Goal: Task Accomplishment & Management: Use online tool/utility

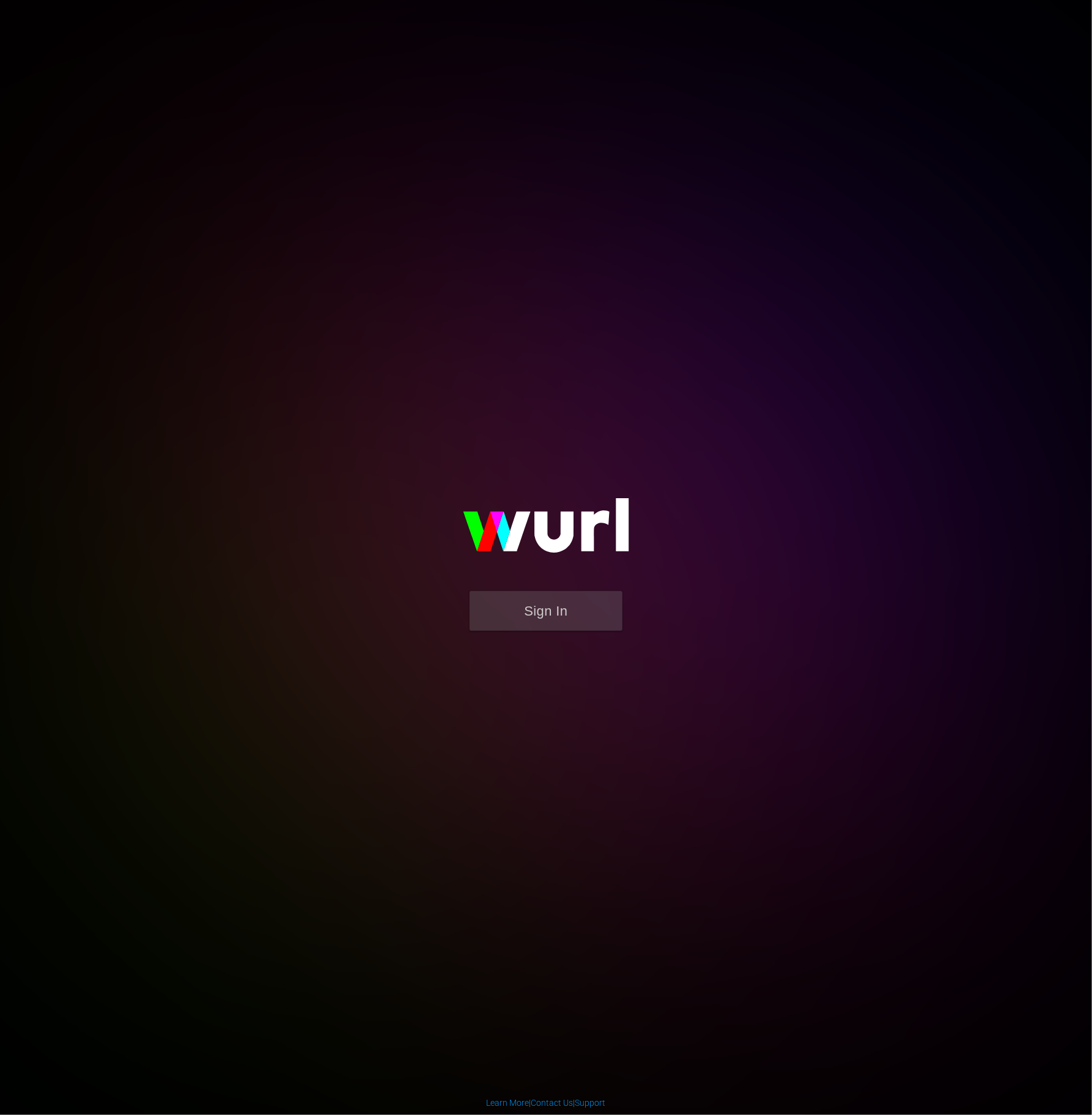
click at [574, 586] on img at bounding box center [546, 531] width 244 height 118
click at [567, 612] on button "Sign In" at bounding box center [546, 611] width 153 height 40
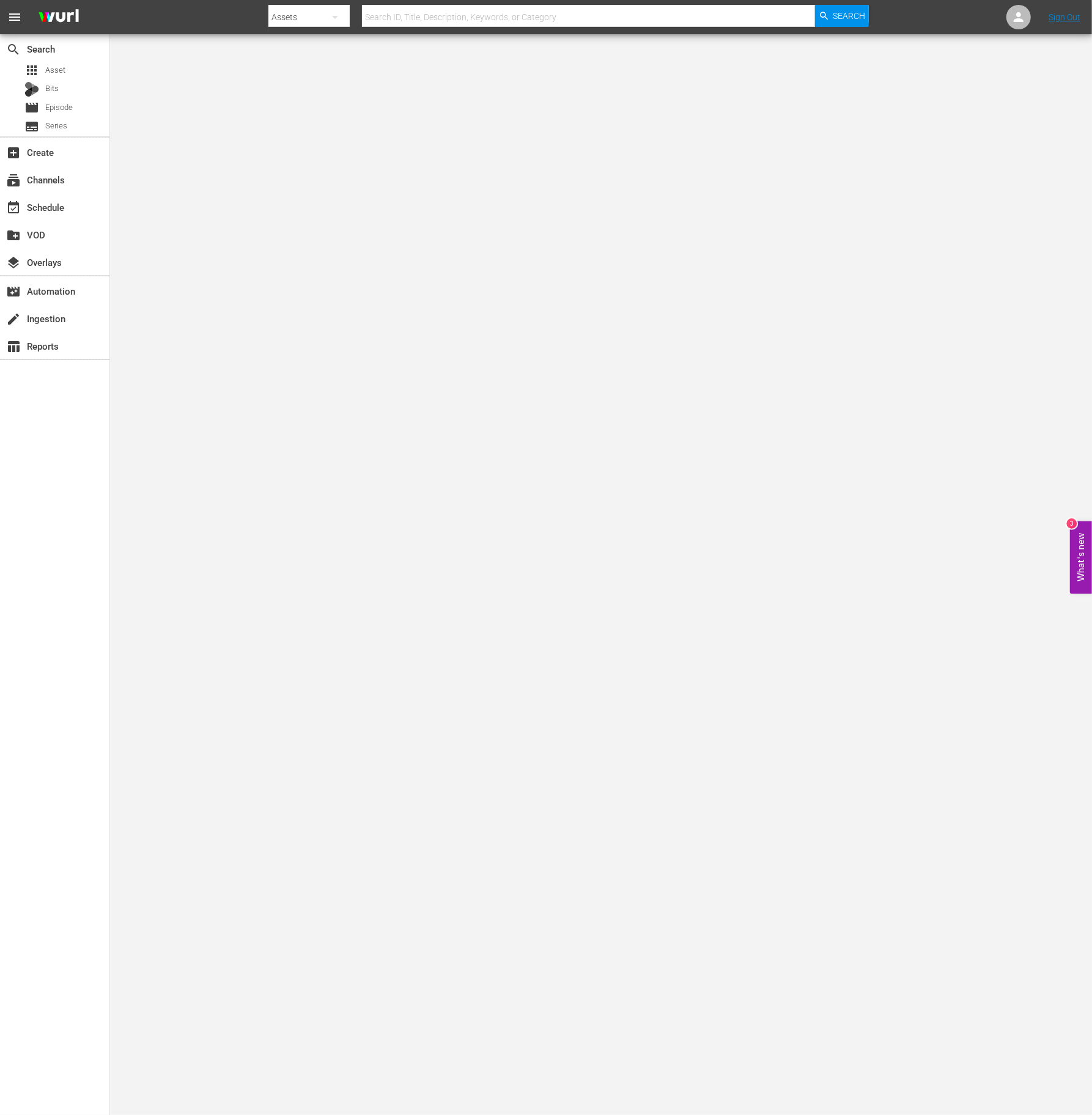
click at [68, 193] on div "event_available Schedule" at bounding box center [55, 206] width 110 height 28
click at [63, 202] on div "event_available Schedule" at bounding box center [34, 206] width 68 height 11
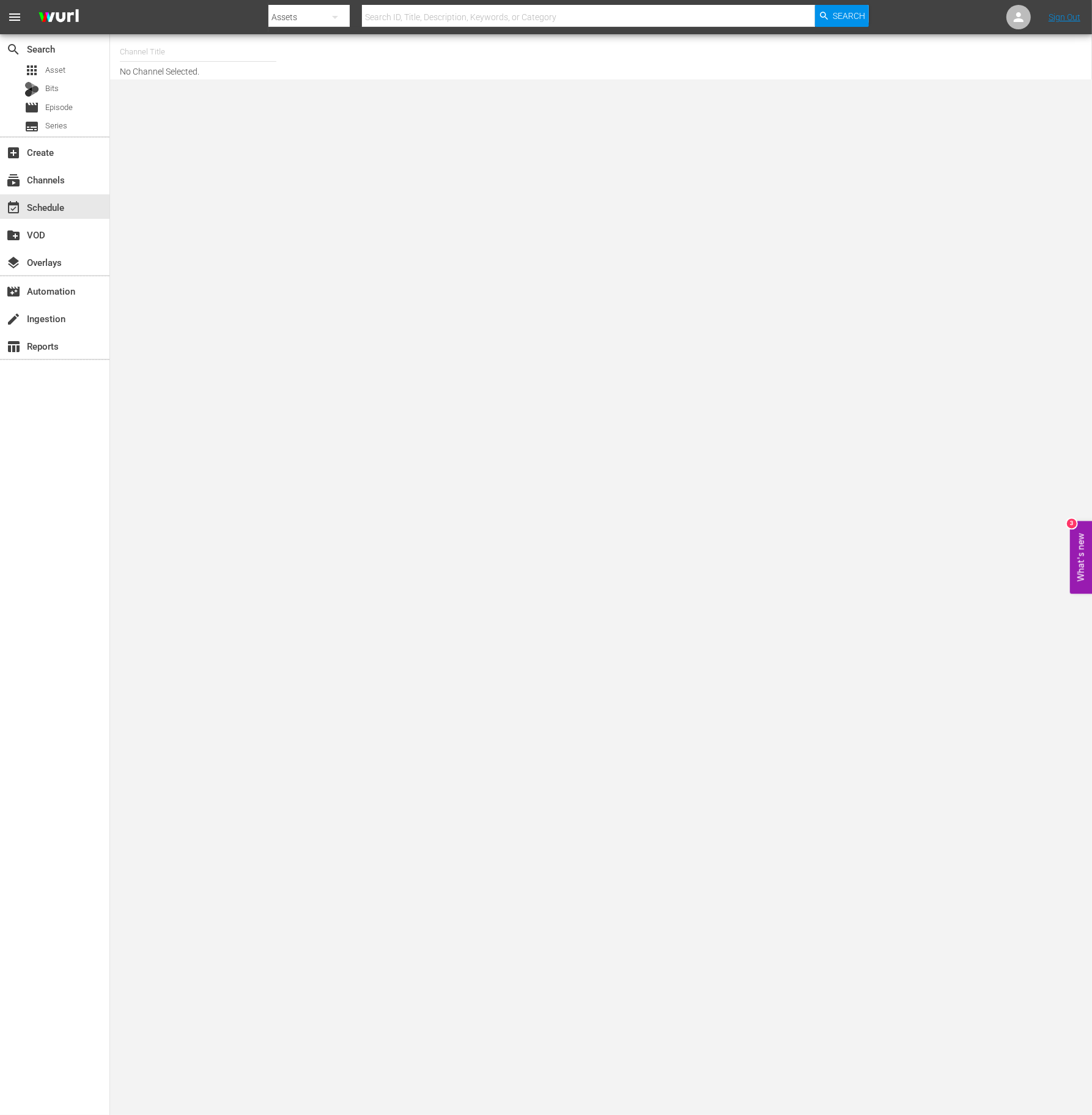
click at [147, 47] on input "text" at bounding box center [198, 52] width 156 height 29
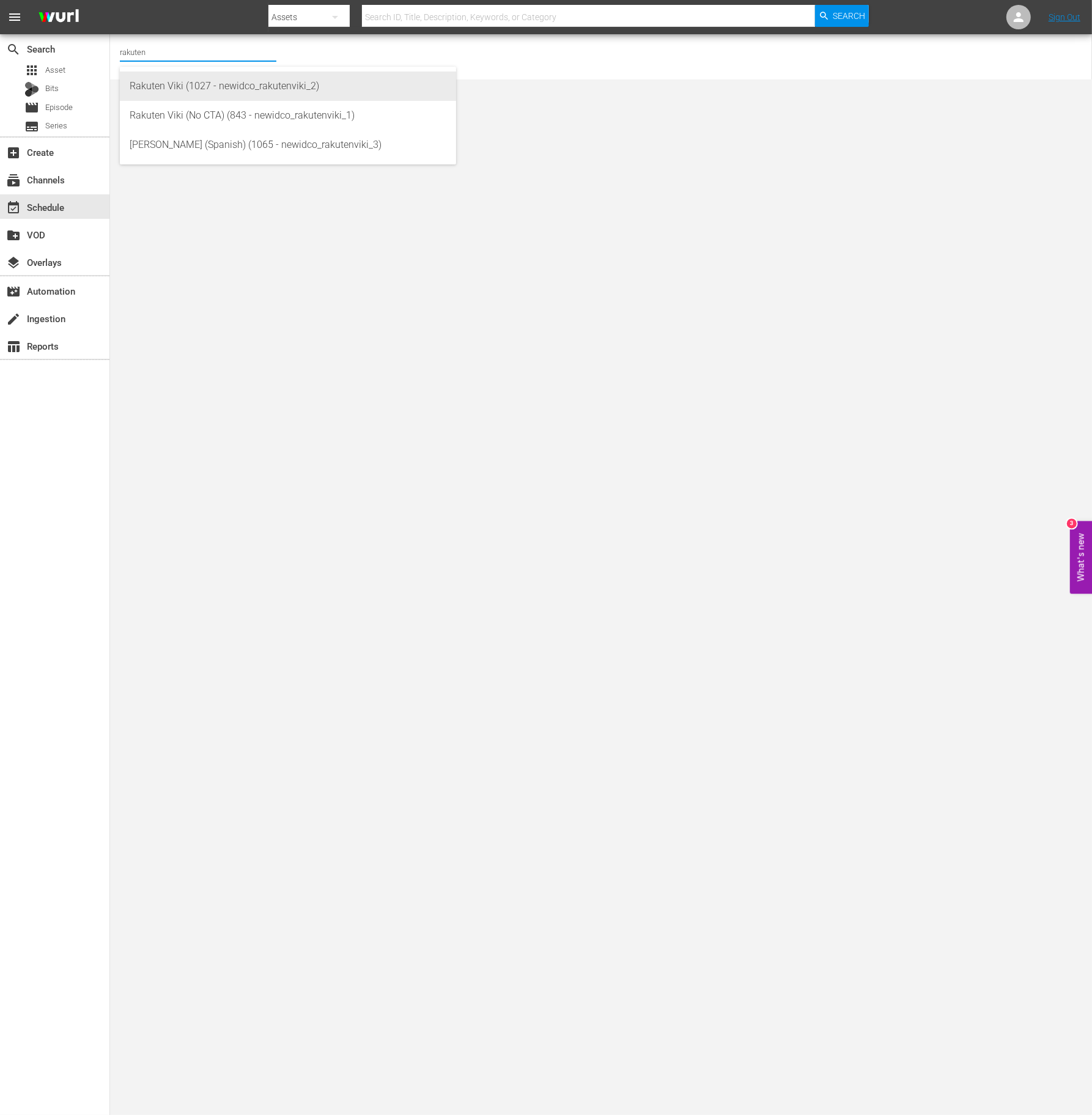
click at [206, 97] on div "Rakuten Viki (1027 - newidco_rakutenviki_2)" at bounding box center [287, 86] width 317 height 29
type input "Rakuten Viki (1027 - newidco_rakutenviki_2)"
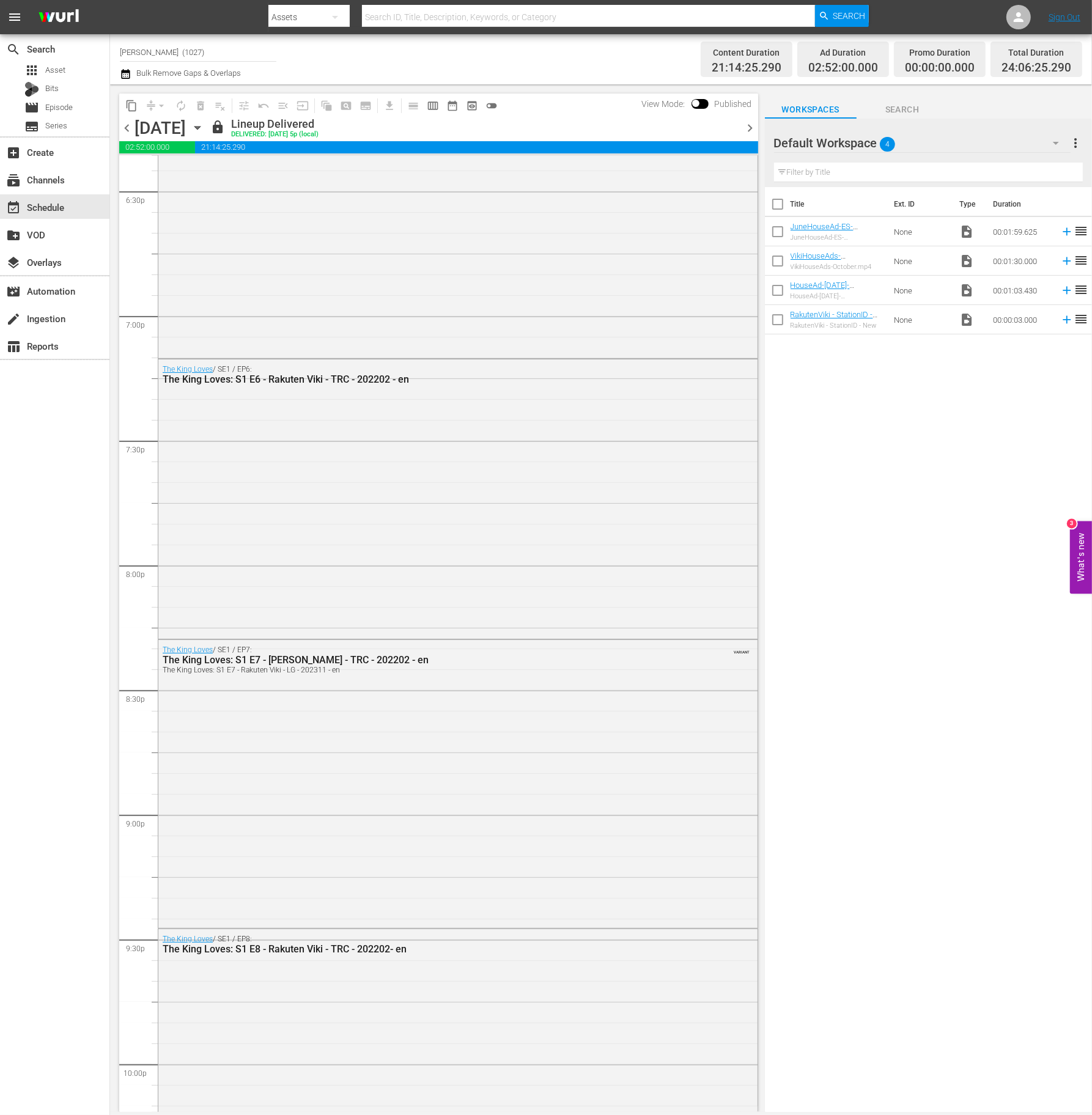
scroll to position [5249, 0]
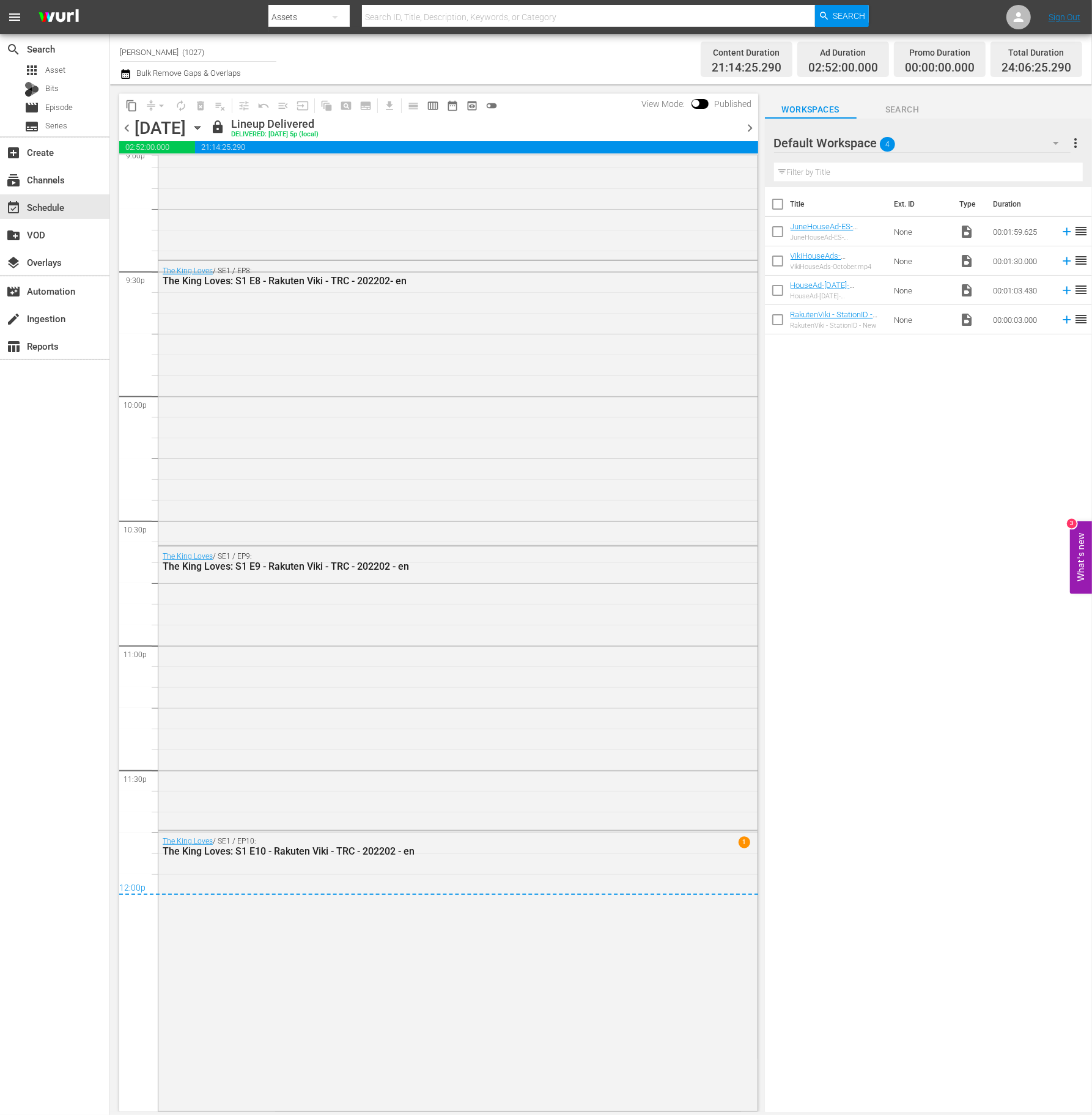
click at [751, 131] on span "chevron_right" at bounding box center [750, 128] width 15 height 15
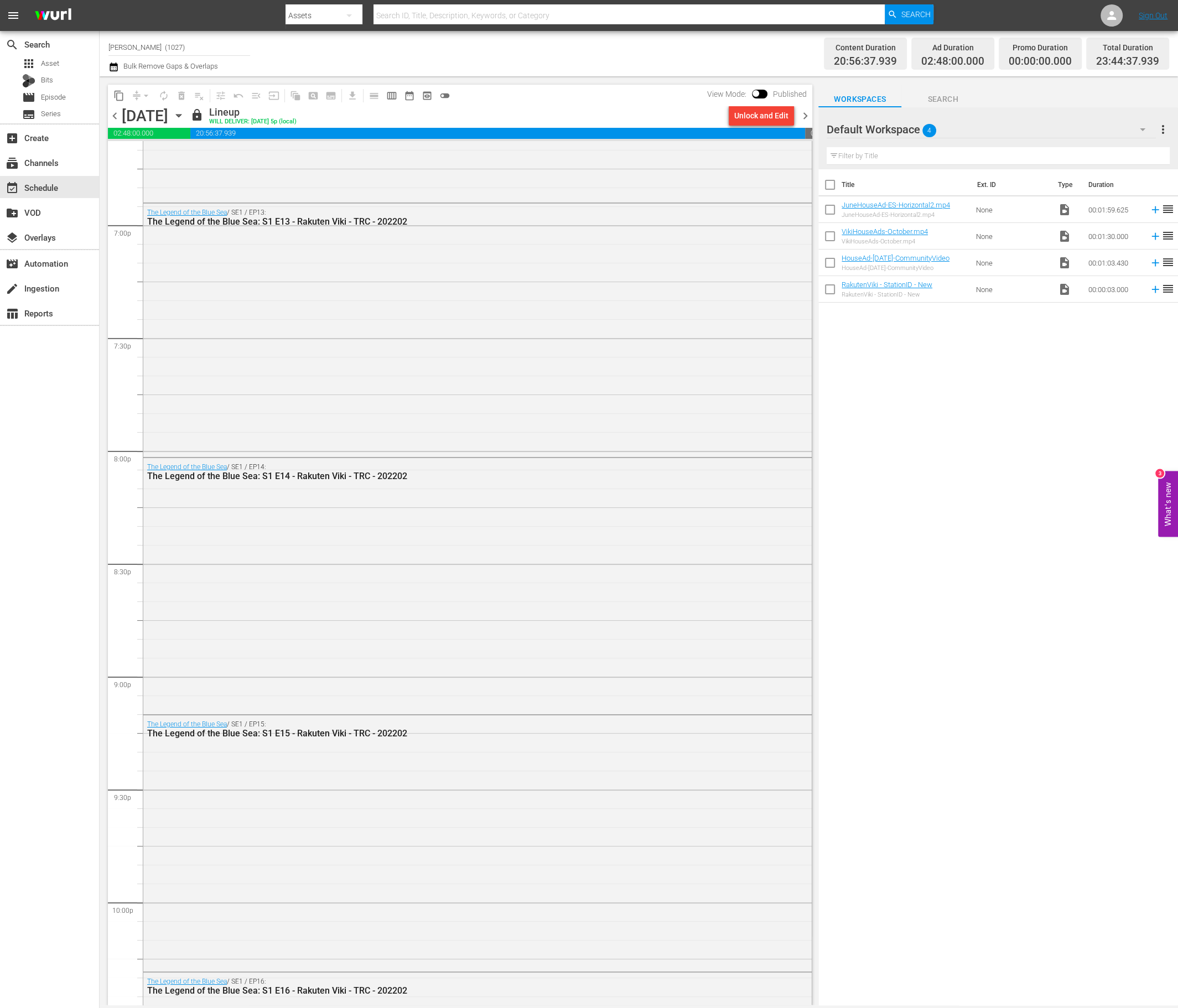
scroll to position [4691, 0]
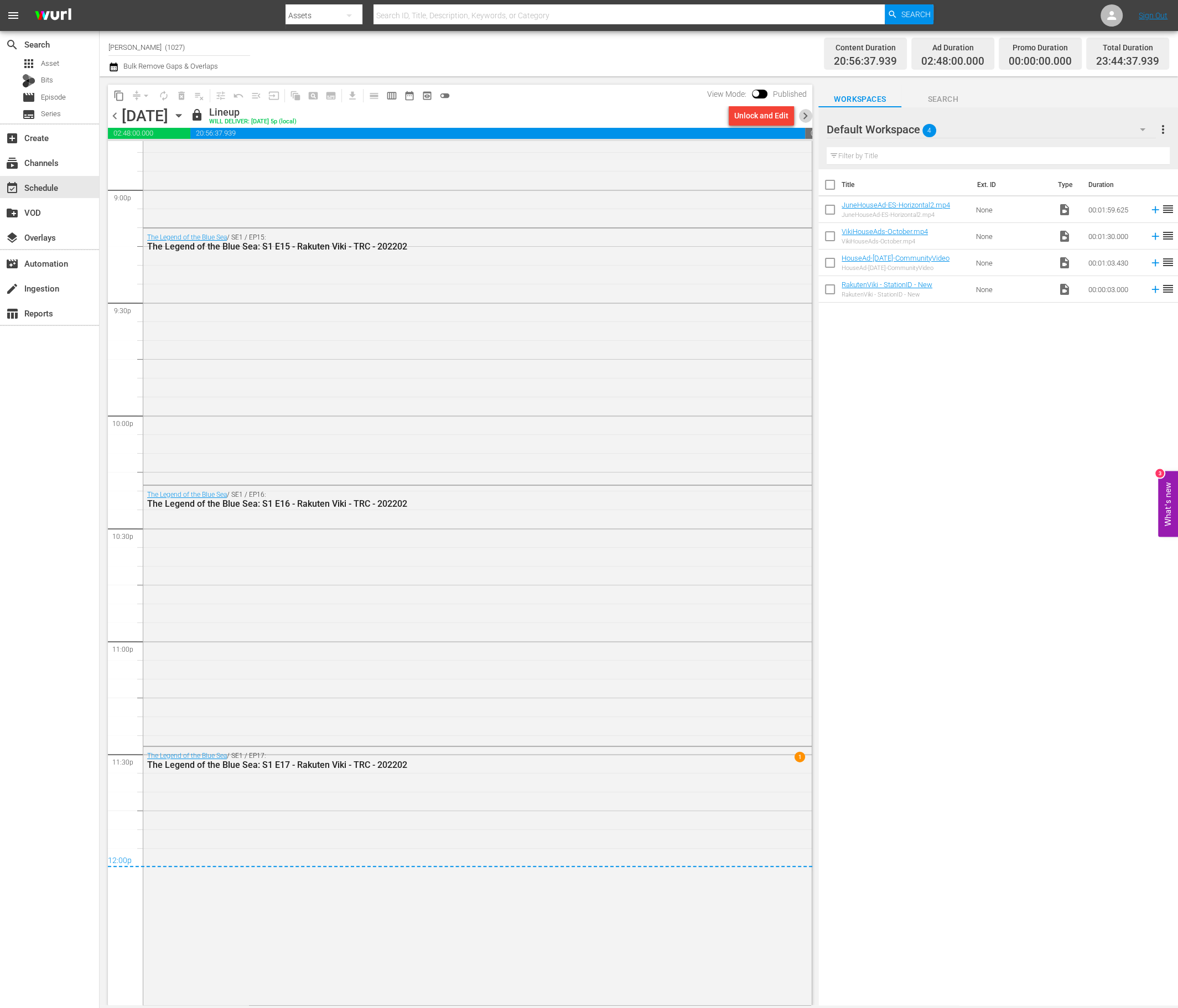
click at [805, 116] on span "chevron_right" at bounding box center [805, 116] width 14 height 14
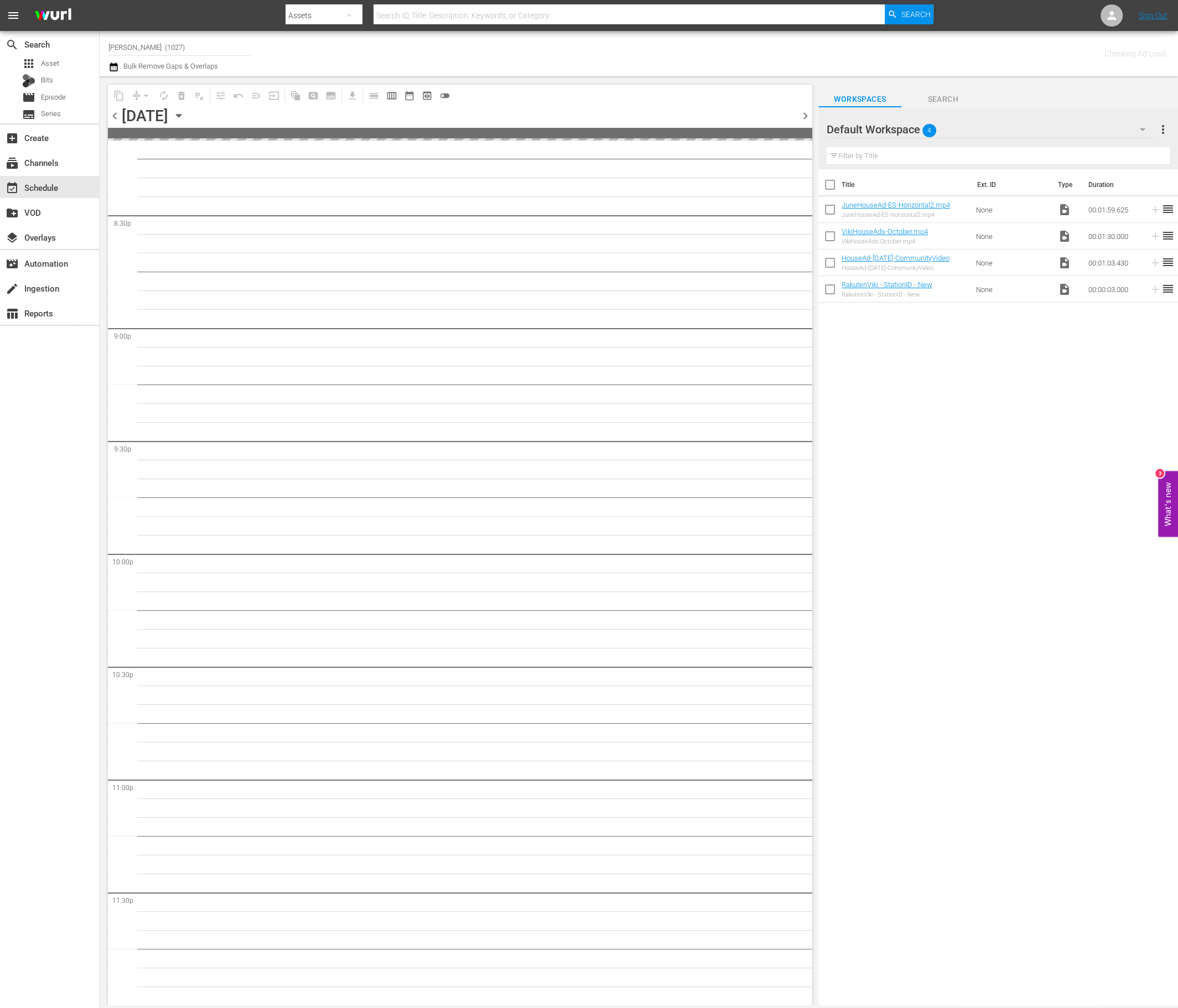
scroll to position [4552, 0]
click at [987, 119] on div "Default Workspace 4" at bounding box center [991, 129] width 329 height 31
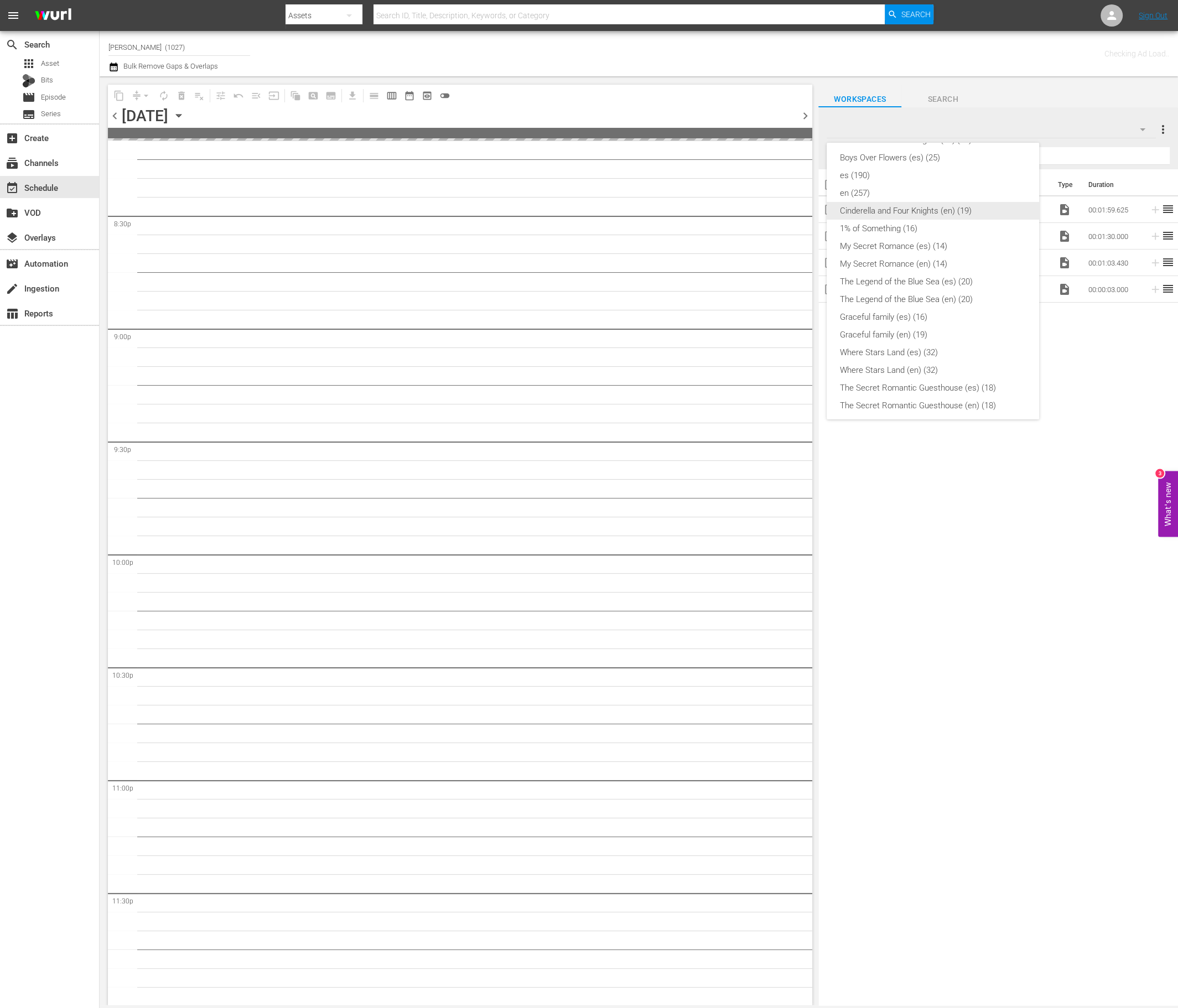
scroll to position [183, 0]
click at [980, 290] on div "The Legend of the Blue Sea (en) (20)" at bounding box center [932, 296] width 186 height 18
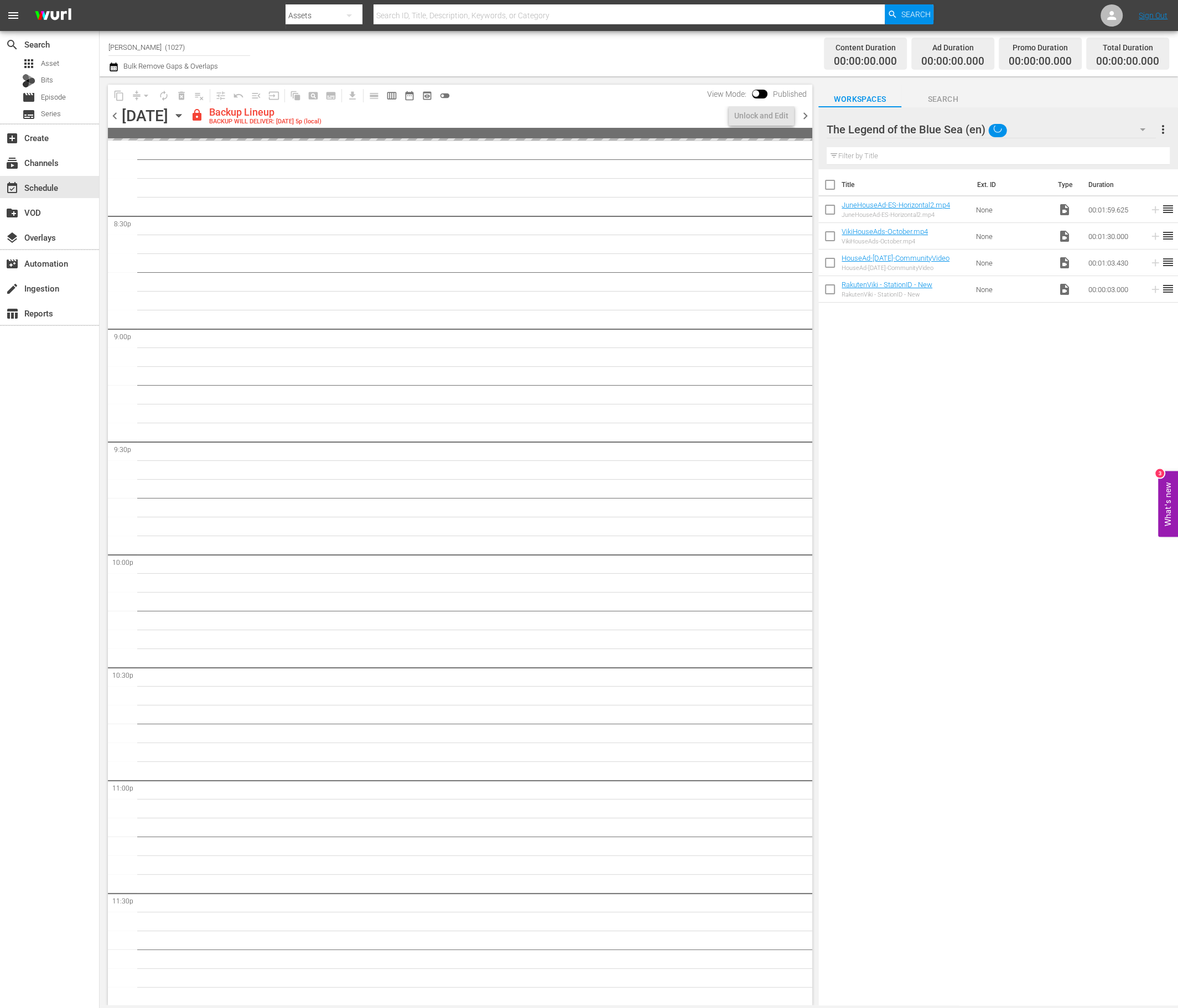
scroll to position [4553, 0]
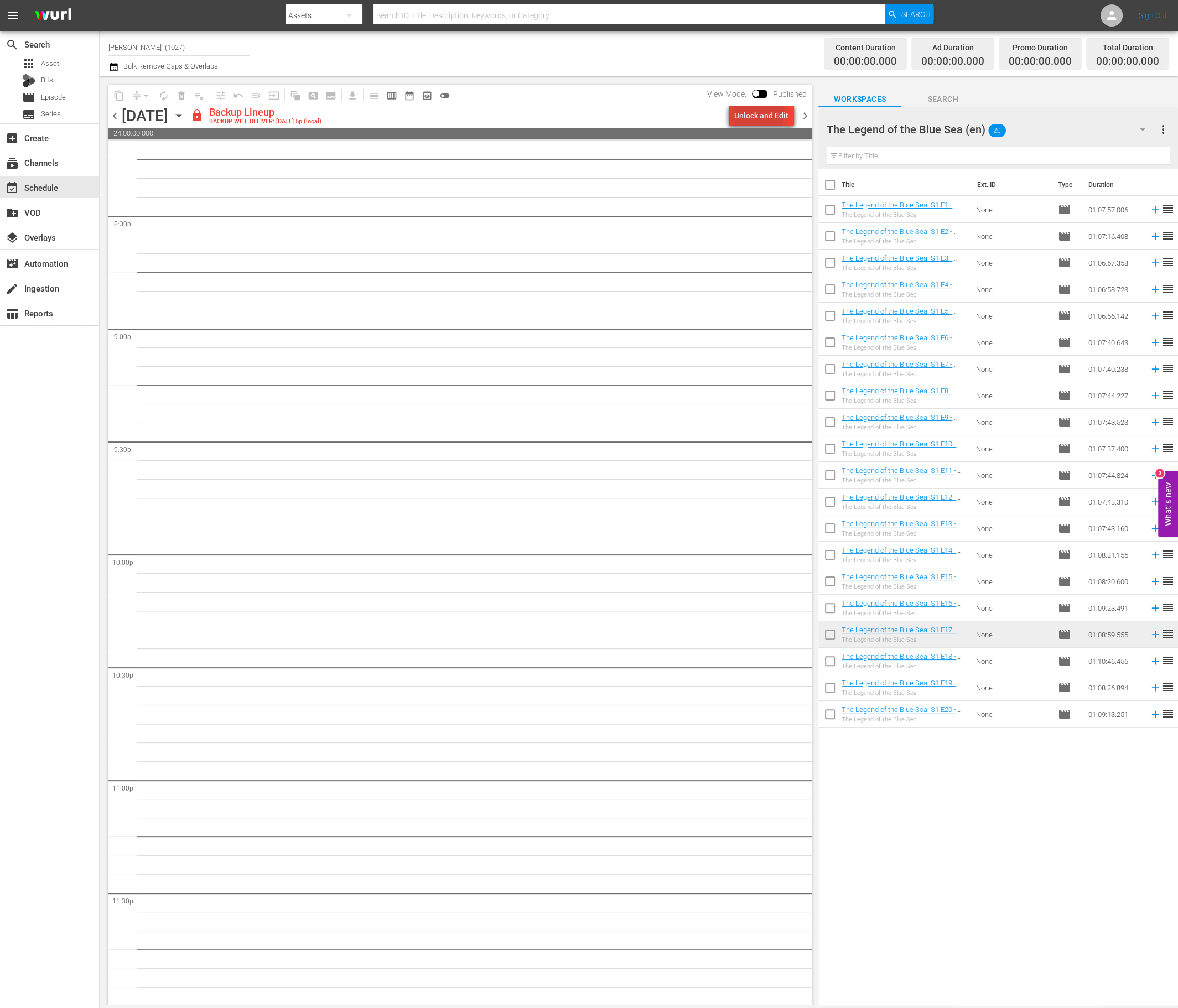
click at [735, 112] on div "Unlock and Edit" at bounding box center [762, 116] width 55 height 20
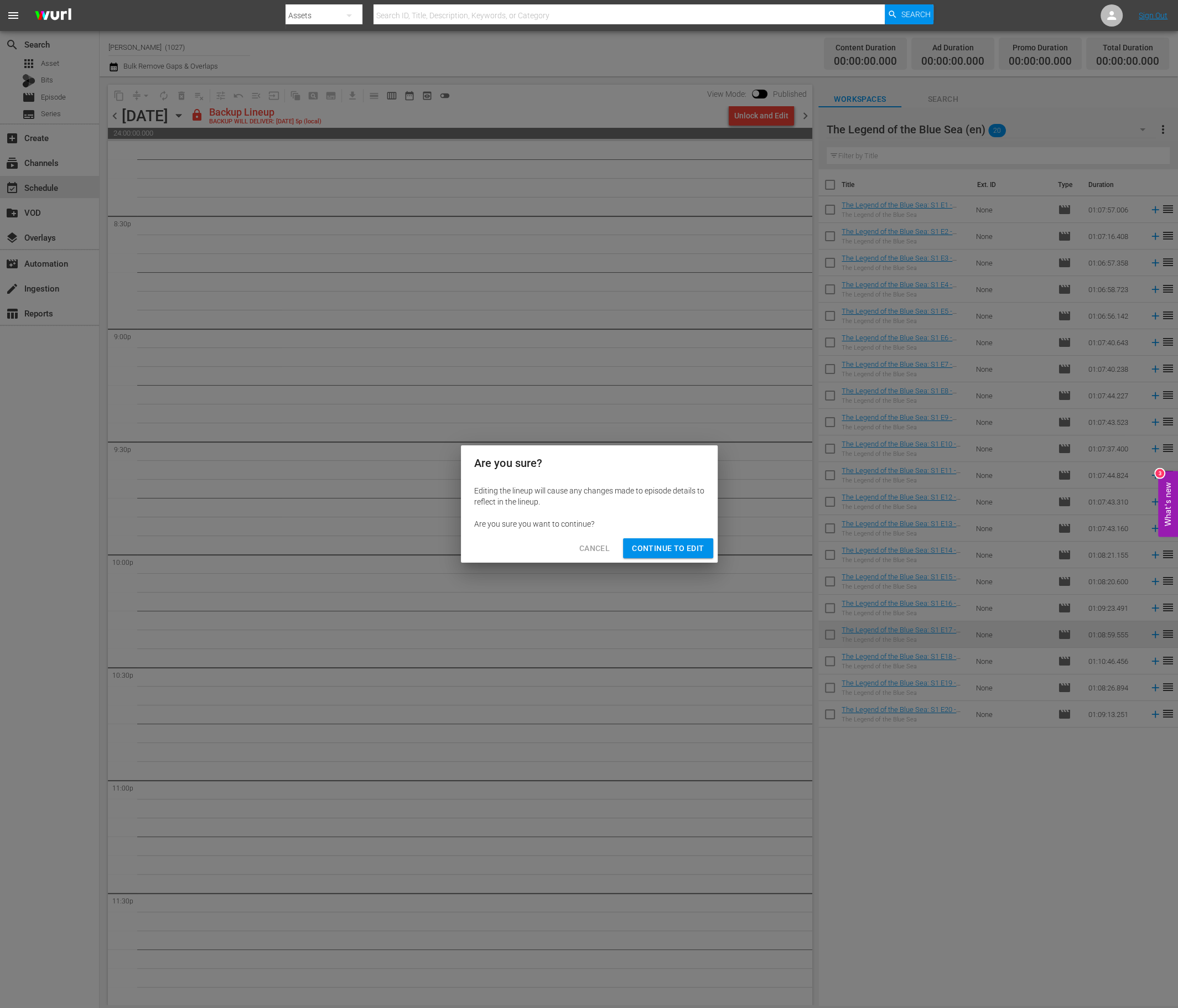
click at [645, 547] on span "Continue to Edit" at bounding box center [668, 548] width 72 height 14
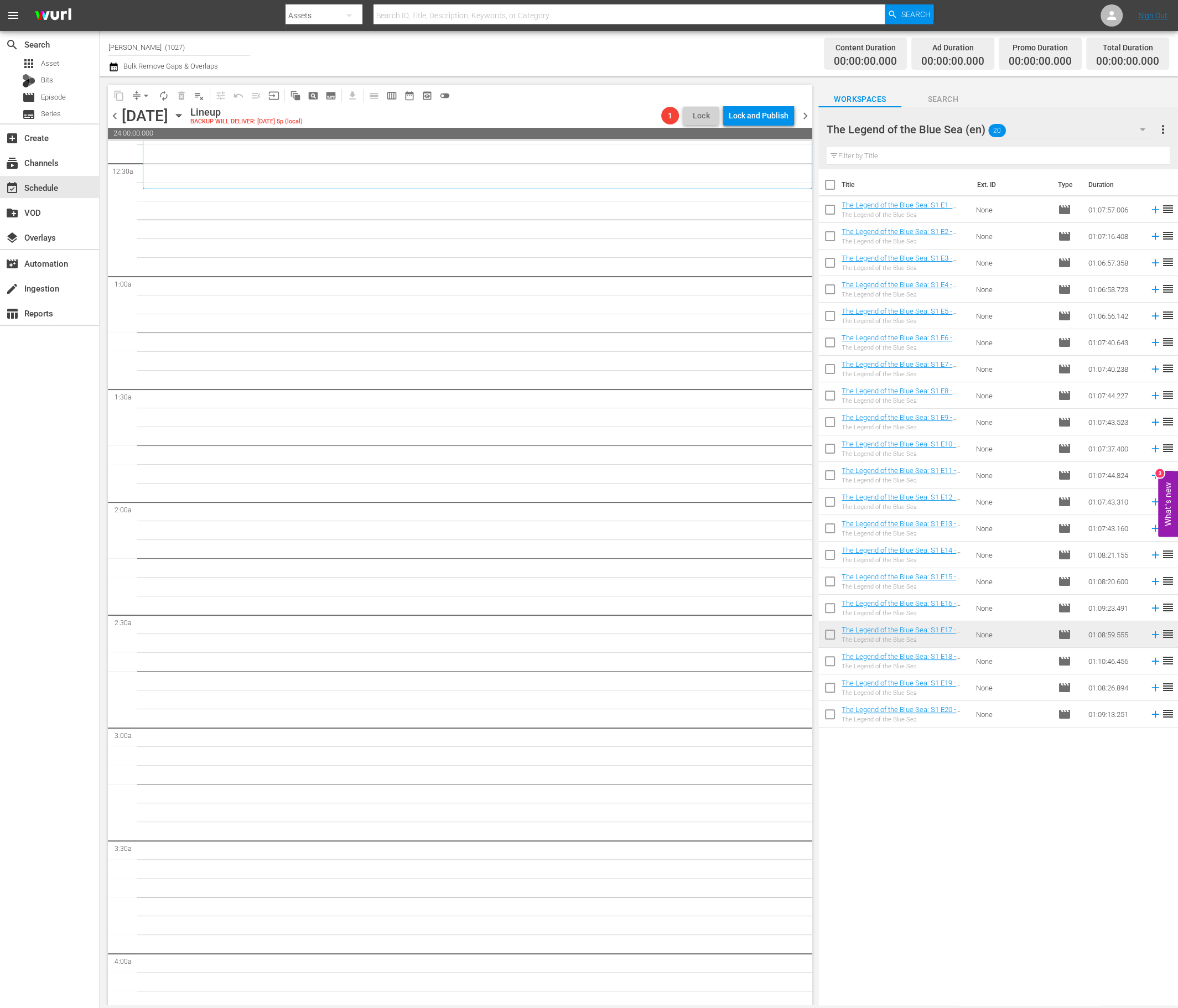
scroll to position [0, 0]
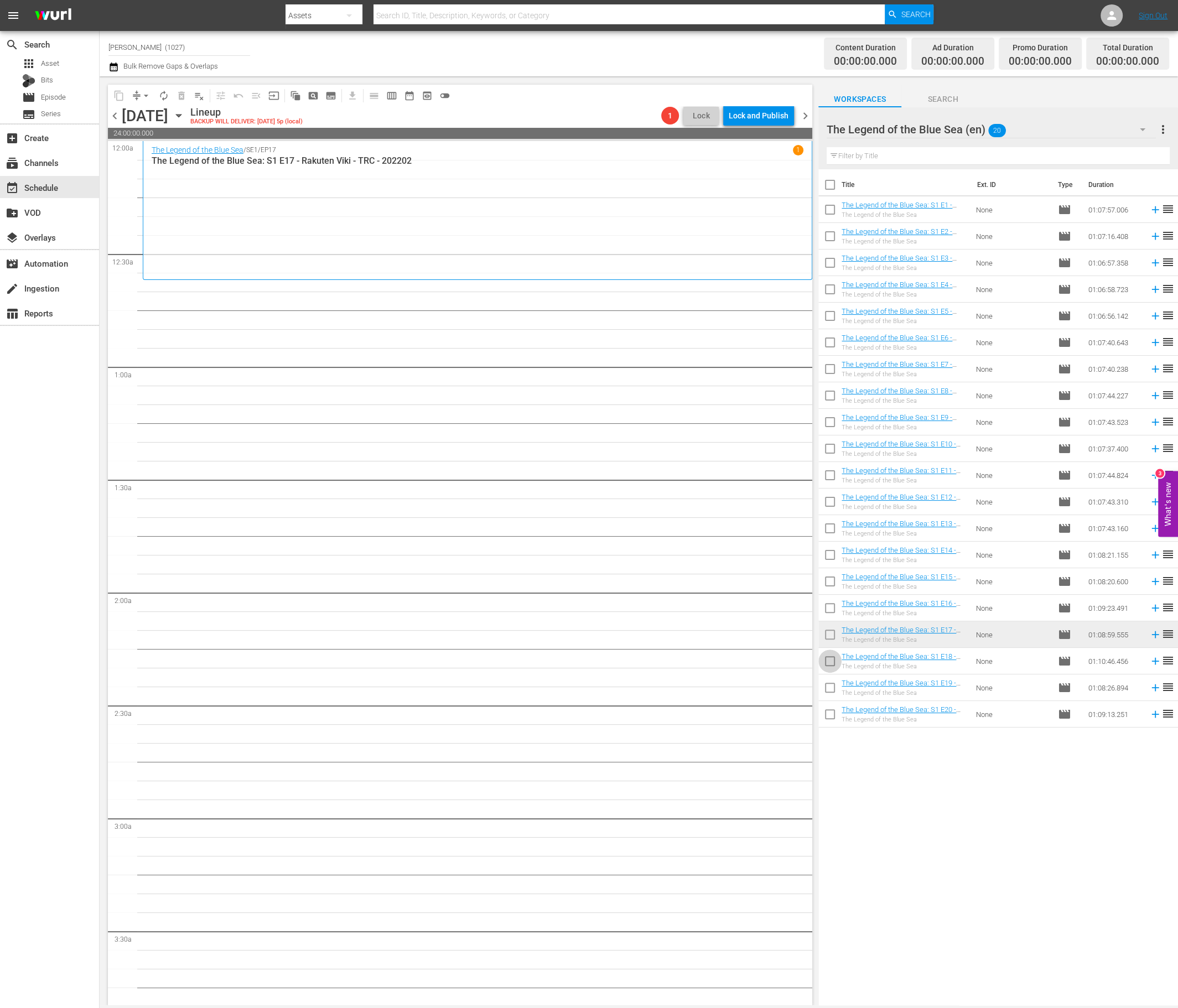
click at [838, 668] on input "checkbox" at bounding box center [830, 663] width 23 height 23
checkbox input "true"
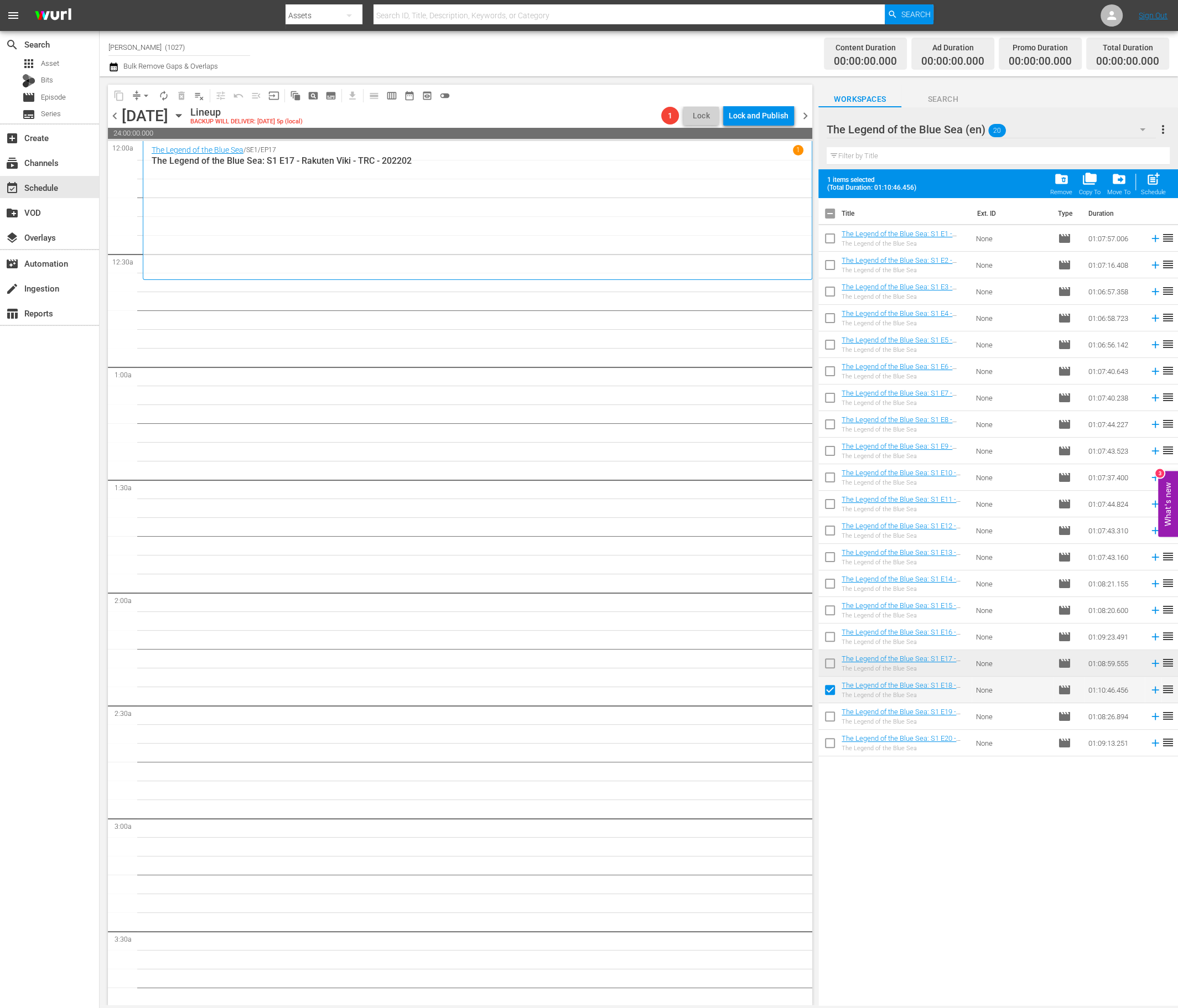
click at [833, 715] on input "checkbox" at bounding box center [830, 719] width 23 height 23
checkbox input "true"
click at [830, 746] on input "checkbox" at bounding box center [830, 745] width 23 height 23
checkbox input "true"
click at [987, 192] on div "Schedule" at bounding box center [1153, 192] width 25 height 7
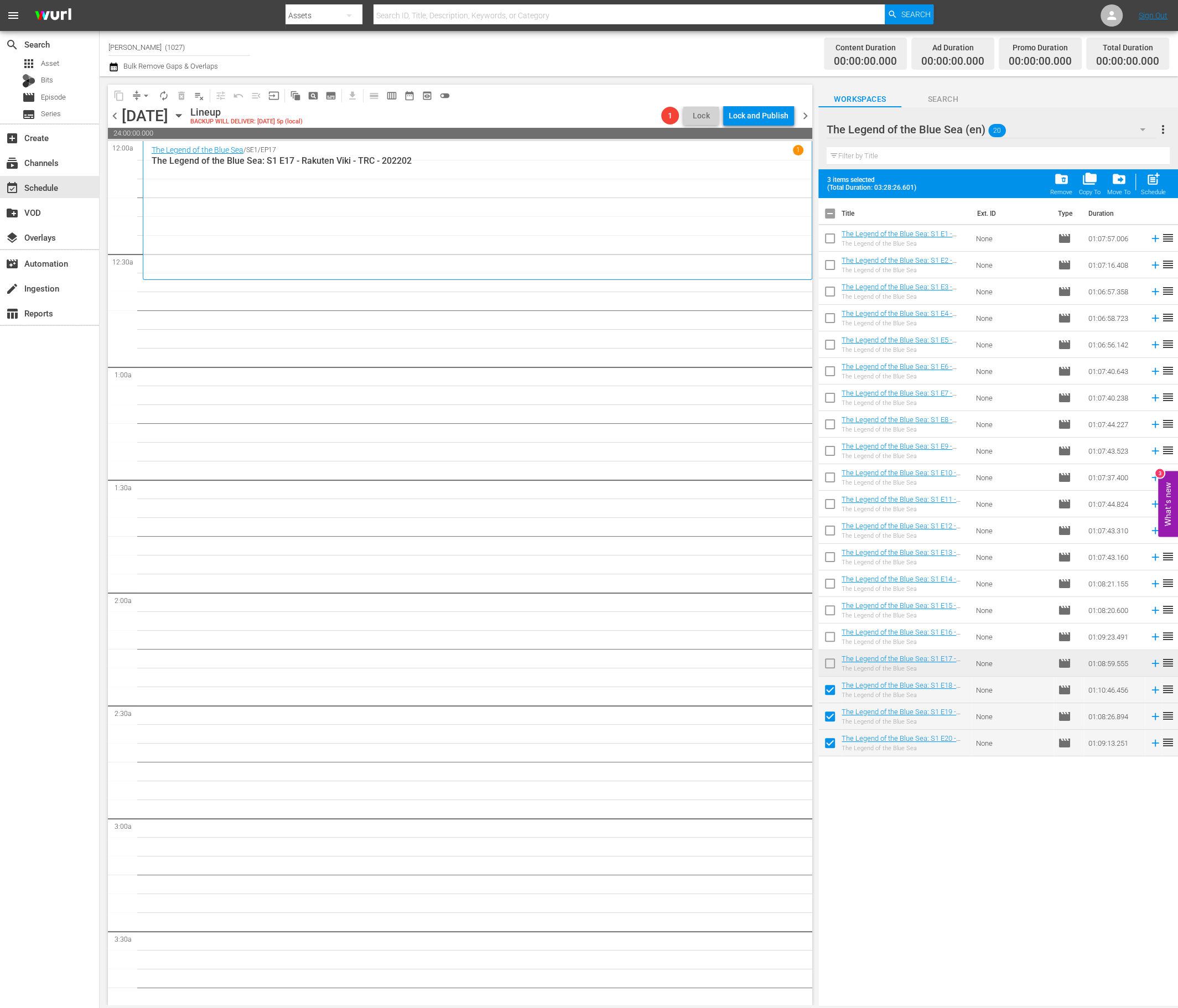
checkbox input "false"
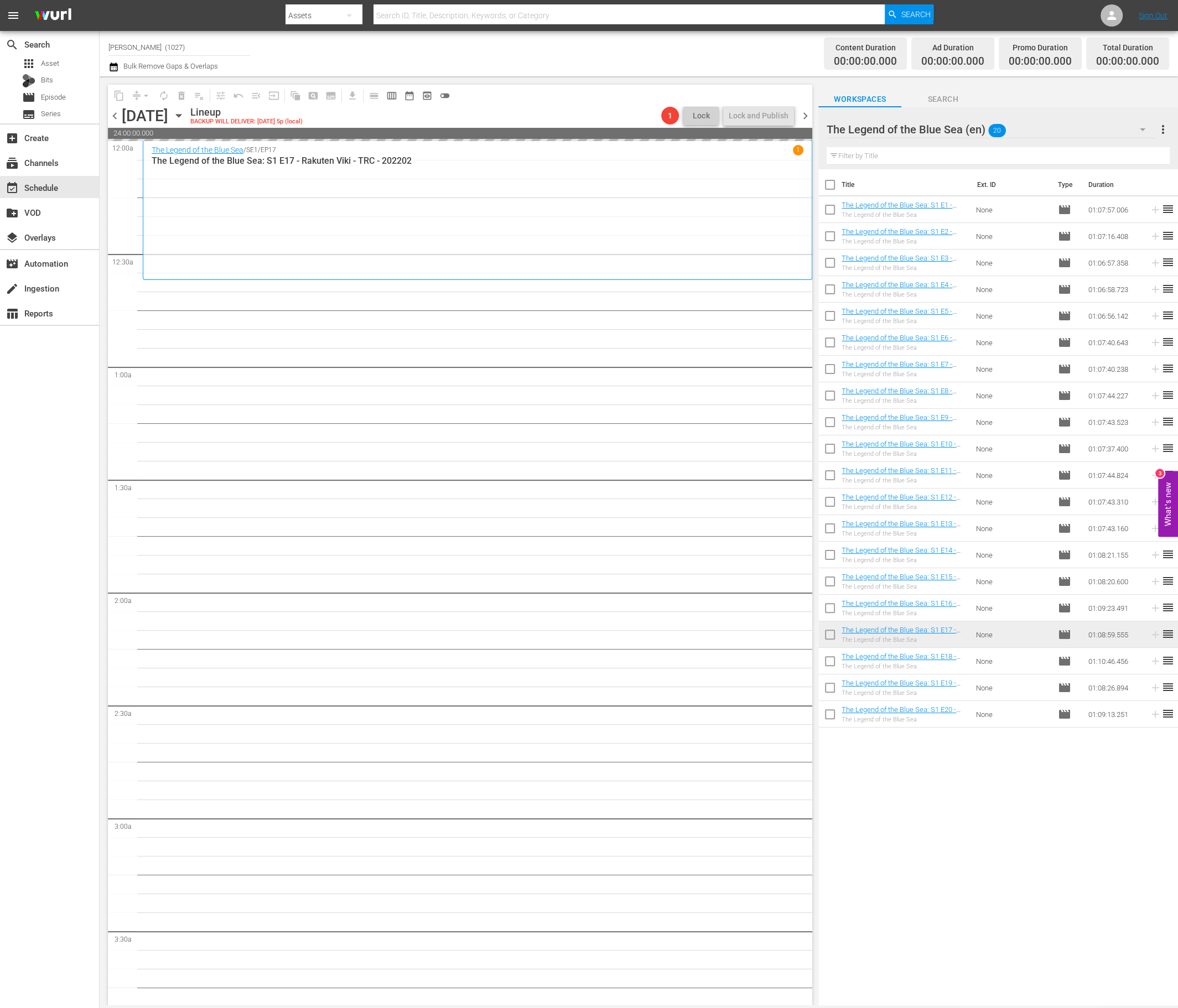
click at [987, 123] on div "The Legend of the Blue Sea (en) 20" at bounding box center [991, 129] width 329 height 31
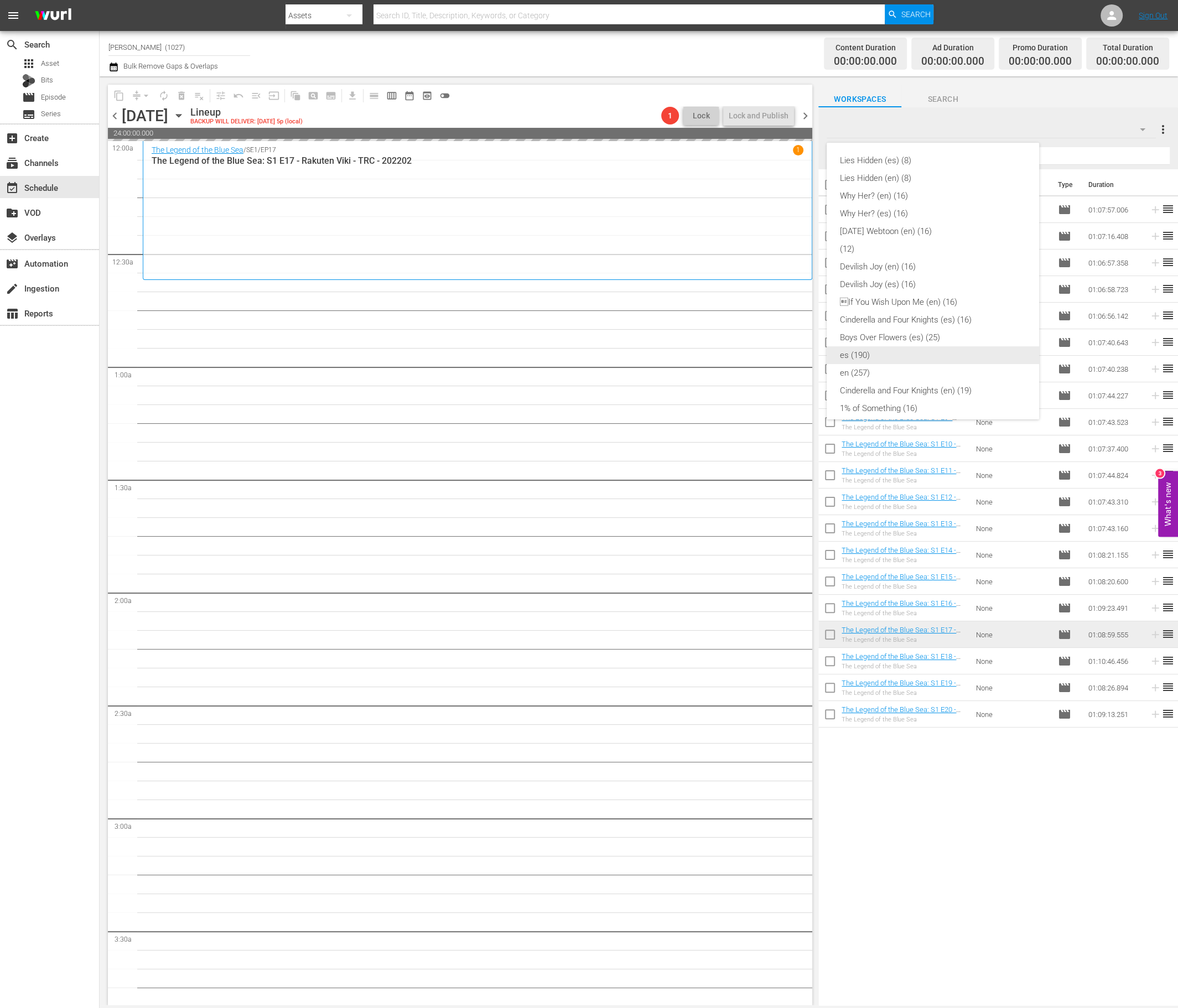
click at [891, 371] on div "en (257)" at bounding box center [932, 373] width 186 height 18
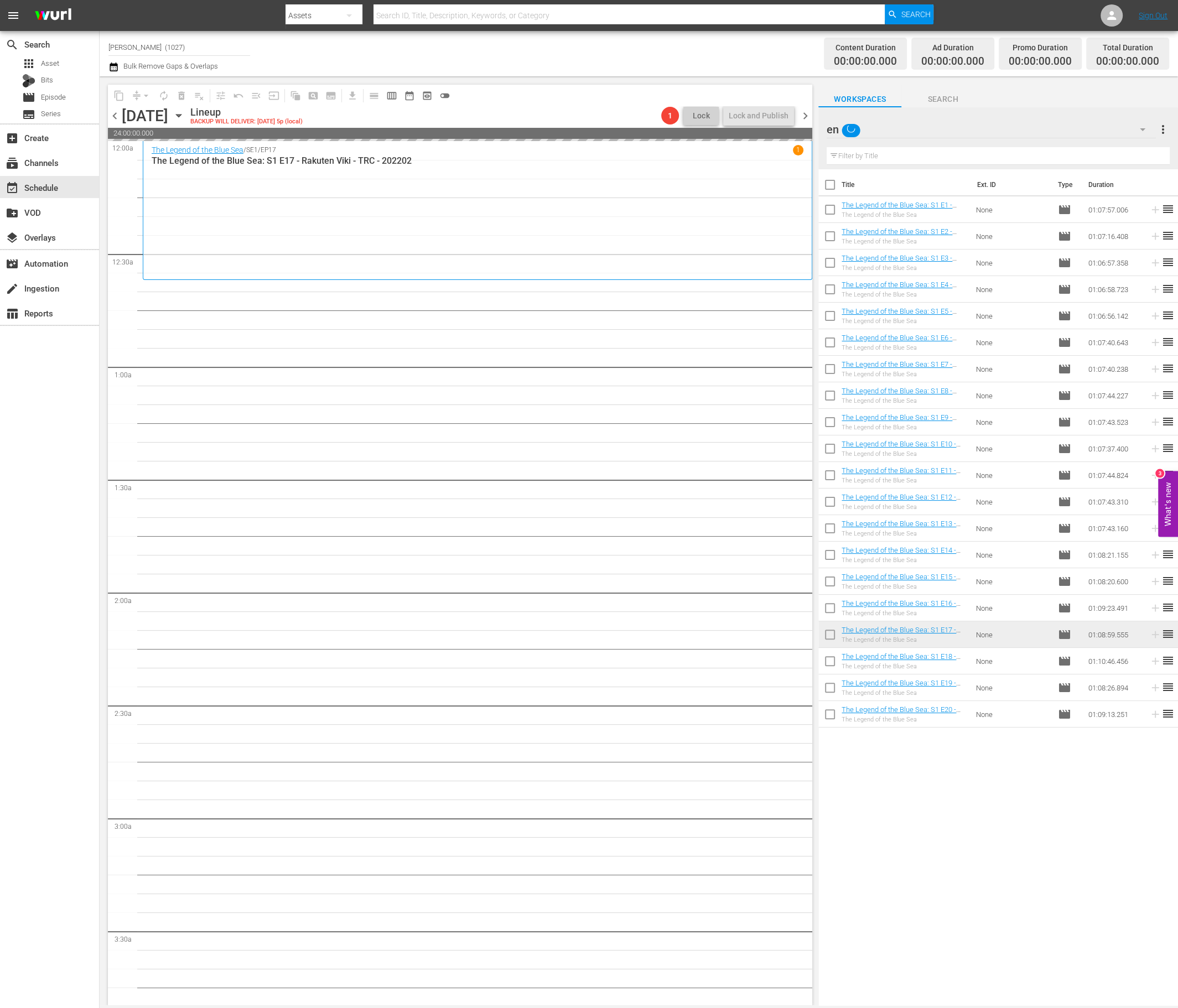
scroll to position [198, 0]
click at [914, 159] on input "text" at bounding box center [998, 156] width 343 height 18
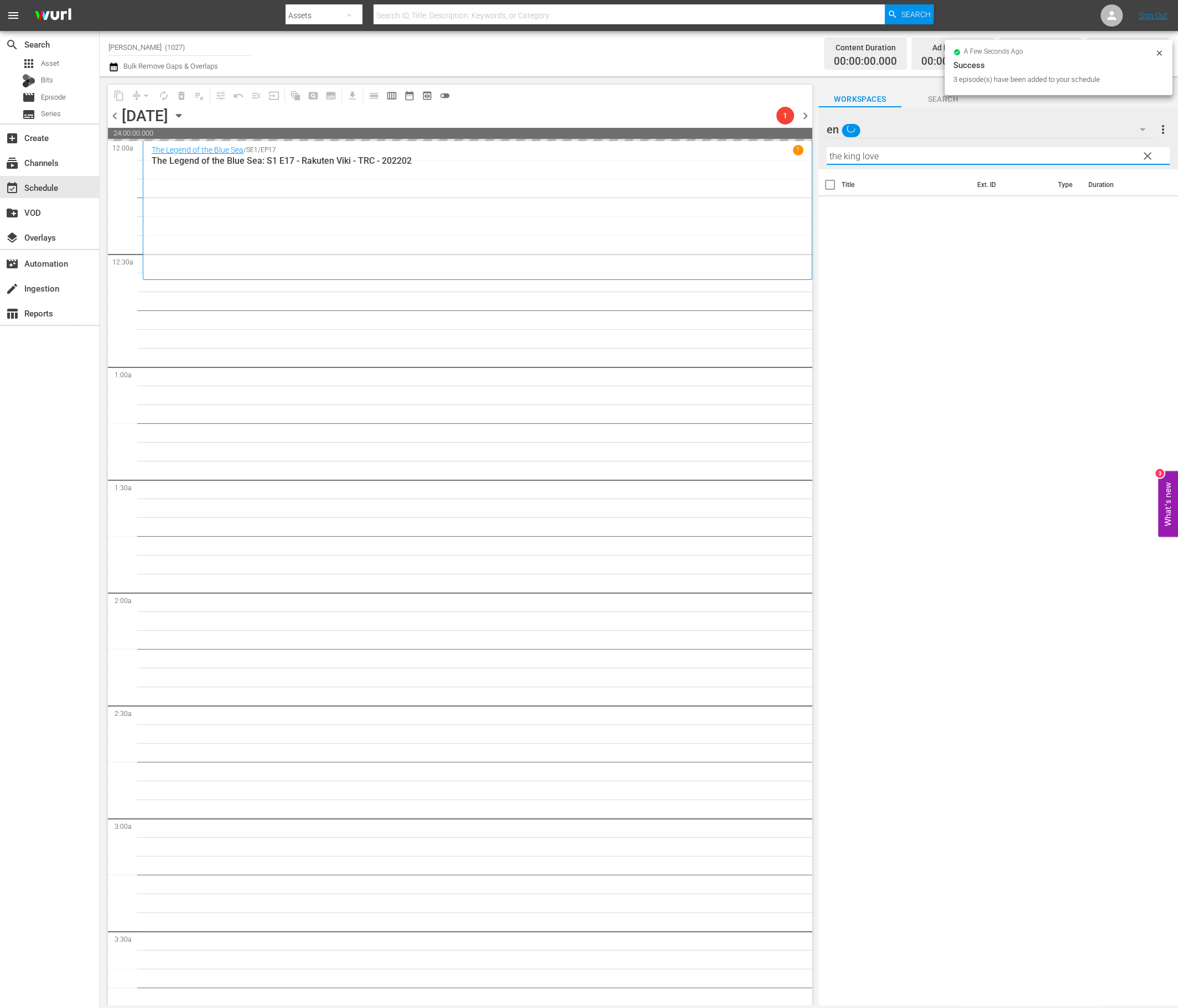
type input "the king loves"
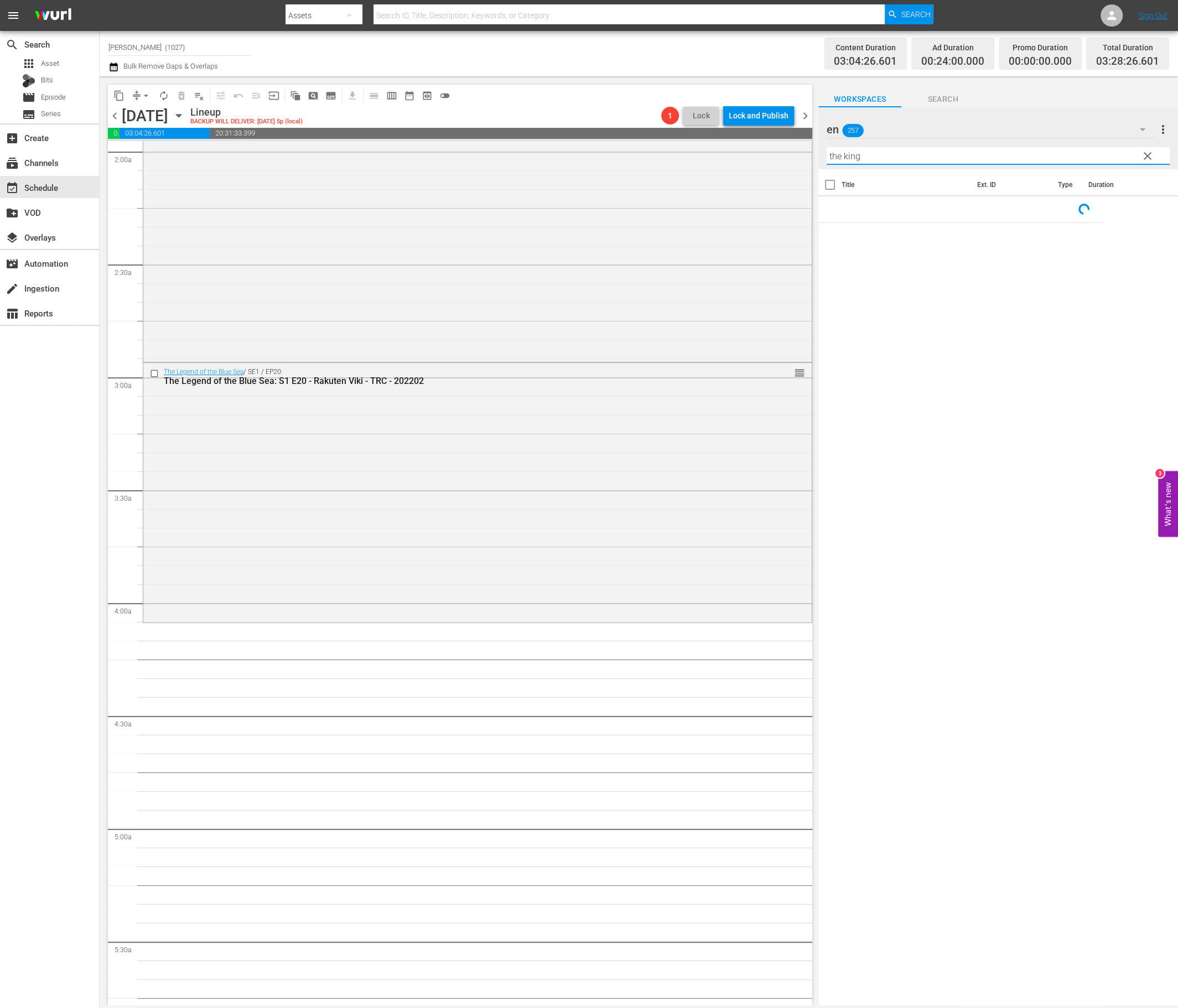
scroll to position [655, 0]
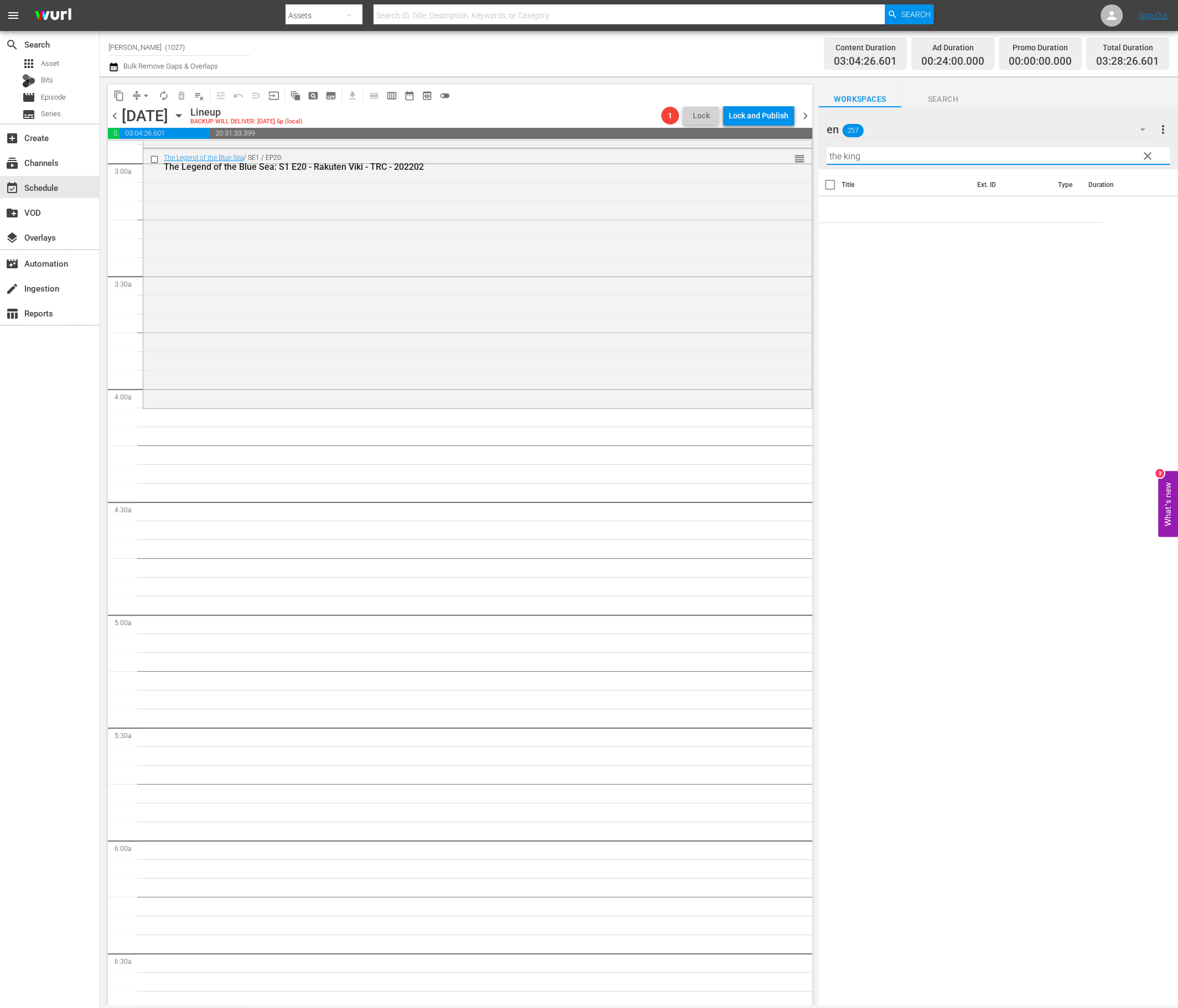
type input "the king"
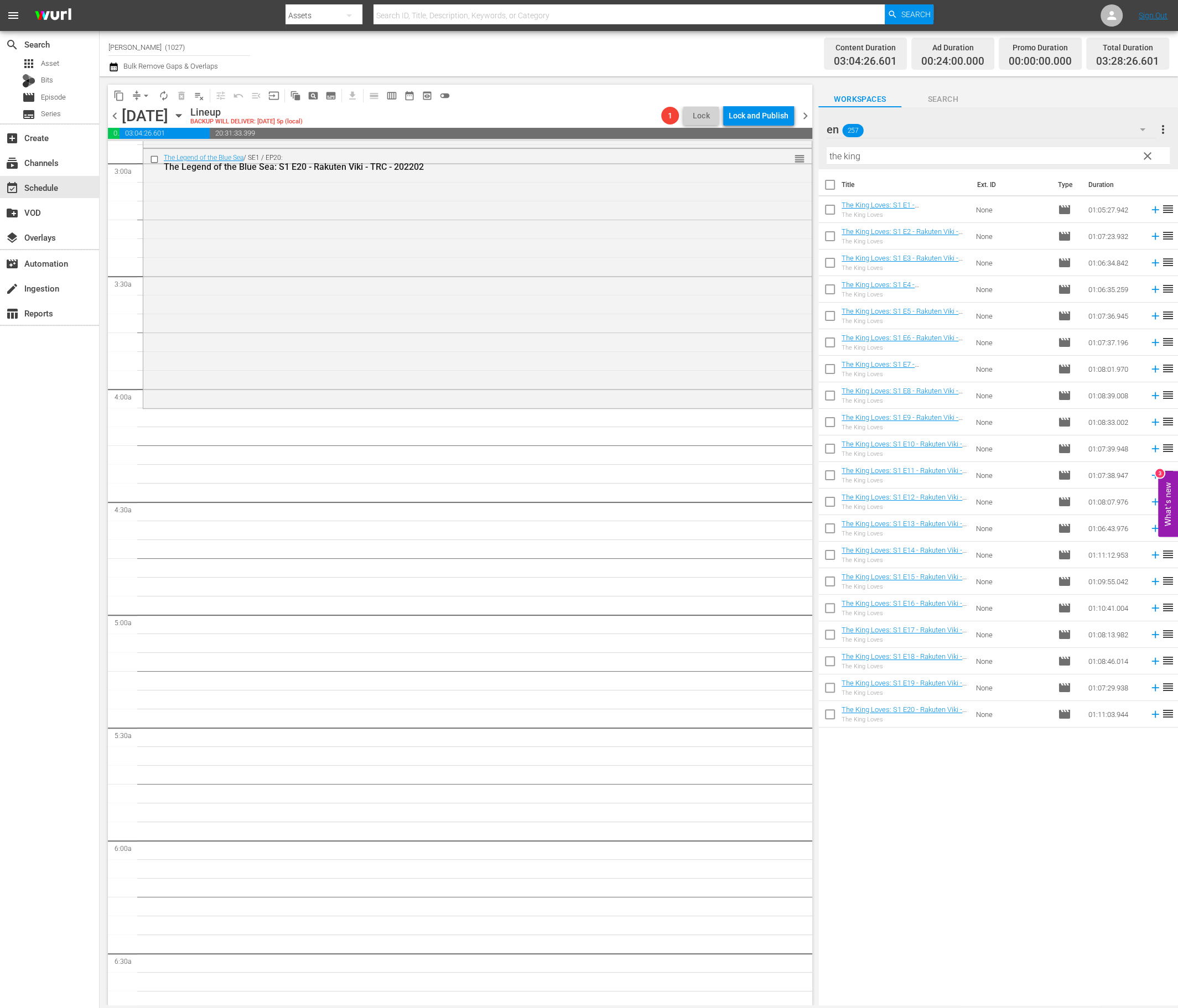
click at [825, 476] on input "checkbox" at bounding box center [830, 477] width 23 height 23
checkbox input "true"
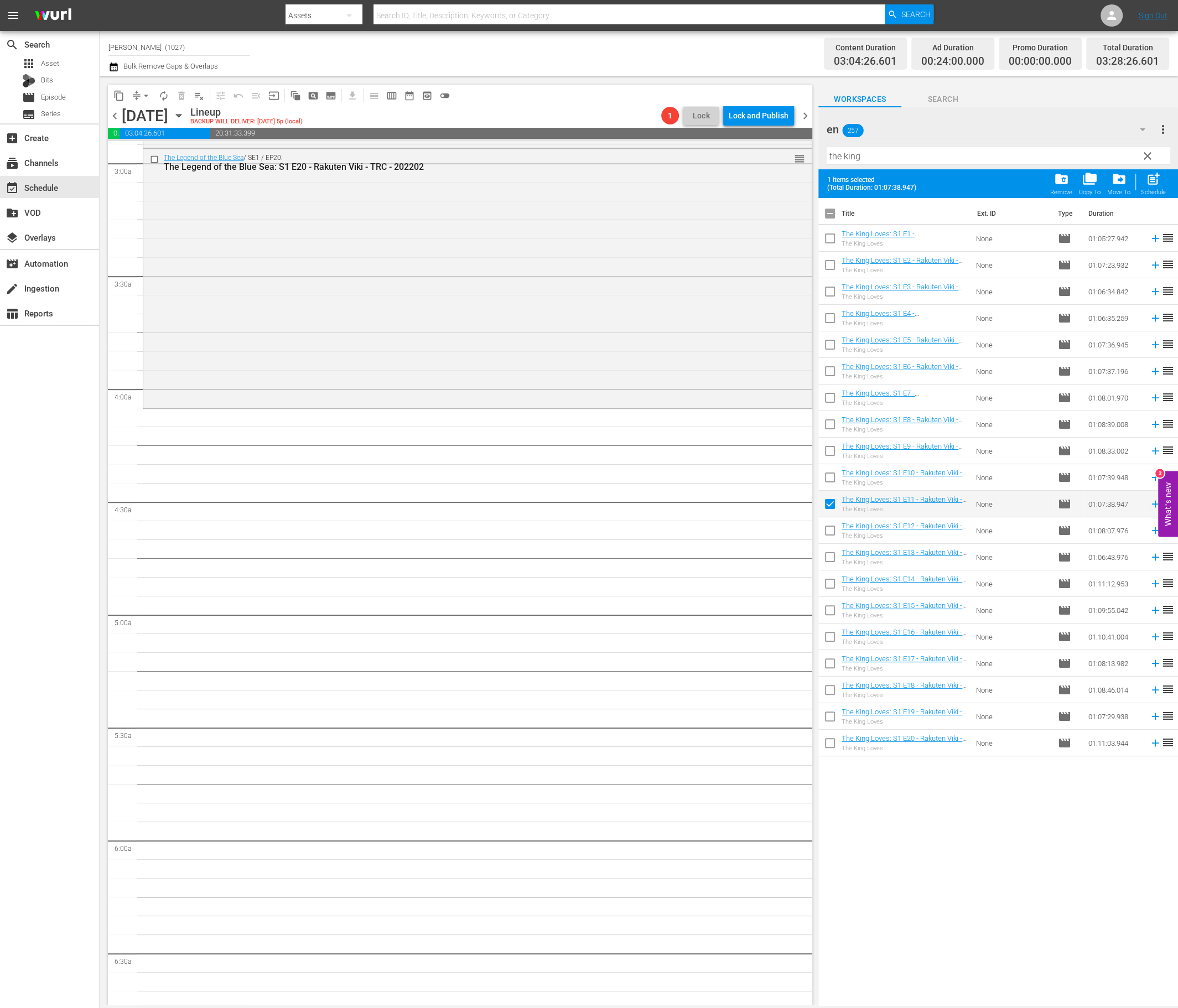
click at [829, 524] on input "checkbox" at bounding box center [830, 533] width 23 height 23
checkbox input "true"
click at [831, 556] on input "checkbox" at bounding box center [830, 559] width 23 height 23
checkbox input "true"
click at [831, 574] on input "checkbox" at bounding box center [830, 586] width 23 height 23
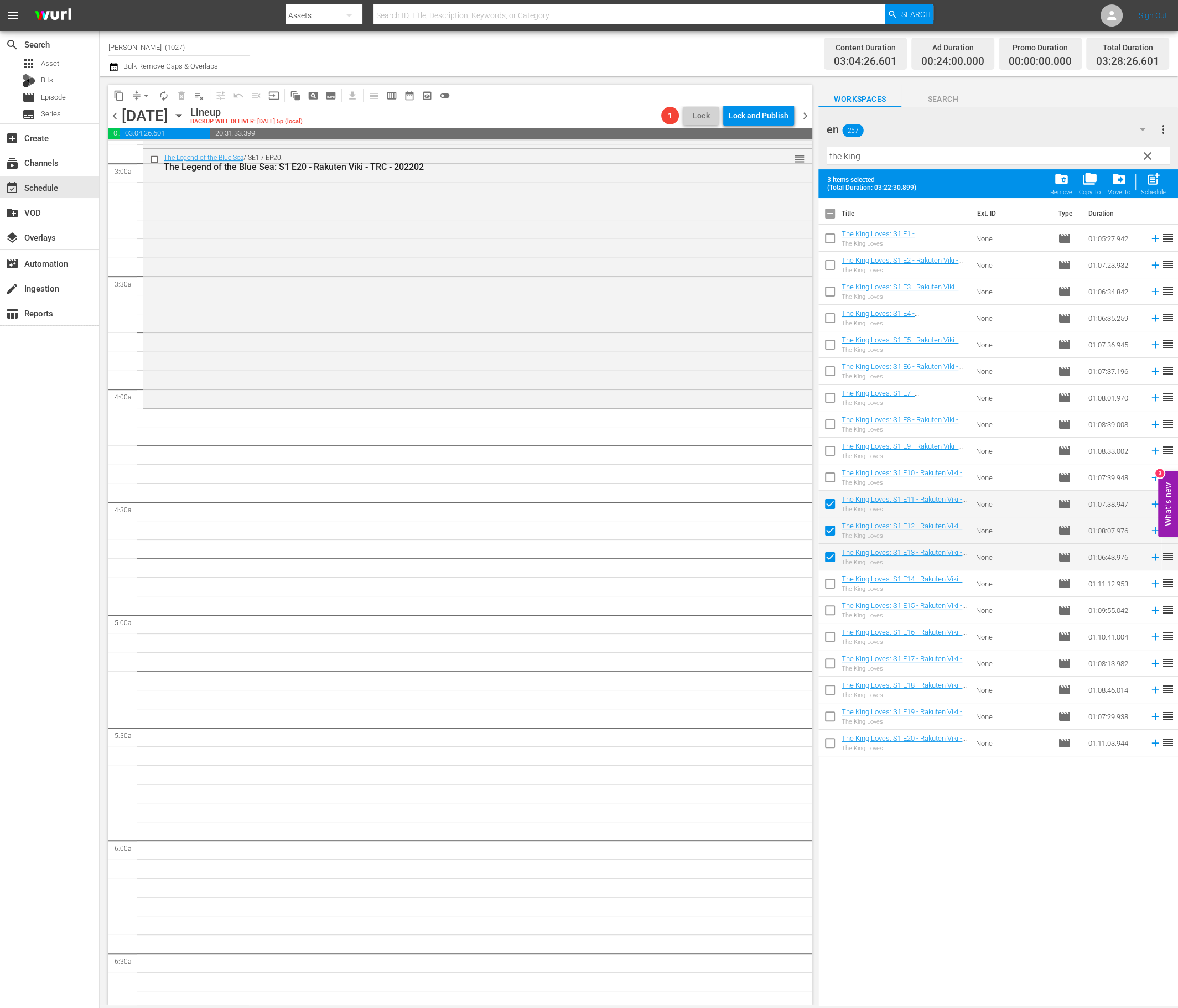
checkbox input "true"
click at [832, 607] on input "checkbox" at bounding box center [830, 612] width 23 height 23
checkbox input "true"
click at [833, 655] on input "checkbox" at bounding box center [830, 666] width 23 height 23
checkbox input "true"
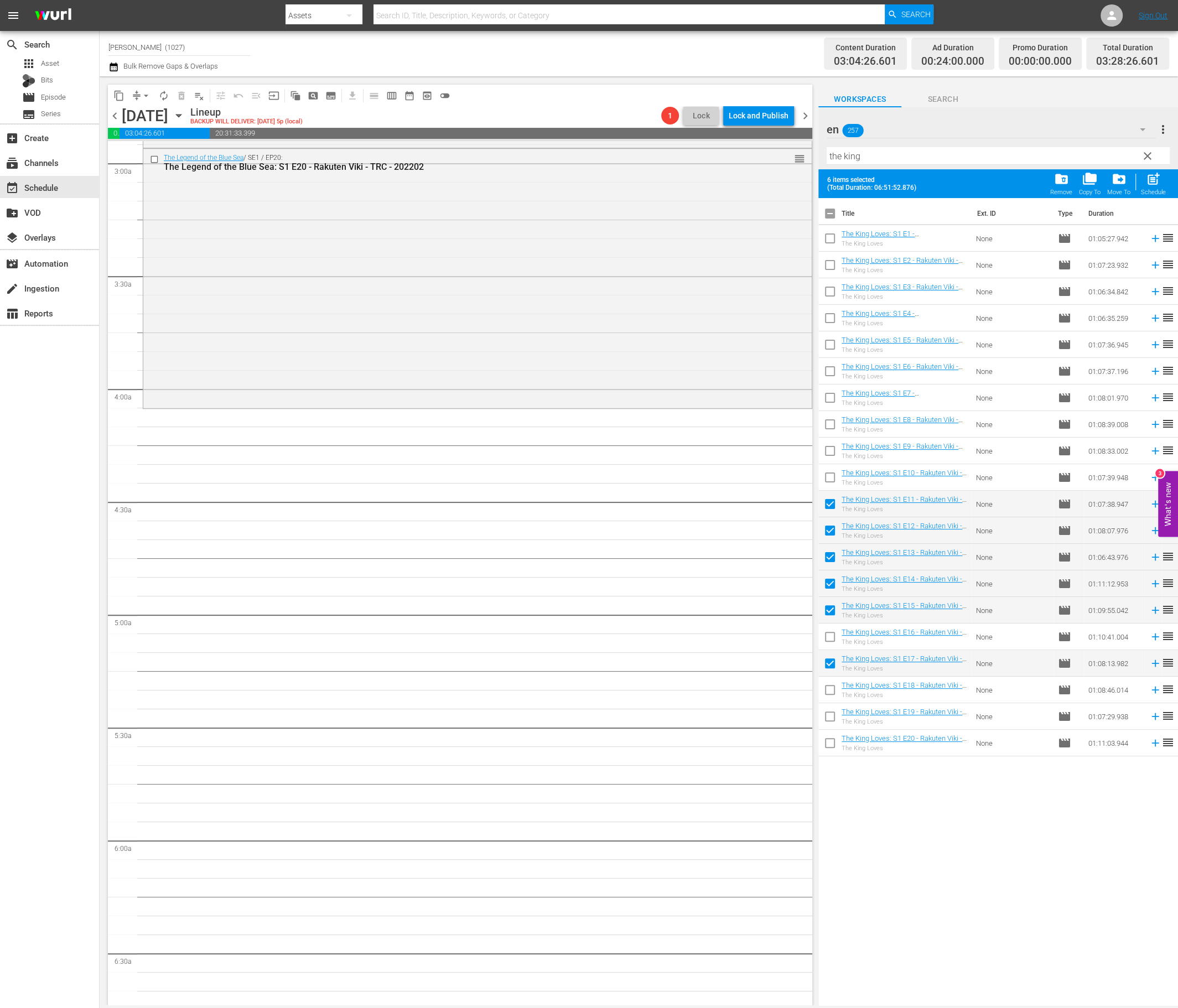
click at [829, 633] on input "checkbox" at bounding box center [830, 639] width 23 height 23
checkbox input "true"
click at [835, 687] on input "checkbox" at bounding box center [830, 692] width 23 height 23
checkbox input "true"
click at [987, 190] on div "Schedule" at bounding box center [1153, 192] width 25 height 7
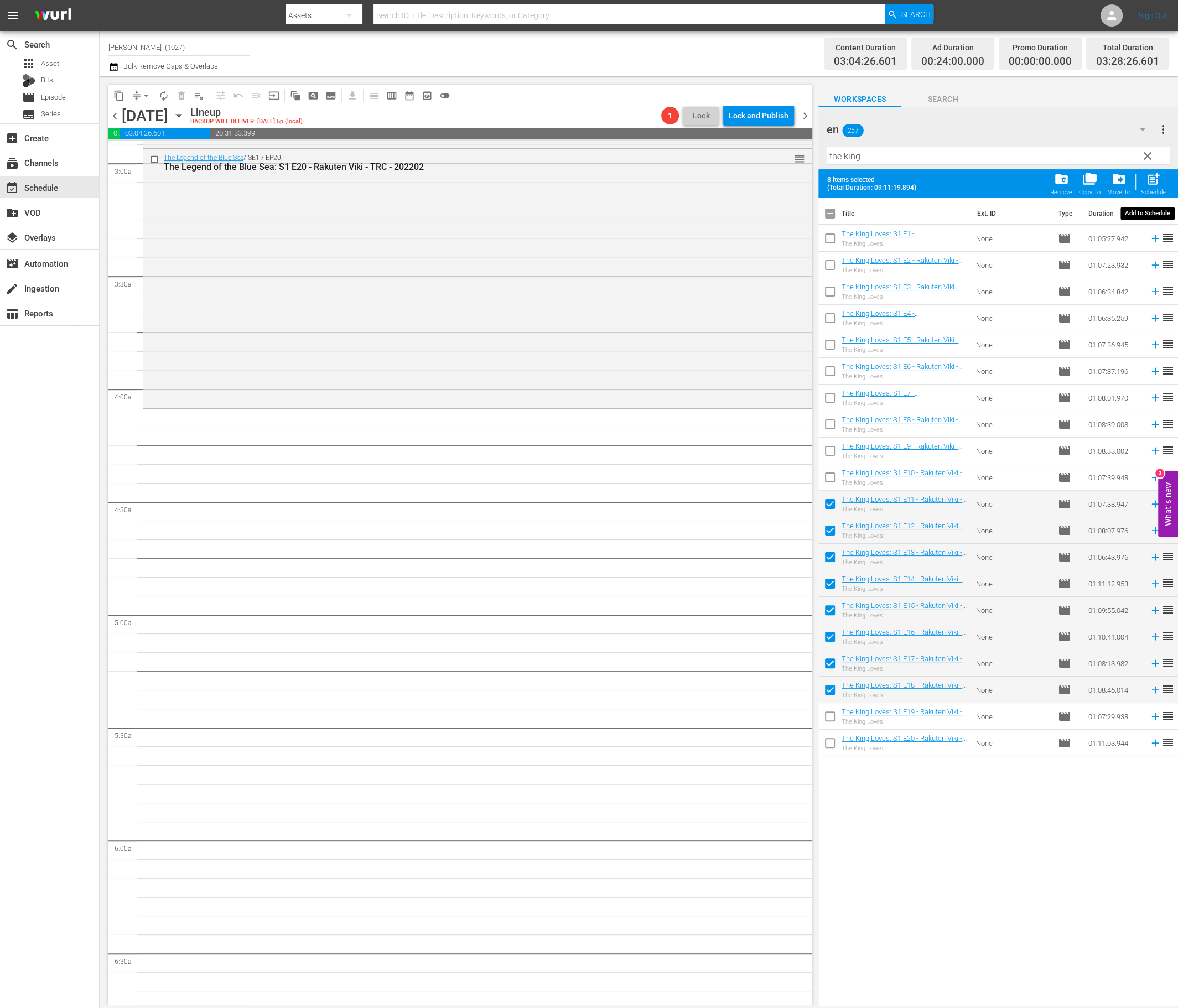
checkbox input "false"
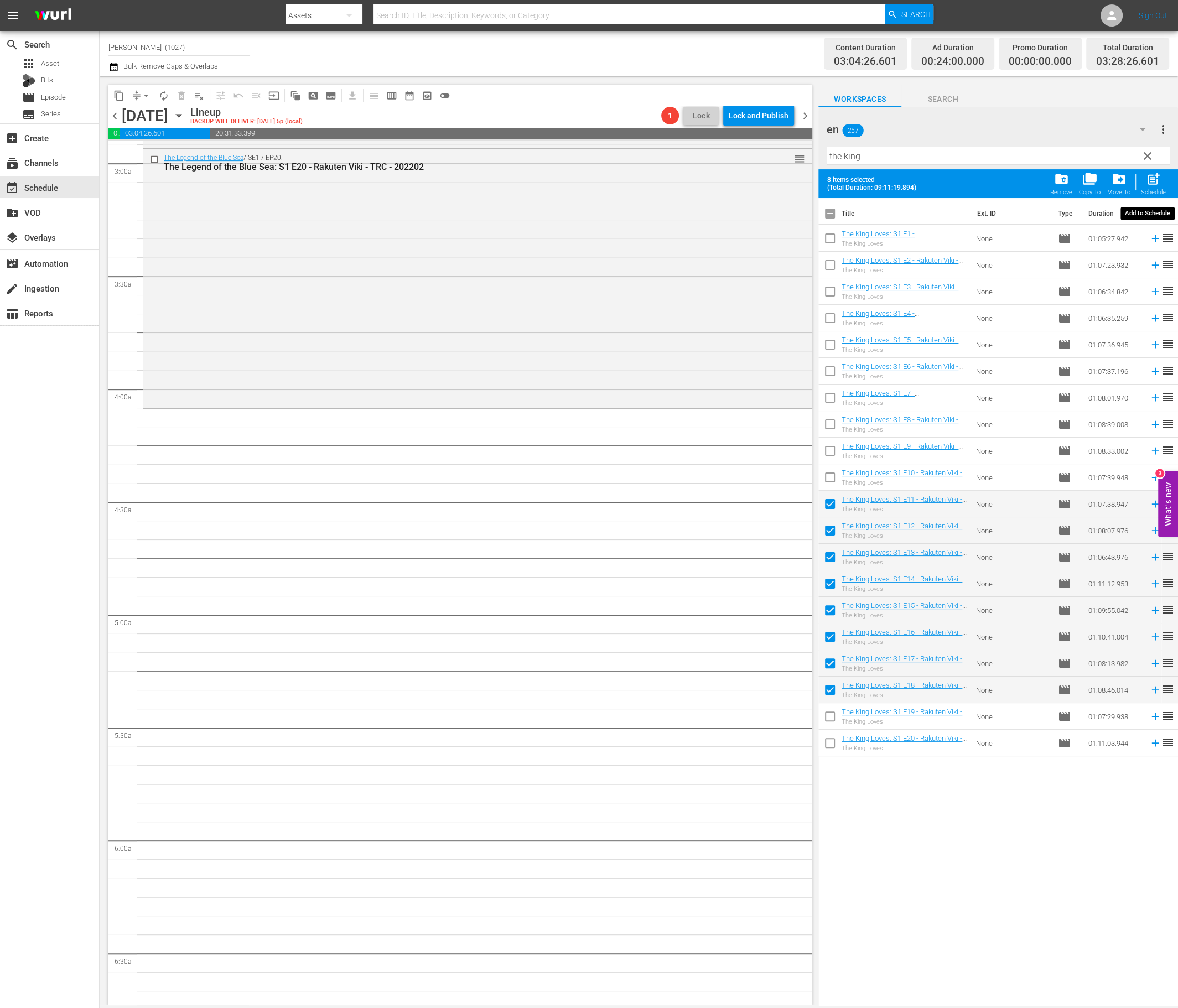
checkbox input "false"
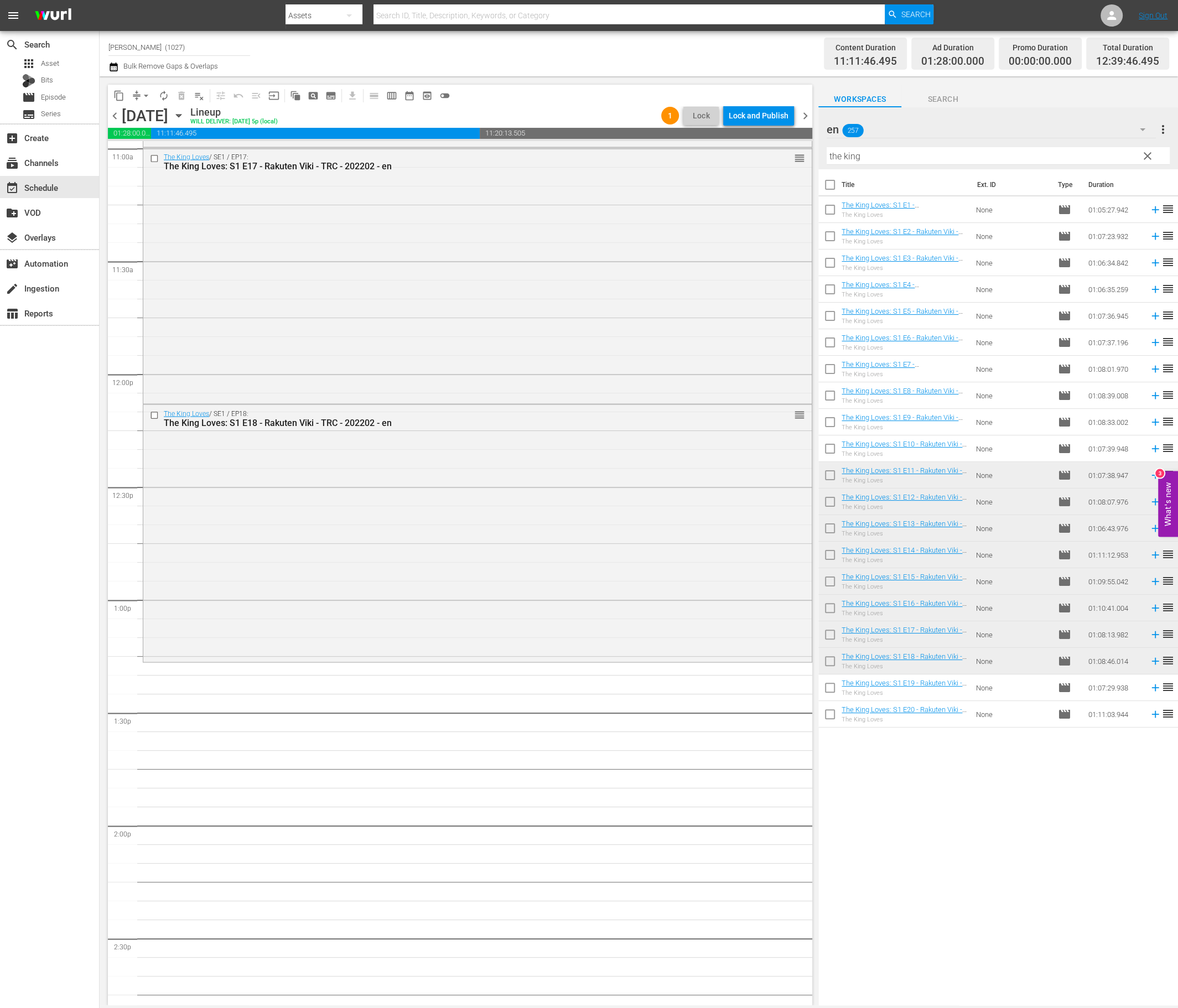
scroll to position [2511, 0]
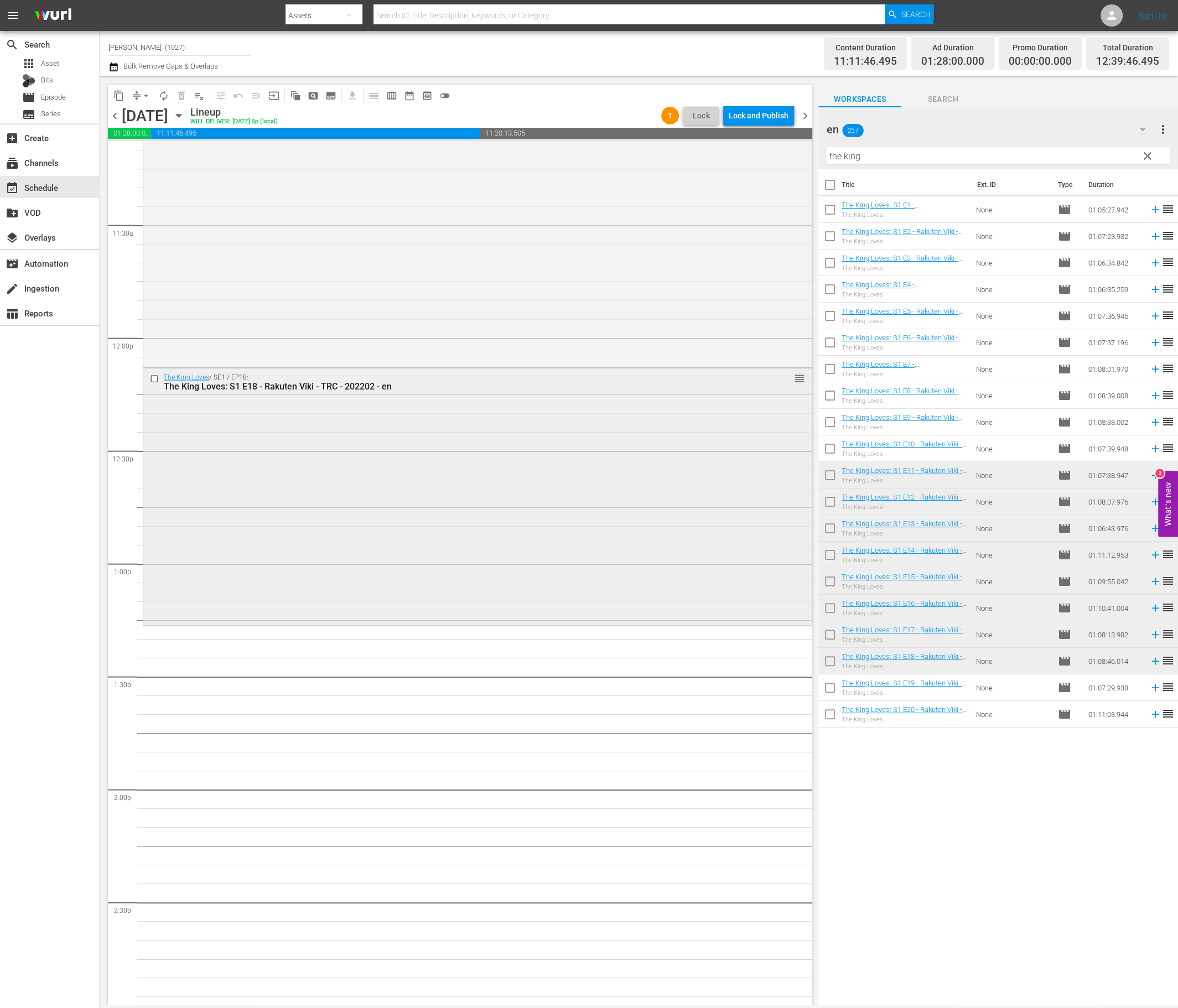
click at [500, 523] on div "The King Loves / SE1 / EP18: The King Loves: S1 E18 - Rakuten Viki - TRC - 2022…" at bounding box center [477, 496] width 668 height 256
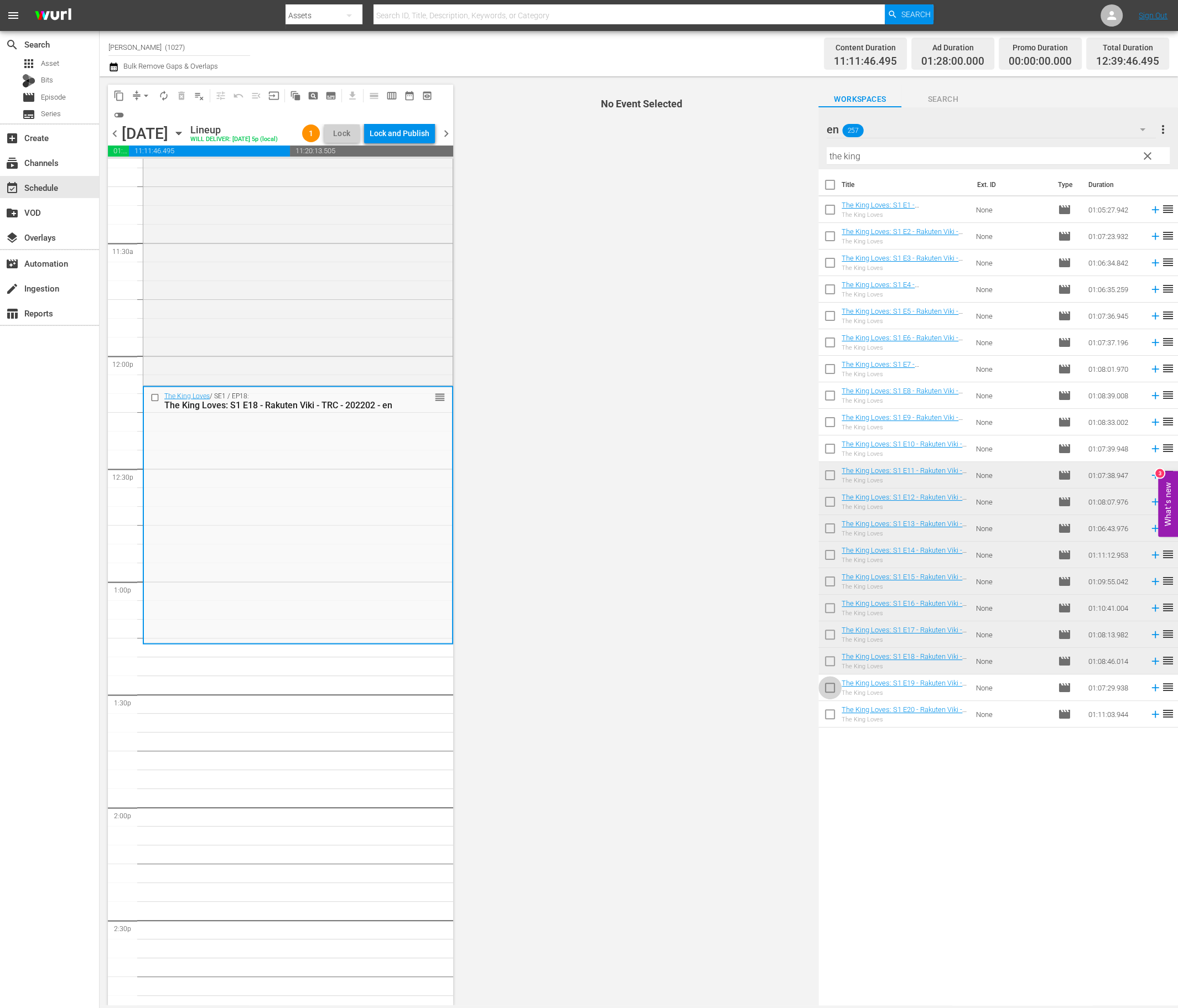
click at [822, 680] on input "checkbox" at bounding box center [830, 690] width 23 height 23
checkbox input "true"
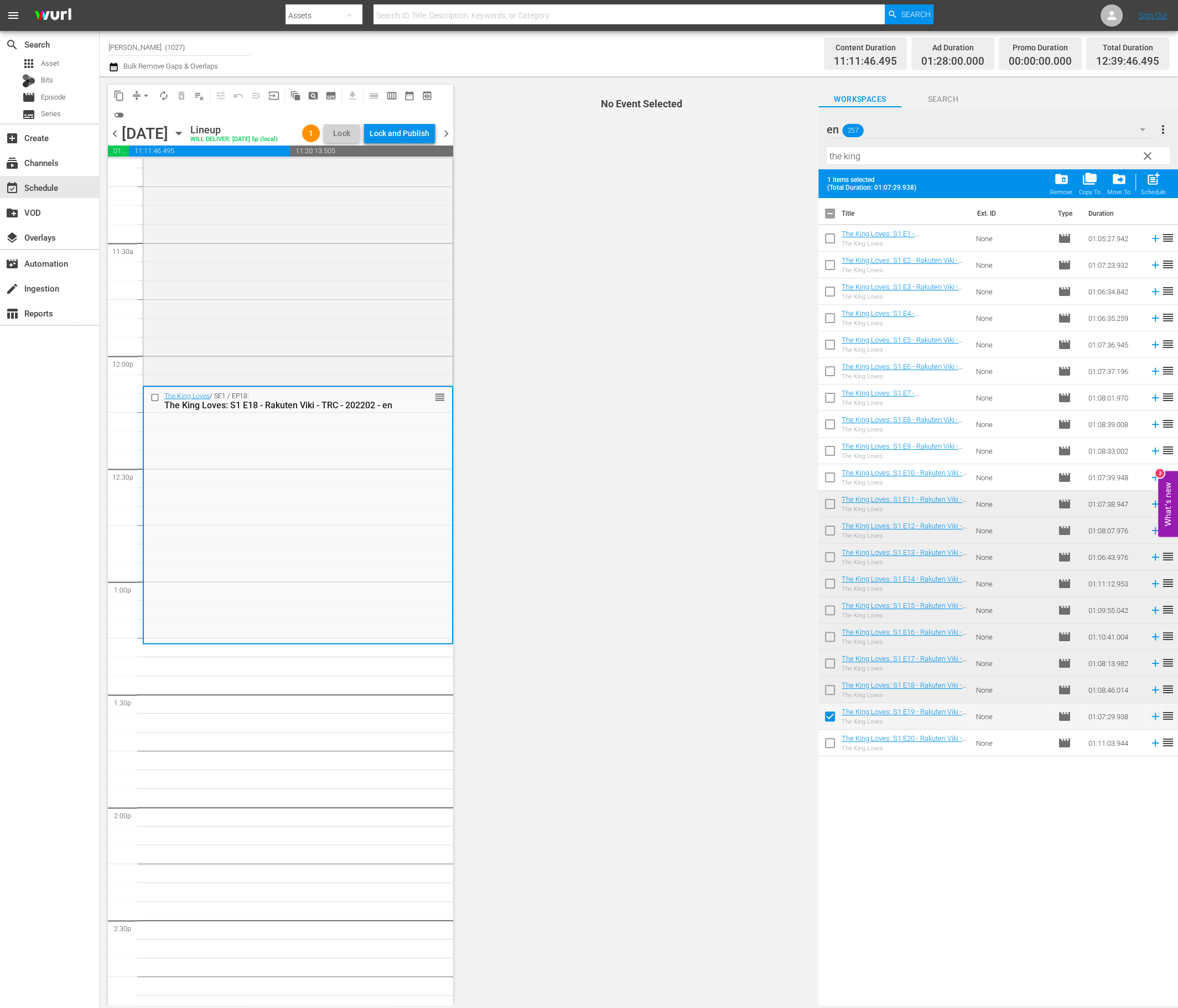
click at [831, 747] on input "checkbox" at bounding box center [830, 745] width 23 height 23
checkbox input "true"
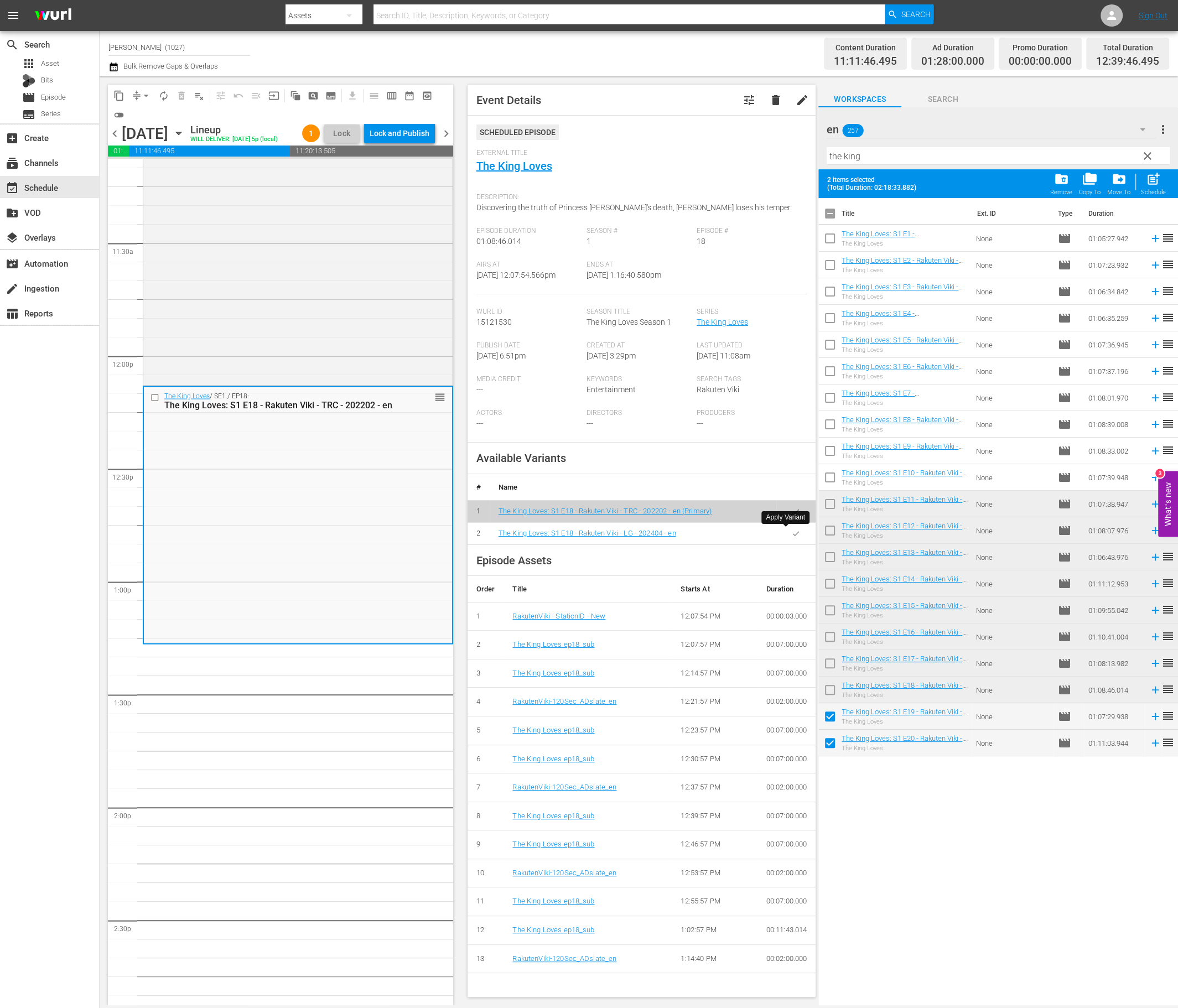
click at [792, 534] on icon "button" at bounding box center [796, 533] width 9 height 9
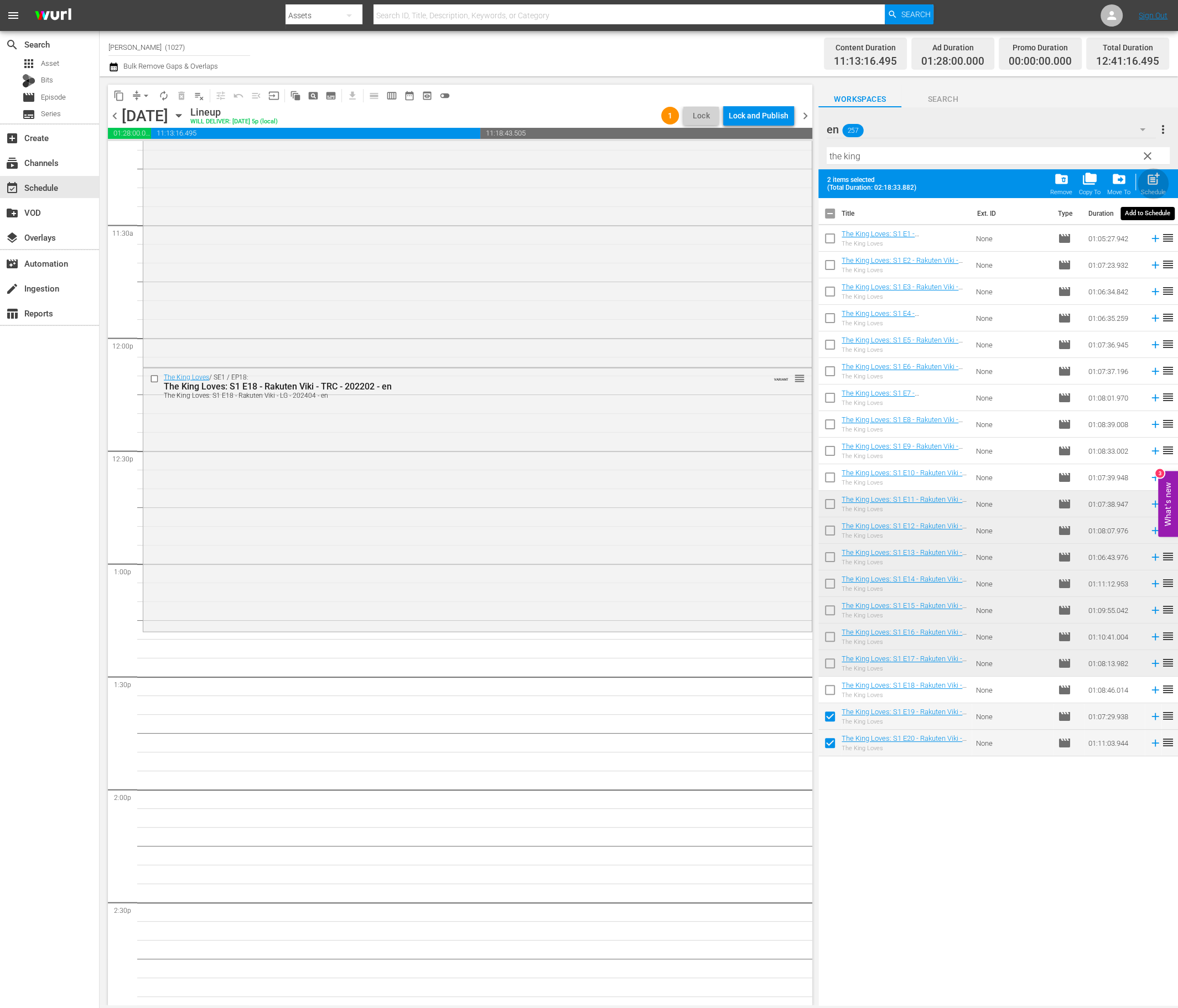
click at [987, 195] on div "Schedule" at bounding box center [1153, 192] width 25 height 7
checkbox input "false"
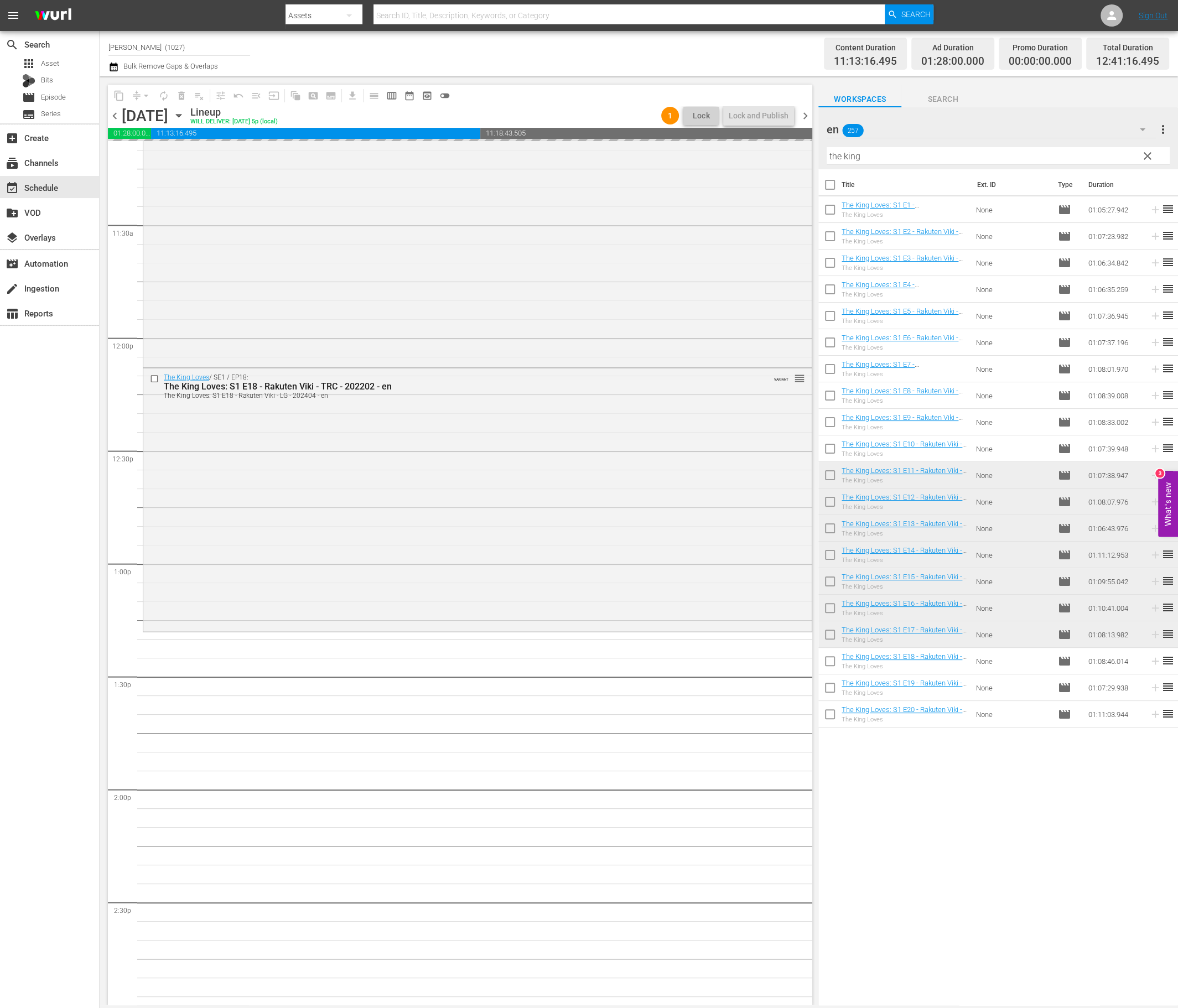
click at [987, 125] on div "en 257" at bounding box center [991, 129] width 329 height 31
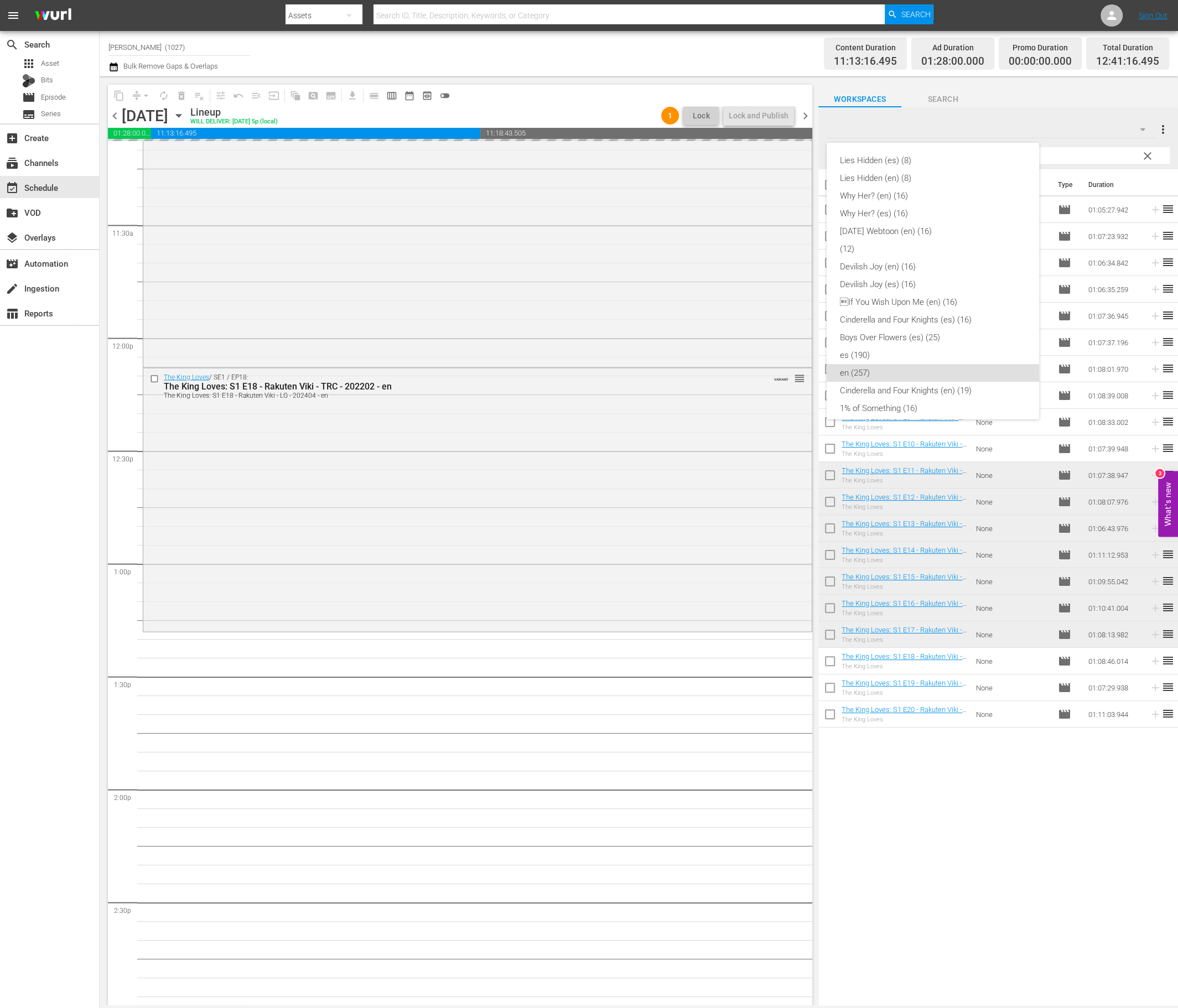
scroll to position [204, 0]
click at [987, 125] on div "Lies Hidden (es) (8) Lies Hidden (en) (8) Why Her? (en) (16) Why Her? (es) (16)…" at bounding box center [589, 504] width 1178 height 1008
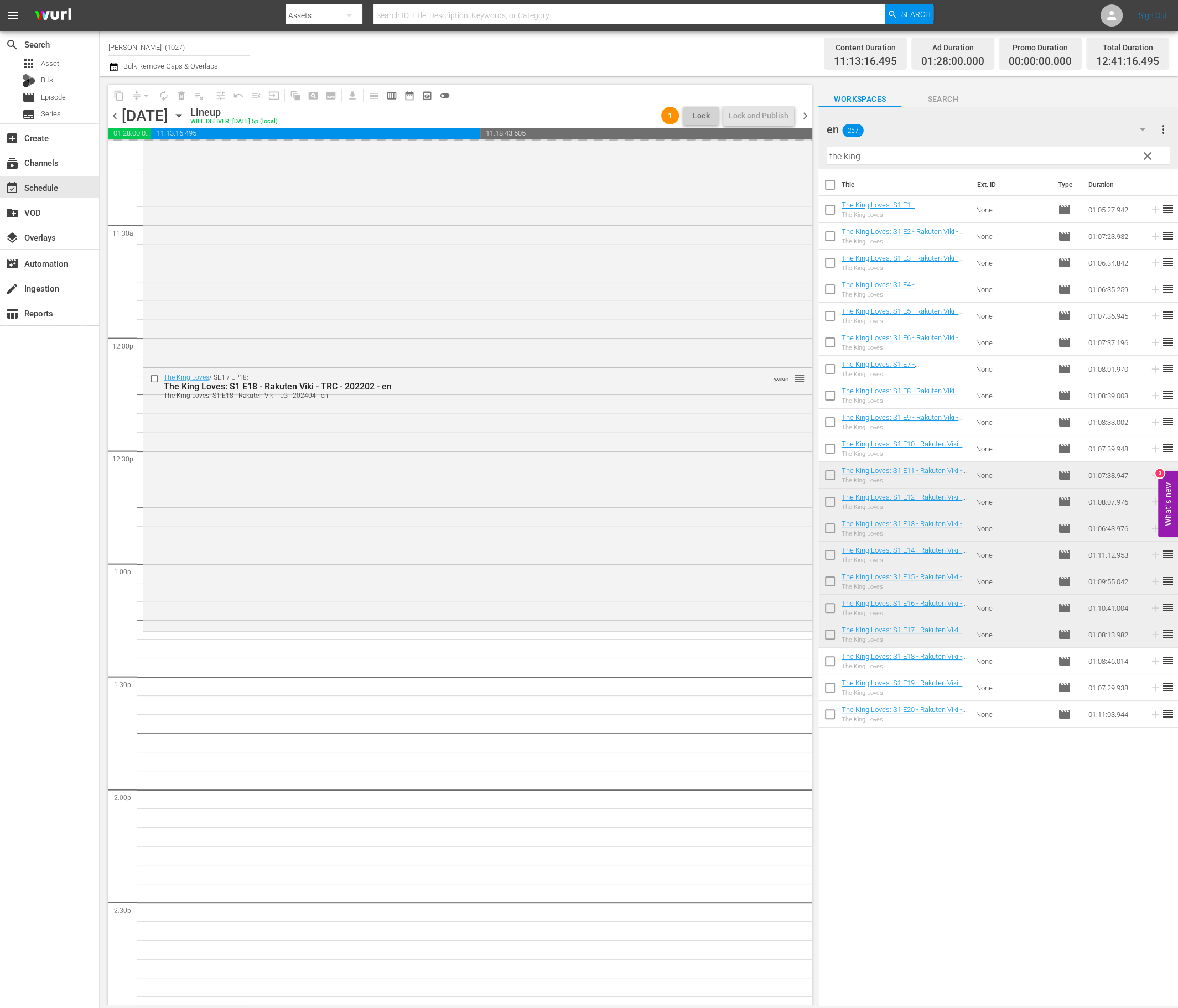
click at [987, 125] on div "Lies Hidden (es) (8) Lies Hidden (en) (8) Why Her? (en) (16) Why Her? (es) (16)…" at bounding box center [589, 504] width 1178 height 1008
click at [987, 135] on div "en 257" at bounding box center [991, 129] width 329 height 31
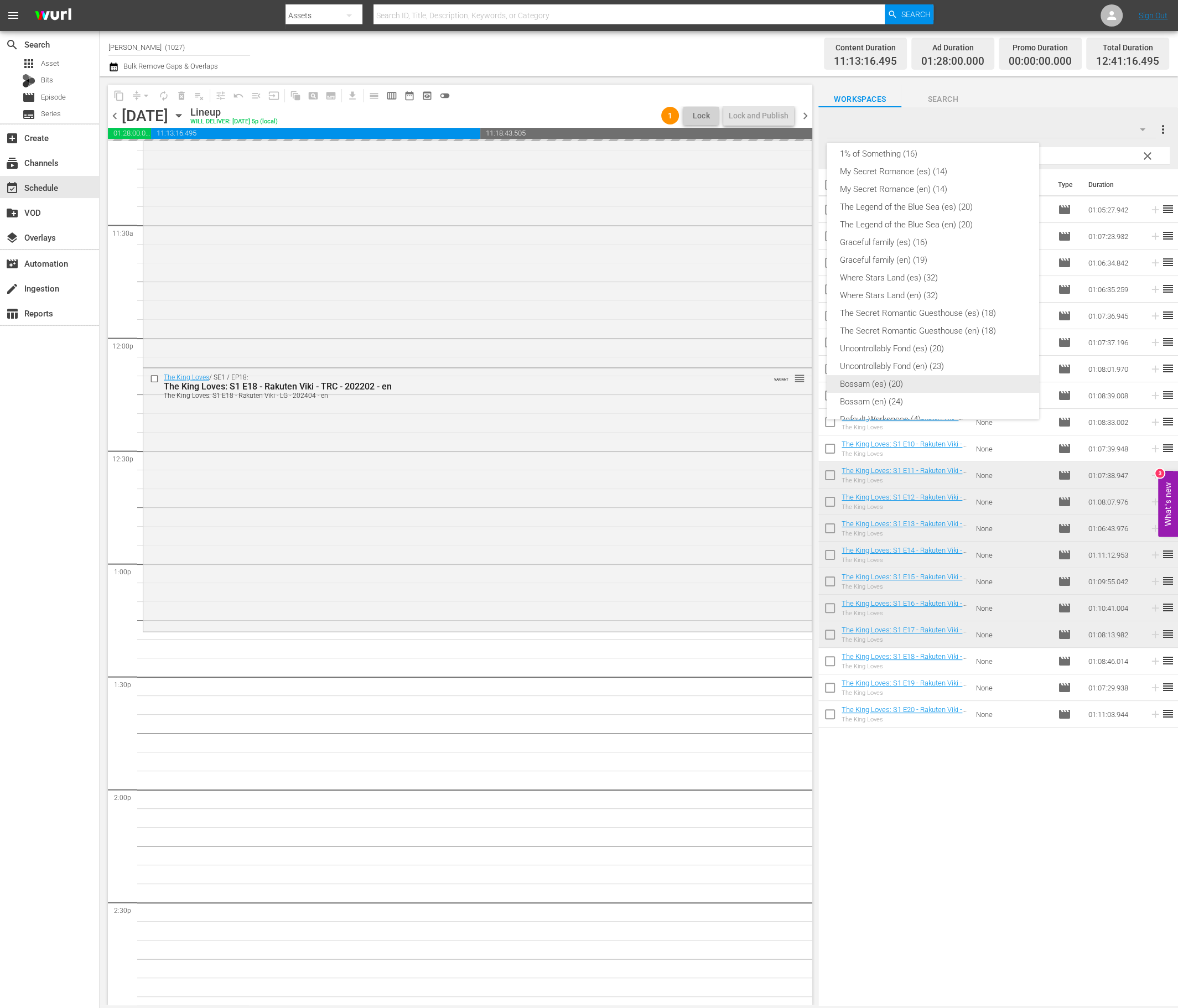
scroll to position [0, 0]
click at [958, 308] on div "Where Stars Land (en) (32)" at bounding box center [932, 317] width 186 height 18
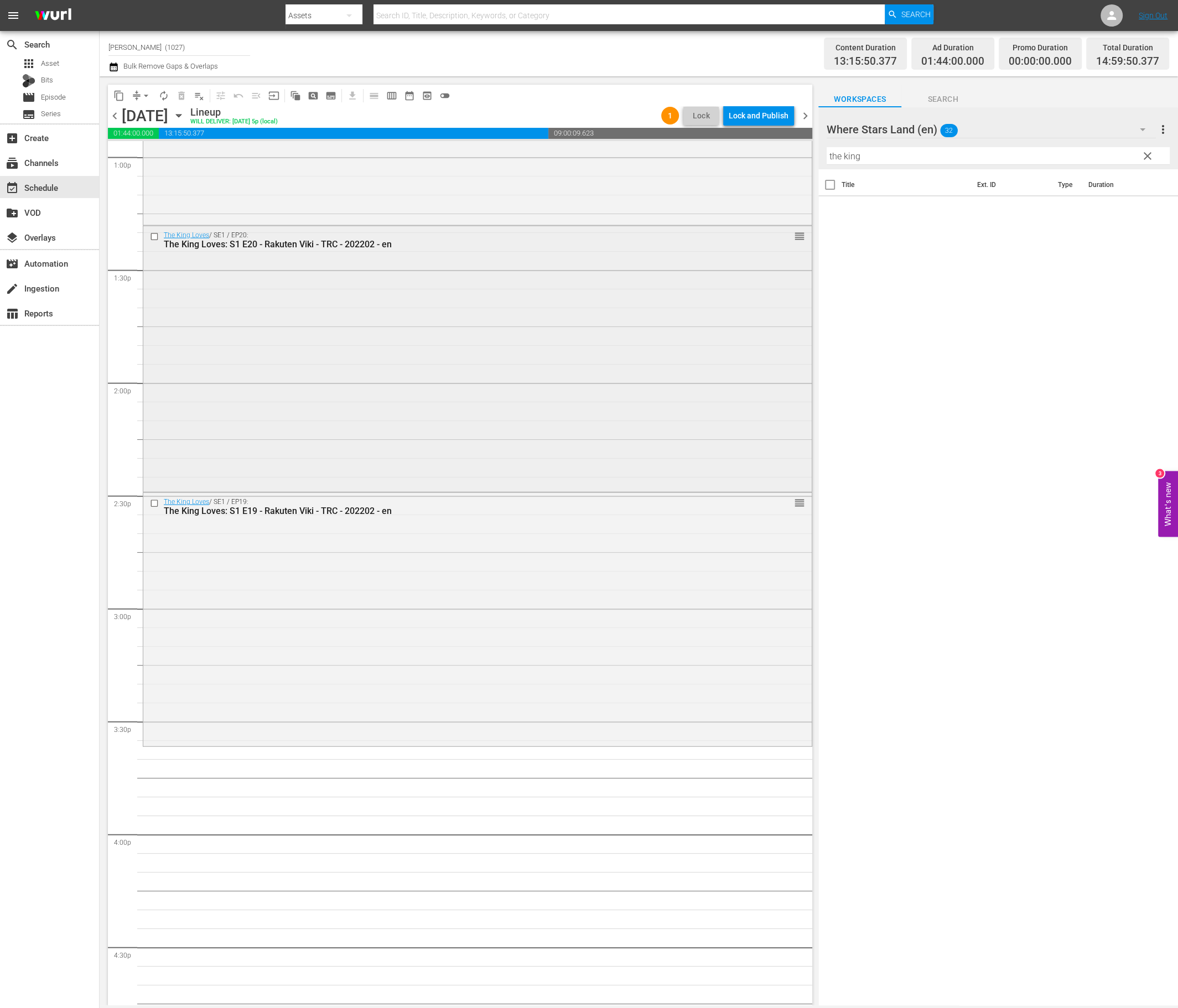
scroll to position [2908, 0]
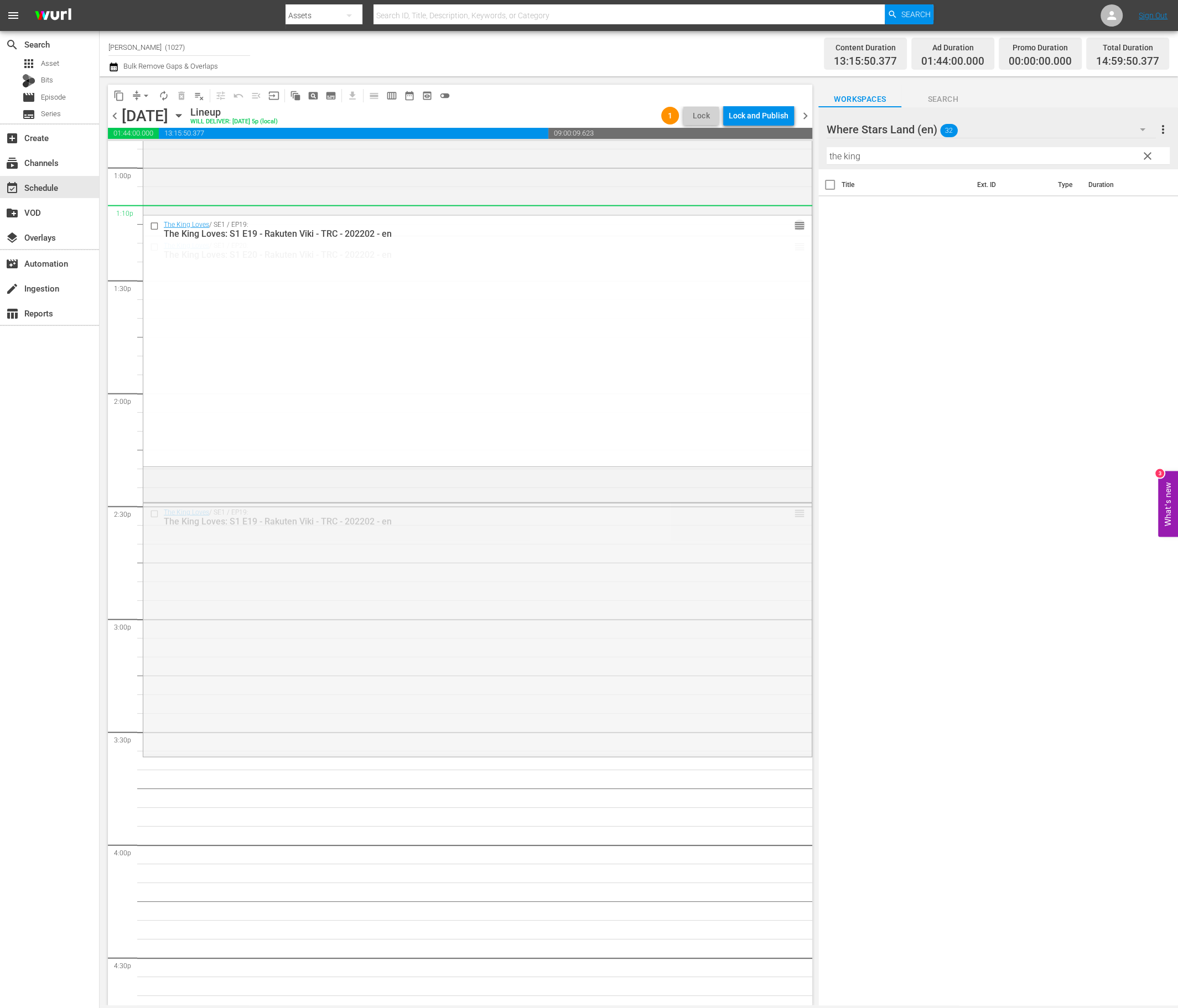
drag, startPoint x: 792, startPoint y: 513, endPoint x: 785, endPoint y: 216, distance: 297.1
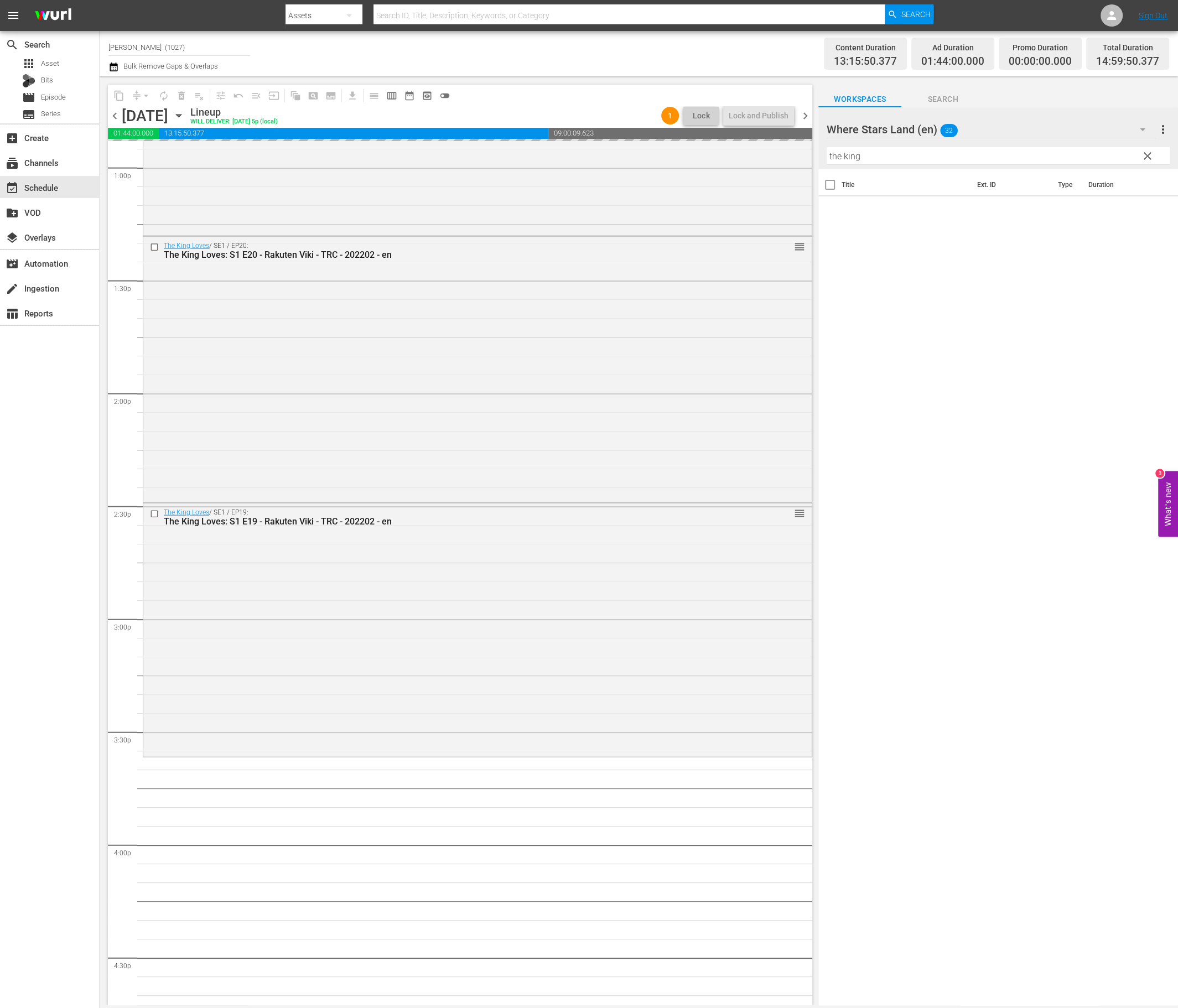
click at [987, 159] on span "clear" at bounding box center [1147, 156] width 13 height 13
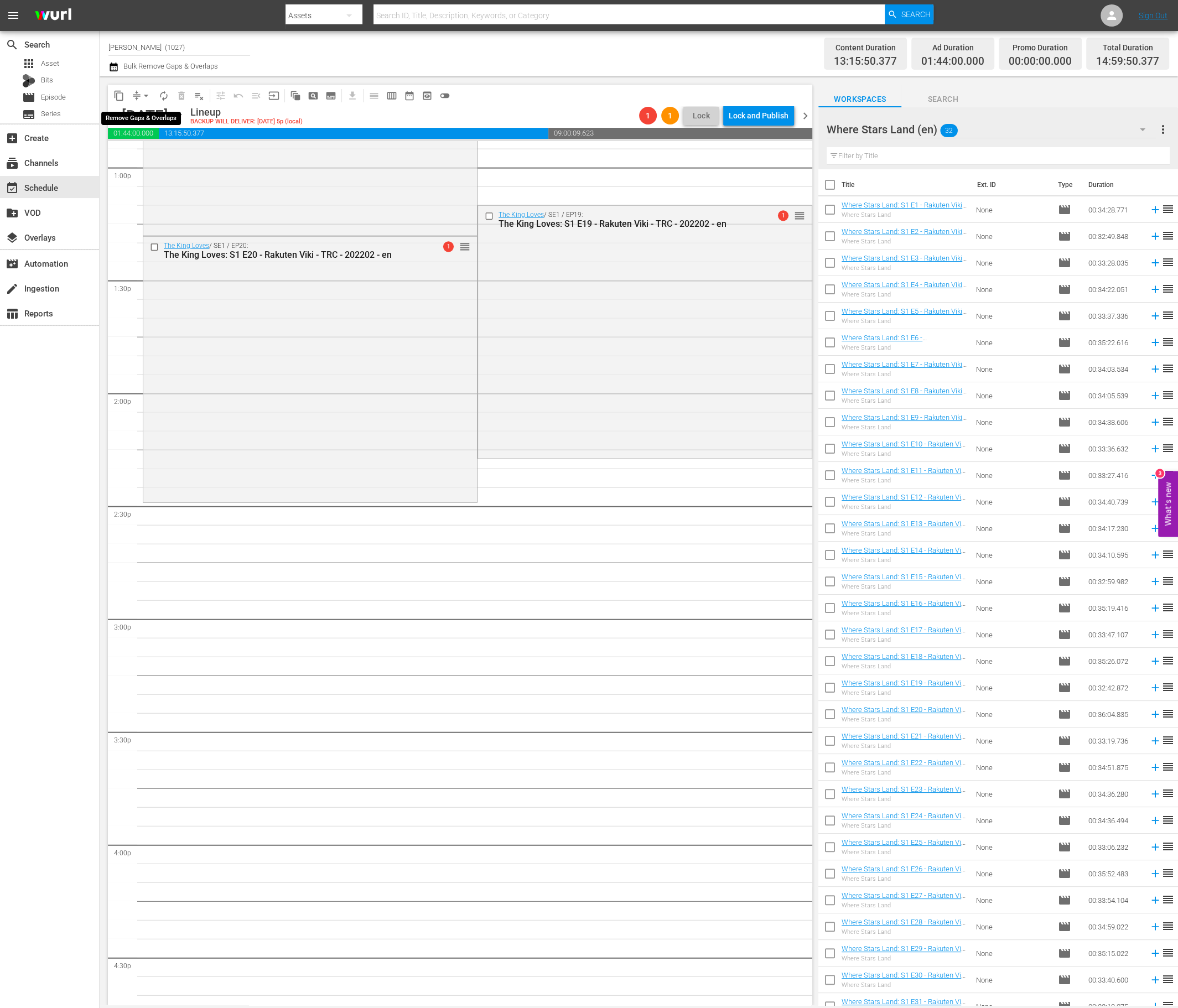
click at [136, 93] on span "compress" at bounding box center [136, 95] width 11 height 11
click at [136, 97] on span "compress" at bounding box center [136, 95] width 11 height 11
click at [145, 101] on span "arrow_drop_down" at bounding box center [146, 95] width 11 height 11
click at [156, 156] on li "Align to End of Previous Day" at bounding box center [146, 154] width 116 height 18
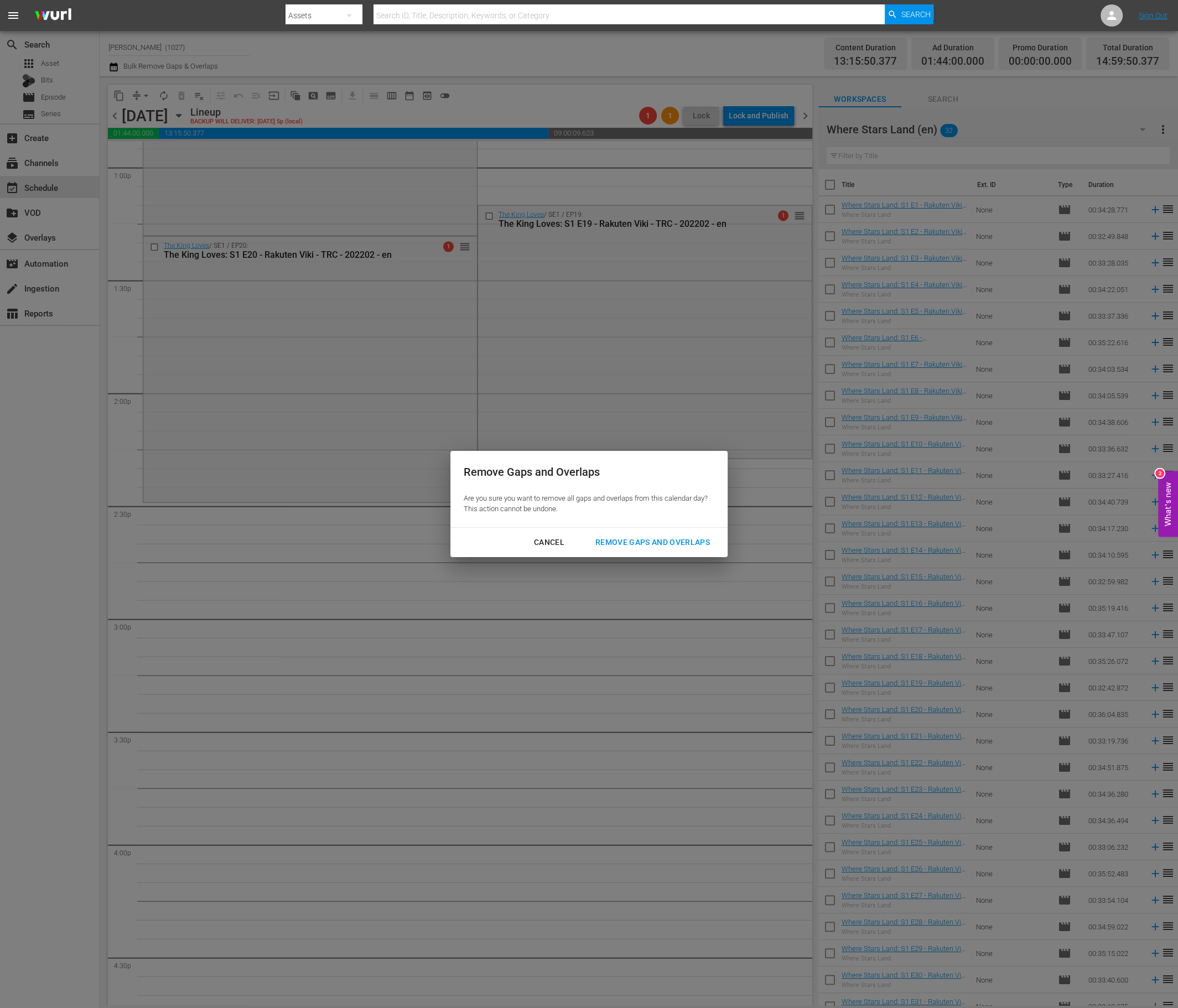
click at [646, 559] on div "Remove Gaps and Overlaps Are you sure you want to remove all gaps and overlaps …" at bounding box center [589, 504] width 1178 height 1008
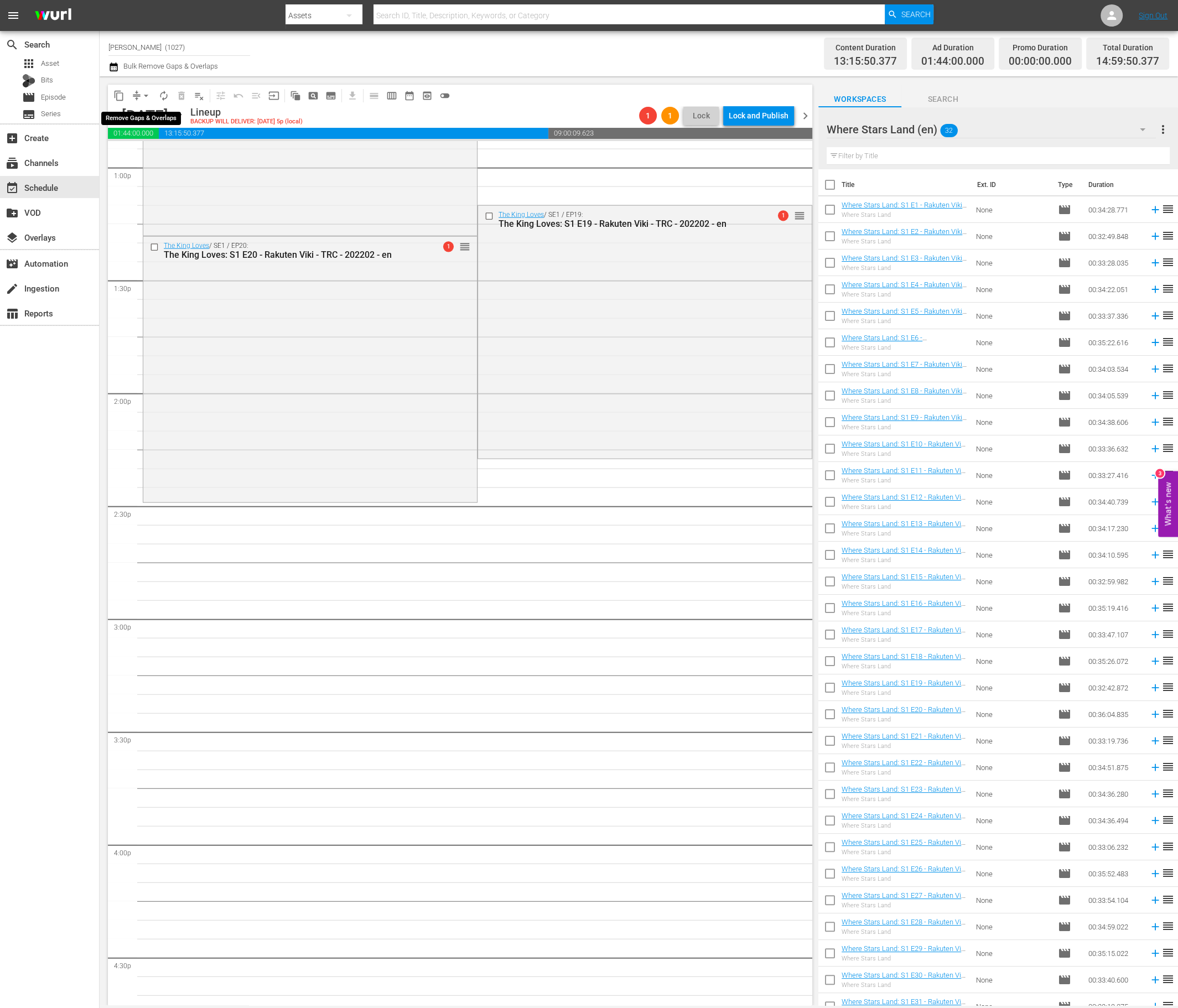
click at [150, 95] on span "arrow_drop_down" at bounding box center [146, 95] width 11 height 11
click at [179, 153] on li "Align to End of Previous Day" at bounding box center [146, 154] width 116 height 18
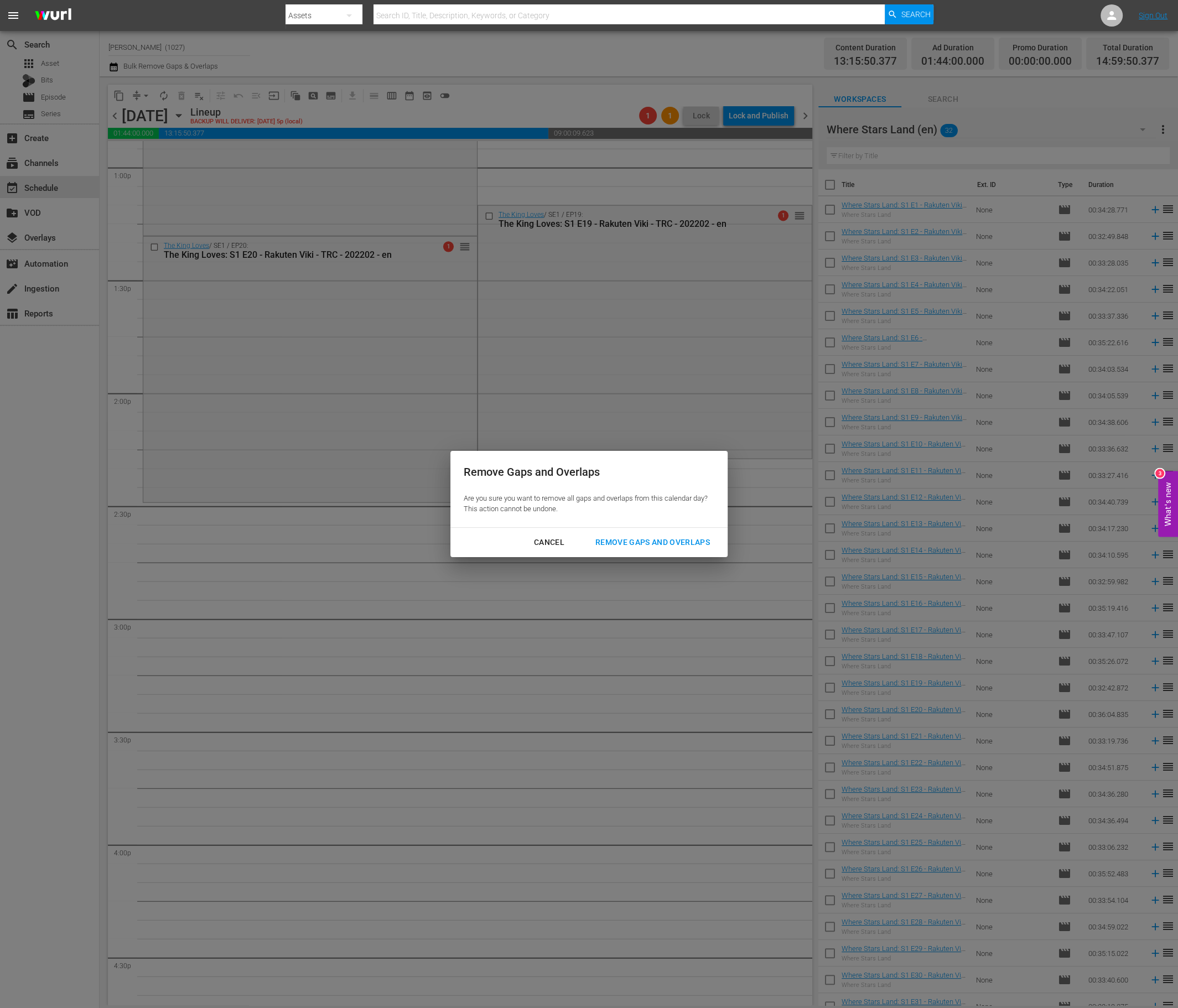
click at [664, 554] on div "Cancel Remove Gaps and Overlaps" at bounding box center [589, 542] width 277 height 29
click at [667, 542] on div "Remove Gaps and Overlaps" at bounding box center [653, 542] width 132 height 14
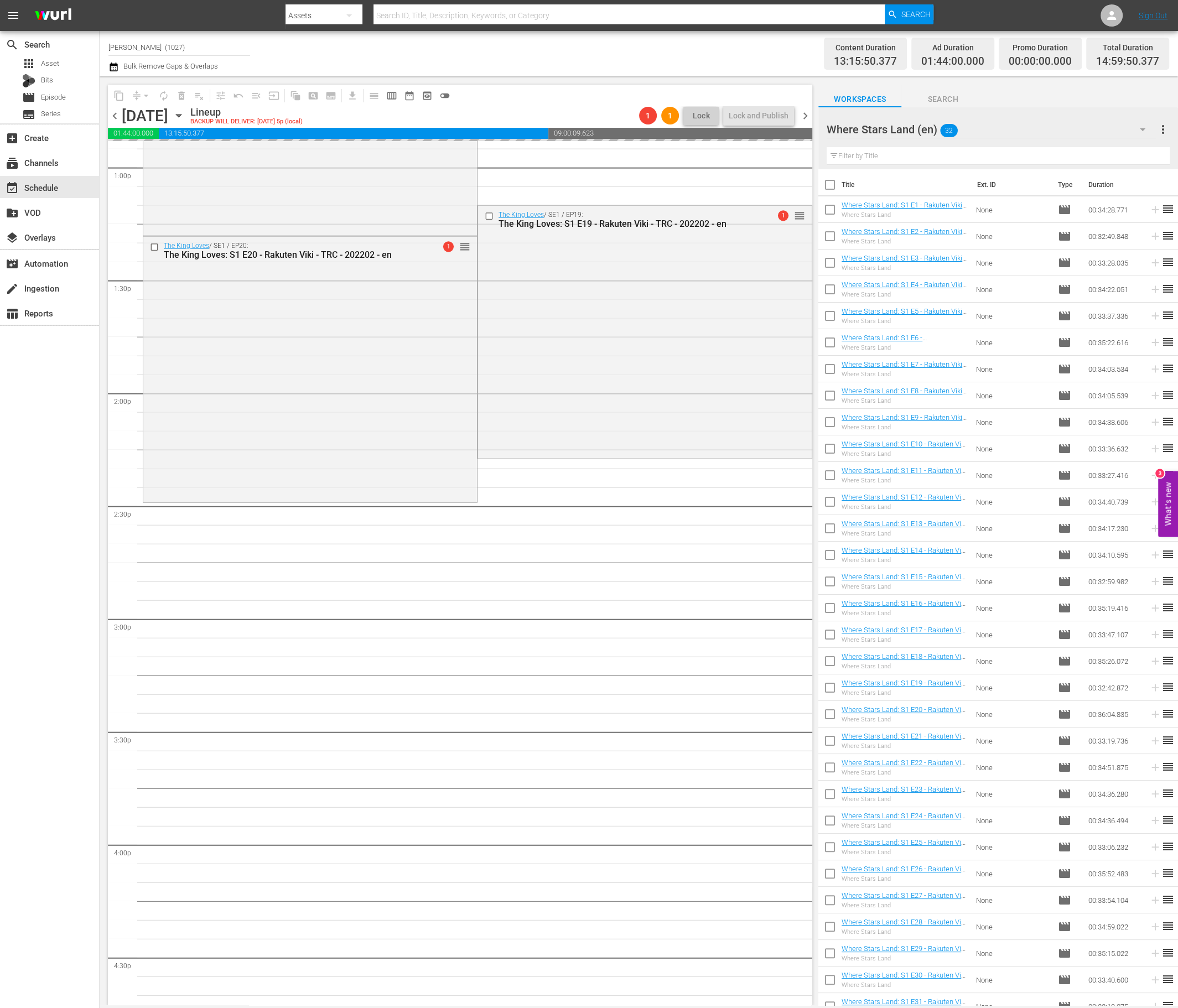
click at [833, 211] on input "checkbox" at bounding box center [830, 212] width 23 height 23
checkbox input "true"
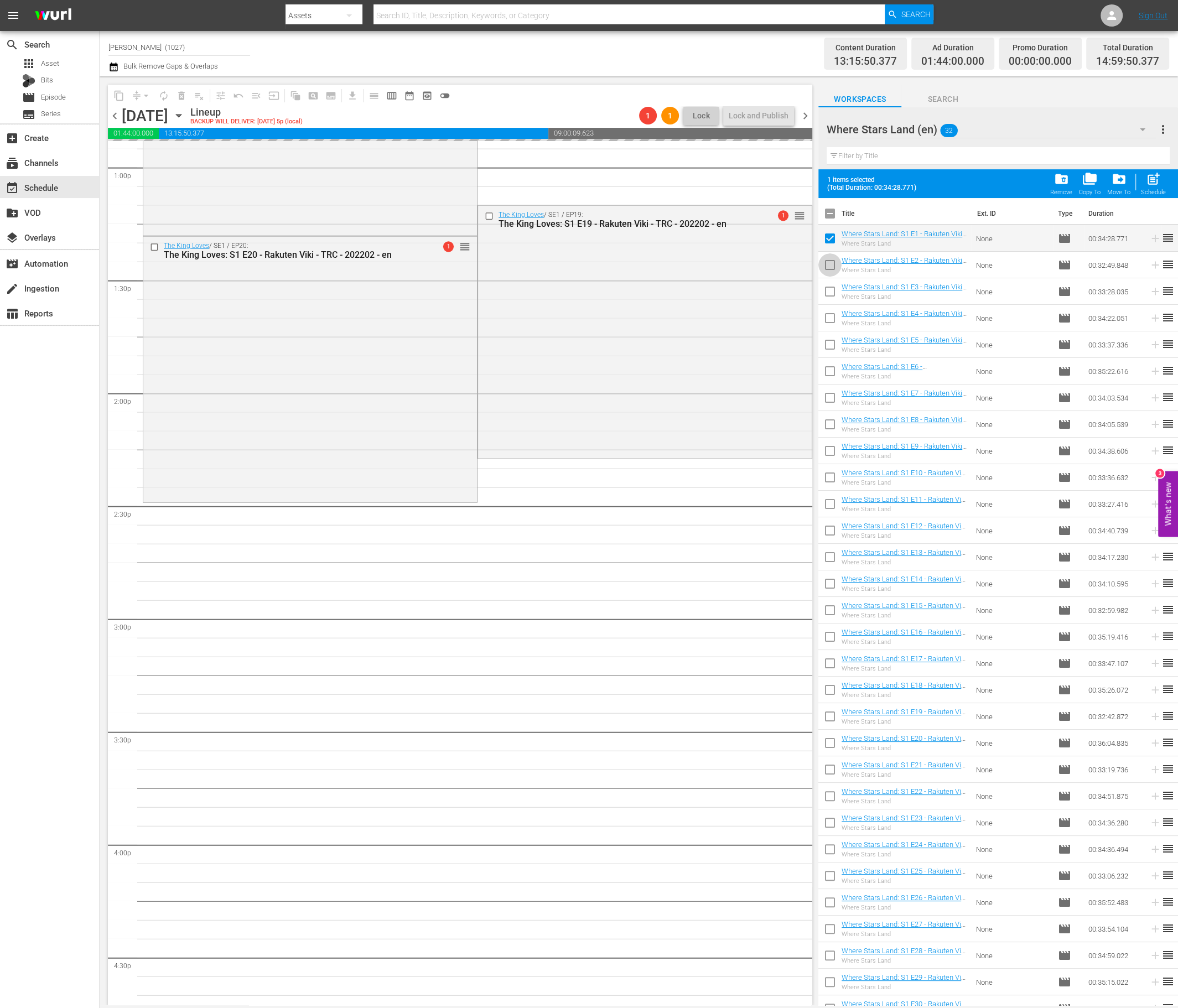
click at [828, 264] on input "checkbox" at bounding box center [830, 267] width 23 height 23
checkbox input "true"
click at [824, 297] on input "checkbox" at bounding box center [830, 294] width 23 height 23
checkbox input "true"
click at [828, 325] on input "checkbox" at bounding box center [830, 320] width 23 height 23
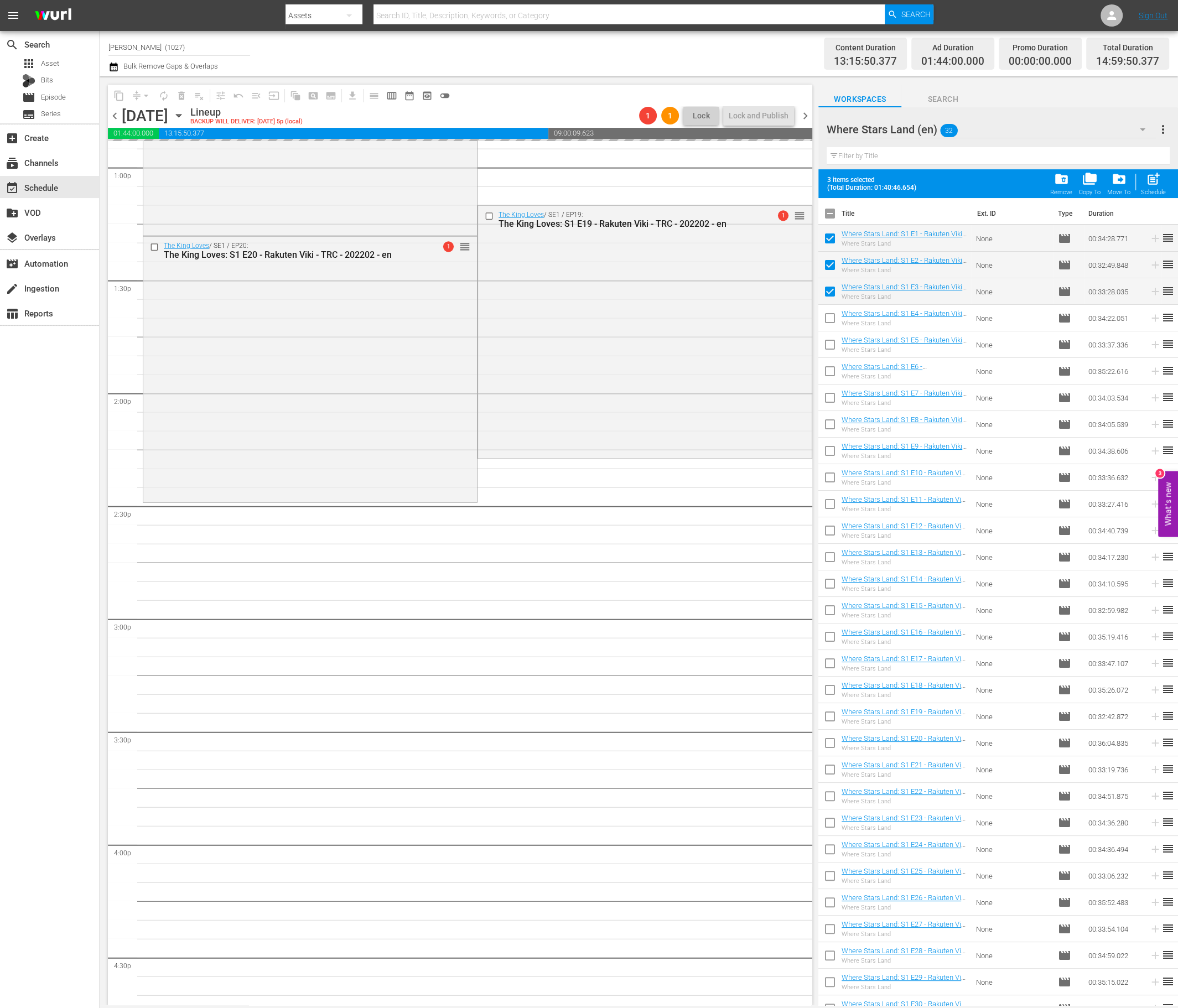
checkbox input "true"
click at [828, 346] on input "checkbox" at bounding box center [830, 347] width 23 height 23
checkbox input "true"
click at [829, 368] on input "checkbox" at bounding box center [830, 373] width 23 height 23
checkbox input "true"
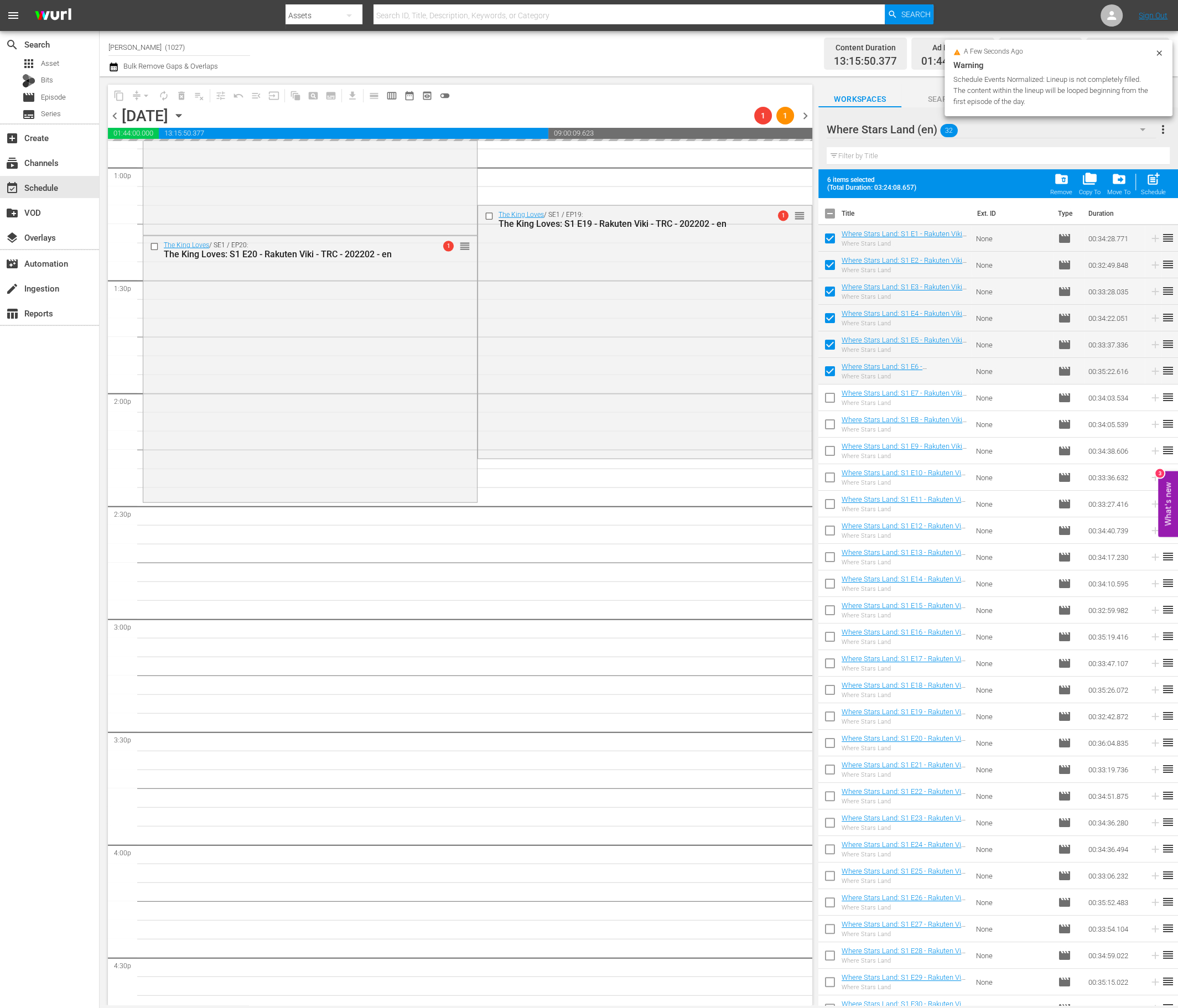
click at [827, 388] on input "checkbox" at bounding box center [830, 400] width 23 height 23
checkbox input "true"
click at [831, 422] on input "checkbox" at bounding box center [830, 426] width 23 height 23
checkbox input "true"
click at [828, 444] on input "checkbox" at bounding box center [830, 453] width 23 height 23
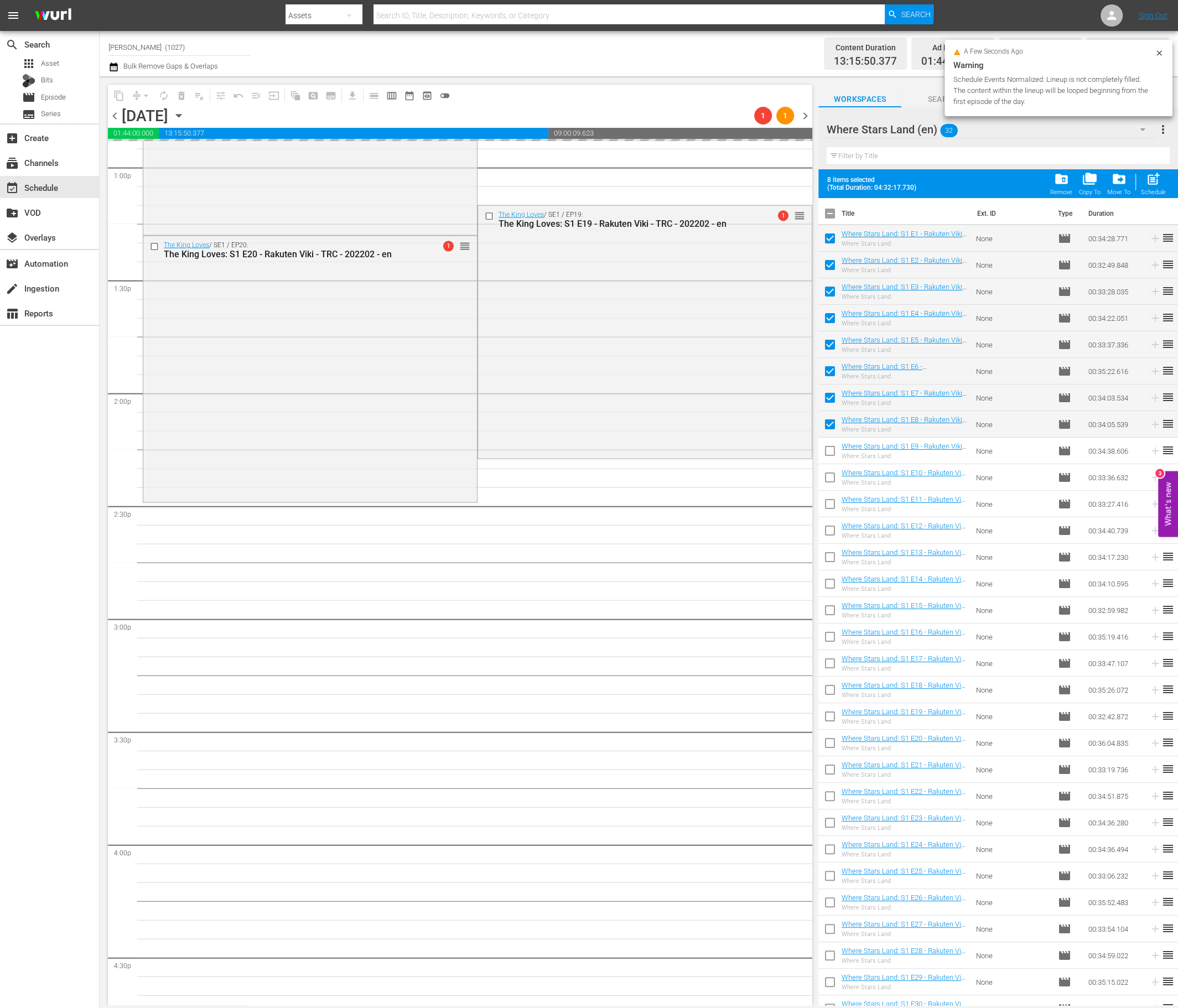
checkbox input "true"
click at [831, 472] on input "checkbox" at bounding box center [830, 480] width 23 height 23
checkbox input "true"
click at [828, 505] on input "checkbox" at bounding box center [830, 506] width 23 height 23
checkbox input "true"
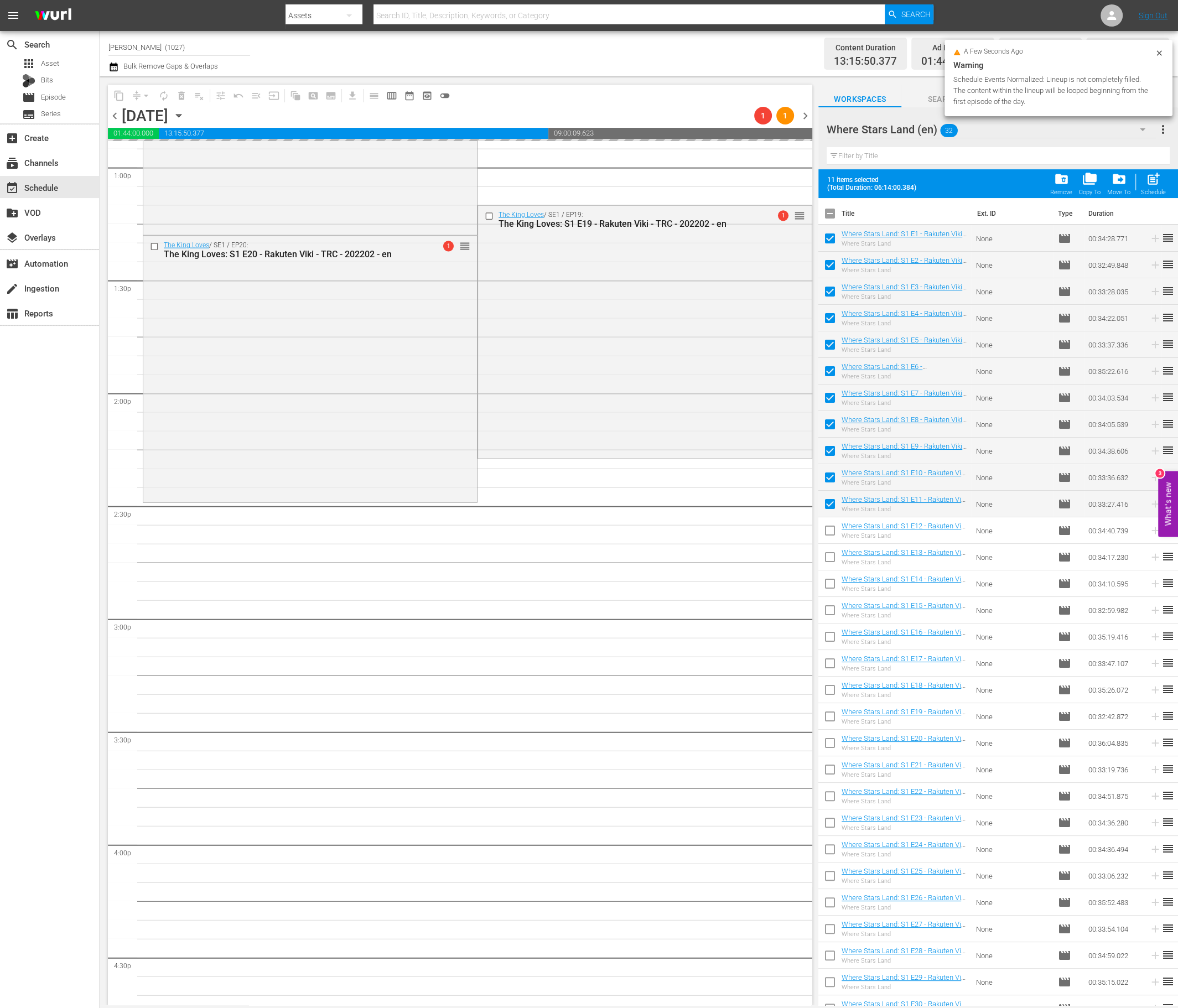
click at [833, 543] on input "checkbox" at bounding box center [830, 533] width 23 height 23
checkbox input "true"
click at [831, 560] on input "checkbox" at bounding box center [830, 559] width 23 height 23
checkbox input "true"
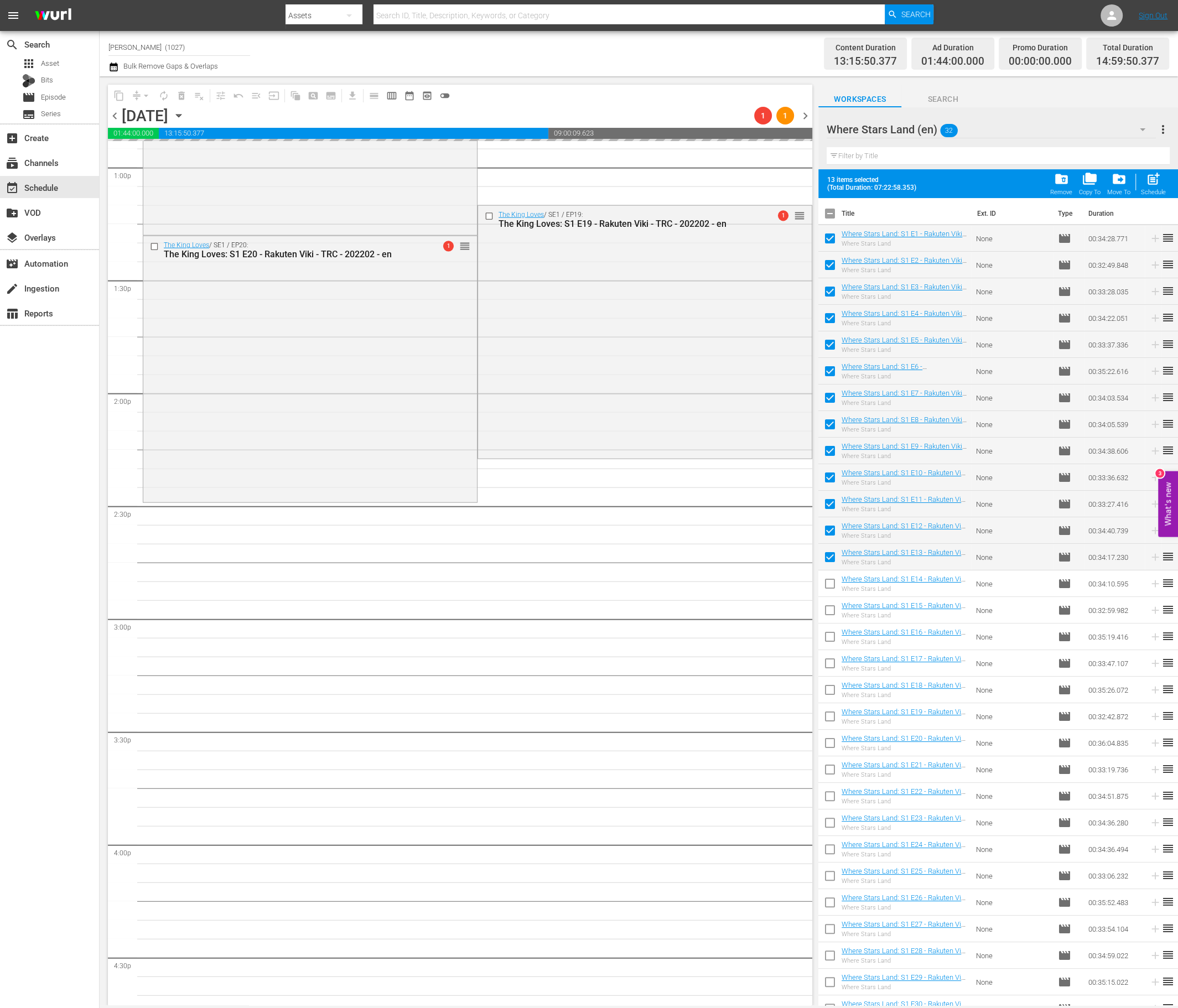
click at [831, 584] on input "checkbox" at bounding box center [830, 586] width 23 height 23
checkbox input "true"
click at [826, 599] on span at bounding box center [830, 610] width 23 height 23
click at [829, 620] on input "checkbox" at bounding box center [830, 612] width 23 height 23
checkbox input "true"
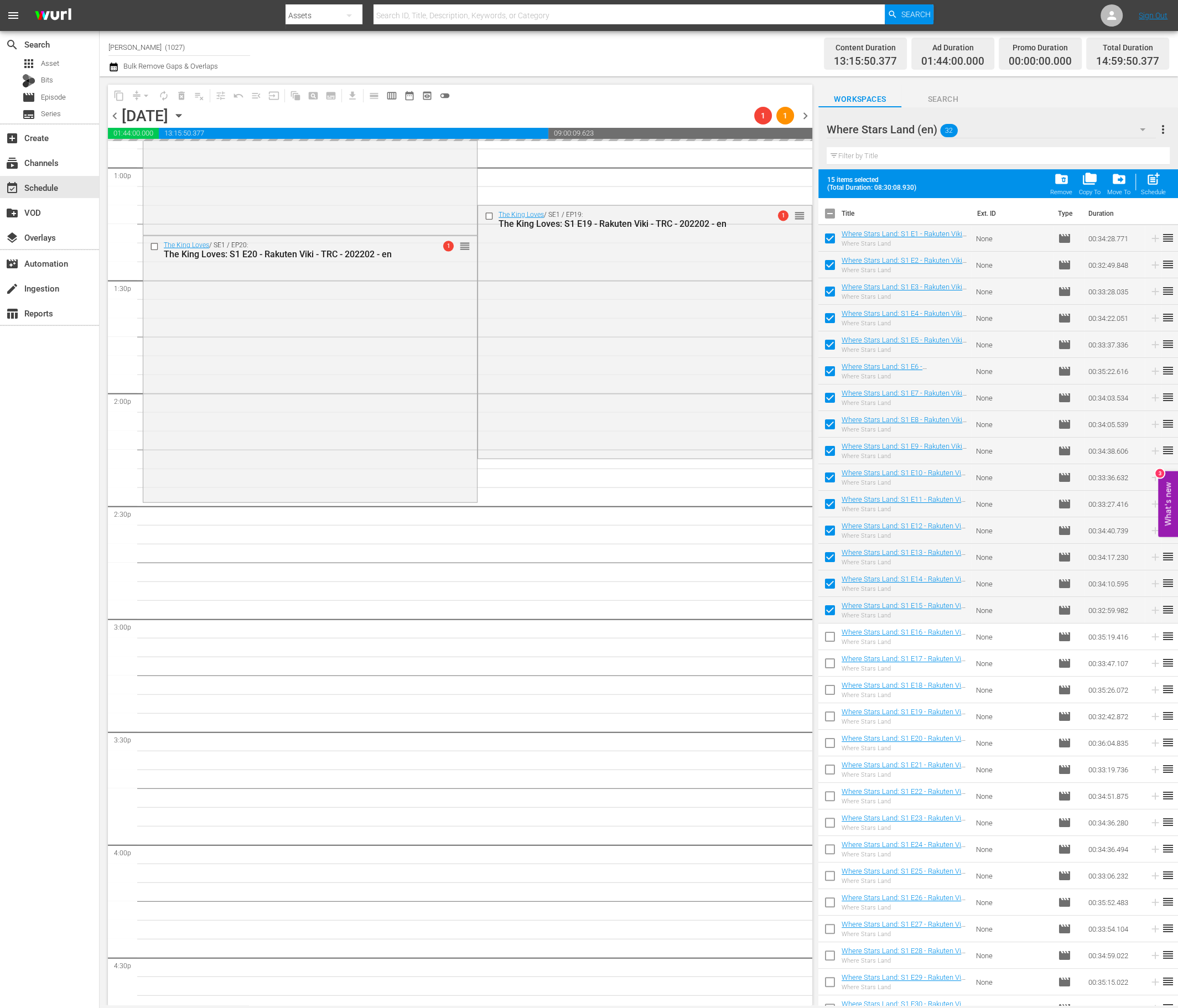
click at [831, 639] on input "checkbox" at bounding box center [830, 639] width 23 height 23
checkbox input "true"
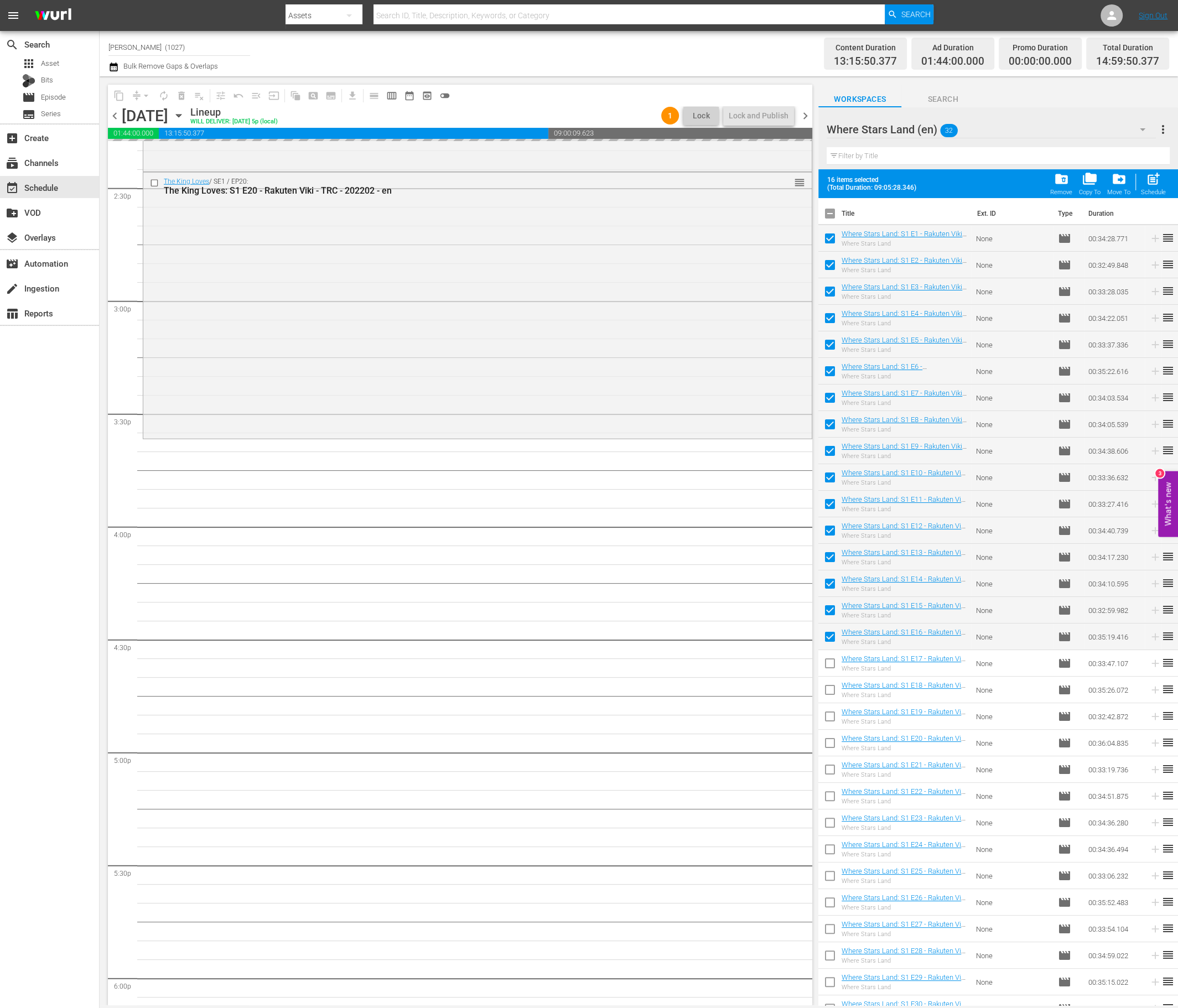
scroll to position [3235, 0]
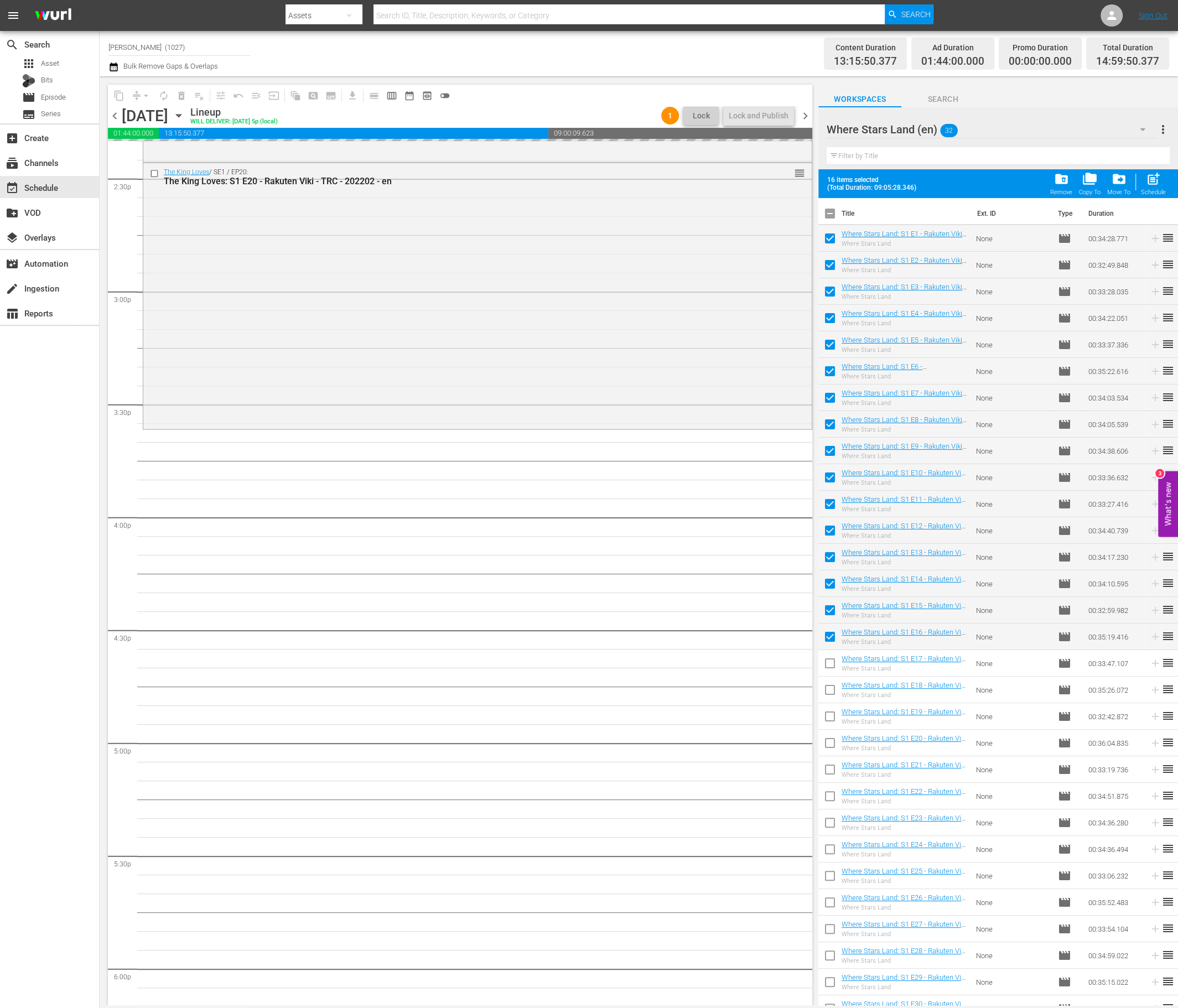
click at [831, 211] on input "checkbox" at bounding box center [830, 215] width 23 height 23
checkbox input "true"
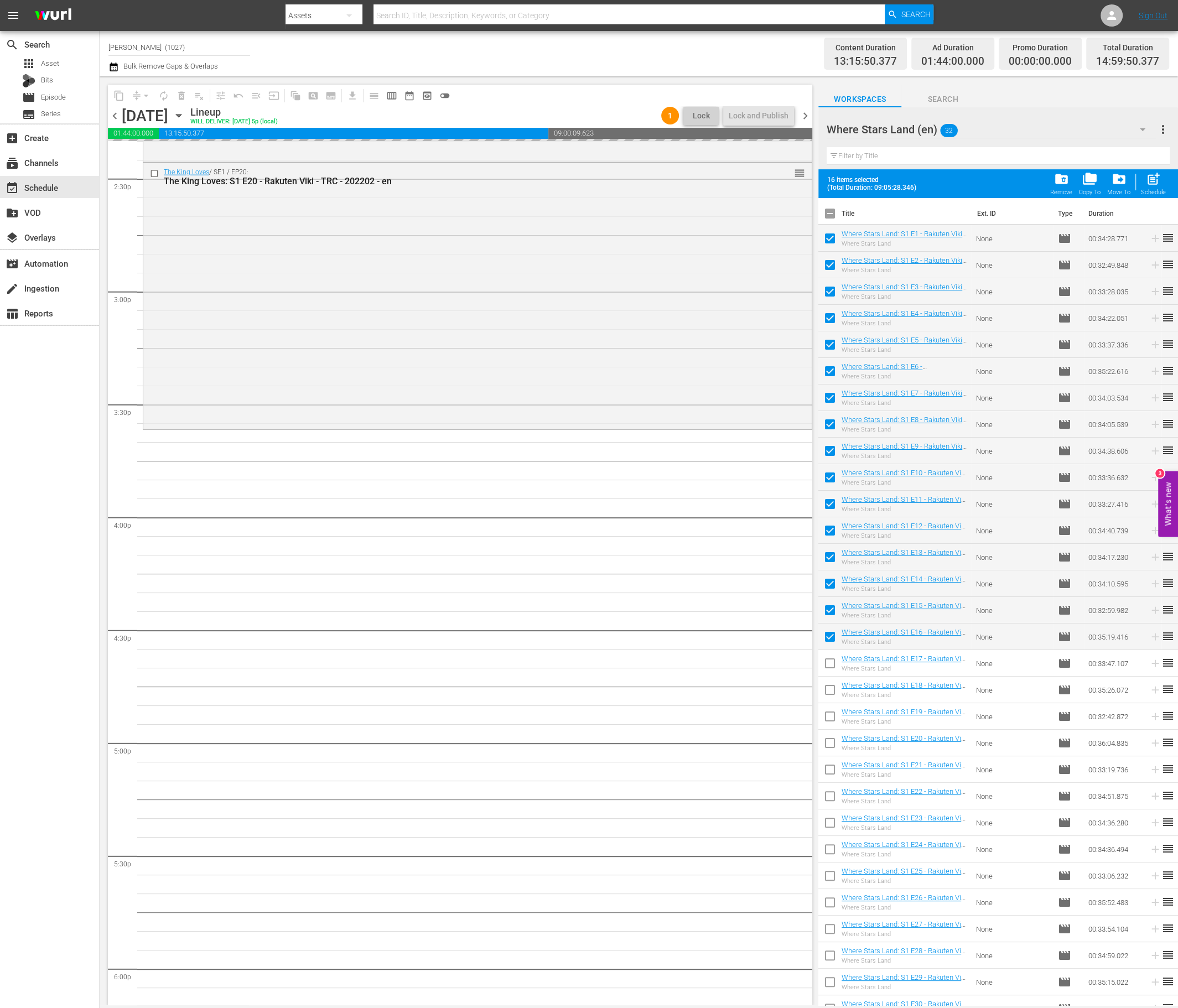
checkbox input "true"
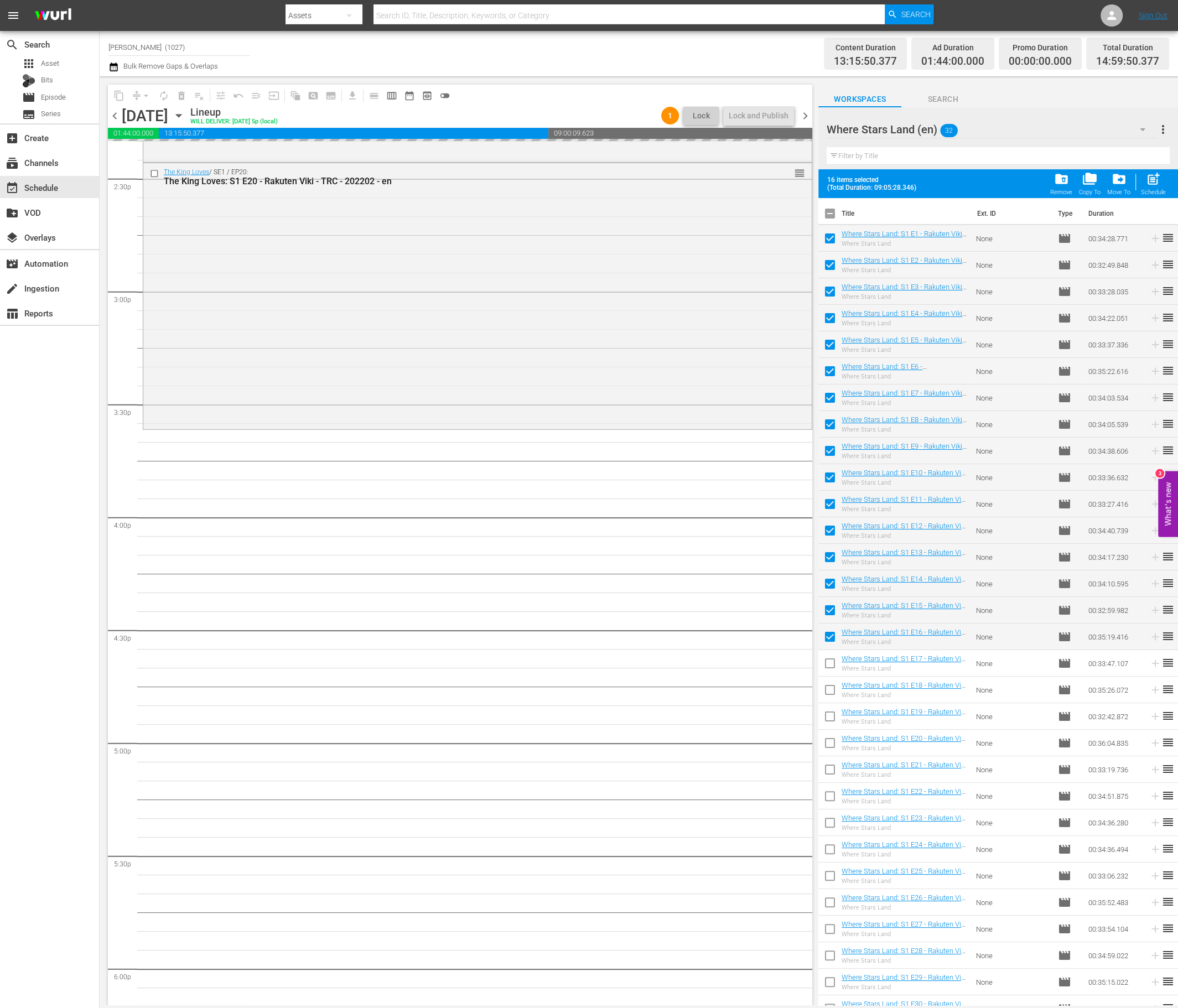
checkbox input "true"
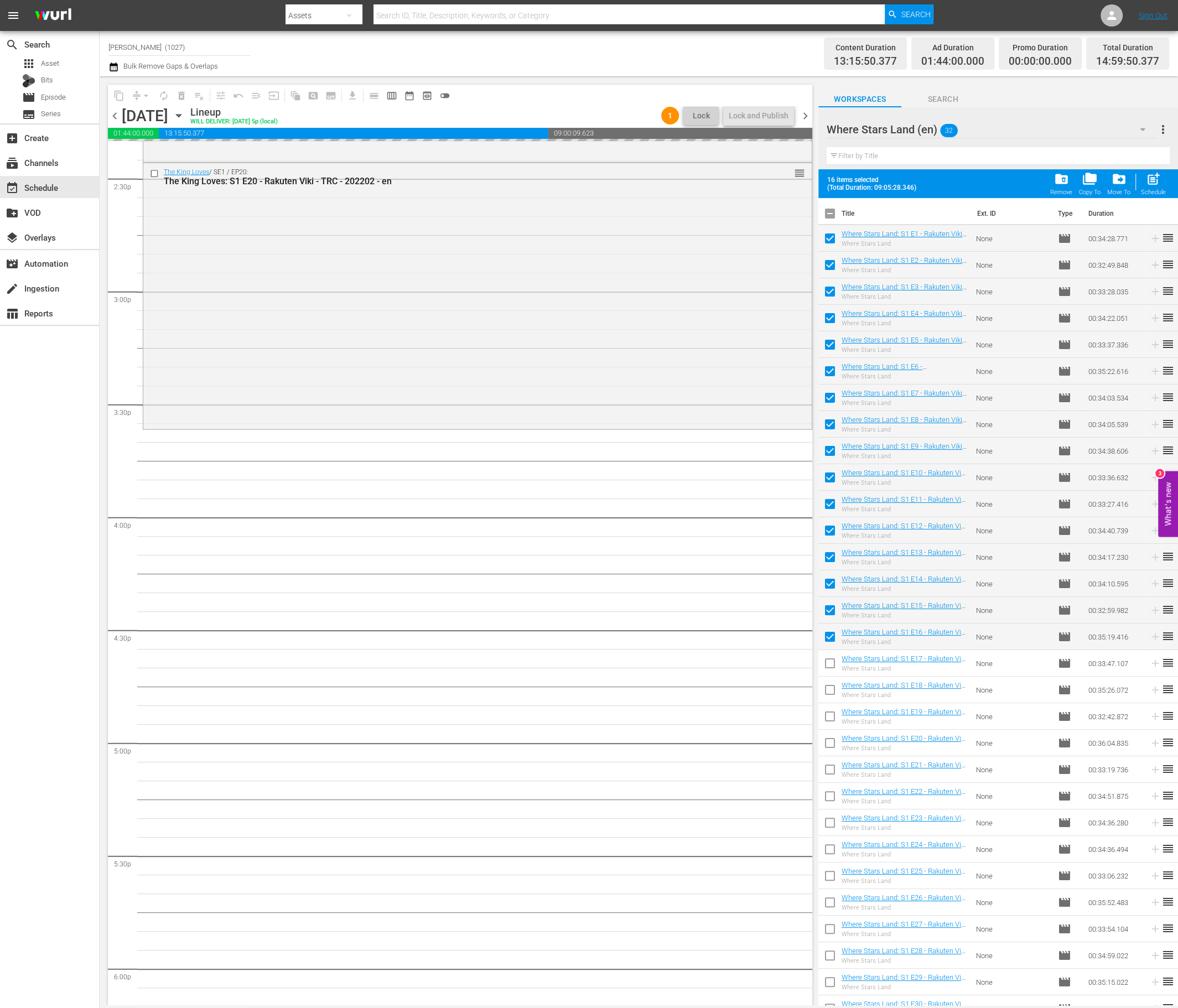
checkbox input "true"
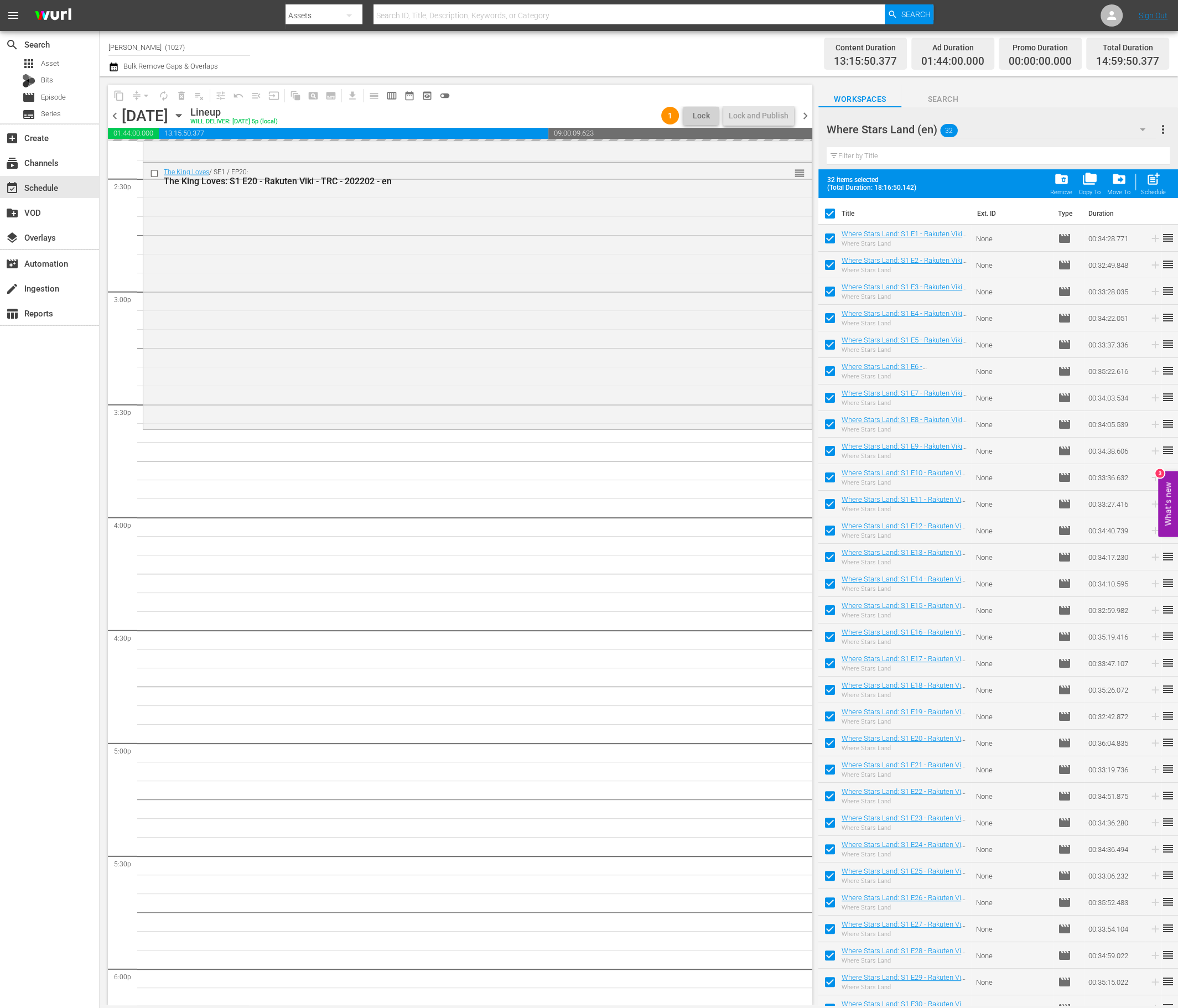
click at [831, 211] on input "checkbox" at bounding box center [830, 215] width 23 height 23
checkbox input "false"
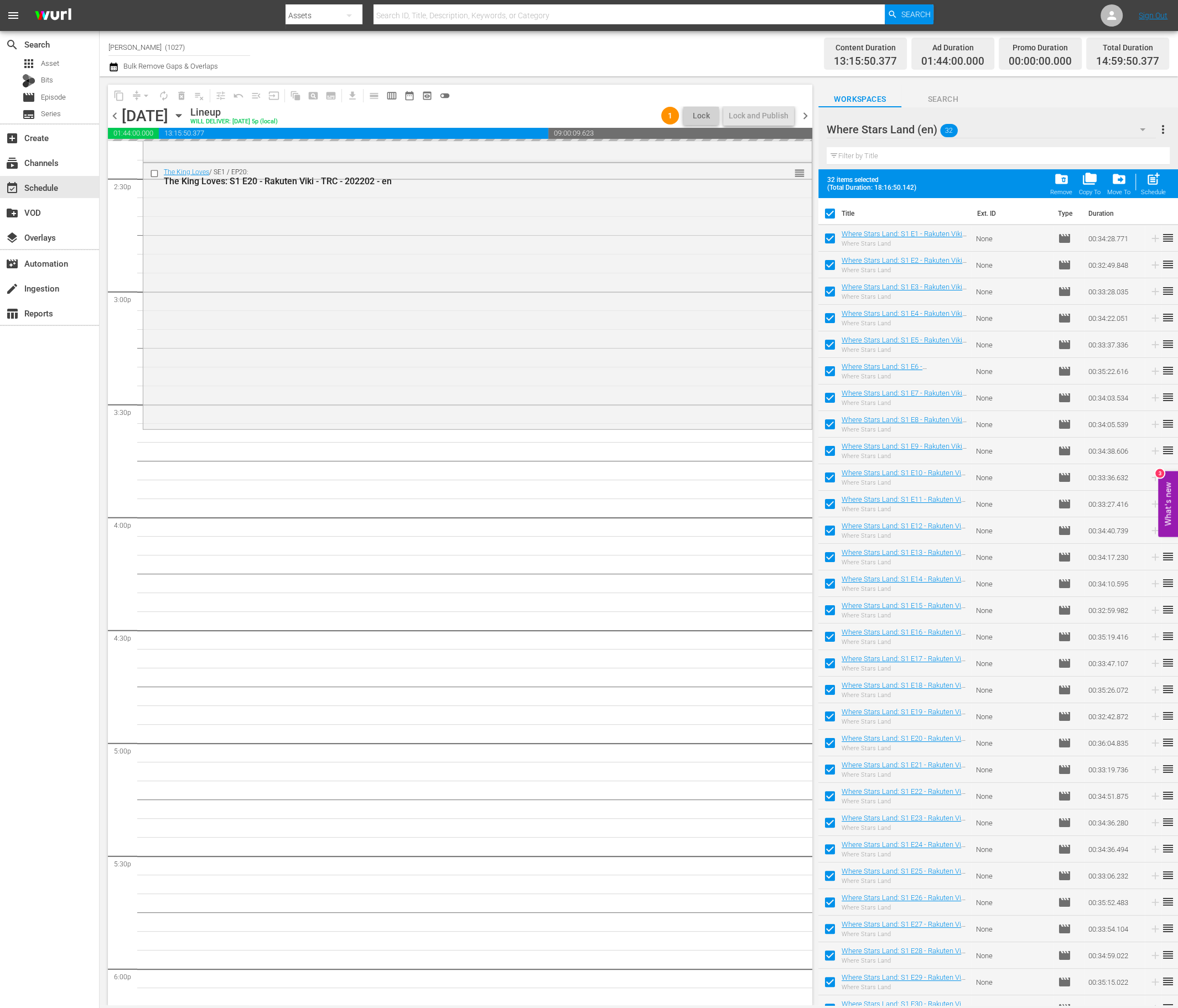
checkbox input "false"
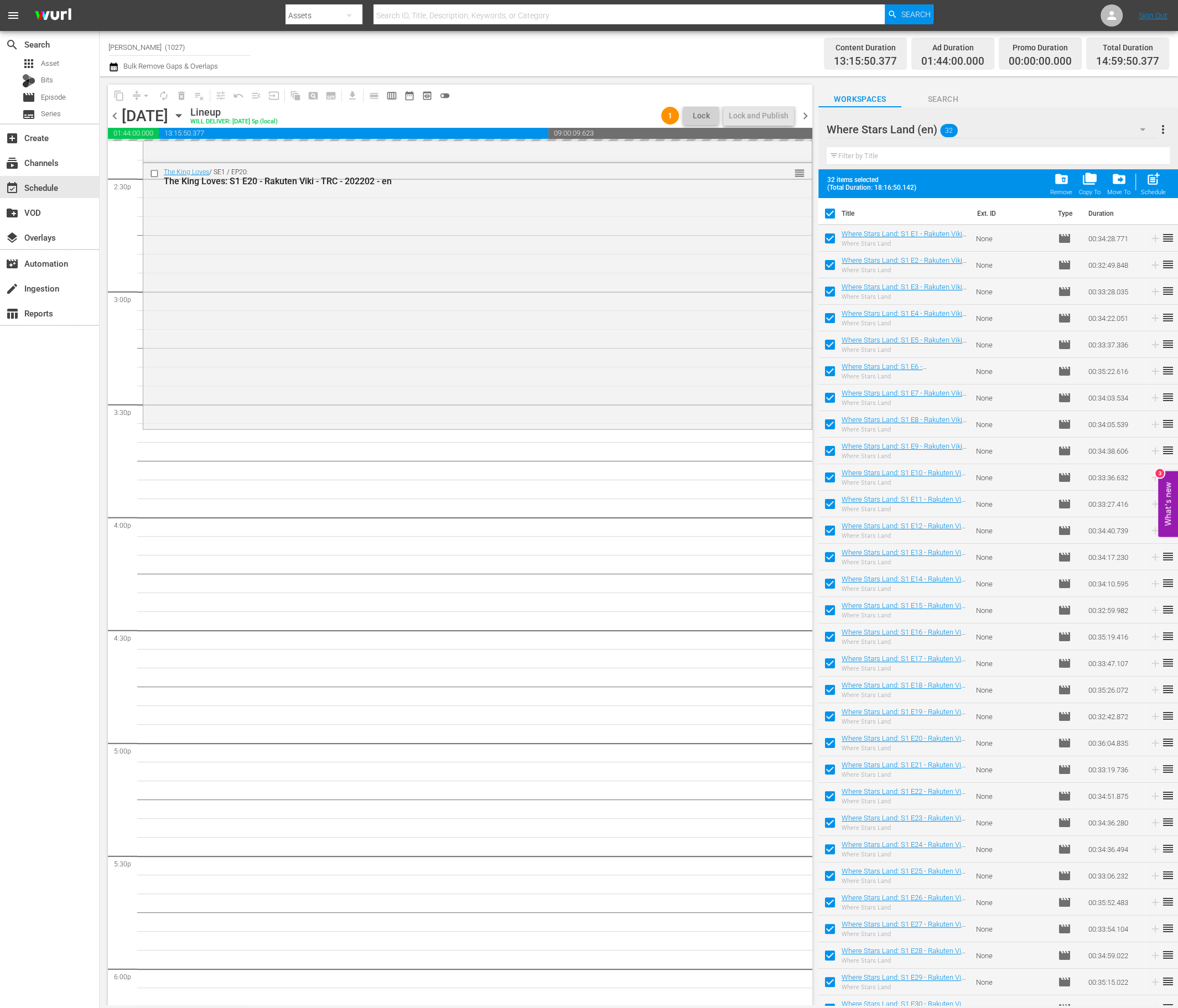
checkbox input "false"
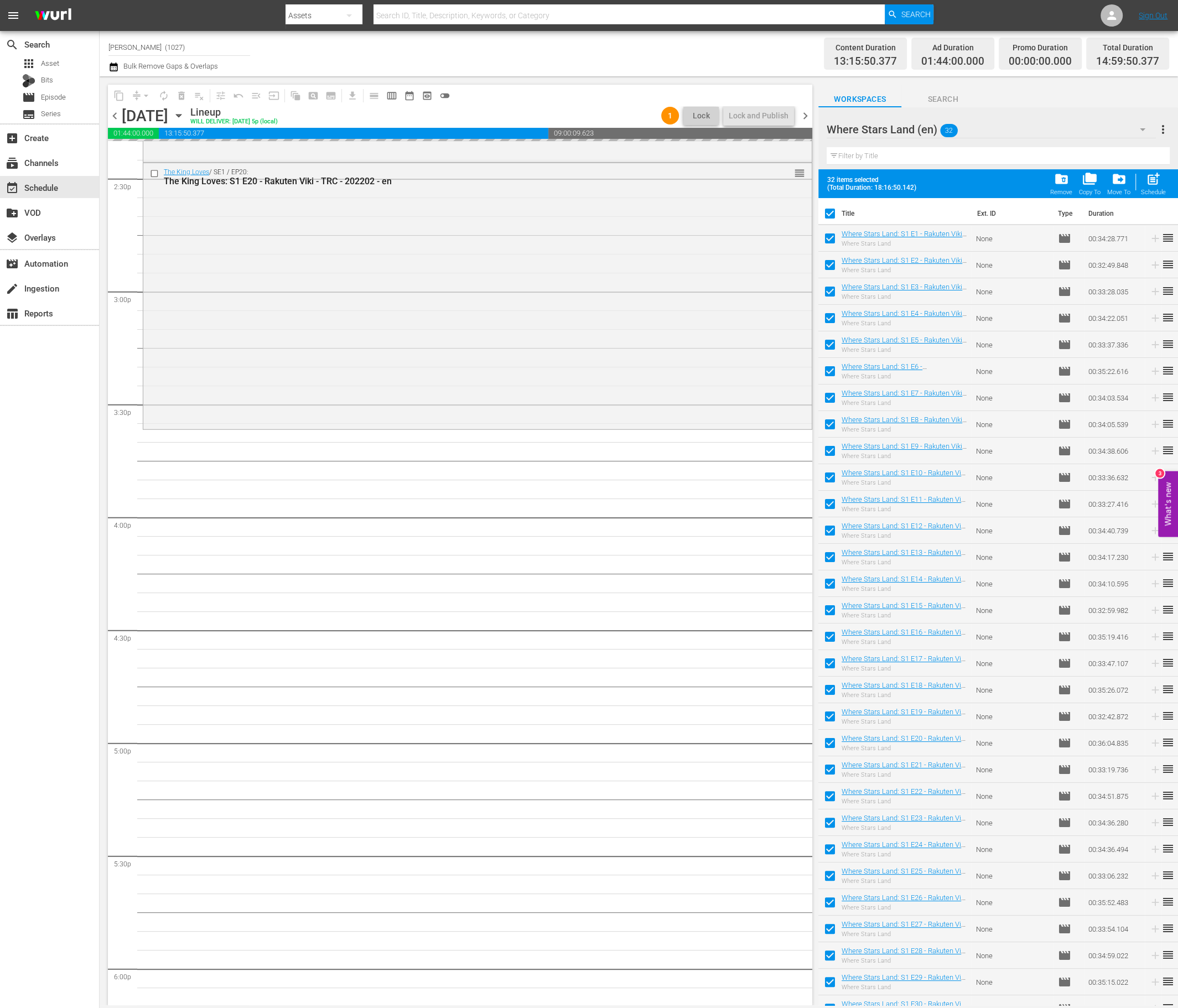
checkbox input "false"
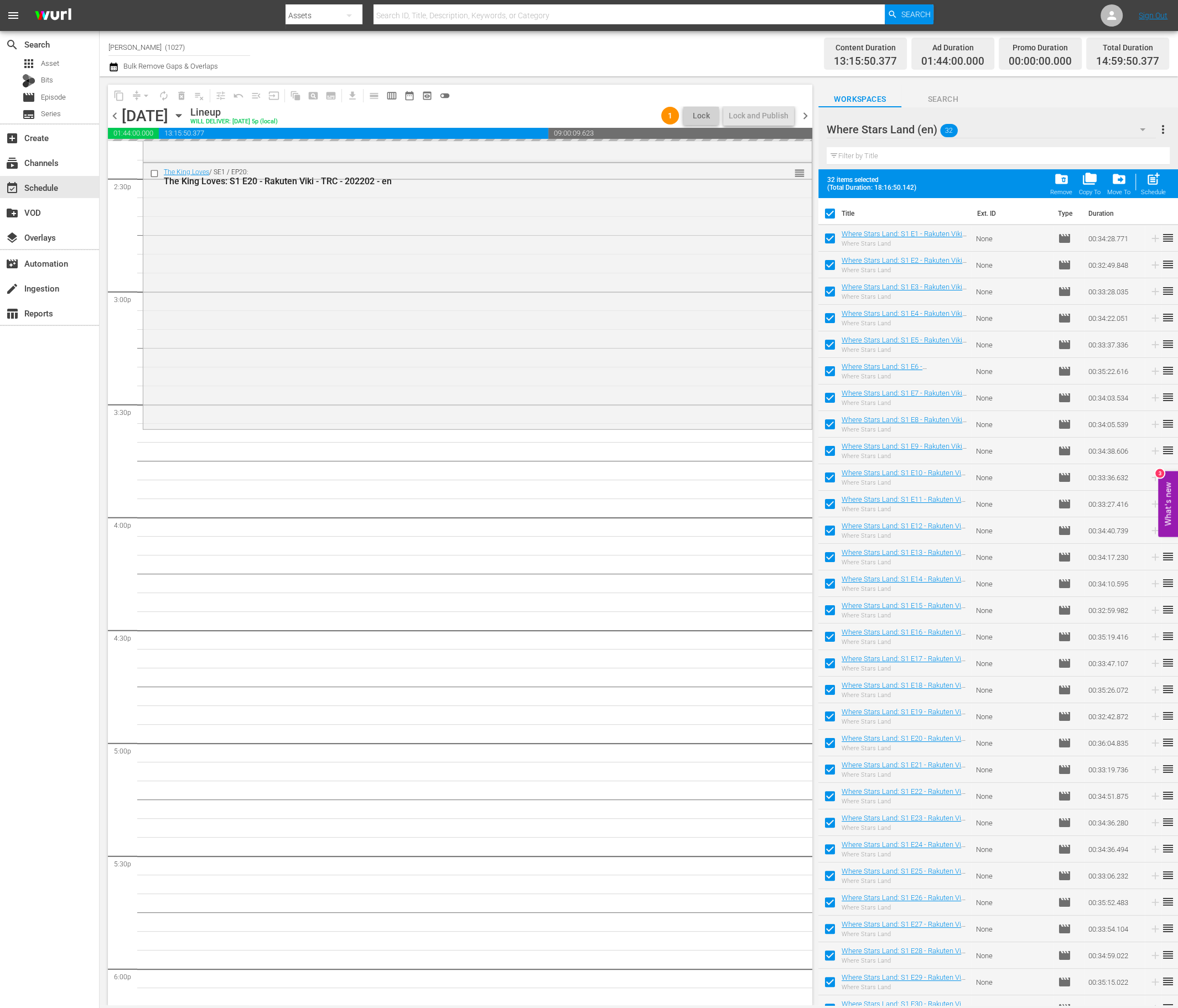
checkbox input "false"
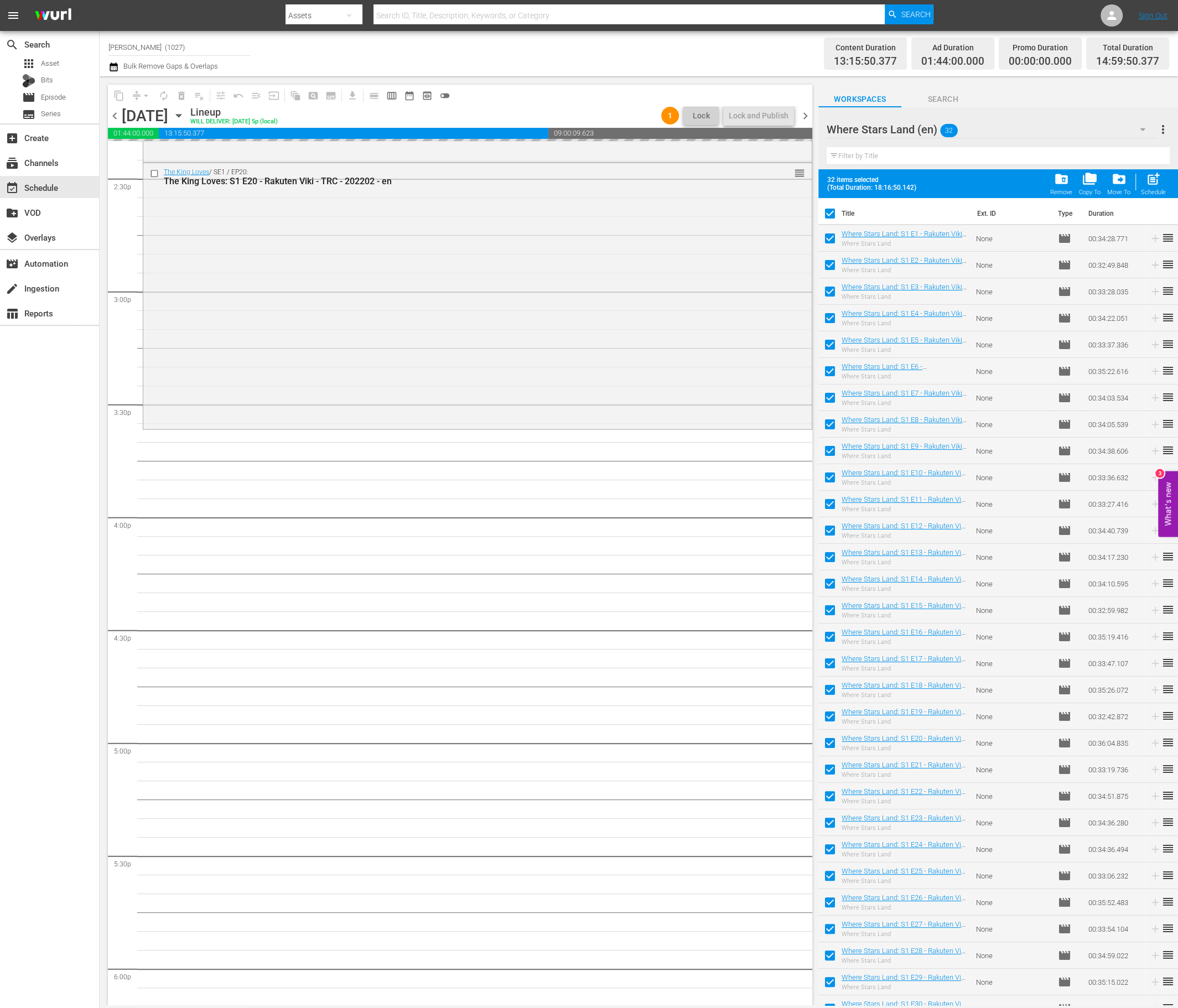
checkbox input "false"
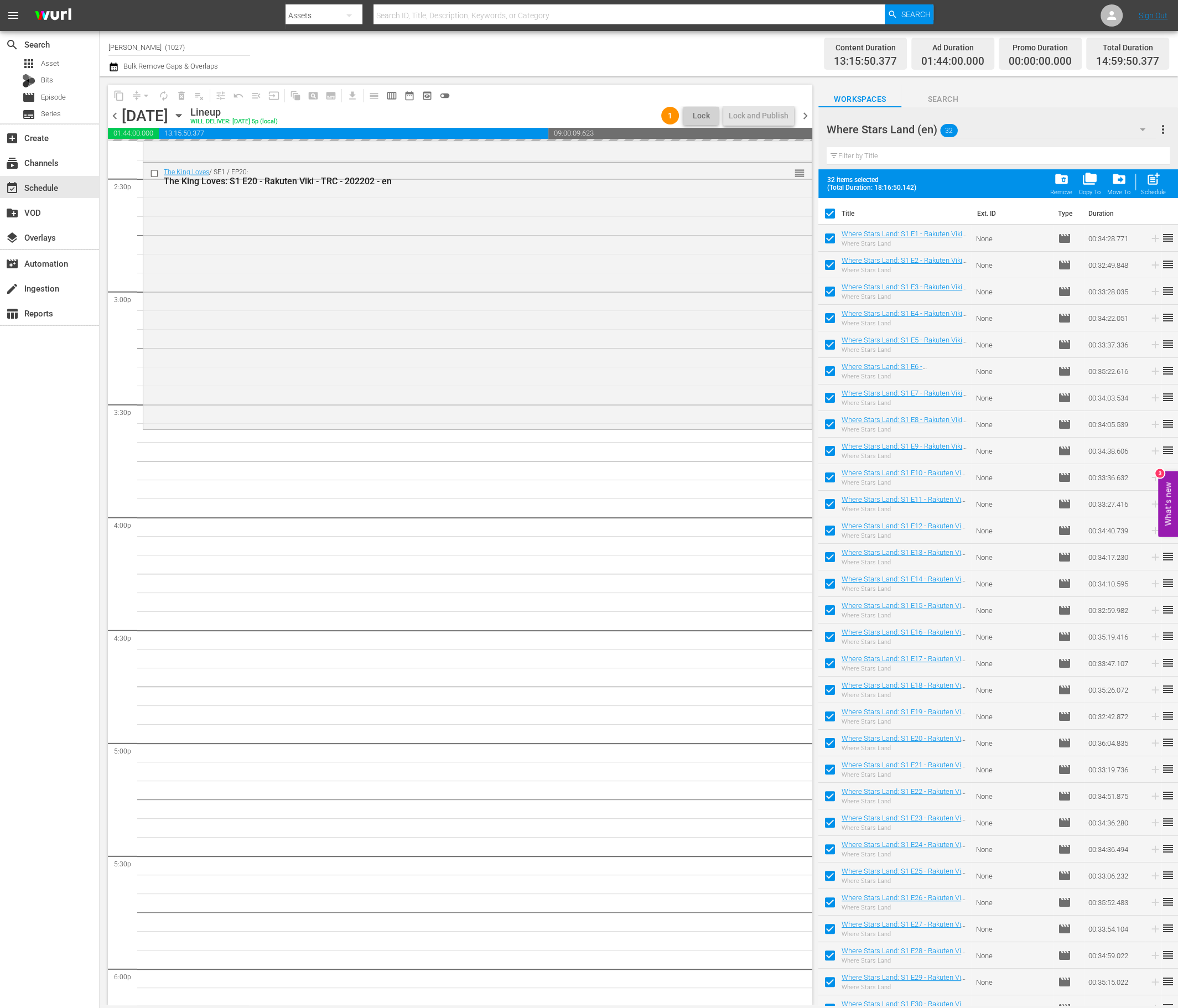
checkbox input "false"
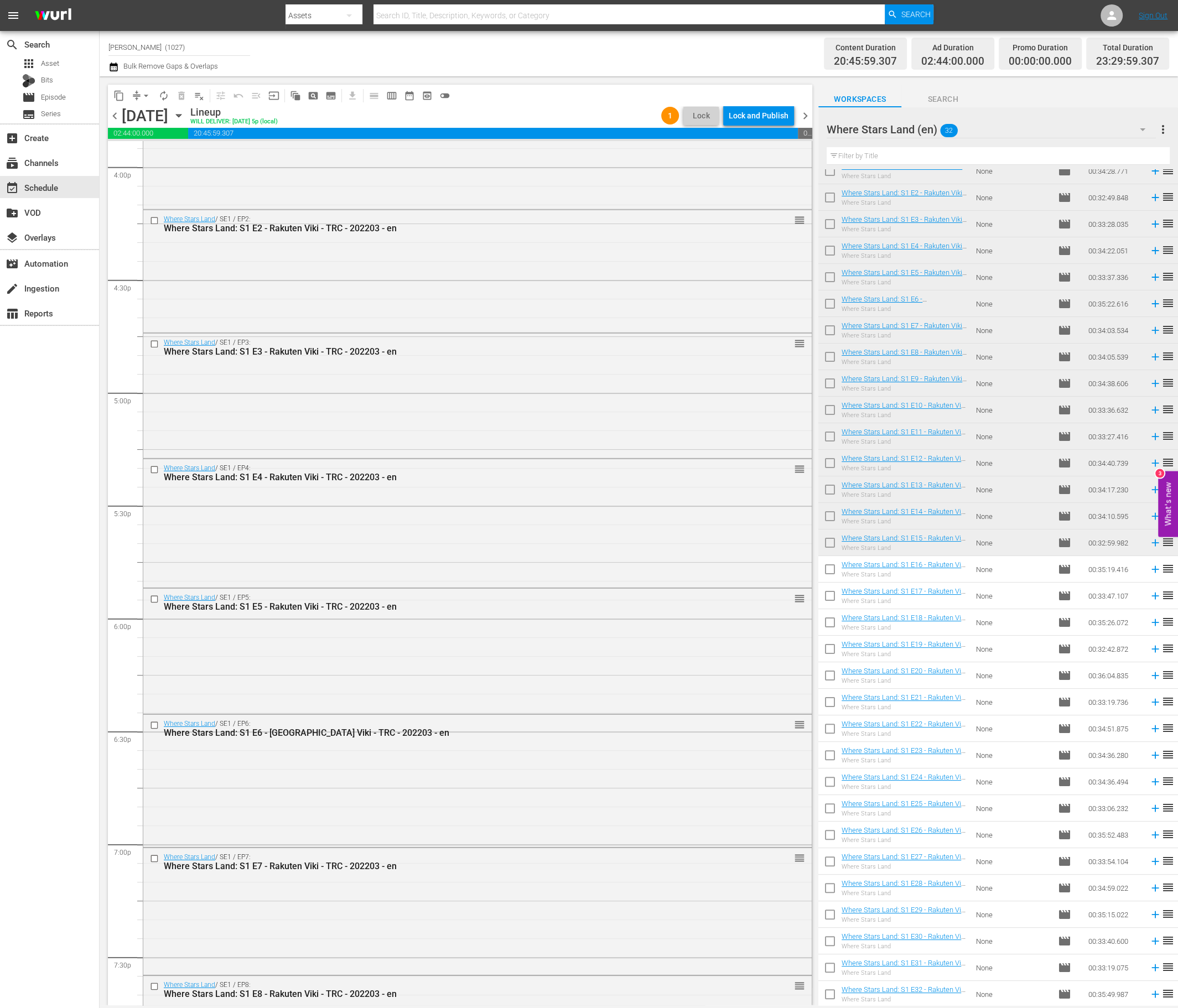
scroll to position [3394, 0]
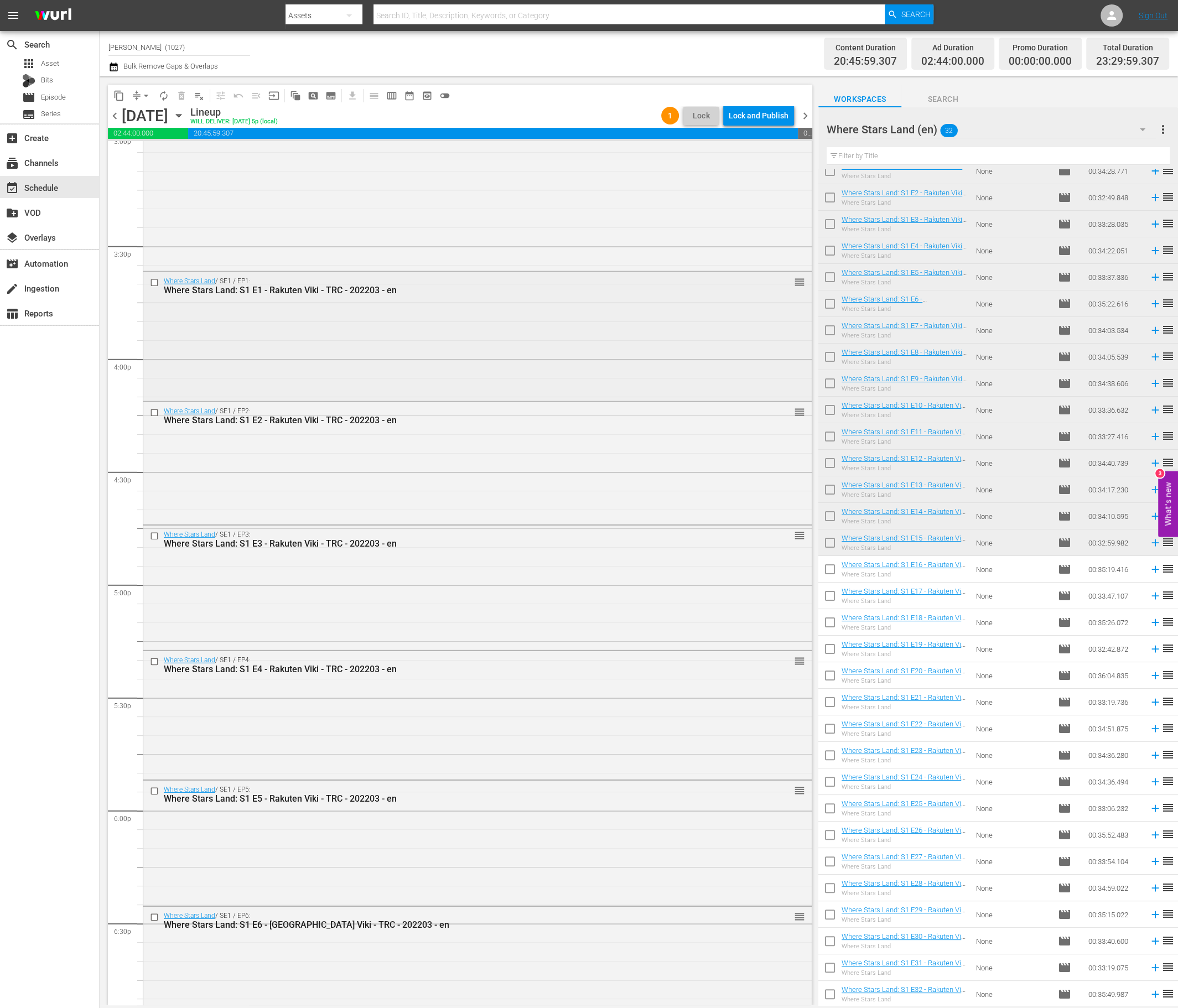
click at [344, 353] on div "Where Stars Land / SE1 / EP1: Where Stars Land: S1 E1 - Rakuten Viki - TRC - 20…" at bounding box center [477, 335] width 668 height 126
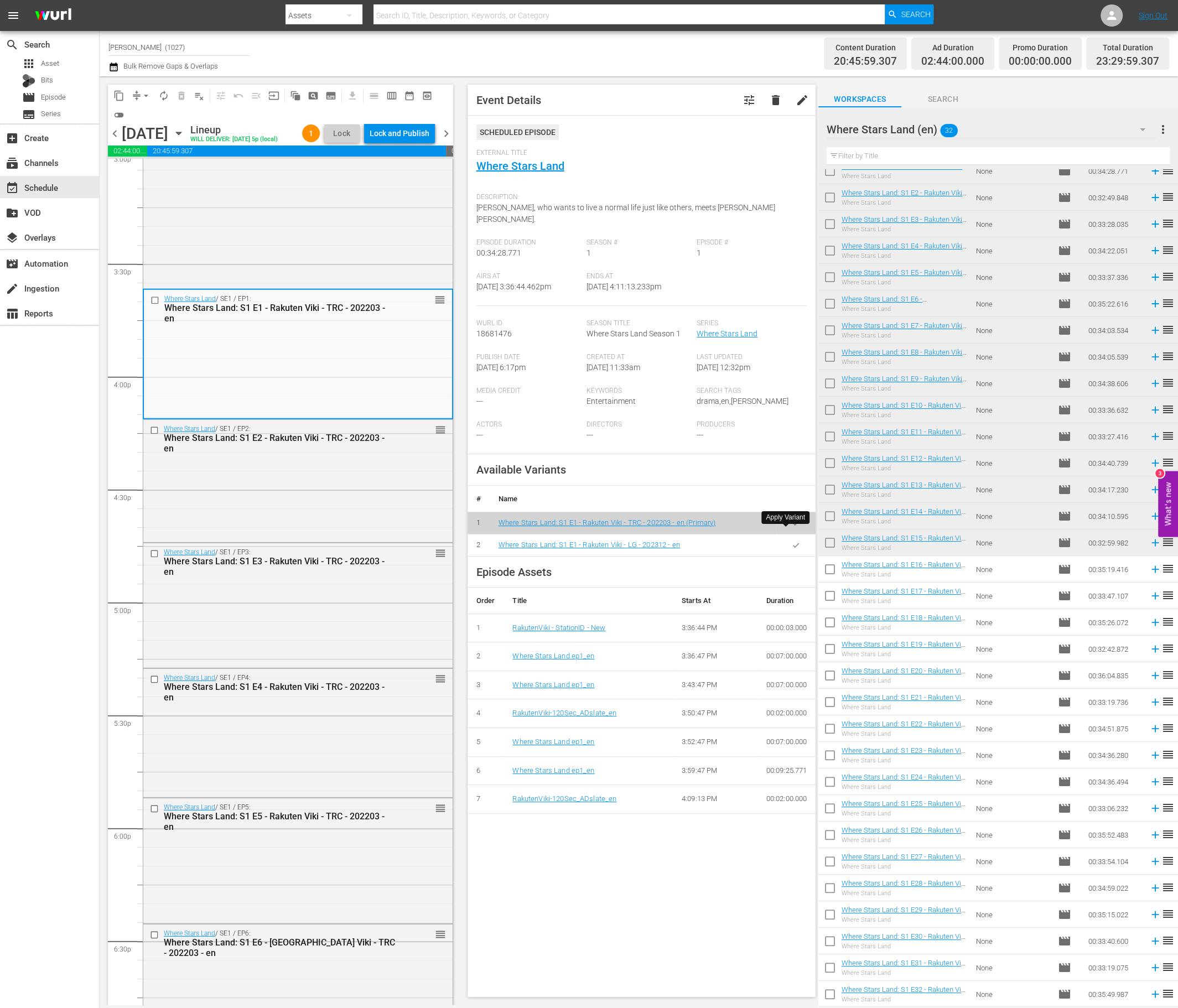
click at [792, 541] on icon "button" at bounding box center [796, 546] width 9 height 9
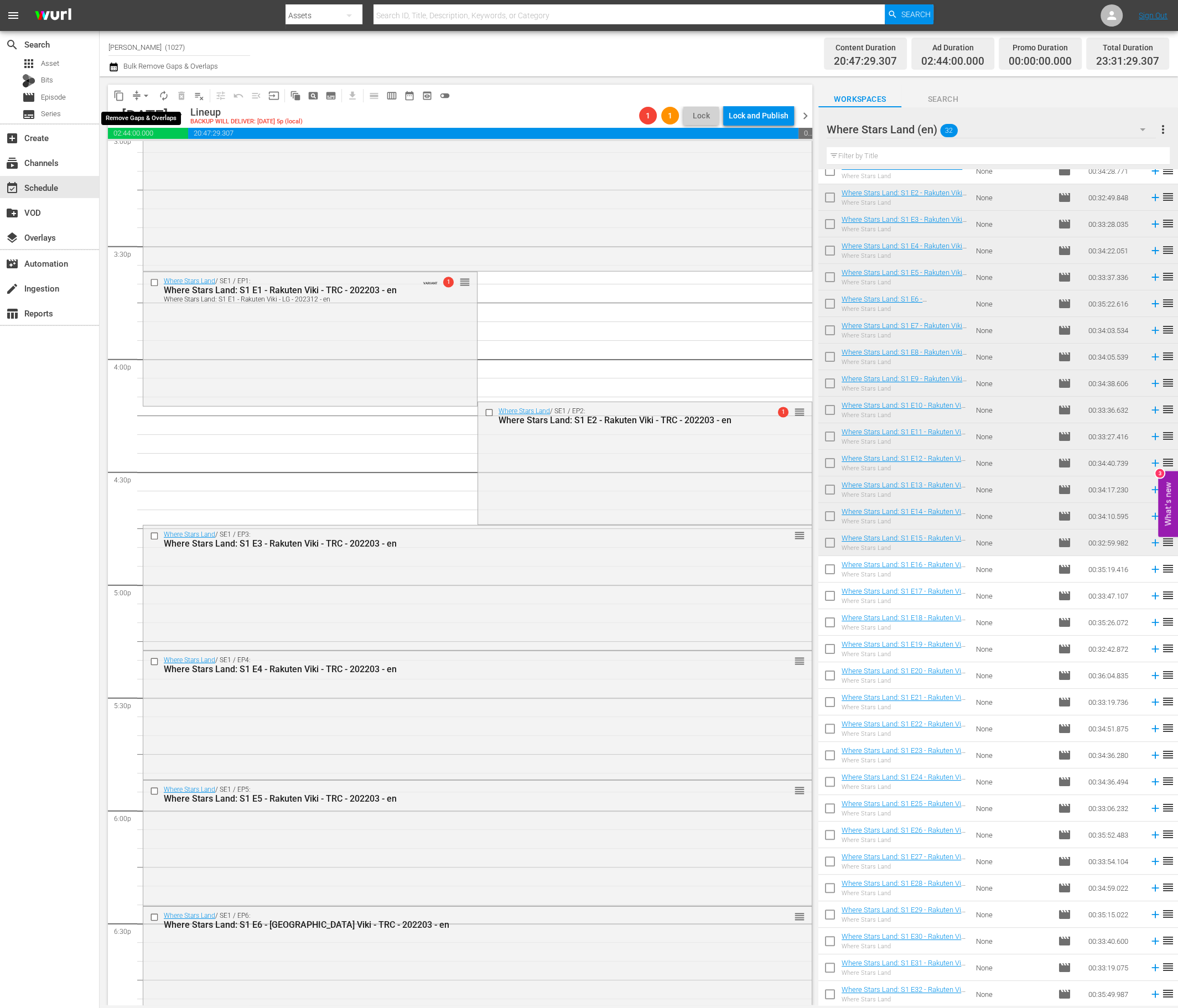
drag, startPoint x: 139, startPoint y: 90, endPoint x: 144, endPoint y: 95, distance: 7.1
click at [139, 90] on button "arrow_drop_down" at bounding box center [146, 95] width 18 height 18
click at [187, 151] on li "Align to End of Previous Day" at bounding box center [146, 154] width 116 height 18
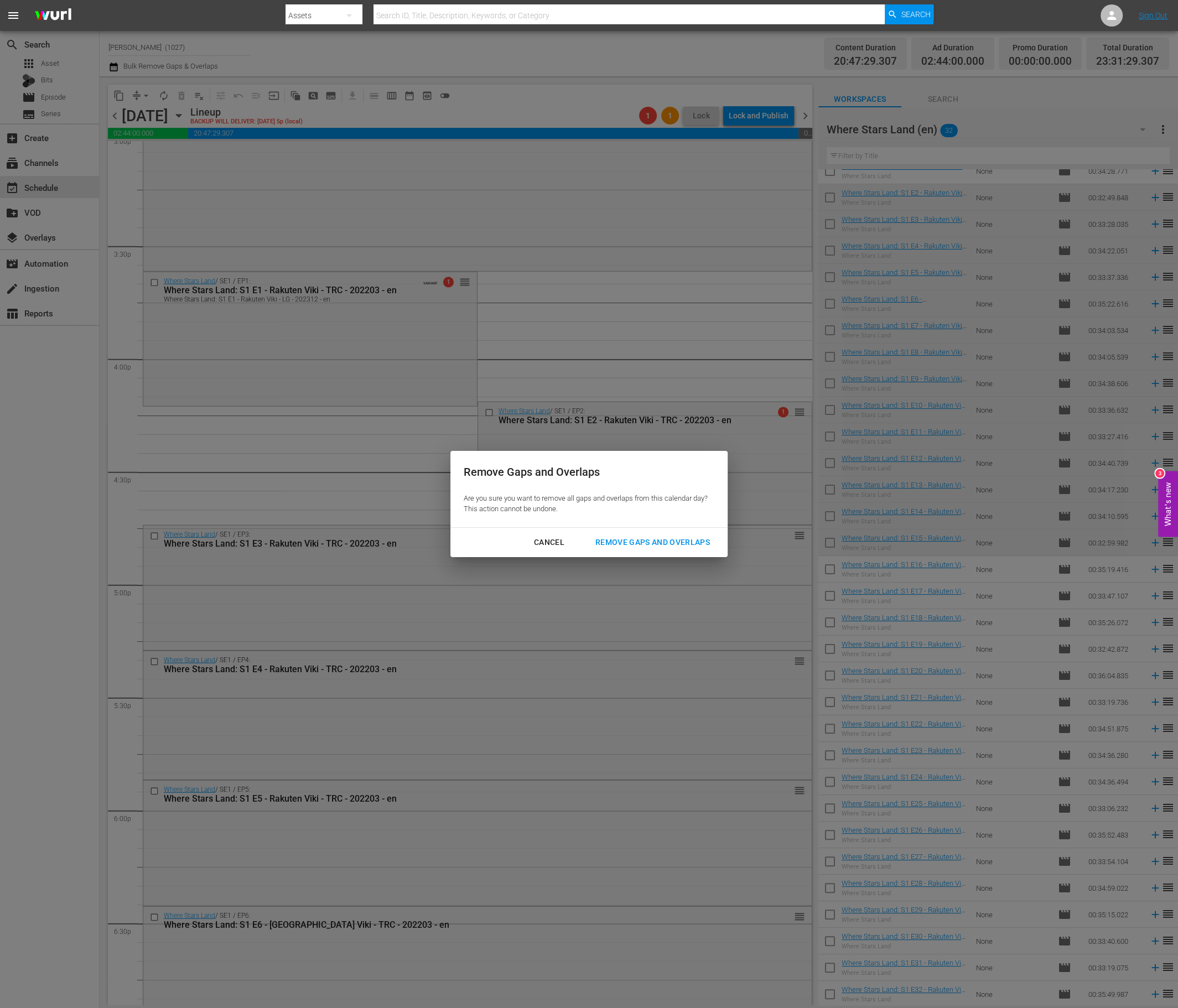
click at [678, 532] on button "Remove Gaps and Overlaps" at bounding box center [653, 542] width 141 height 21
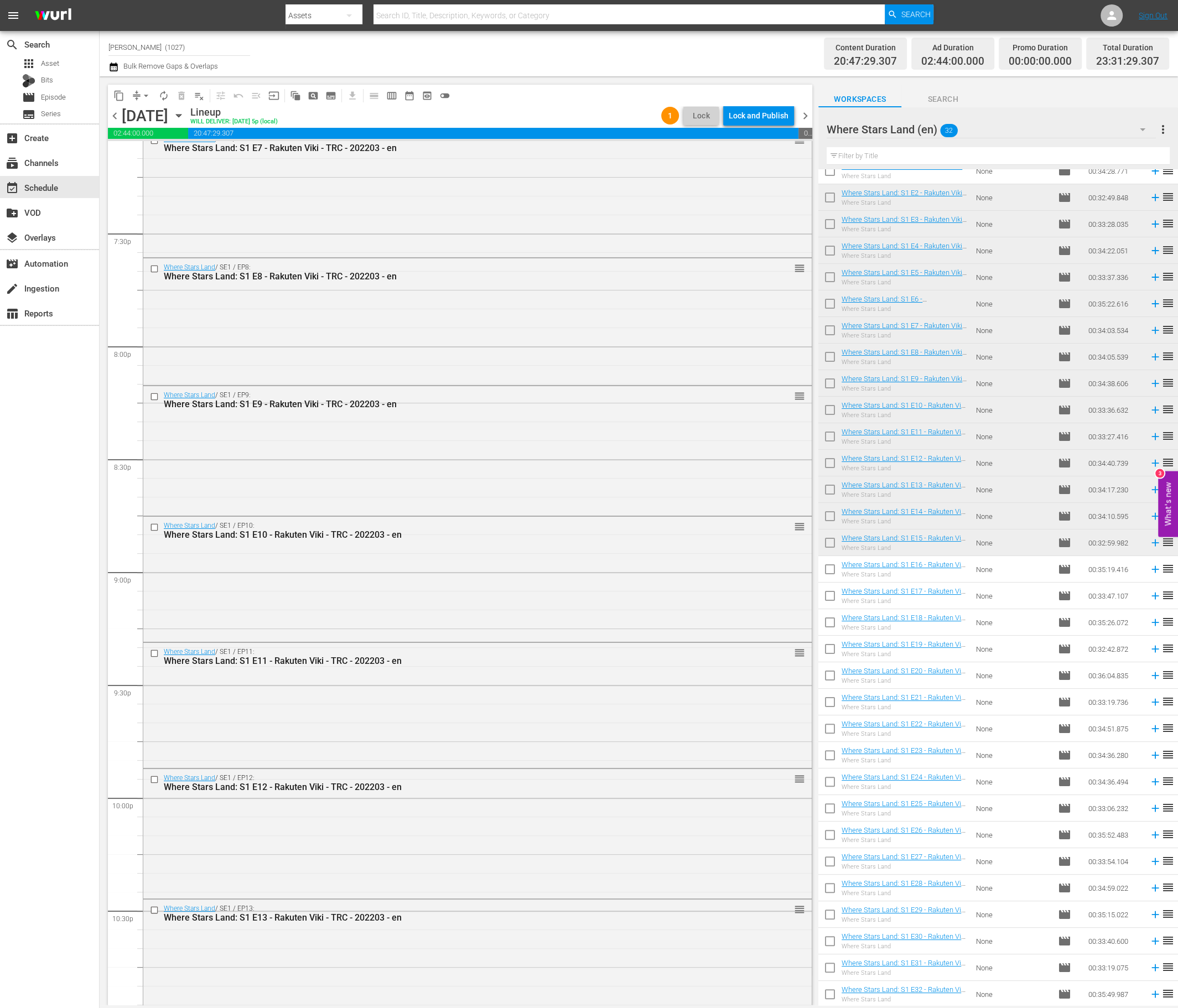
scroll to position [4584, 0]
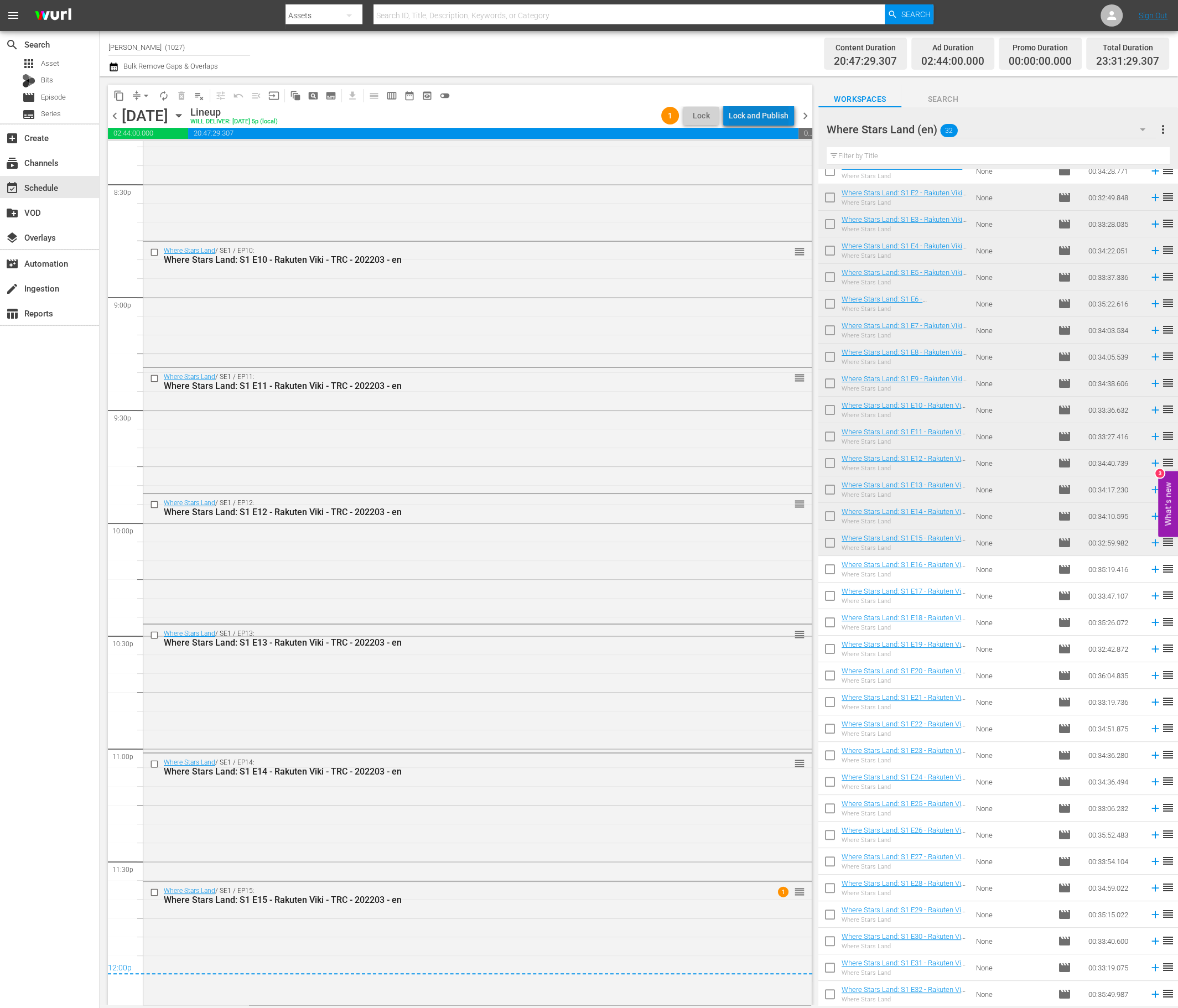
click at [781, 124] on div "Lock and Publish" at bounding box center [758, 116] width 60 height 20
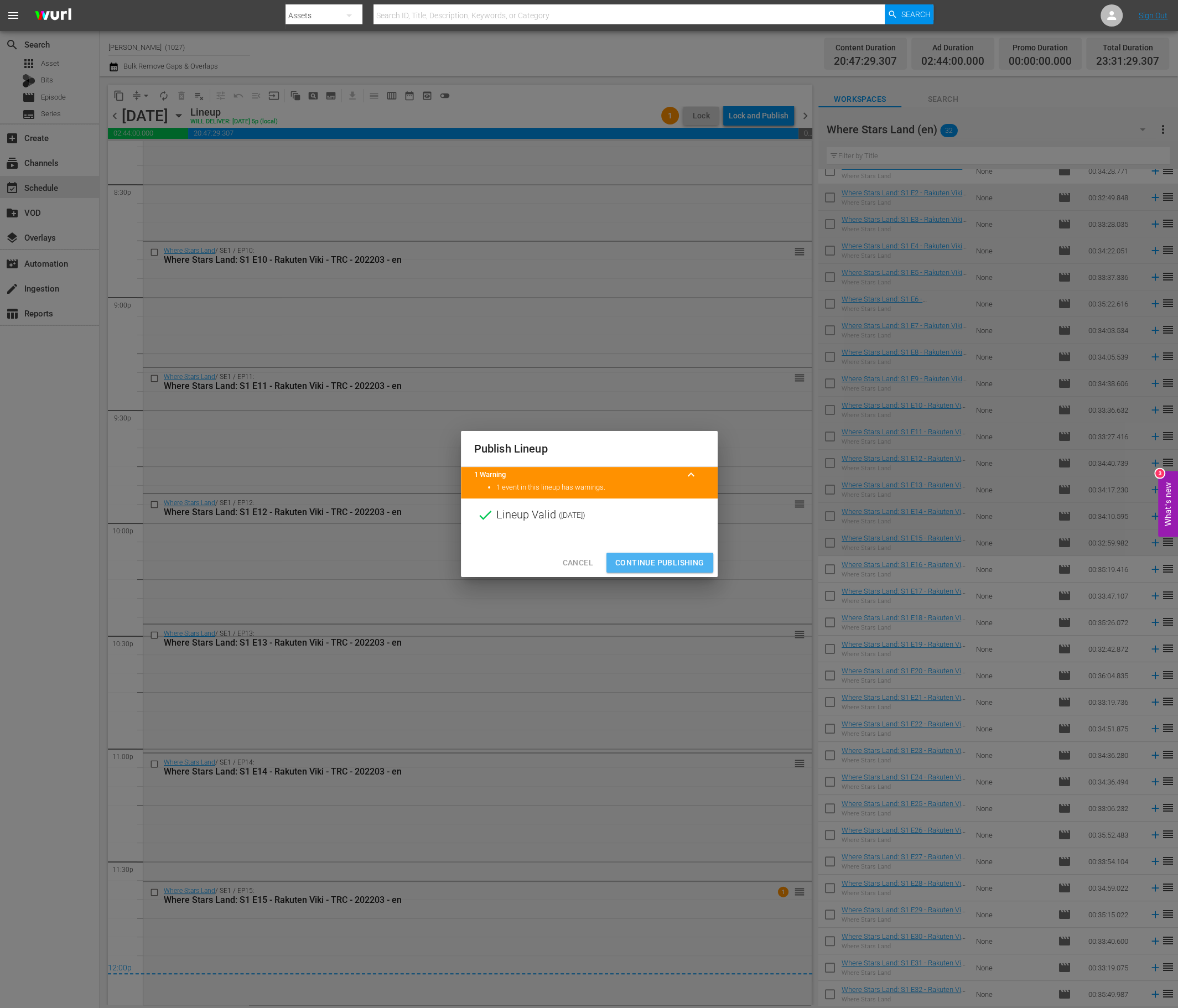
click at [653, 569] on button "Continue Publishing" at bounding box center [660, 563] width 107 height 21
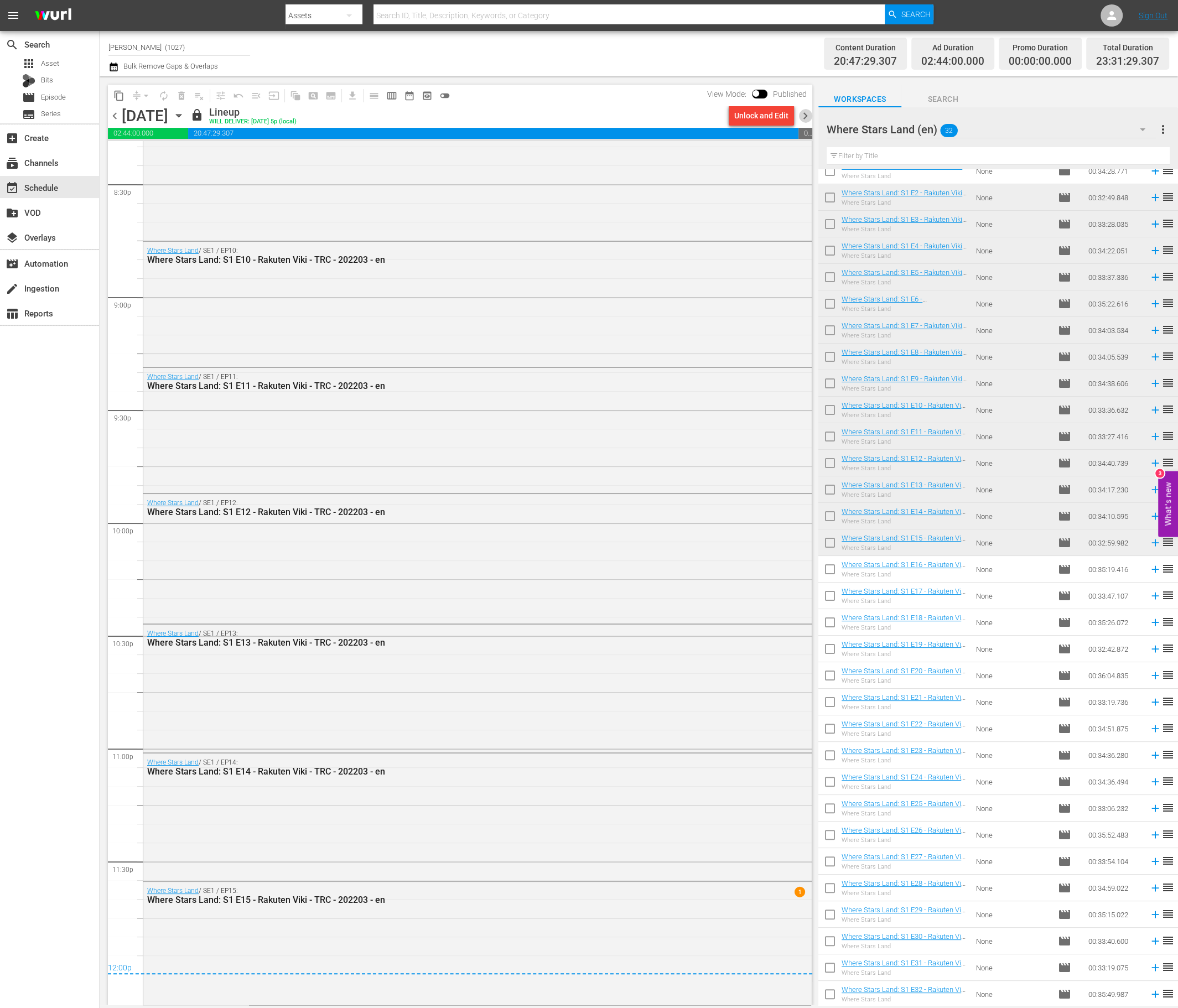
click at [807, 112] on span "chevron_right" at bounding box center [805, 116] width 14 height 14
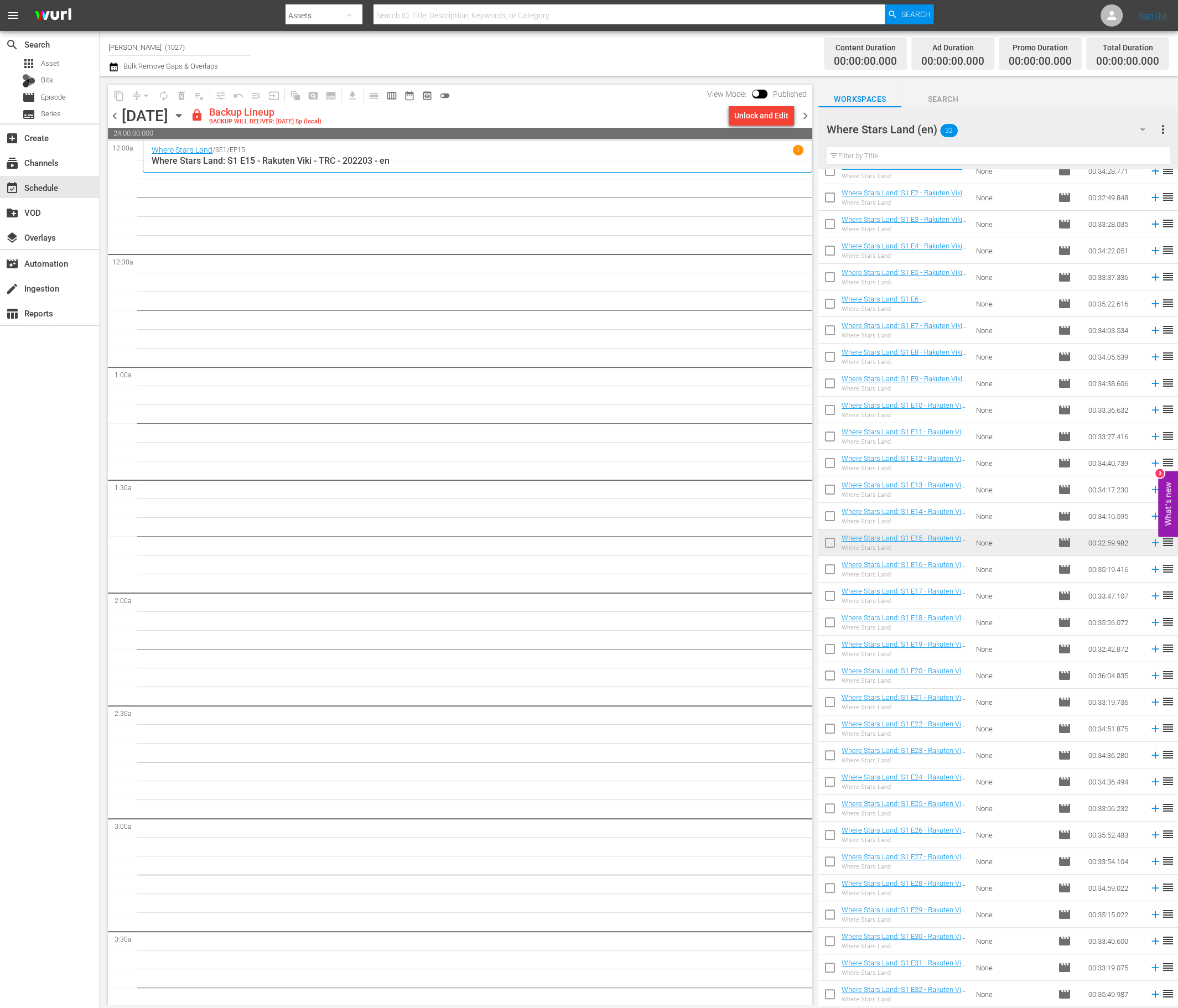
click at [745, 114] on div "Unlock and Edit" at bounding box center [762, 116] width 55 height 20
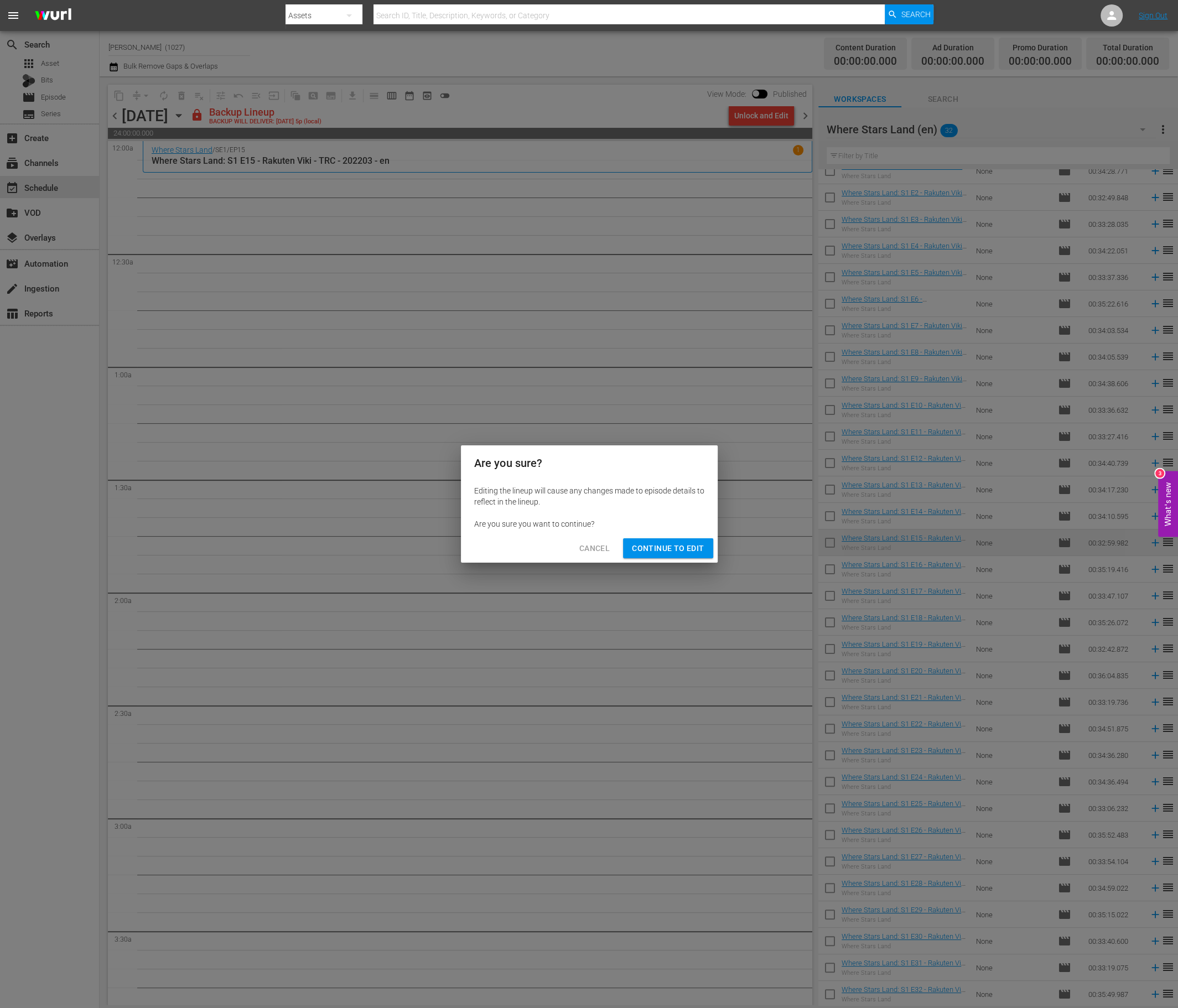
click at [686, 559] on div "Cancel Continue to Edit" at bounding box center [589, 549] width 257 height 29
click at [685, 548] on span "Continue to Edit" at bounding box center [668, 548] width 72 height 14
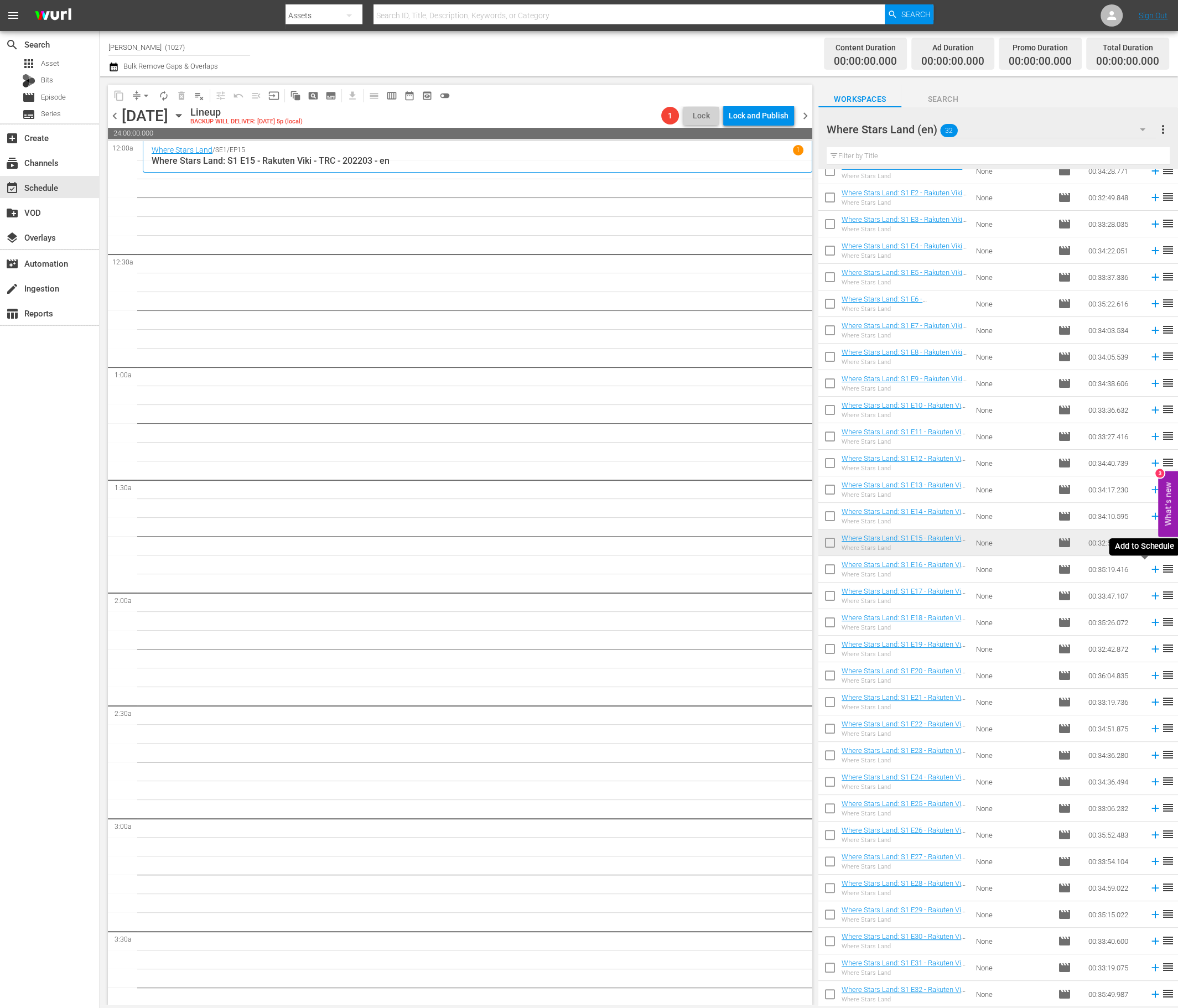
click at [987, 572] on icon at bounding box center [1154, 569] width 12 height 12
click at [987, 141] on div "Where Stars Land (en) 32" at bounding box center [991, 129] width 329 height 31
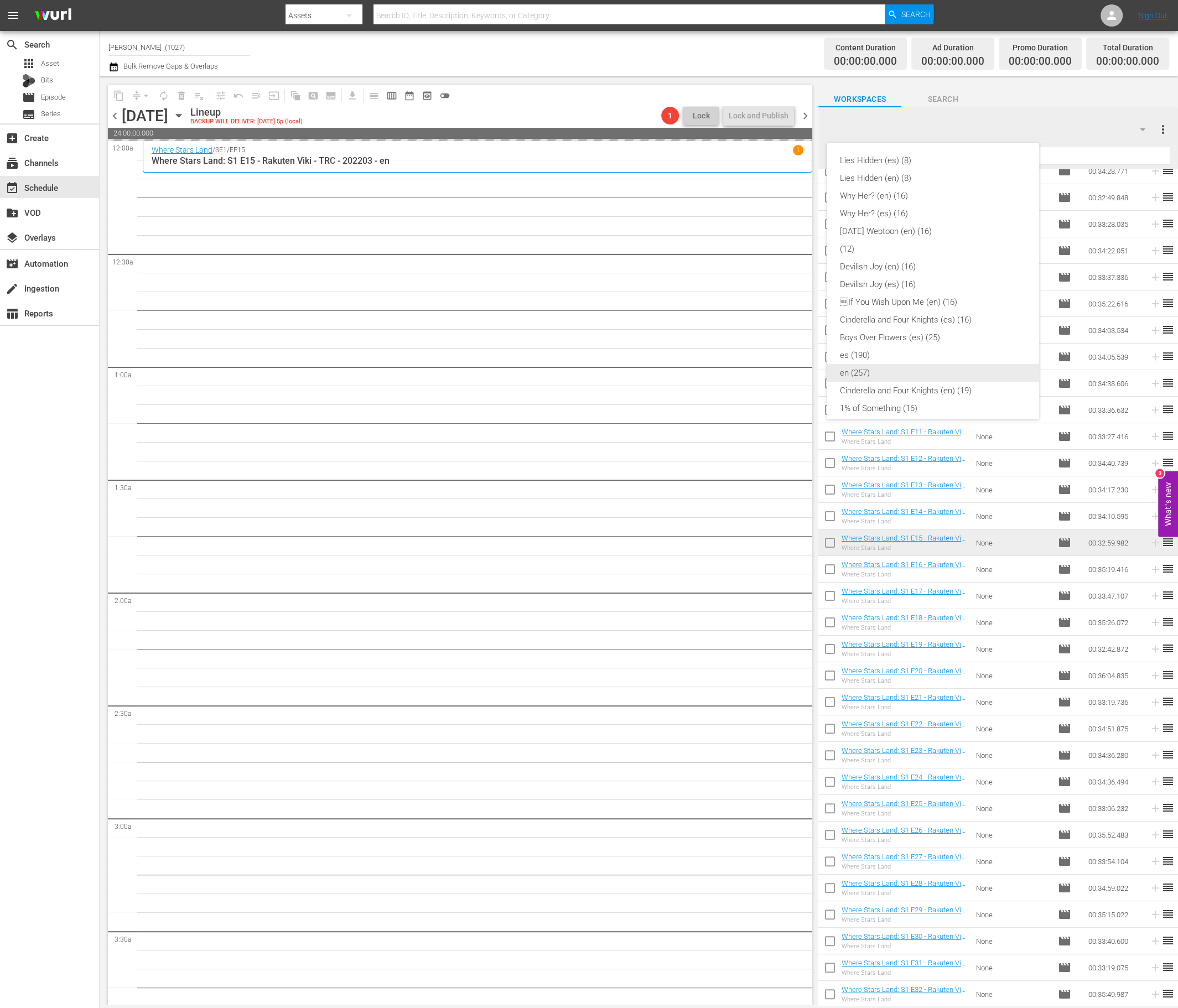
click at [915, 370] on div "en (257)" at bounding box center [932, 373] width 186 height 18
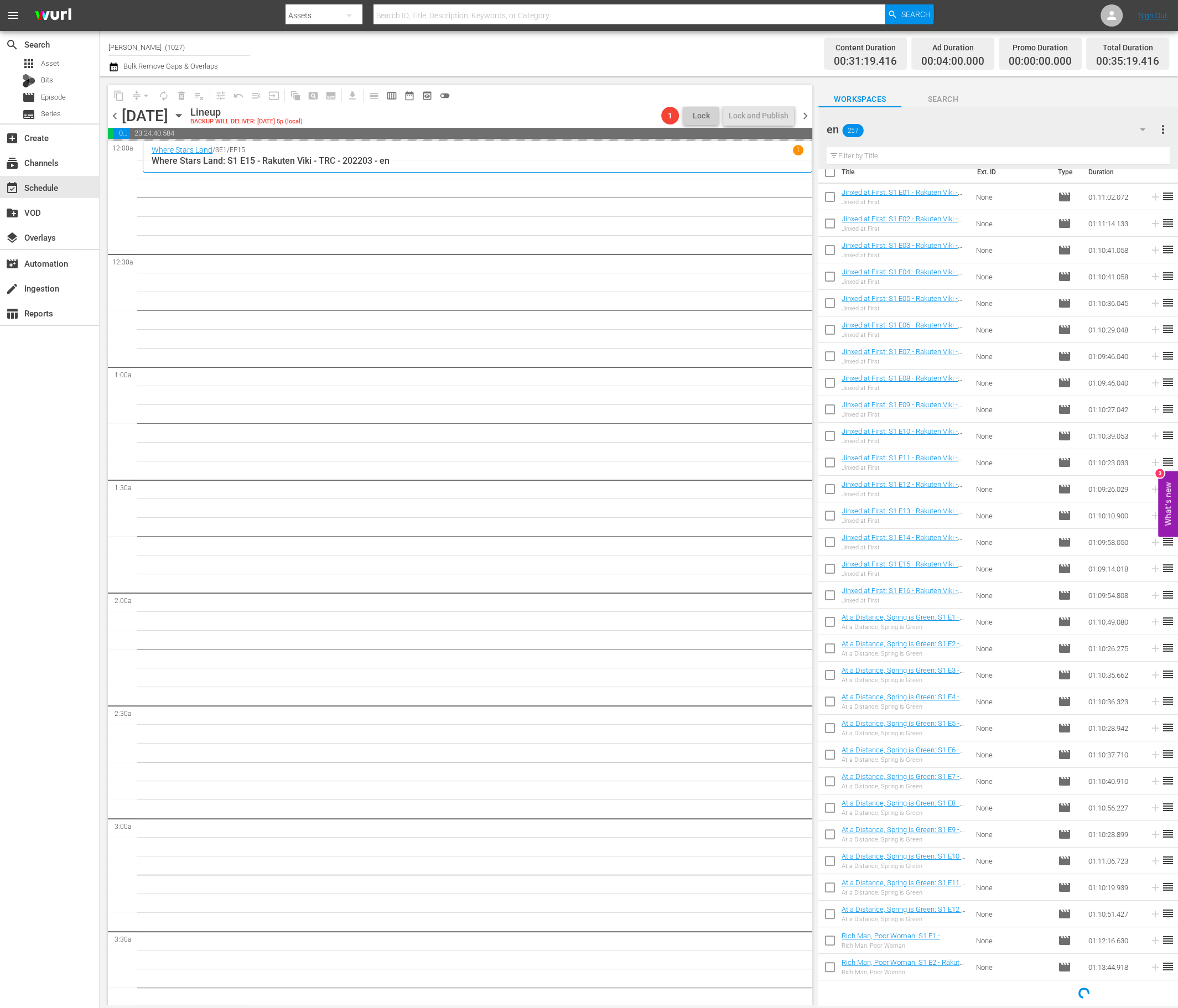
scroll to position [12, 0]
click at [882, 153] on input "text" at bounding box center [998, 156] width 343 height 18
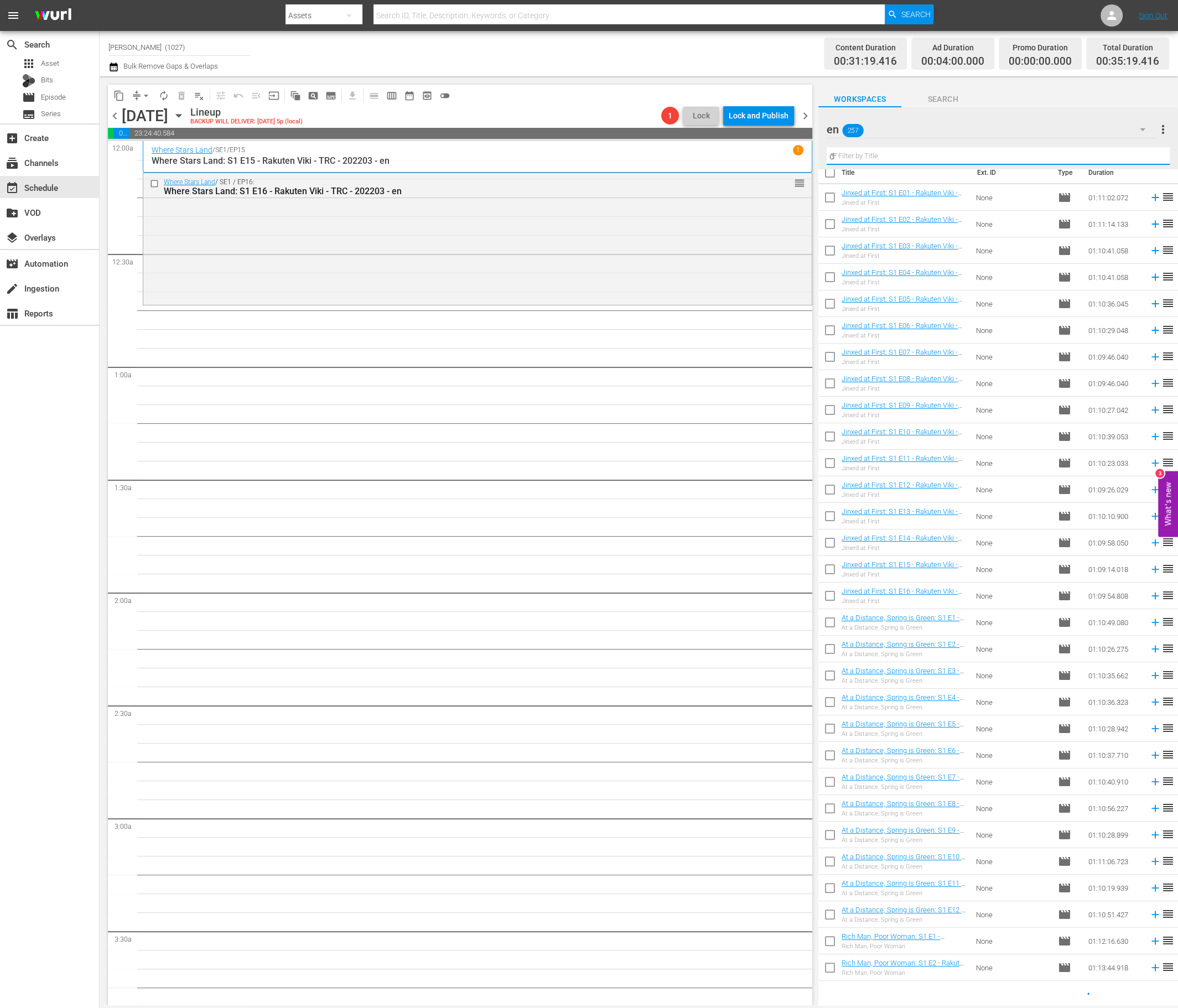
scroll to position [0, 0]
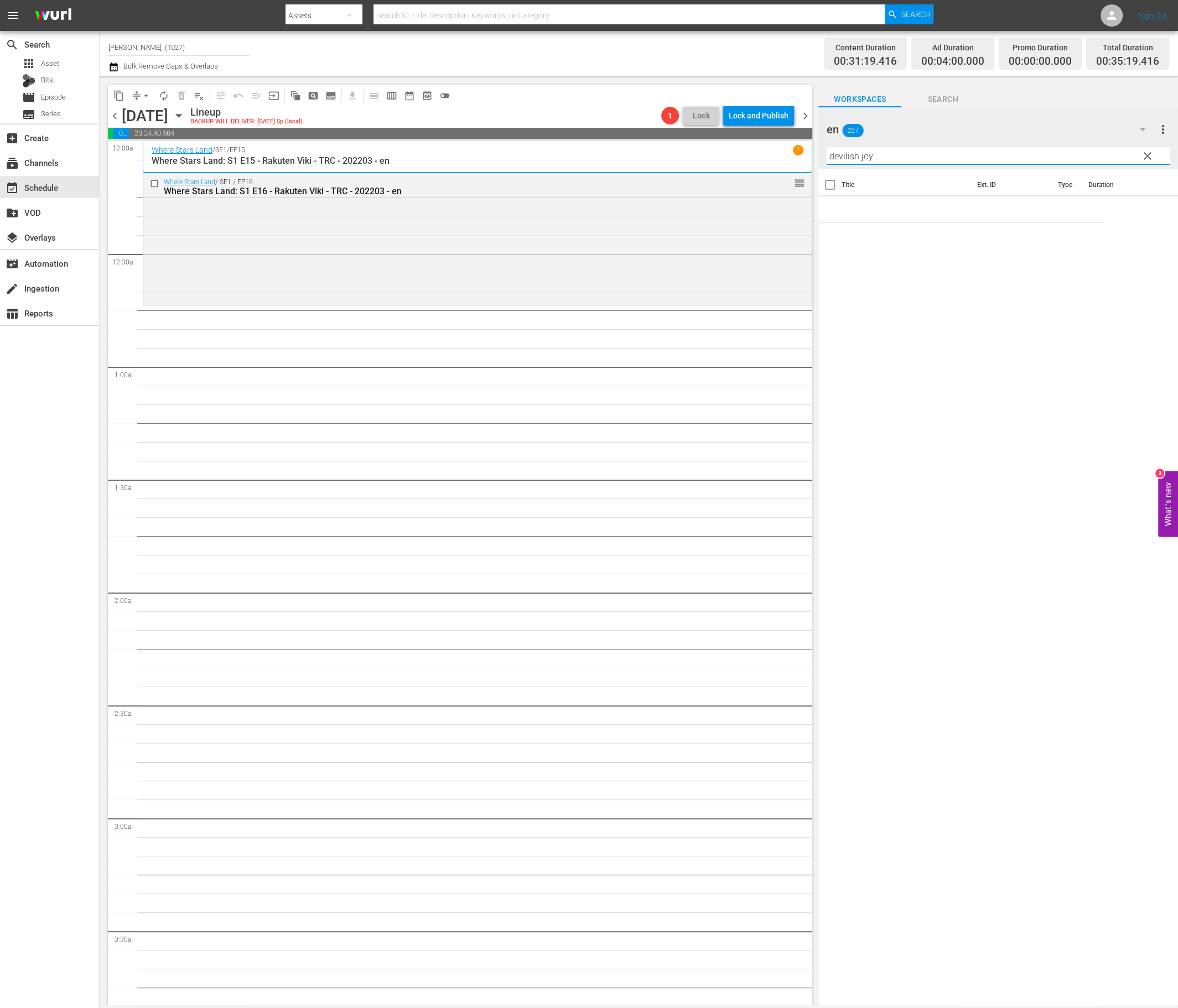
type input "devilish joy"
click at [987, 159] on span "clear" at bounding box center [1147, 156] width 13 height 13
click at [987, 135] on div "en 257" at bounding box center [991, 129] width 329 height 31
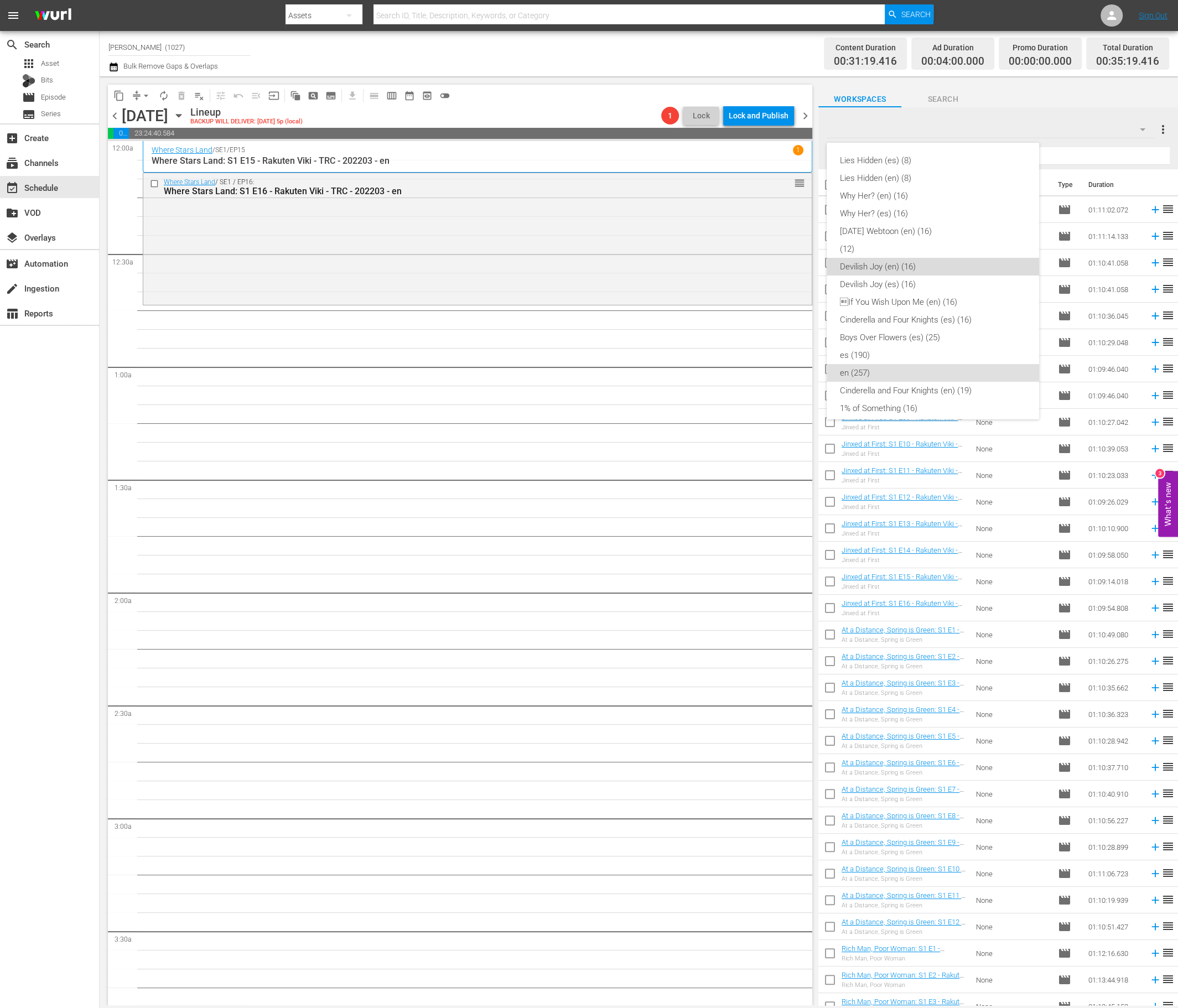
click at [935, 269] on div "Devilish Joy (en) (16)" at bounding box center [932, 266] width 186 height 18
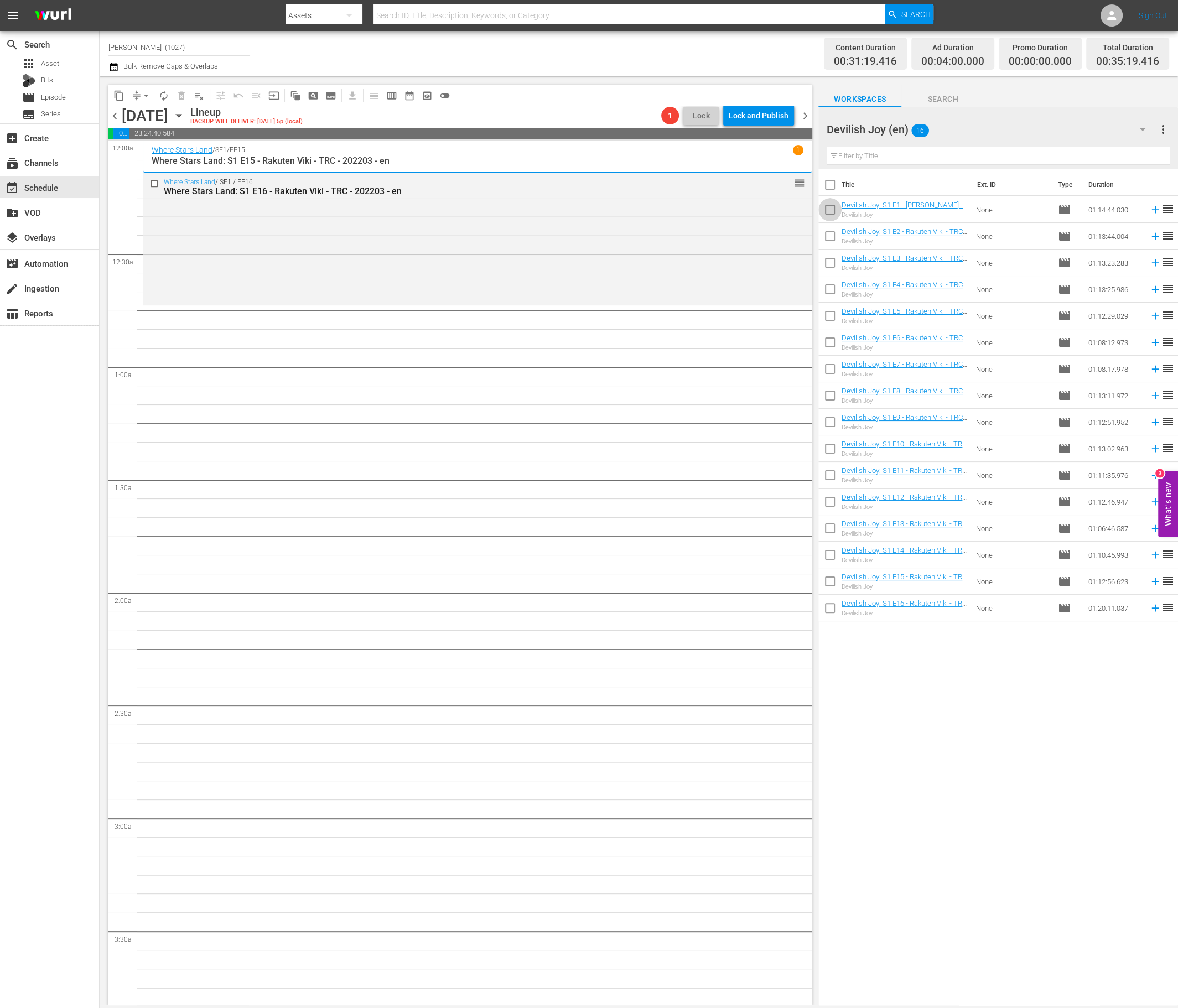
click at [822, 201] on input "checkbox" at bounding box center [830, 212] width 23 height 23
checkbox input "true"
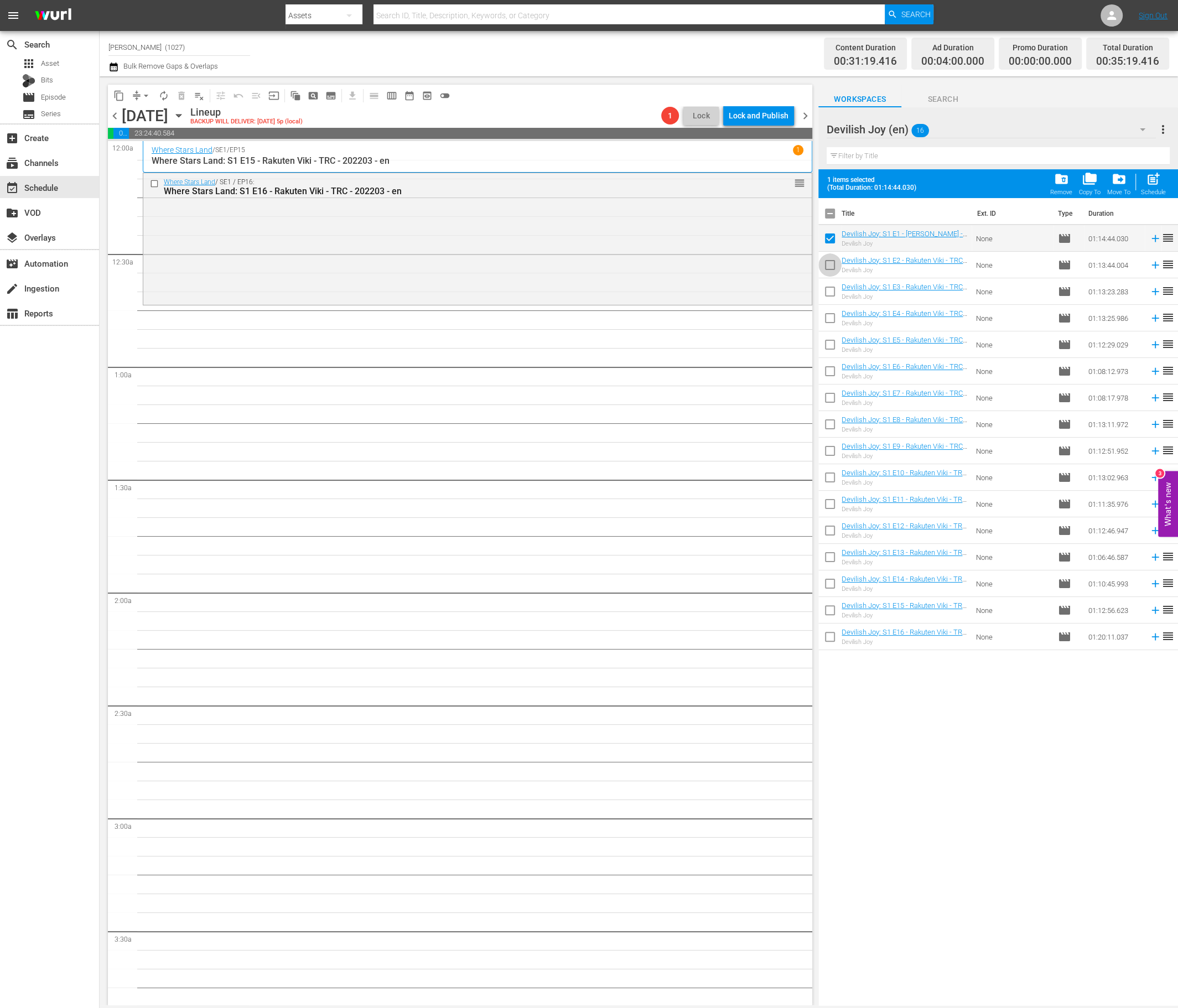
click at [832, 266] on input "checkbox" at bounding box center [830, 267] width 23 height 23
checkbox input "true"
click at [832, 299] on input "checkbox" at bounding box center [830, 294] width 23 height 23
checkbox input "true"
click at [832, 330] on input "checkbox" at bounding box center [830, 320] width 23 height 23
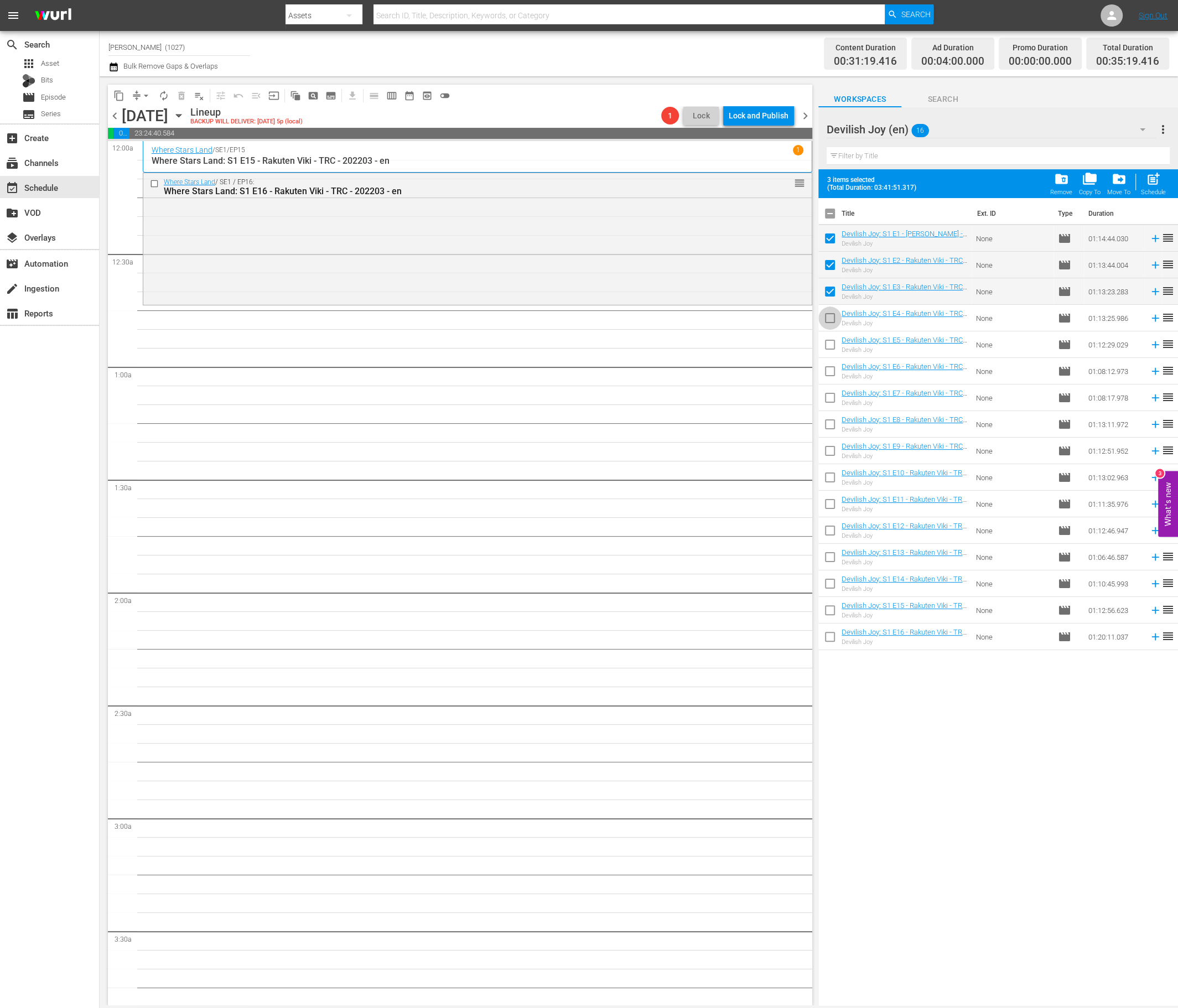
checkbox input "true"
click at [832, 351] on input "checkbox" at bounding box center [830, 347] width 23 height 23
checkbox input "true"
click at [832, 368] on input "checkbox" at bounding box center [830, 373] width 23 height 23
checkbox input "true"
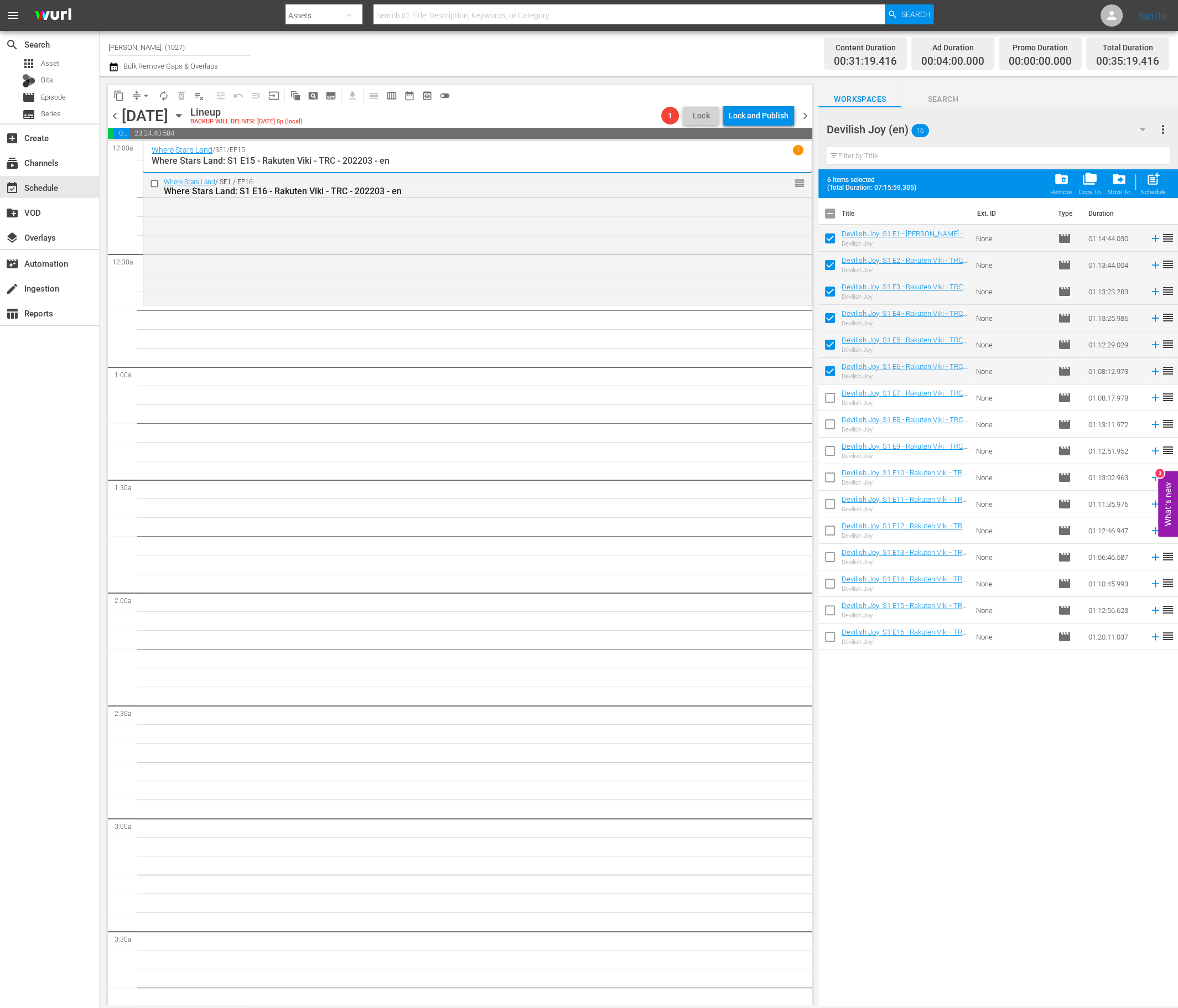
click at [832, 387] on span at bounding box center [830, 398] width 23 height 23
click at [833, 403] on input "checkbox" at bounding box center [830, 400] width 23 height 23
checkbox input "true"
click at [834, 429] on input "checkbox" at bounding box center [830, 426] width 23 height 23
checkbox input "true"
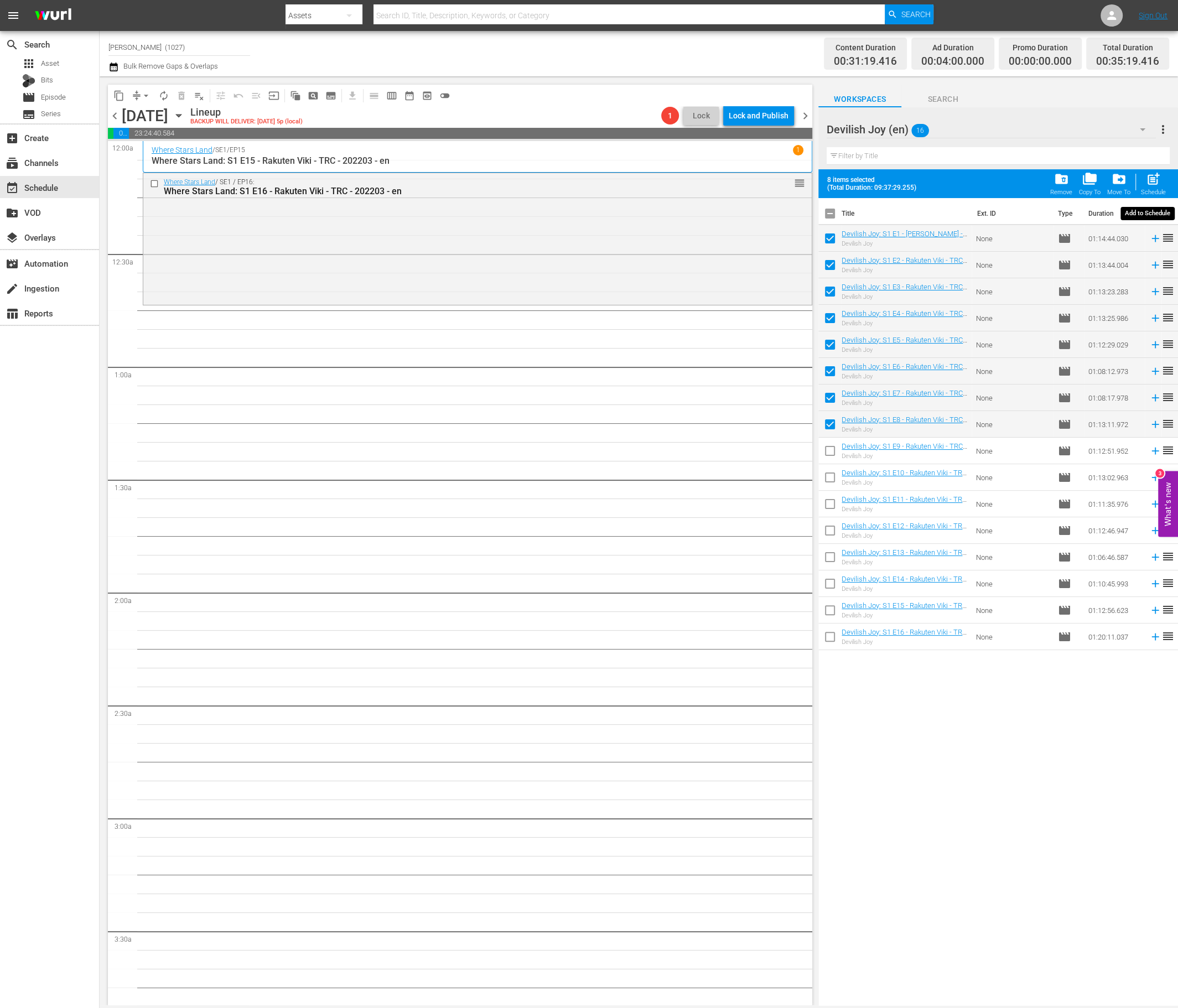
click at [987, 190] on div "Schedule" at bounding box center [1153, 192] width 25 height 7
checkbox input "false"
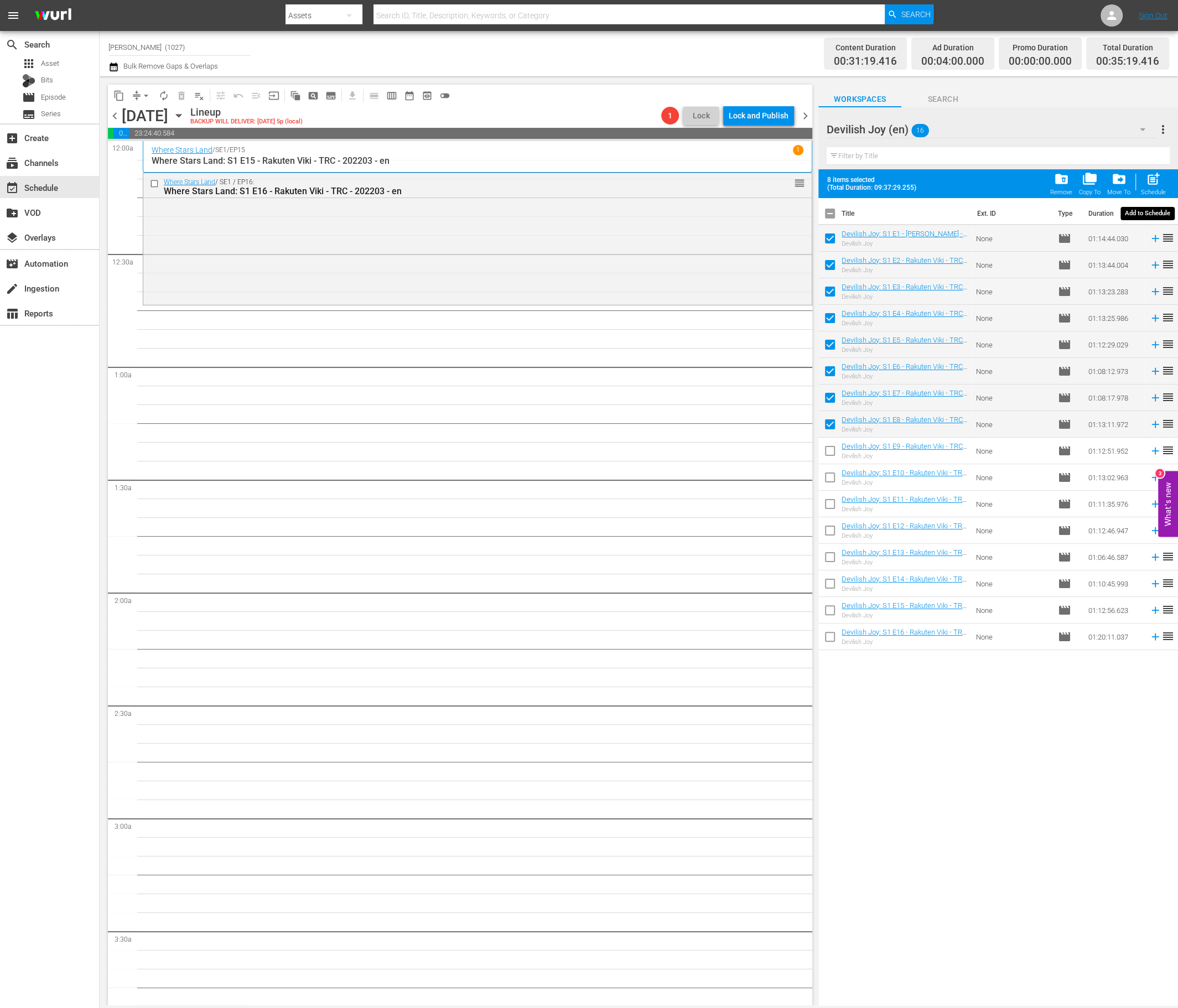
checkbox input "false"
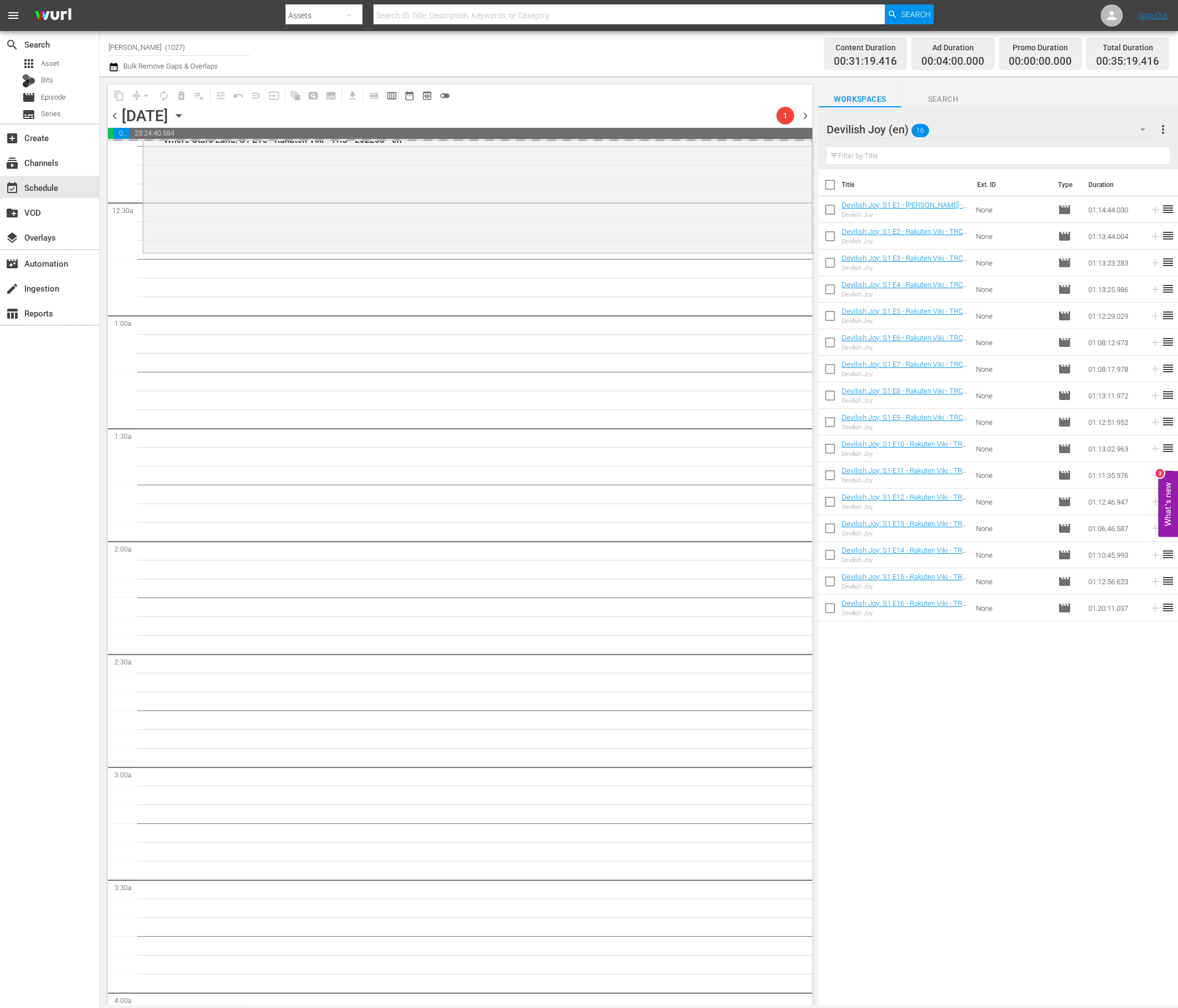
scroll to position [58, 0]
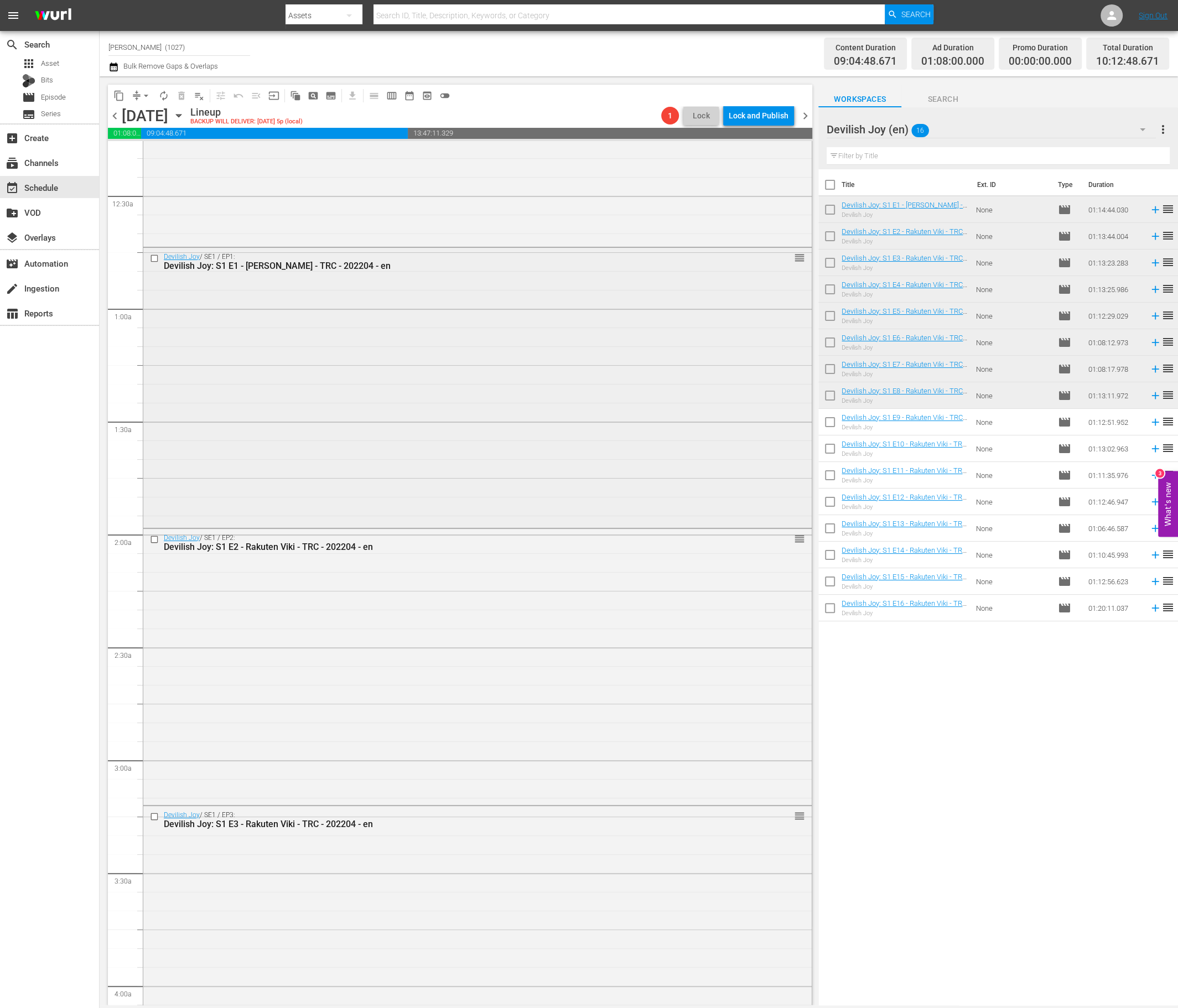
click at [386, 428] on div "Devilish Joy / SE1 / EP1: Devilish Joy: S1 E1 - Rakuten Viki - TRC - 202204 - e…" at bounding box center [477, 386] width 668 height 278
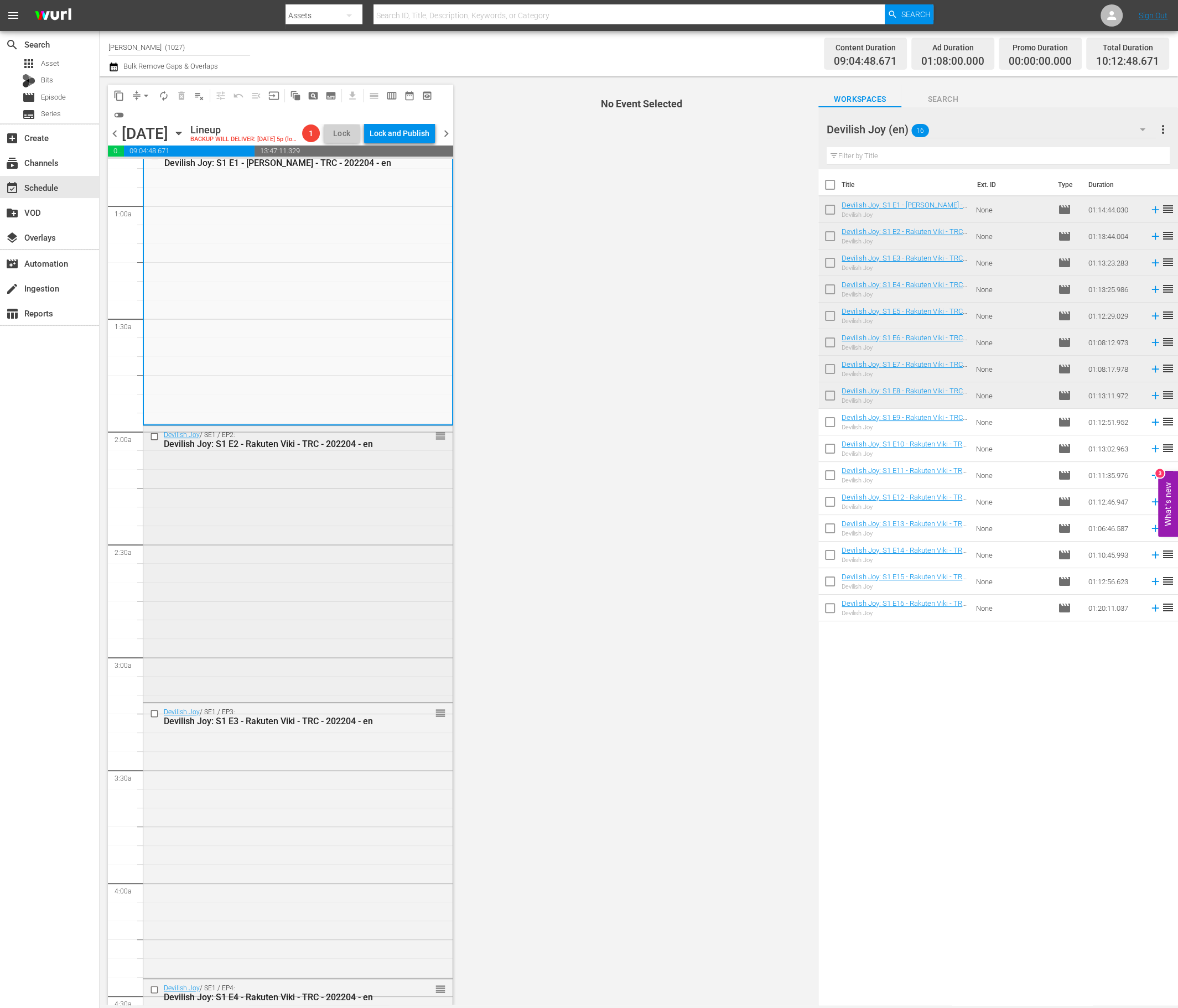
scroll to position [178, 0]
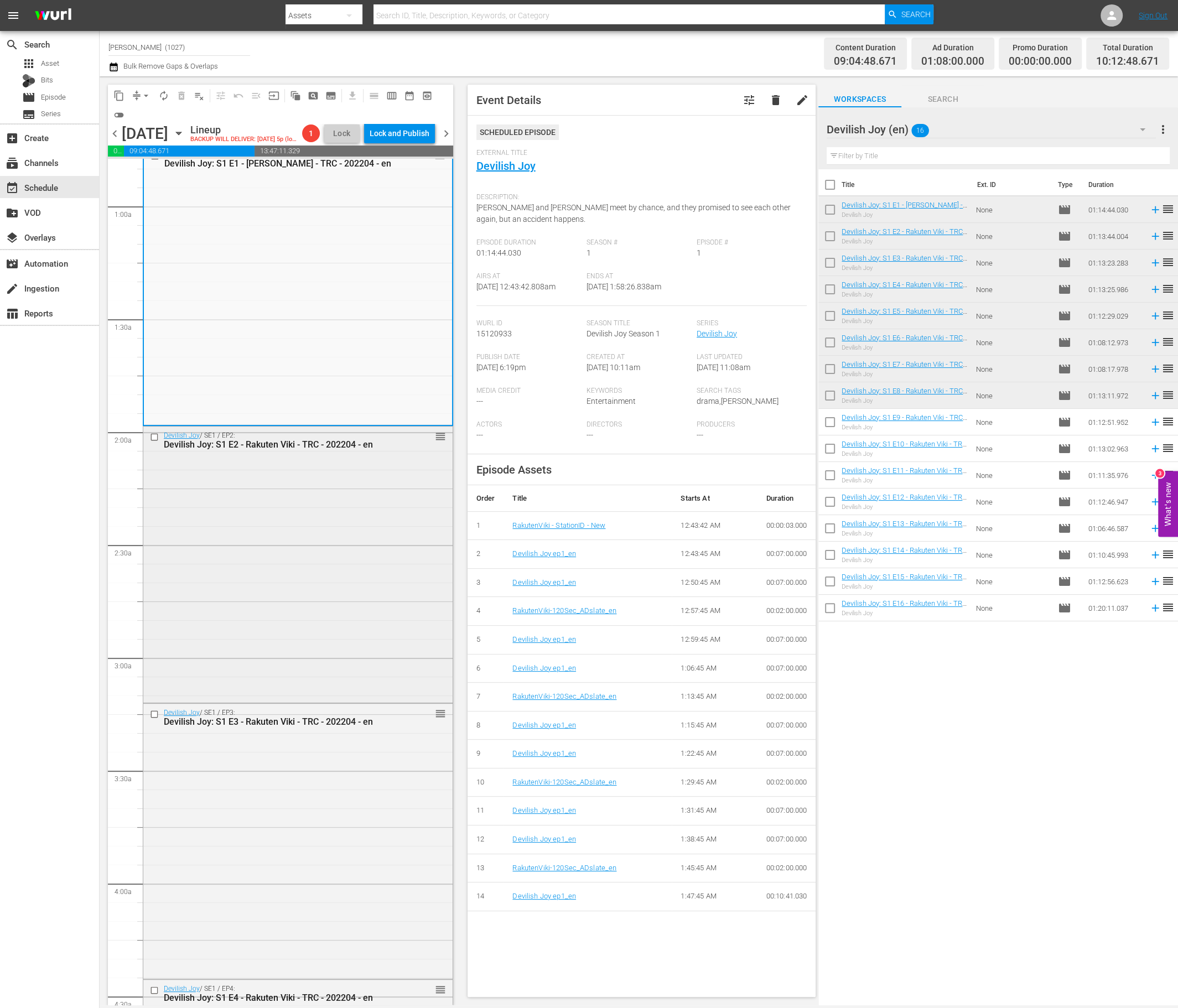
click at [396, 597] on div "Devilish Joy / SE1 / EP2: Devilish Joy: S1 E2 - Rakuten Viki - TRC - 202204 - e…" at bounding box center [298, 563] width 309 height 274
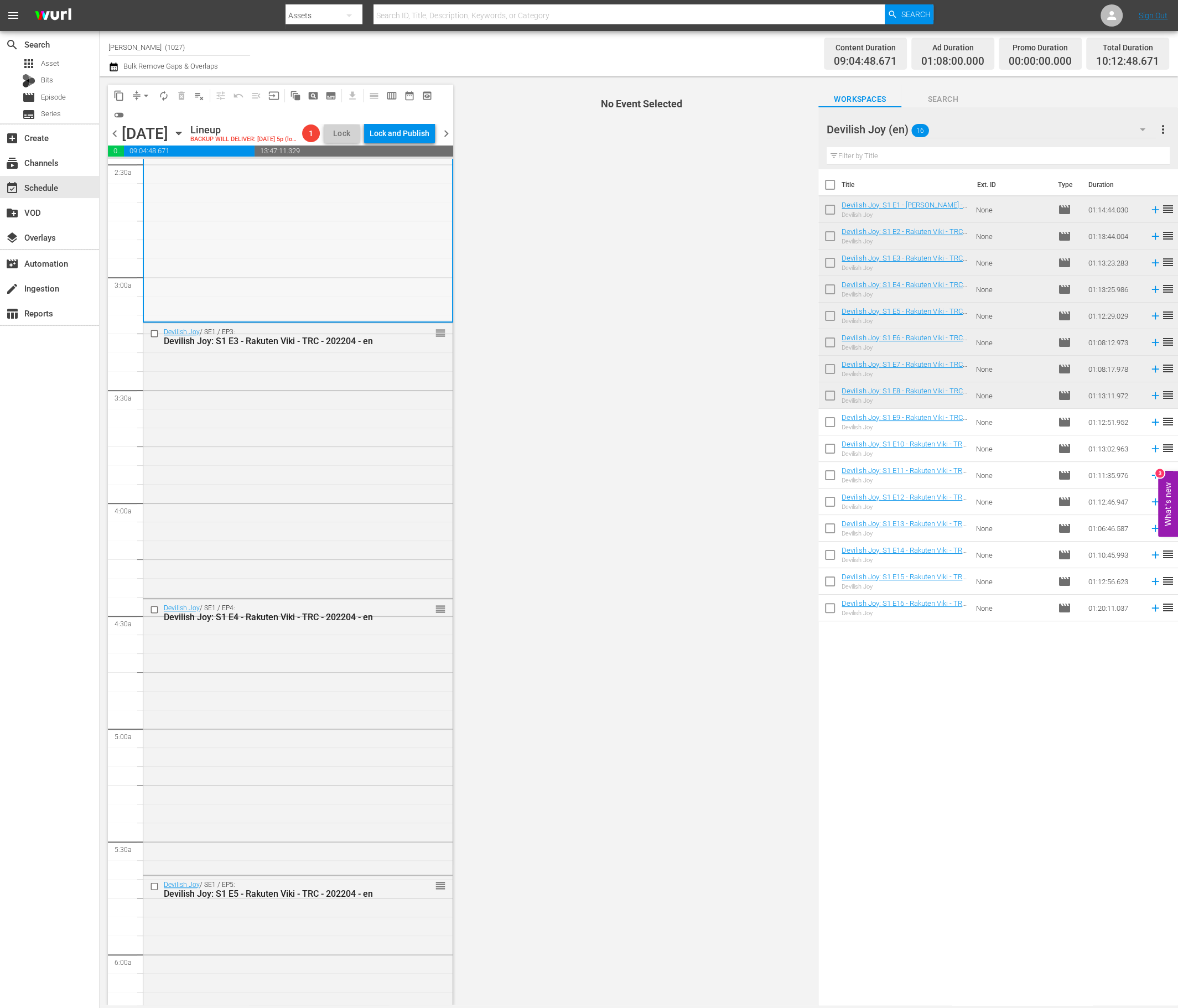
scroll to position [594, 0]
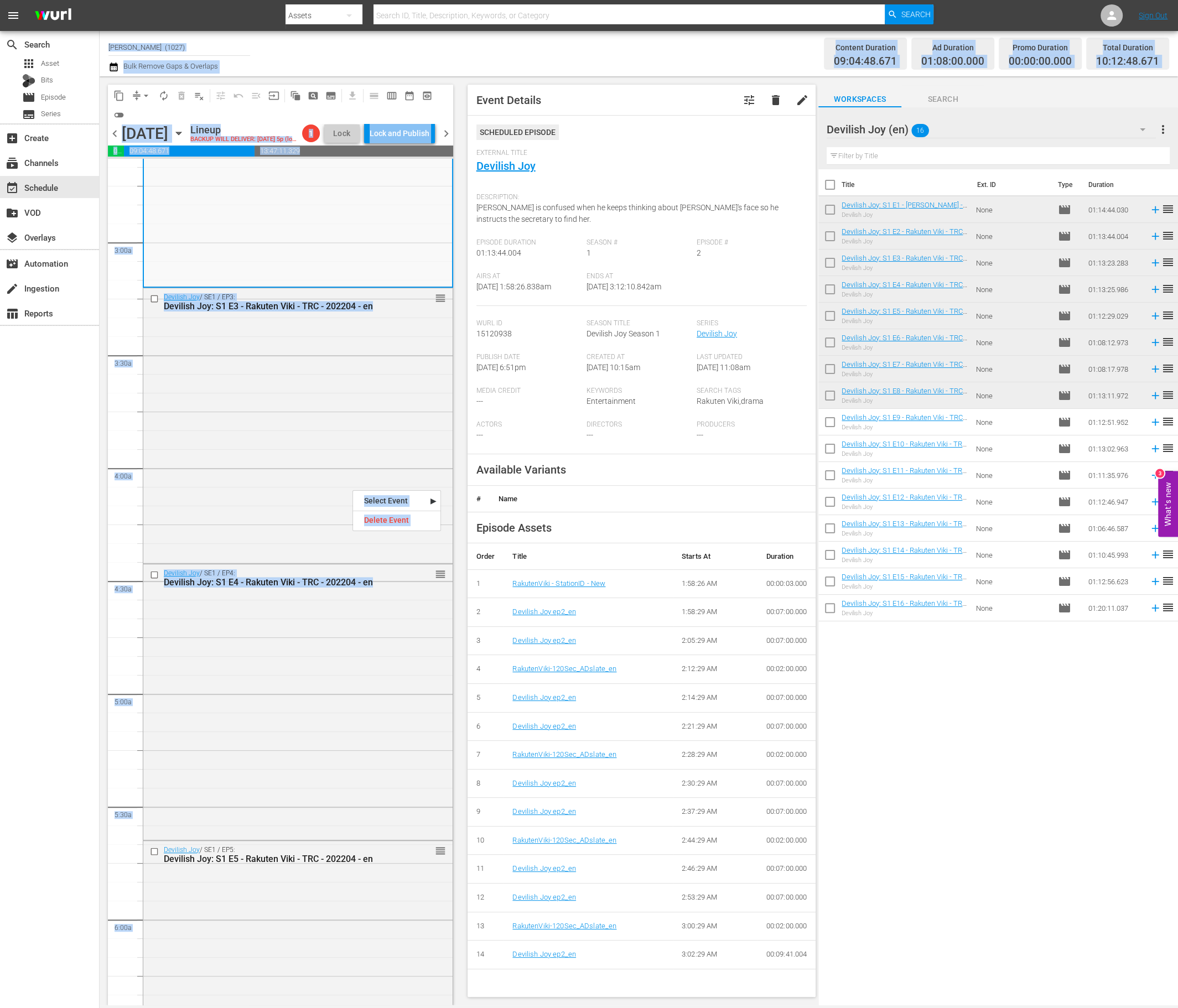
drag, startPoint x: 352, startPoint y: 489, endPoint x: 75, endPoint y: 495, distance: 277.1
click at [100, 0] on div "search Search apps Asset Bits movie Episode subtitles Series add_box Create sub…" at bounding box center [639, 0] width 1078 height 0
click at [75, 495] on div "search Search apps Asset Bits movie Episode subtitles Series add_box Create sub…" at bounding box center [50, 535] width 100 height 1008
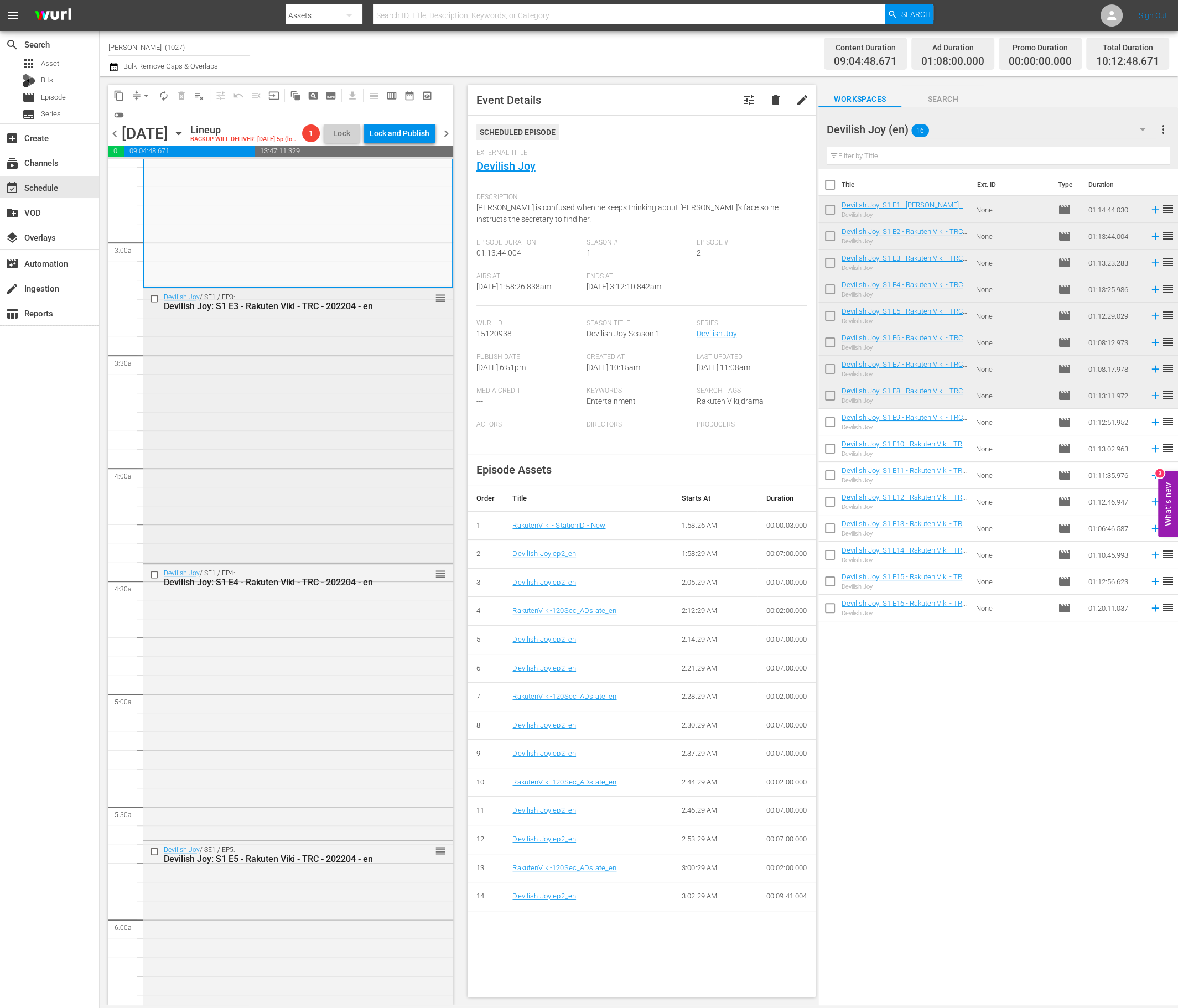
click at [281, 447] on div "Devilish Joy / SE1 / EP3: Devilish Joy: S1 E3 - Rakuten Viki - TRC - 202204 - e…" at bounding box center [298, 424] width 309 height 273
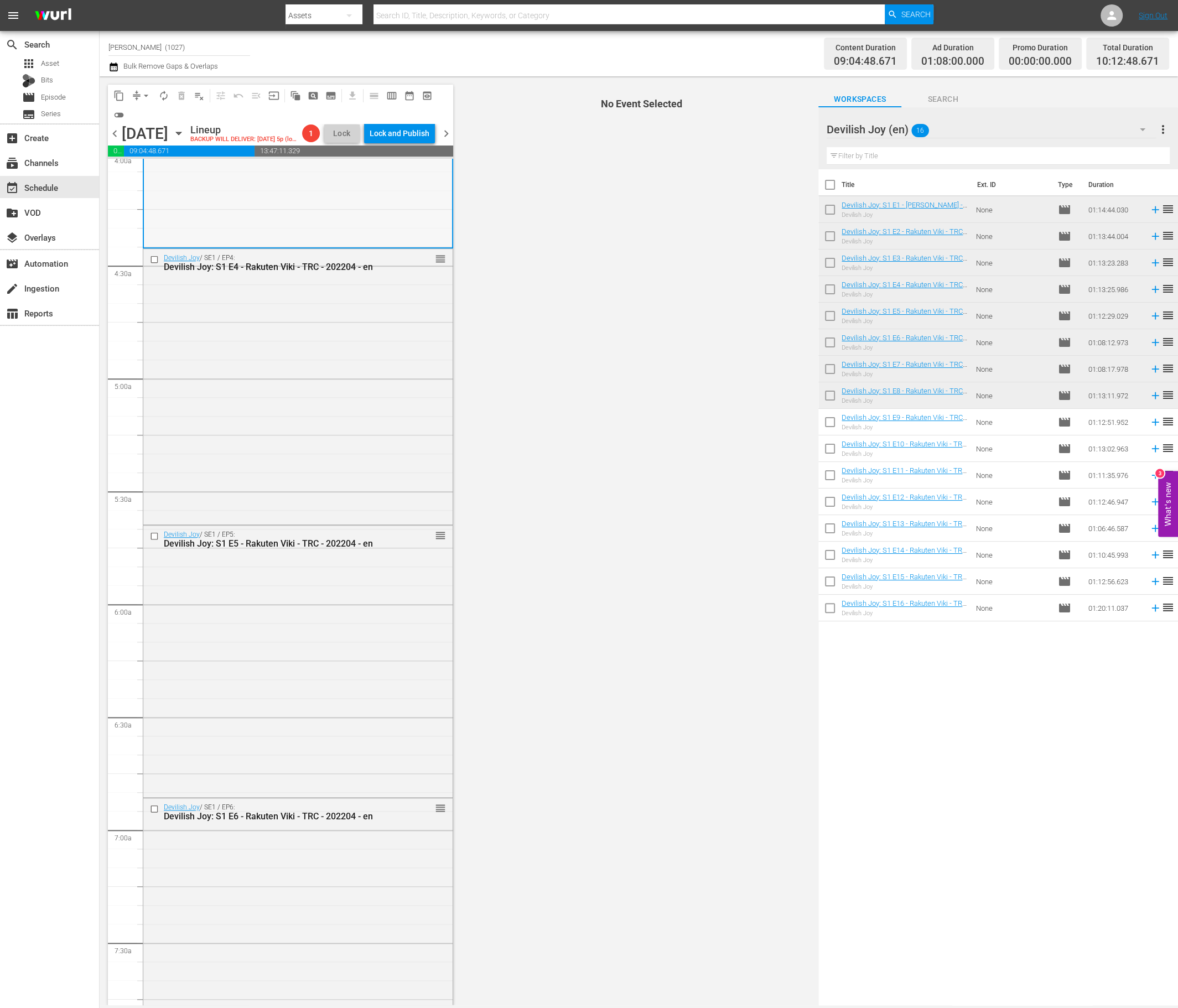
scroll to position [939, 0]
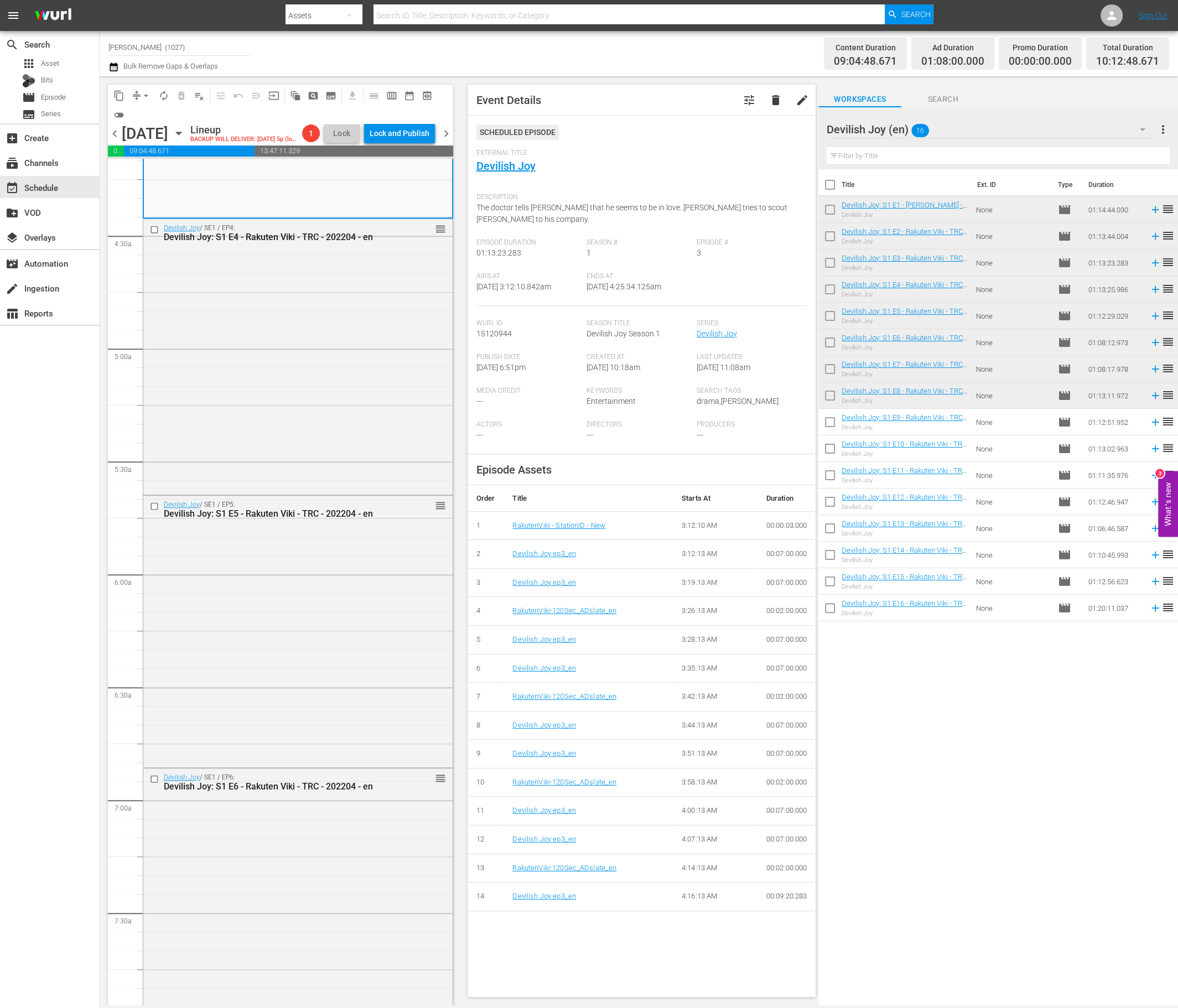
click at [60, 505] on div "search Search apps Asset Bits movie Episode subtitles Series add_box Create sub…" at bounding box center [50, 535] width 100 height 1008
click at [307, 401] on div "Devilish Joy / SE1 / EP4: Devilish Joy: S1 E4 - Rakuten Viki - TRC - 202204 - e…" at bounding box center [298, 355] width 309 height 273
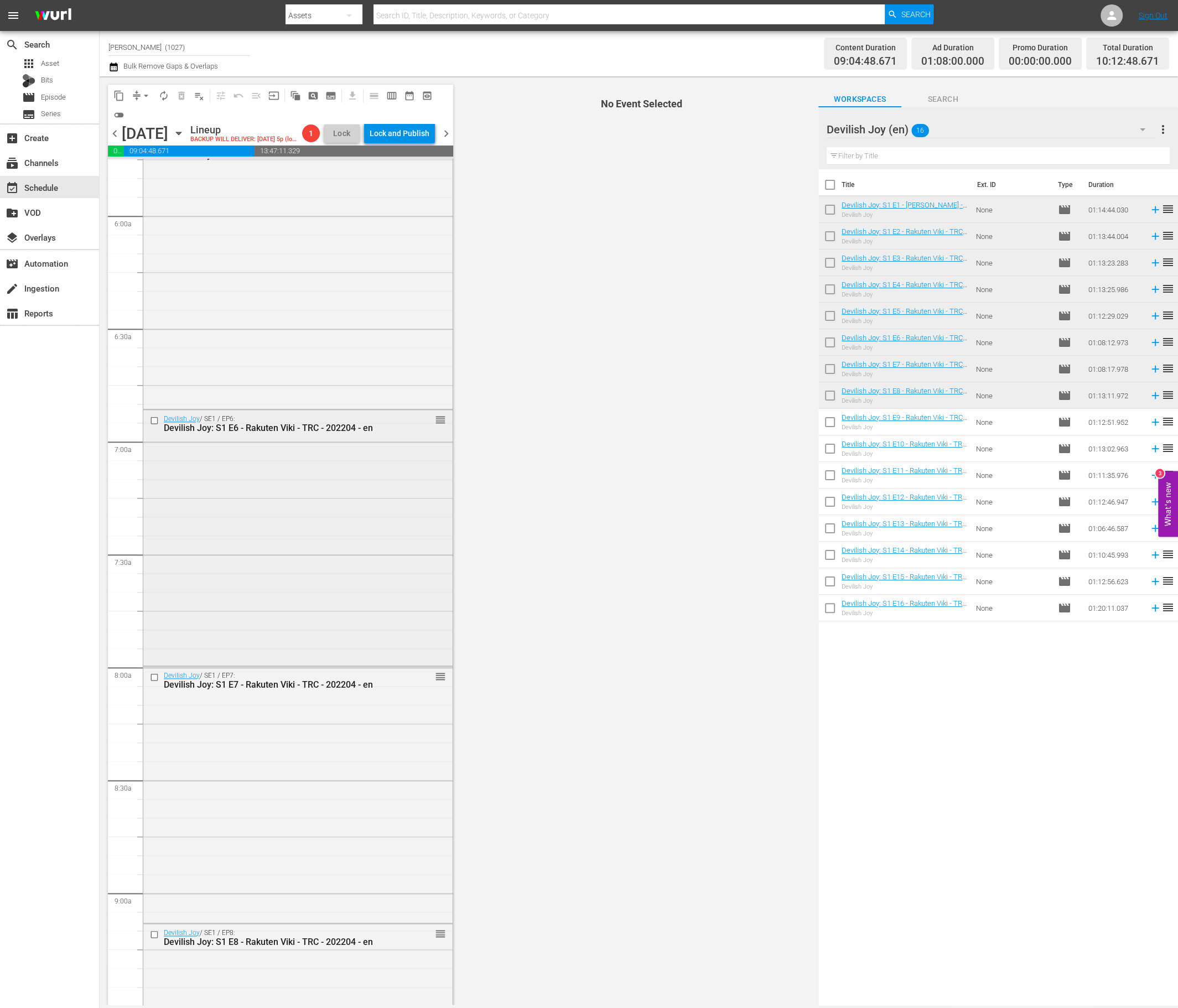
scroll to position [1305, 0]
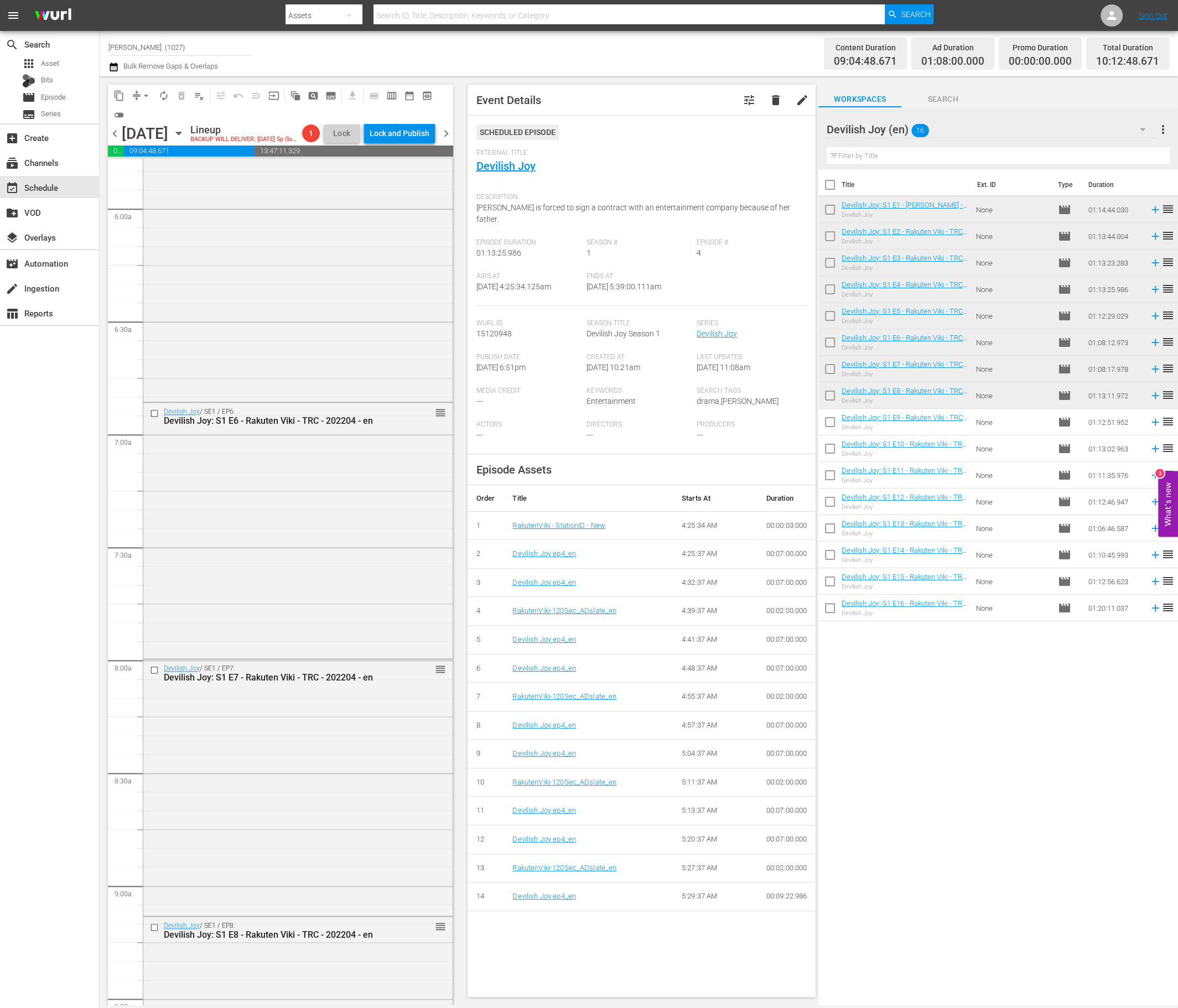
click at [274, 343] on div "Devilish Joy / SE1 / EP5: Devilish Joy: S1 E5 - Rakuten Viki - TRC - 202204 - e…" at bounding box center [298, 264] width 309 height 269
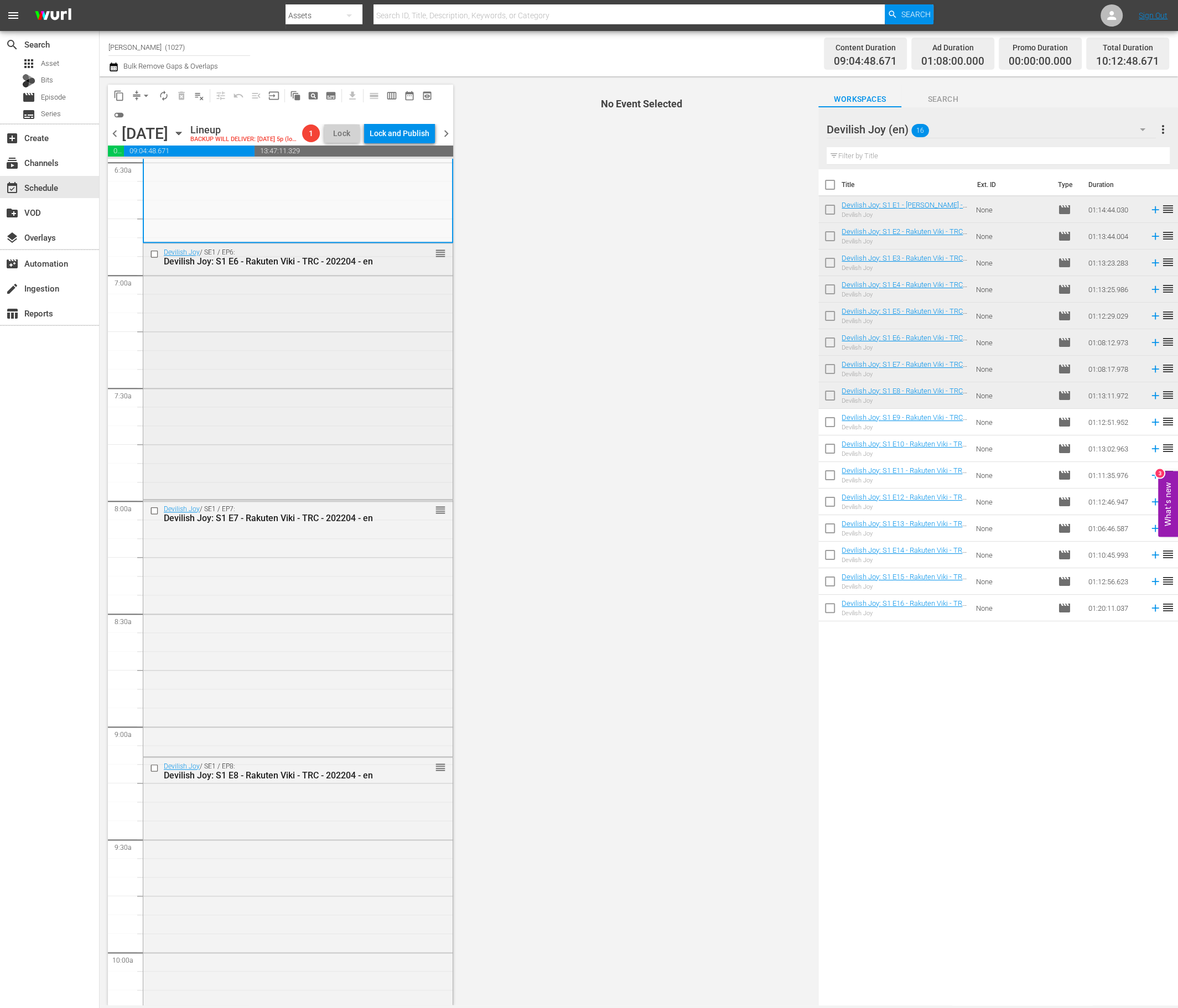
scroll to position [1465, 0]
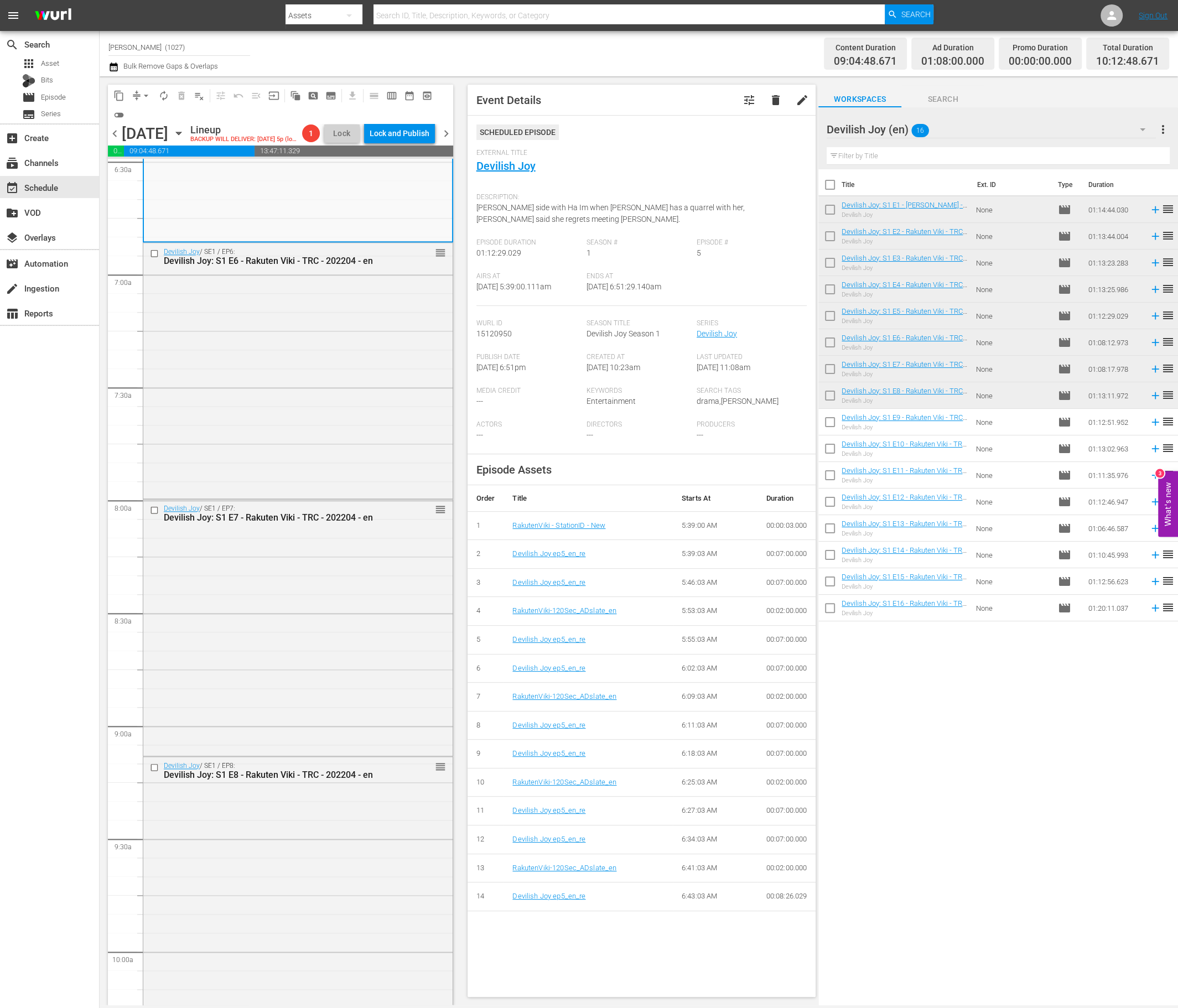
click at [280, 448] on div "Devilish Joy / SE1 / EP6: Devilish Joy: S1 E6 - Rakuten Viki - TRC - 202204 - e…" at bounding box center [298, 369] width 309 height 253
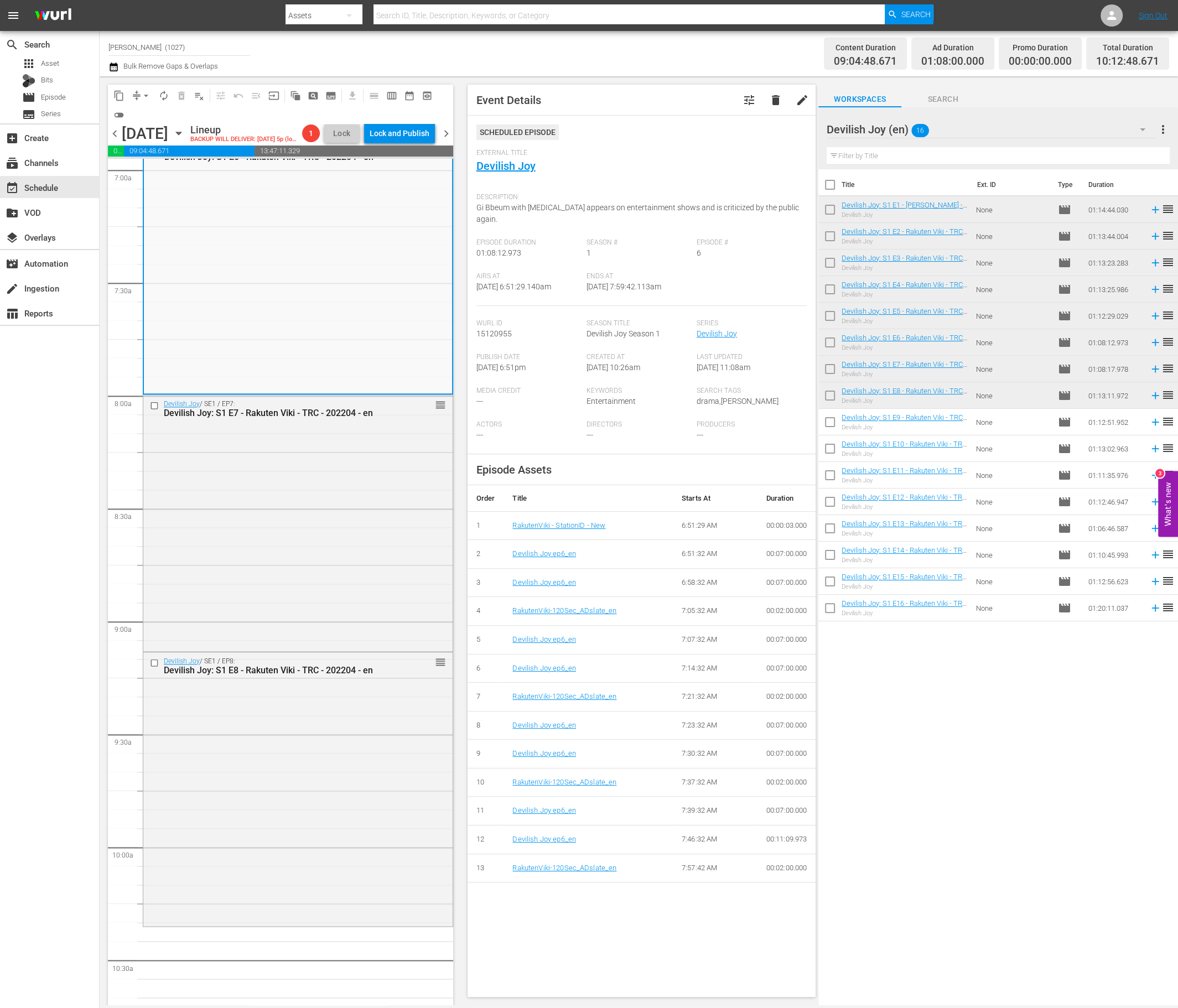
scroll to position [1572, 0]
click at [274, 424] on div "Devilish Joy / SE1 / EP7: Devilish Joy: S1 E7 - Rakuten Viki - TRC - 202204 - e…" at bounding box center [298, 518] width 309 height 253
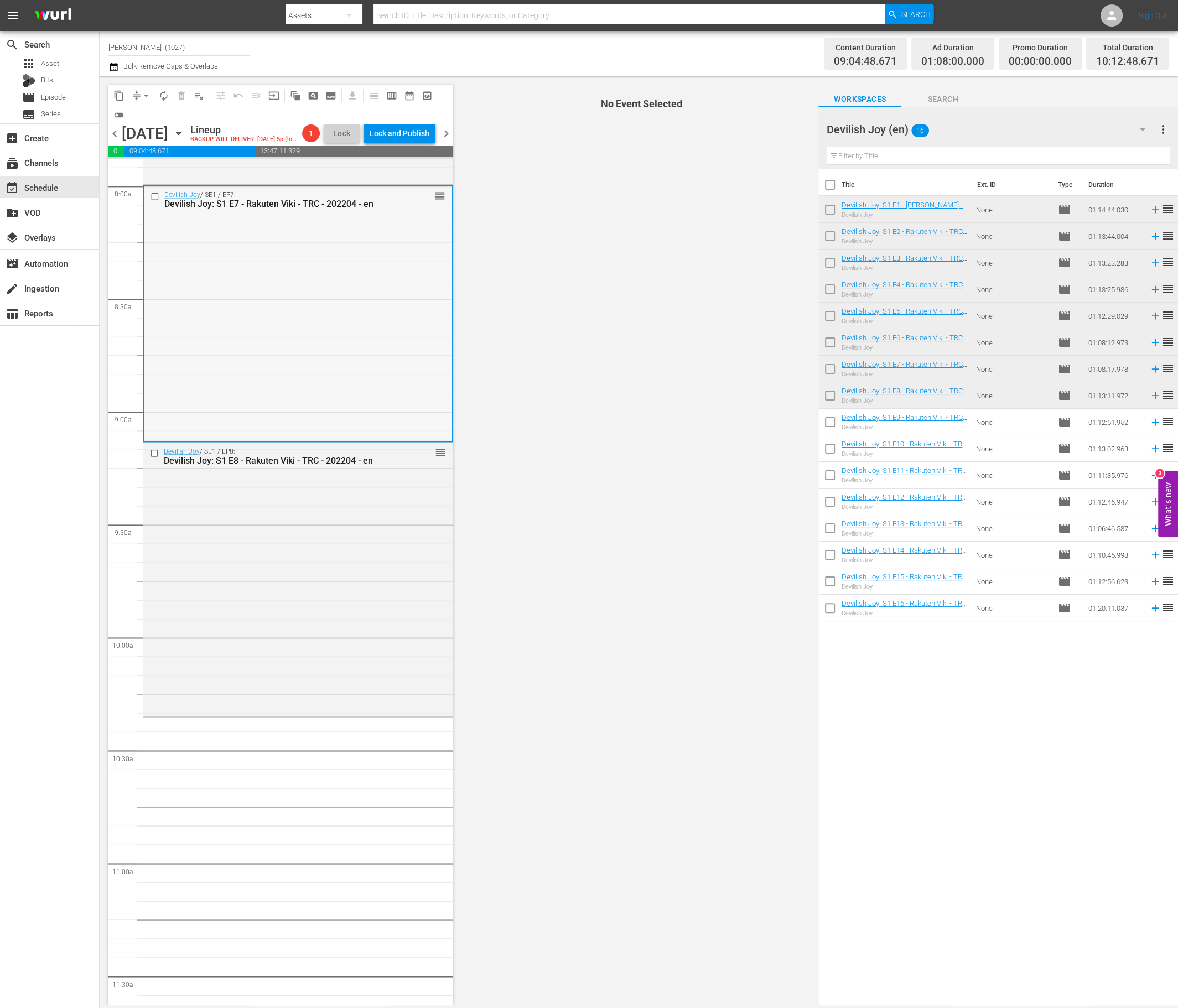
scroll to position [1779, 0]
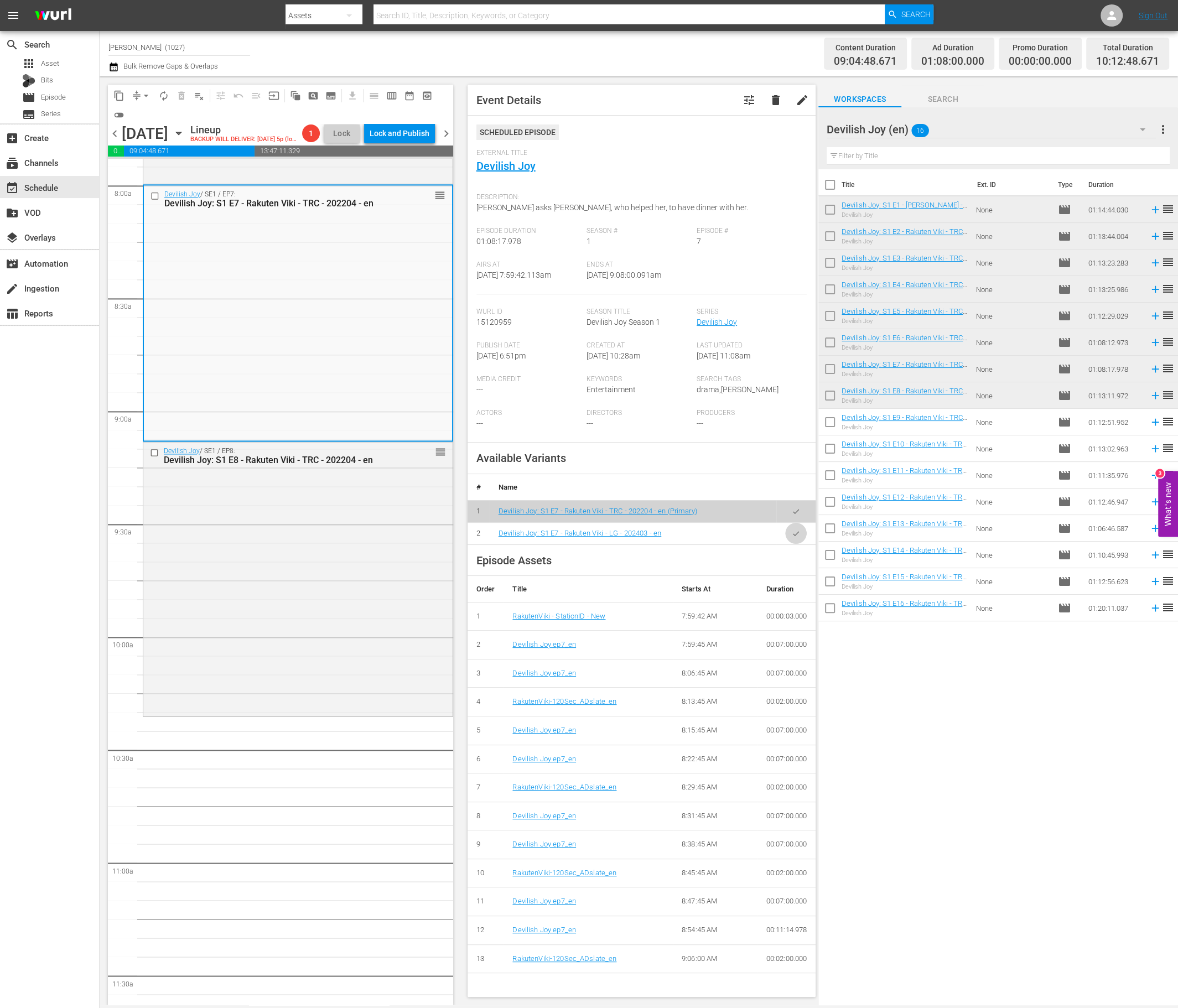
click at [785, 541] on button "button" at bounding box center [795, 533] width 22 height 22
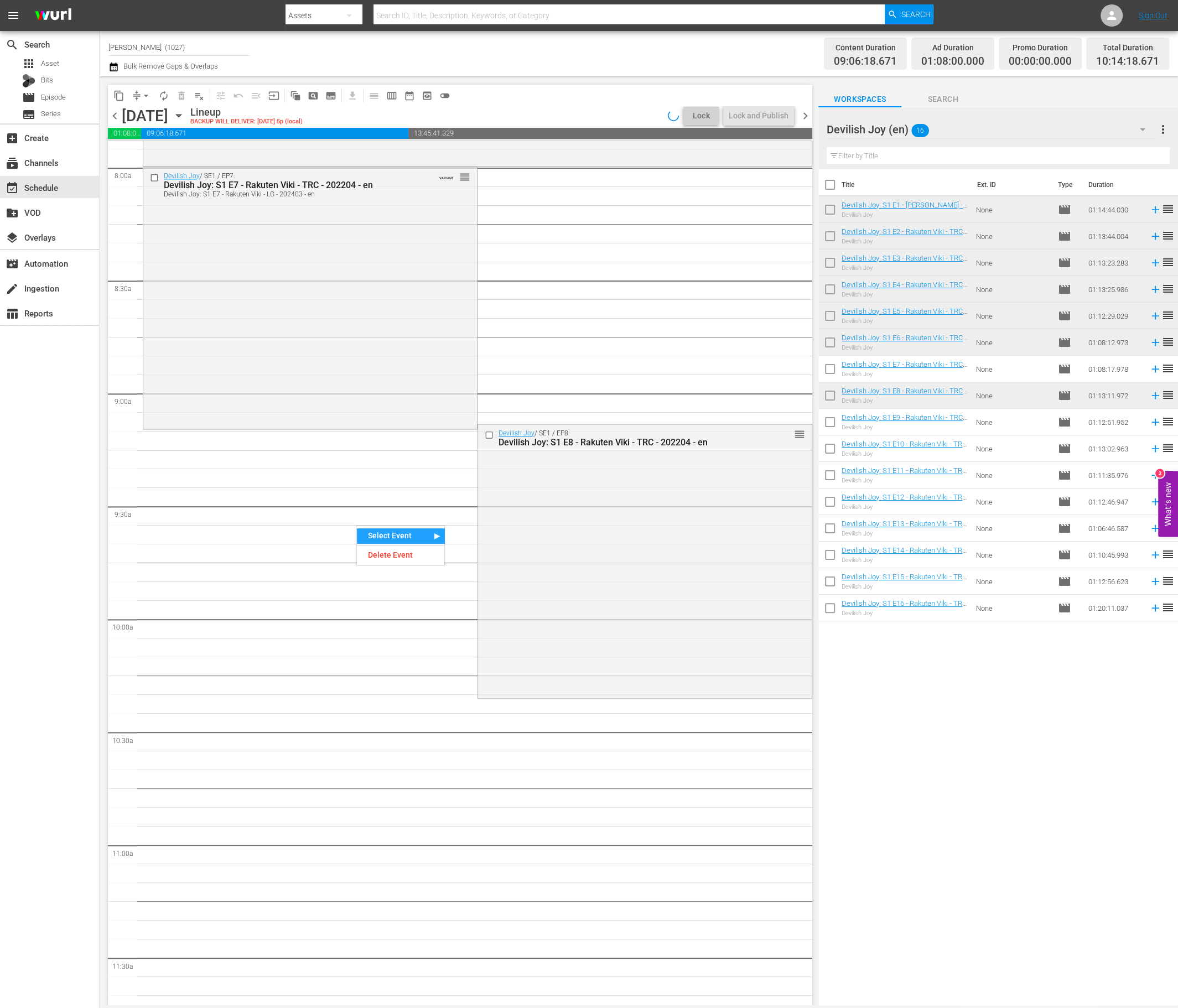
click at [134, 107] on div "Wednesday, October 15th" at bounding box center [145, 116] width 47 height 18
click at [134, 103] on button "compress" at bounding box center [136, 95] width 18 height 18
click at [134, 100] on span "compress" at bounding box center [136, 95] width 11 height 11
click at [143, 95] on span "arrow_drop_down" at bounding box center [146, 95] width 11 height 11
click at [171, 149] on li "Align to End of Previous Day" at bounding box center [146, 154] width 116 height 18
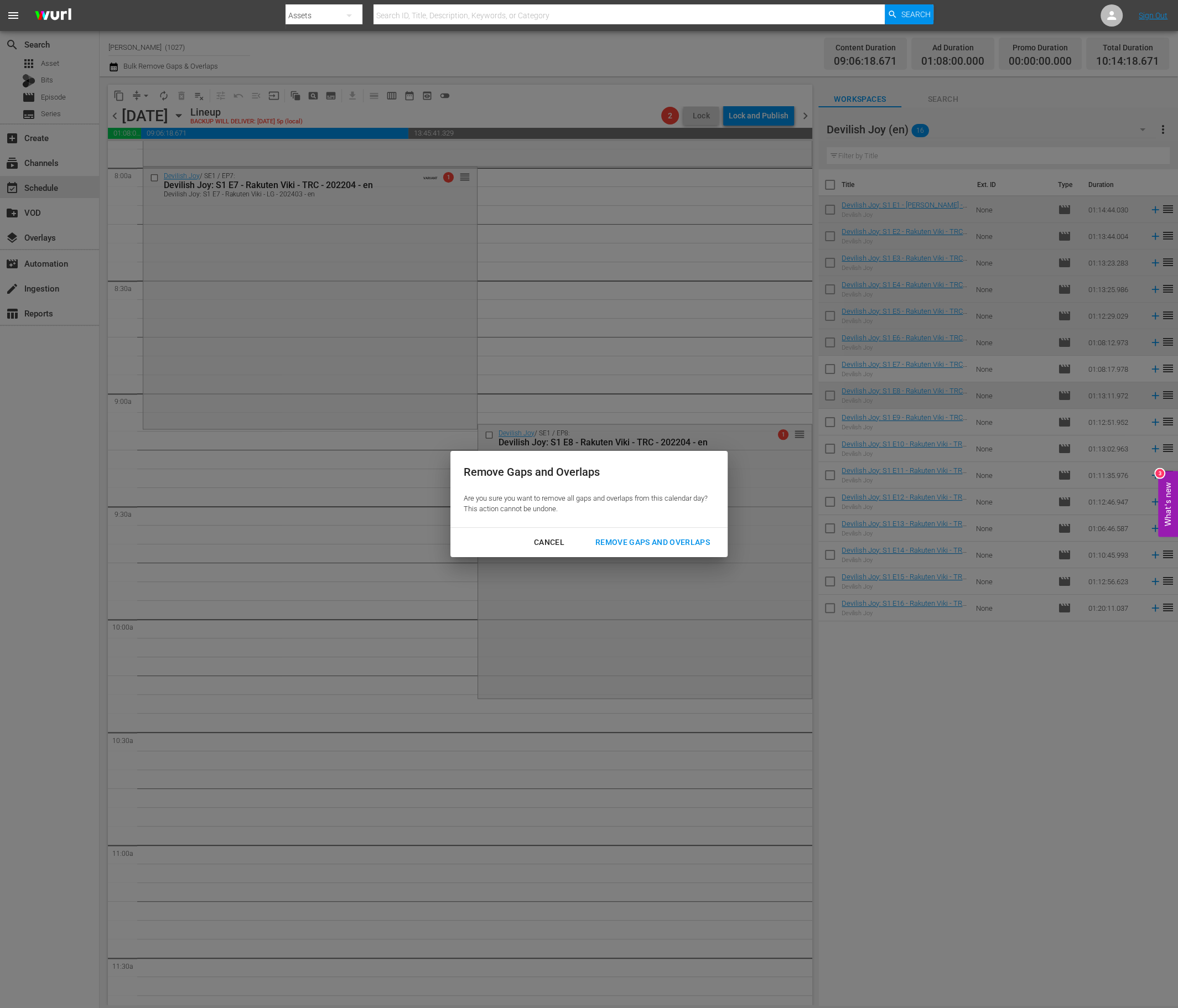
click at [653, 554] on div "Cancel Remove Gaps and Overlaps" at bounding box center [589, 542] width 277 height 29
click at [653, 546] on div "Remove Gaps and Overlaps" at bounding box center [653, 542] width 132 height 14
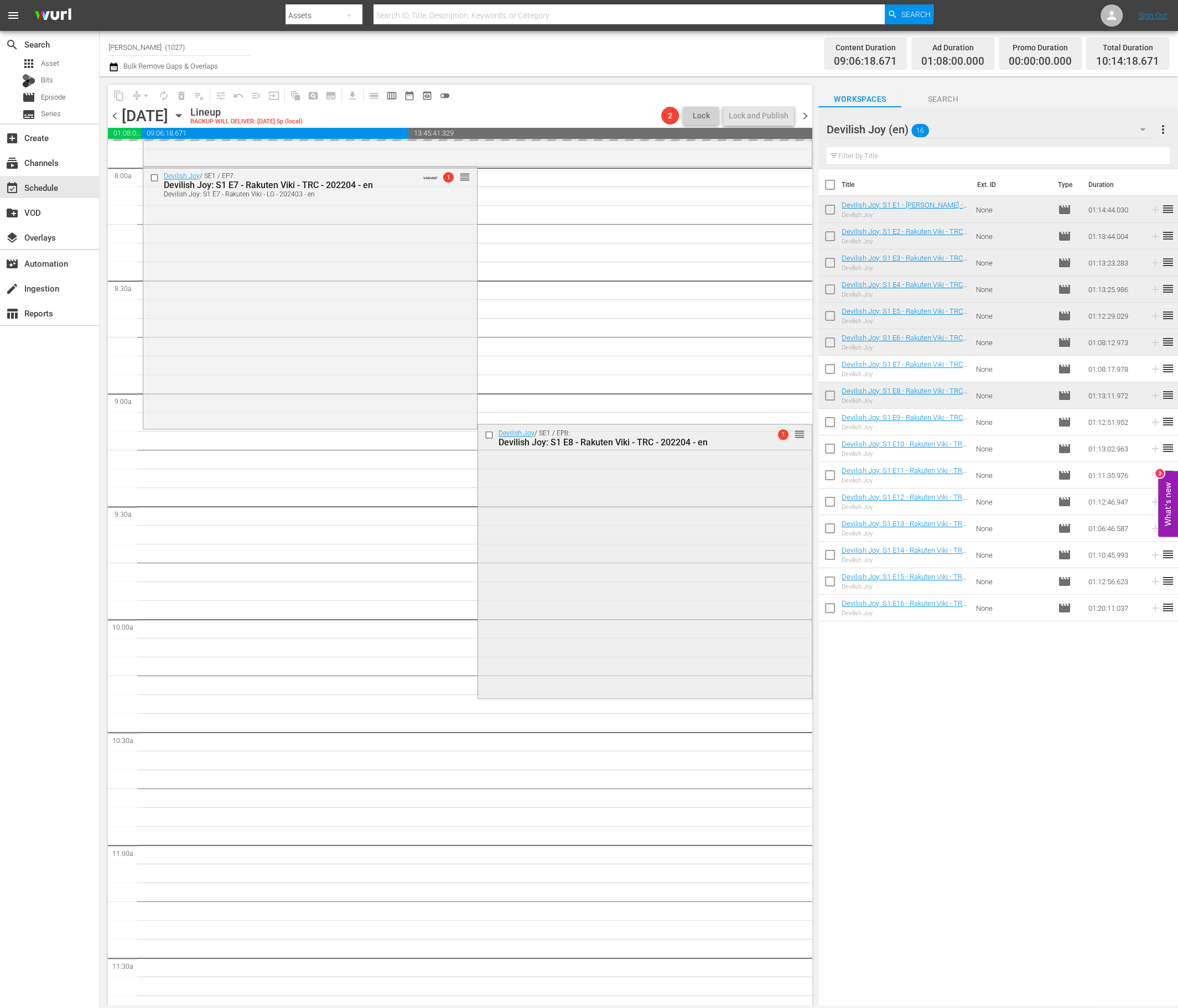
click at [565, 566] on div "Devilish Joy / SE1 / EP8: Devilish Joy: S1 E8 - Rakuten Viki - TRC - 202204 - e…" at bounding box center [645, 560] width 334 height 272
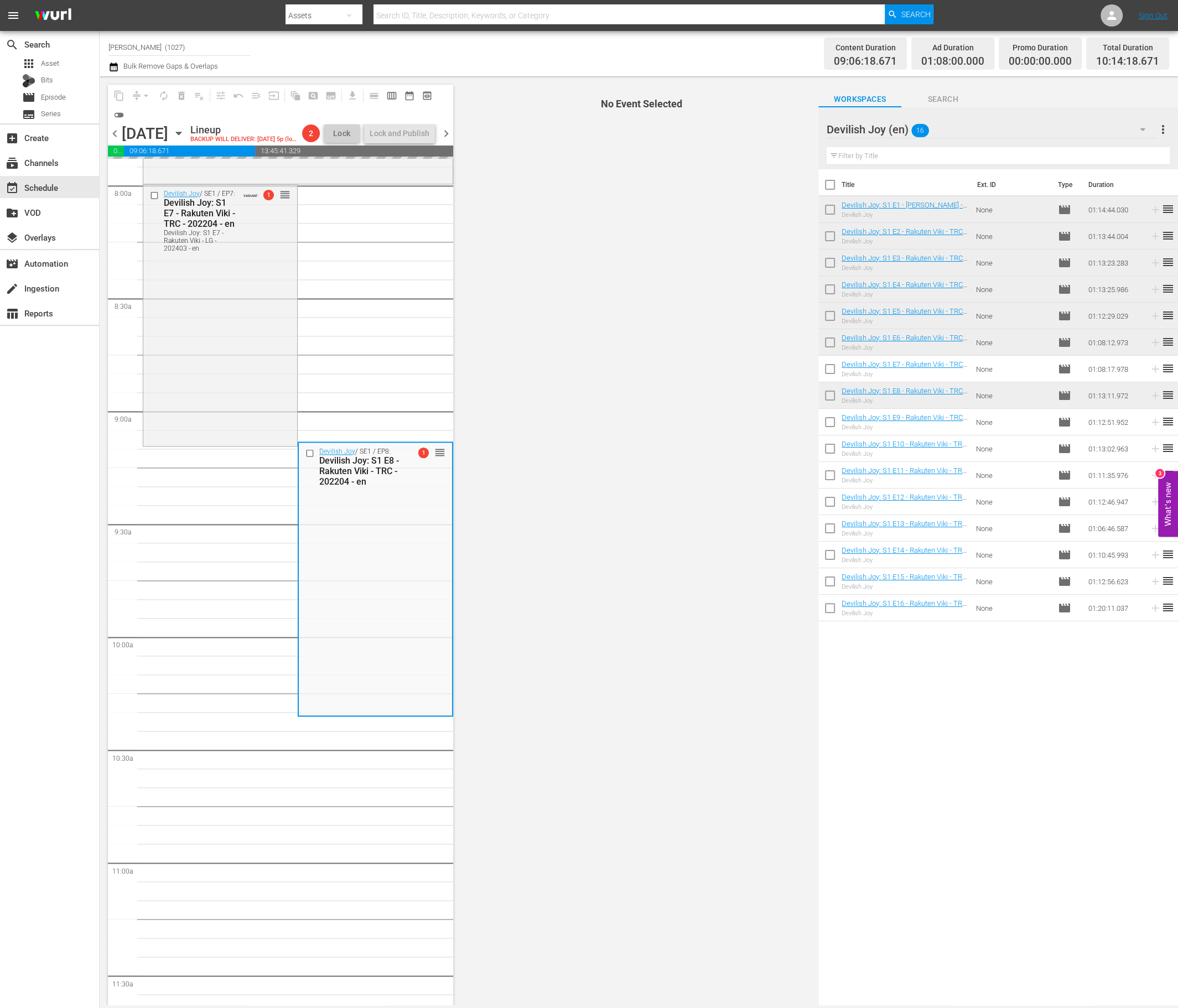
click at [987, 131] on div "Devilish Joy (en) 16" at bounding box center [991, 129] width 329 height 31
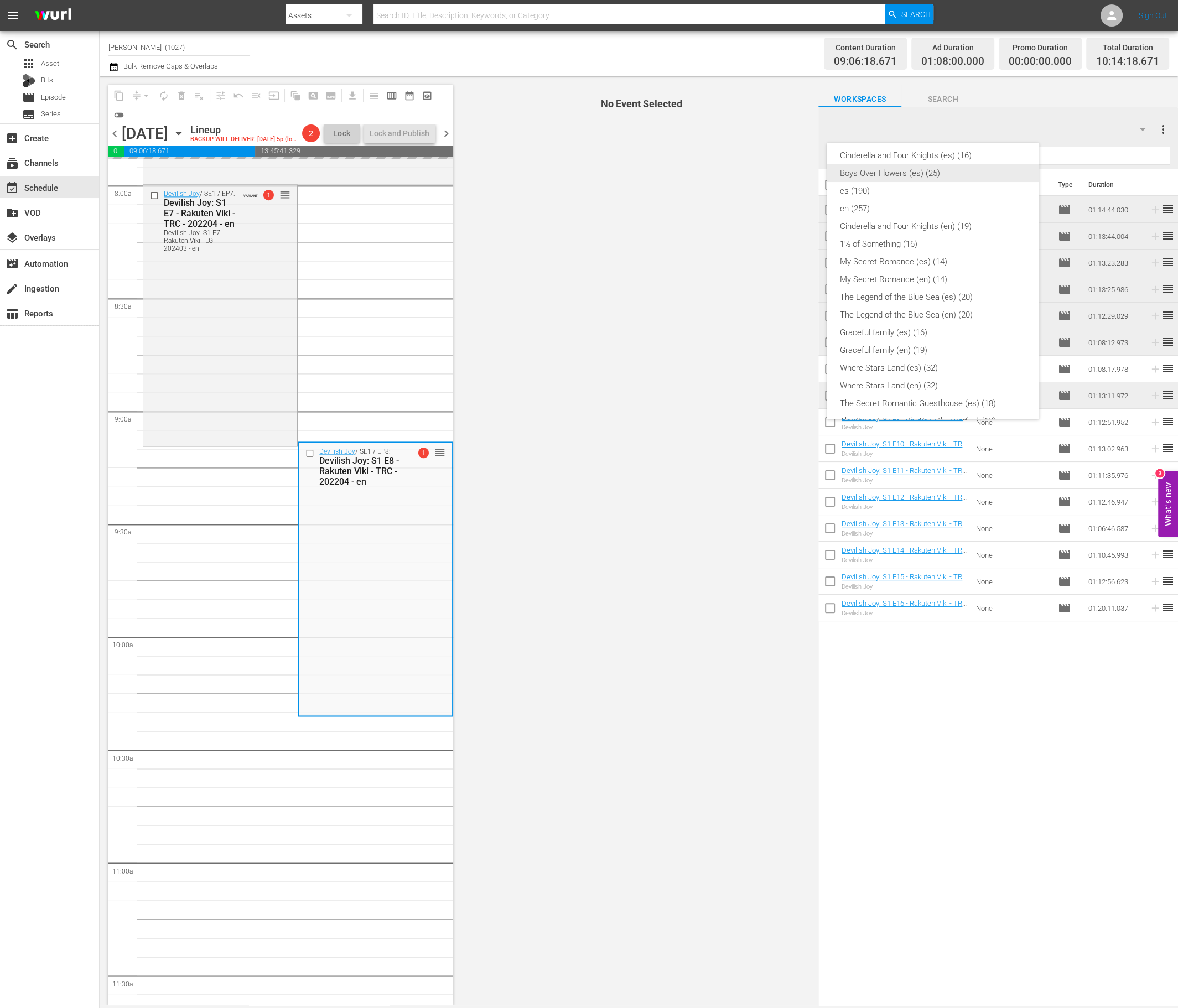
scroll to position [173, 0]
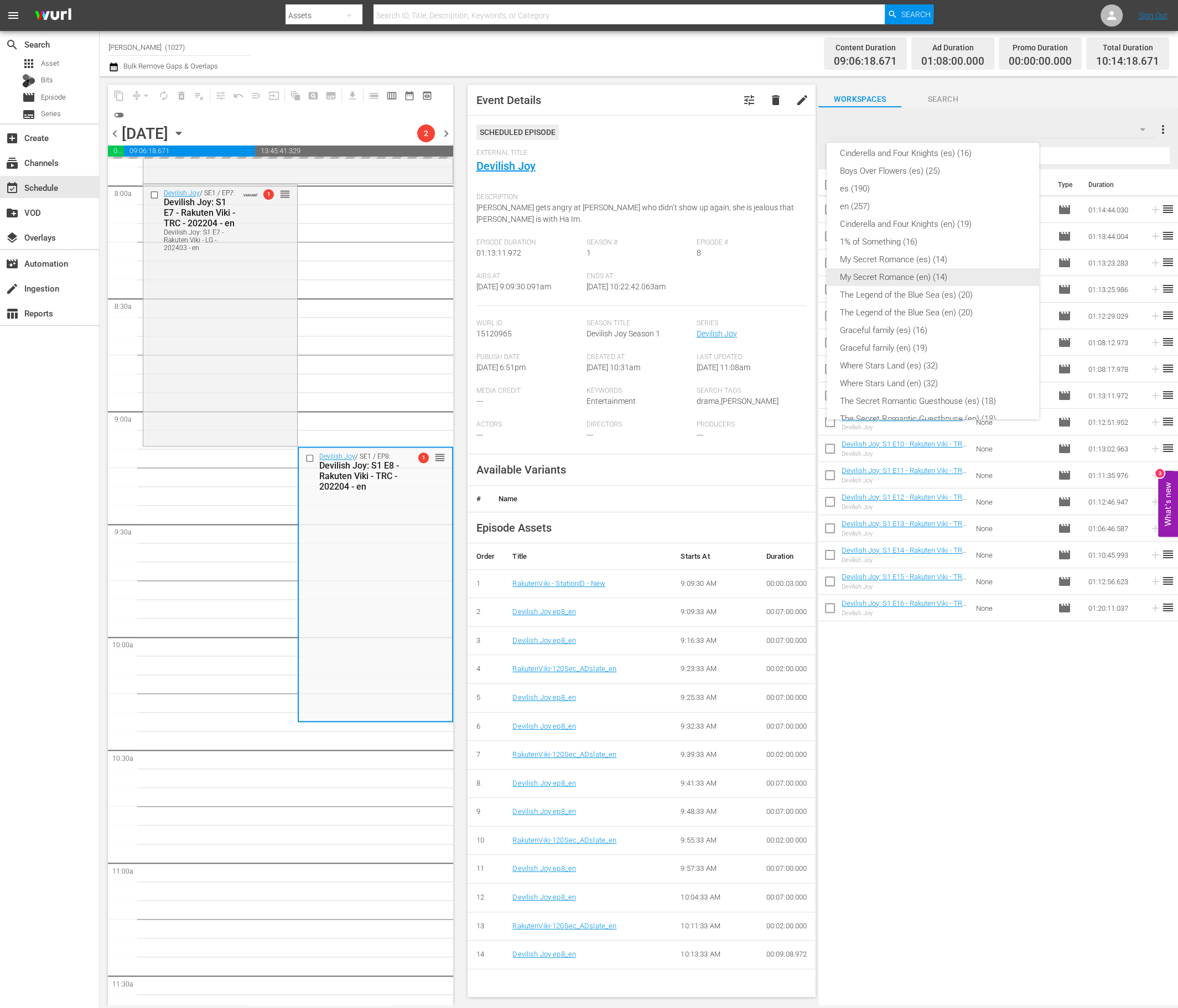
click at [948, 274] on div "My Secret Romance (en) (14)" at bounding box center [932, 277] width 186 height 18
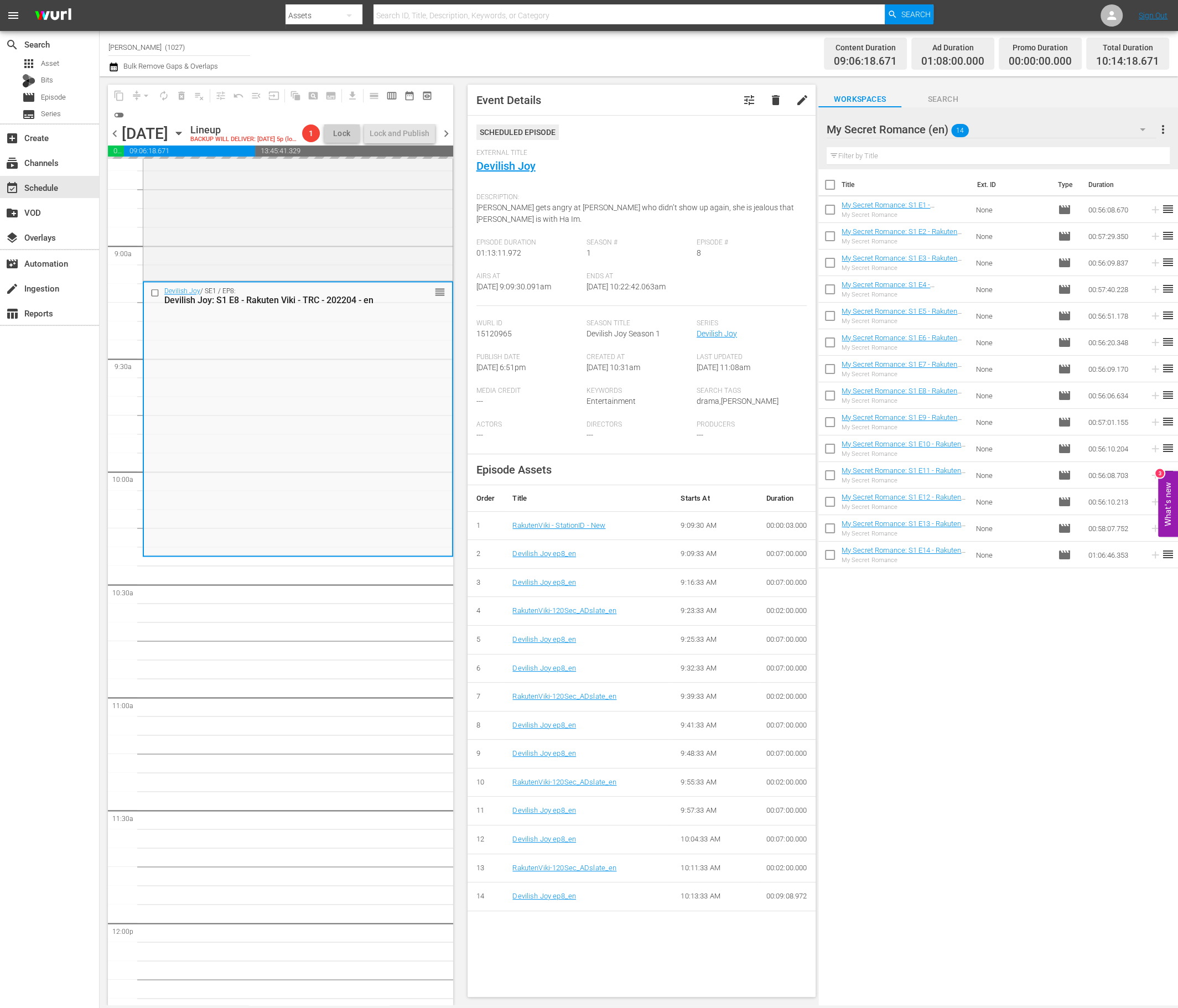
scroll to position [1946, 0]
click at [823, 229] on input "checkbox" at bounding box center [830, 238] width 23 height 23
checkbox input "true"
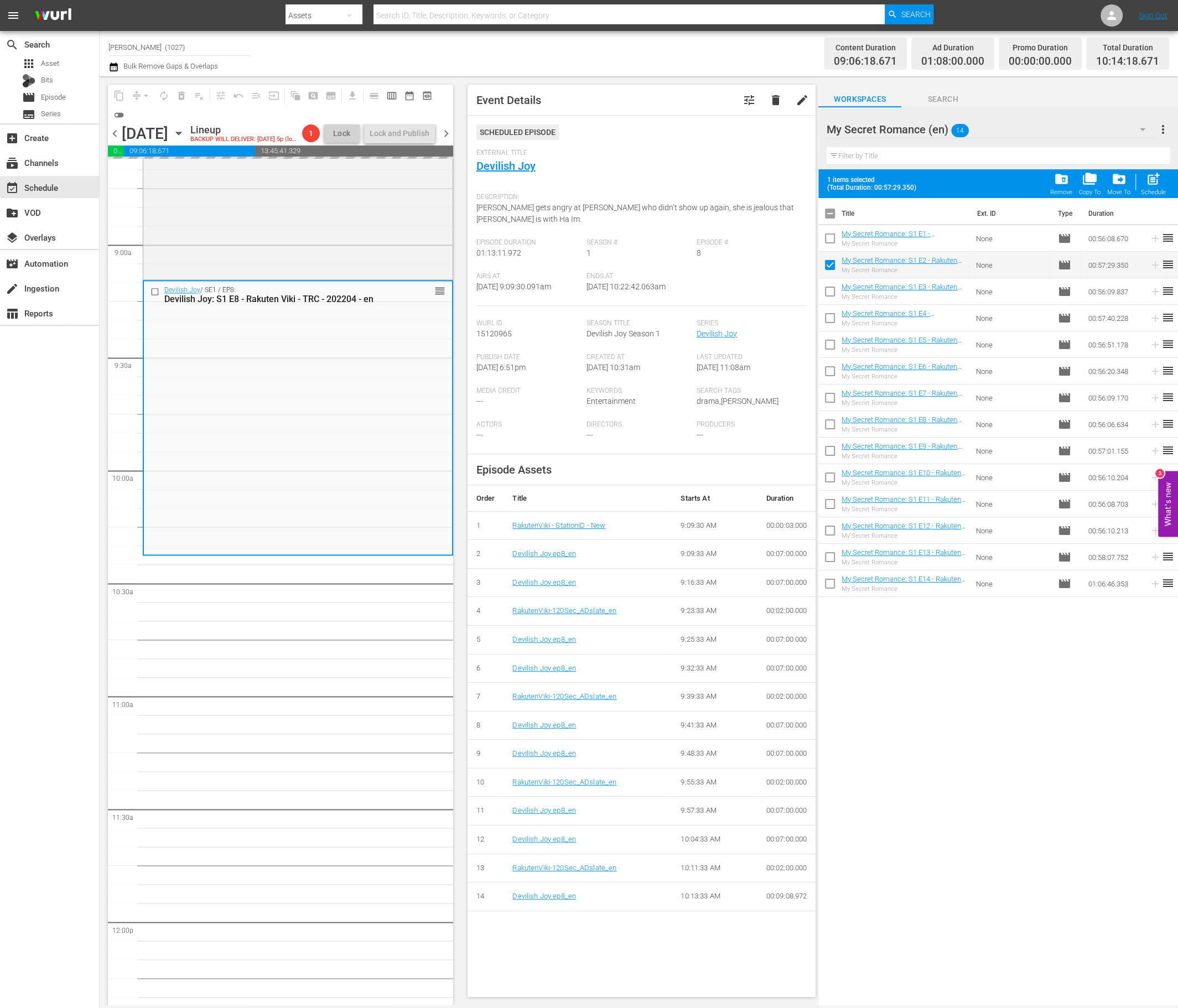
click at [833, 294] on input "checkbox" at bounding box center [830, 294] width 23 height 23
checkbox input "true"
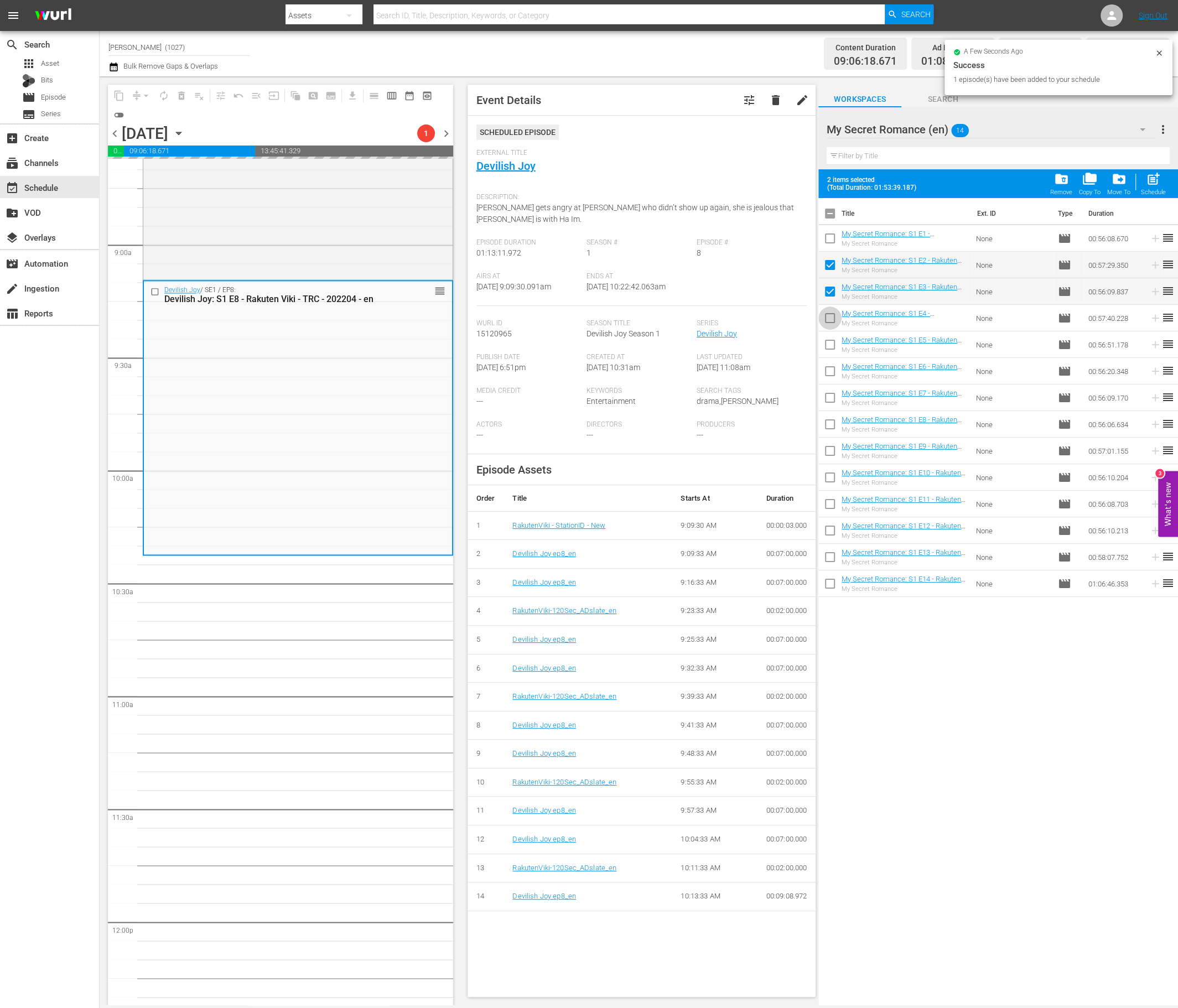
click at [833, 324] on input "checkbox" at bounding box center [830, 320] width 23 height 23
checkbox input "true"
click at [833, 357] on input "checkbox" at bounding box center [830, 347] width 23 height 23
checkbox input "true"
click at [833, 378] on input "checkbox" at bounding box center [830, 373] width 23 height 23
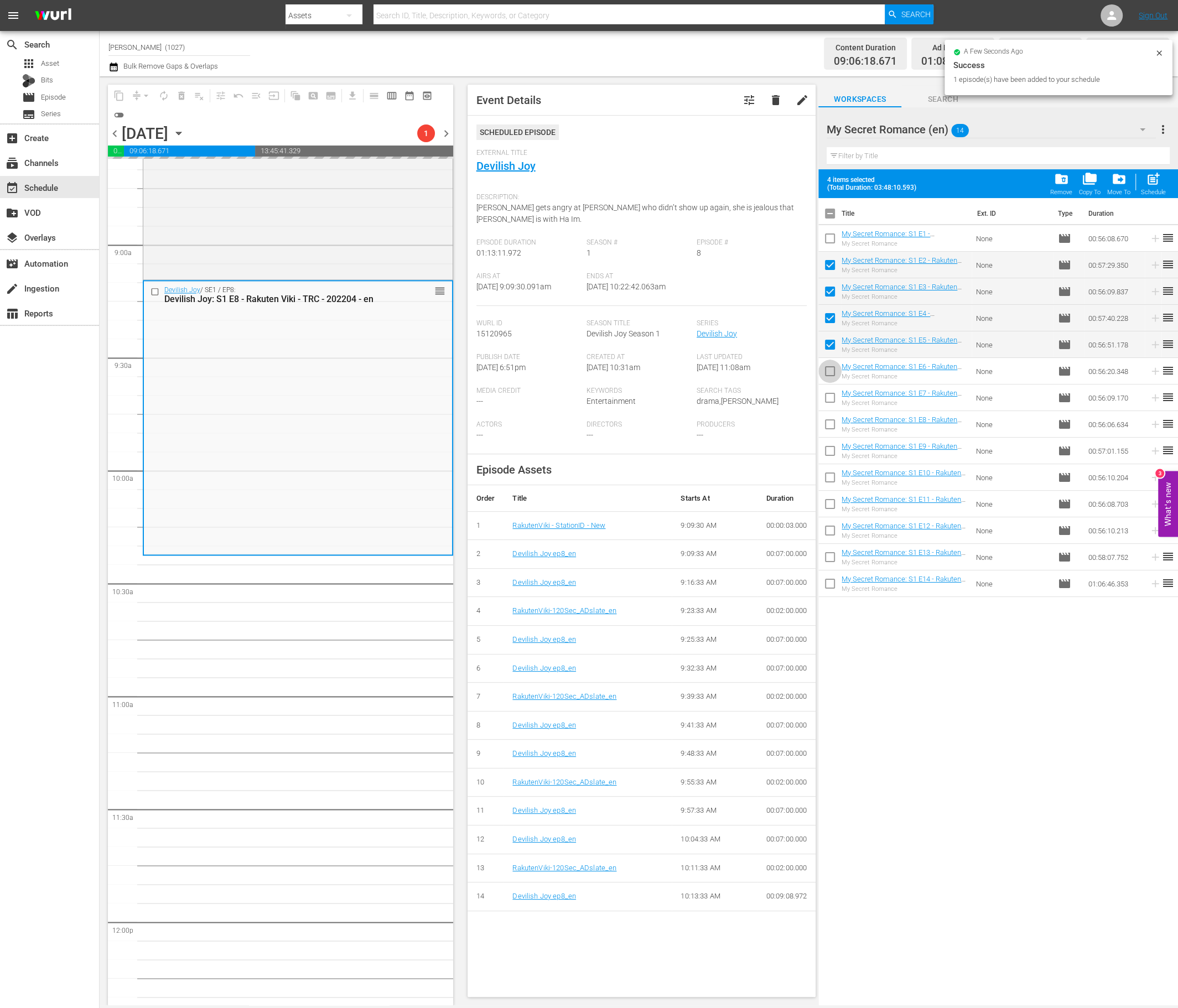
checkbox input "true"
click at [833, 403] on input "checkbox" at bounding box center [830, 400] width 23 height 23
checkbox input "true"
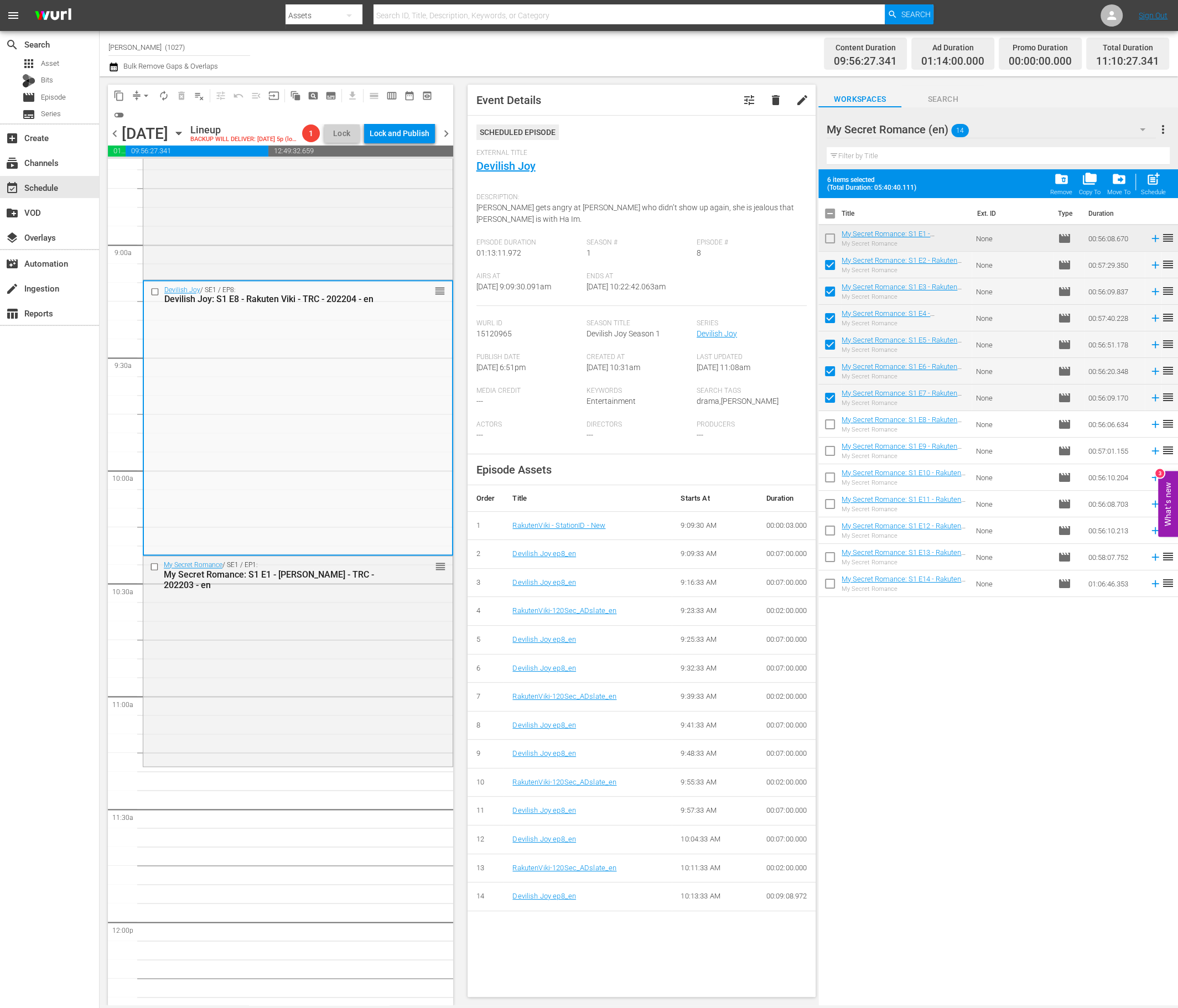
click at [308, 599] on div "My Secret Romance / SE1 / EP1: My Secret Romance: S1 E1 - Rakuten Viki - TRC - …" at bounding box center [298, 660] width 309 height 208
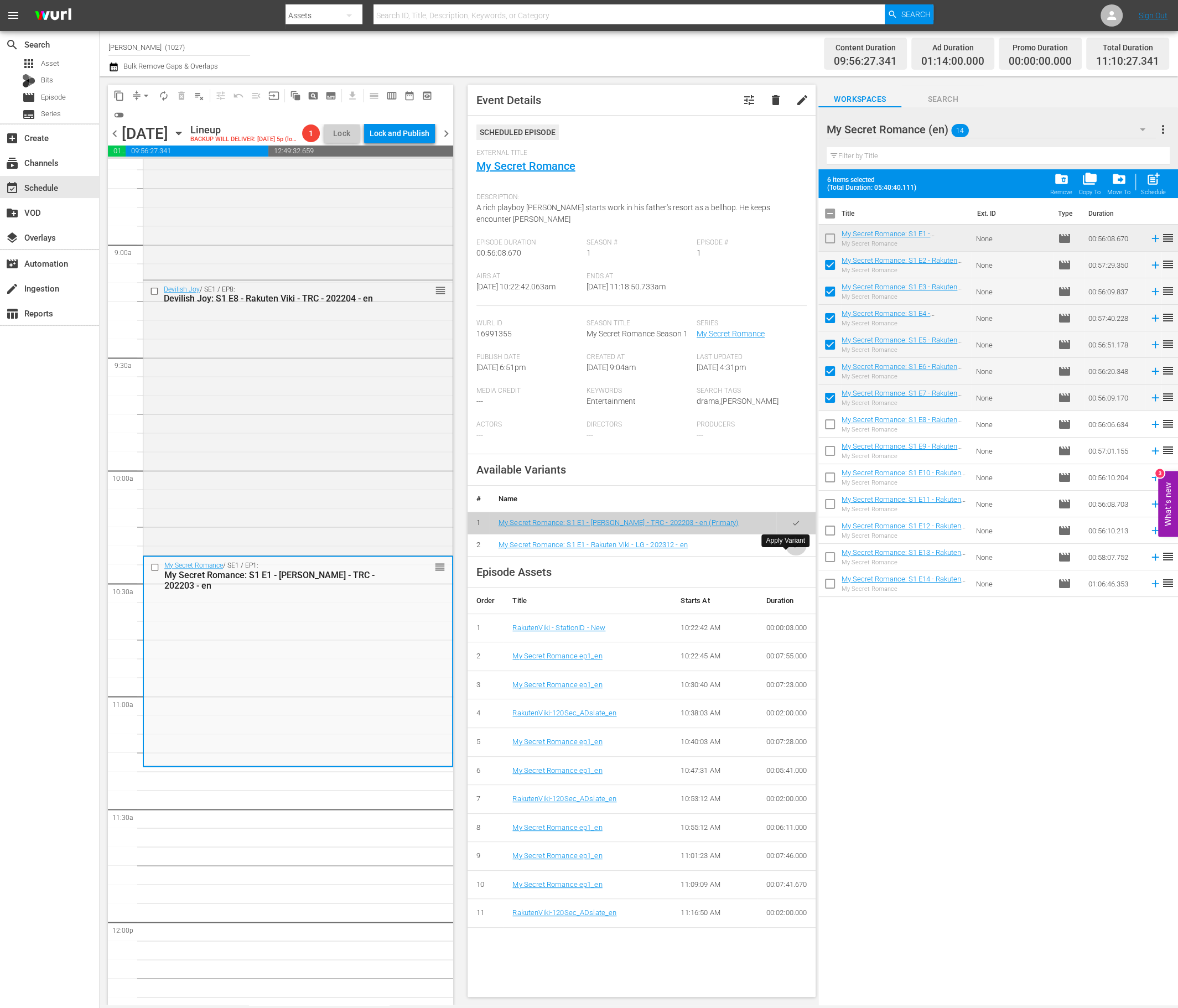
click at [794, 551] on button "button" at bounding box center [795, 545] width 22 height 22
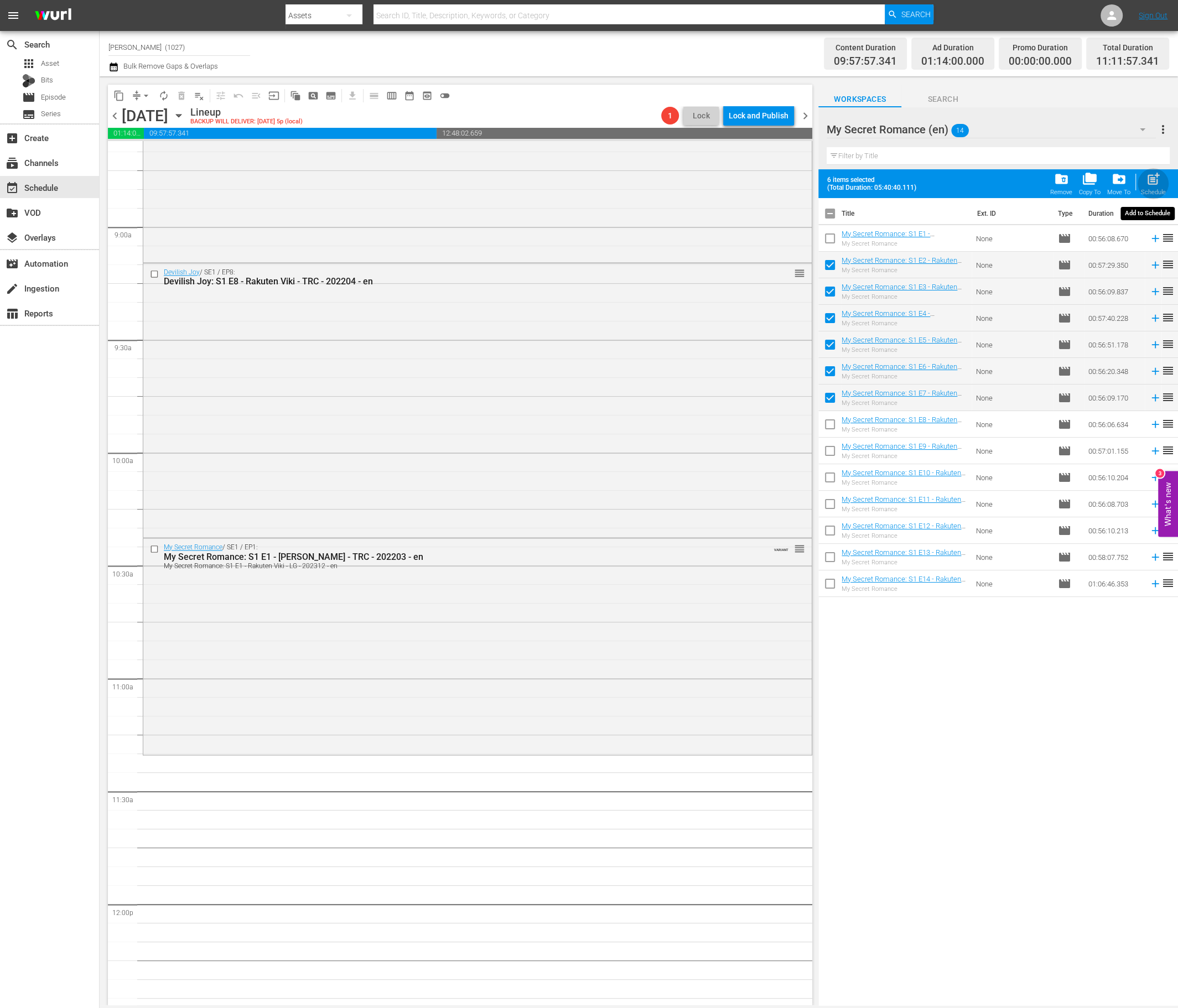
click at [987, 187] on div "post_add Schedule" at bounding box center [1153, 184] width 25 height 24
checkbox input "false"
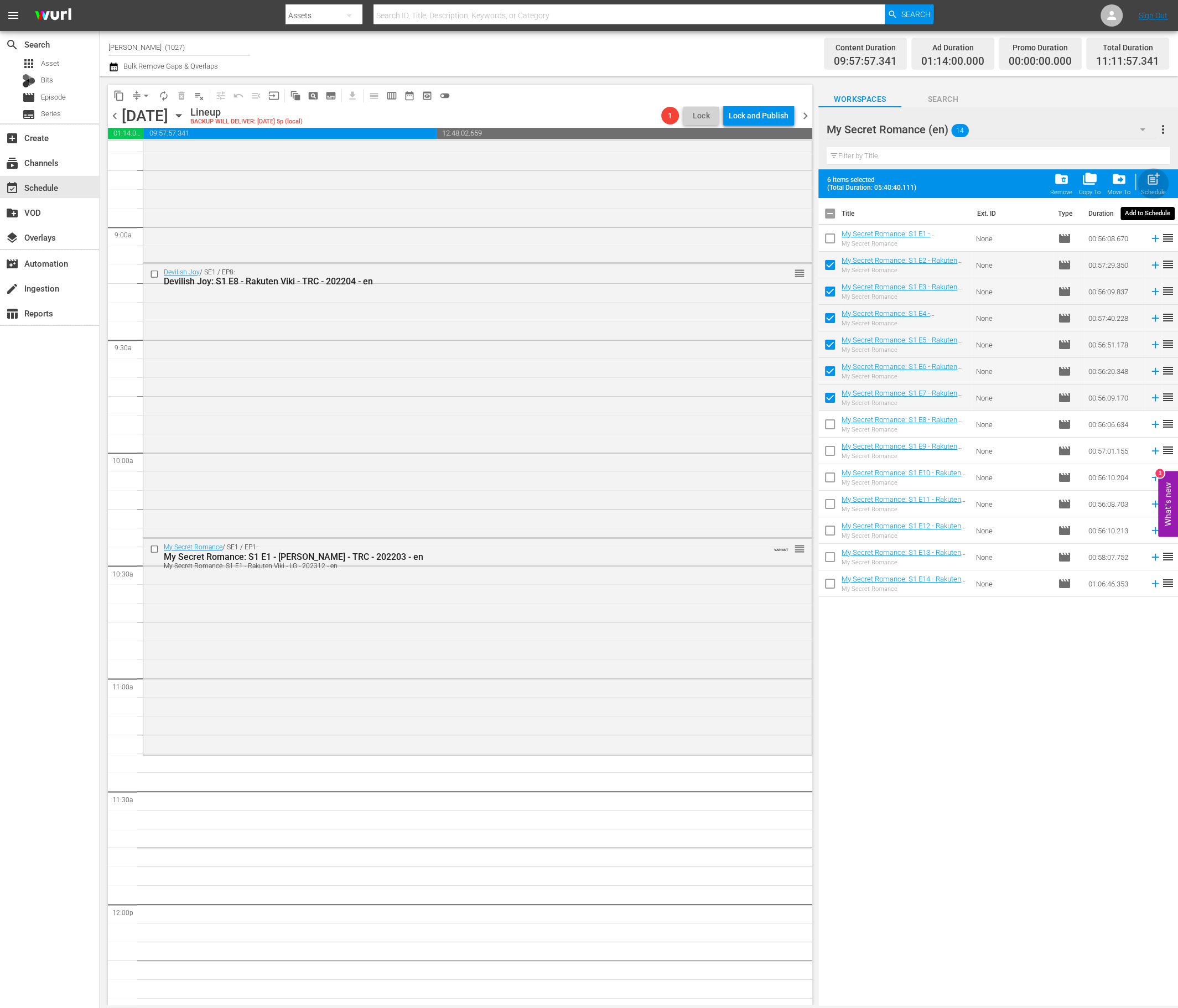
checkbox input "false"
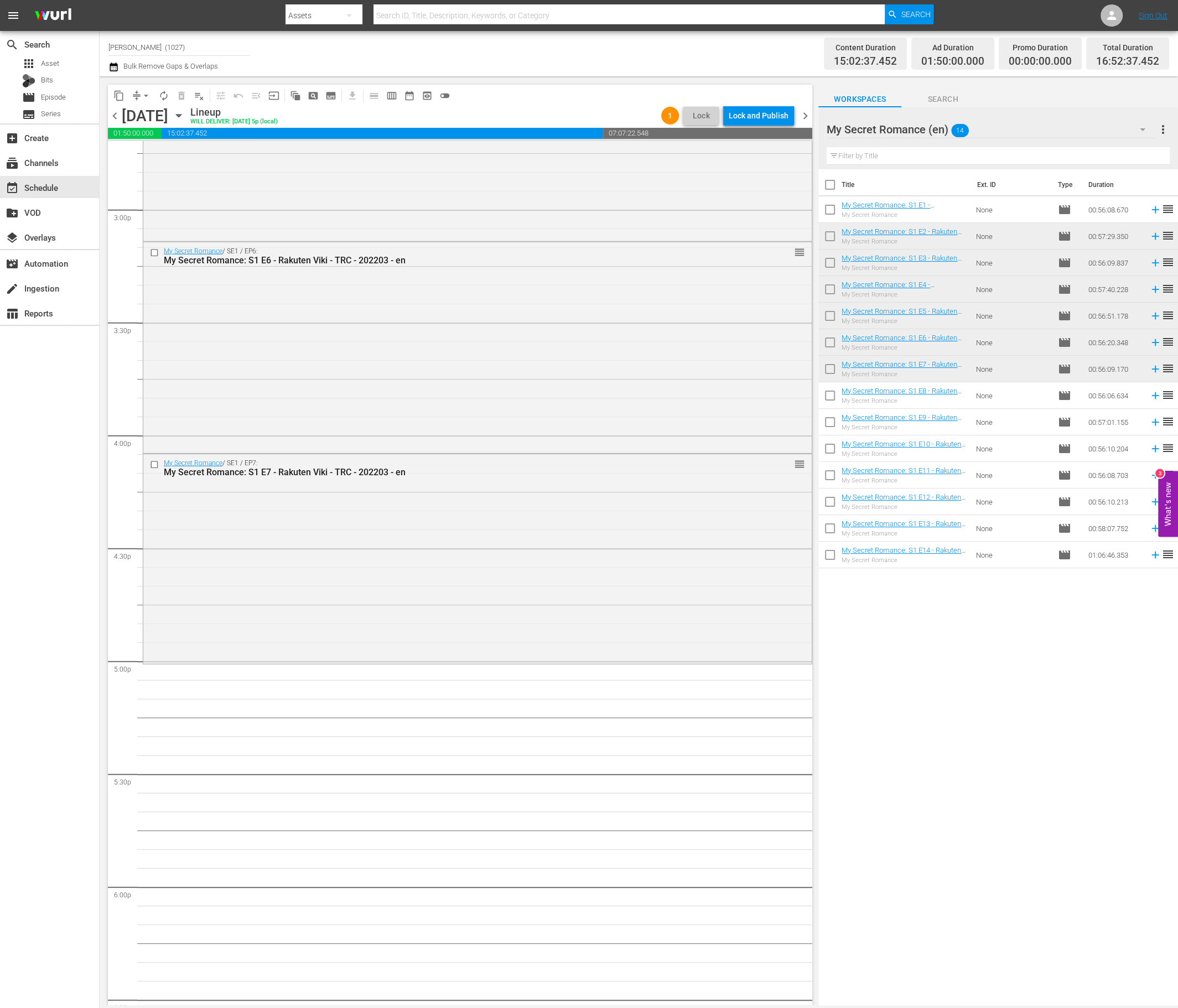
scroll to position [3430, 0]
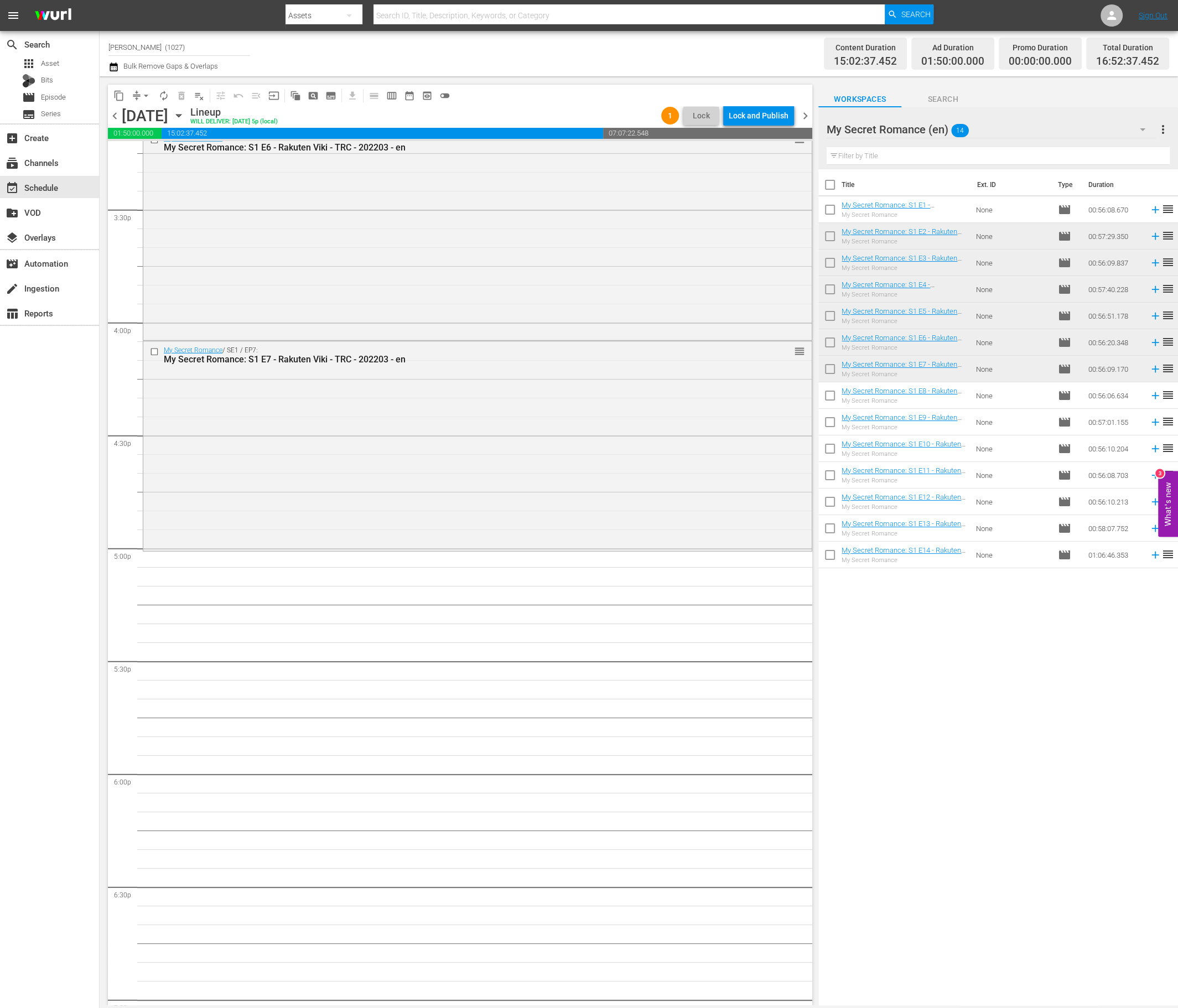
click at [987, 129] on div "My Secret Romance (en) 14" at bounding box center [991, 129] width 329 height 31
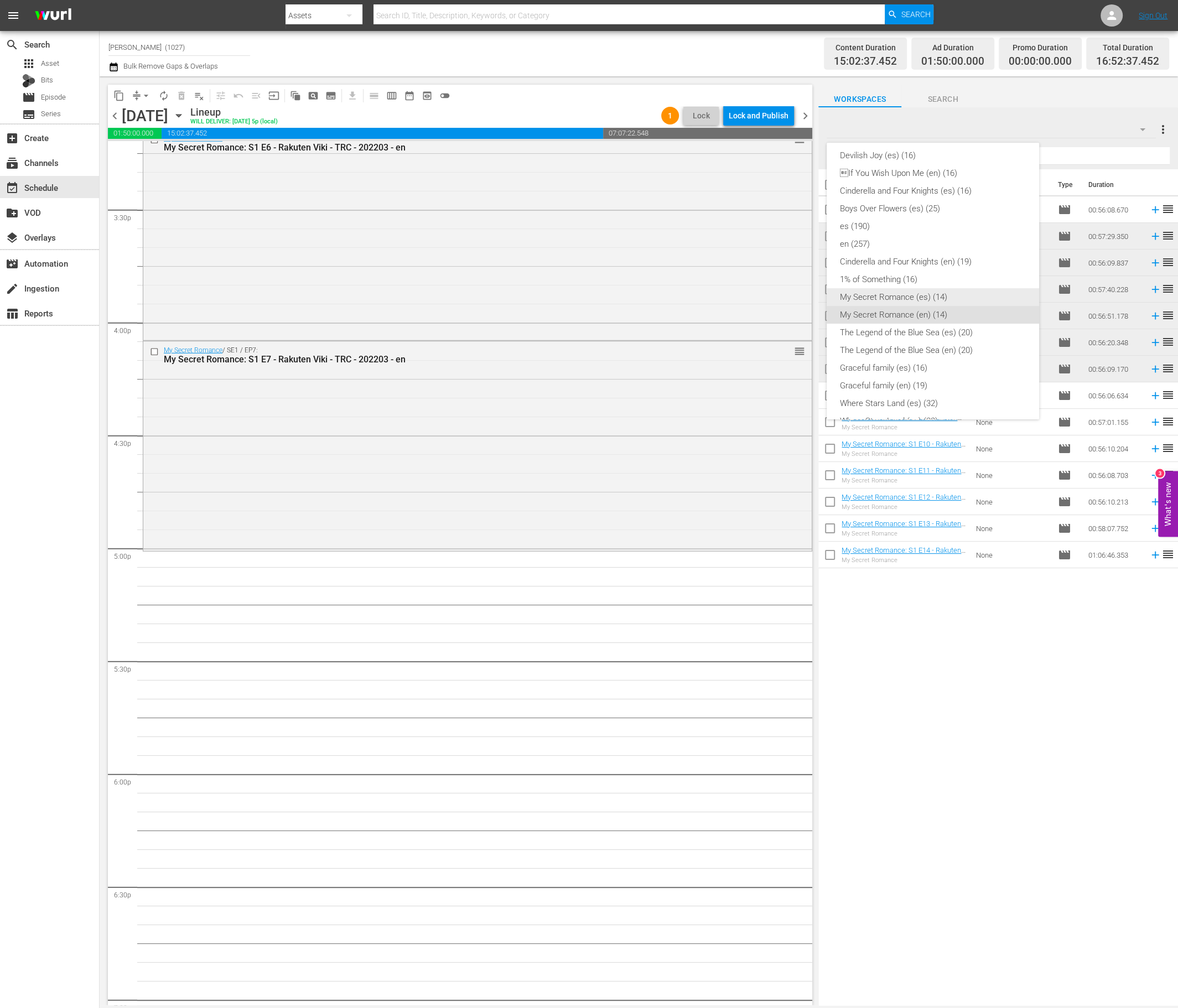
scroll to position [126, 0]
click at [967, 263] on div "Cinderella and Four Knights (en) (19)" at bounding box center [932, 264] width 186 height 18
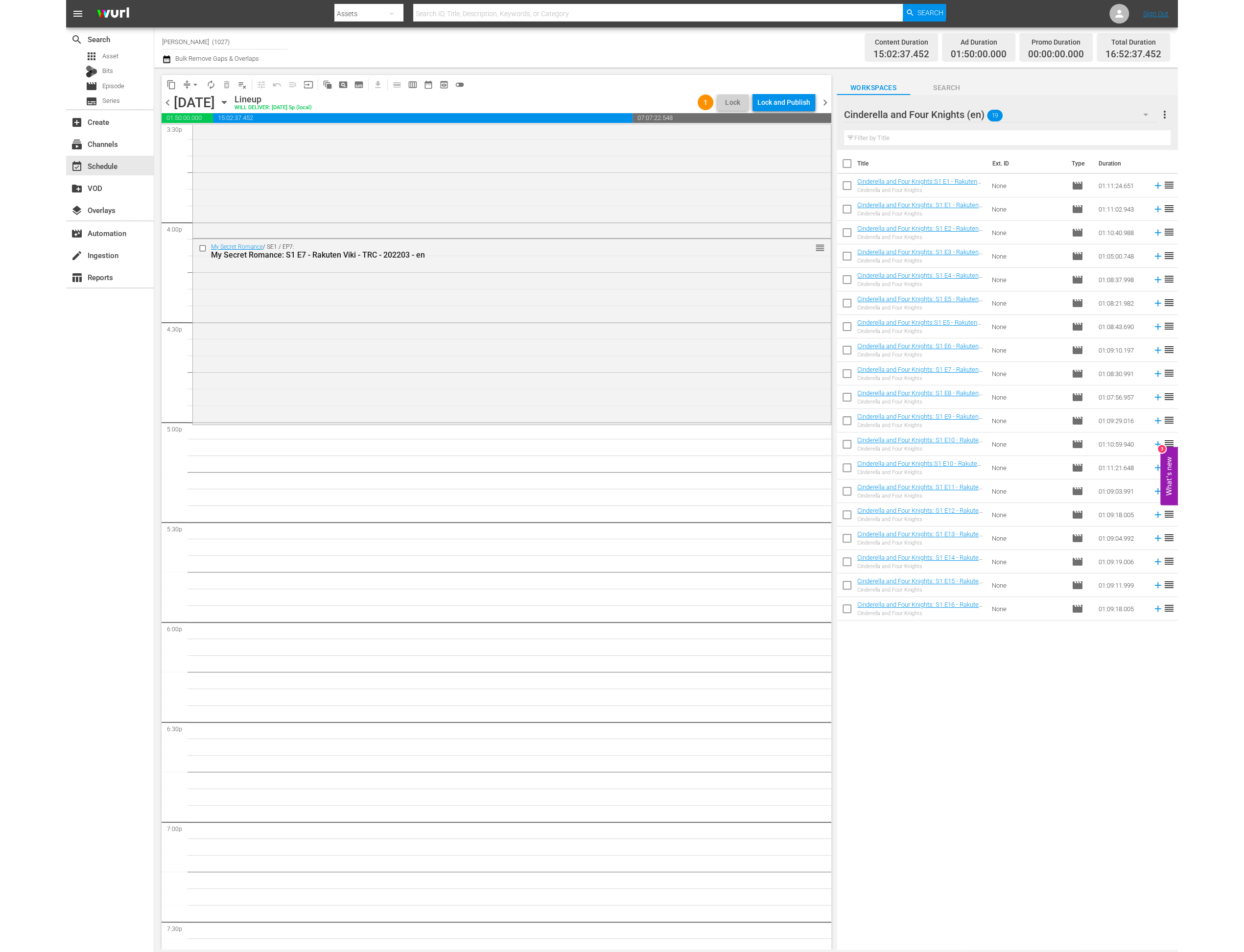
scroll to position [3099, 0]
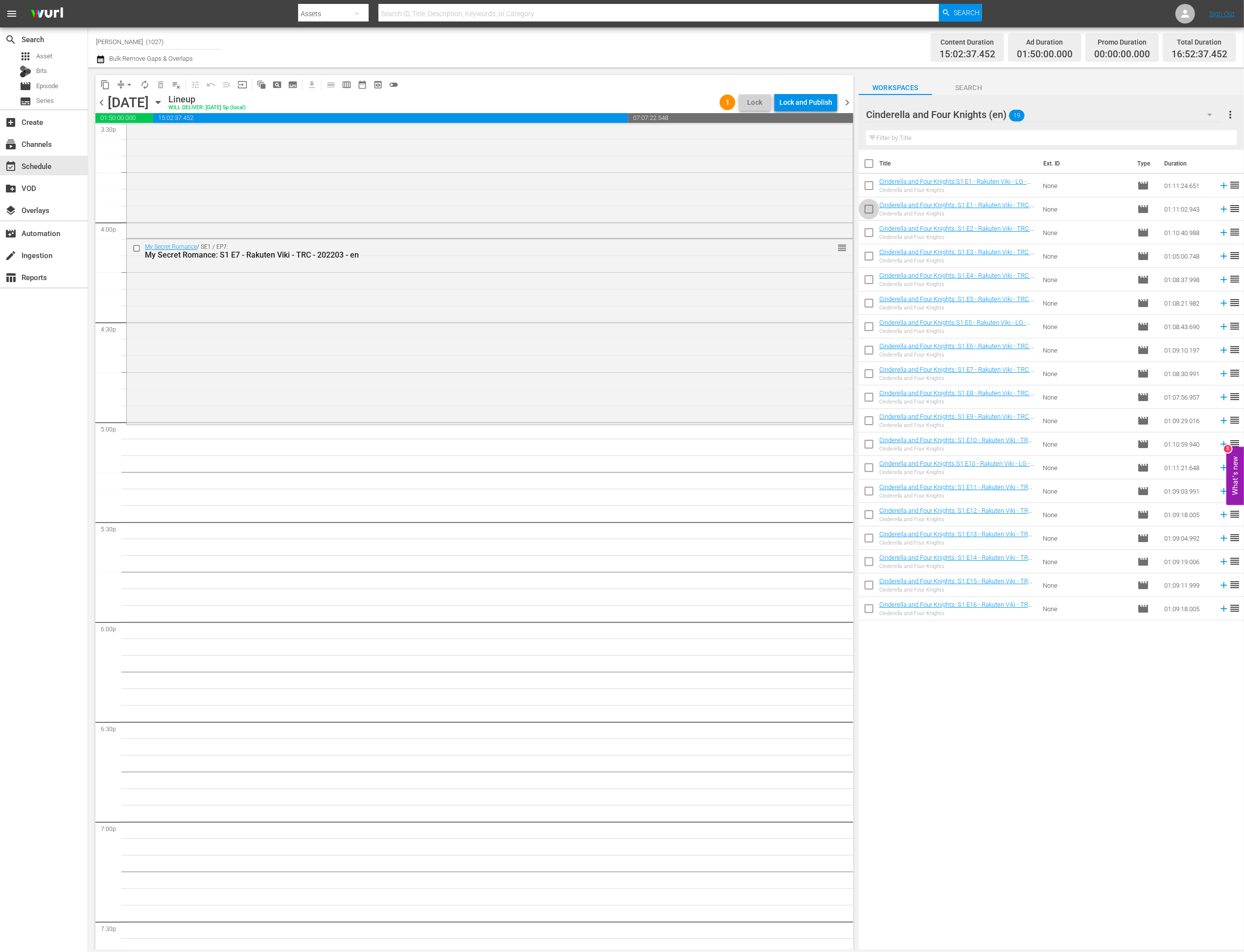
click at [872, 210] on input "checkbox" at bounding box center [869, 211] width 20 height 20
checkbox input "true"
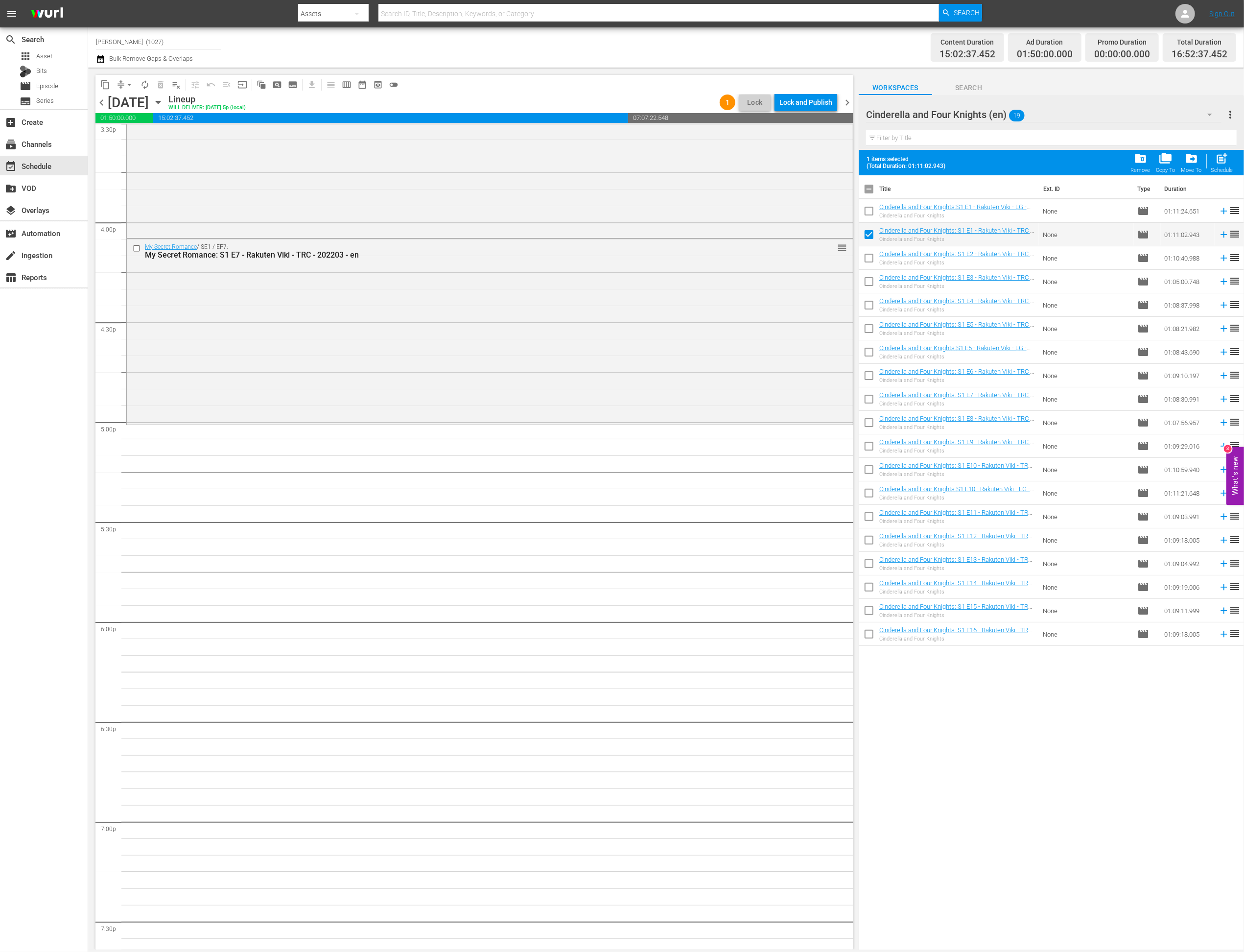
click at [870, 259] on input "checkbox" at bounding box center [869, 260] width 20 height 20
checkbox input "true"
click at [863, 281] on input "checkbox" at bounding box center [869, 283] width 20 height 20
checkbox input "true"
click at [863, 305] on input "checkbox" at bounding box center [869, 307] width 20 height 20
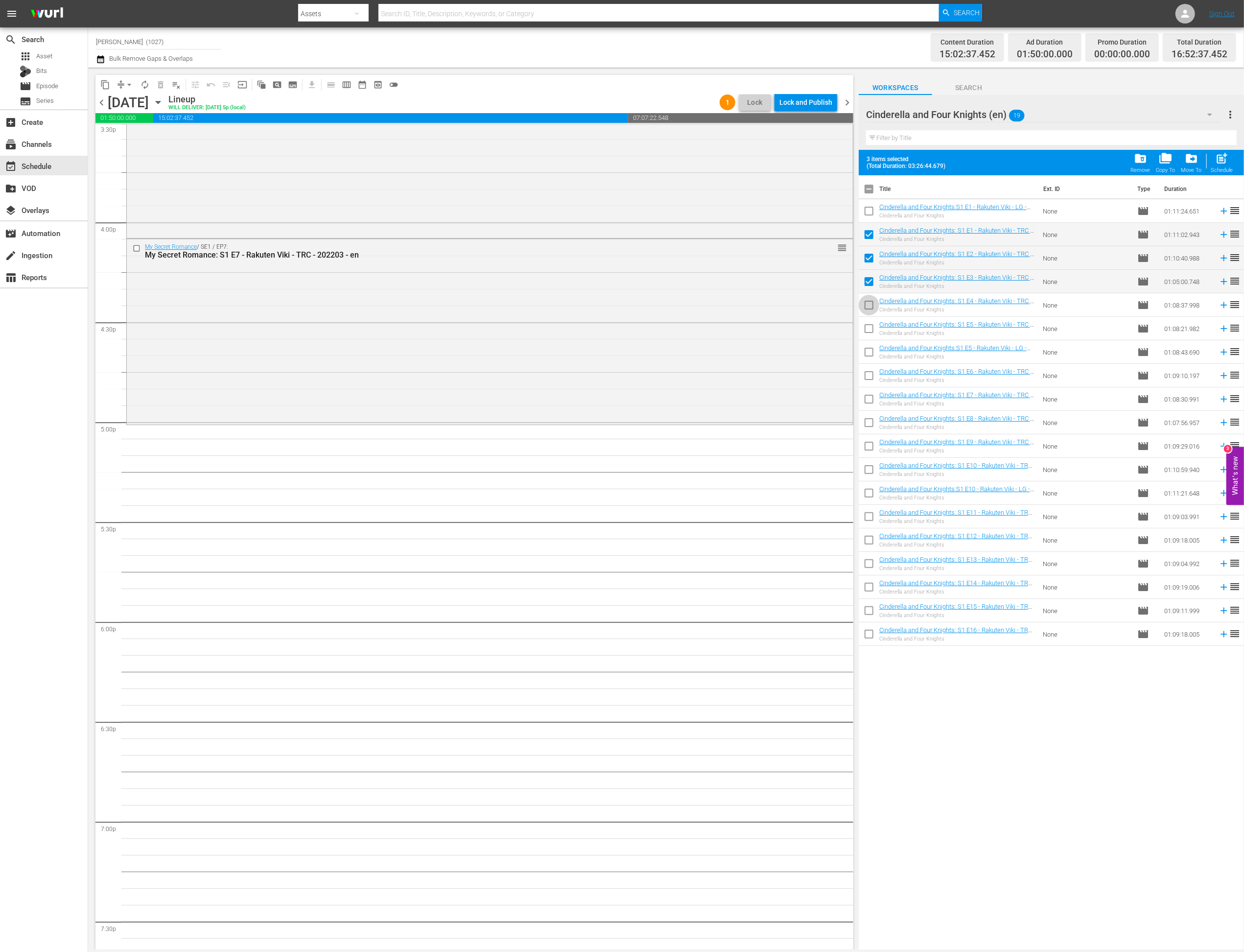
checkbox input "true"
click at [862, 330] on input "checkbox" at bounding box center [869, 330] width 20 height 20
checkbox input "true"
click at [864, 378] on input "checkbox" at bounding box center [869, 377] width 20 height 20
checkbox input "true"
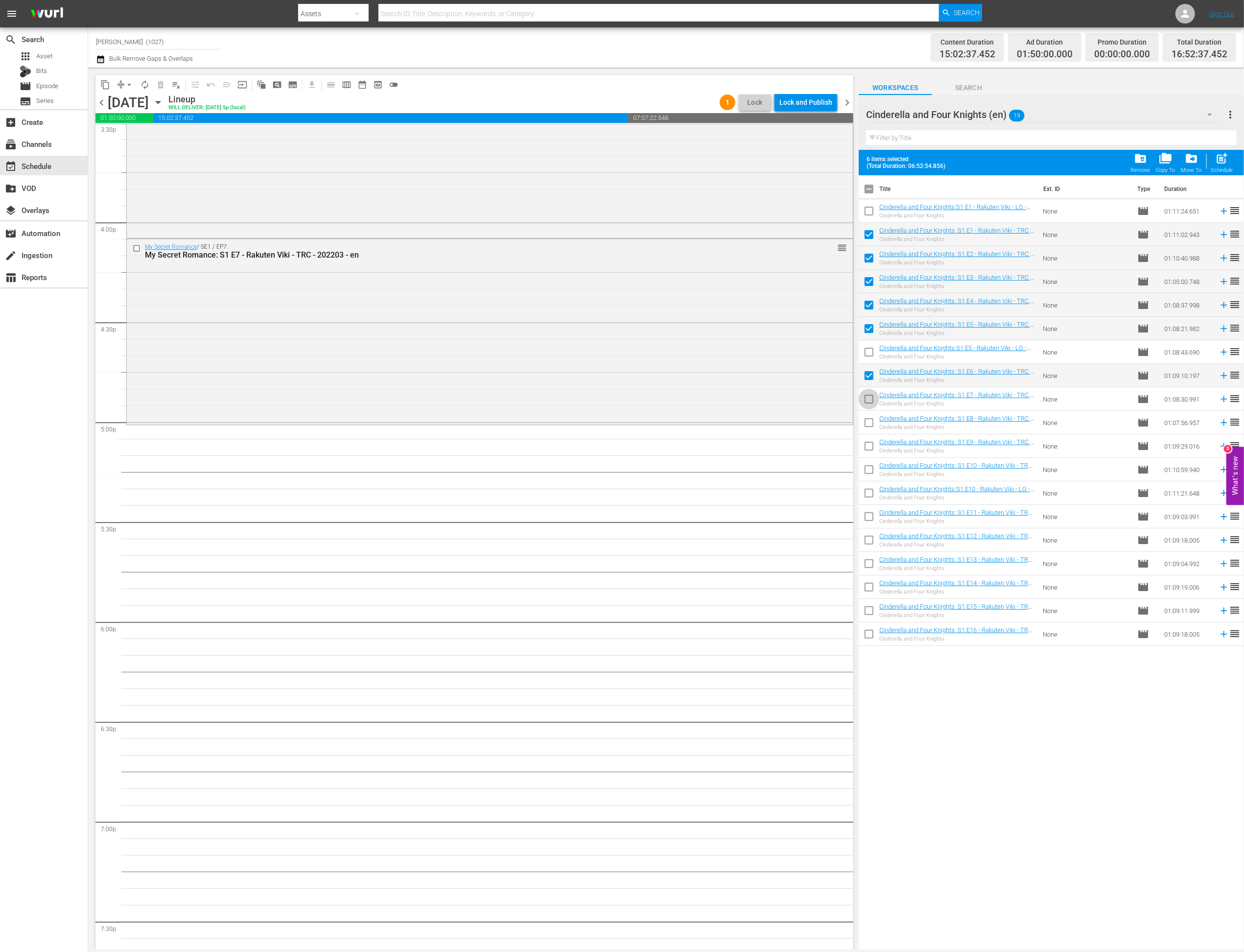
click at [867, 407] on input "checkbox" at bounding box center [869, 401] width 20 height 20
checkbox input "true"
click at [867, 421] on input "checkbox" at bounding box center [869, 425] width 20 height 20
checkbox input "true"
click at [874, 165] on div "post_add Schedule" at bounding box center [1222, 163] width 22 height 22
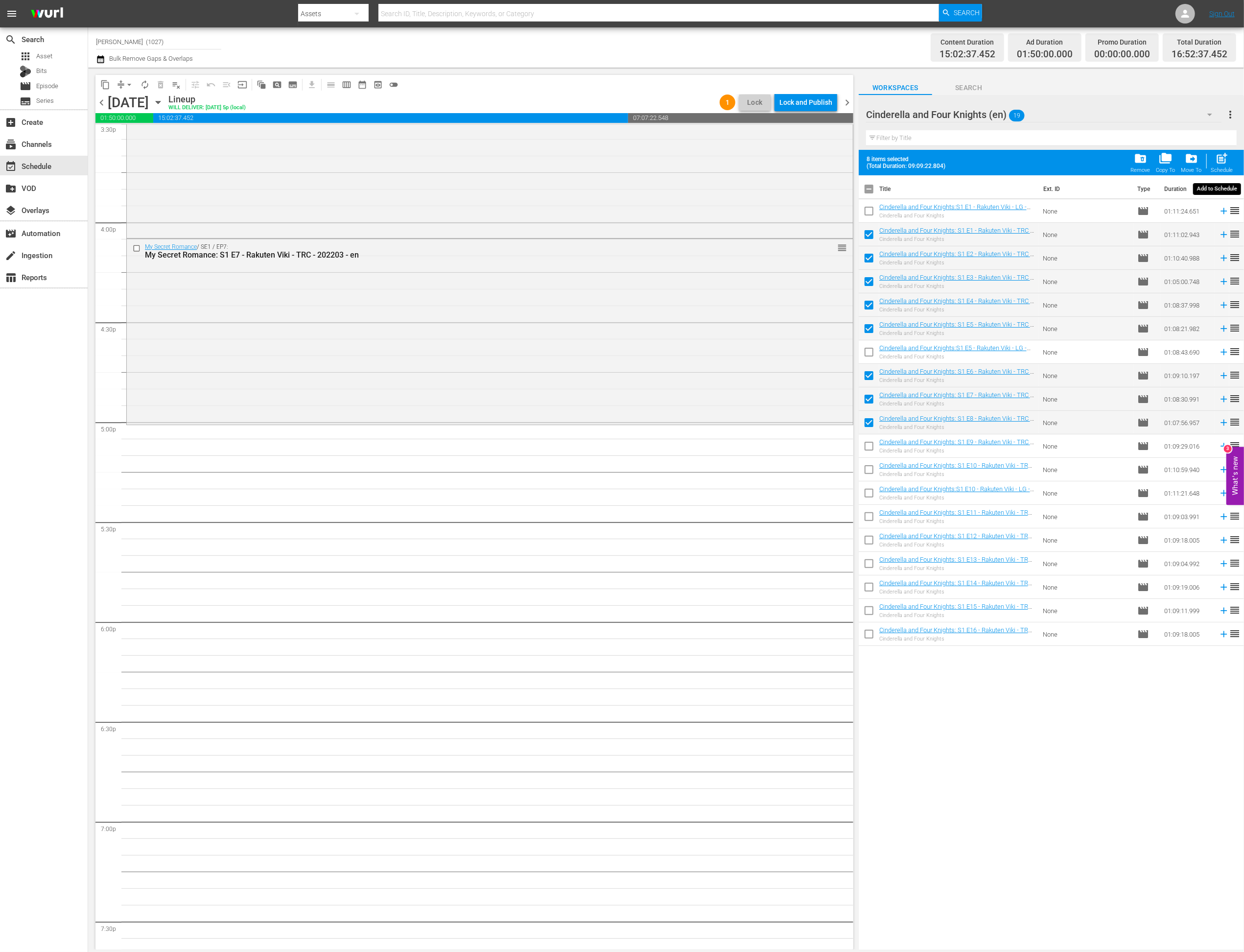
checkbox input "false"
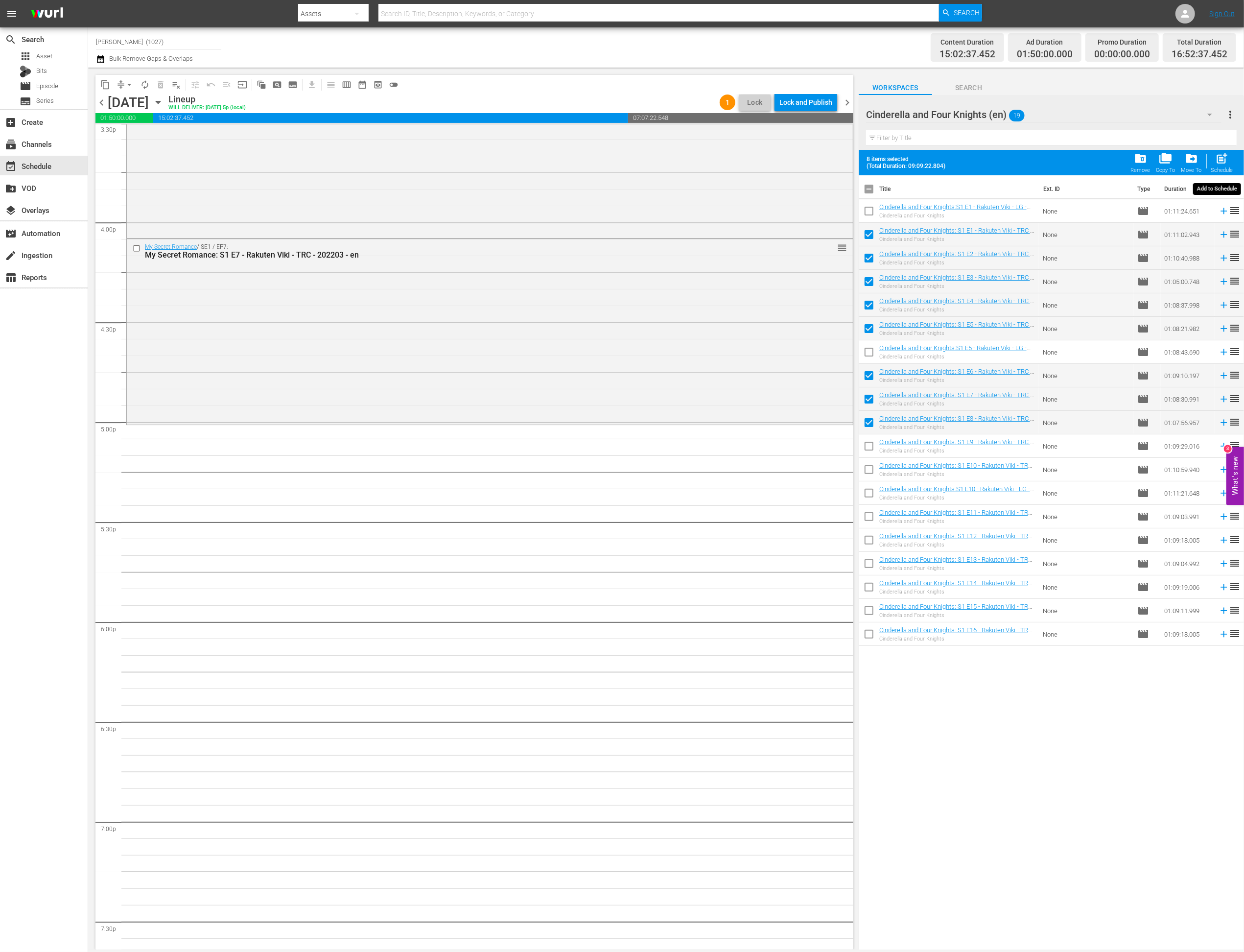
checkbox input "false"
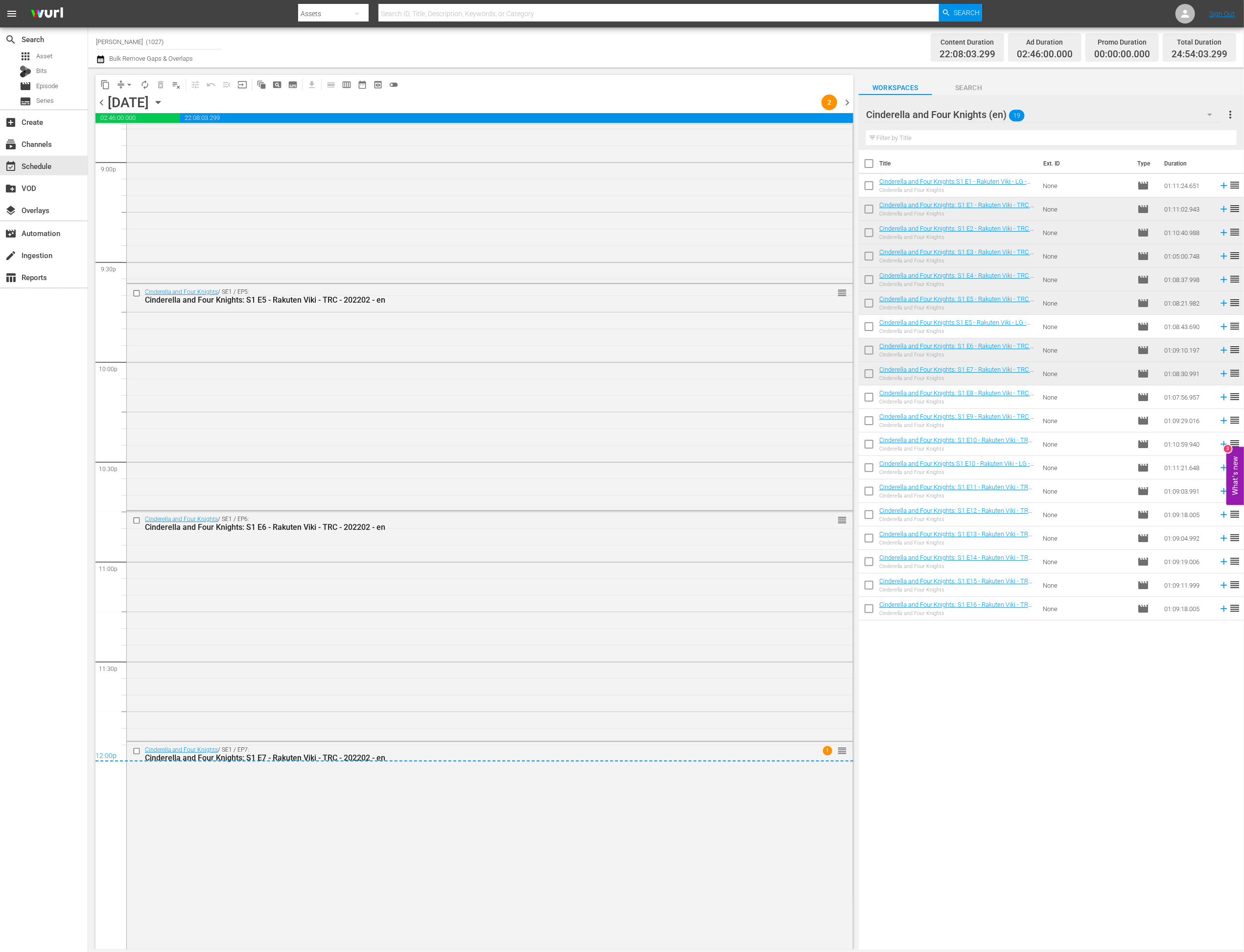
scroll to position [4178, 0]
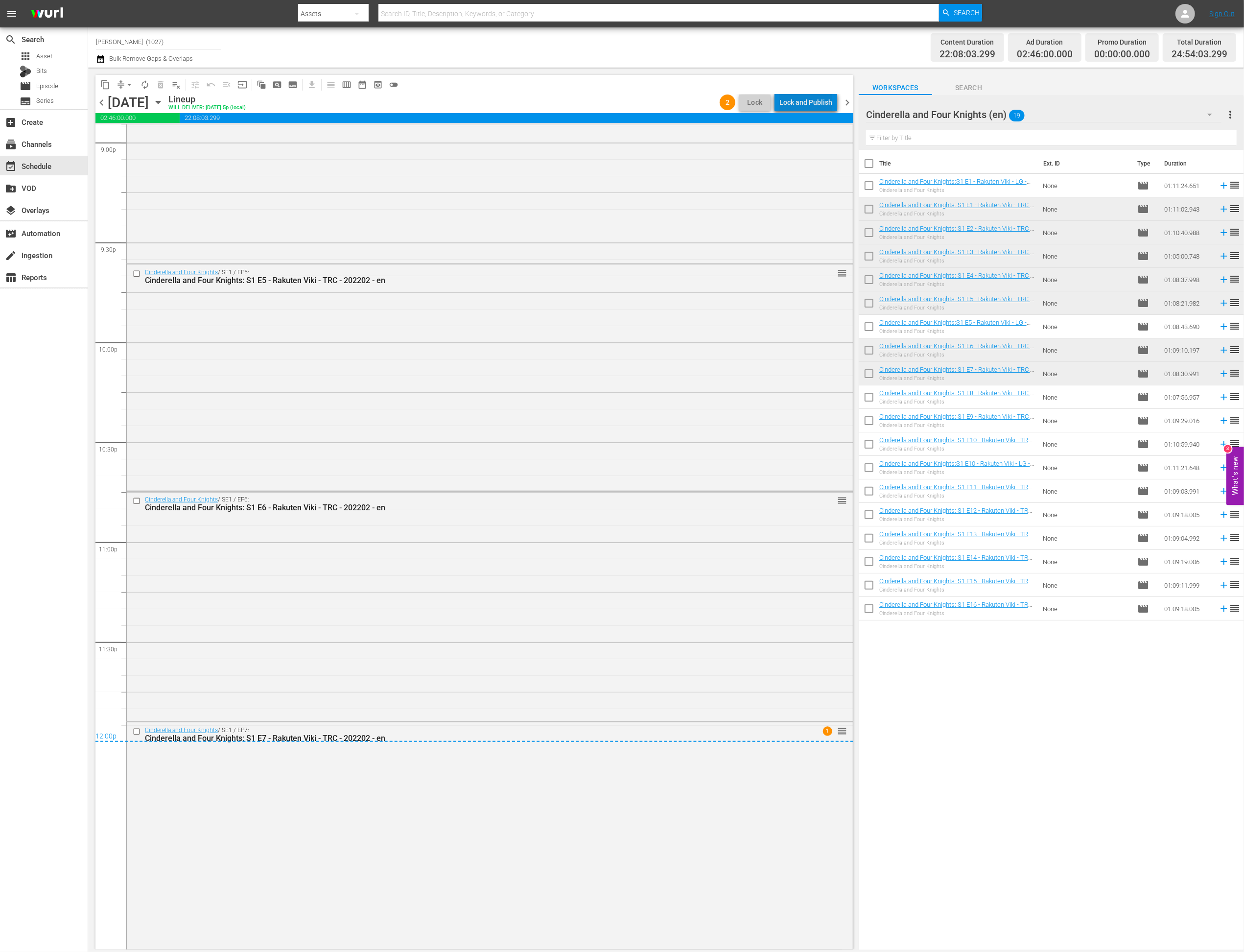
click at [819, 102] on div "Lock and Publish" at bounding box center [806, 102] width 53 height 18
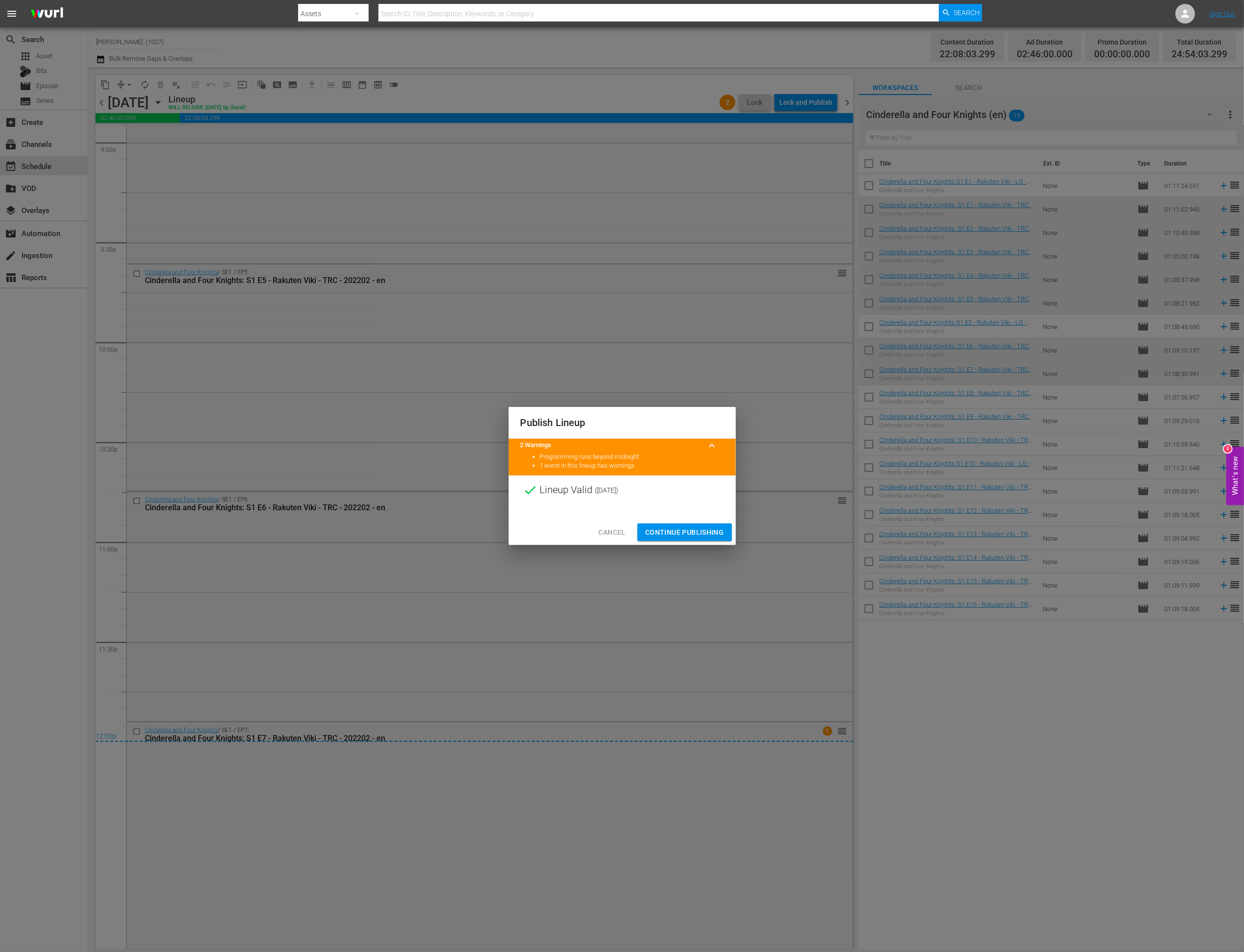
click at [691, 532] on span "Continue Publishing" at bounding box center [685, 532] width 79 height 12
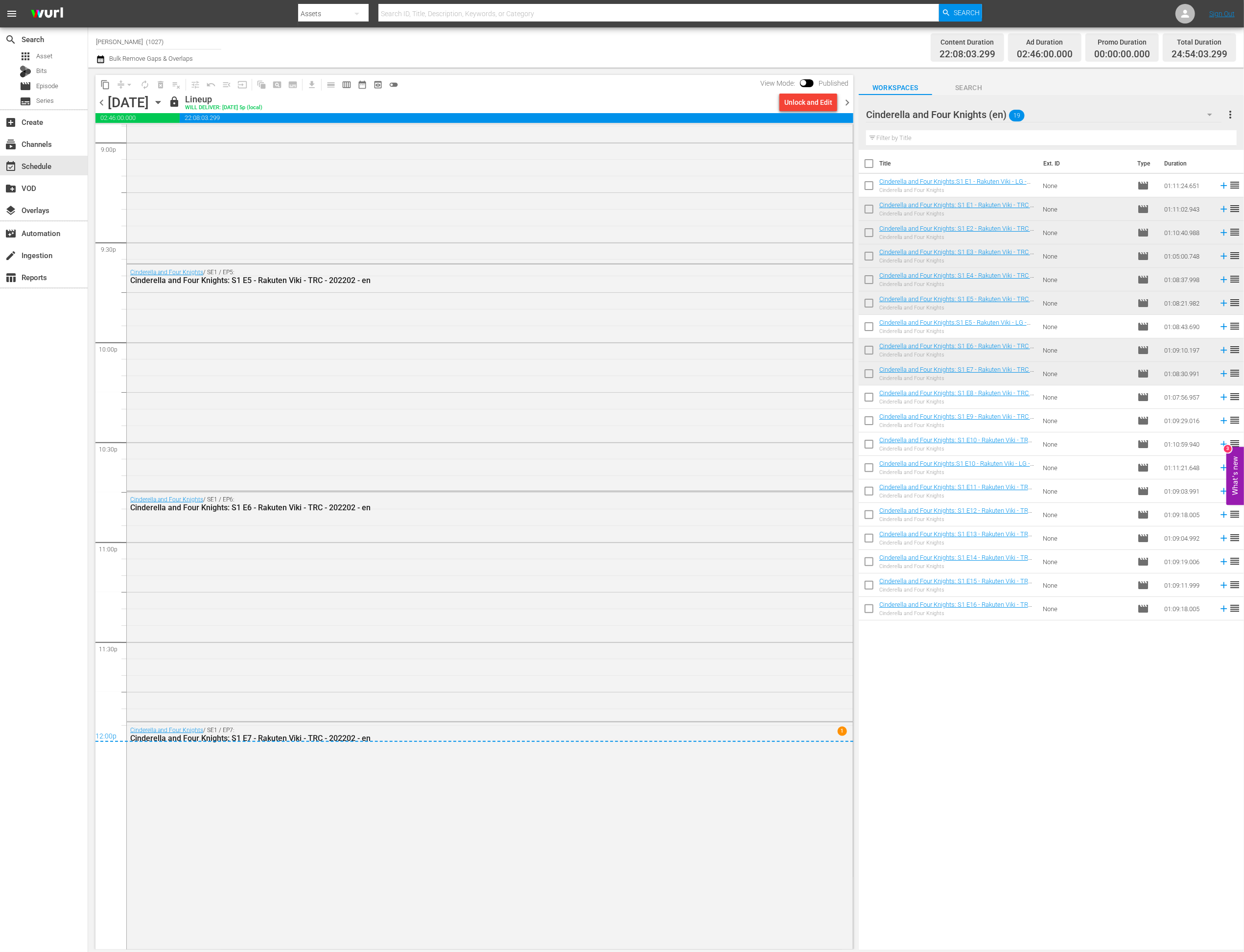
click at [846, 108] on div "chevron_left Wednesday, October 15th October 15th lock Lineup WILL DELIVER: 10/…" at bounding box center [474, 104] width 758 height 19
click at [847, 104] on span "chevron_right" at bounding box center [847, 102] width 12 height 12
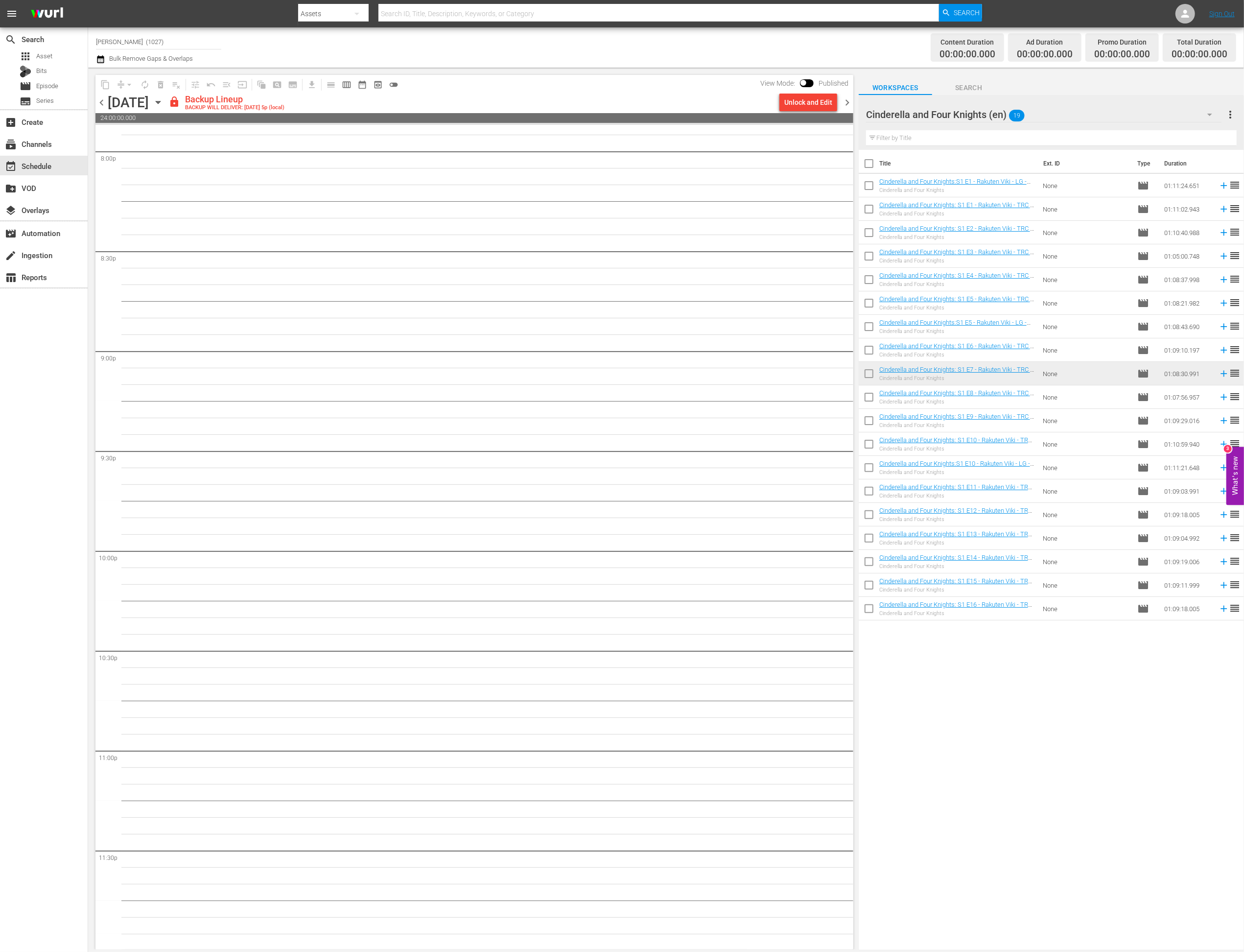
scroll to position [3971, 0]
click at [817, 97] on div "Unlock and Edit" at bounding box center [808, 102] width 48 height 18
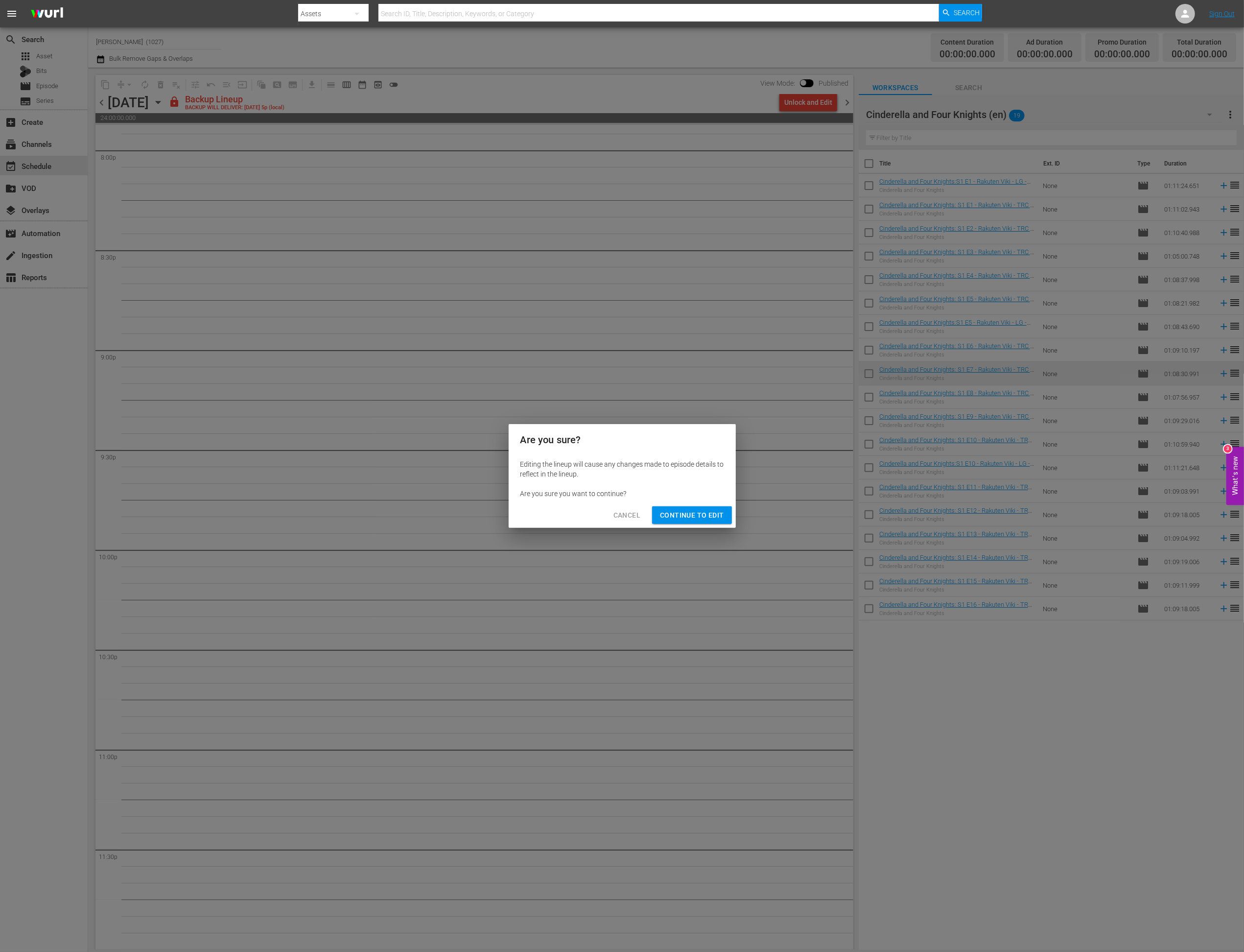
click at [693, 507] on button "Continue to Edit" at bounding box center [691, 515] width 79 height 18
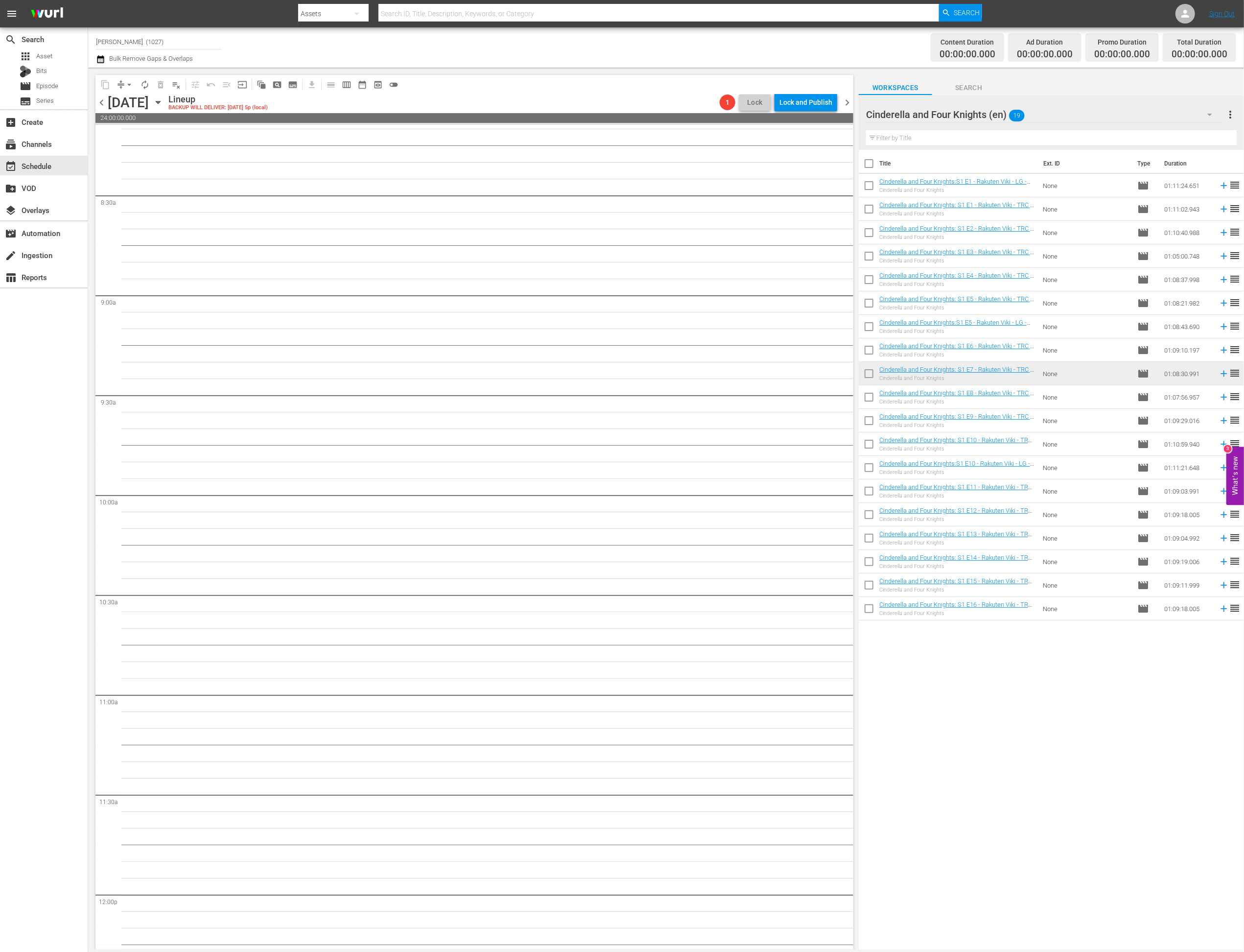
scroll to position [0, 0]
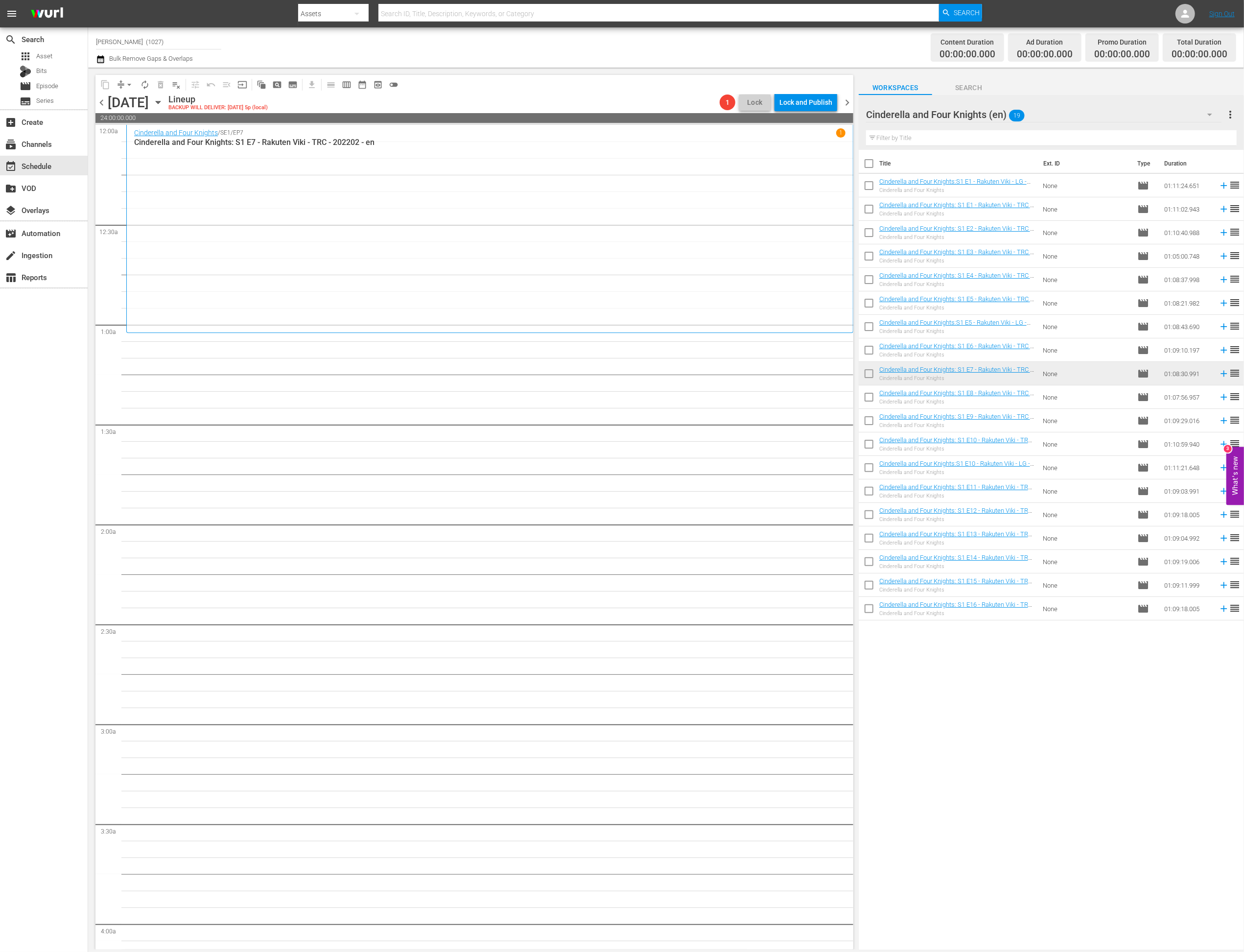
click at [874, 399] on icon at bounding box center [1224, 397] width 11 height 11
click at [874, 118] on div "Cinderella and Four Knights (en) 19" at bounding box center [1044, 114] width 356 height 27
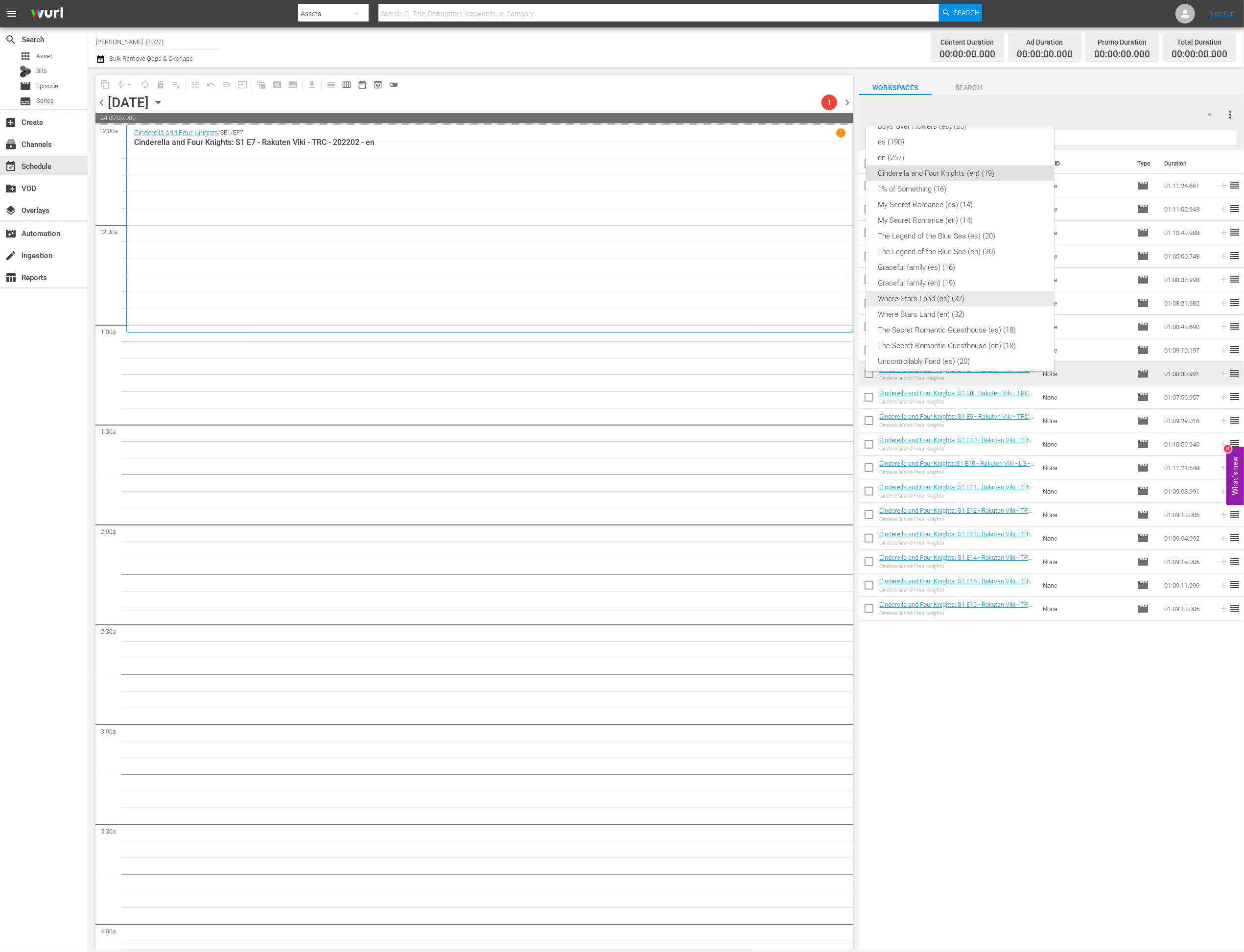
scroll to position [172, 0]
click at [874, 315] on div "Where Stars Land (en) (32)" at bounding box center [960, 315] width 165 height 16
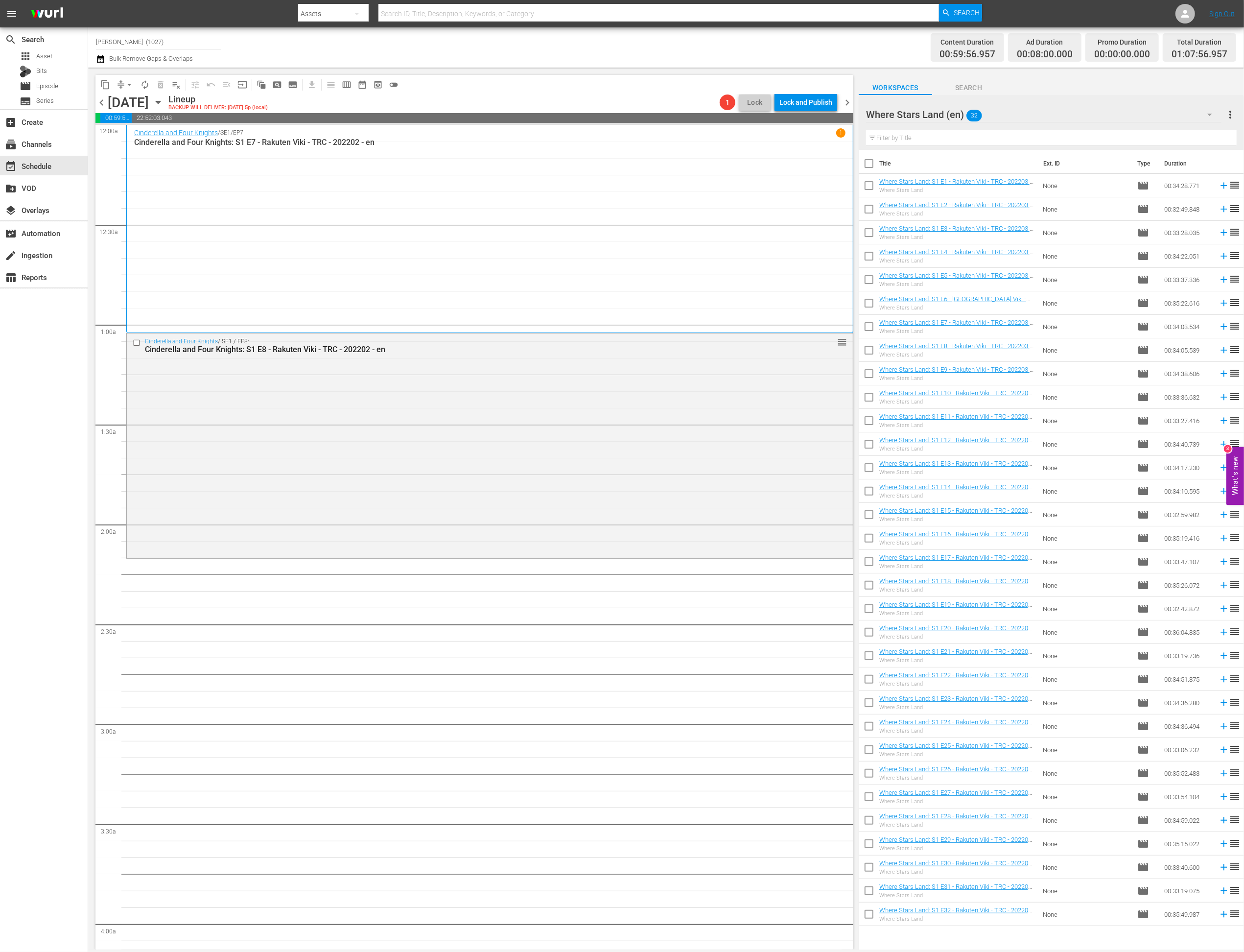
click at [874, 567] on td at bounding box center [1222, 561] width 15 height 24
click at [874, 562] on icon at bounding box center [1224, 562] width 6 height 6
click at [869, 582] on input "checkbox" at bounding box center [869, 587] width 20 height 20
checkbox input "true"
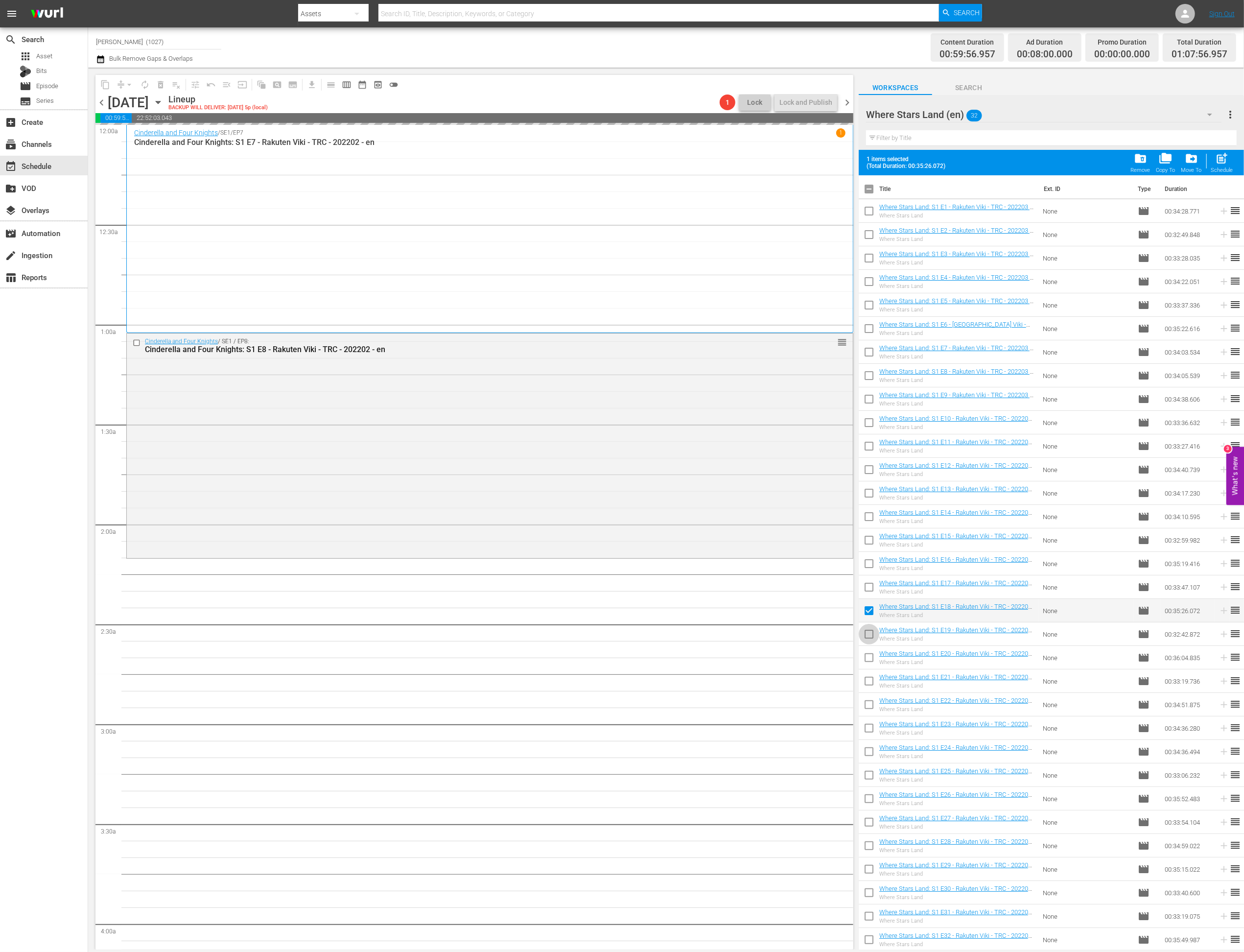
click at [869, 640] on input "checkbox" at bounding box center [869, 636] width 20 height 20
checkbox input "true"
click at [869, 656] on input "checkbox" at bounding box center [869, 660] width 20 height 20
checkbox input "true"
click at [871, 681] on input "checkbox" at bounding box center [869, 683] width 20 height 20
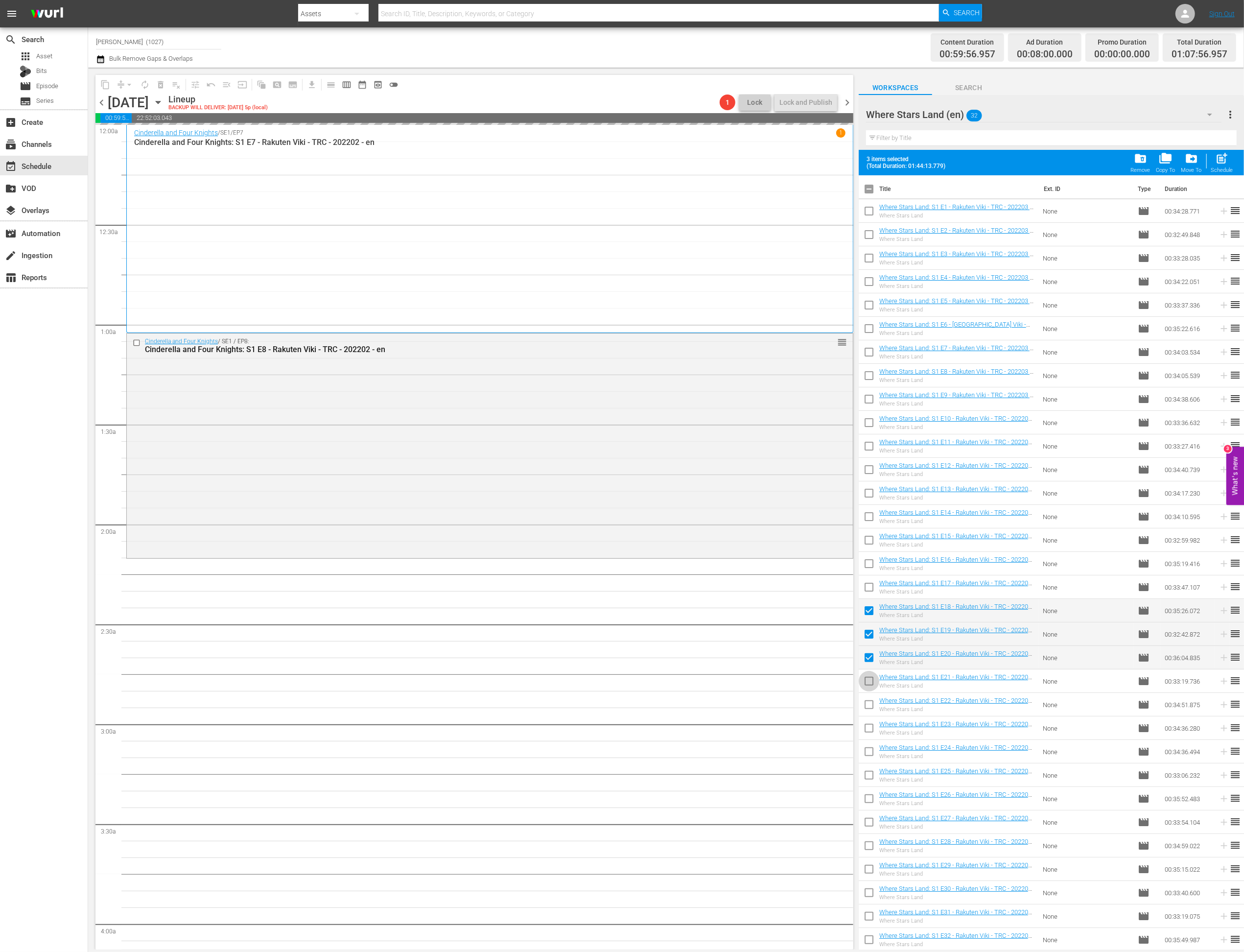
checkbox input "true"
click at [871, 708] on input "checkbox" at bounding box center [869, 707] width 20 height 20
checkbox input "true"
click at [874, 727] on input "checkbox" at bounding box center [869, 730] width 20 height 20
checkbox input "true"
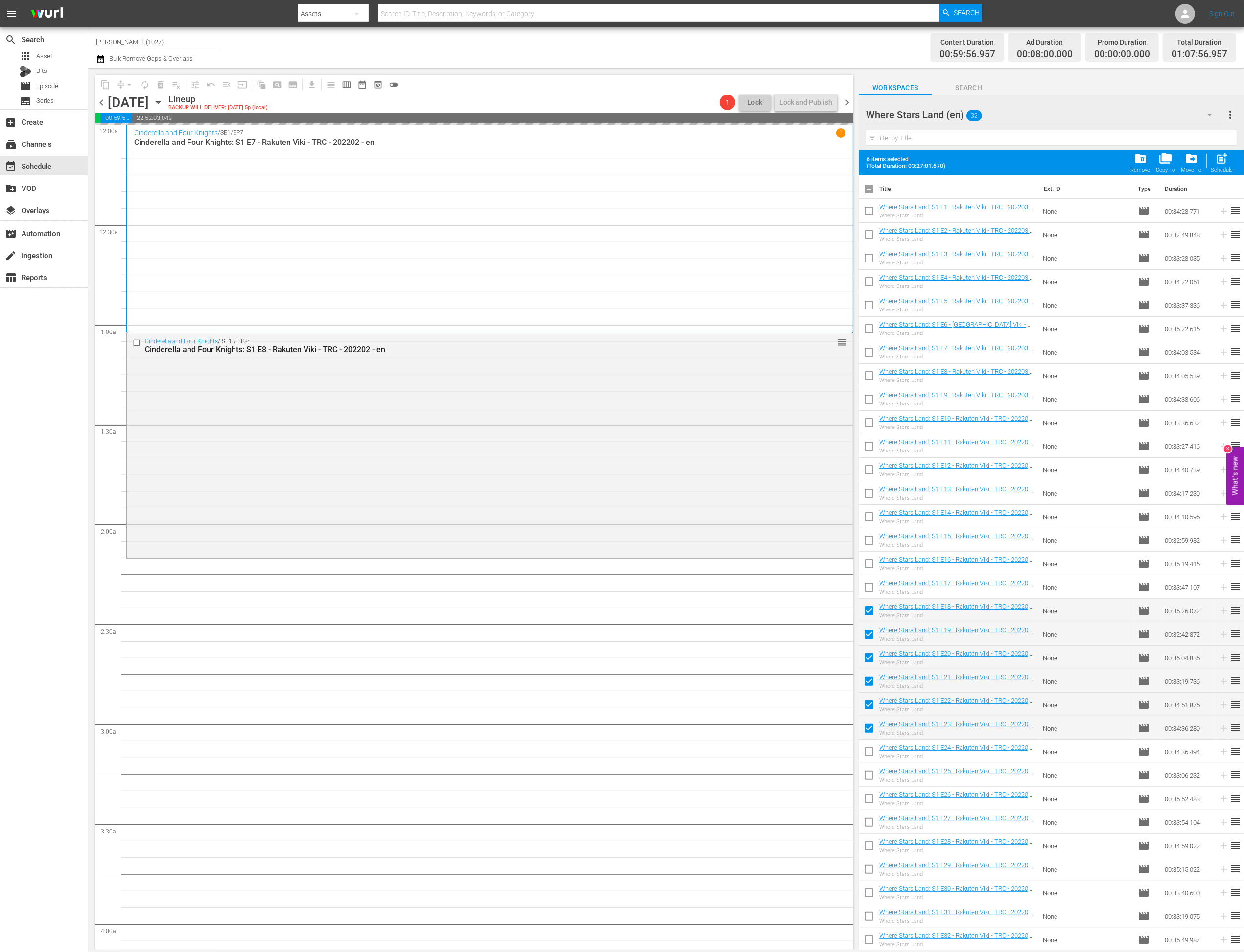
click at [874, 749] on input "checkbox" at bounding box center [869, 754] width 20 height 20
checkbox input "true"
click at [873, 780] on input "checkbox" at bounding box center [869, 777] width 20 height 20
checkbox input "true"
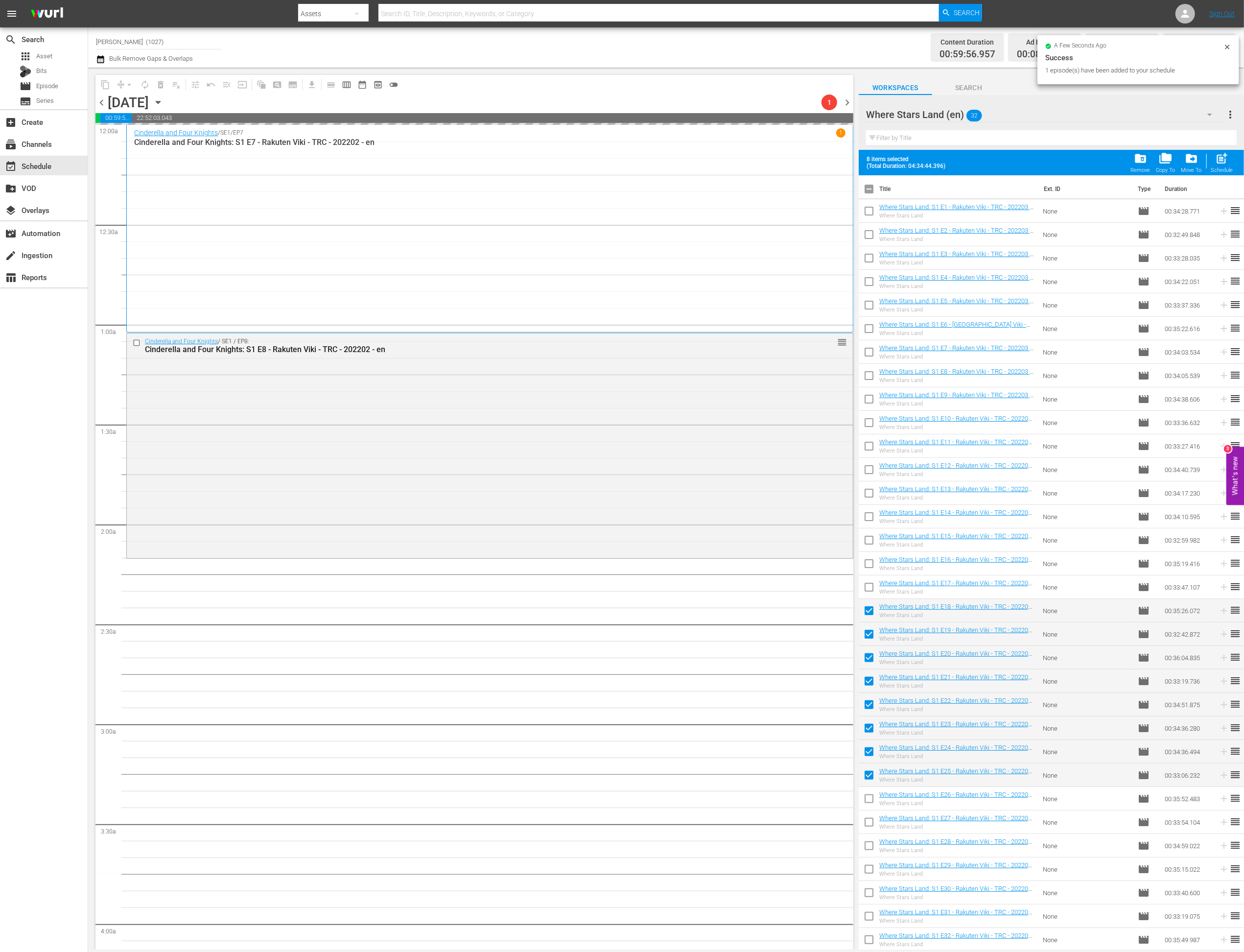
click at [872, 807] on input "checkbox" at bounding box center [869, 801] width 20 height 20
checkbox input "true"
click at [870, 819] on input "checkbox" at bounding box center [869, 824] width 20 height 20
checkbox input "true"
click at [869, 845] on input "checkbox" at bounding box center [869, 848] width 20 height 20
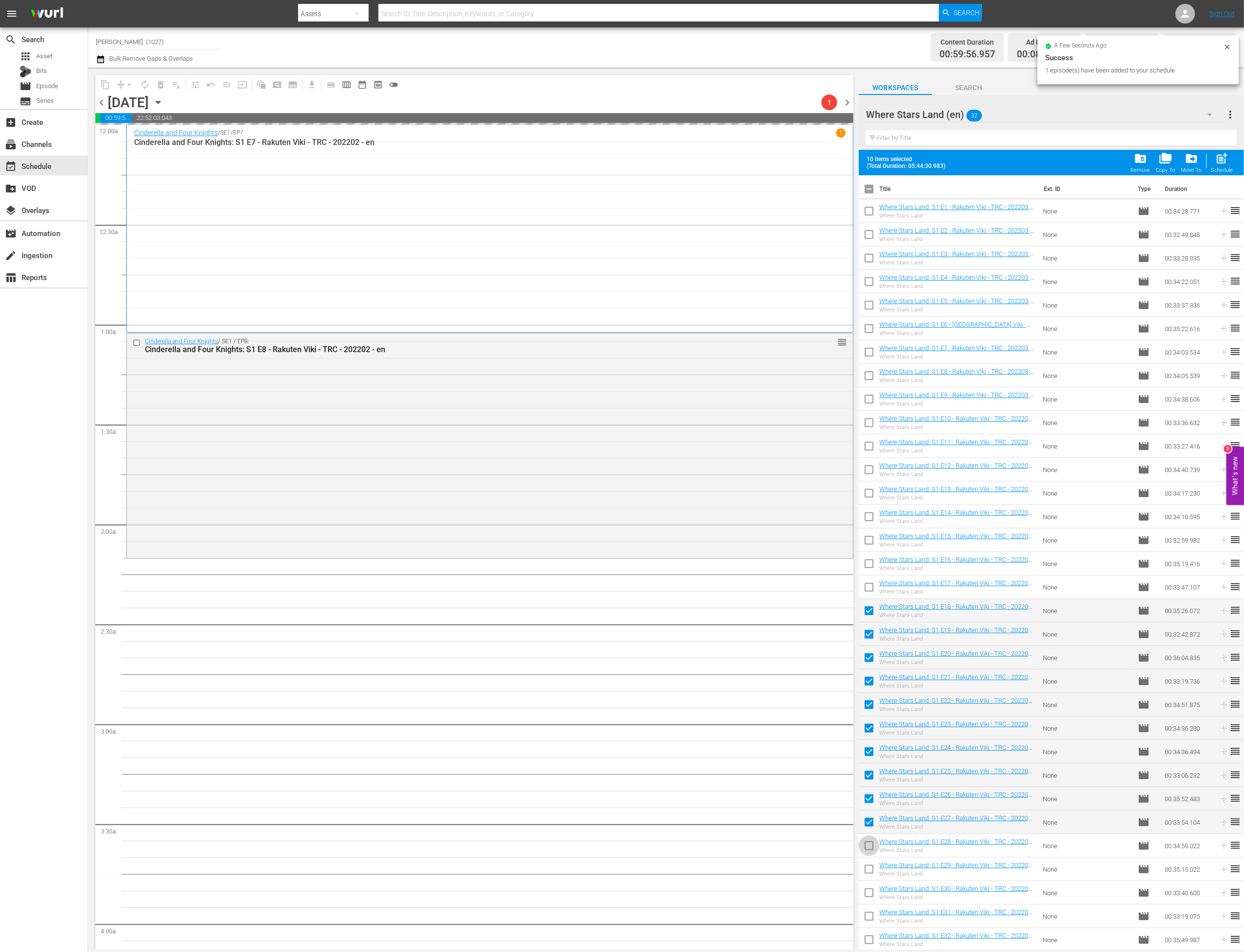
checkbox input "true"
click at [867, 867] on input "checkbox" at bounding box center [869, 871] width 20 height 20
checkbox input "true"
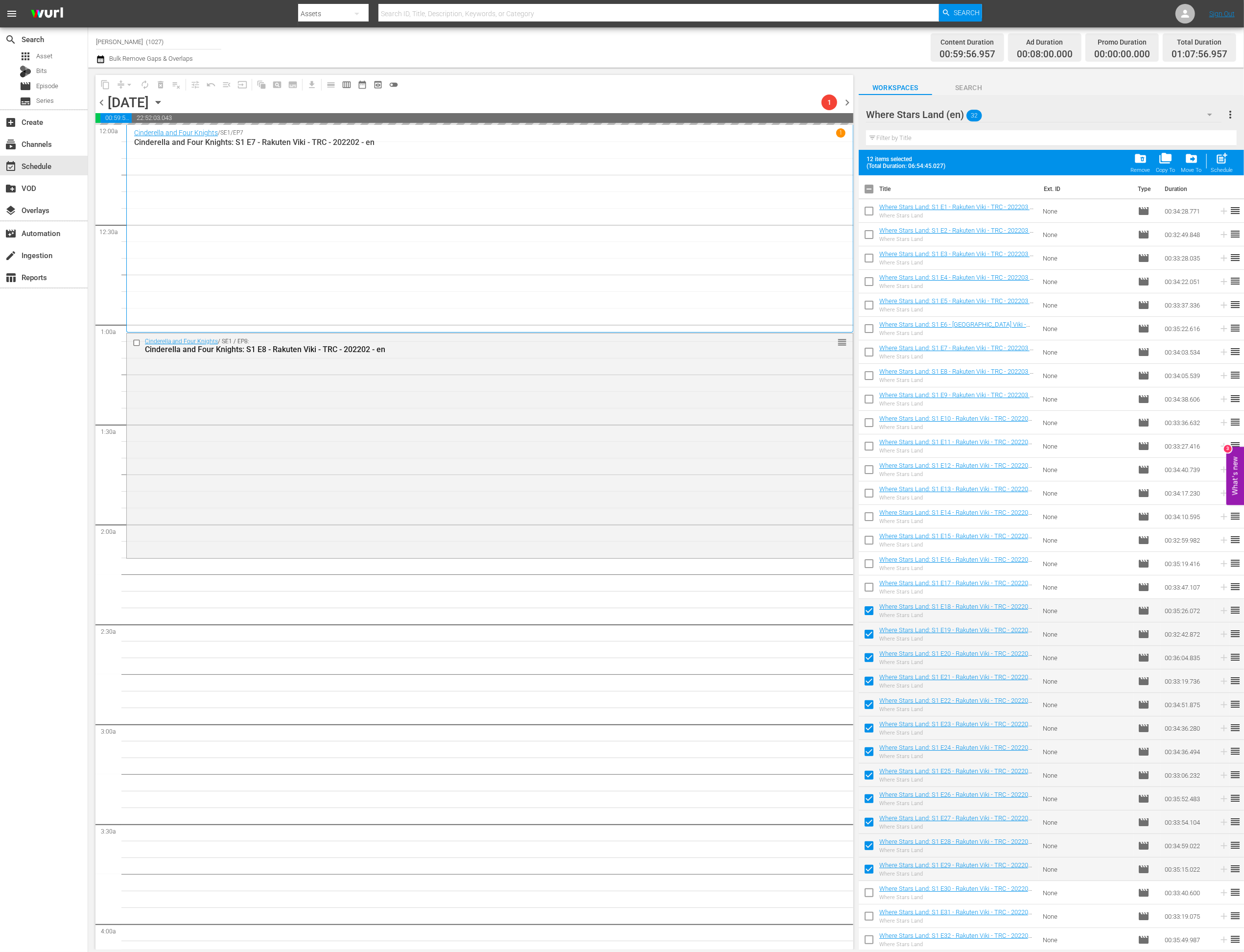
click at [867, 893] on input "checkbox" at bounding box center [869, 895] width 20 height 20
checkbox input "true"
click at [867, 893] on input "checkbox" at bounding box center [869, 918] width 20 height 20
checkbox input "true"
click at [867, 893] on input "checkbox" at bounding box center [869, 942] width 20 height 20
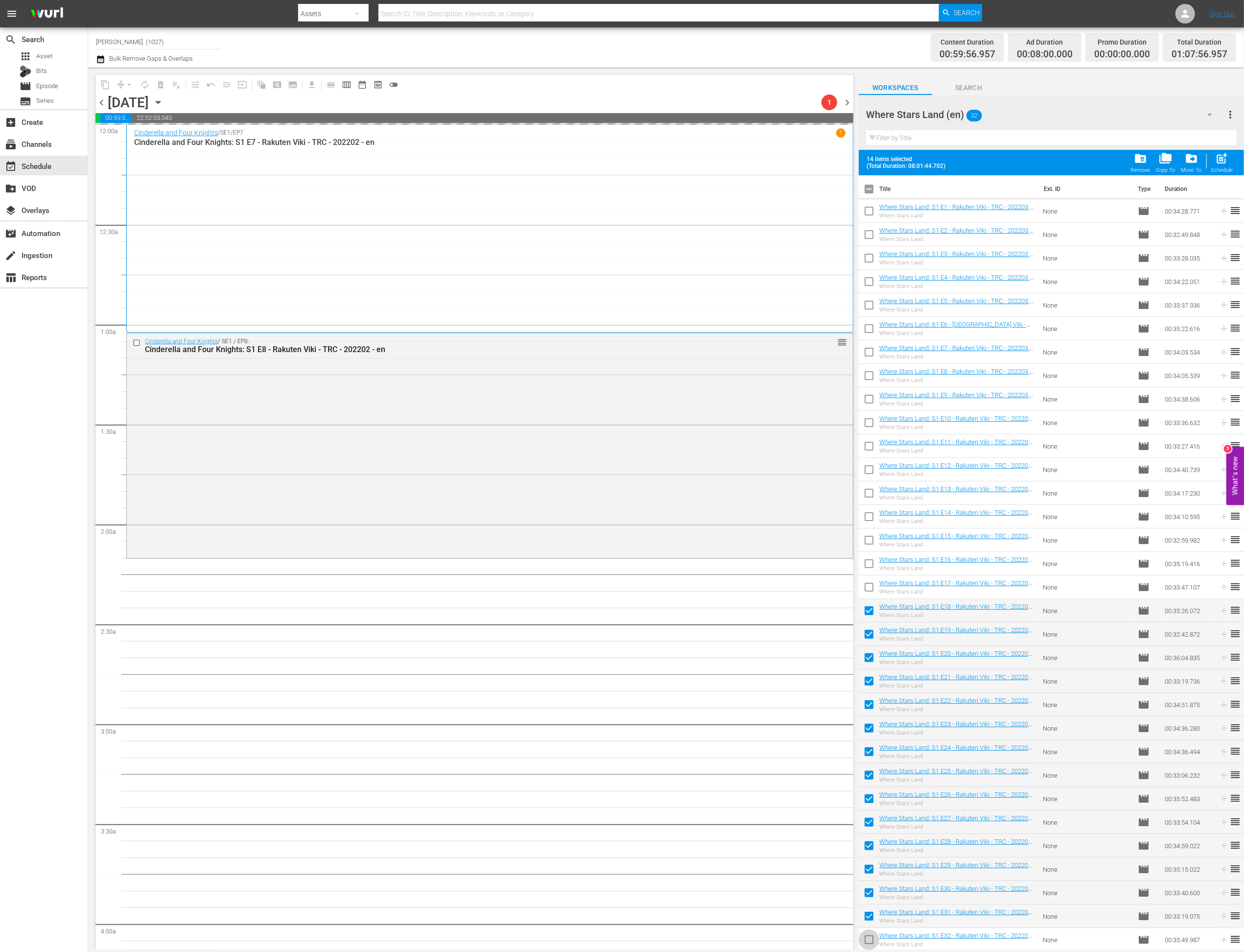
checkbox input "true"
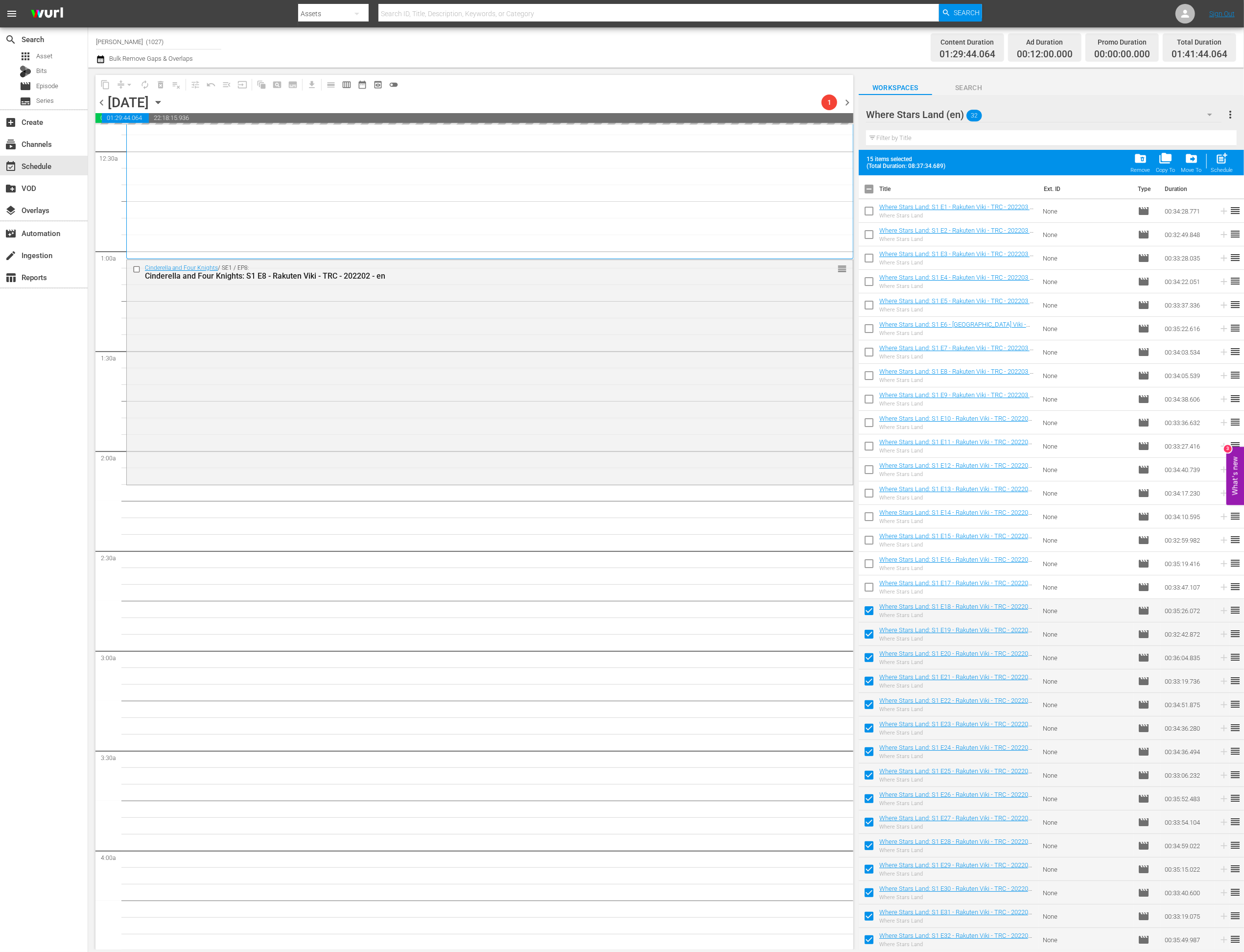
scroll to position [118, 0]
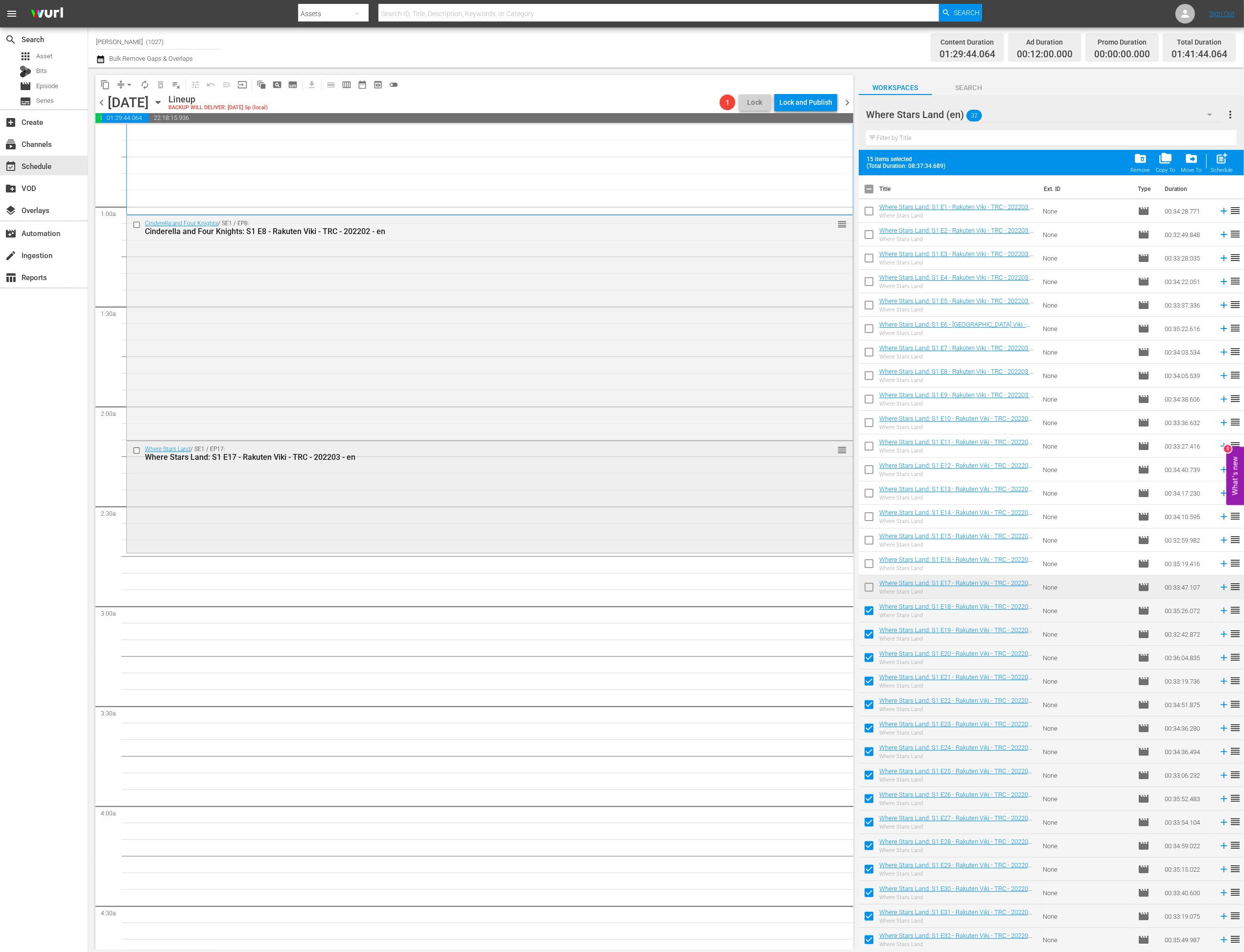
click at [630, 520] on div "Where Stars Land / SE1 / EP17: Where Stars Land: S1 E17 - Rakuten Viki - TRC - …" at bounding box center [490, 496] width 726 height 110
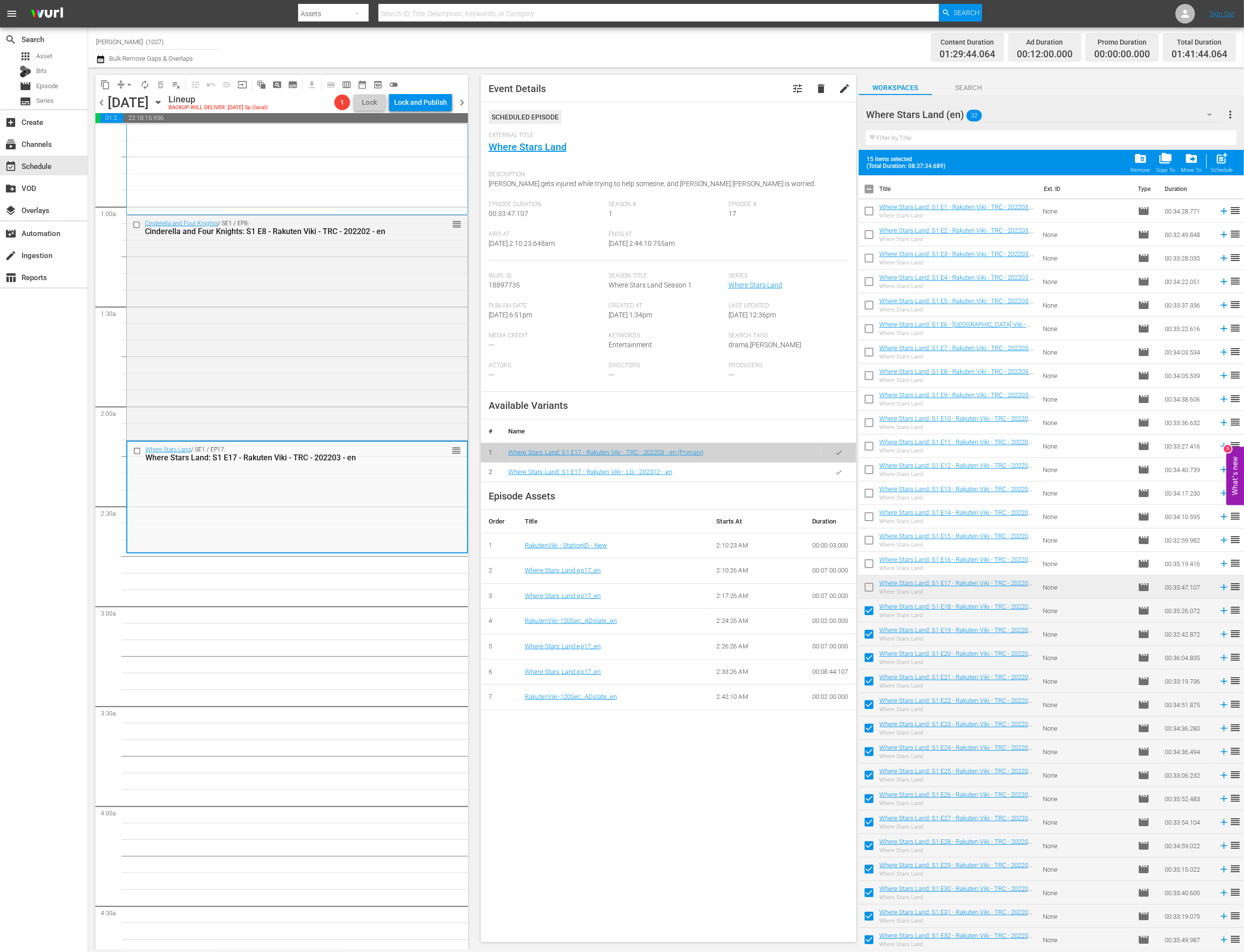
click at [829, 476] on button "button" at bounding box center [839, 472] width 19 height 19
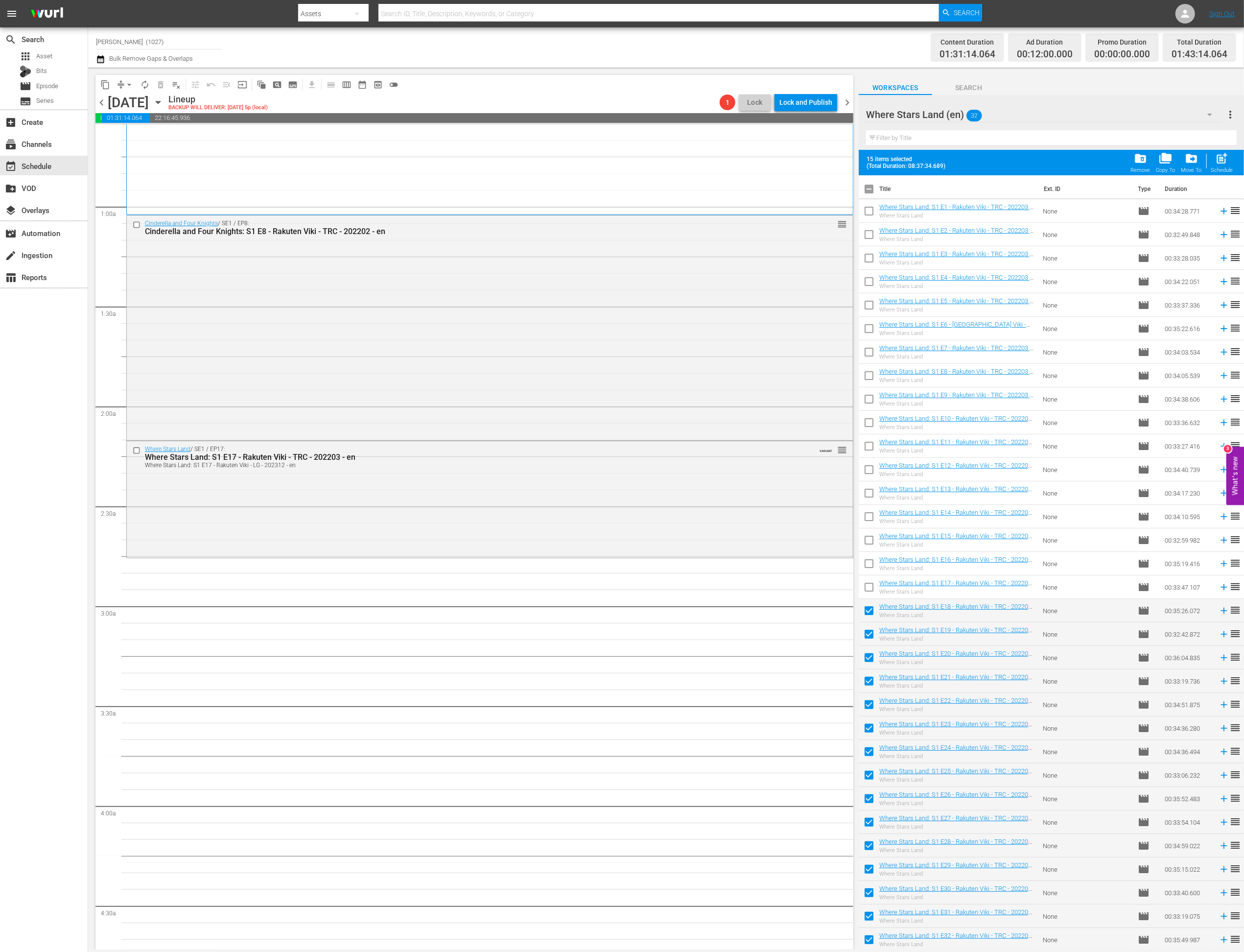
click at [874, 161] on span "post_add" at bounding box center [1222, 158] width 13 height 13
checkbox input "false"
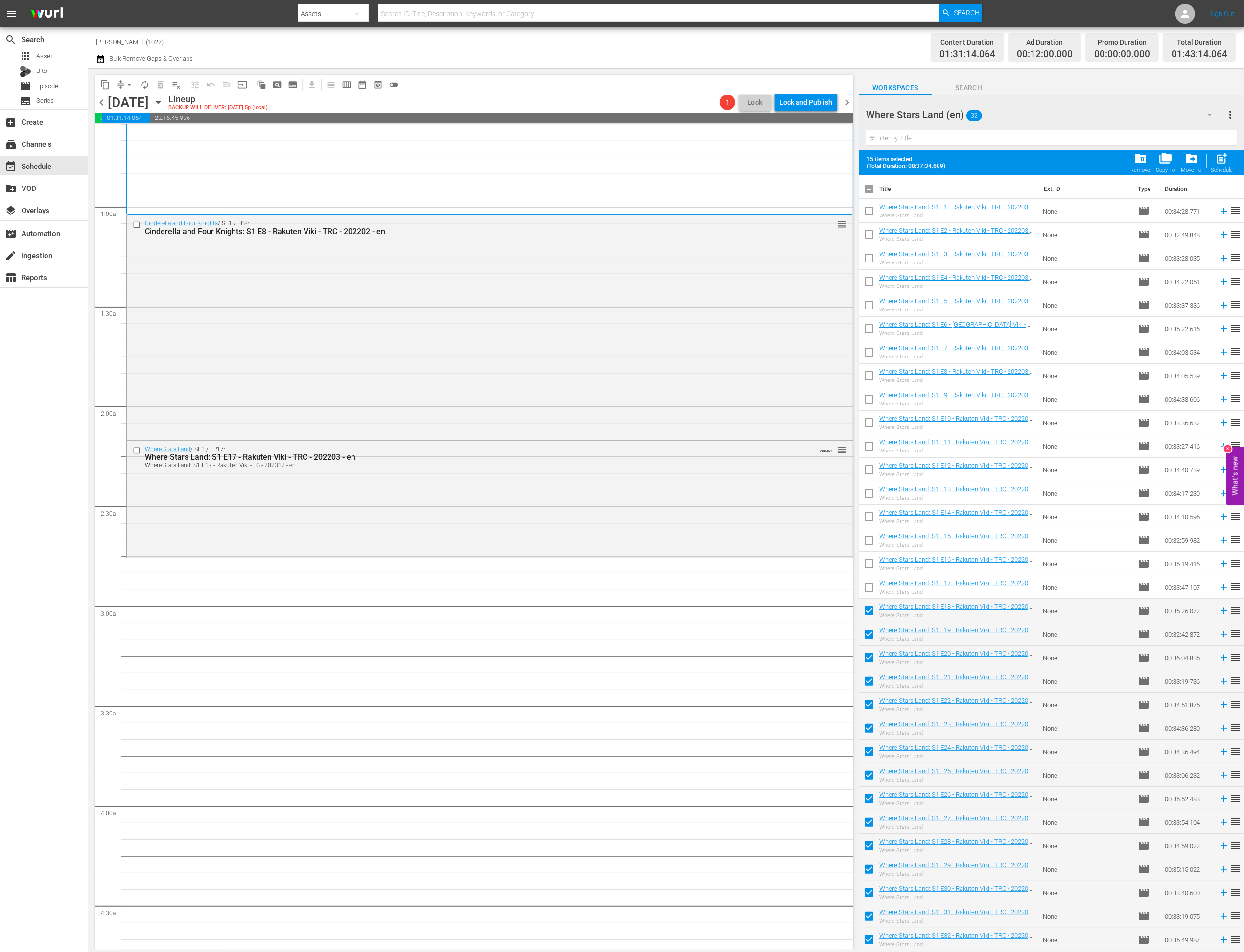
checkbox input "false"
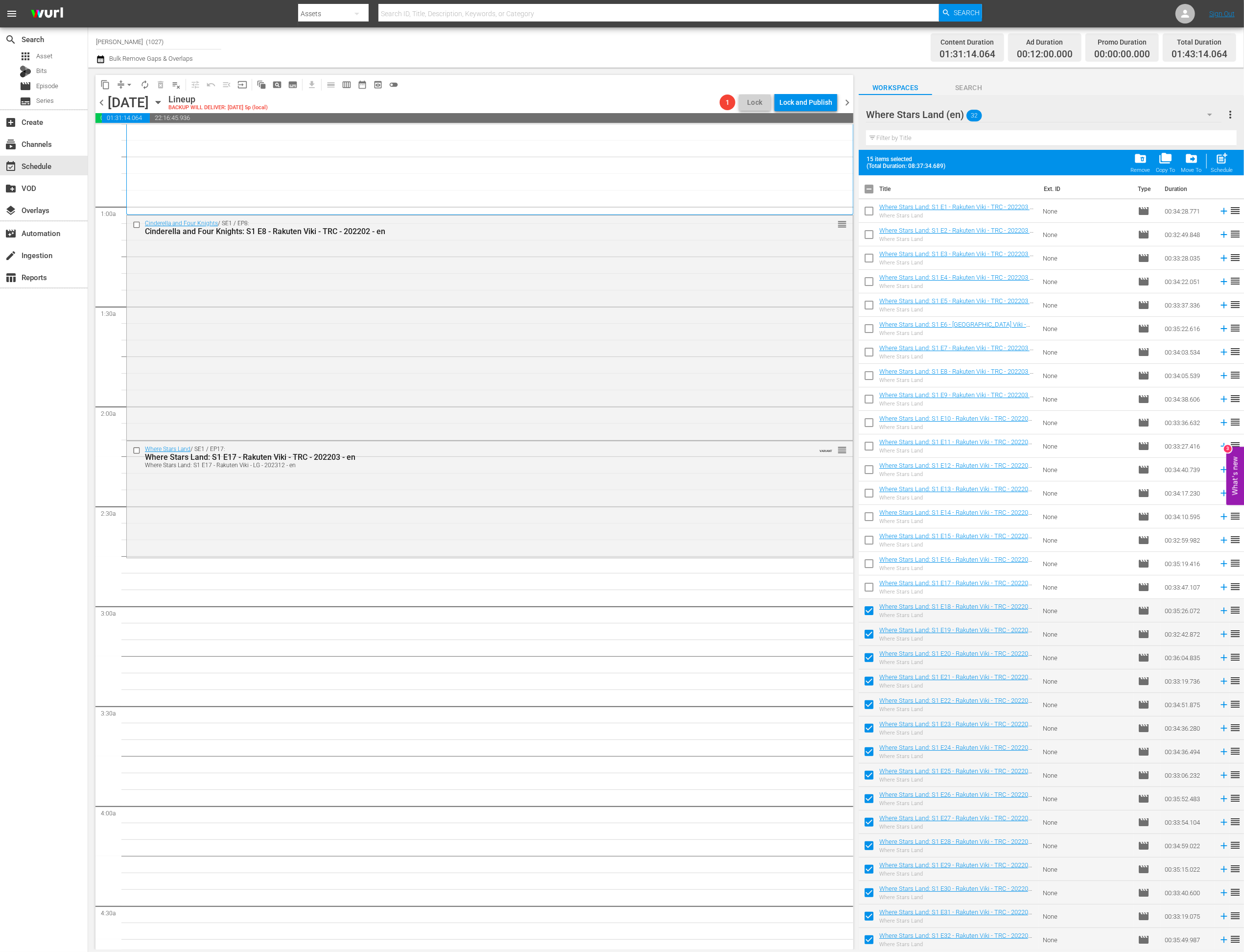
checkbox input "false"
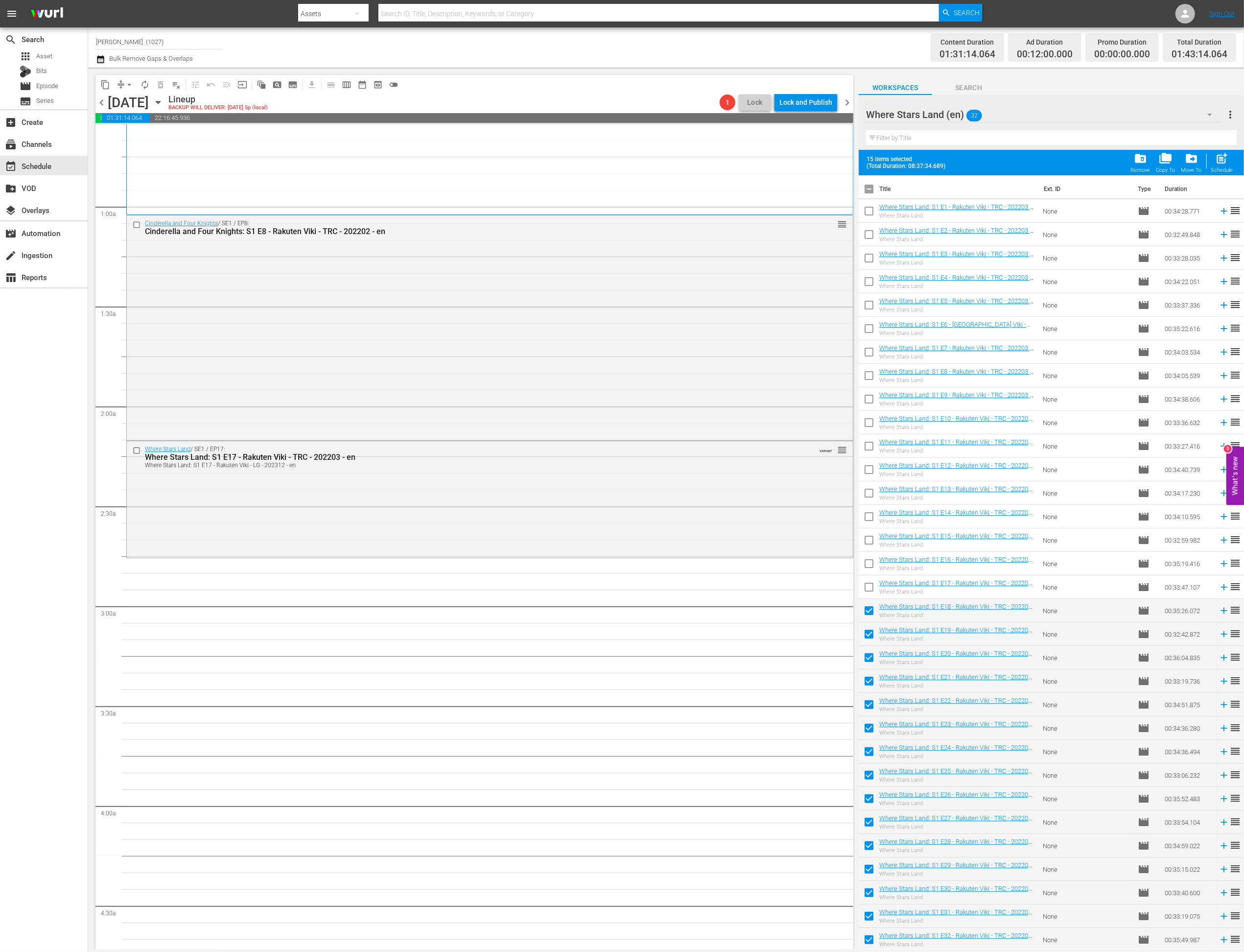
checkbox input "false"
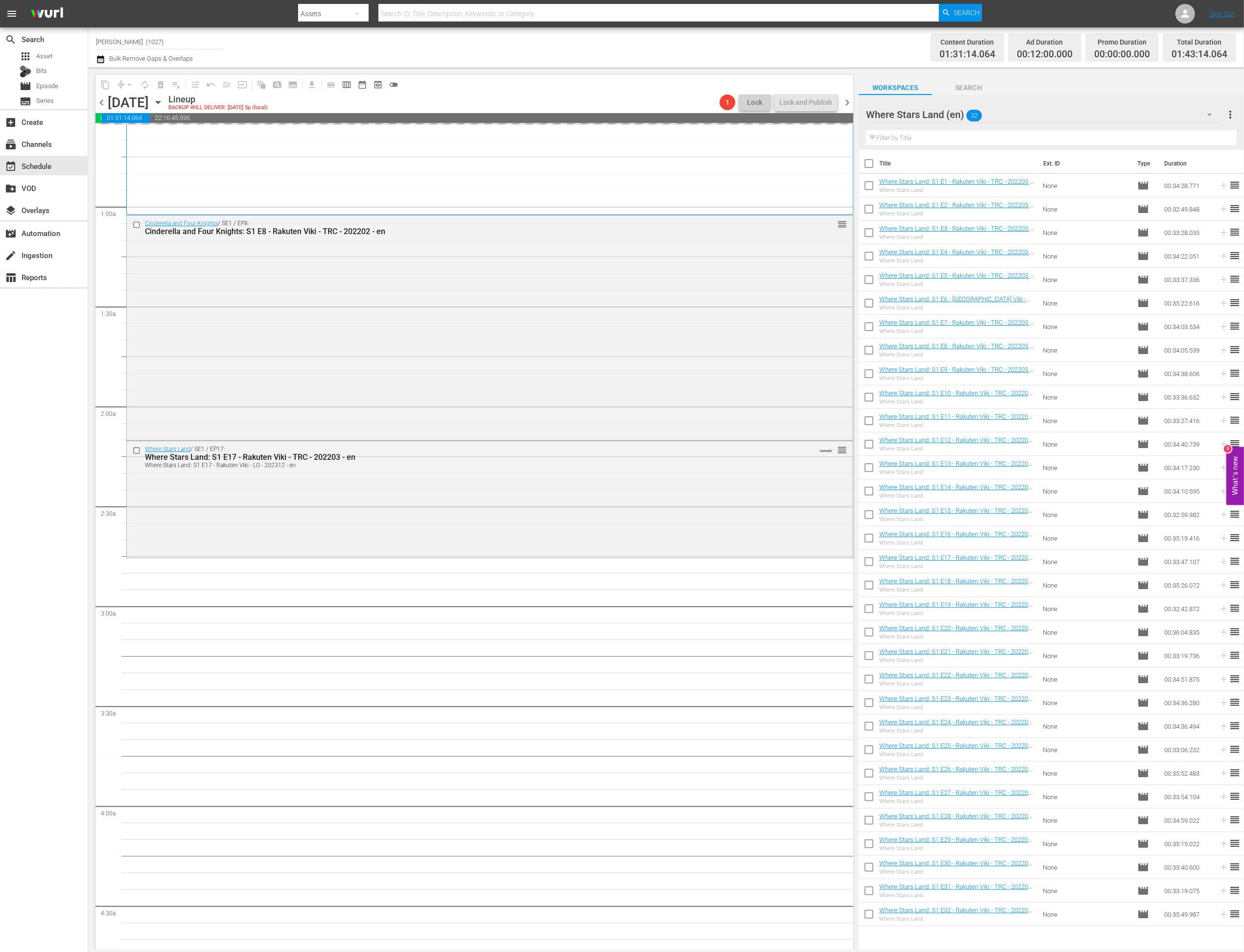
click at [874, 121] on div "Where Stars Land (en) 32" at bounding box center [1044, 114] width 356 height 27
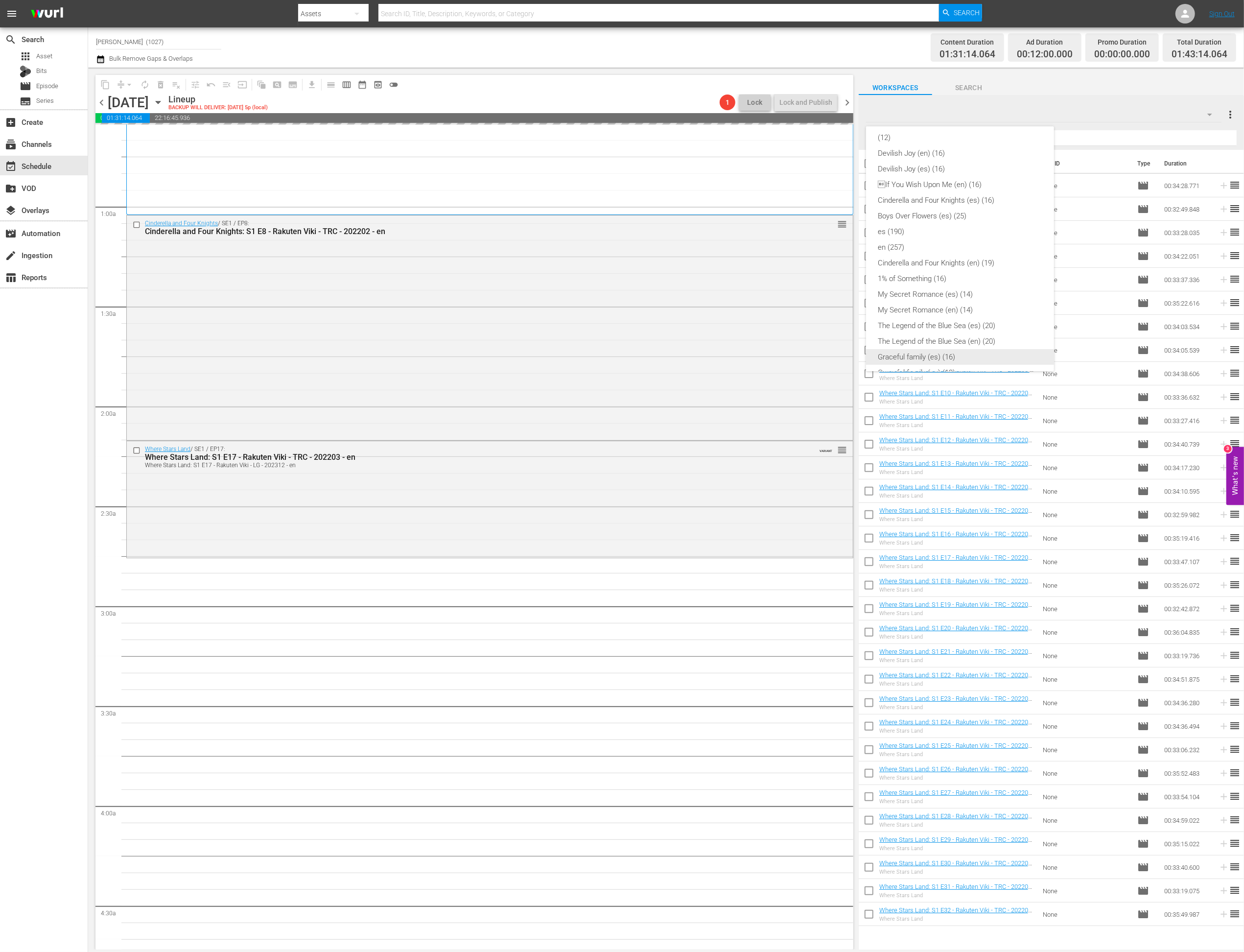
scroll to position [83, 0]
click at [874, 152] on div "Devilish Joy (en) (16)" at bounding box center [960, 153] width 165 height 16
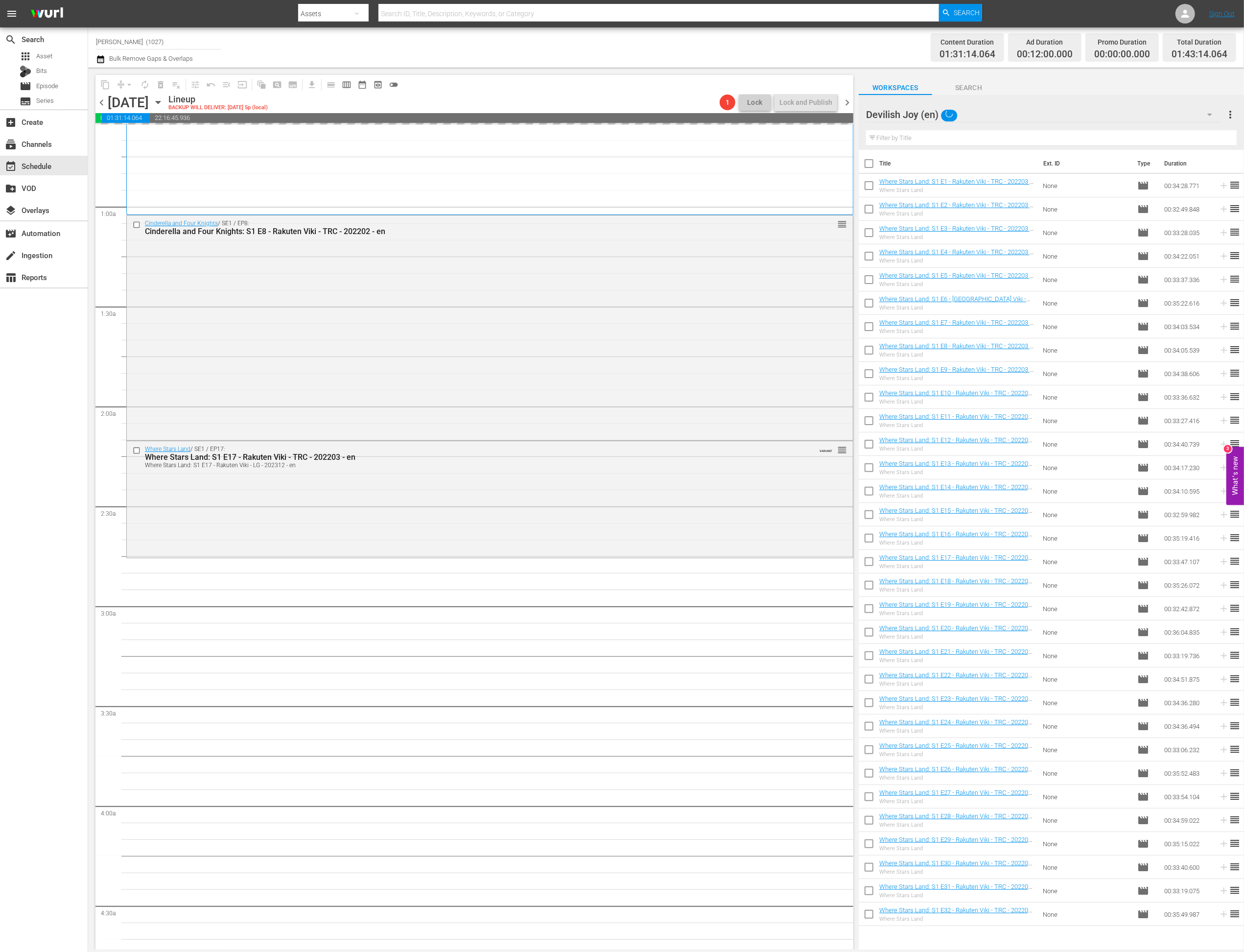
scroll to position [0, 0]
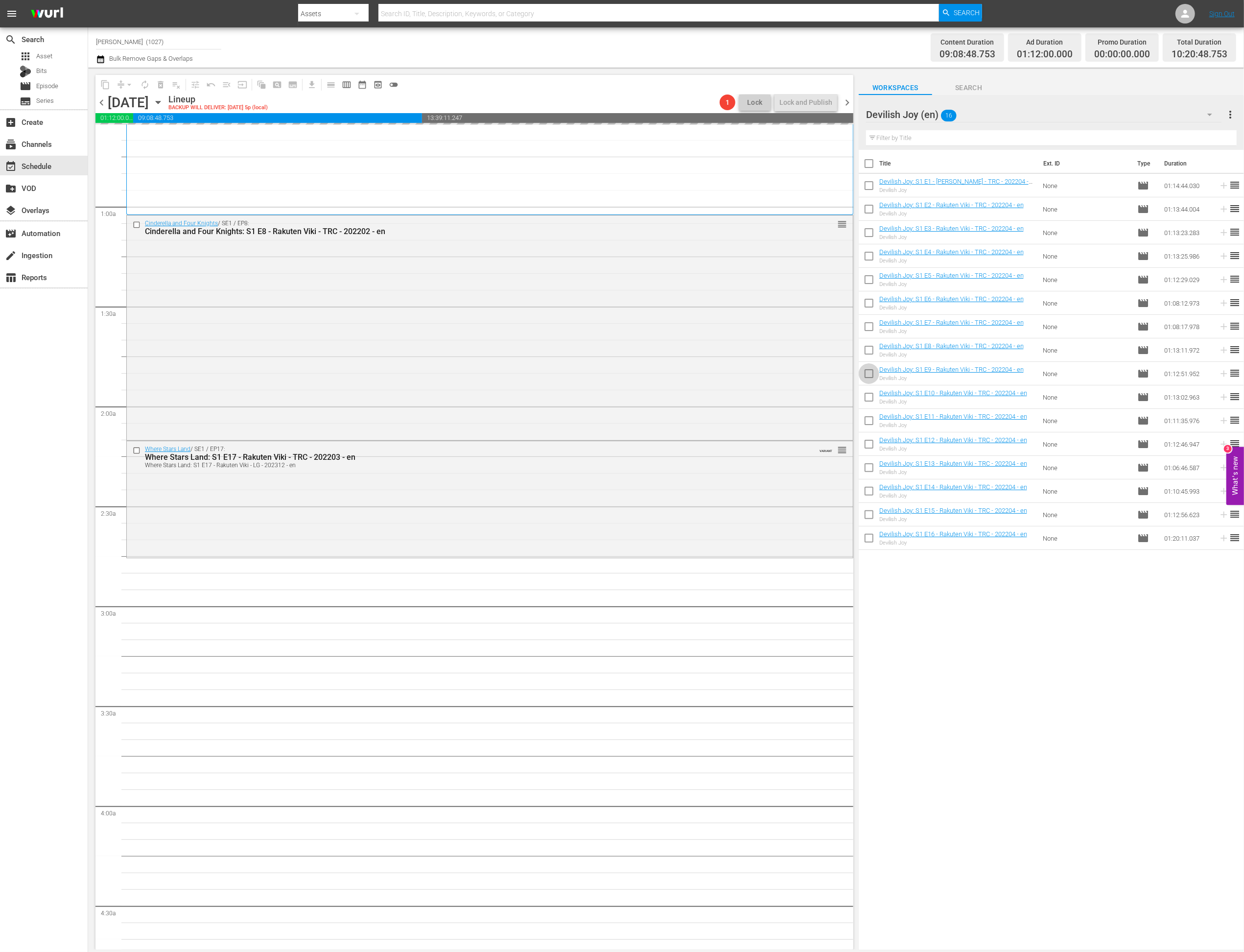
click at [862, 376] on input "checkbox" at bounding box center [869, 376] width 20 height 20
checkbox input "true"
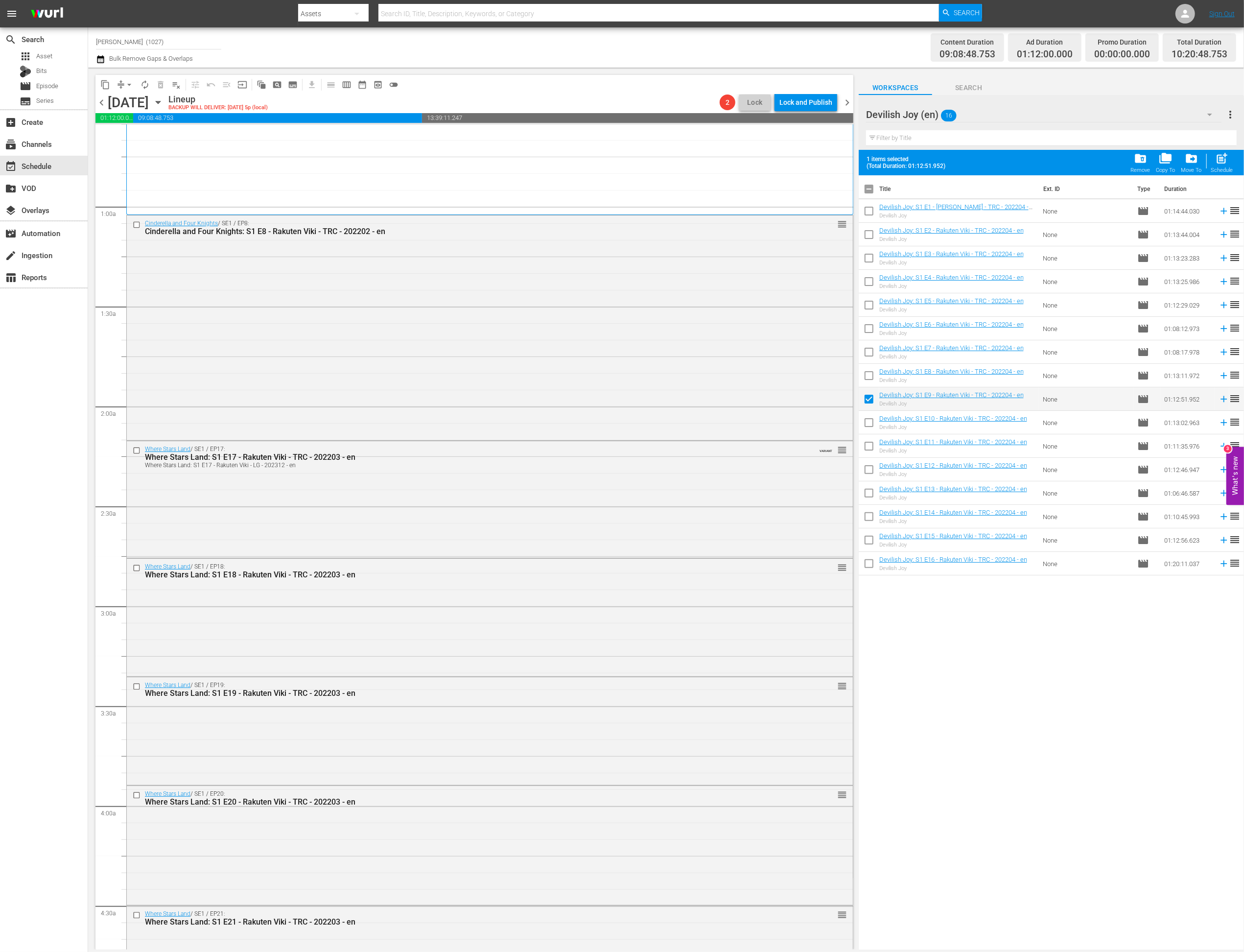
click at [870, 433] on input "checkbox" at bounding box center [869, 425] width 20 height 20
checkbox input "true"
click at [870, 458] on td at bounding box center [869, 469] width 20 height 24
click at [872, 479] on input "checkbox" at bounding box center [869, 472] width 20 height 20
checkbox input "true"
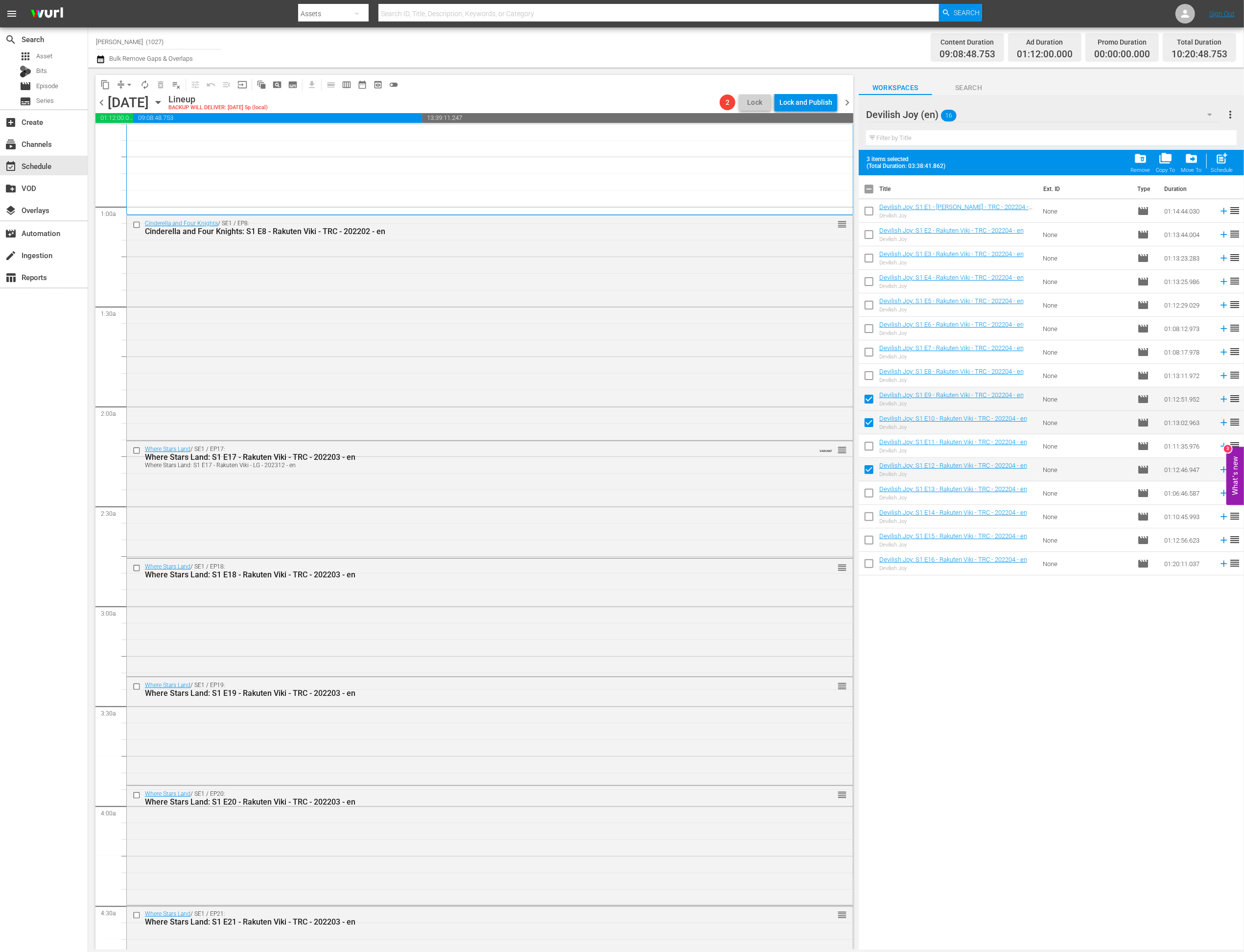
click at [870, 451] on input "checkbox" at bounding box center [869, 448] width 20 height 20
checkbox input "true"
click at [870, 490] on input "checkbox" at bounding box center [869, 495] width 20 height 20
checkbox input "true"
click at [870, 520] on input "checkbox" at bounding box center [869, 519] width 20 height 20
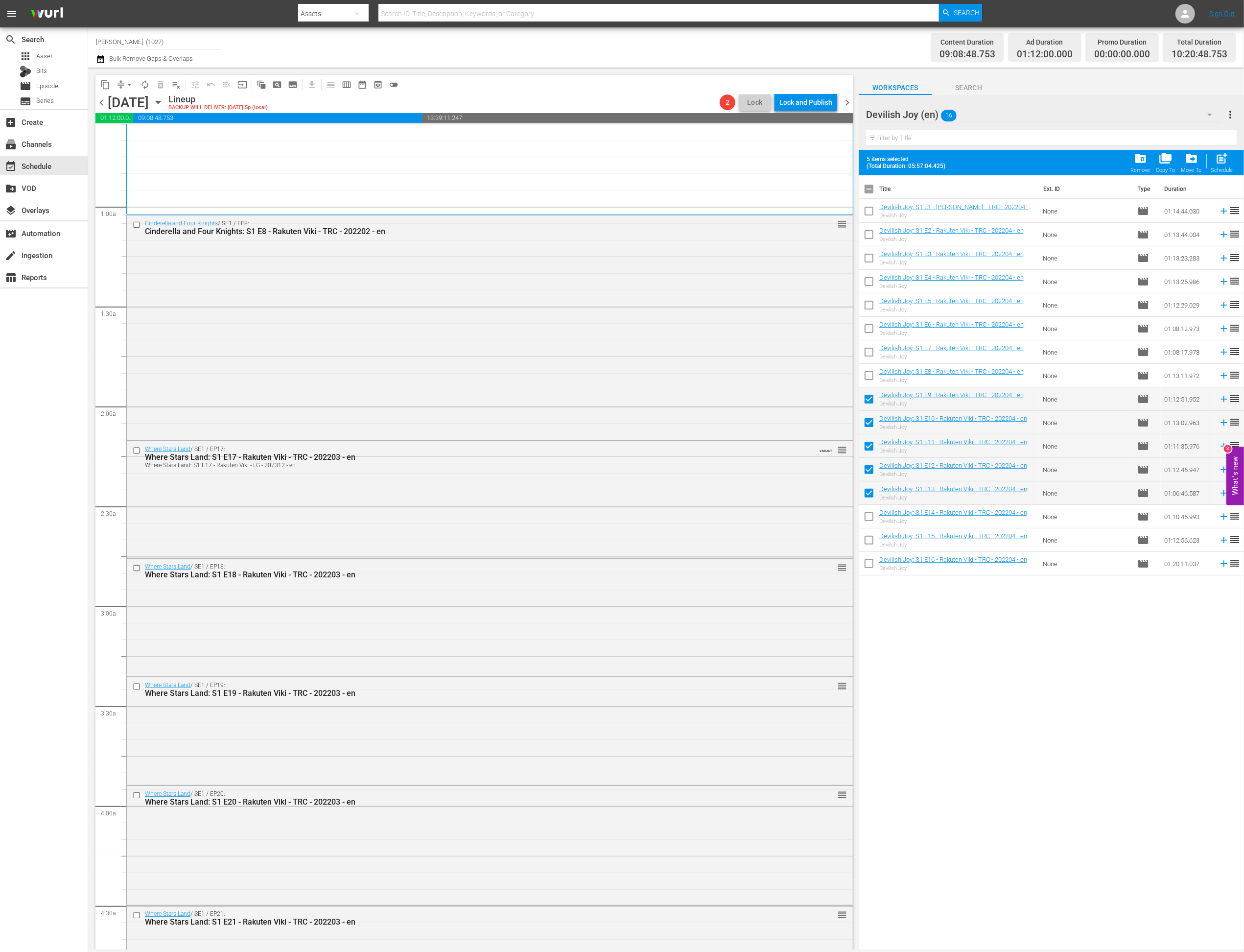
checkbox input "true"
click at [874, 552] on td at bounding box center [869, 563] width 20 height 24
click at [870, 538] on input "checkbox" at bounding box center [869, 542] width 20 height 20
checkbox input "true"
click at [870, 575] on input "checkbox" at bounding box center [869, 566] width 20 height 20
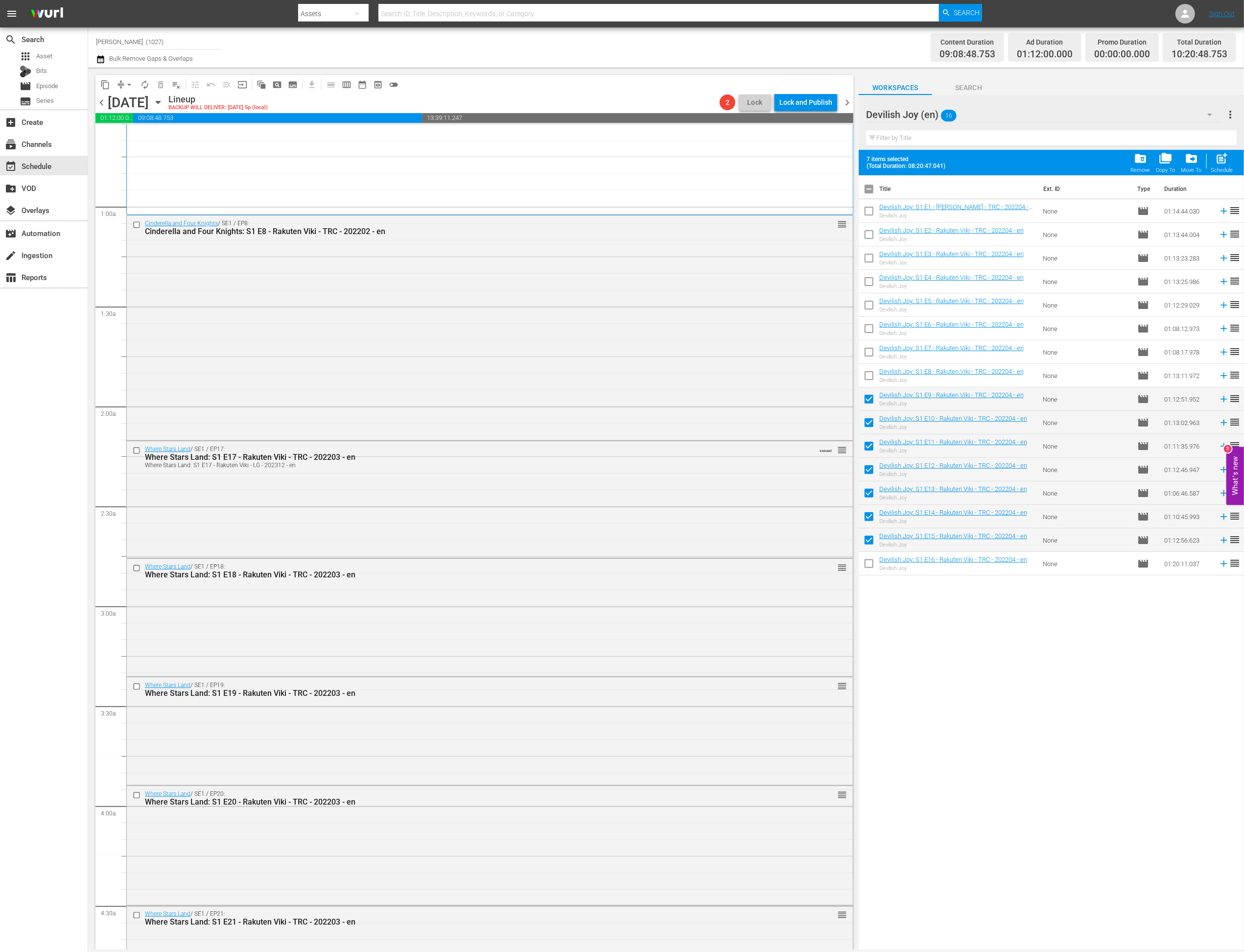
checkbox input "true"
click at [874, 165] on div "post_add Schedule" at bounding box center [1222, 163] width 22 height 22
checkbox input "false"
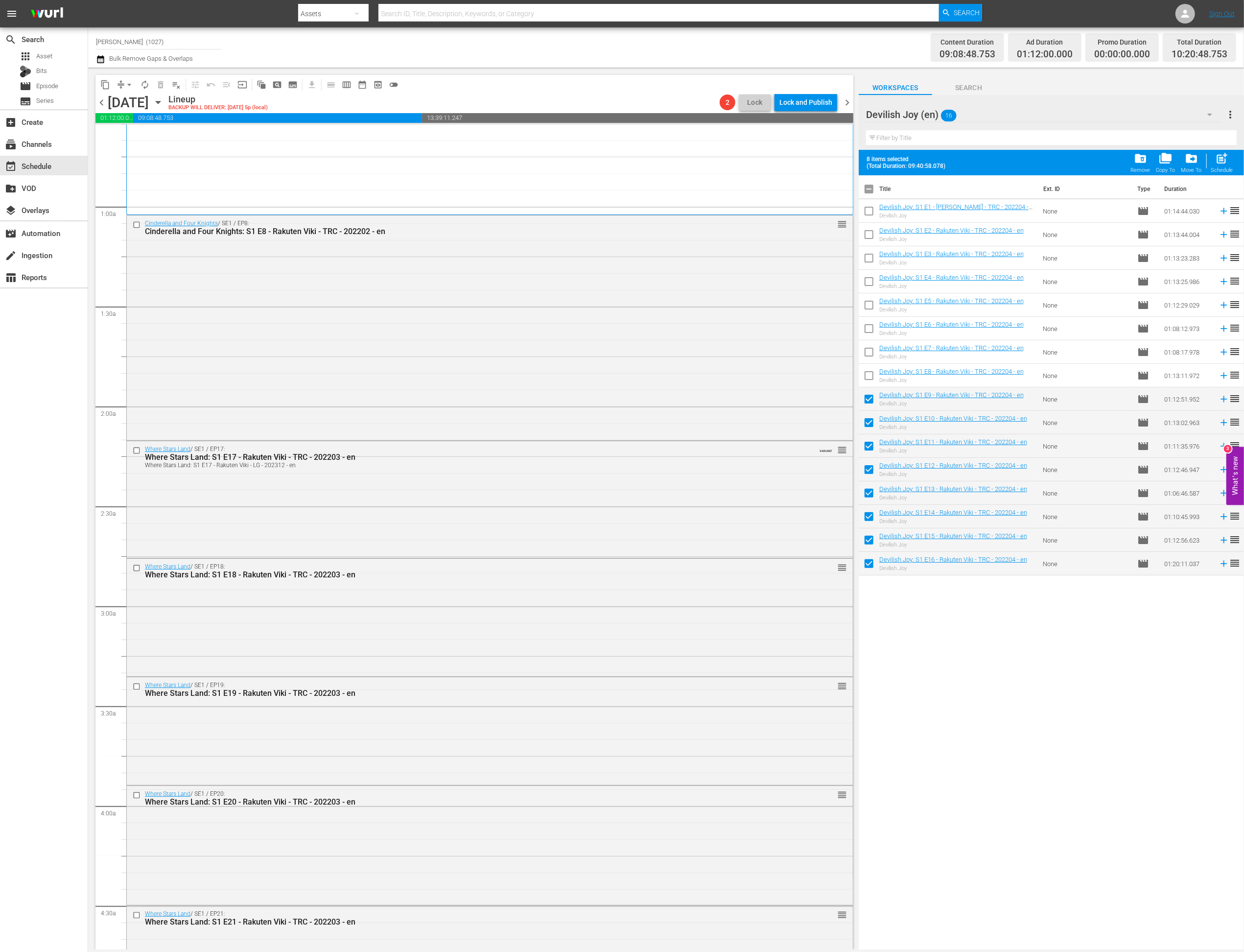
checkbox input "false"
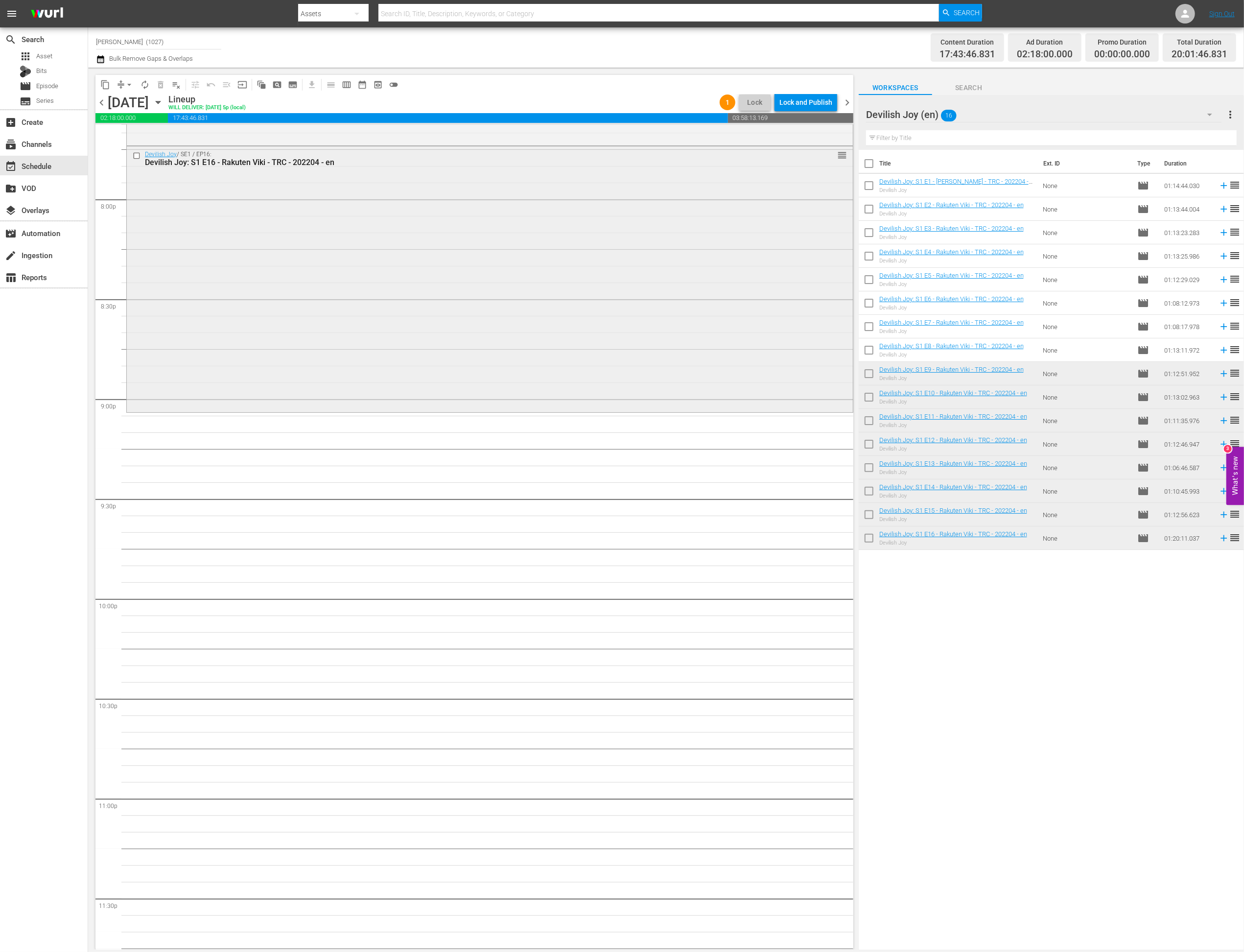
scroll to position [3921, 0]
click at [874, 114] on div "Devilish Joy (en) 16" at bounding box center [1044, 114] width 356 height 27
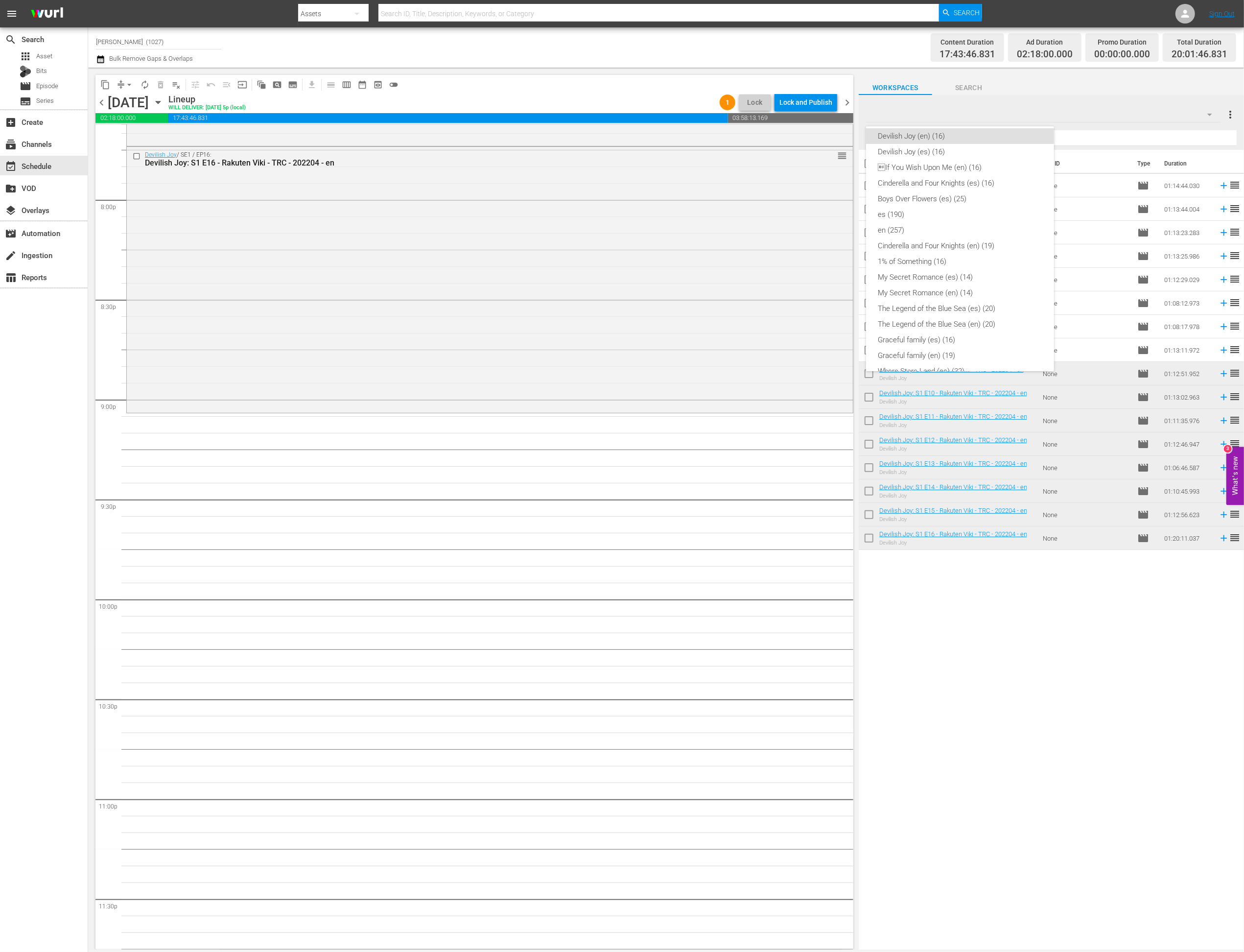
scroll to position [101, 0]
click at [874, 291] on div "My Secret Romance (en) (14)" at bounding box center [960, 292] width 165 height 16
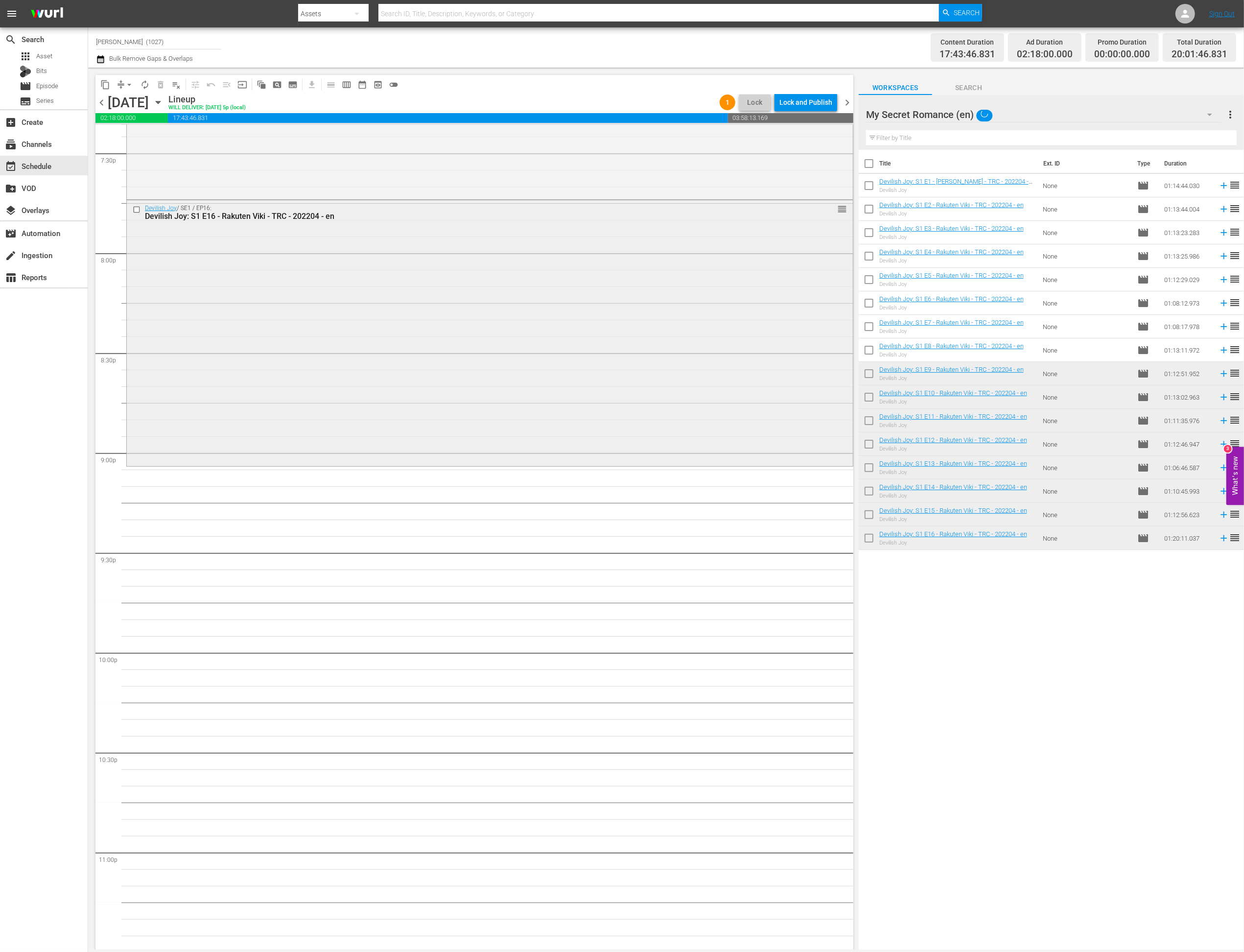
scroll to position [3866, 0]
click at [573, 376] on div "Devilish Joy / SE1 / EP16: Devilish Joy: S1 E16 - Rakuten Viki - TRC - 202204 -…" at bounding box center [490, 333] width 726 height 264
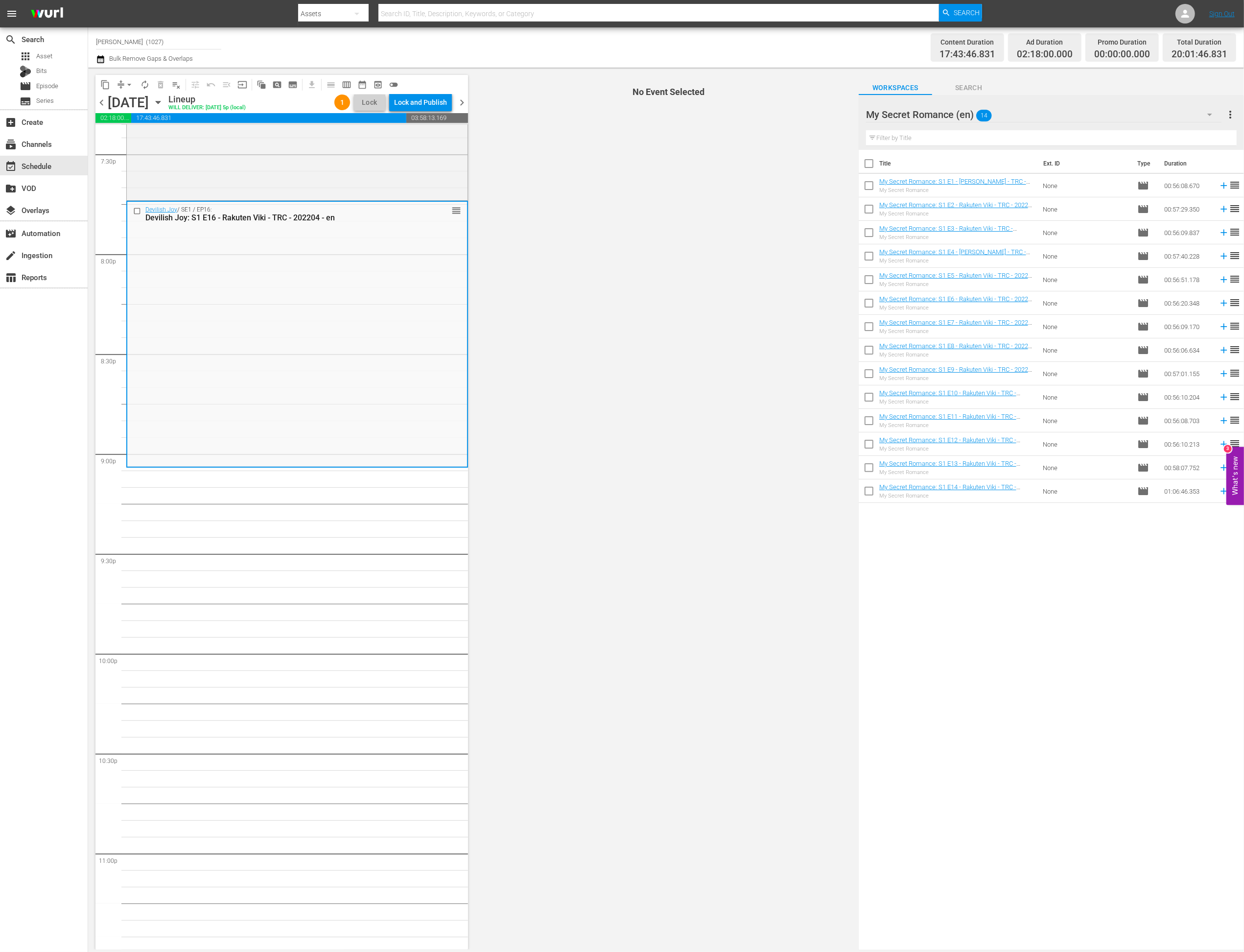
click at [870, 356] on input "checkbox" at bounding box center [869, 352] width 20 height 20
checkbox input "true"
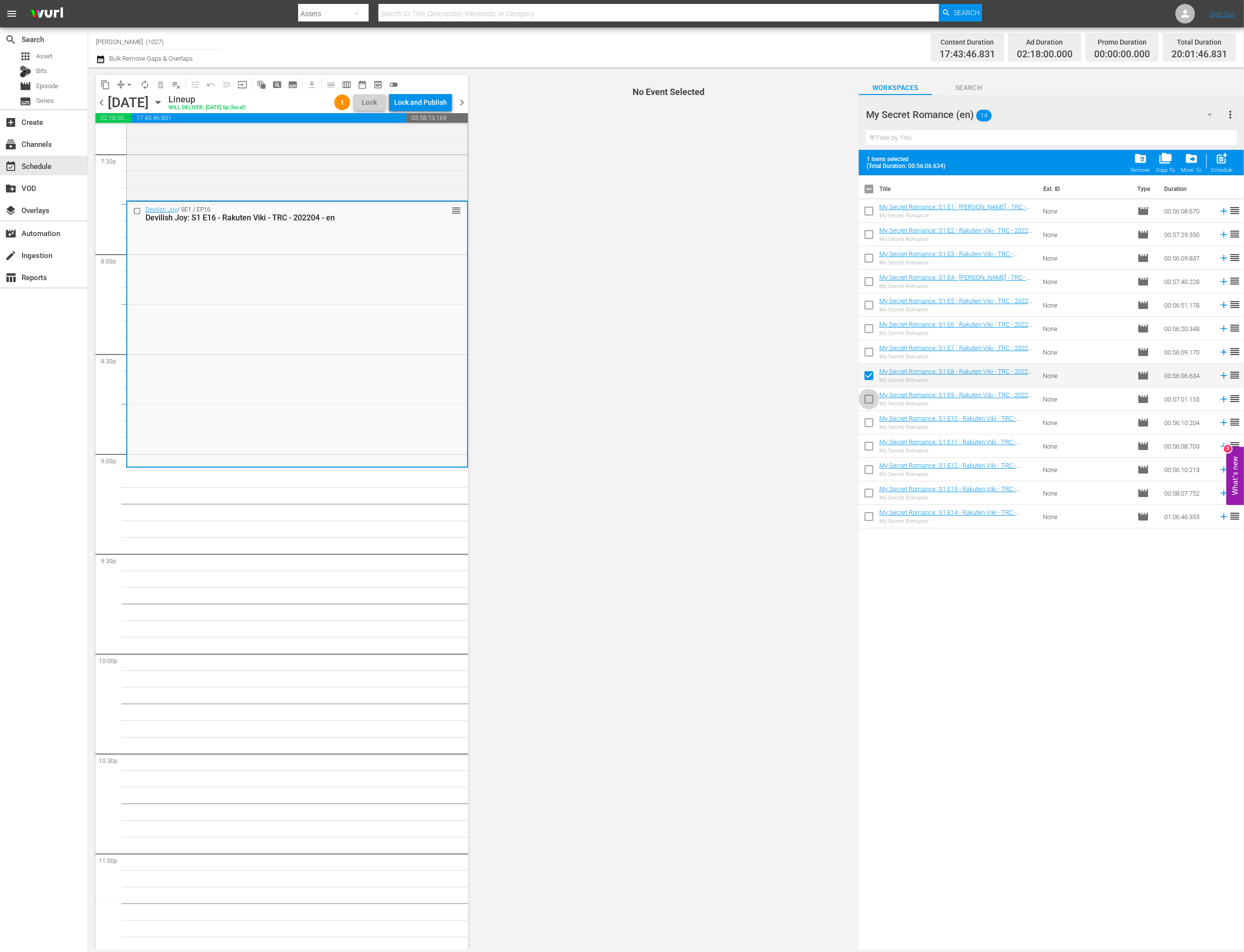
click at [871, 409] on input "checkbox" at bounding box center [869, 401] width 20 height 20
checkbox input "true"
click at [871, 419] on input "checkbox" at bounding box center [869, 425] width 20 height 20
checkbox input "true"
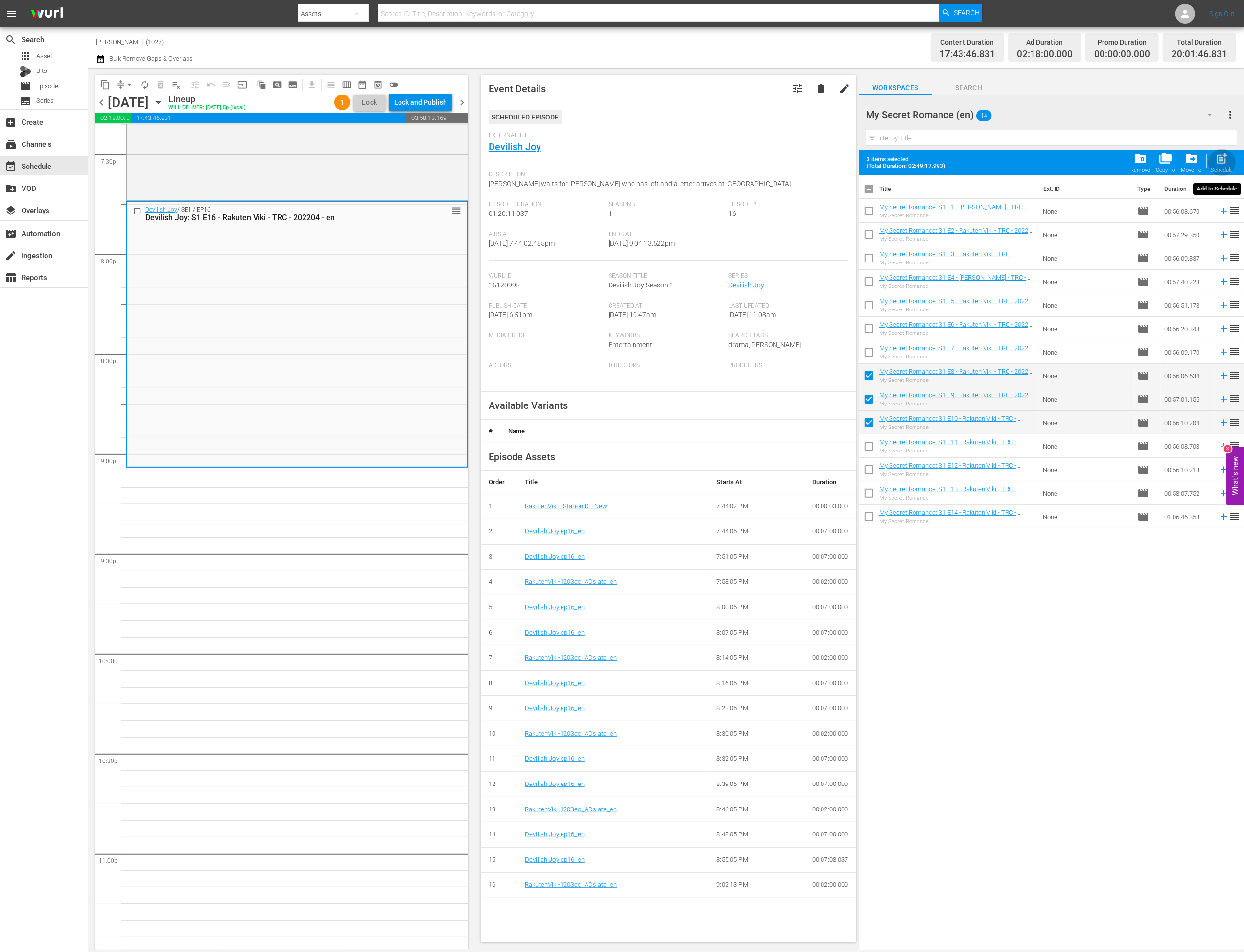
click at [874, 166] on div "post_add Schedule" at bounding box center [1222, 163] width 22 height 22
checkbox input "false"
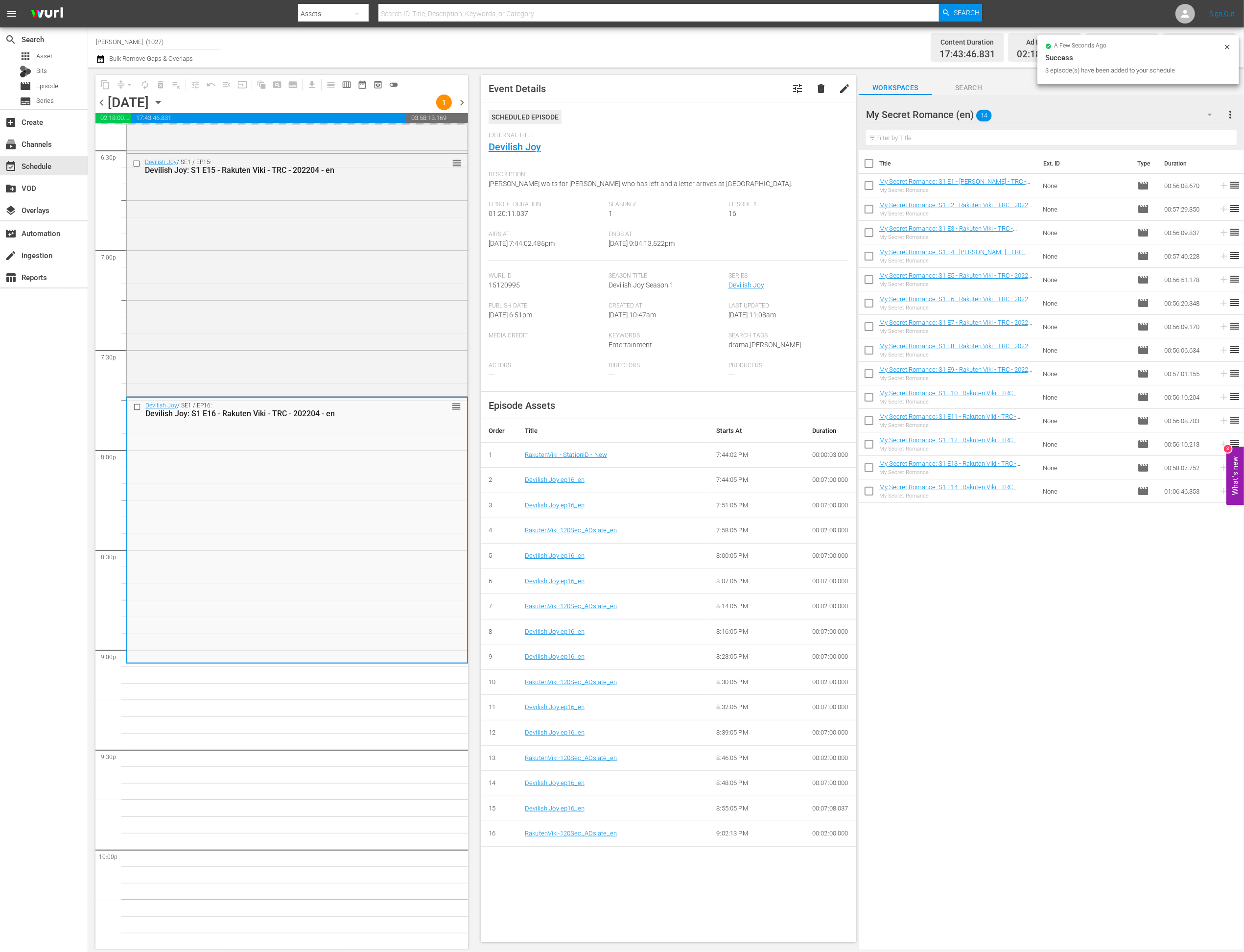
scroll to position [3669, 0]
click at [215, 336] on div "Devilish Joy / SE1 / EP15: Devilish Joy: S1 E15 - Rakuten Viki - TRC - 202204 -…" at bounding box center [297, 276] width 341 height 240
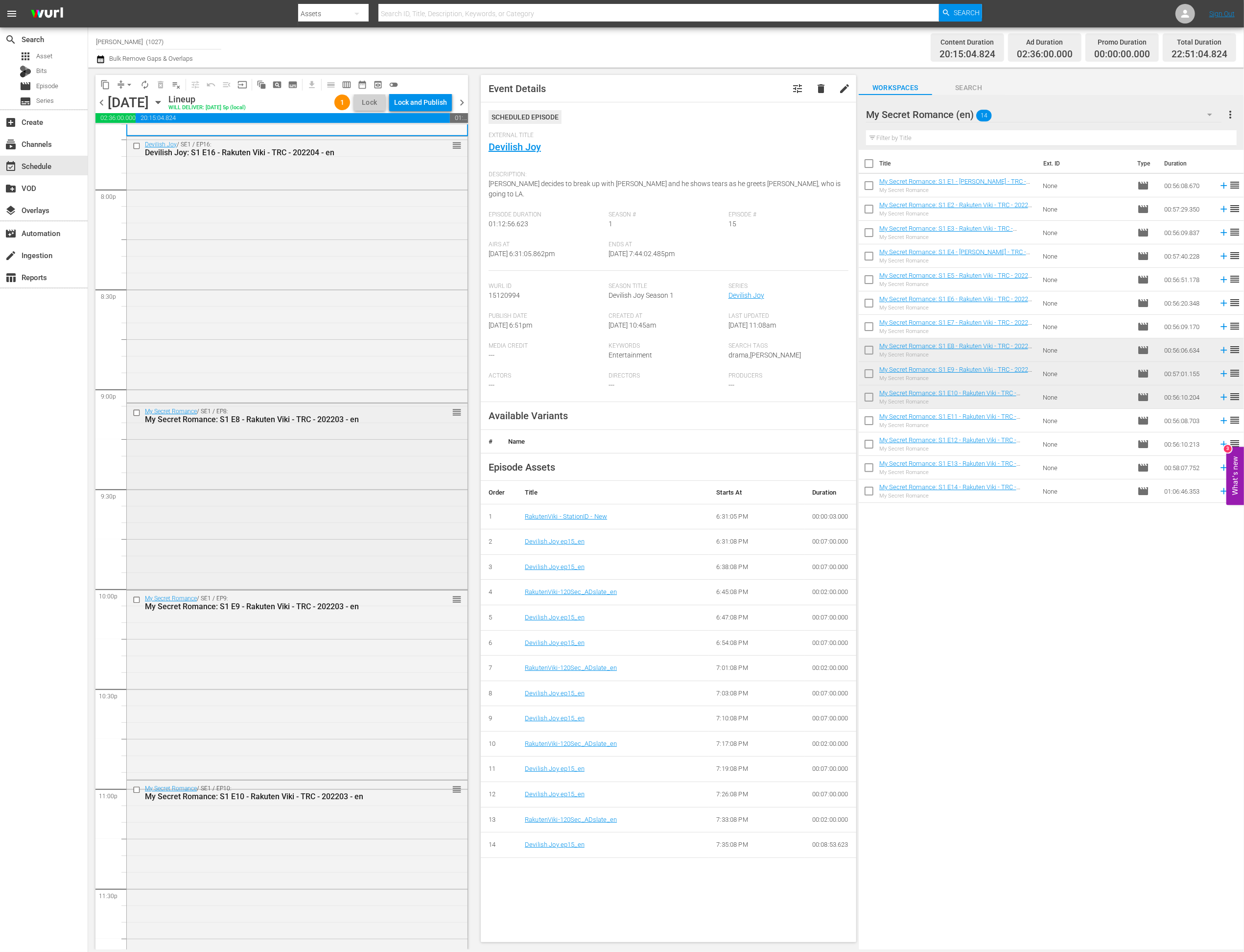
scroll to position [3970, 0]
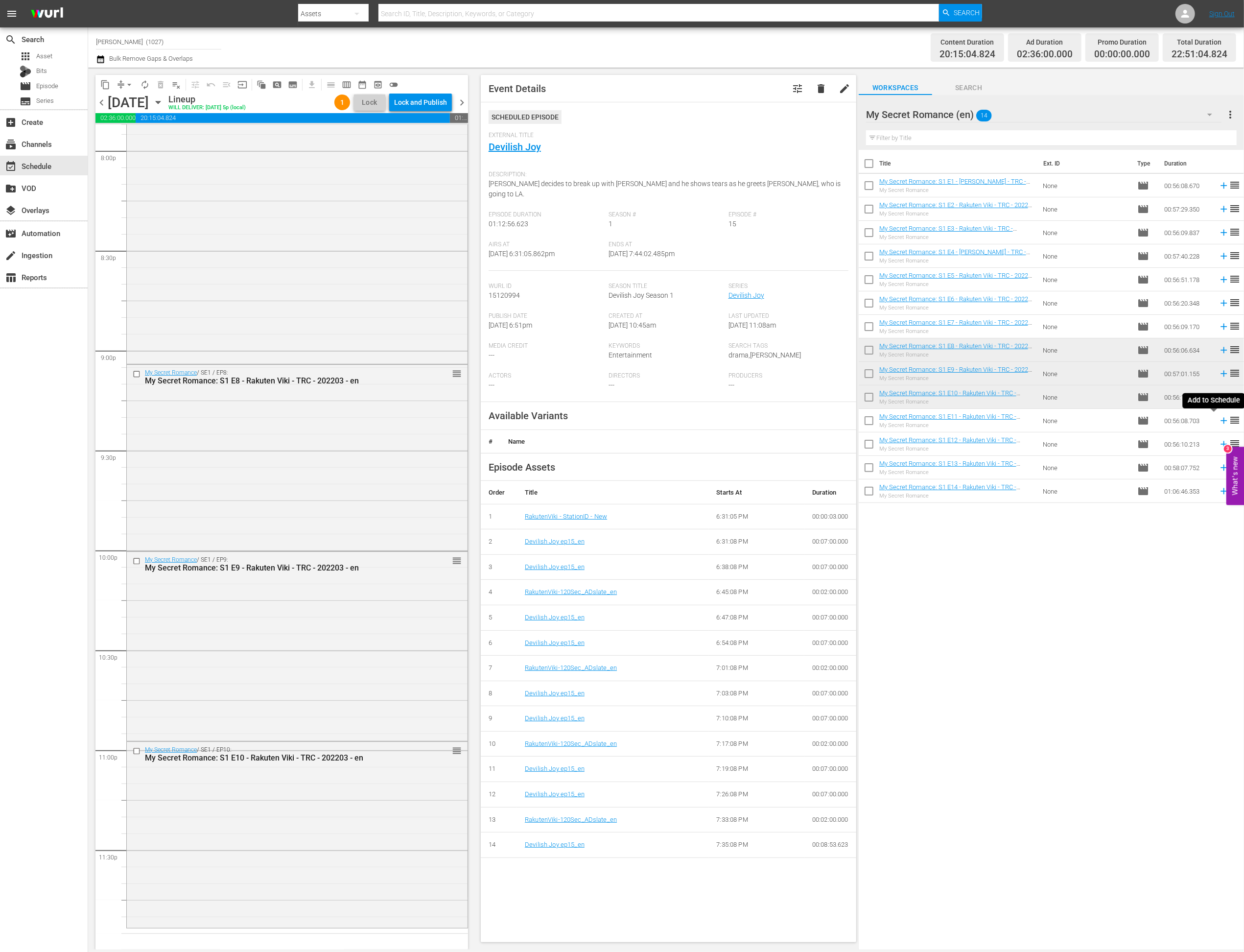
click at [874, 420] on icon at bounding box center [1224, 421] width 6 height 6
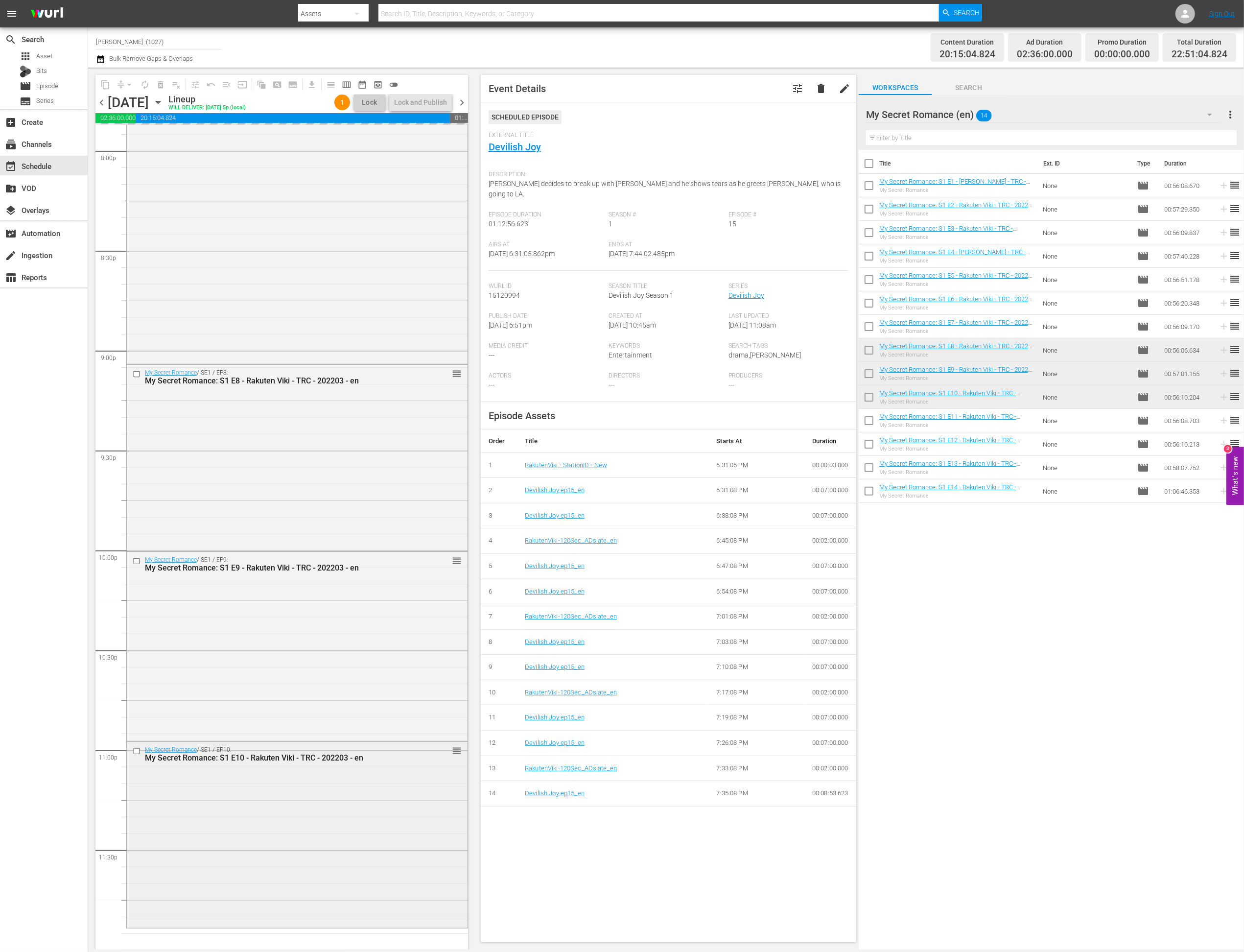
click at [282, 869] on div "My Secret Romance / SE1 / EP10: My Secret Romance: S1 E10 - Rakuten Viki - TRC …" at bounding box center [297, 834] width 341 height 184
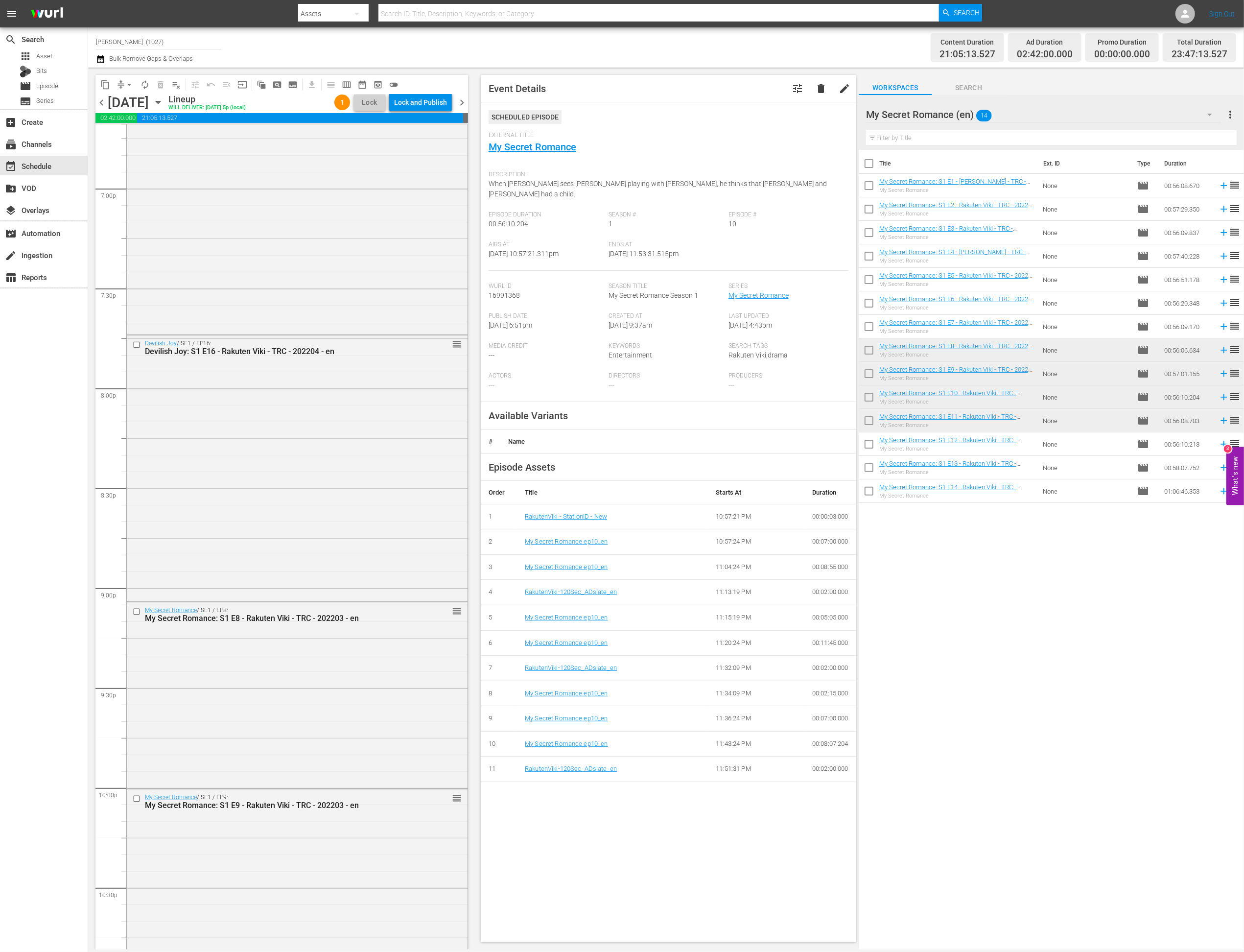
scroll to position [4135, 0]
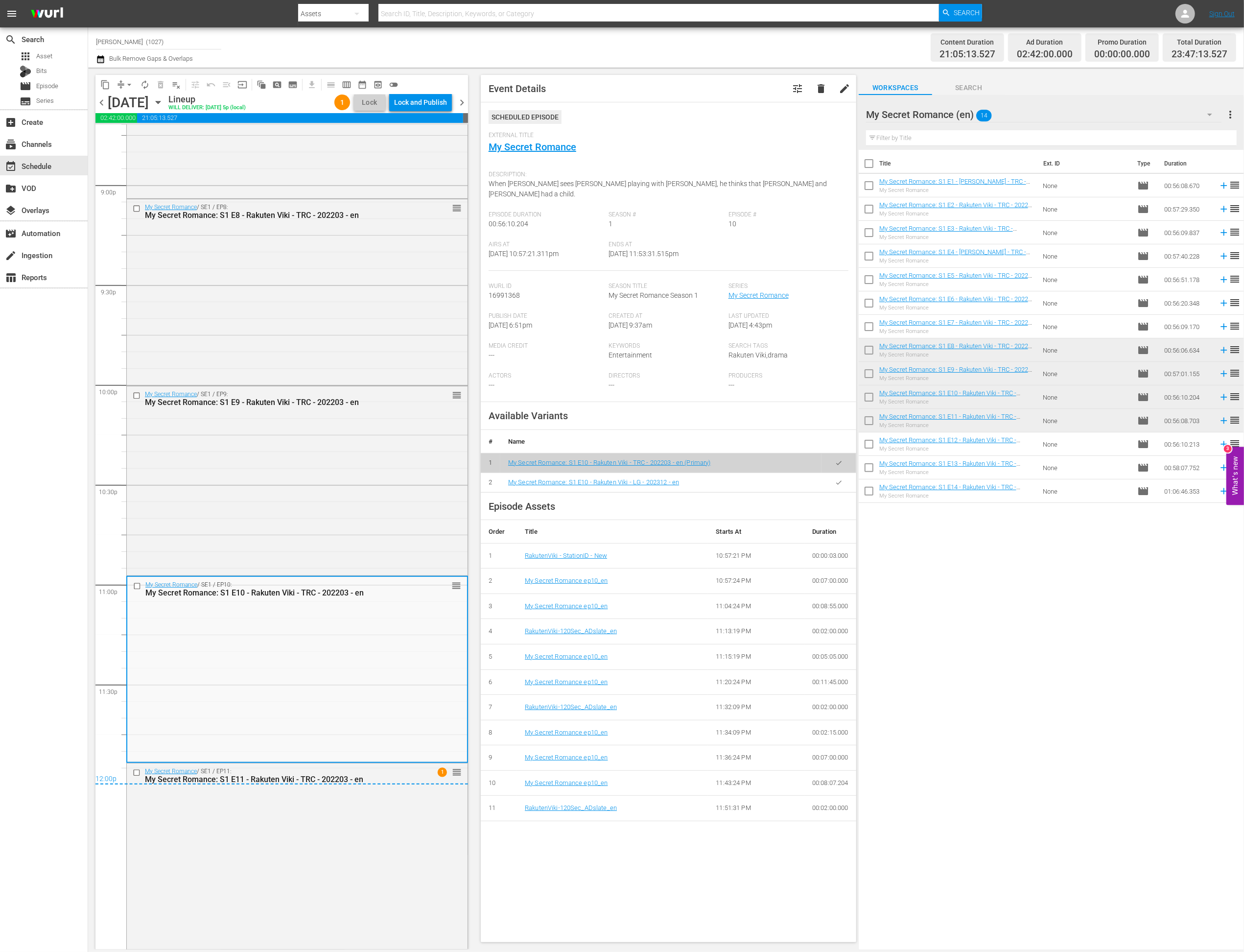
click at [835, 479] on icon "button" at bounding box center [839, 483] width 8 height 8
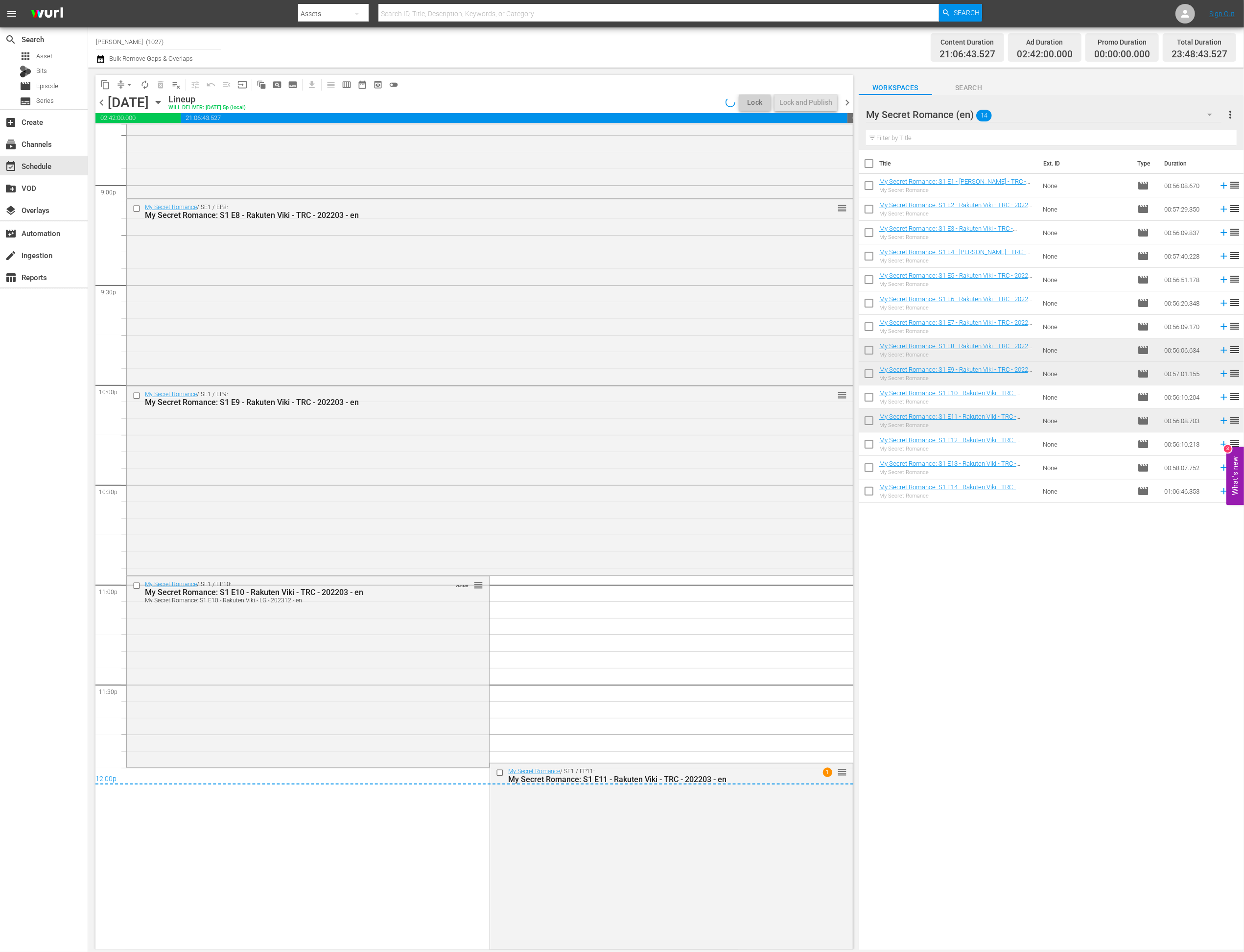
click at [123, 83] on button "arrow_drop_down" at bounding box center [129, 85] width 16 height 16
click at [166, 140] on li "Align to End of Previous Day" at bounding box center [130, 137] width 103 height 16
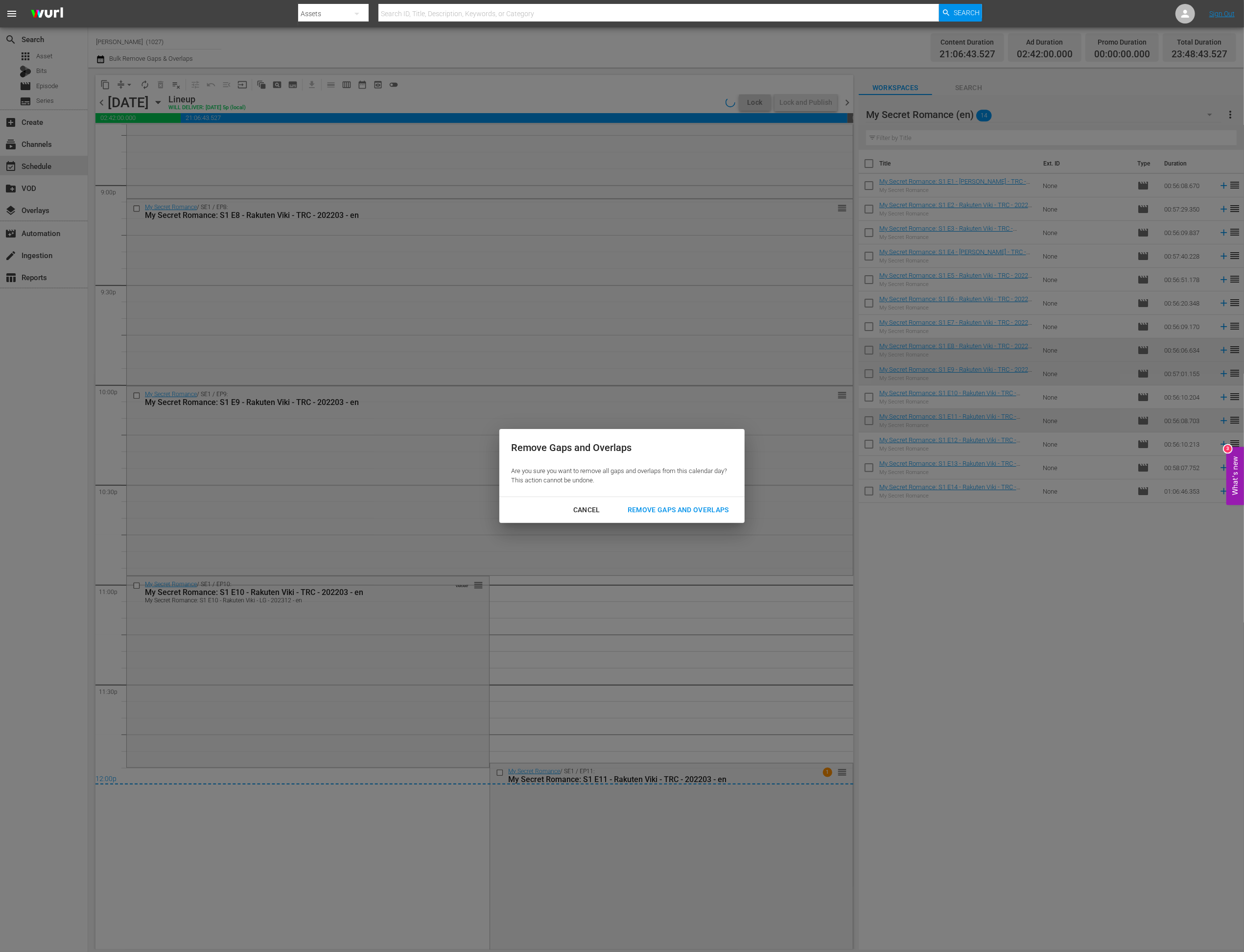
click at [672, 508] on div "Remove Gaps and Overlaps" at bounding box center [679, 510] width 117 height 12
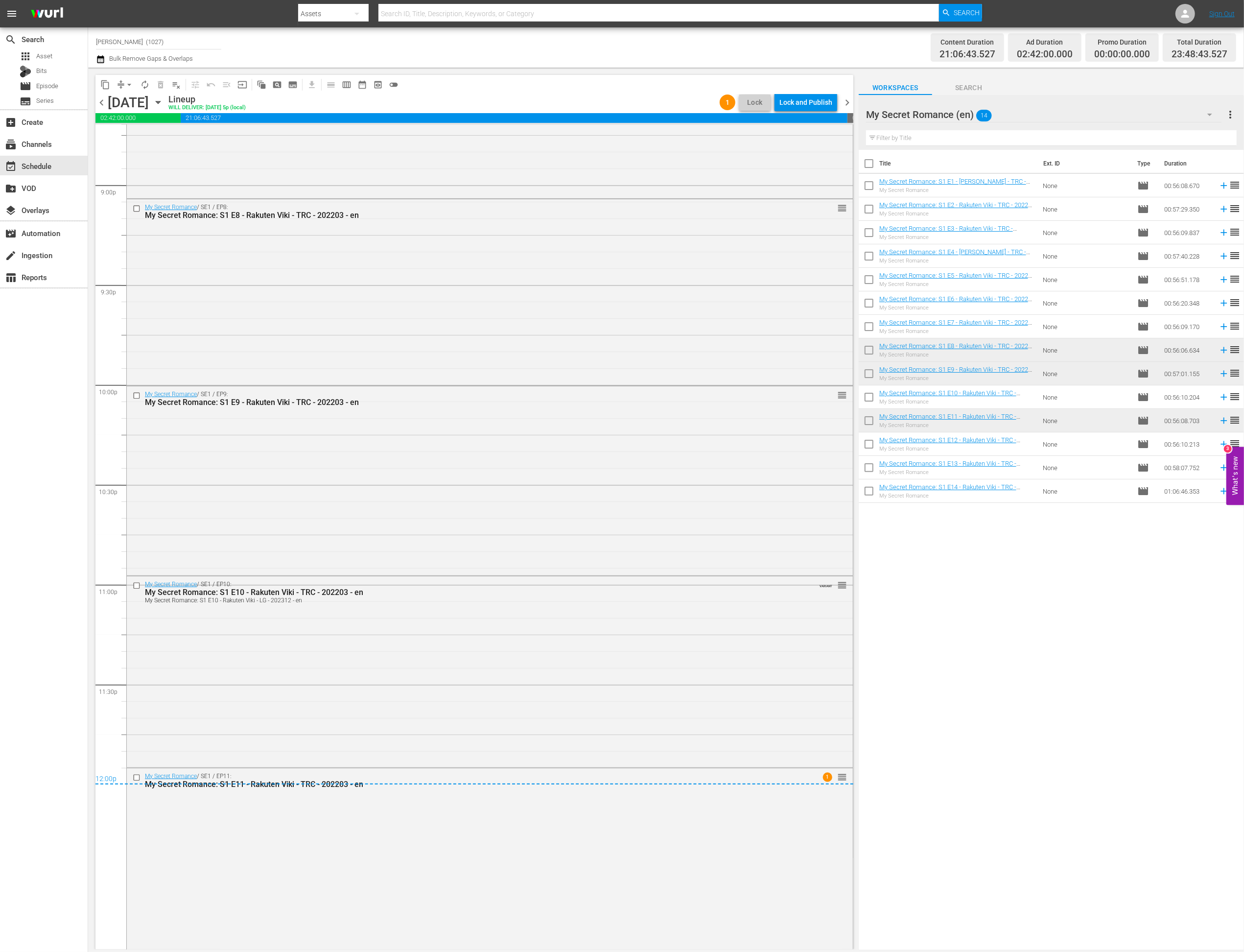
scroll to position [4140, 0]
click at [797, 105] on div "Lock and Publish" at bounding box center [806, 102] width 53 height 18
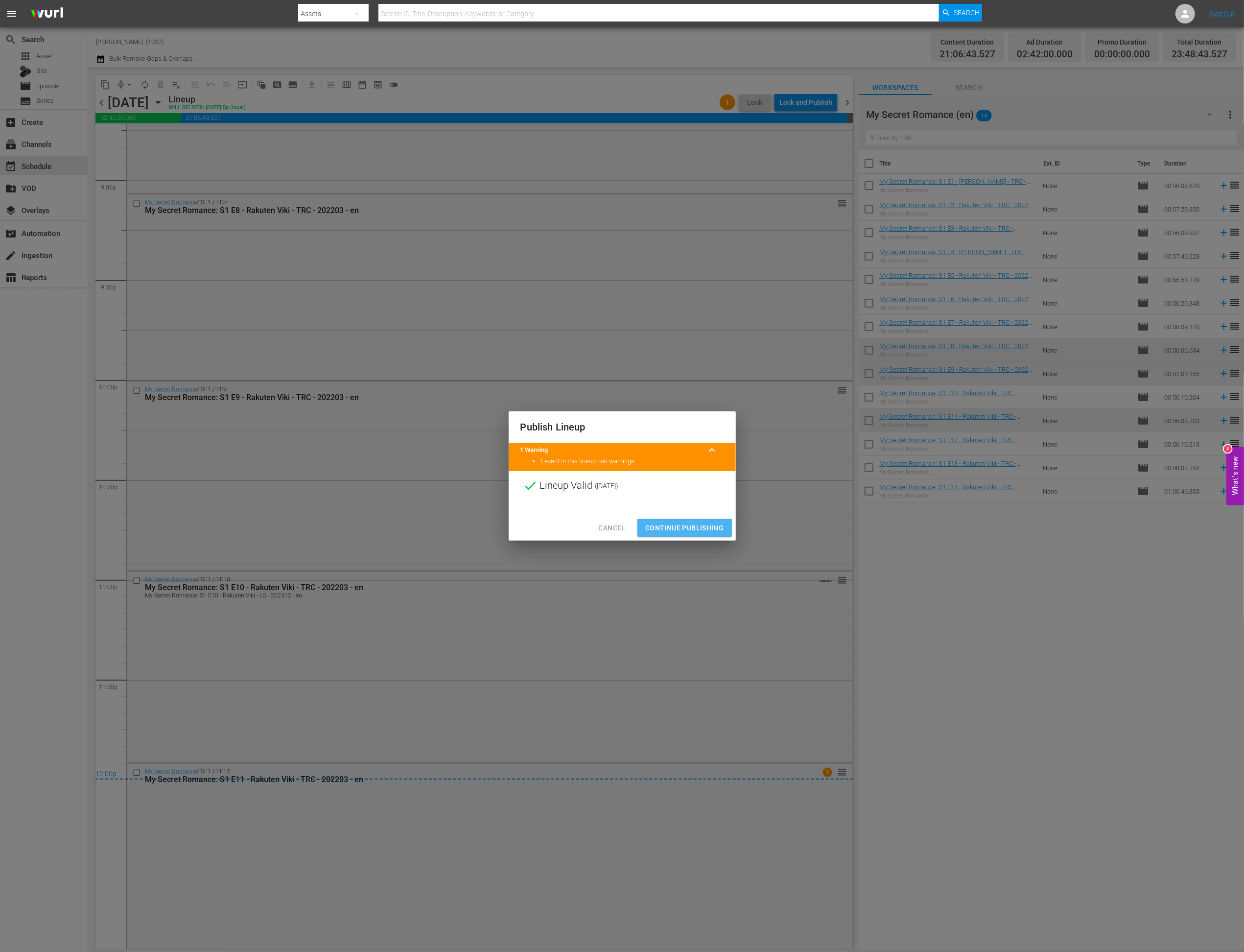
click at [665, 524] on span "Continue Publishing" at bounding box center [685, 527] width 79 height 12
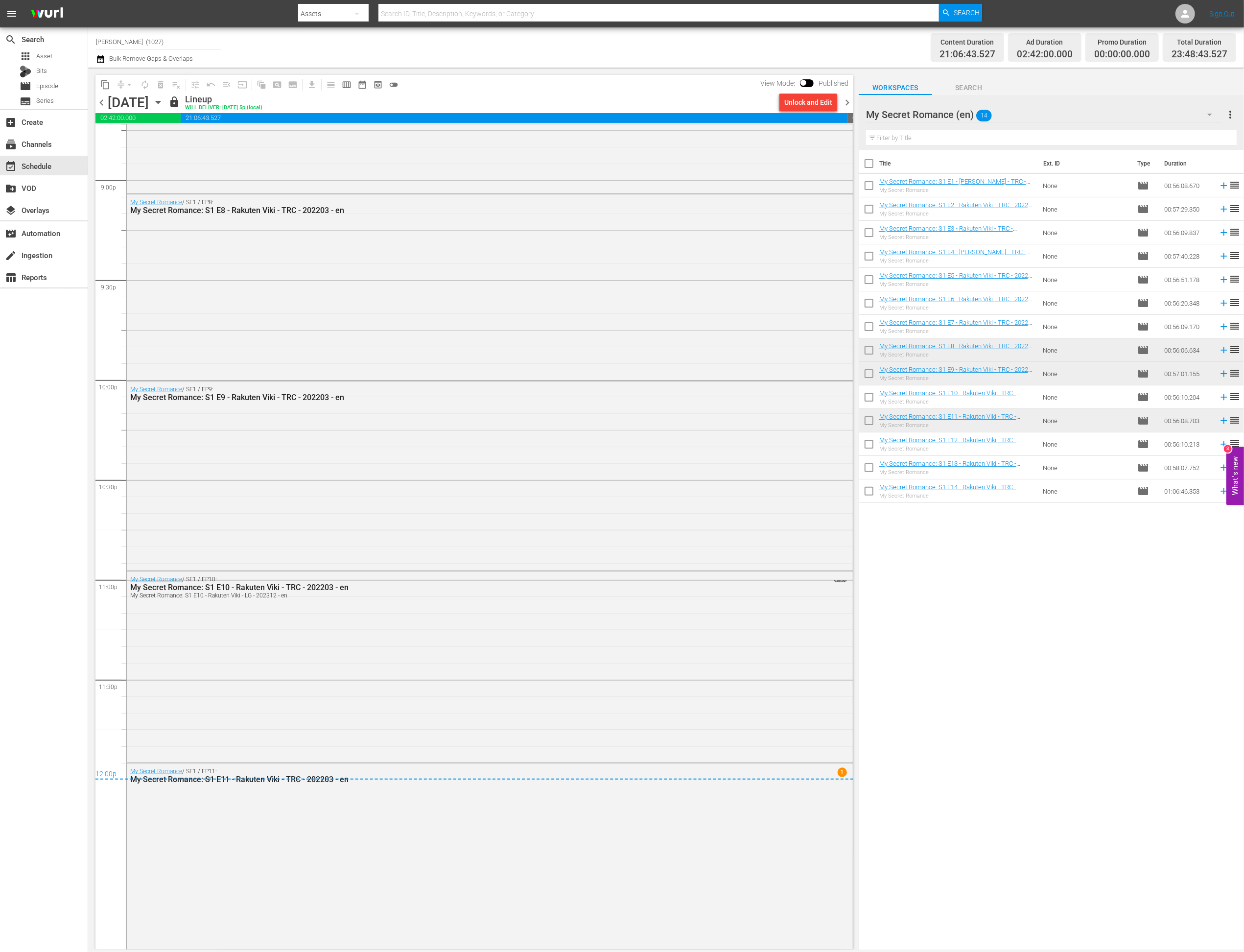
click at [849, 100] on span "chevron_right" at bounding box center [847, 102] width 12 height 12
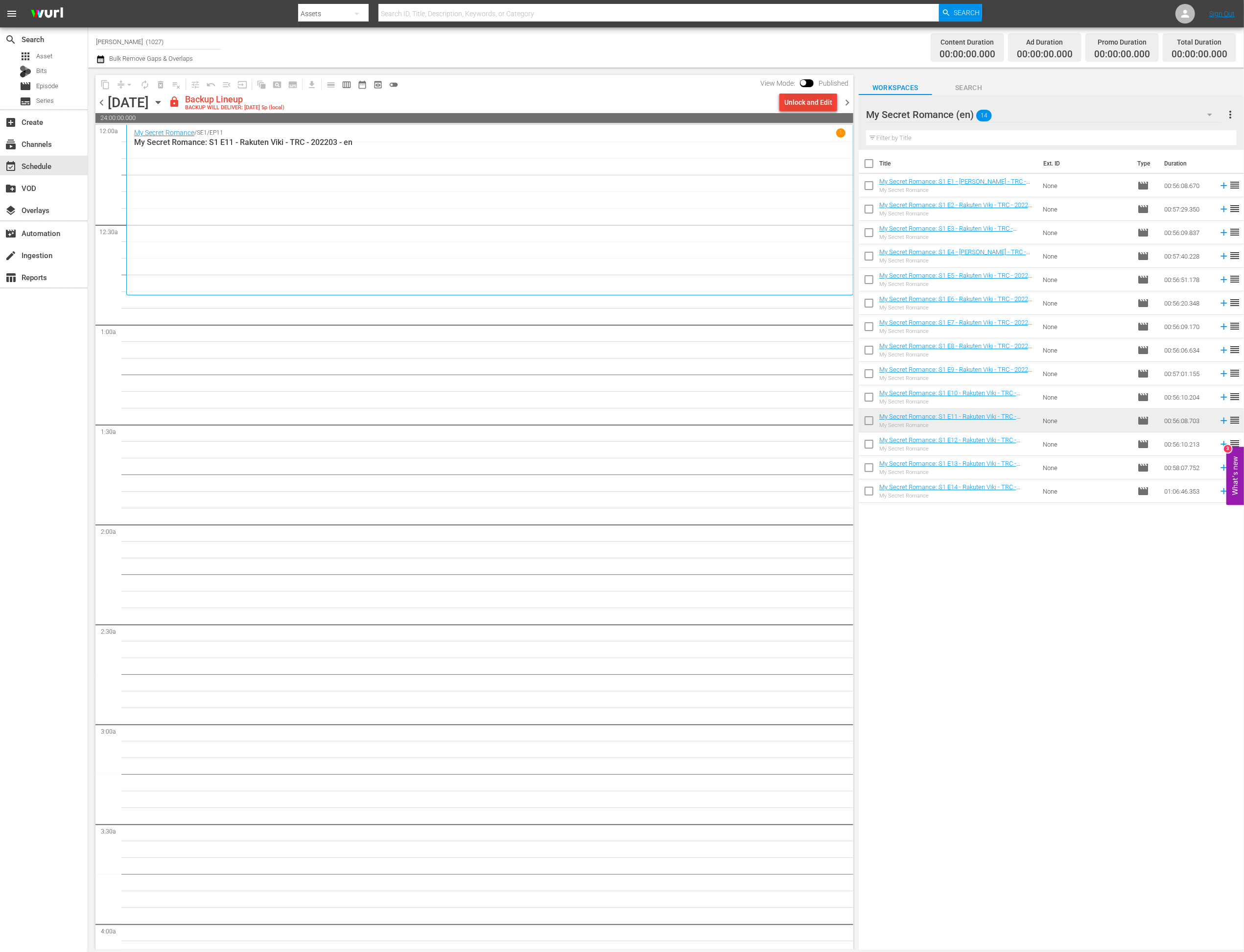
click at [807, 104] on div "Unlock and Edit" at bounding box center [808, 102] width 48 height 18
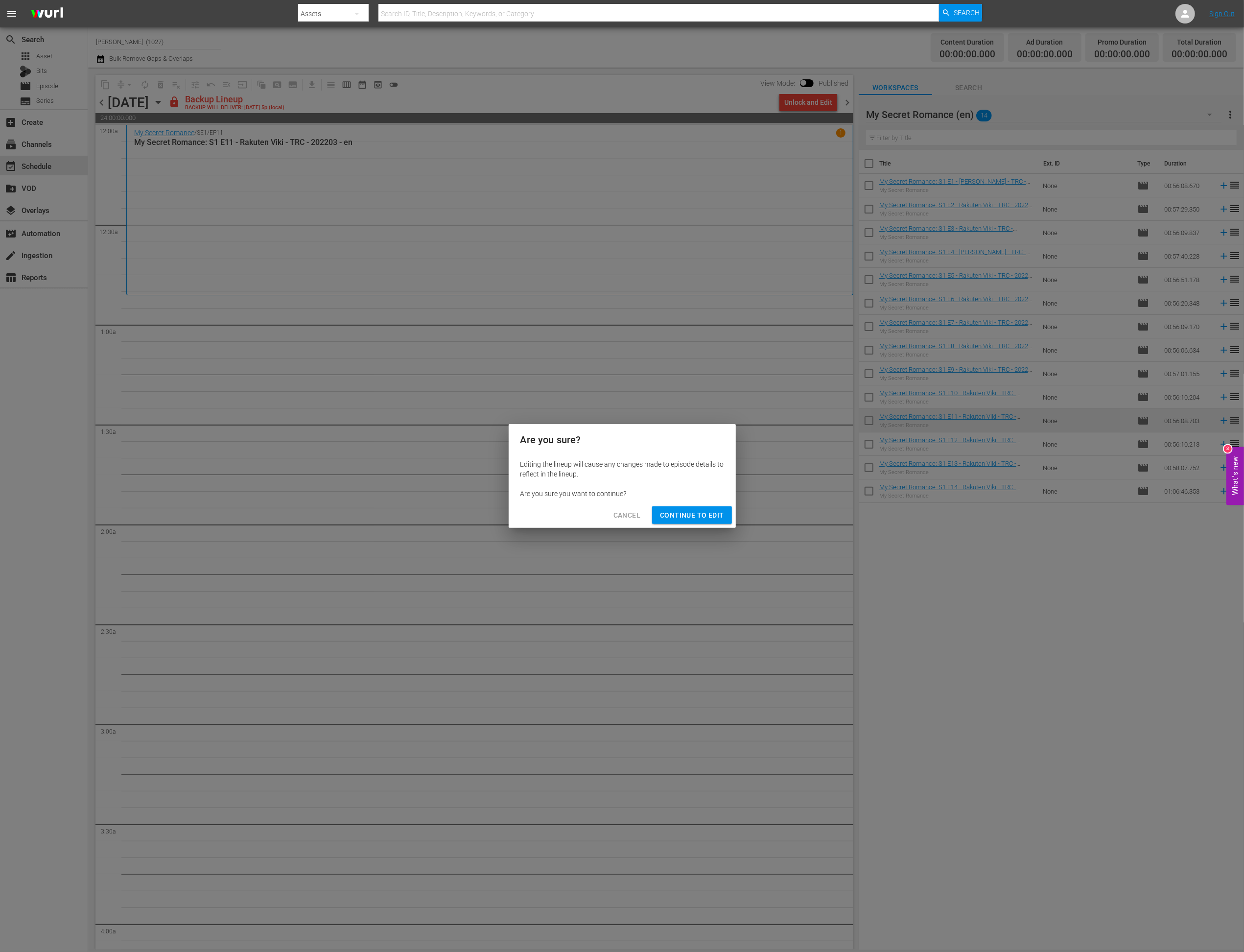
click at [702, 508] on button "Continue to Edit" at bounding box center [691, 515] width 79 height 18
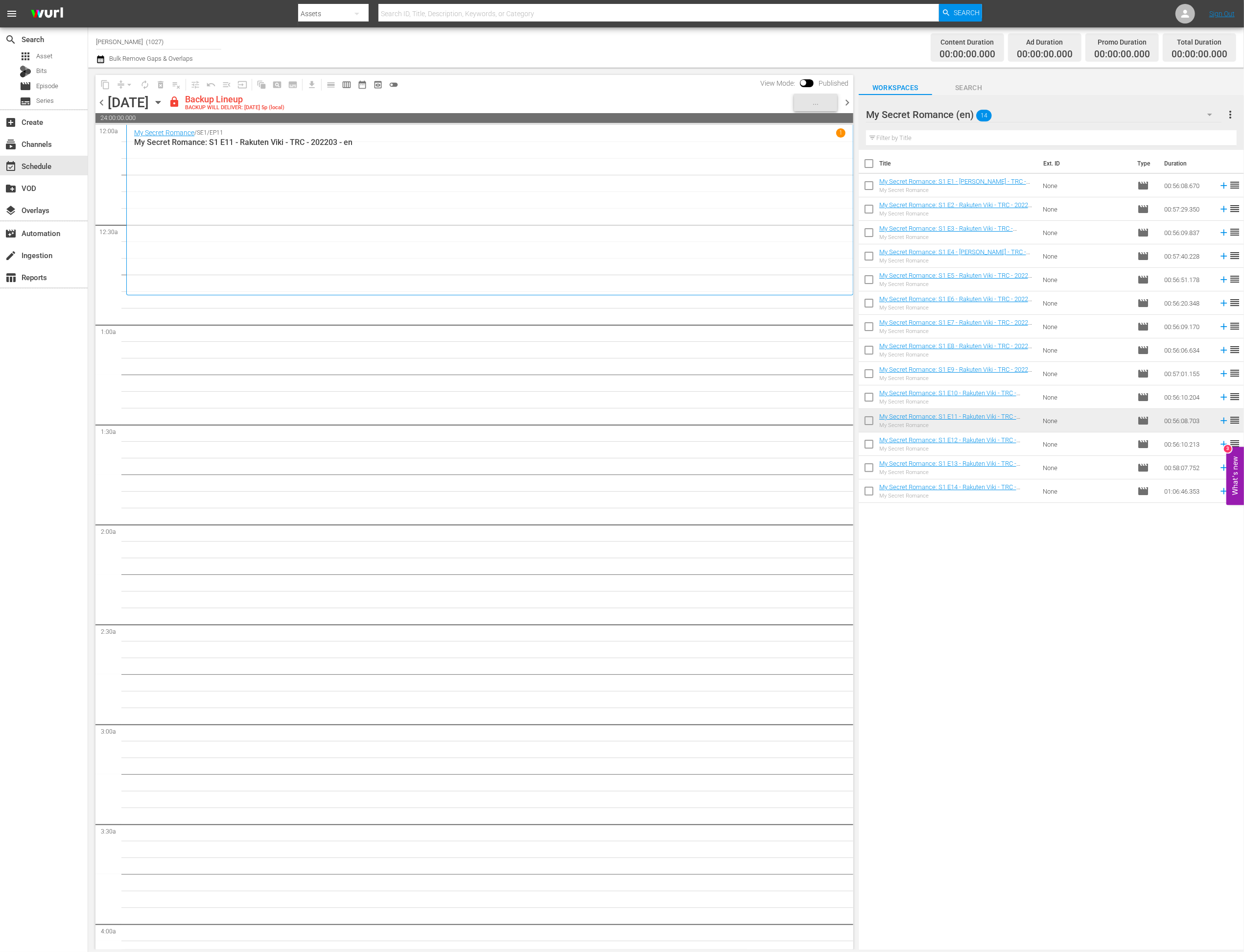
click at [865, 452] on input "checkbox" at bounding box center [869, 446] width 20 height 20
checkbox input "true"
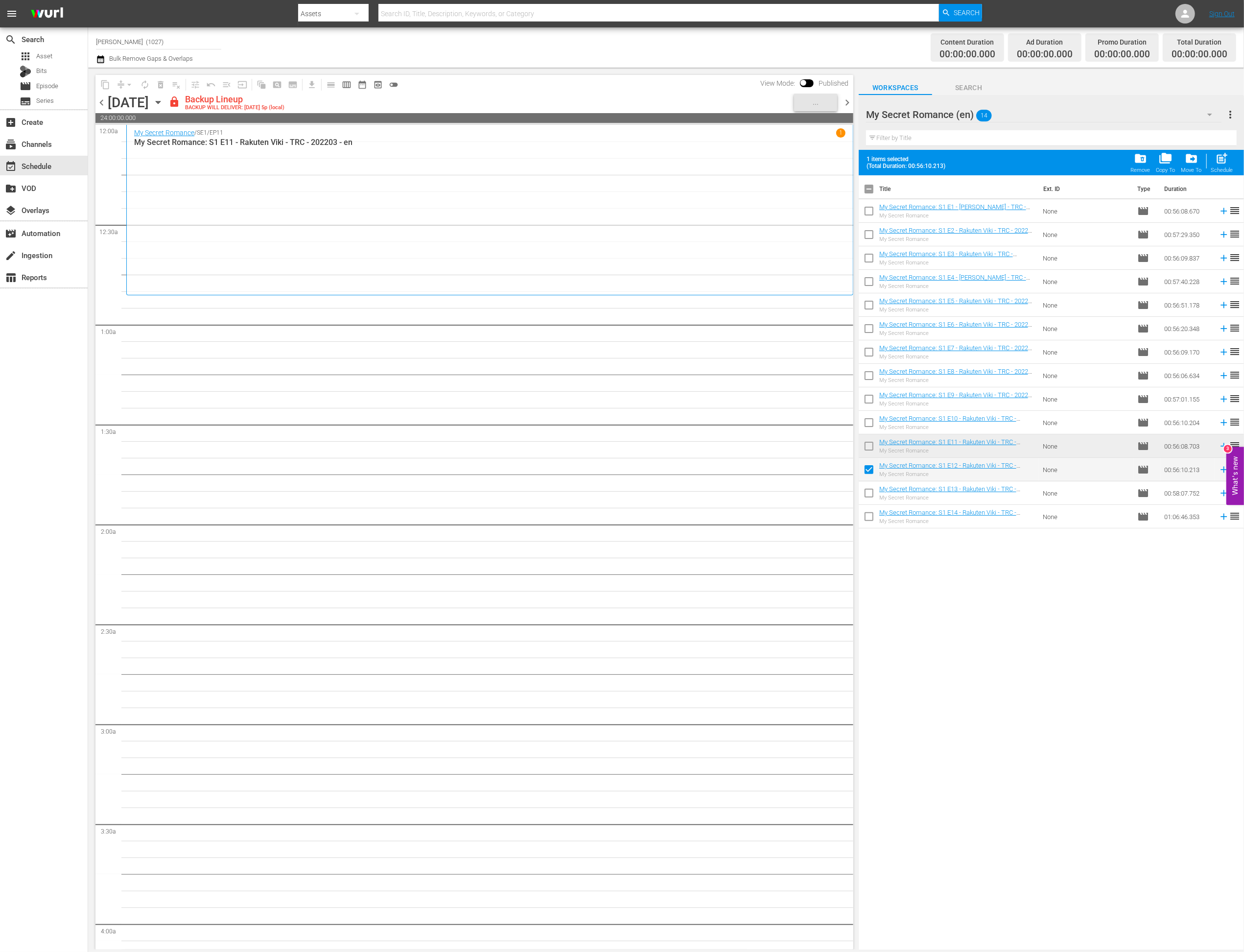
click at [865, 498] on input "checkbox" at bounding box center [869, 495] width 20 height 20
checkbox input "true"
click at [865, 529] on div "Title Ext. ID Type Duration My Secret Romance: S1 E1 - Rakuten Viki - TRC - 202…" at bounding box center [1051, 563] width 385 height 776
click at [866, 520] on input "checkbox" at bounding box center [869, 519] width 20 height 20
checkbox input "true"
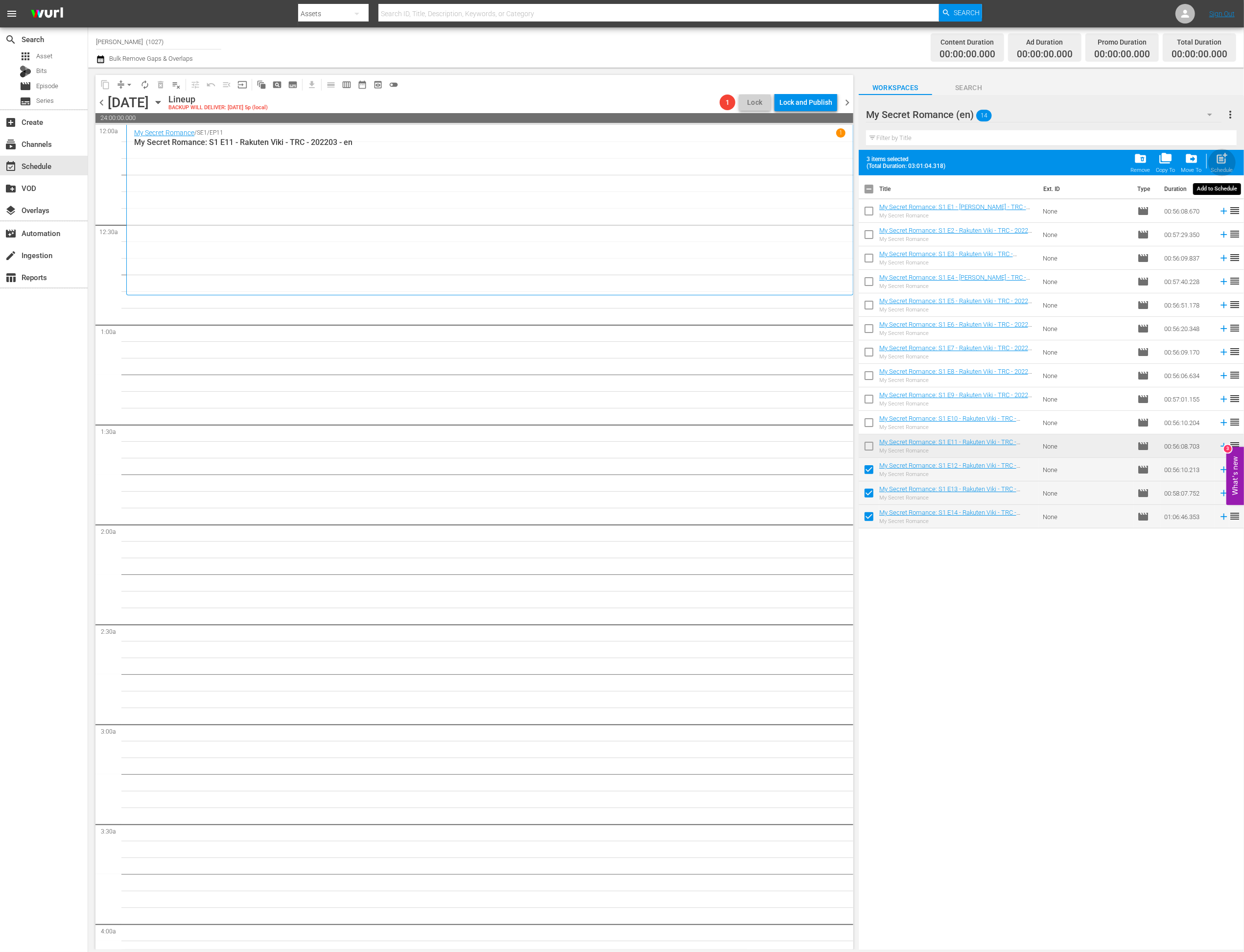
click at [874, 159] on span "post_add" at bounding box center [1222, 158] width 13 height 13
checkbox input "false"
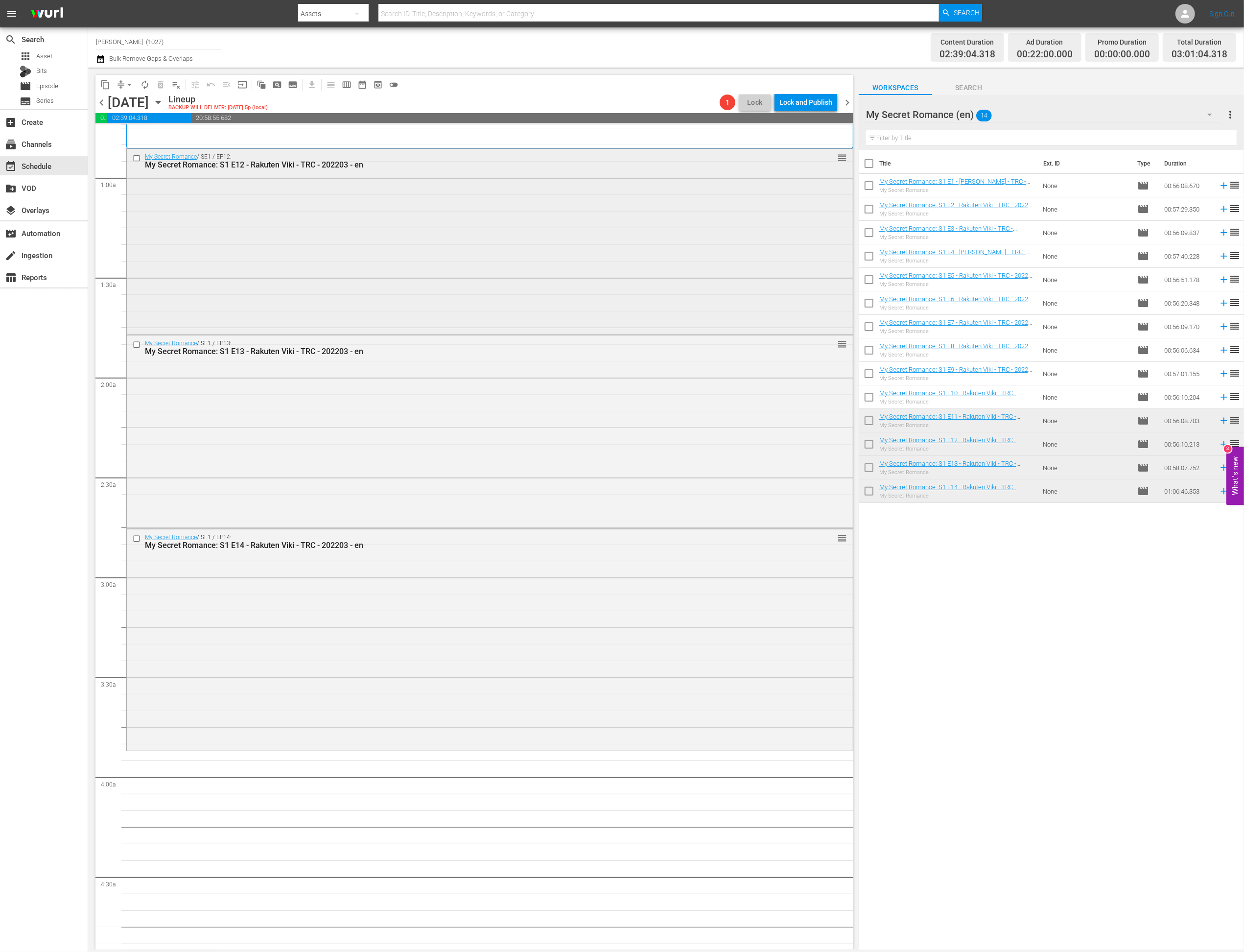
scroll to position [167, 0]
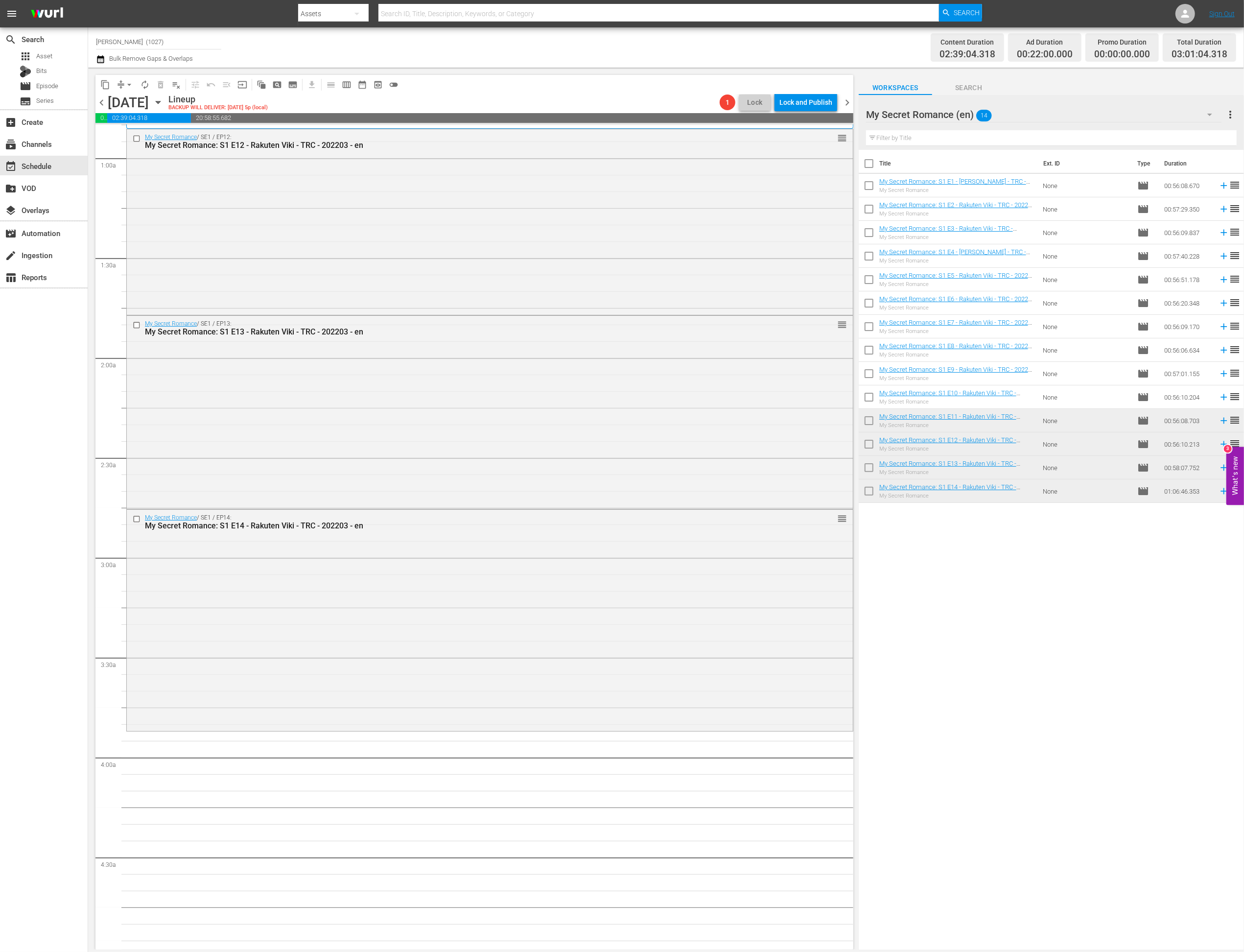
click at [874, 119] on div "My Secret Romance (en) 14" at bounding box center [1044, 114] width 356 height 27
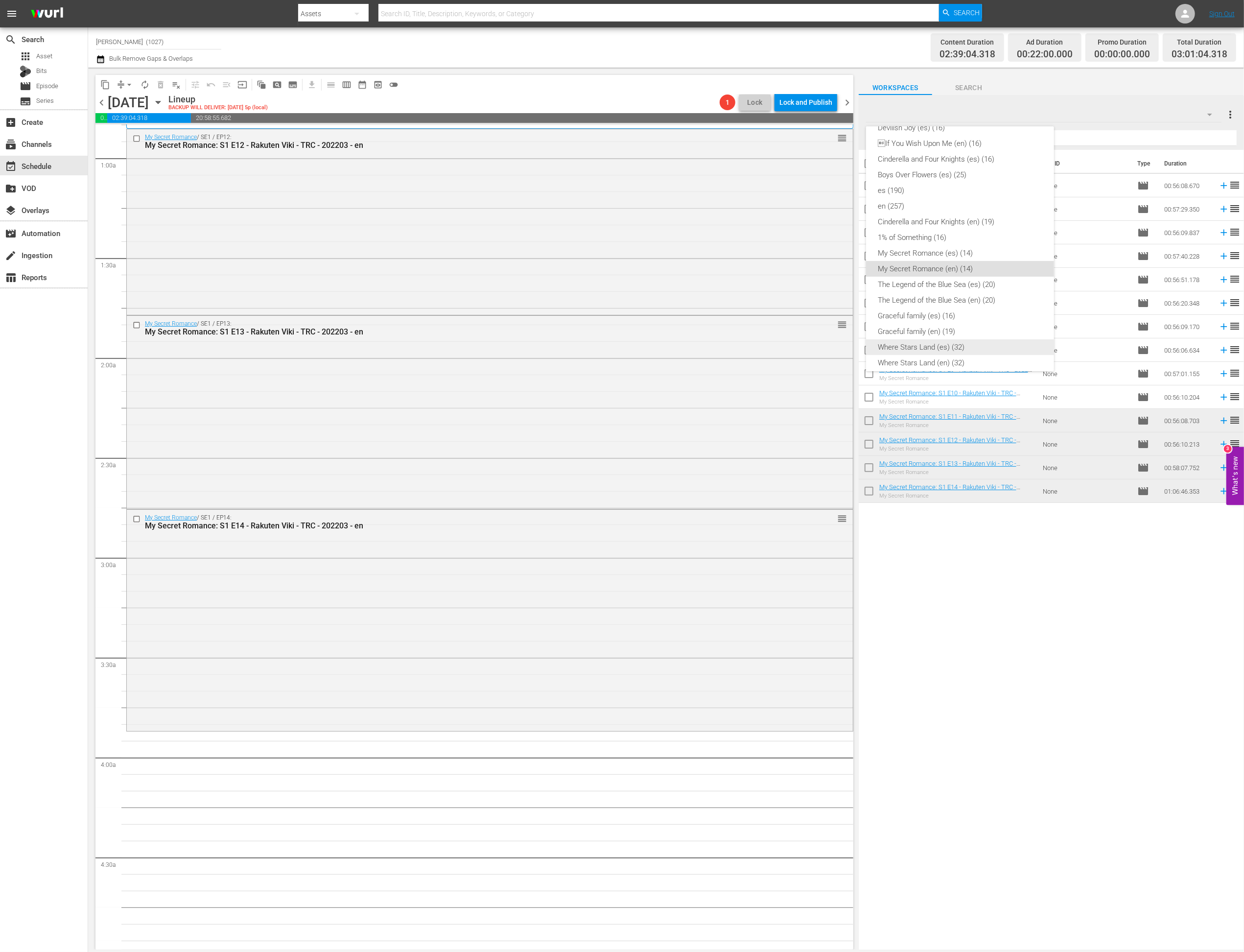
scroll to position [0, 0]
click at [874, 344] on div "Cinderella and Four Knights (en) (19)" at bounding box center [960, 346] width 165 height 16
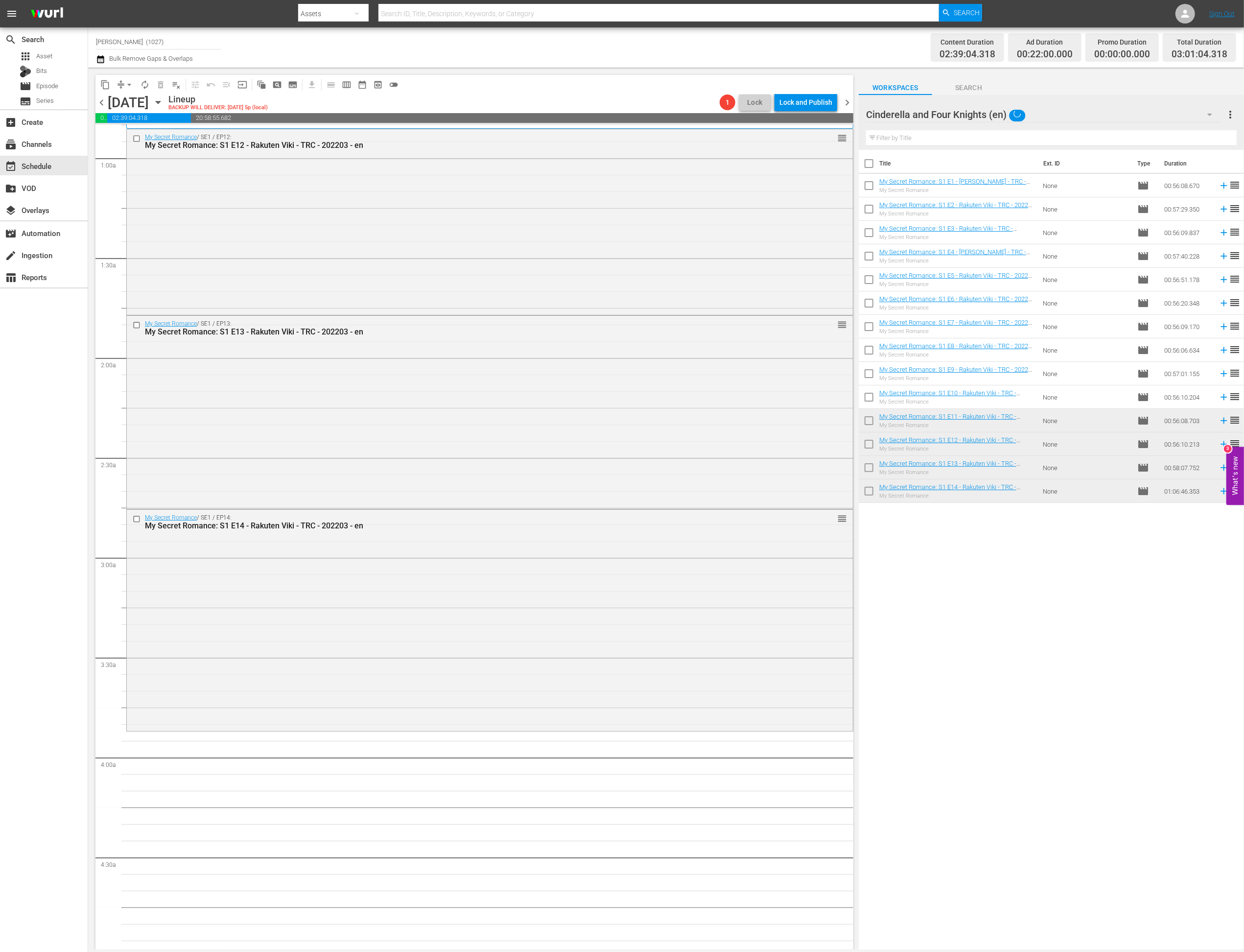
scroll to position [144, 0]
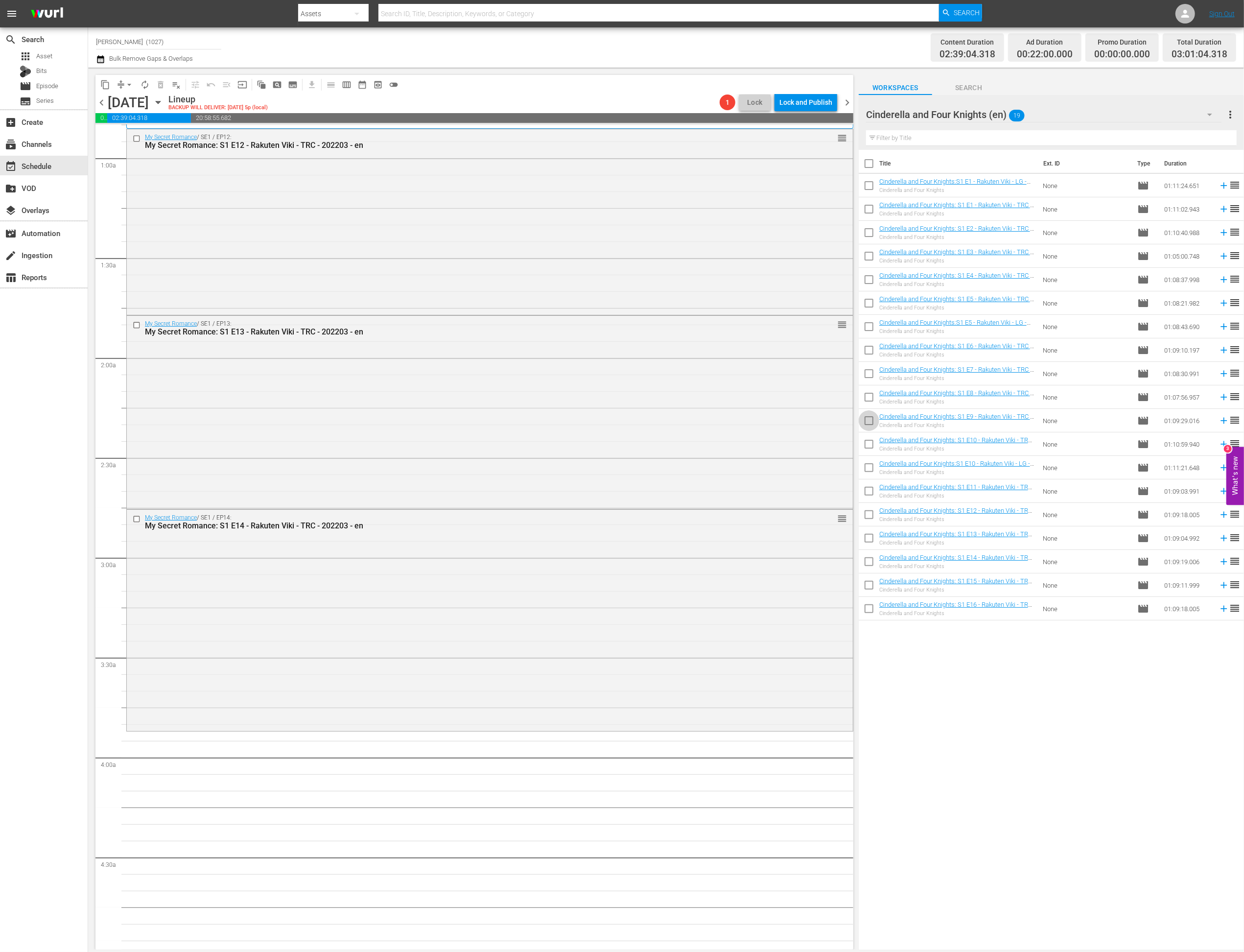
click at [870, 418] on input "checkbox" at bounding box center [869, 423] width 20 height 20
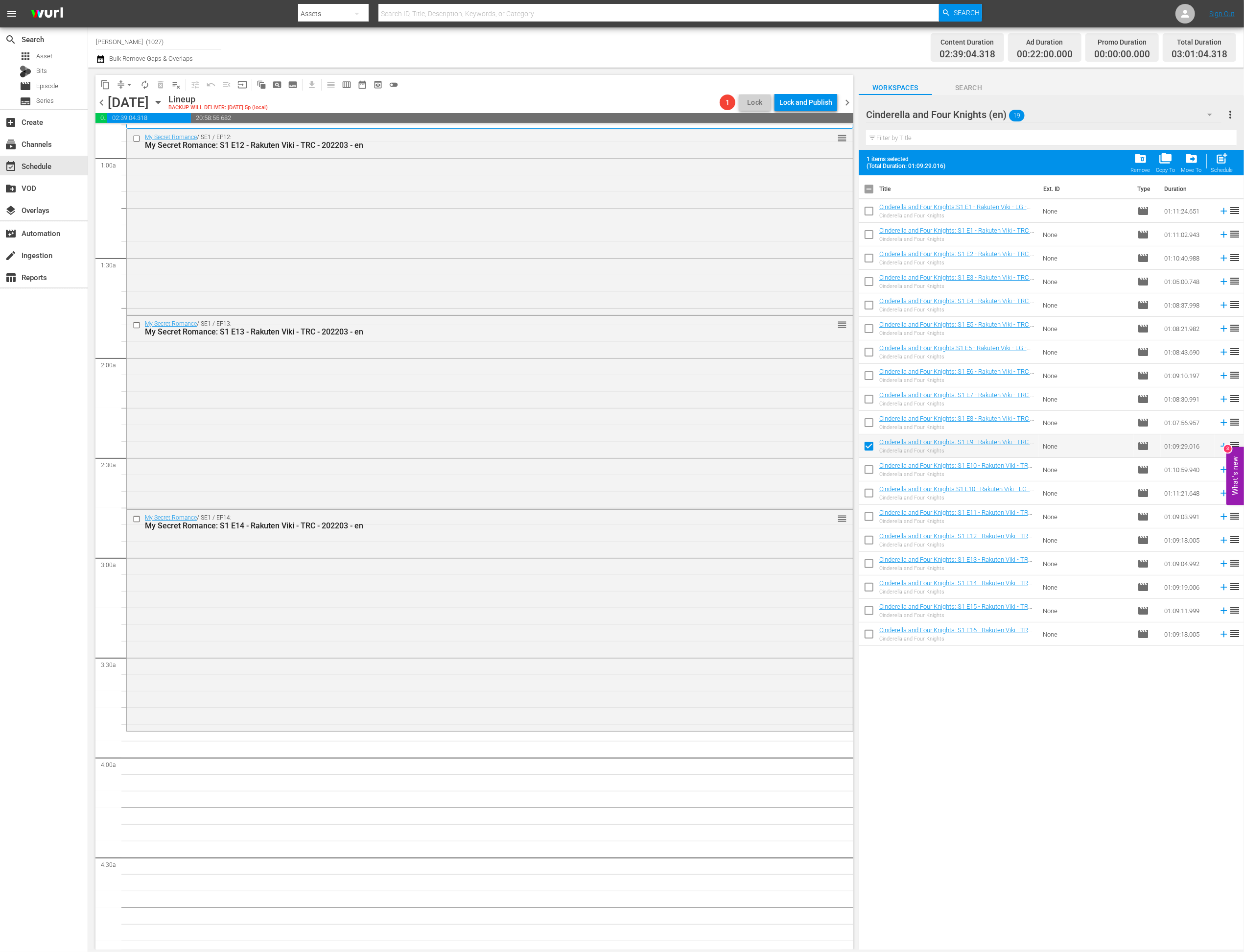
click at [874, 487] on input "checkbox" at bounding box center [869, 495] width 20 height 20
click at [874, 518] on input "checkbox" at bounding box center [869, 519] width 20 height 20
click at [874, 534] on input "checkbox" at bounding box center [869, 542] width 20 height 20
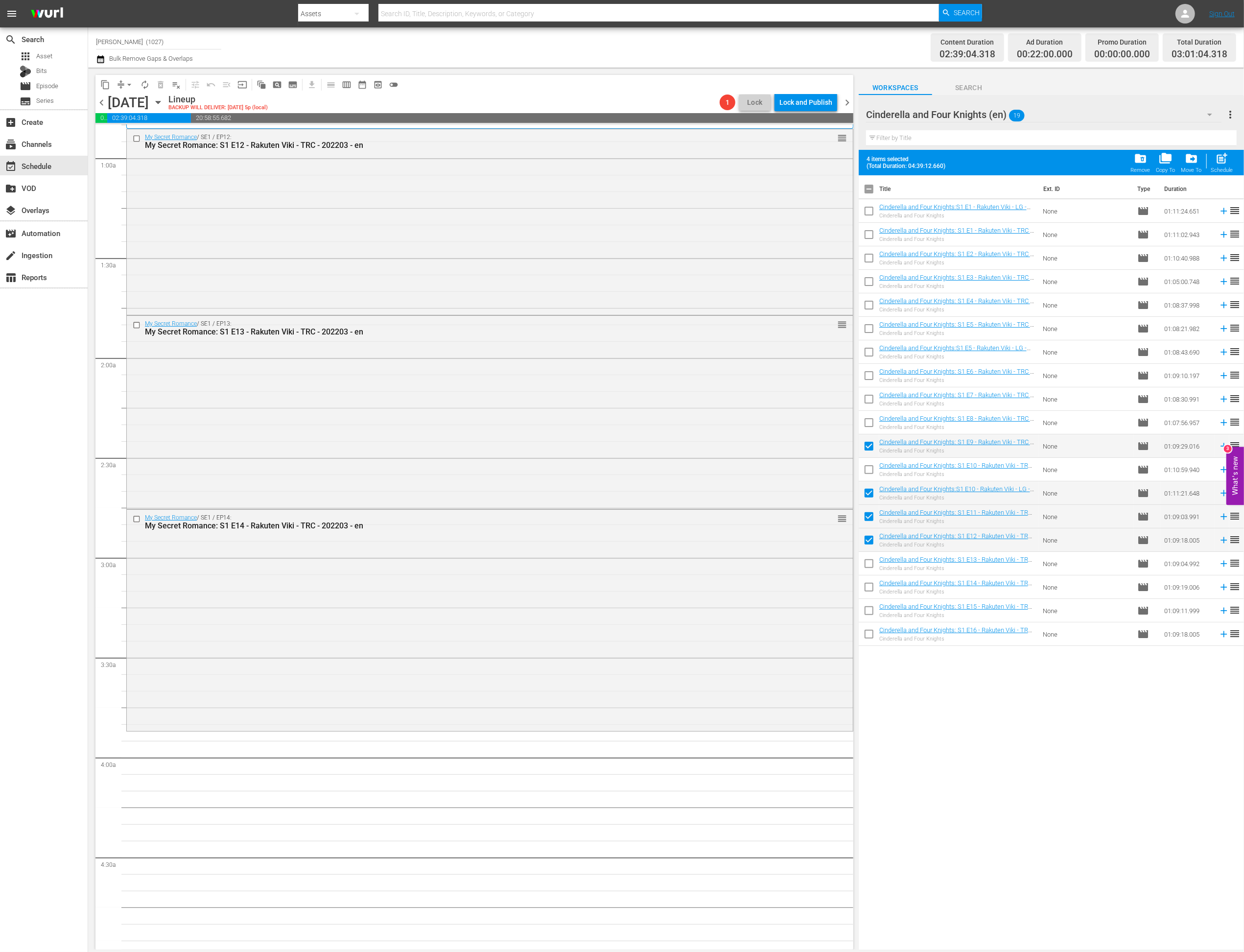
click at [872, 573] on input "checkbox" at bounding box center [869, 566] width 20 height 20
click at [871, 595] on input "checkbox" at bounding box center [869, 589] width 20 height 20
click at [871, 611] on input "checkbox" at bounding box center [869, 613] width 20 height 20
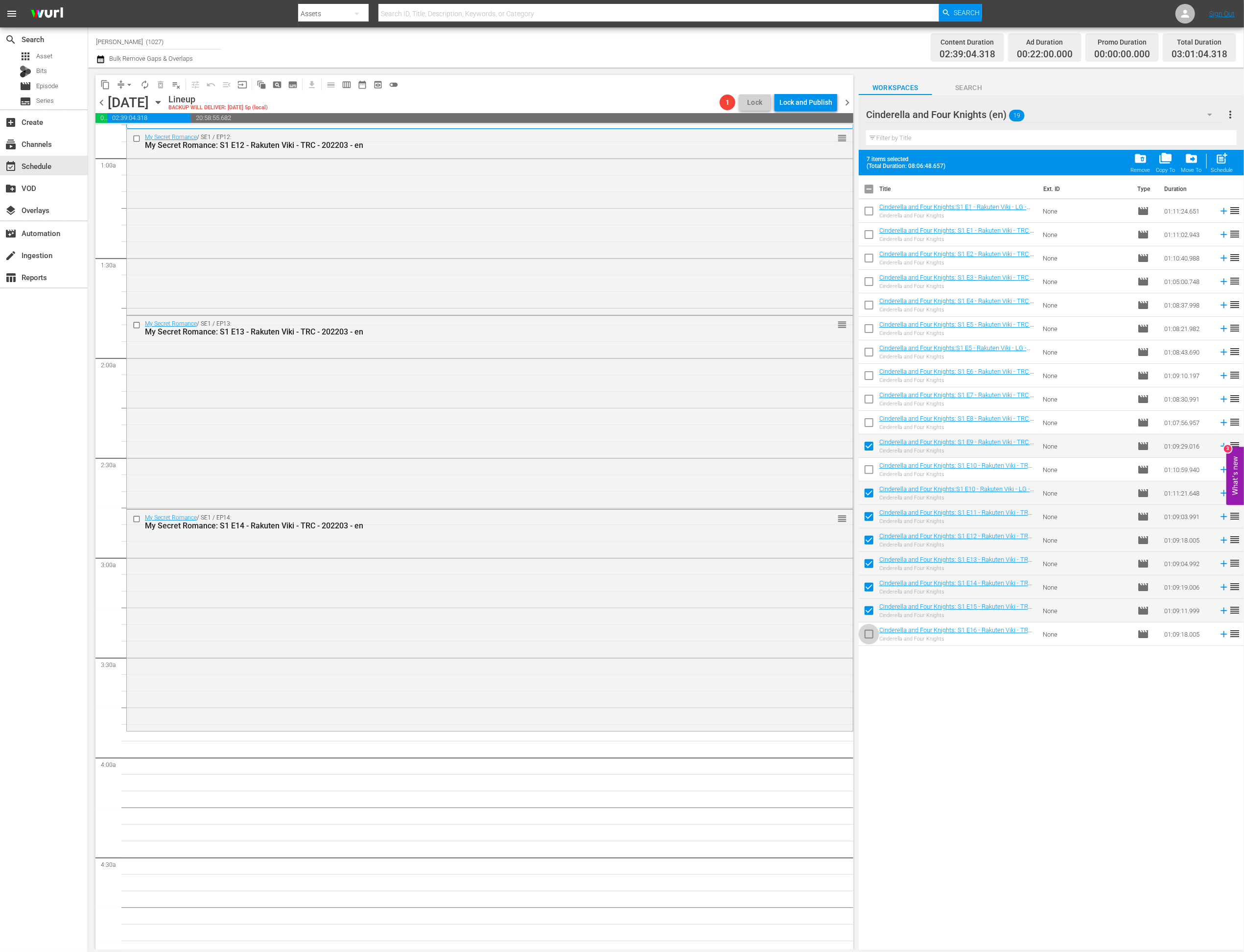
click at [871, 629] on input "checkbox" at bounding box center [869, 636] width 20 height 20
click at [874, 170] on div "Schedule" at bounding box center [1222, 170] width 22 height 6
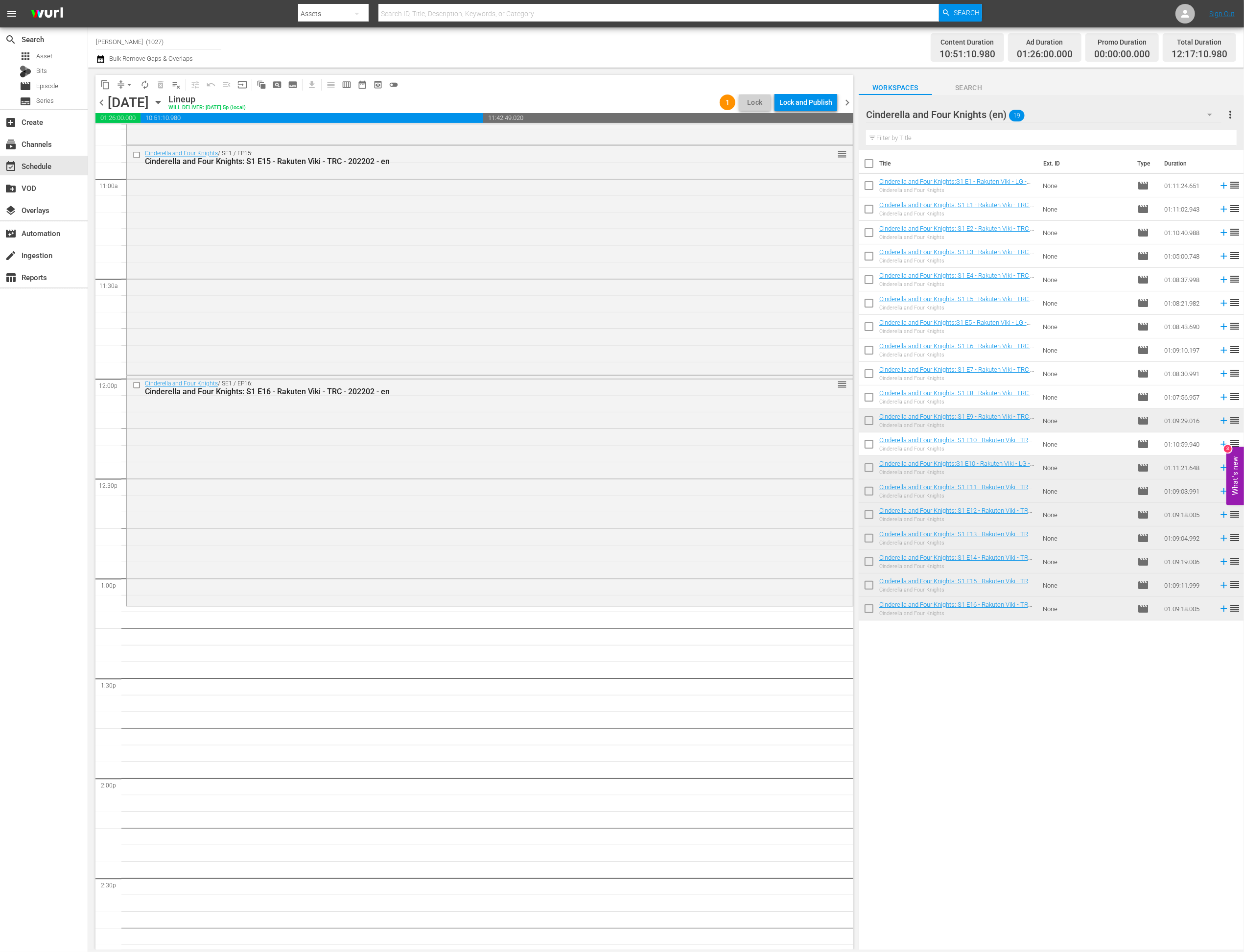
scroll to position [2147, 0]
click at [874, 108] on div "Cinderella and Four Knights (en) 19" at bounding box center [1044, 114] width 356 height 27
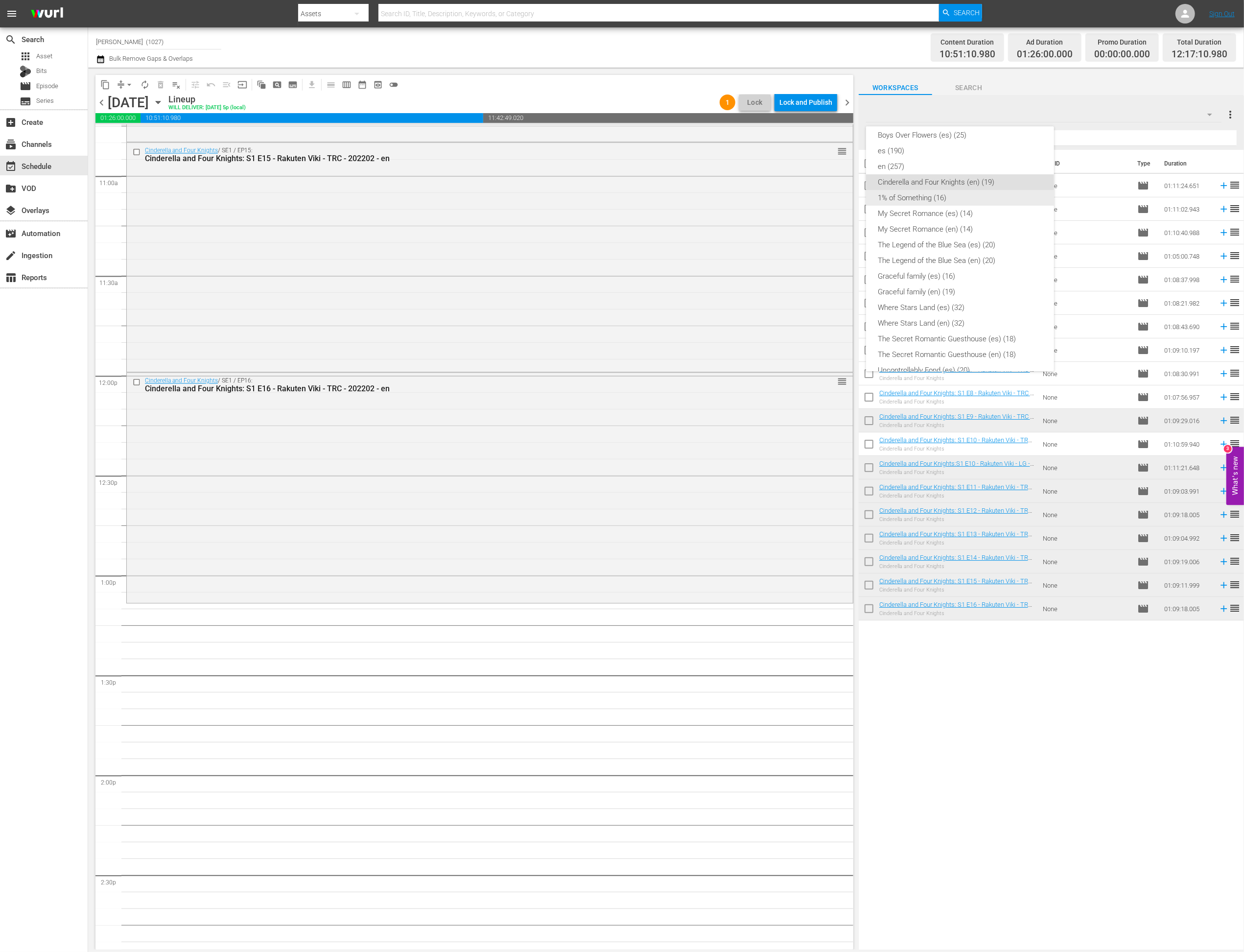
scroll to position [165, 0]
click at [874, 327] on div "Where Stars Land (en) (32)" at bounding box center [960, 322] width 165 height 16
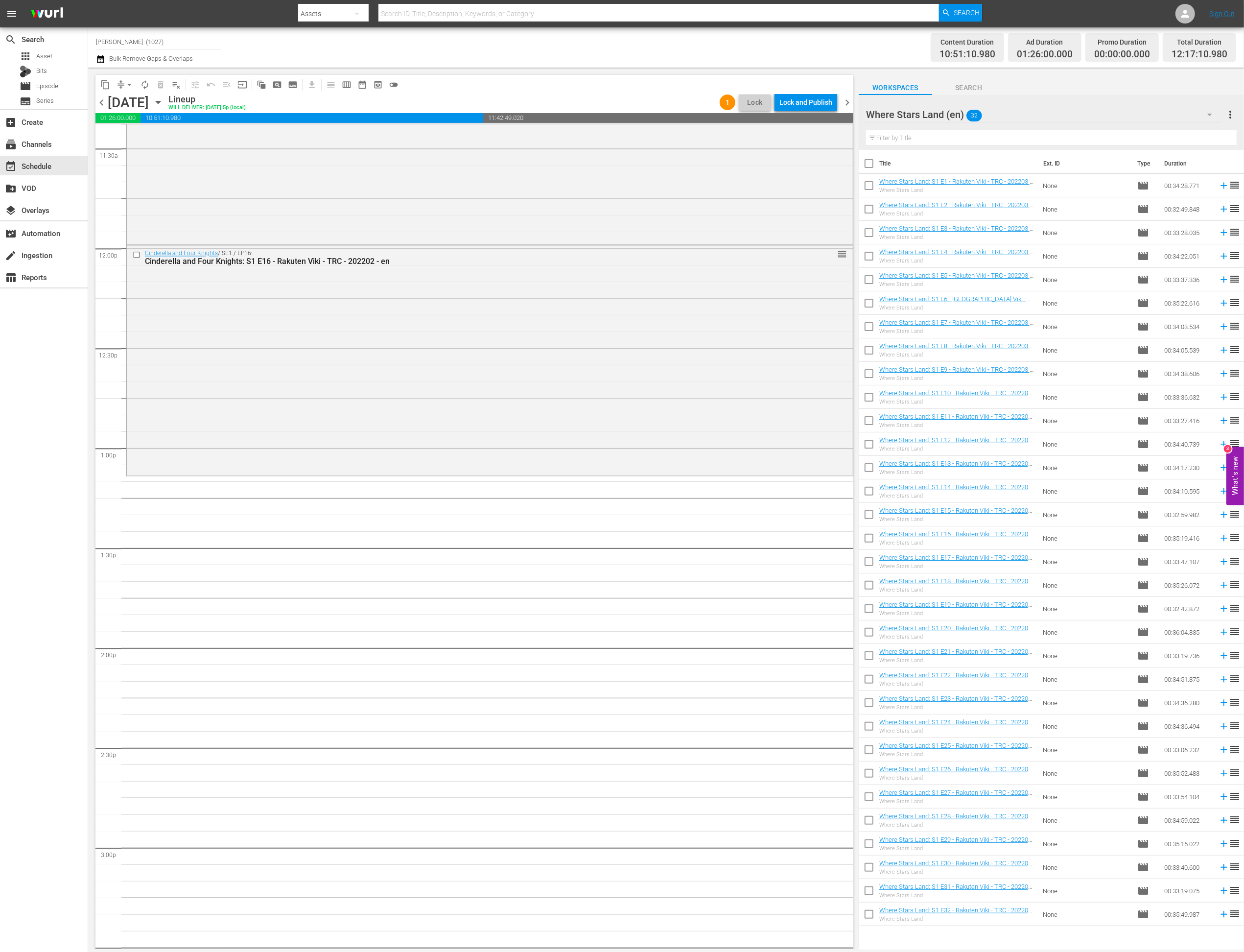
scroll to position [2273, 0]
click at [874, 191] on td at bounding box center [1222, 186] width 15 height 24
click at [874, 187] on icon at bounding box center [1224, 186] width 11 height 11
click at [872, 210] on input "checkbox" at bounding box center [869, 211] width 20 height 20
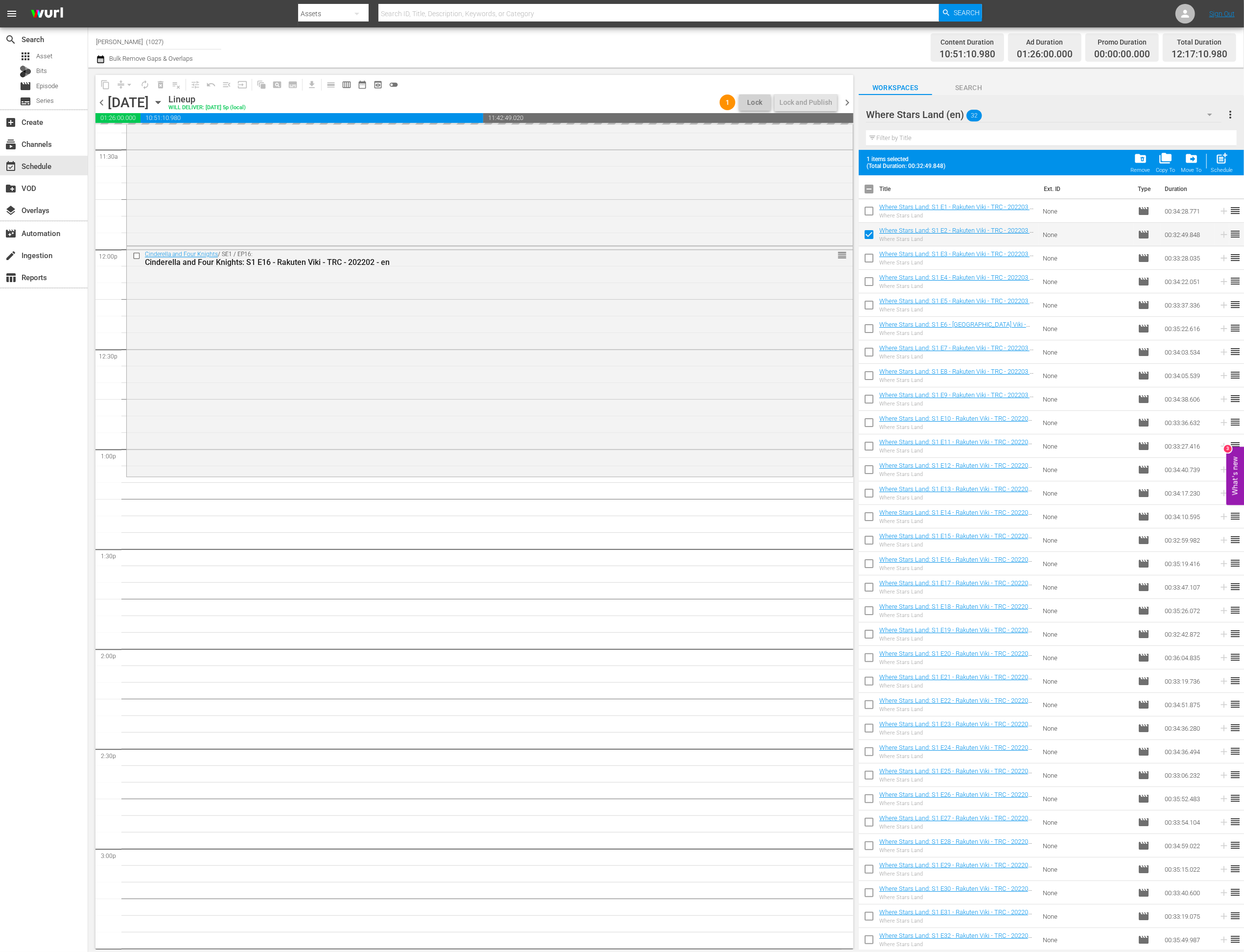
click at [872, 259] on input "checkbox" at bounding box center [869, 260] width 20 height 20
click at [872, 290] on input "checkbox" at bounding box center [869, 283] width 20 height 20
click at [872, 311] on input "checkbox" at bounding box center [869, 307] width 20 height 20
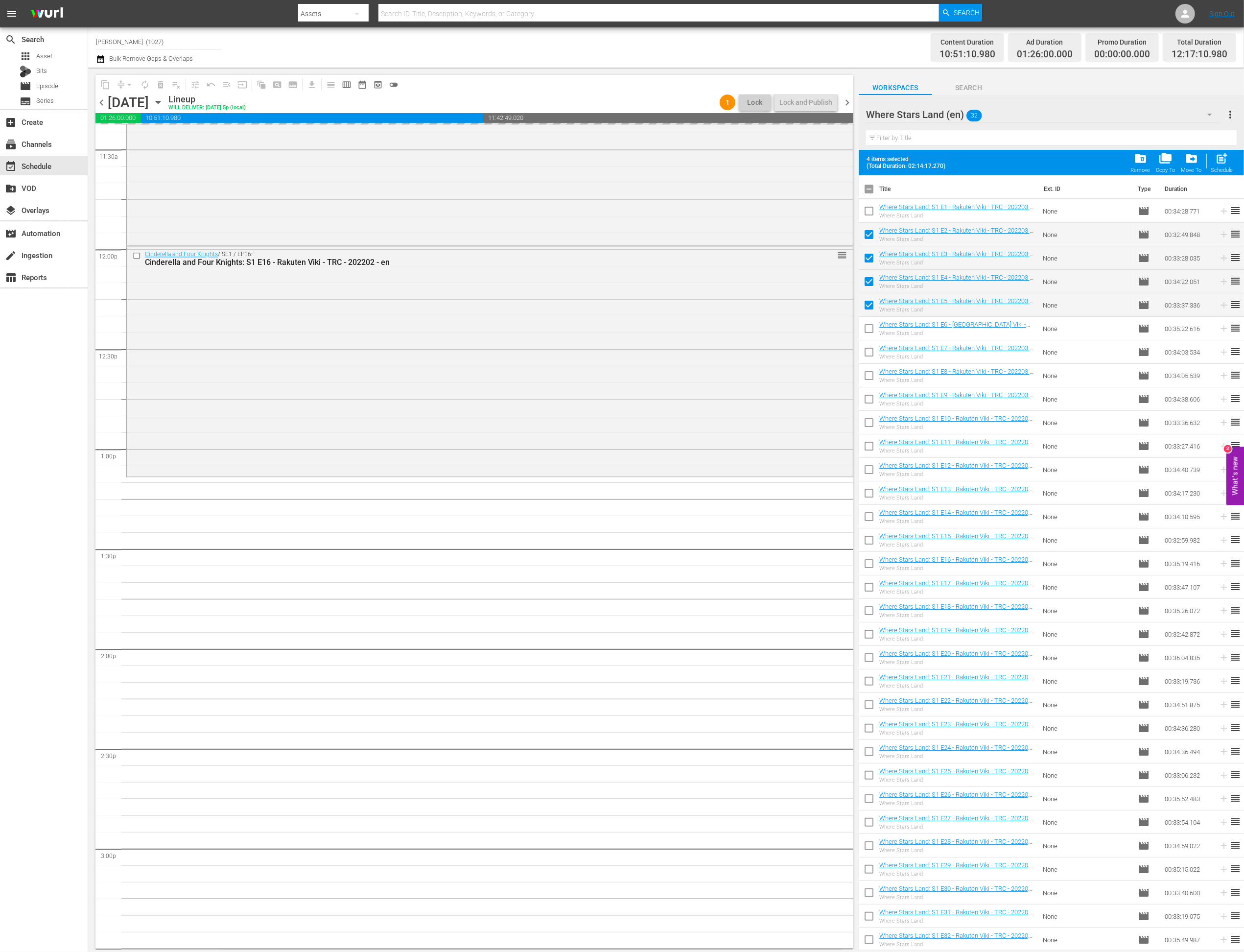
click at [872, 347] on input "checkbox" at bounding box center [869, 354] width 20 height 20
click at [870, 325] on input "checkbox" at bounding box center [869, 330] width 20 height 20
click at [870, 377] on input "checkbox" at bounding box center [869, 377] width 20 height 20
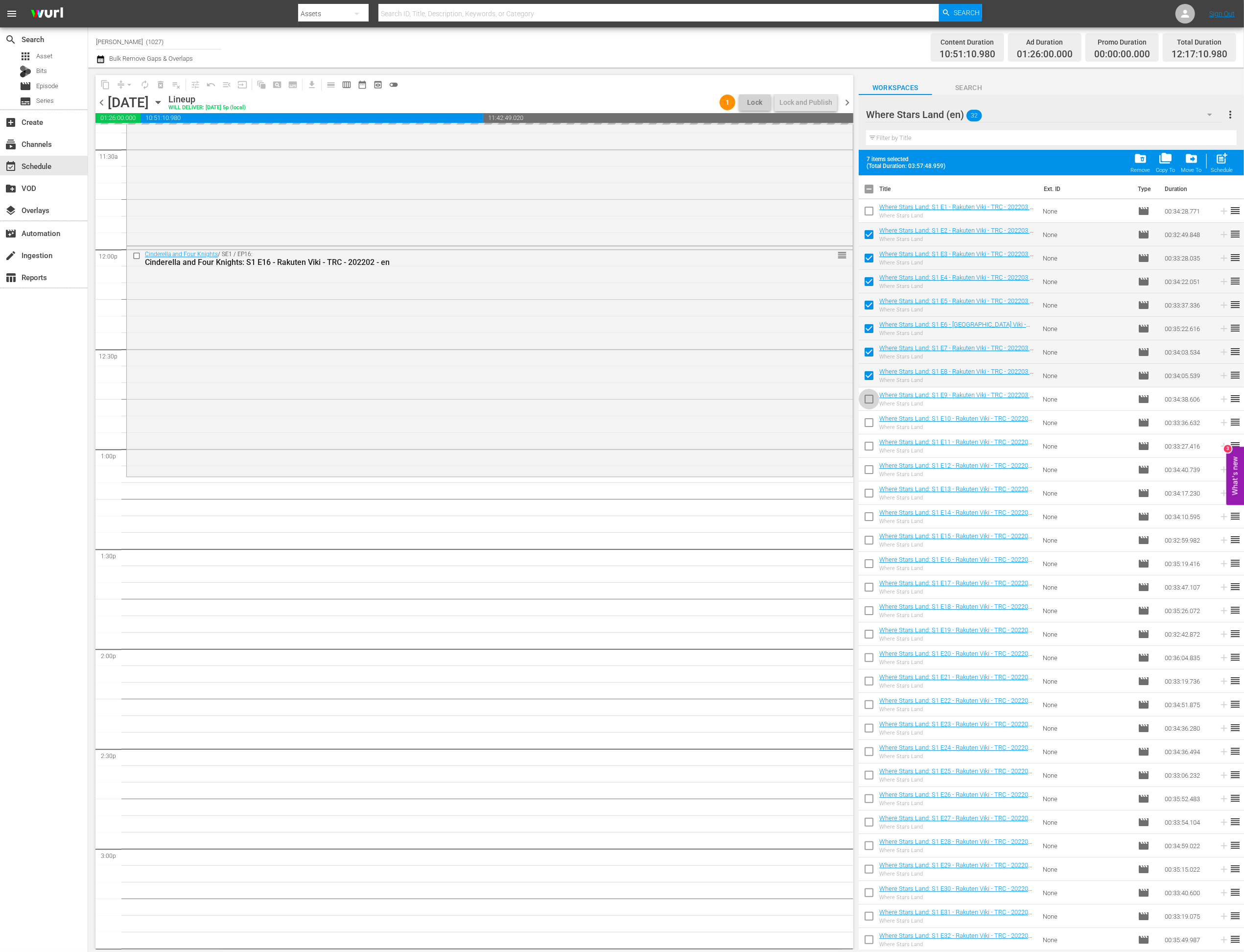
click at [871, 407] on input "checkbox" at bounding box center [869, 401] width 20 height 20
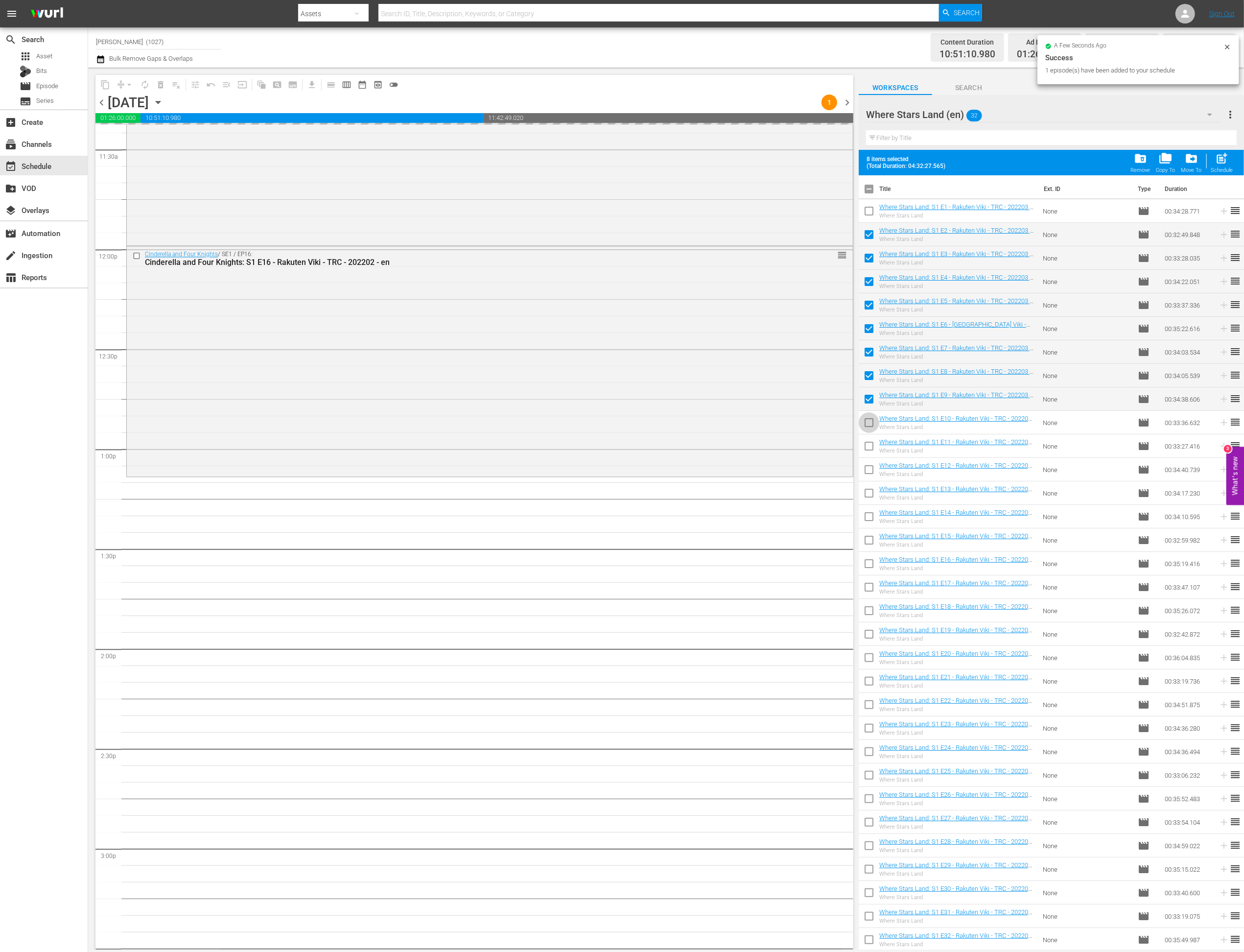
click at [870, 433] on input "checkbox" at bounding box center [869, 425] width 20 height 20
click at [870, 450] on input "checkbox" at bounding box center [869, 448] width 20 height 20
click at [870, 463] on input "checkbox" at bounding box center [869, 472] width 20 height 20
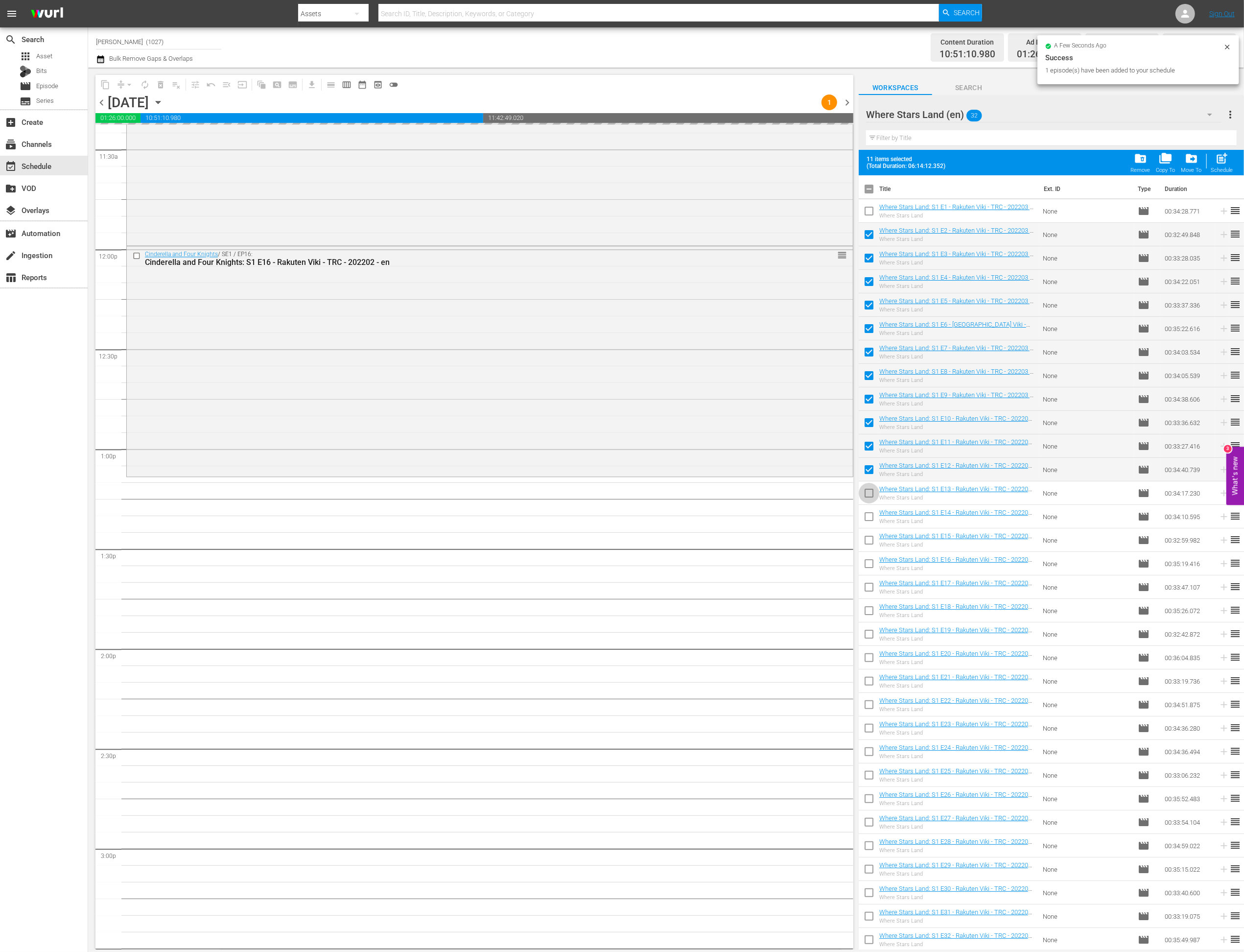
click at [869, 499] on input "checkbox" at bounding box center [869, 495] width 20 height 20
click at [872, 528] on tbody "Where Stars Land: S1 E1 - Rakuten Viki - TRC - 202203 - en Where Stars Land Non…" at bounding box center [1051, 576] width 385 height 752
click at [871, 517] on input "checkbox" at bounding box center [869, 519] width 20 height 20
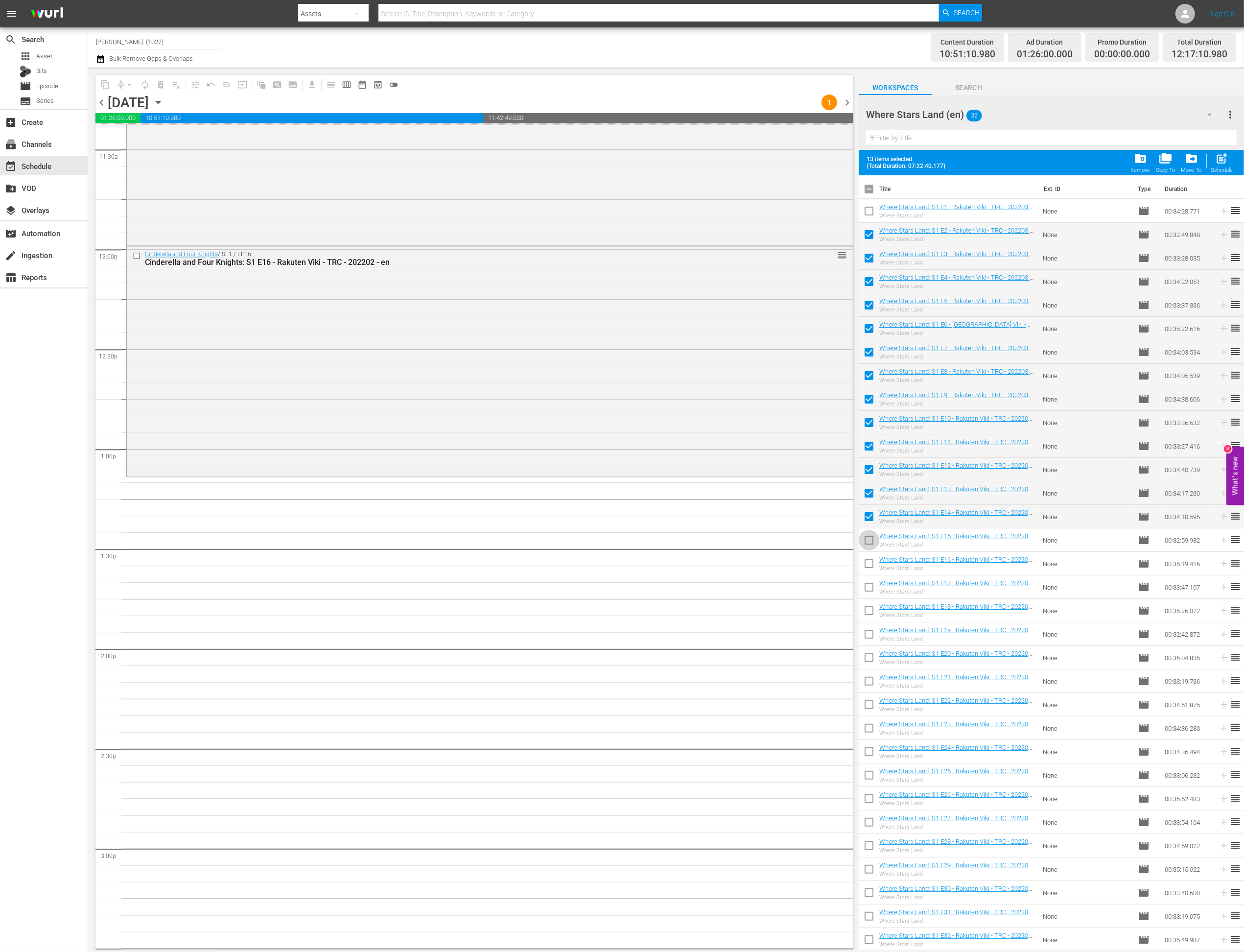
click at [871, 550] on input "checkbox" at bounding box center [869, 542] width 20 height 20
click at [870, 565] on input "checkbox" at bounding box center [869, 566] width 20 height 20
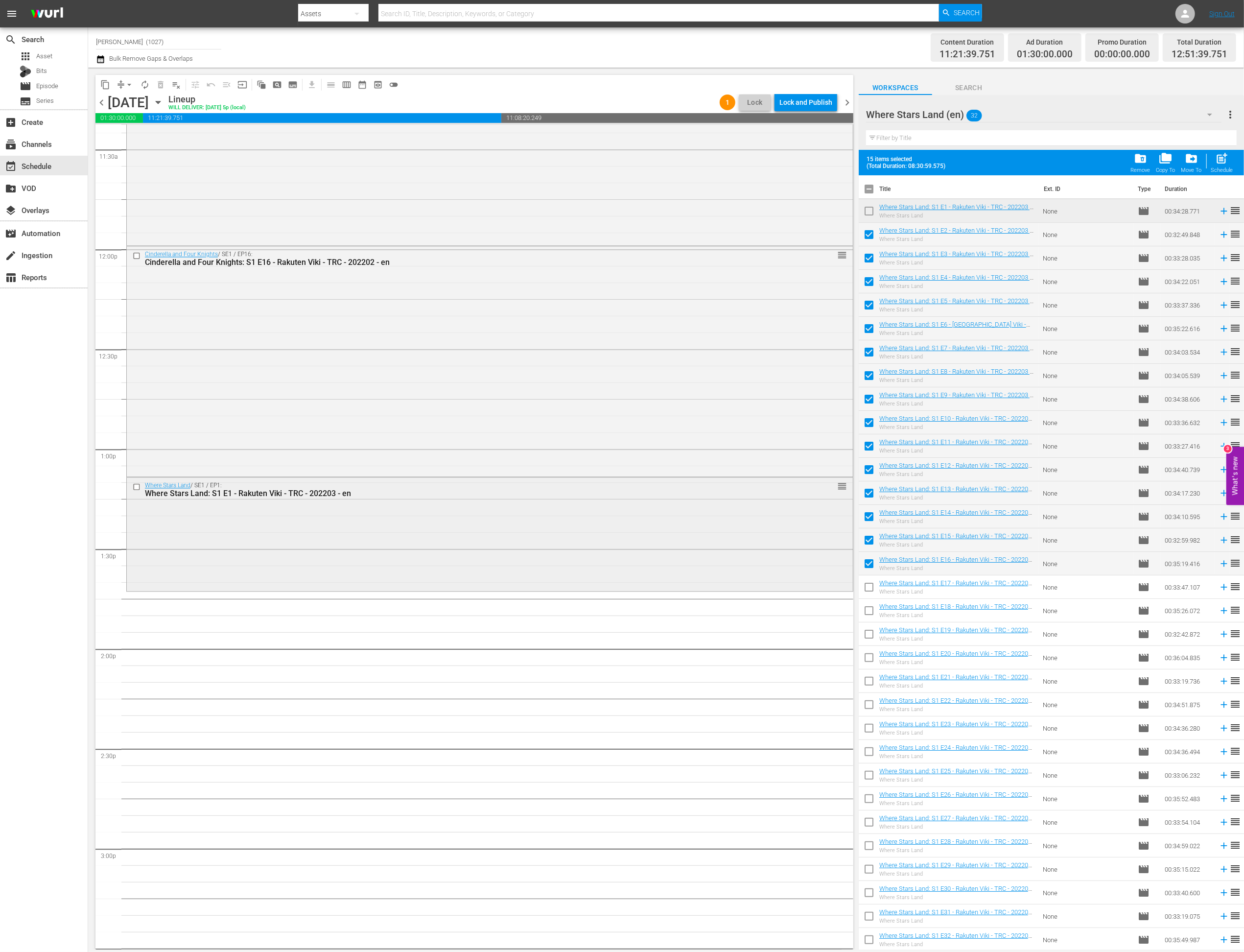
click at [424, 550] on div "Where Stars Land / SE1 / EP1: Where Stars Land: S1 E1 - Rakuten Viki - TRC - 20…" at bounding box center [490, 533] width 726 height 112
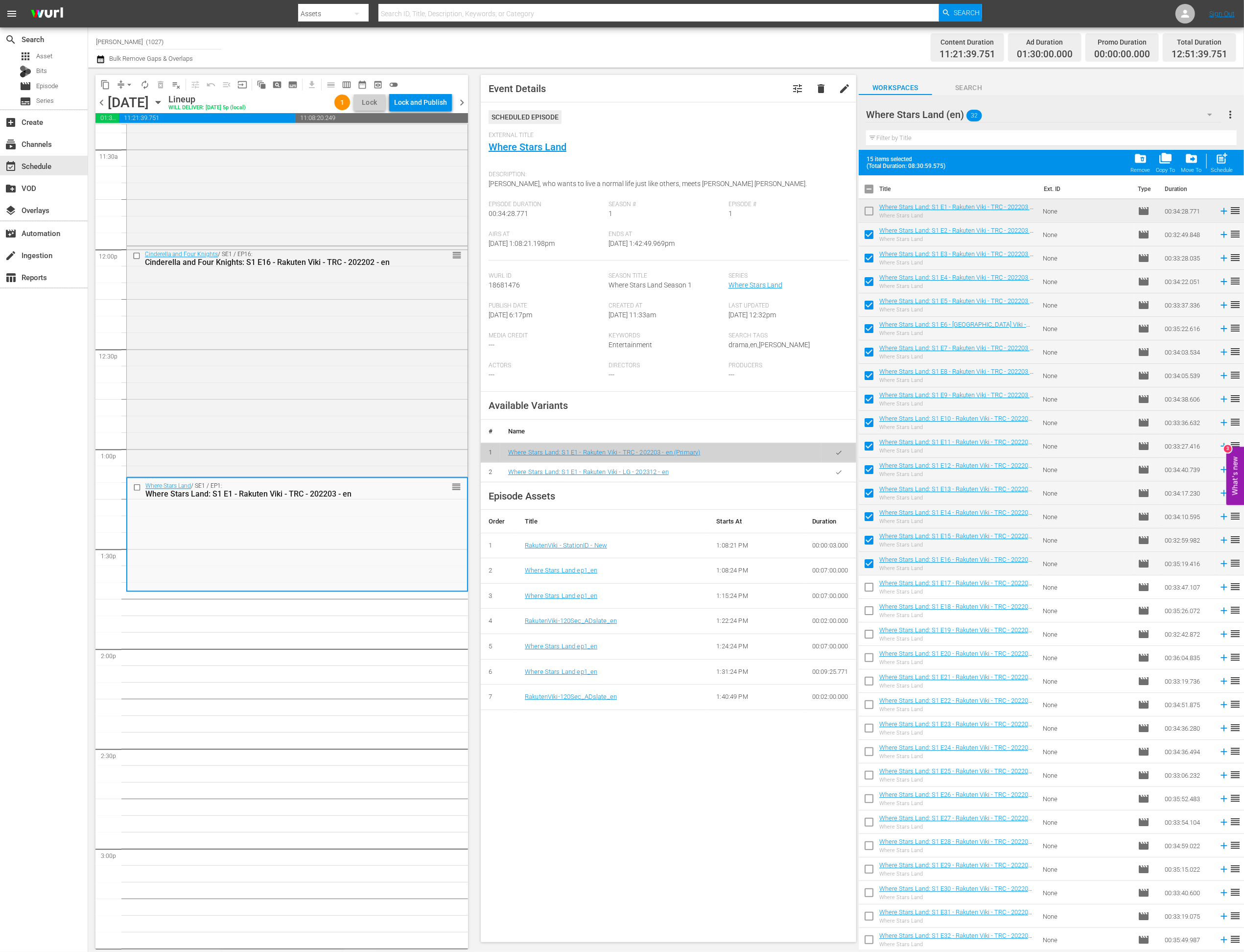
click at [821, 472] on td at bounding box center [839, 472] width 35 height 20
click at [835, 473] on icon "button" at bounding box center [839, 472] width 8 height 8
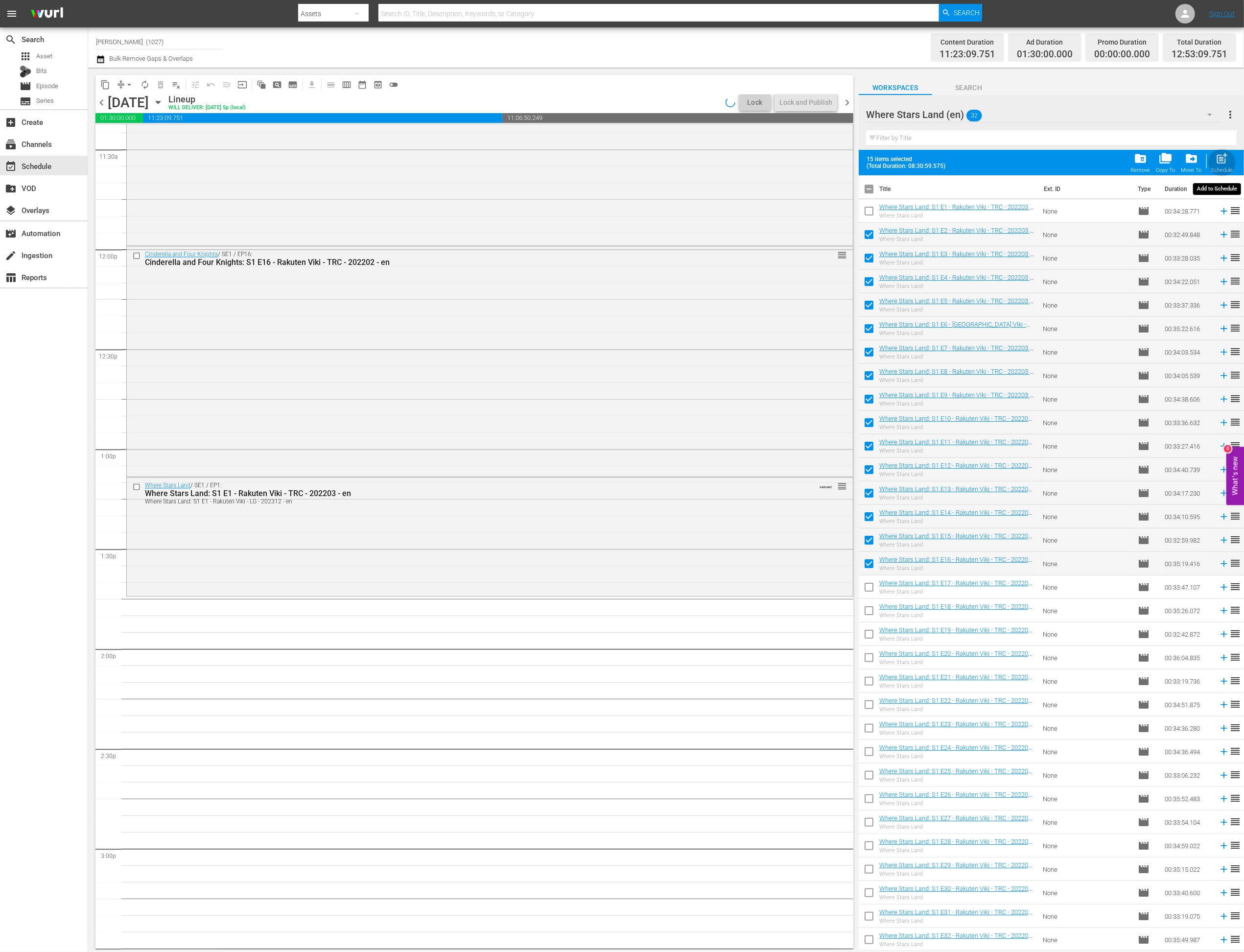
click at [874, 161] on span "post_add" at bounding box center [1222, 158] width 13 height 13
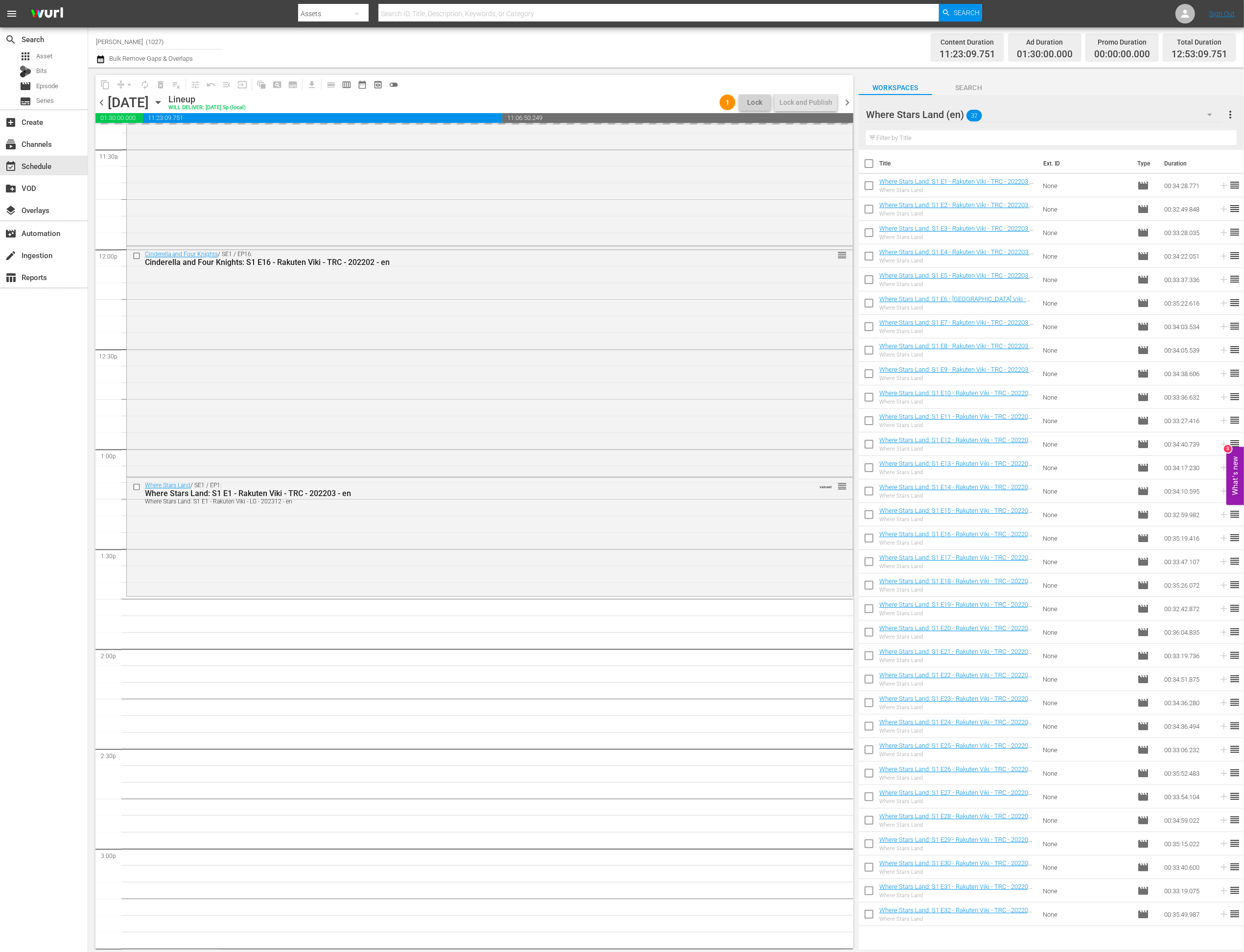
click at [874, 120] on div "Where Stars Land (en) 32" at bounding box center [1044, 114] width 356 height 27
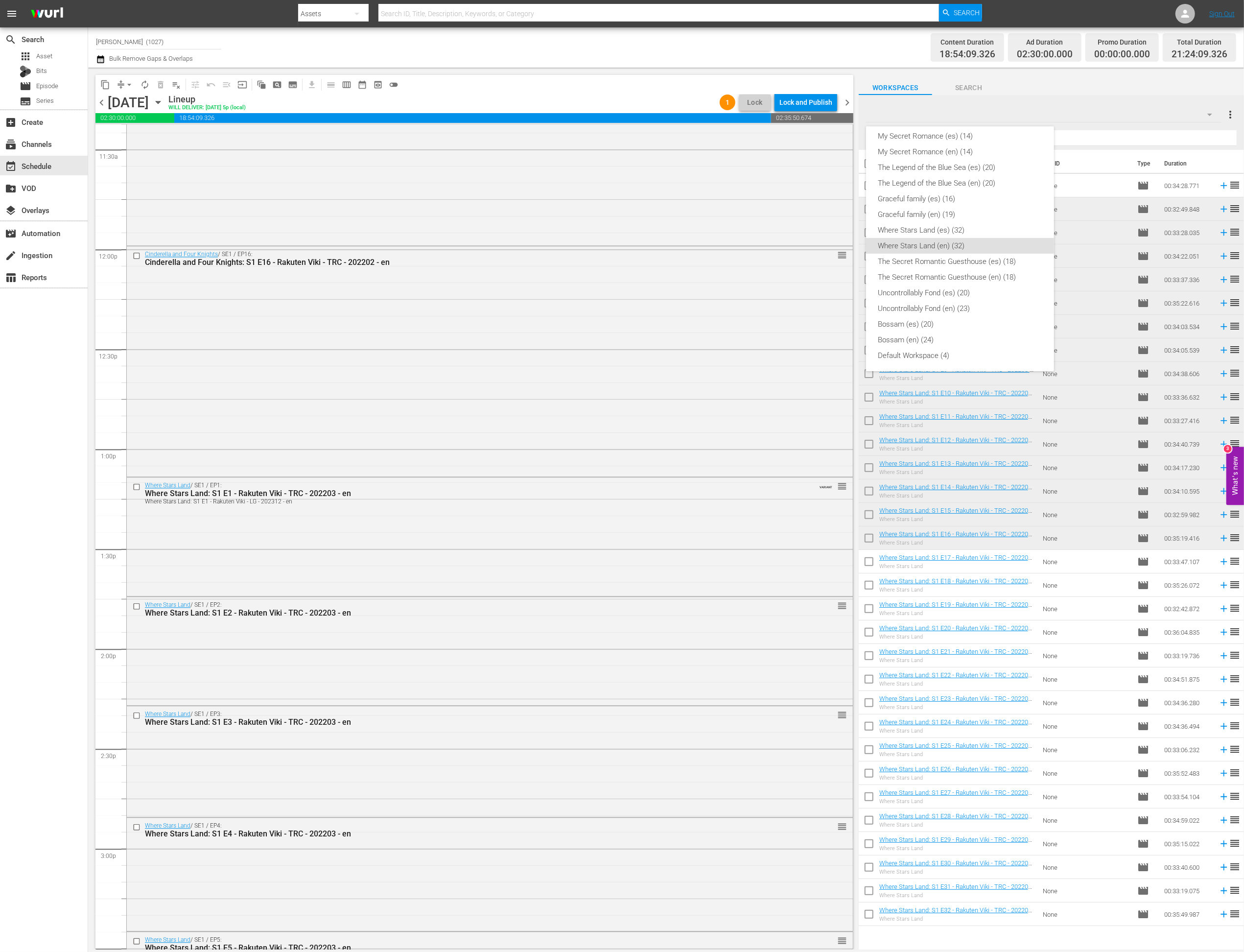
scroll to position [0, 0]
click at [874, 238] on div "Devilish Joy (en) (16)" at bounding box center [960, 236] width 165 height 16
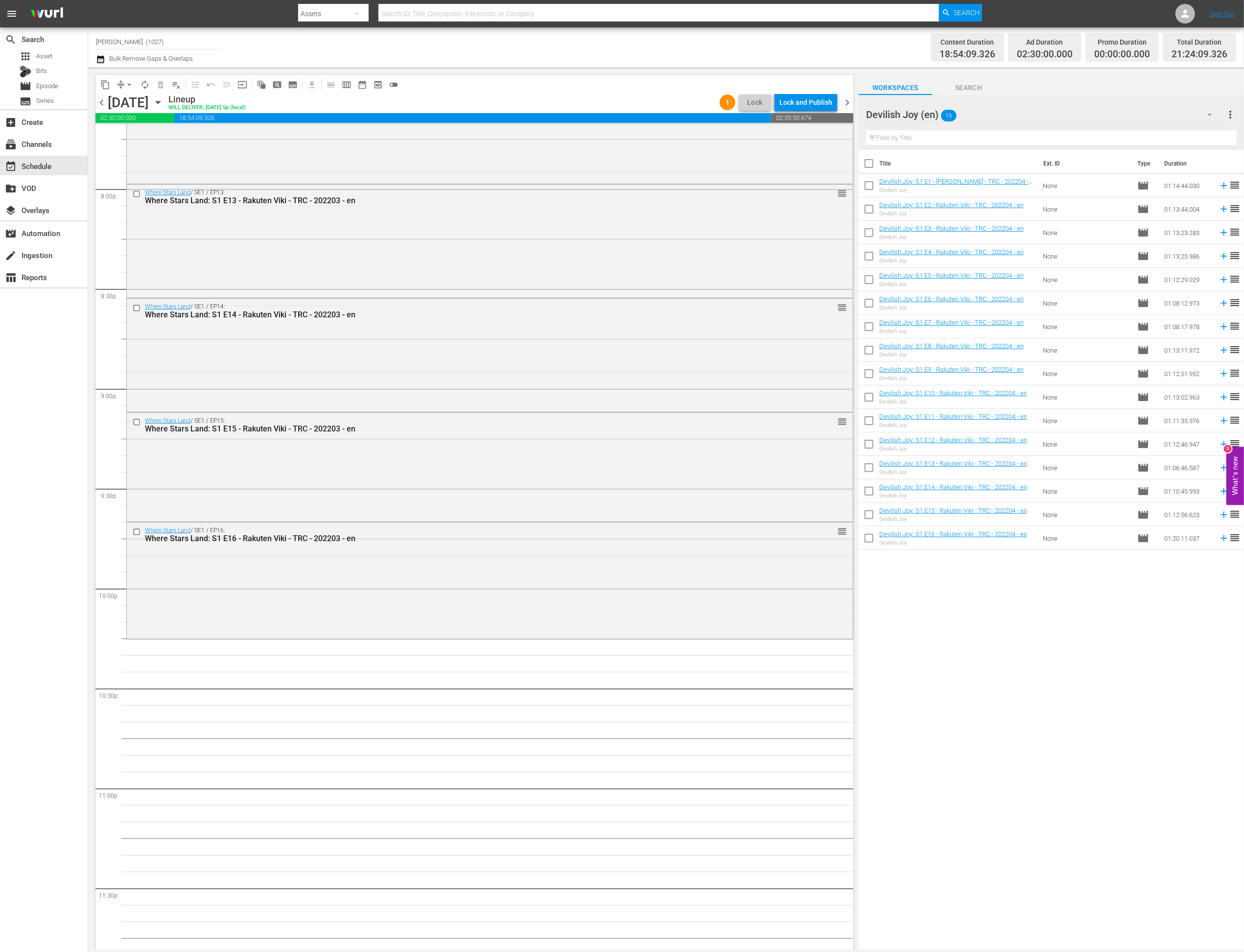
scroll to position [3934, 0]
click at [870, 187] on input "checkbox" at bounding box center [869, 187] width 20 height 20
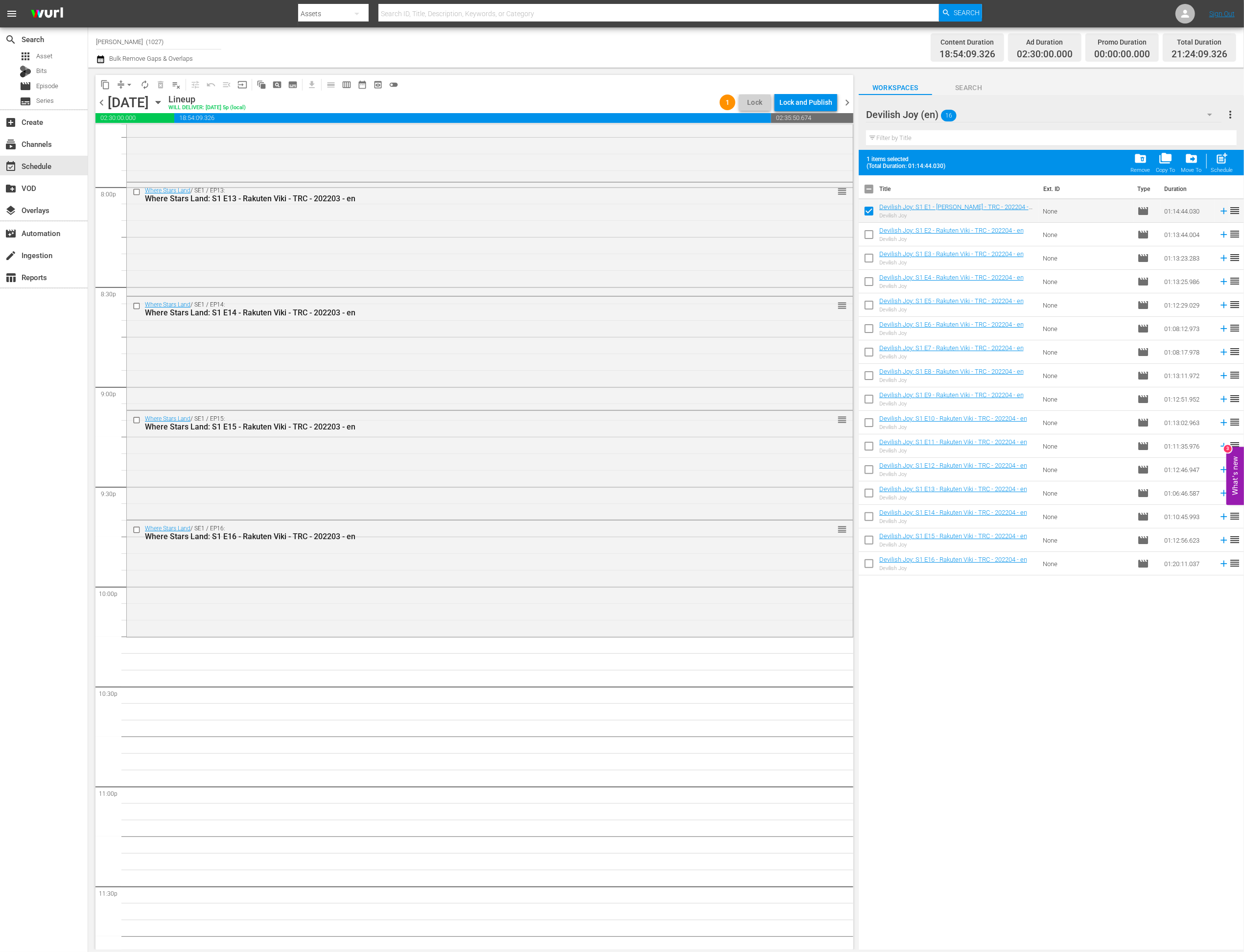
click at [867, 240] on input "checkbox" at bounding box center [869, 236] width 20 height 20
click at [867, 257] on input "checkbox" at bounding box center [869, 260] width 20 height 20
click at [874, 158] on span "post_add" at bounding box center [1222, 158] width 13 height 13
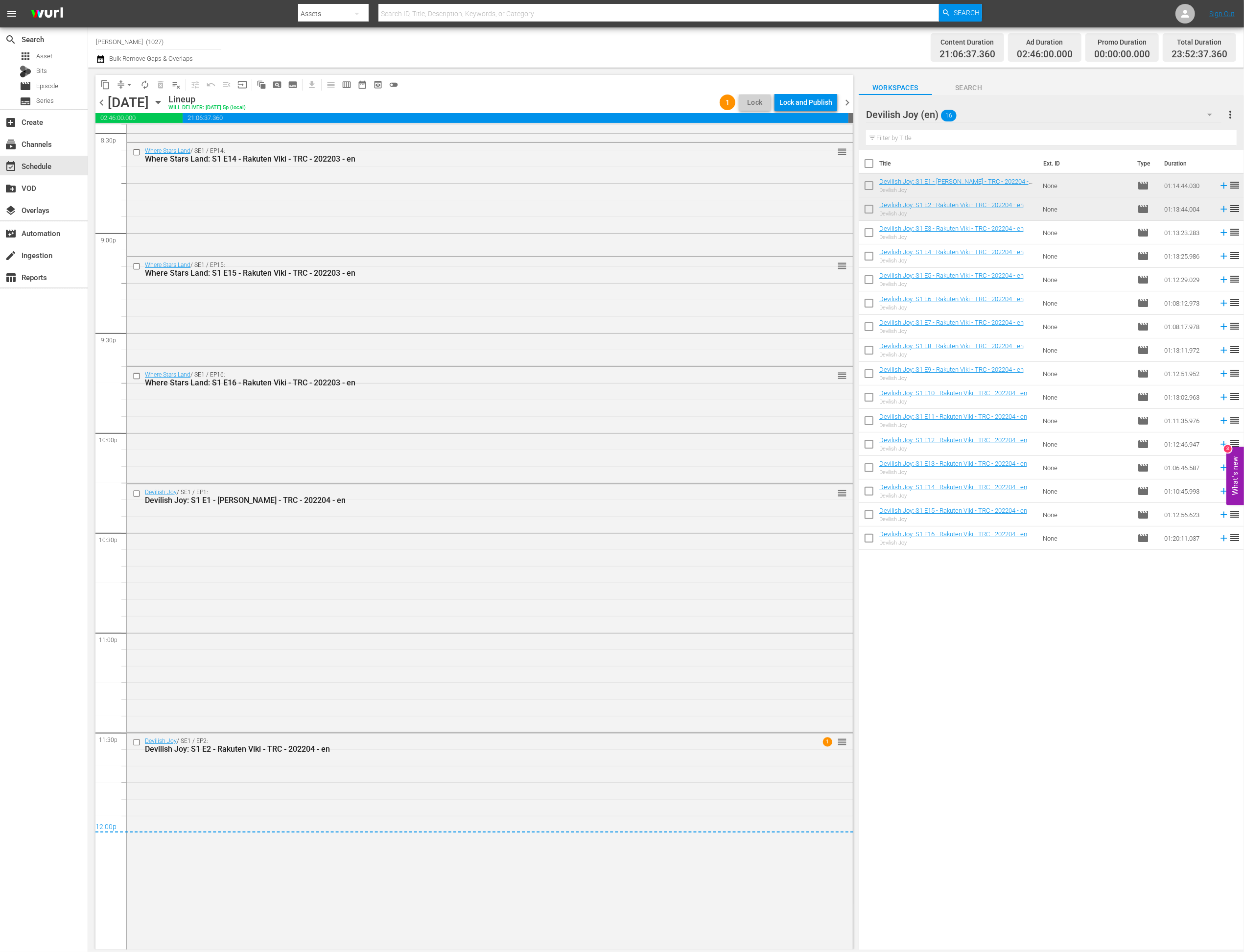
scroll to position [4116, 0]
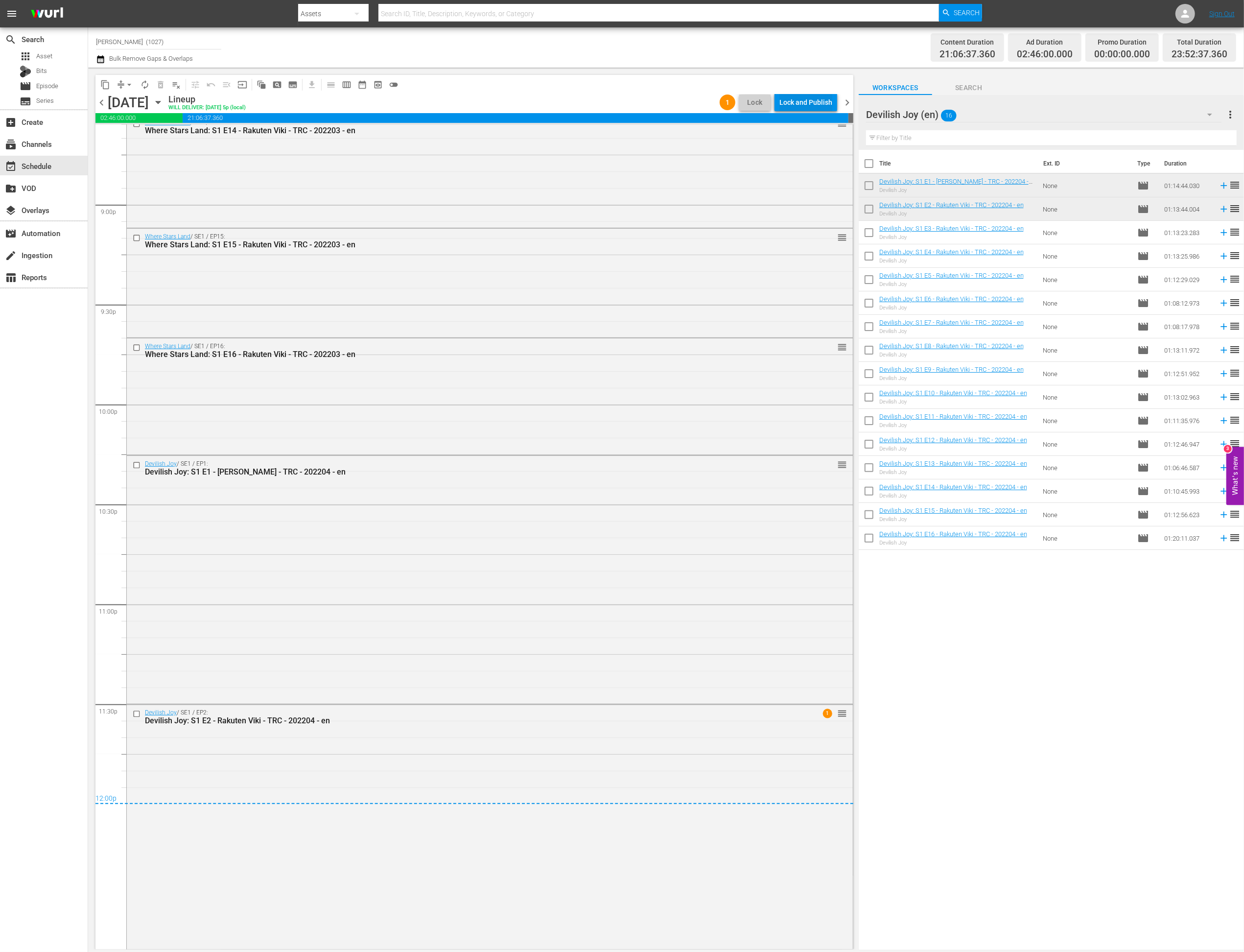
click at [811, 103] on div "Lock and Publish" at bounding box center [806, 102] width 53 height 18
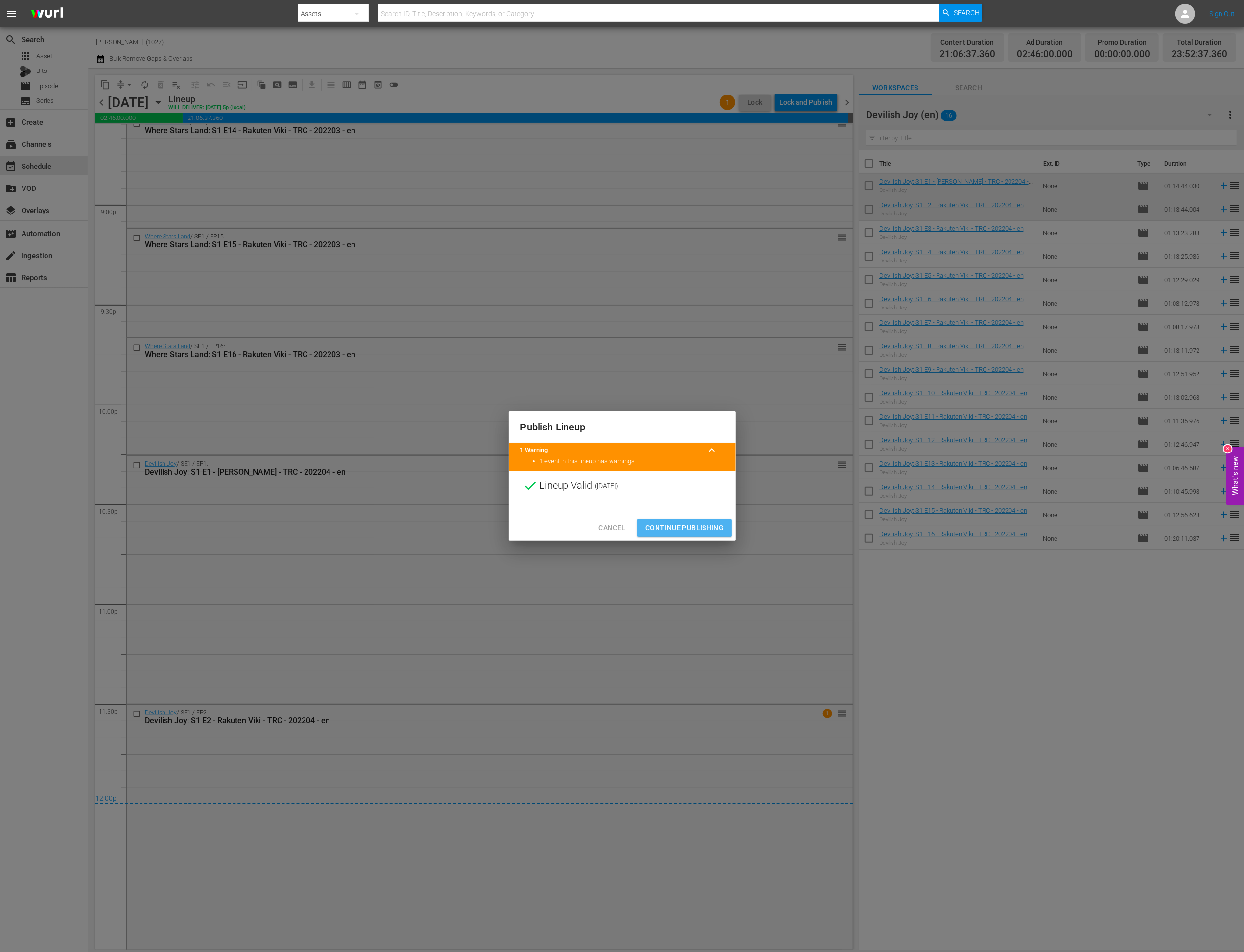
click at [700, 524] on span "Continue Publishing" at bounding box center [685, 527] width 79 height 12
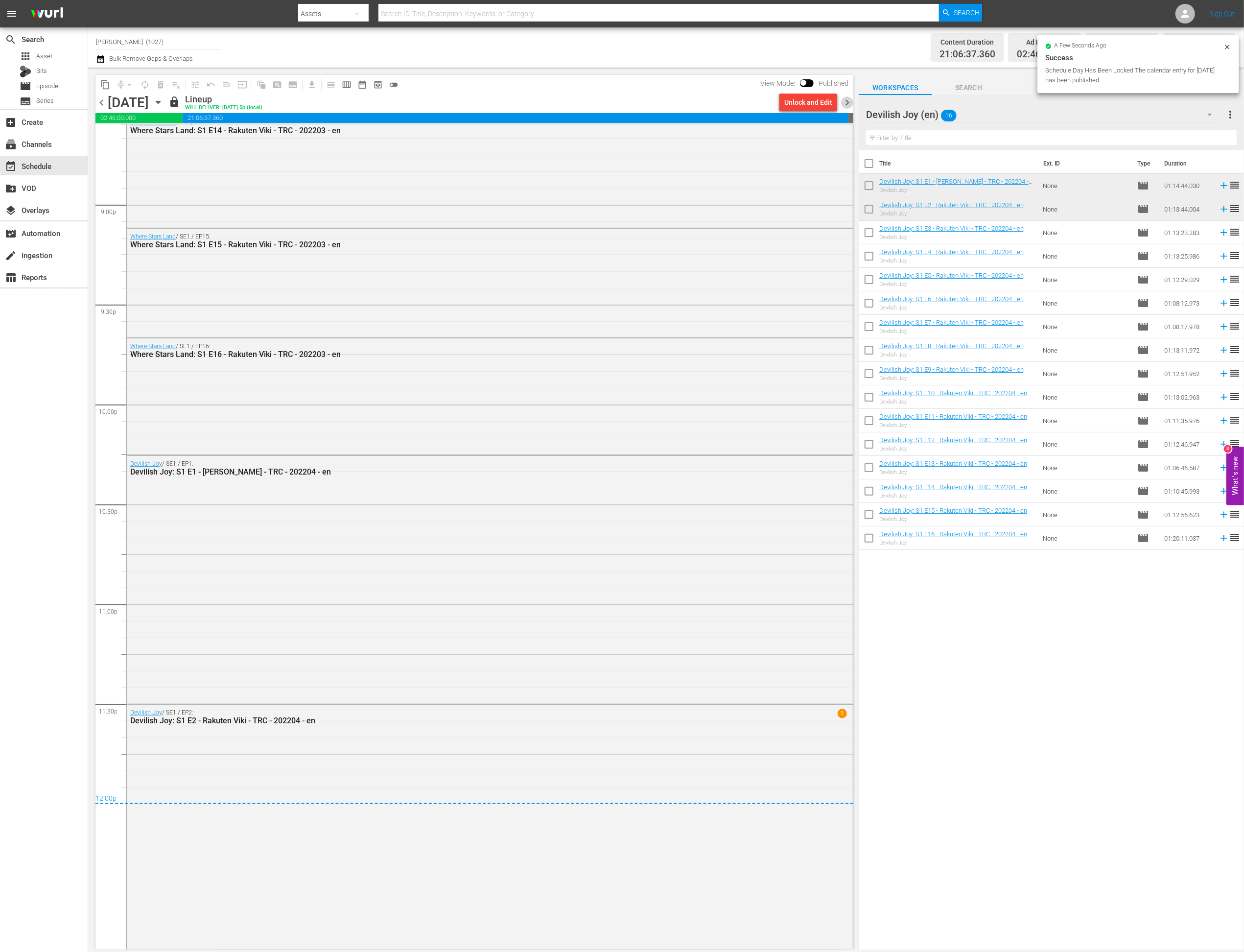
click at [852, 106] on span "chevron_right" at bounding box center [847, 102] width 12 height 12
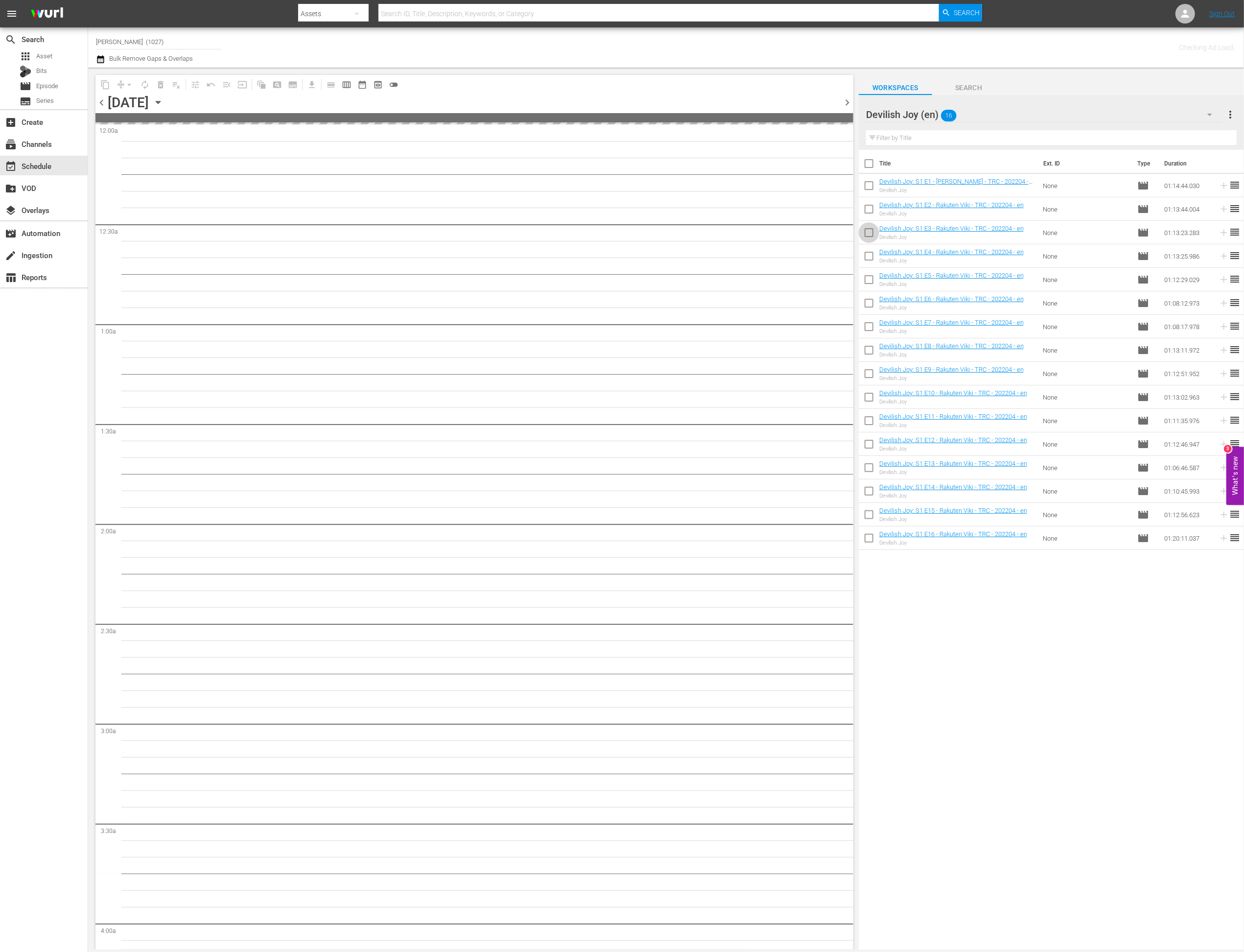
click at [870, 235] on input "checkbox" at bounding box center [869, 235] width 20 height 20
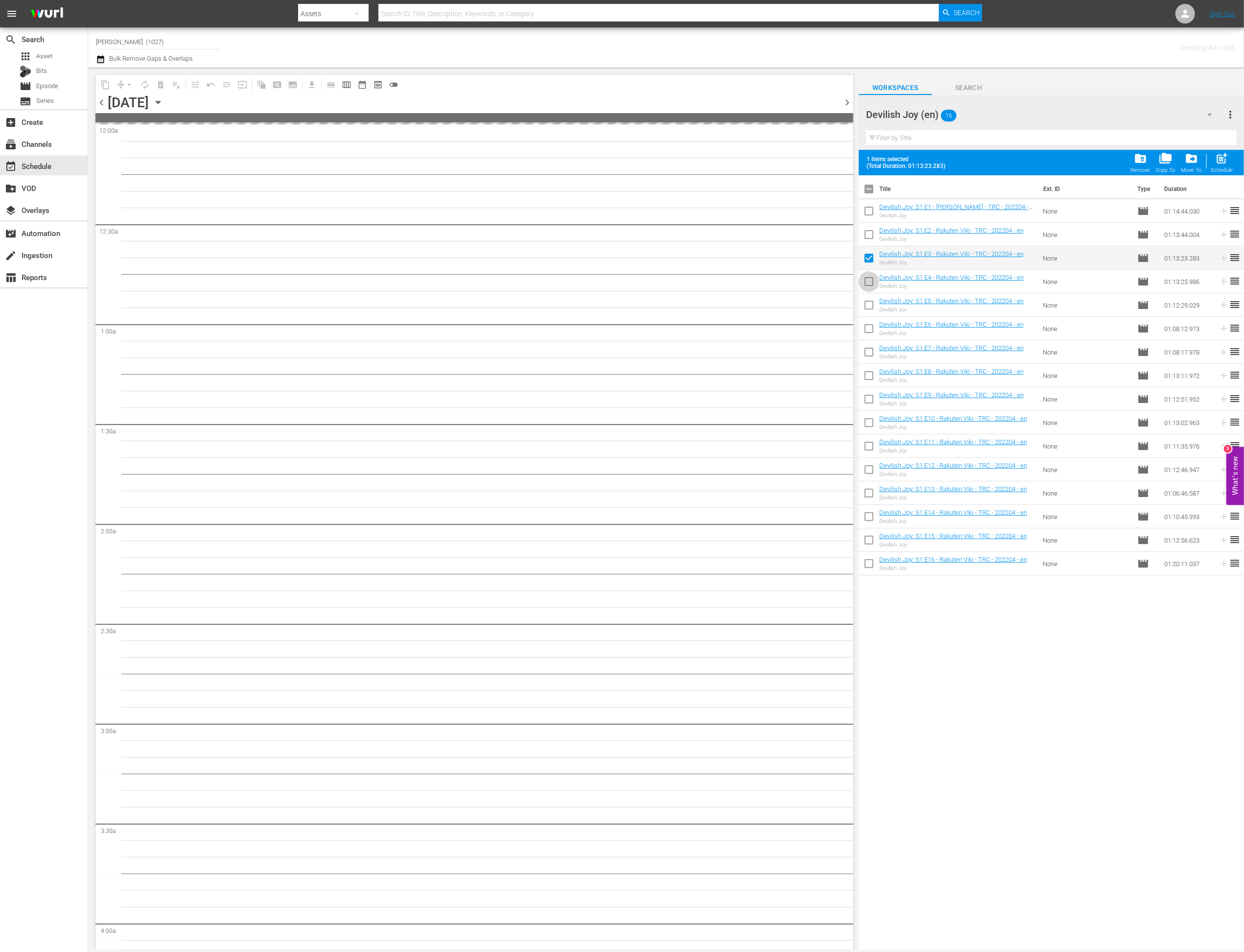
click at [867, 283] on input "checkbox" at bounding box center [869, 283] width 20 height 20
click at [867, 297] on input "checkbox" at bounding box center [869, 307] width 20 height 20
click at [867, 317] on td at bounding box center [869, 329] width 20 height 24
click at [867, 323] on input "checkbox" at bounding box center [869, 330] width 20 height 20
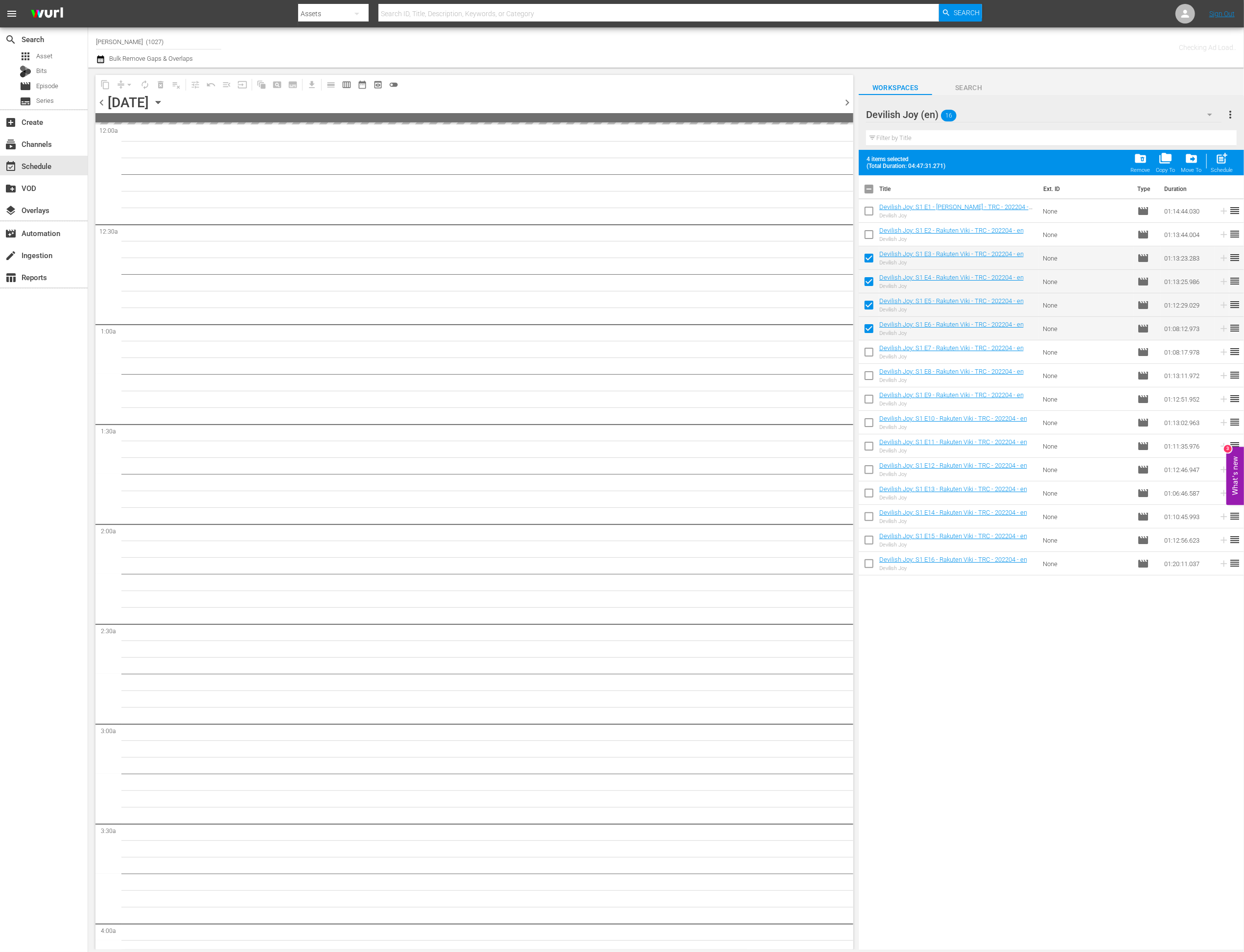
click at [870, 355] on input "checkbox" at bounding box center [869, 354] width 20 height 20
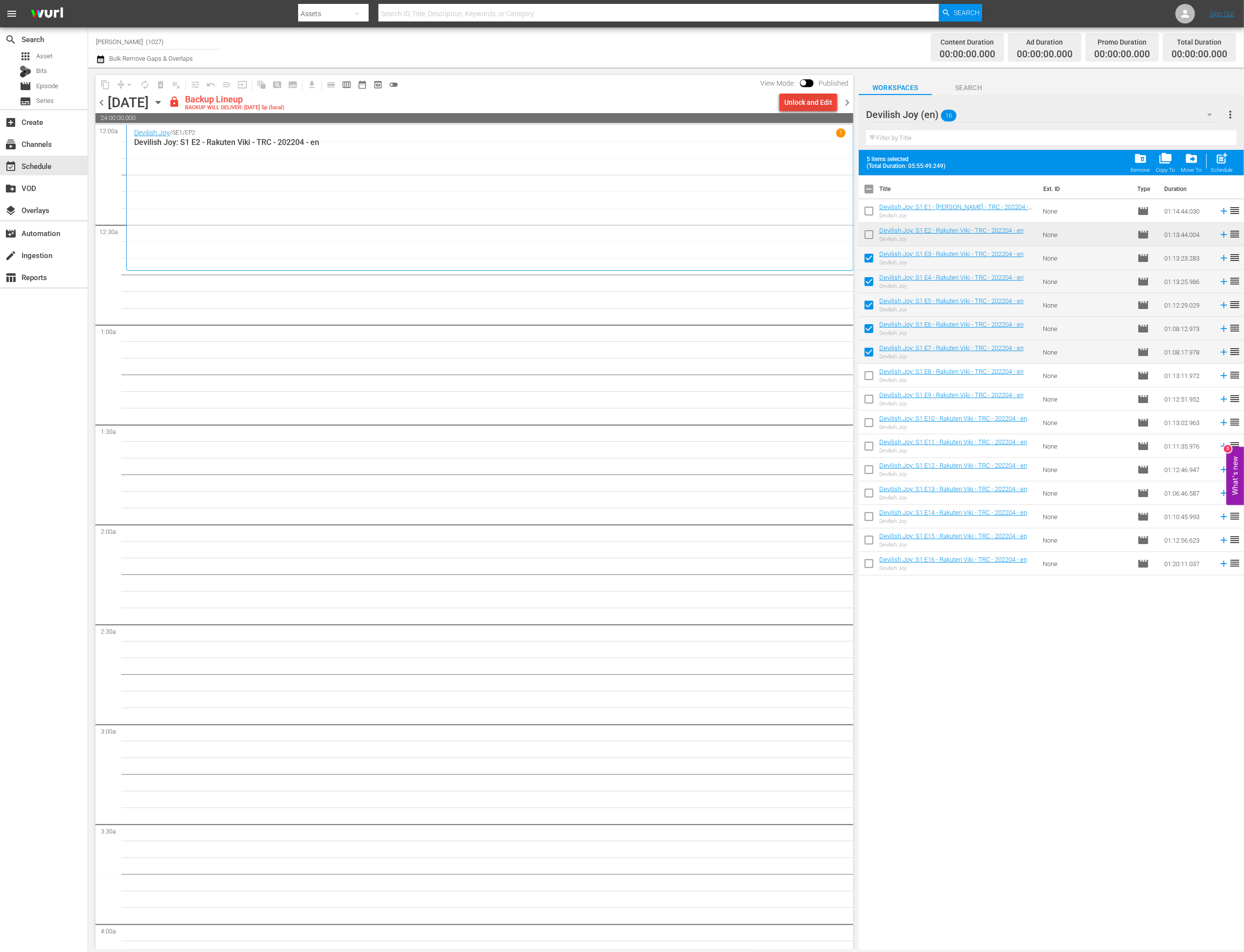
click at [794, 104] on div "Unlock and Edit" at bounding box center [808, 102] width 48 height 18
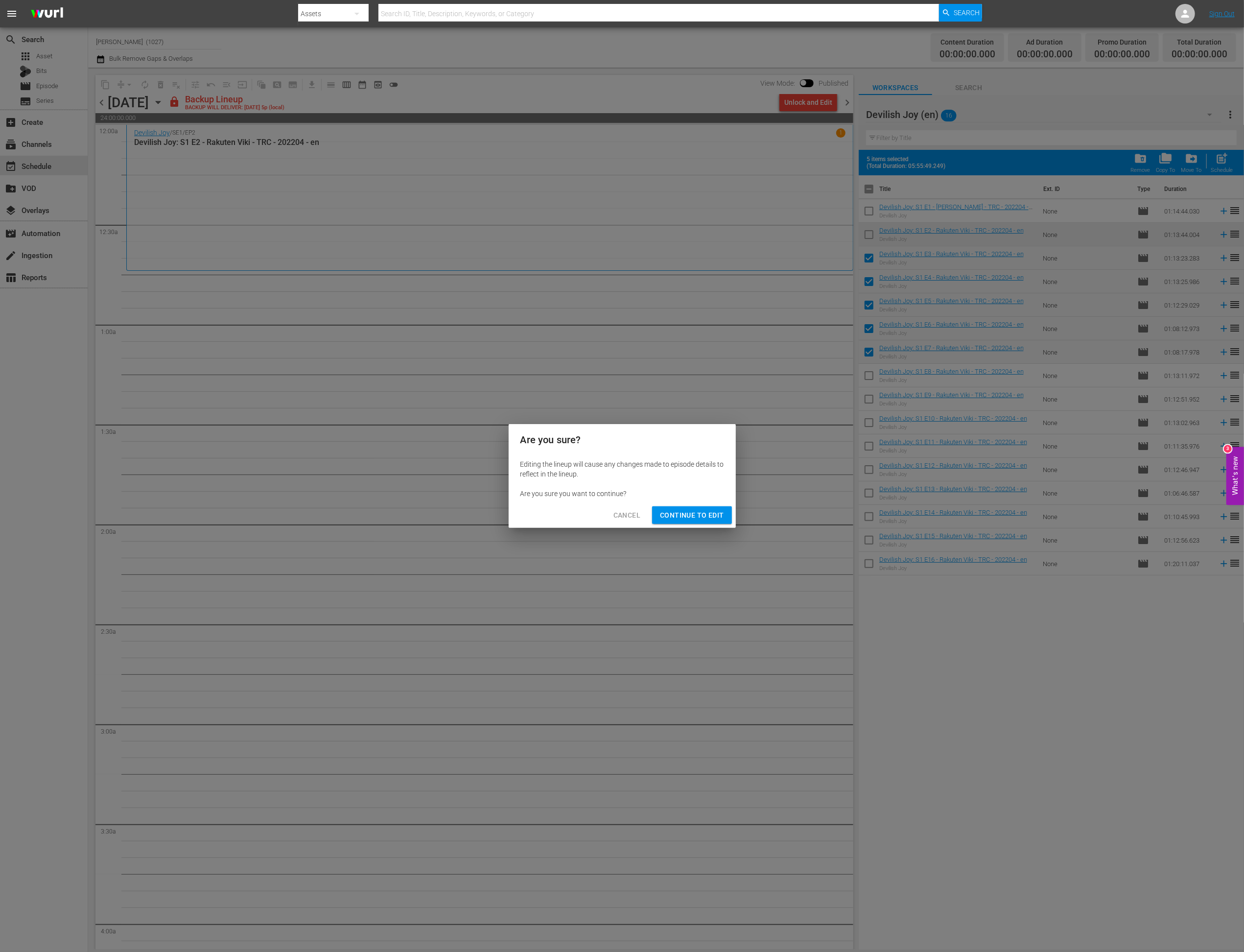
click at [719, 511] on span "Continue to Edit" at bounding box center [692, 515] width 64 height 12
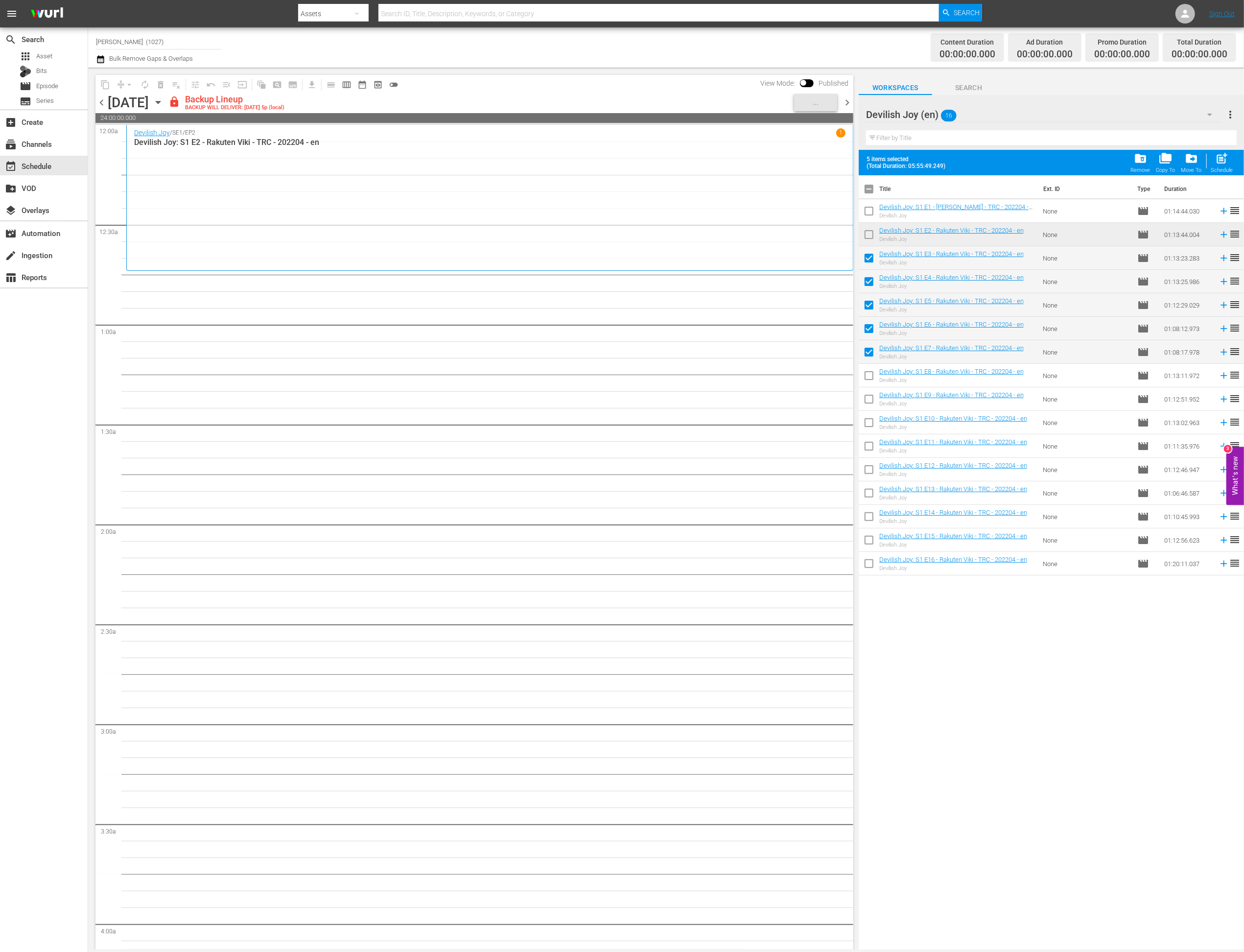
click at [863, 377] on input "checkbox" at bounding box center [869, 377] width 20 height 20
click at [874, 164] on span "post_add" at bounding box center [1222, 158] width 13 height 13
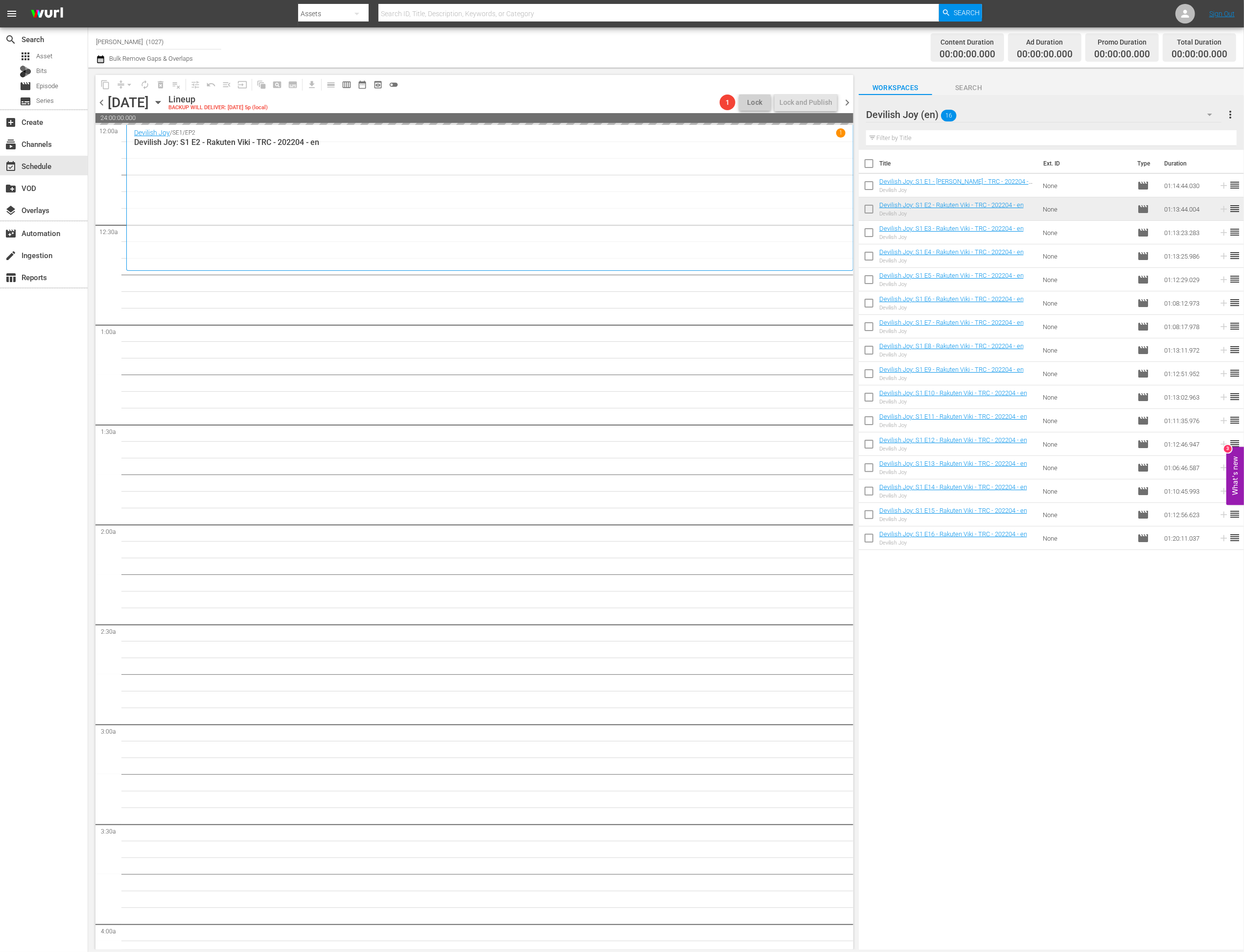
click at [874, 119] on div "Devilish Joy (en) 16" at bounding box center [1044, 114] width 356 height 27
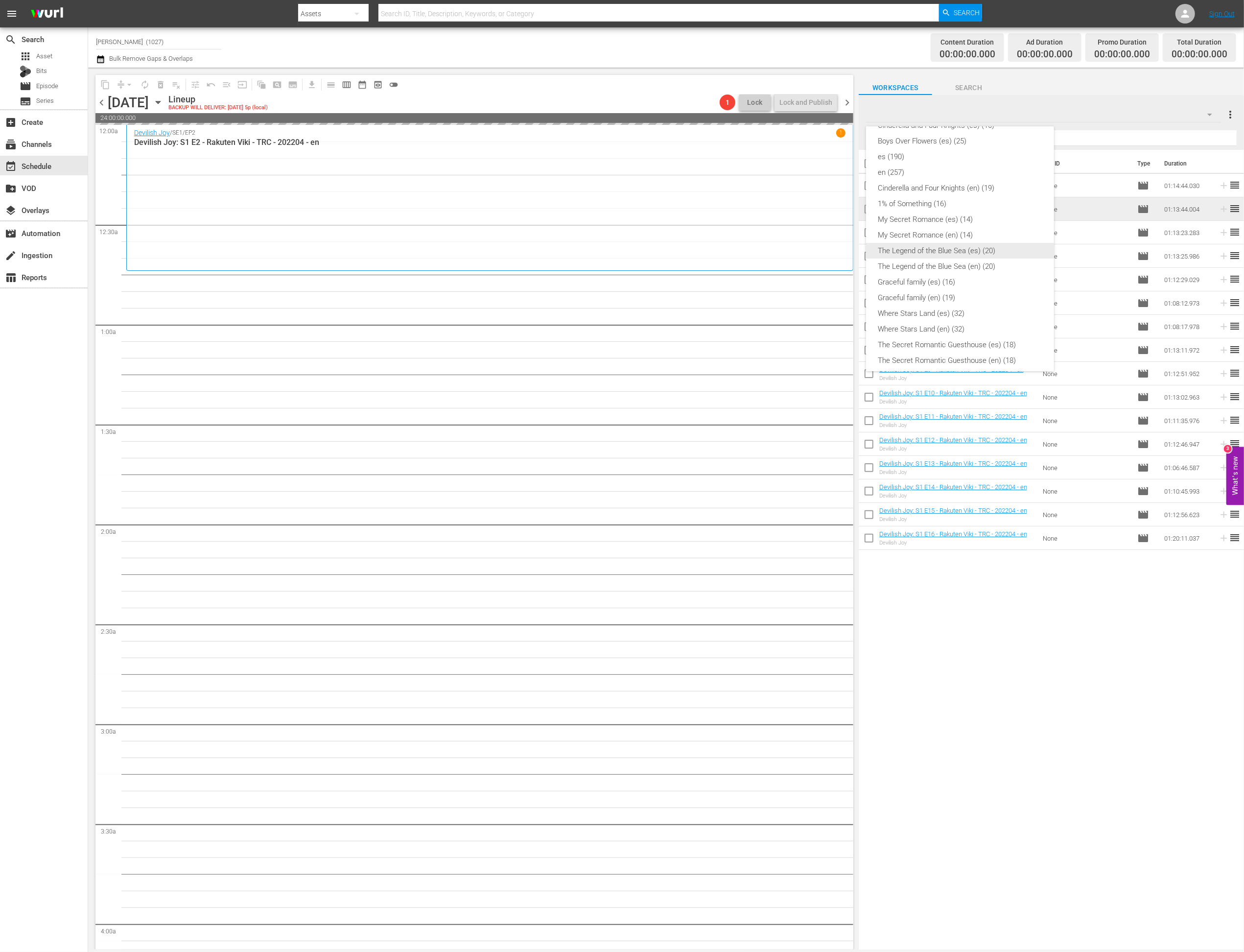
scroll to position [170, 0]
click at [874, 252] on div "My Secret Romance (en) (14)" at bounding box center [960, 249] width 165 height 16
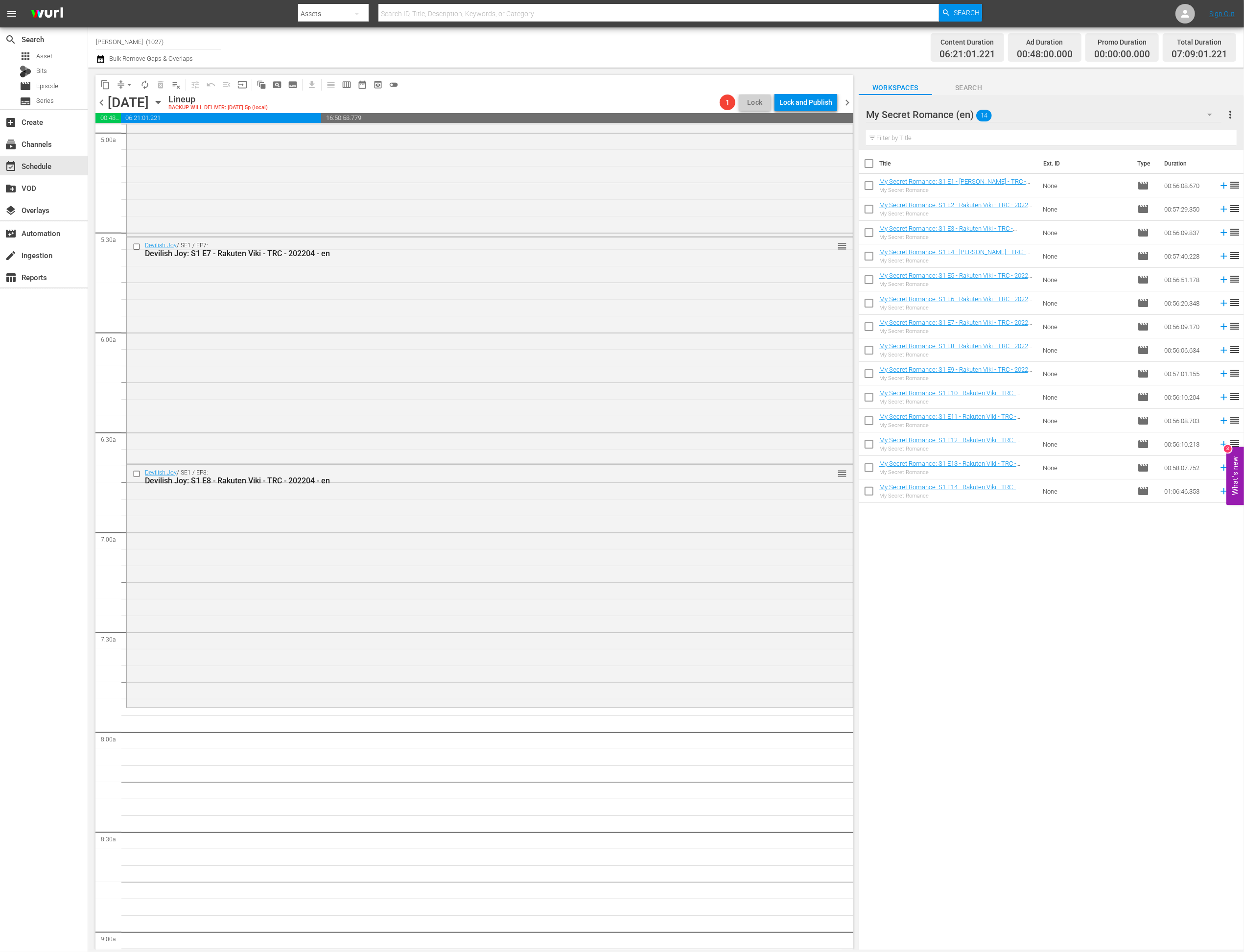
scroll to position [990, 0]
click at [874, 184] on icon at bounding box center [1224, 186] width 6 height 6
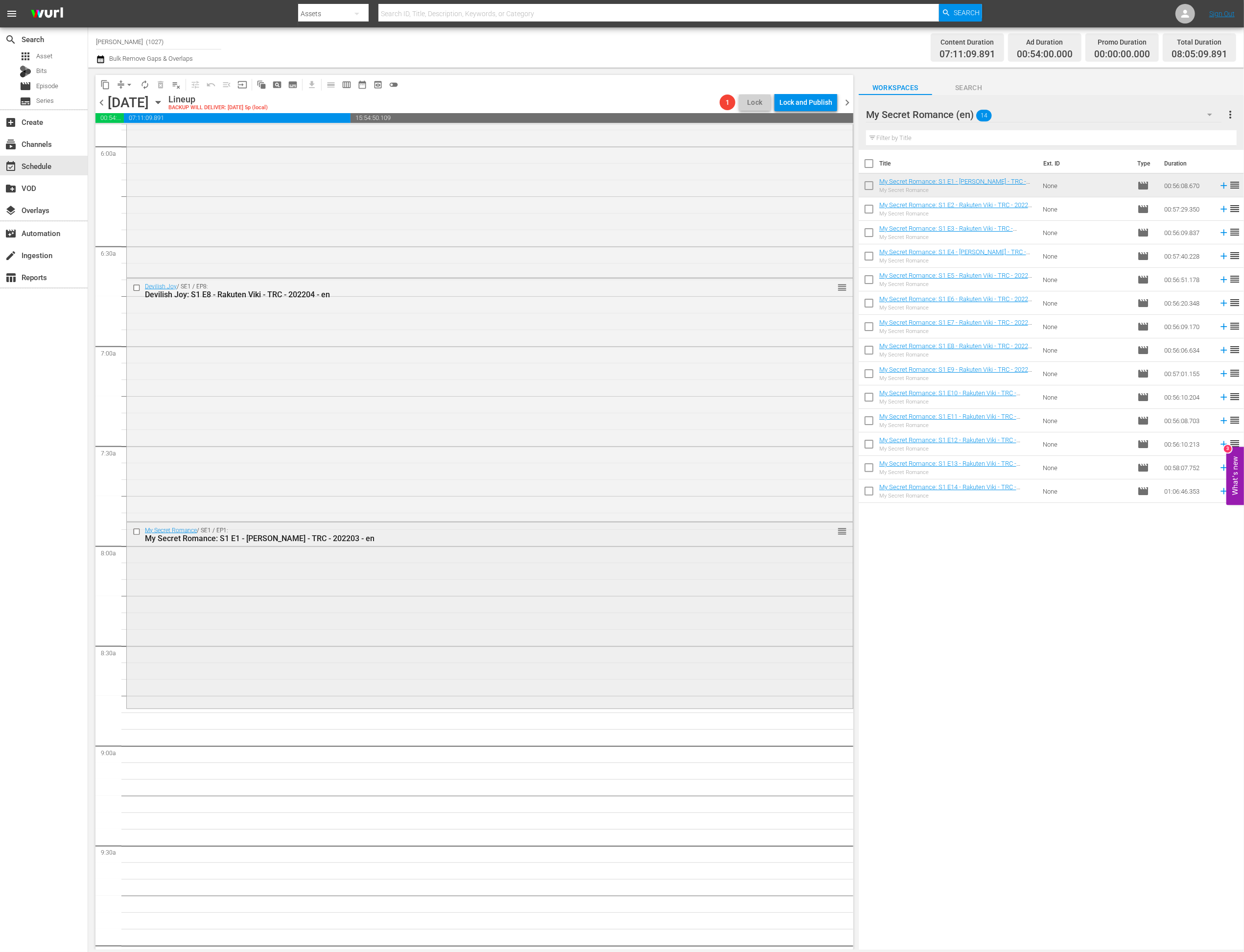
scroll to position [1178, 0]
click at [644, 598] on div "My Secret Romance / SE1 / EP1: My Secret Romance: S1 E1 - Rakuten Viki - TRC - …" at bounding box center [490, 614] width 726 height 184
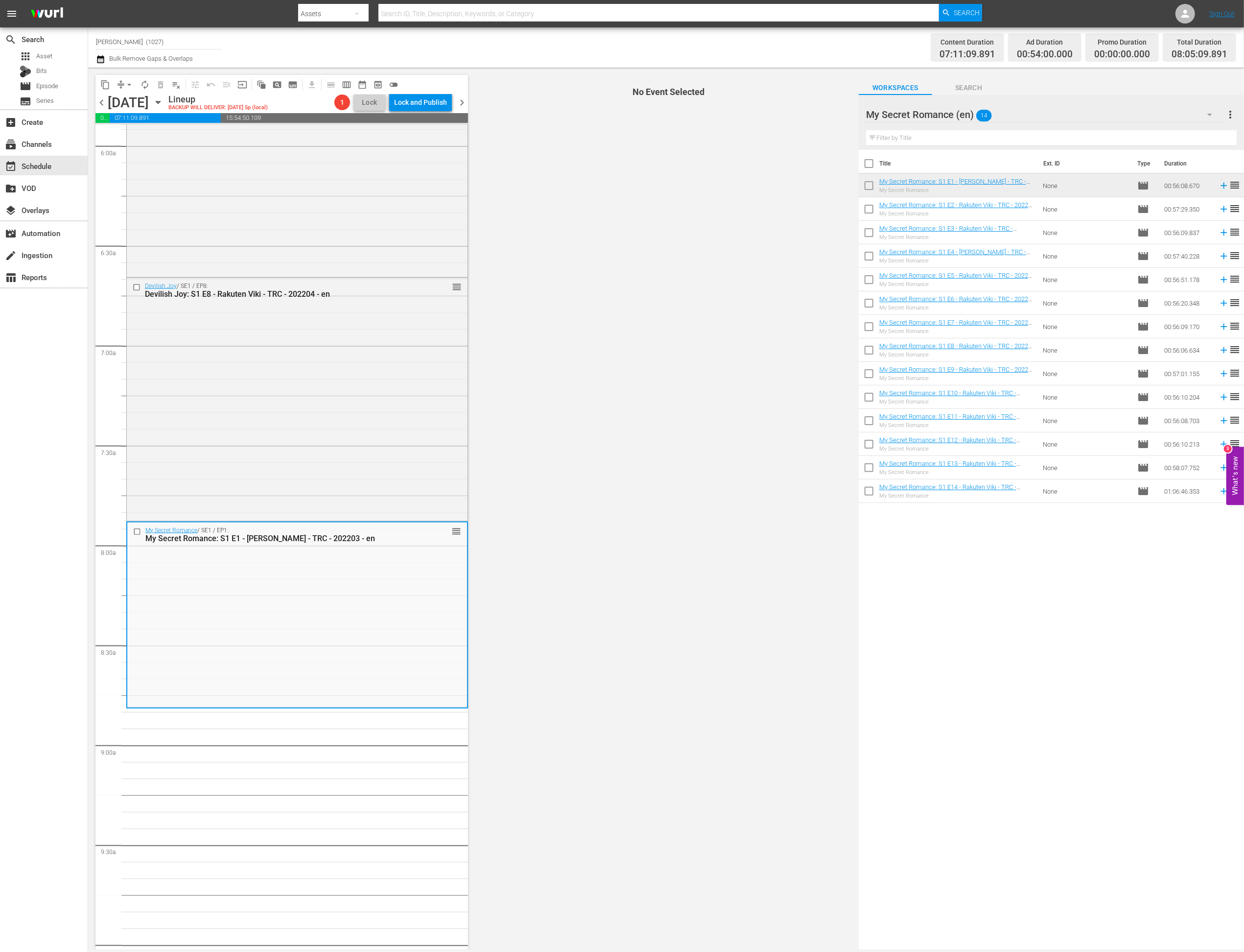
click at [865, 217] on input "checkbox" at bounding box center [869, 211] width 20 height 20
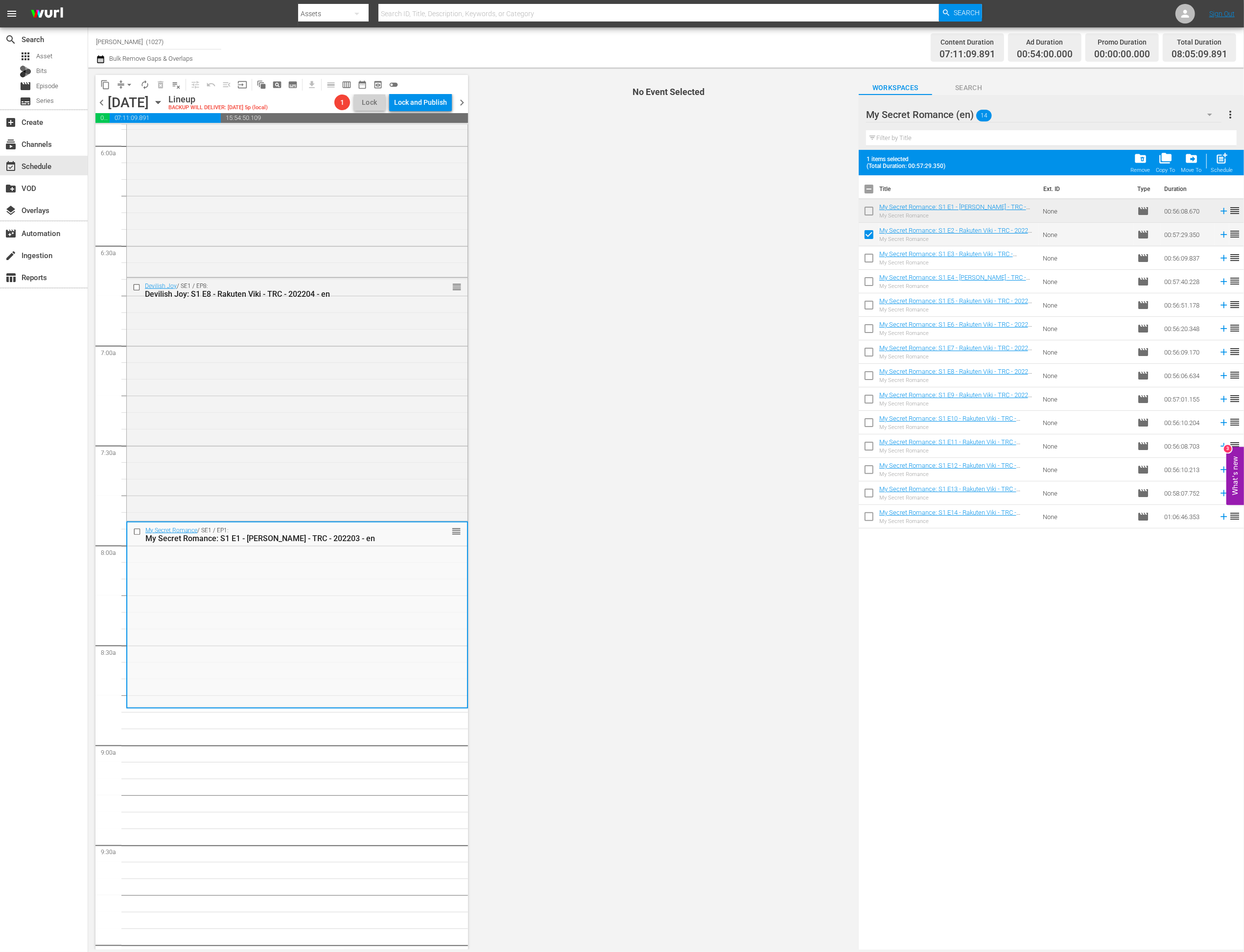
click at [865, 261] on input "checkbox" at bounding box center [869, 260] width 20 height 20
click at [867, 282] on input "checkbox" at bounding box center [869, 283] width 20 height 20
click at [870, 310] on input "checkbox" at bounding box center [869, 307] width 20 height 20
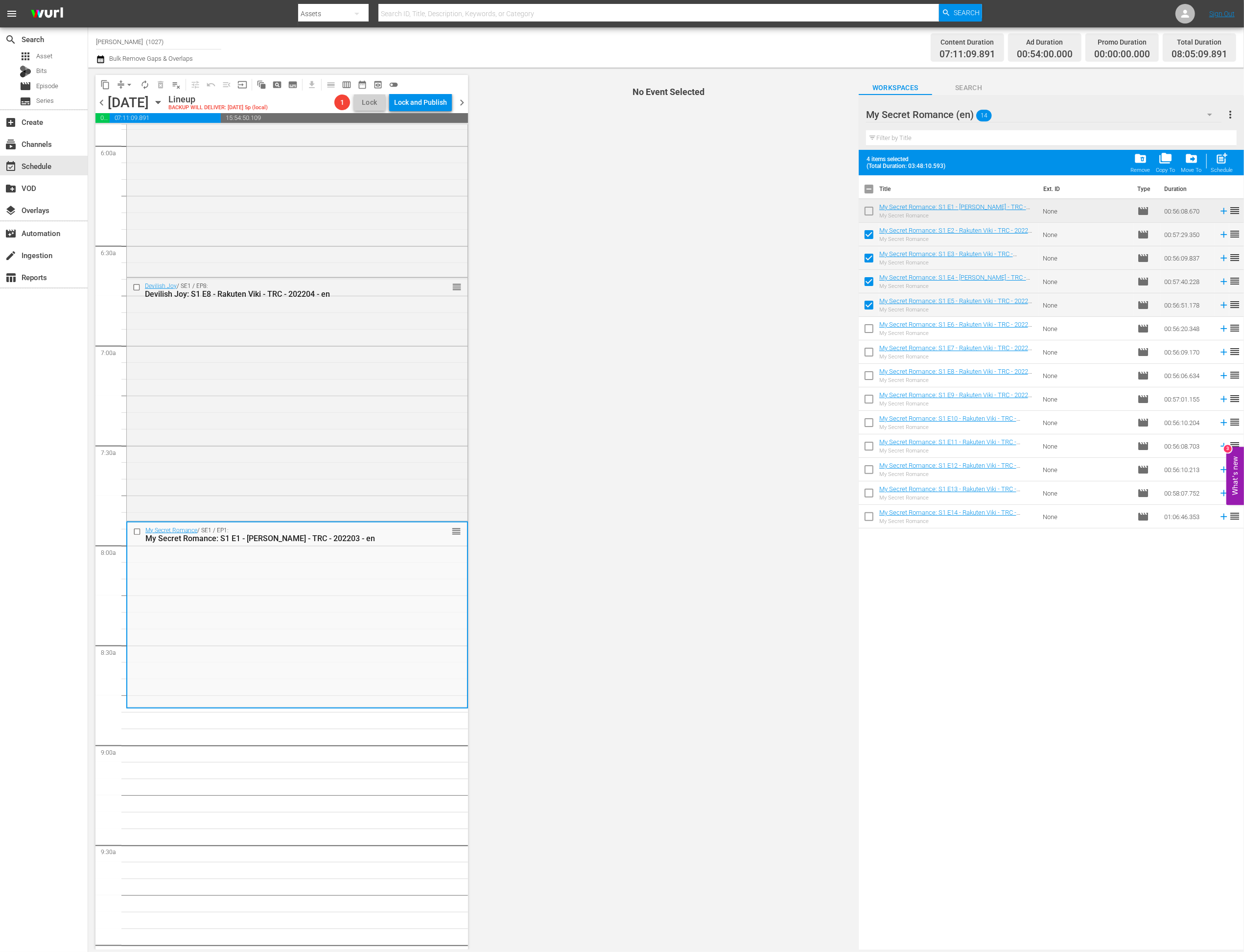
click at [870, 334] on input "checkbox" at bounding box center [869, 330] width 20 height 20
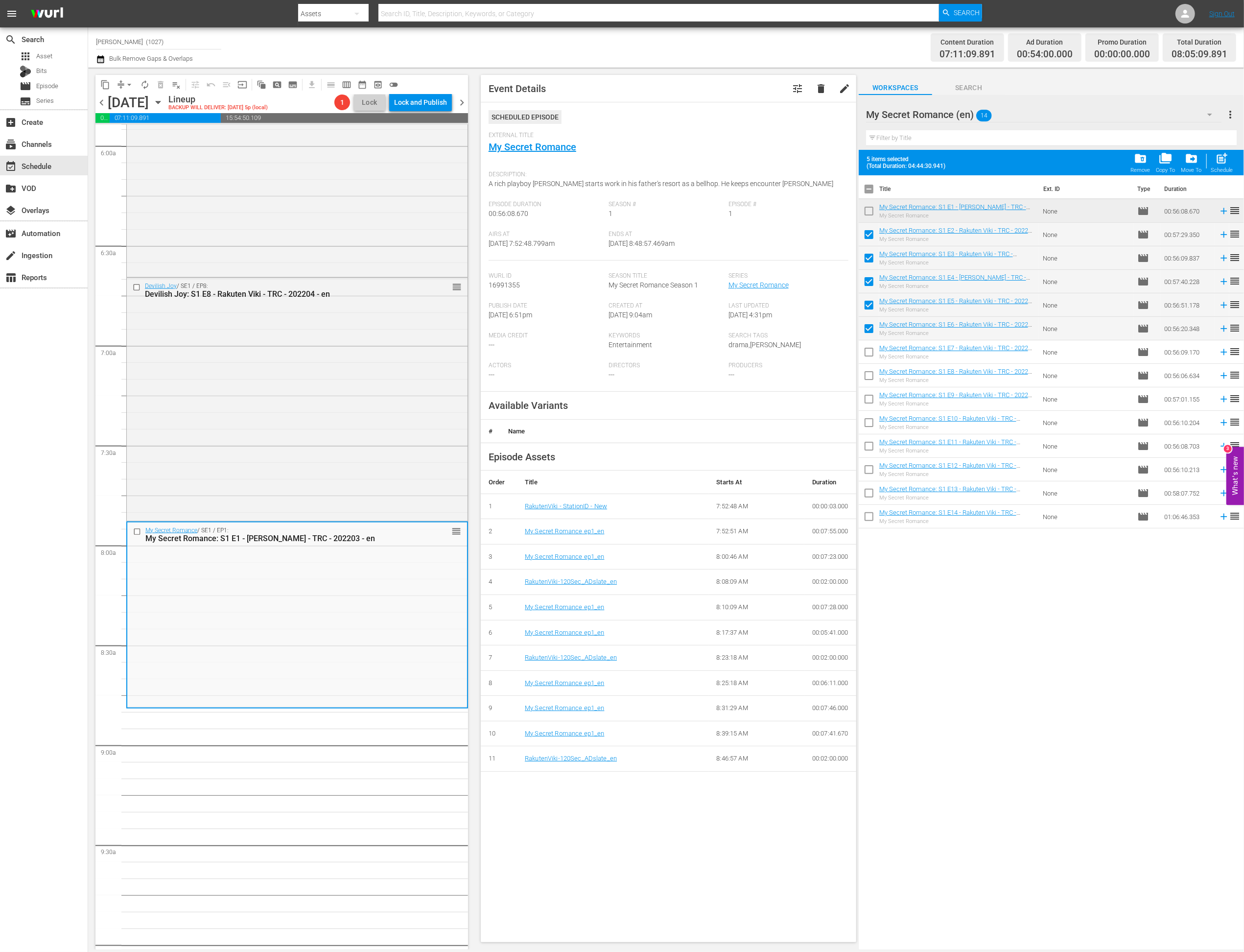
click at [870, 360] on input "checkbox" at bounding box center [869, 354] width 20 height 20
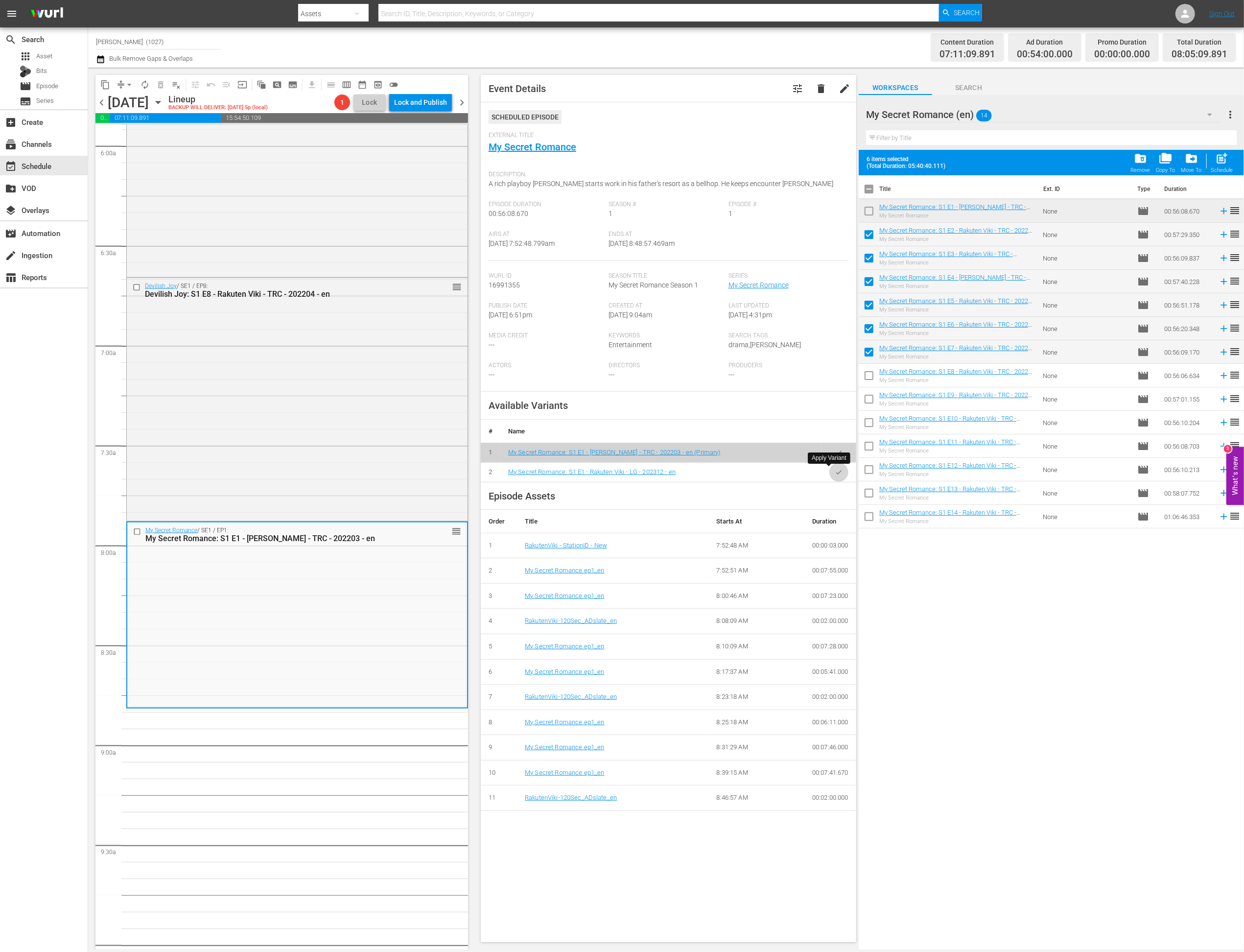
click at [834, 475] on button "button" at bounding box center [839, 472] width 19 height 19
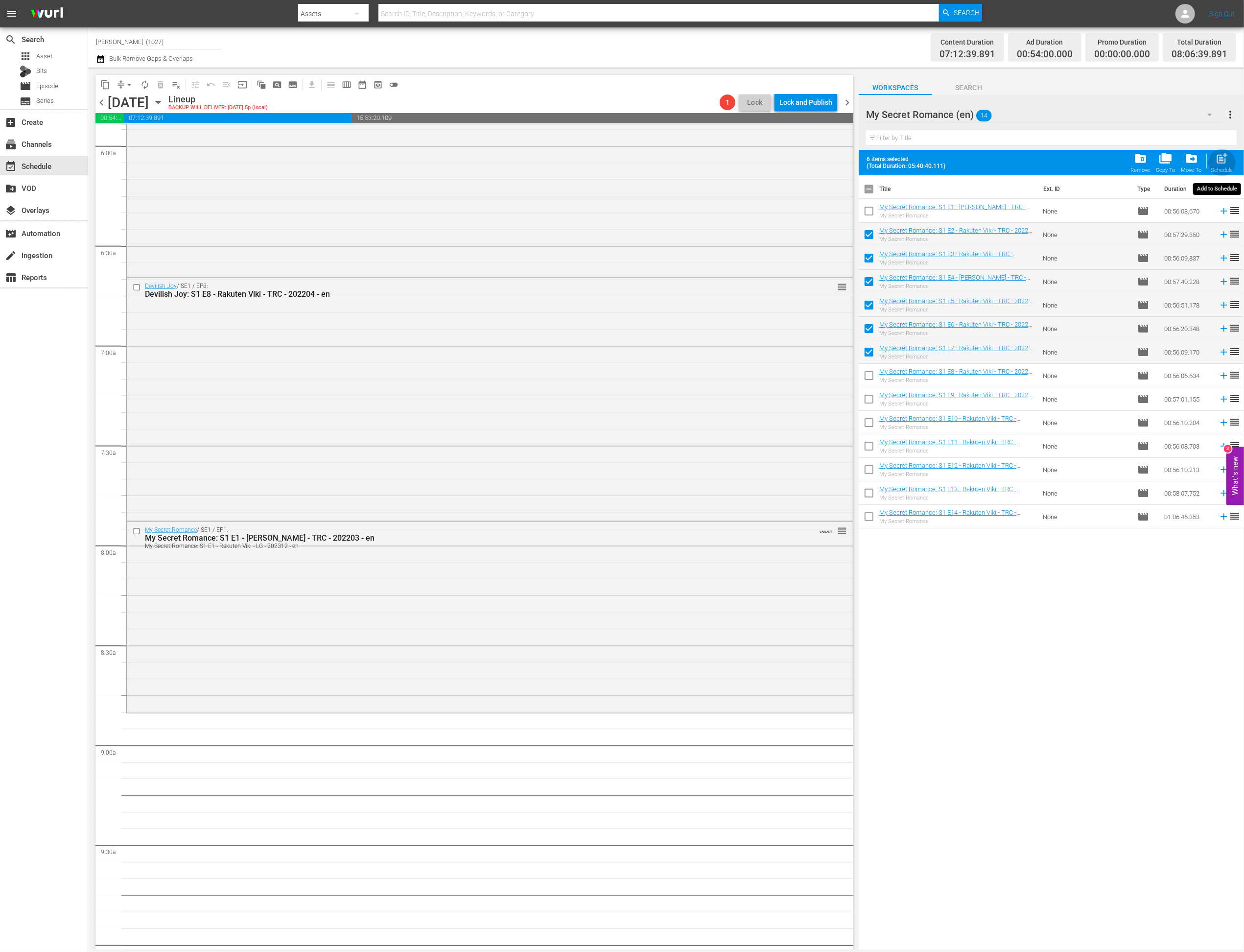
click at [874, 168] on div "Schedule" at bounding box center [1222, 170] width 22 height 6
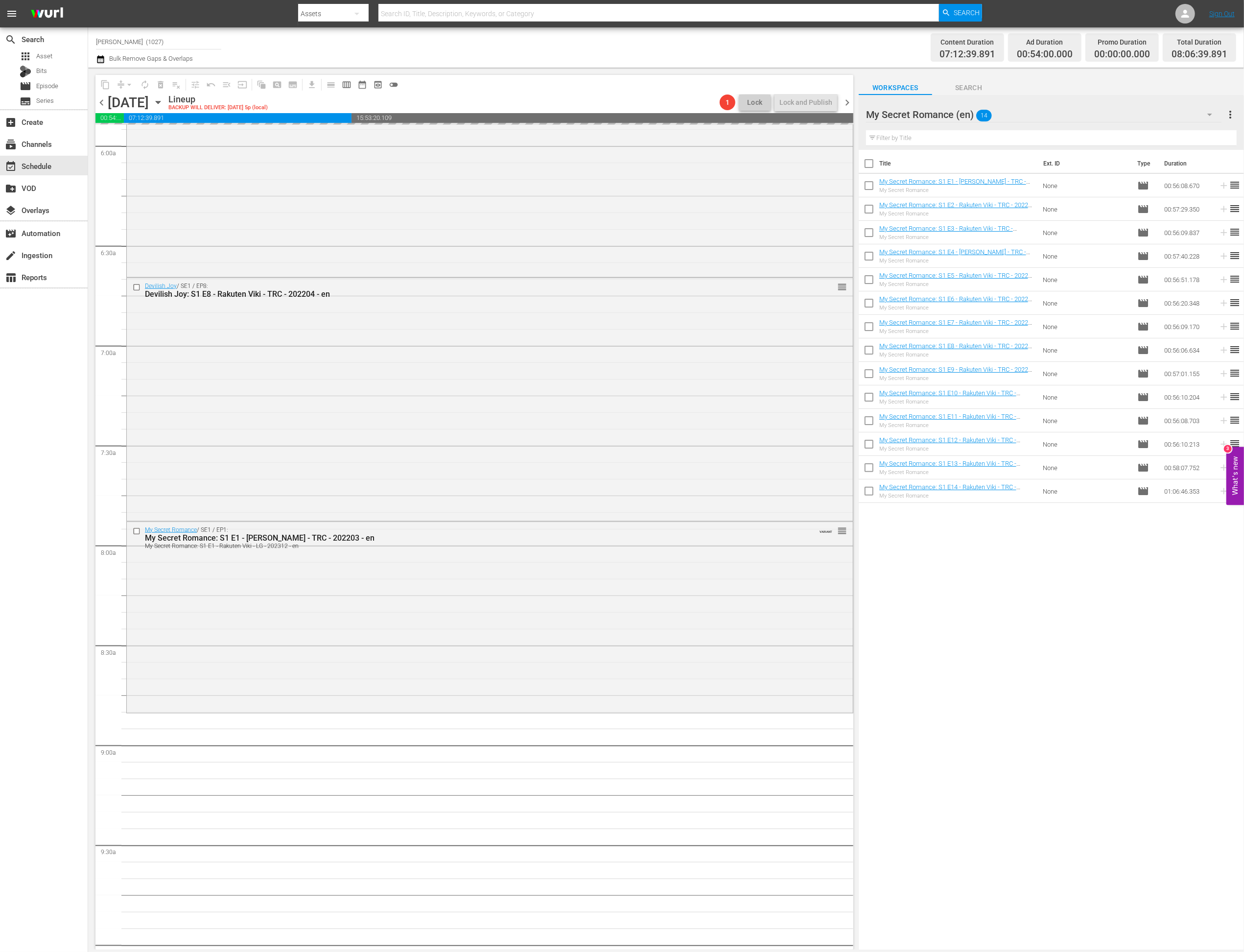
click at [874, 114] on div "My Secret Romance (en) 14" at bounding box center [1044, 114] width 356 height 27
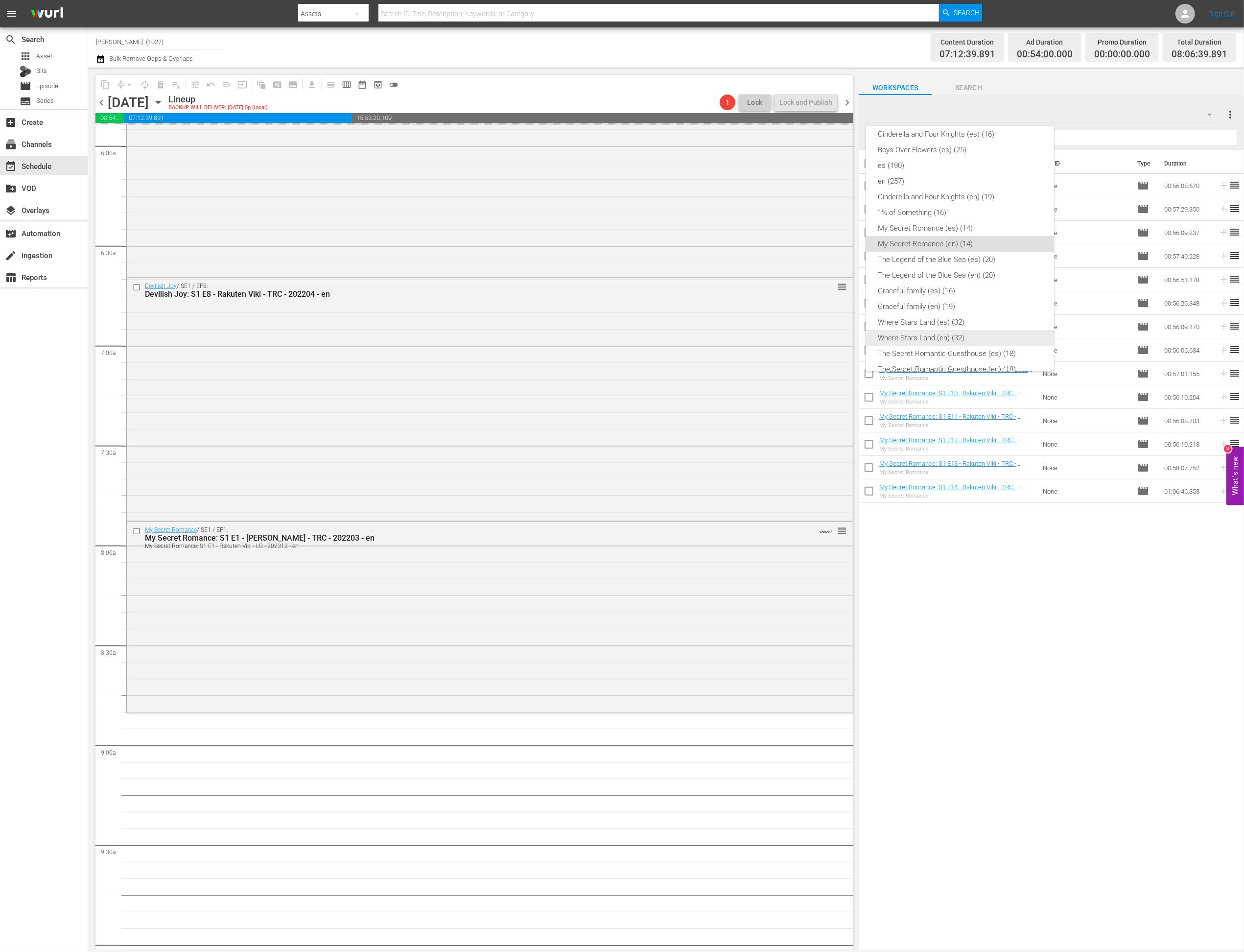
scroll to position [139, 0]
click at [874, 211] on div "Cinderella and Four Knights (en) (19)" at bounding box center [960, 207] width 165 height 16
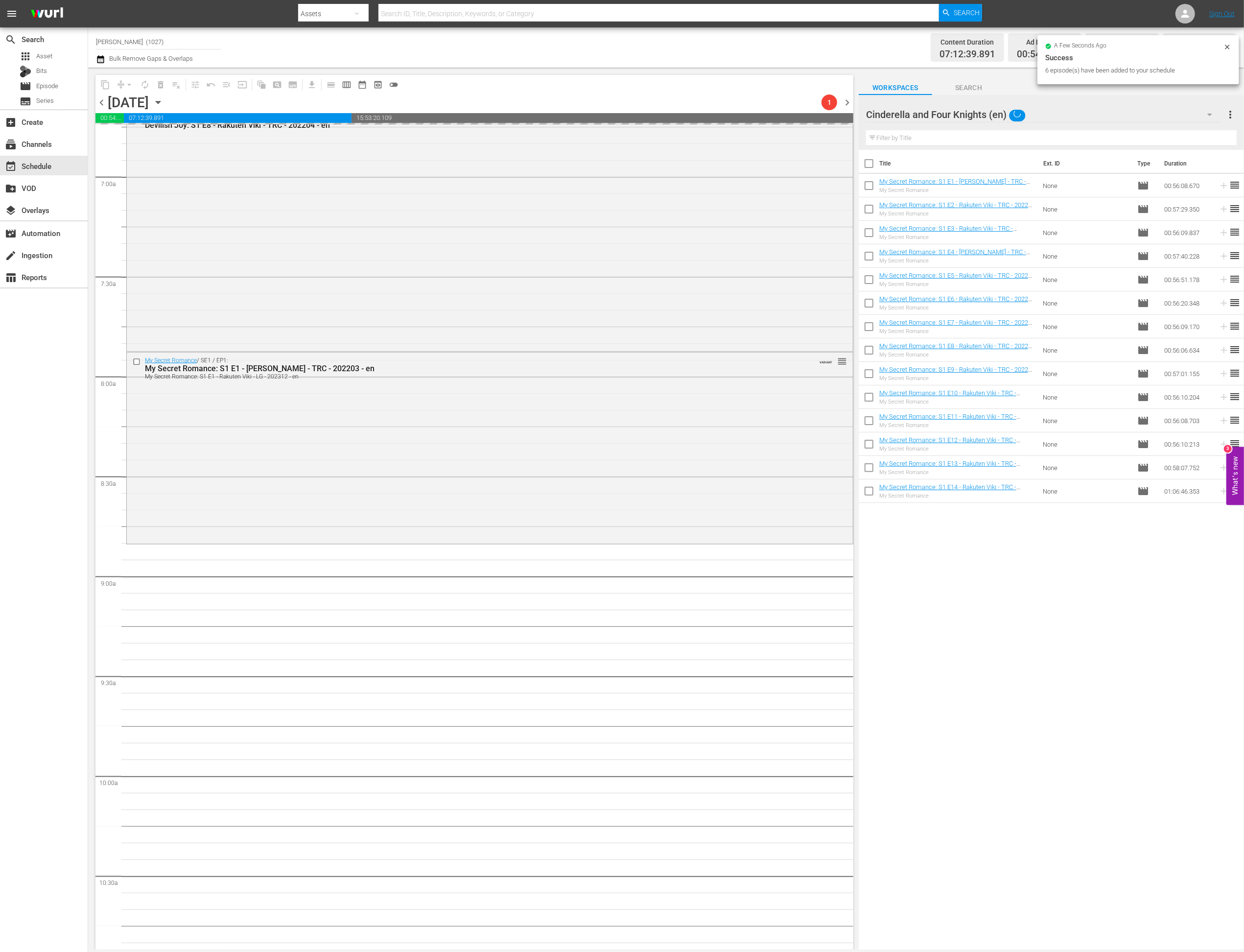
scroll to position [1352, 0]
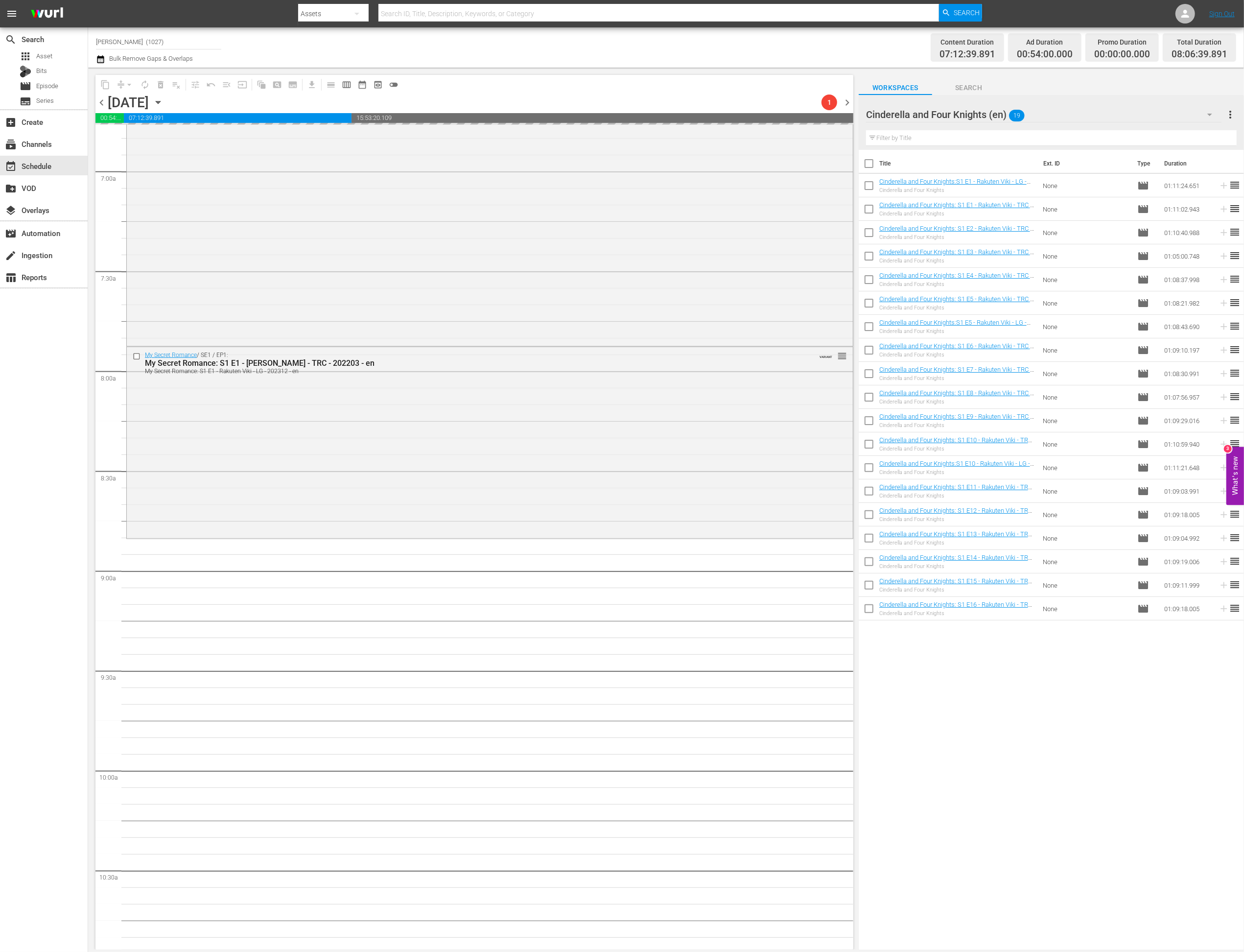
click at [869, 186] on input "checkbox" at bounding box center [869, 187] width 20 height 20
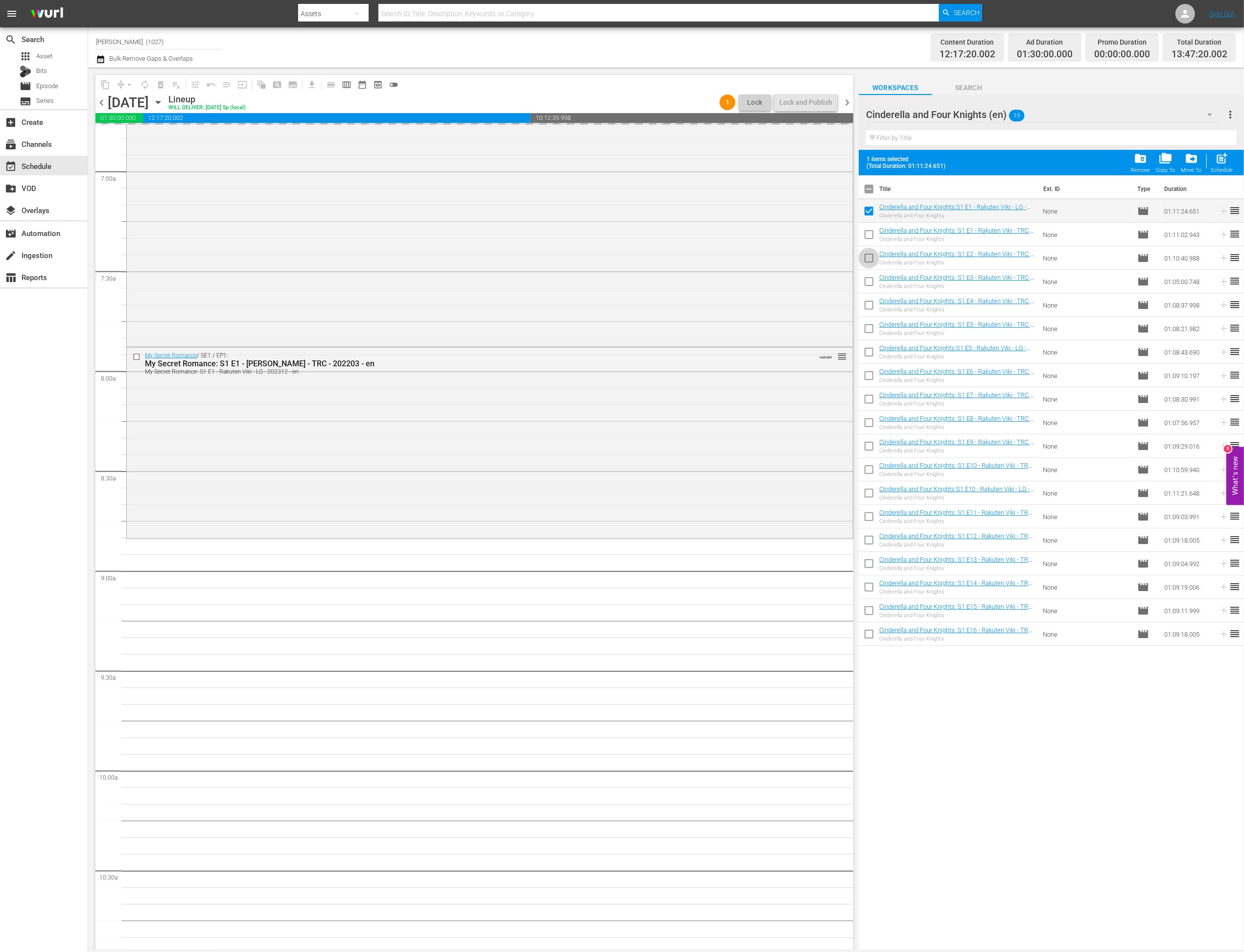
click at [869, 254] on input "checkbox" at bounding box center [869, 260] width 20 height 20
click at [869, 278] on input "checkbox" at bounding box center [869, 283] width 20 height 20
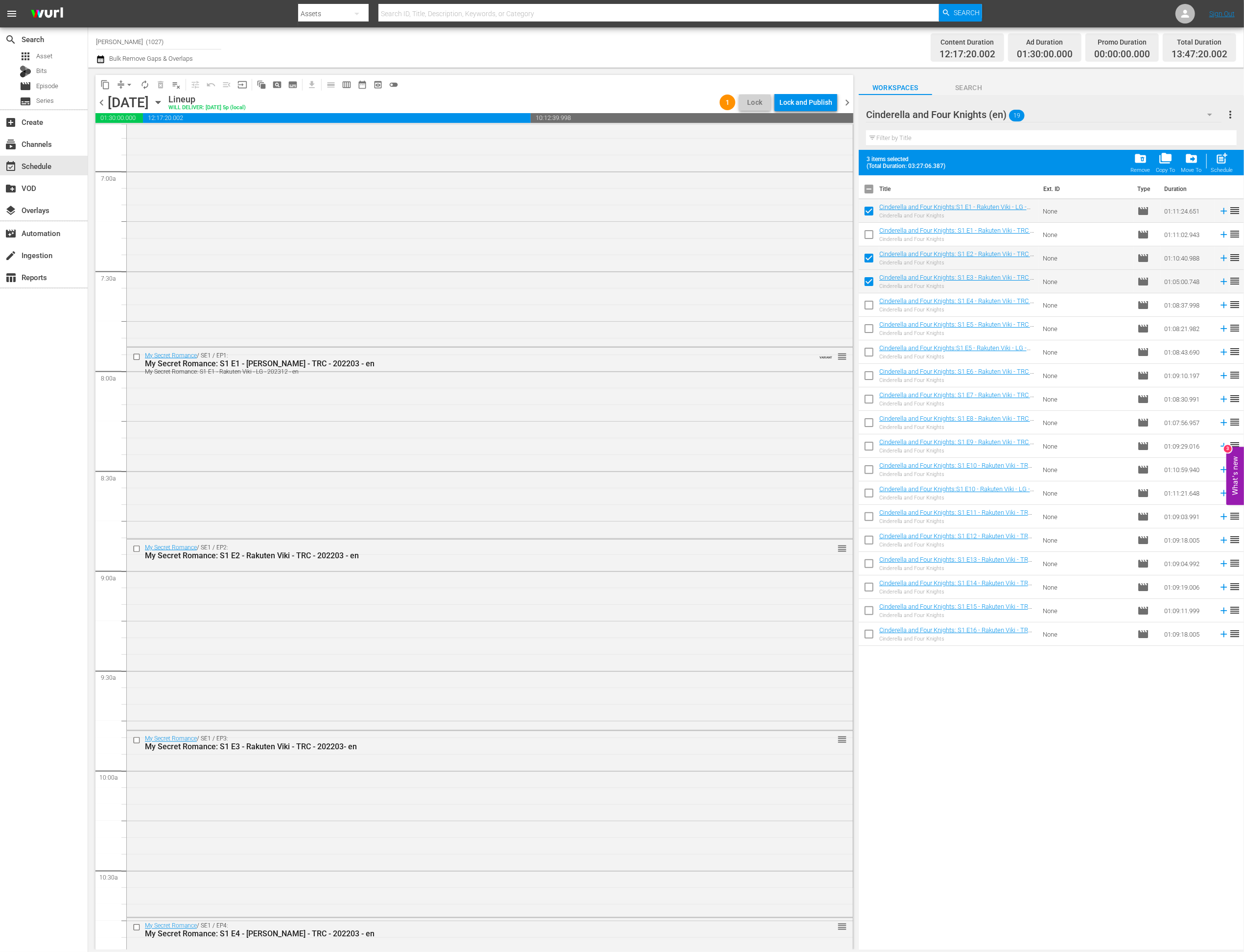
click at [872, 301] on input "checkbox" at bounding box center [869, 307] width 20 height 20
click at [874, 348] on link "Cinderella and Four Knights:S1 E5 - Rakuten Viki - LG - 202201" at bounding box center [953, 351] width 147 height 15
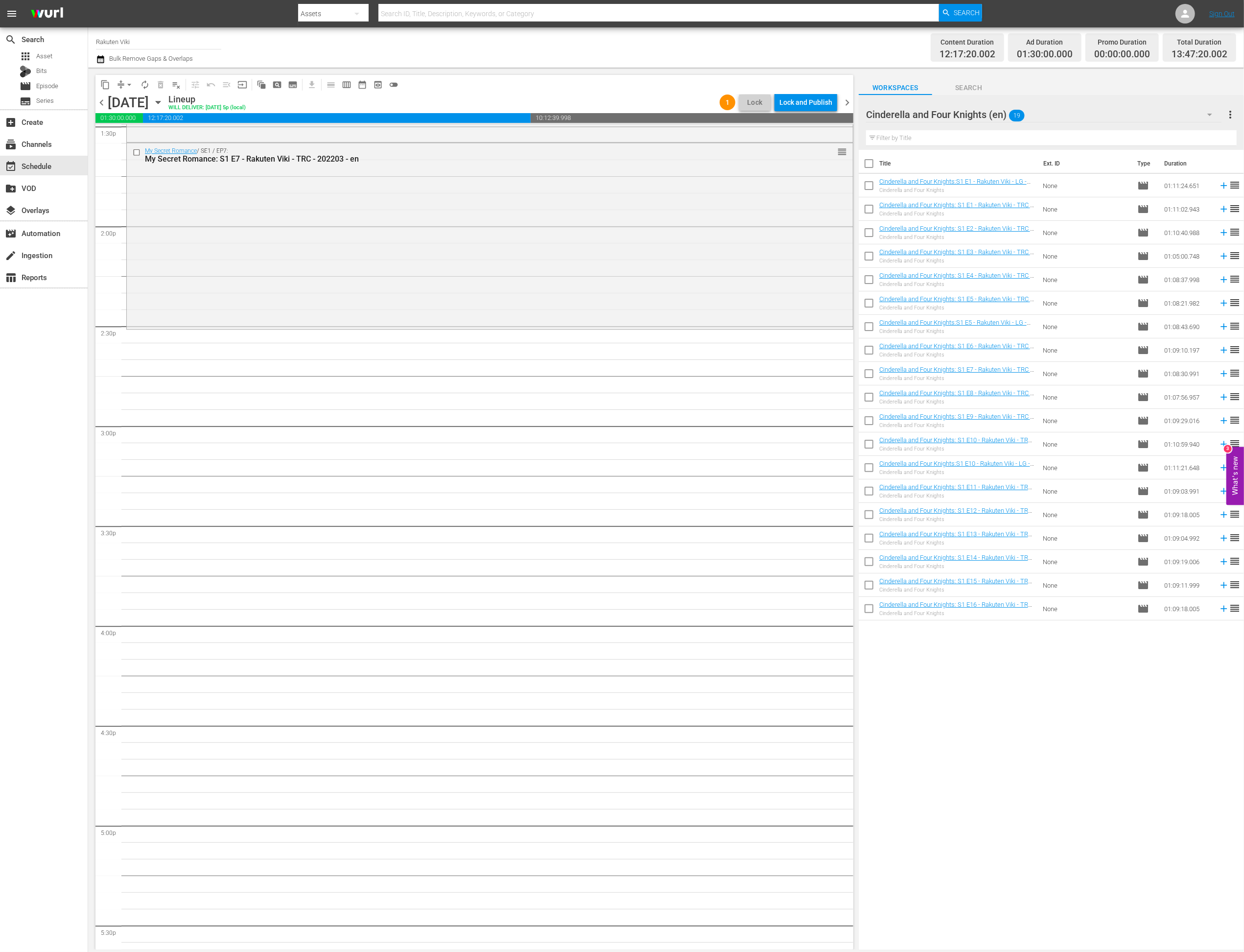
scroll to position [2674, 0]
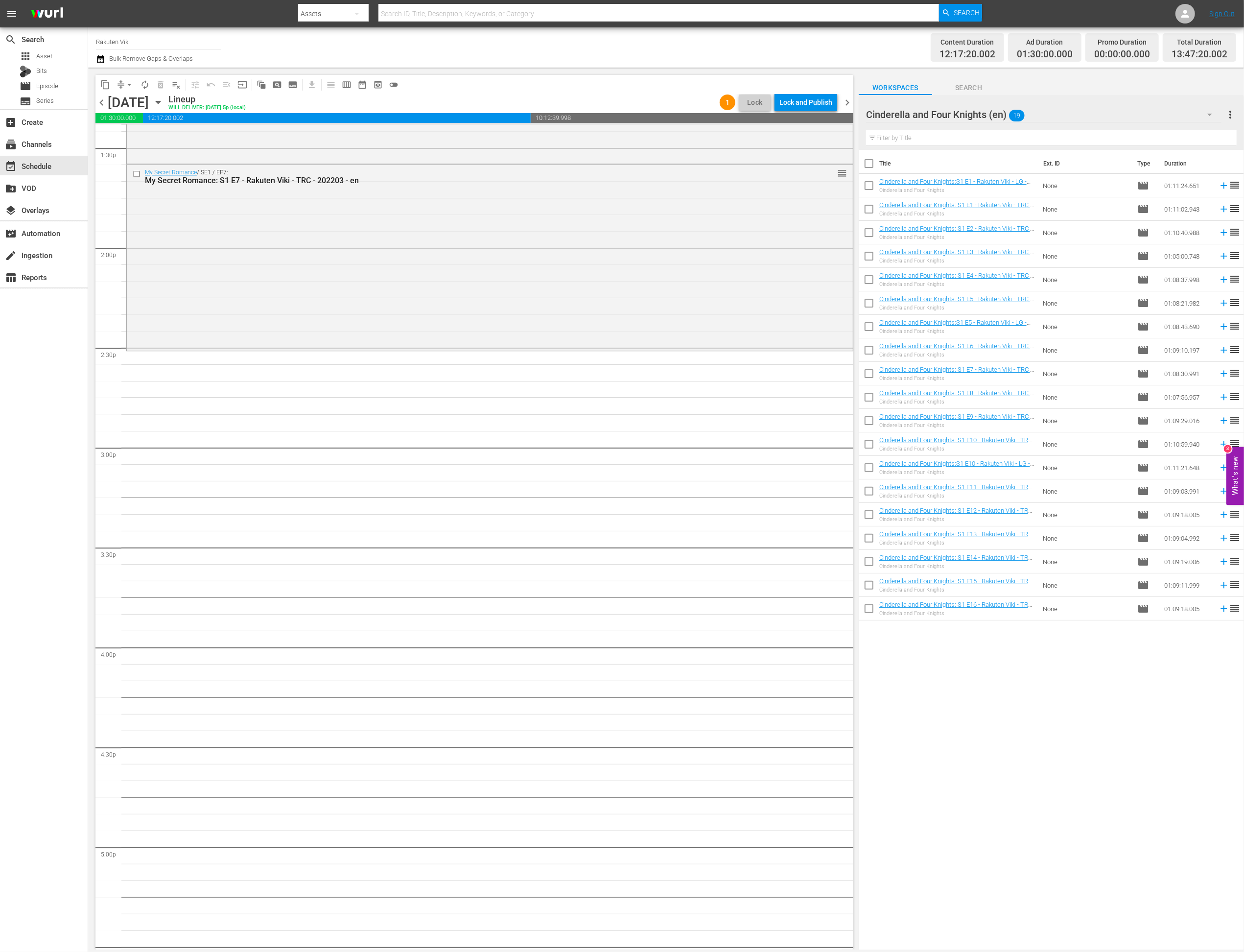
click at [865, 189] on input "checkbox" at bounding box center [869, 187] width 20 height 20
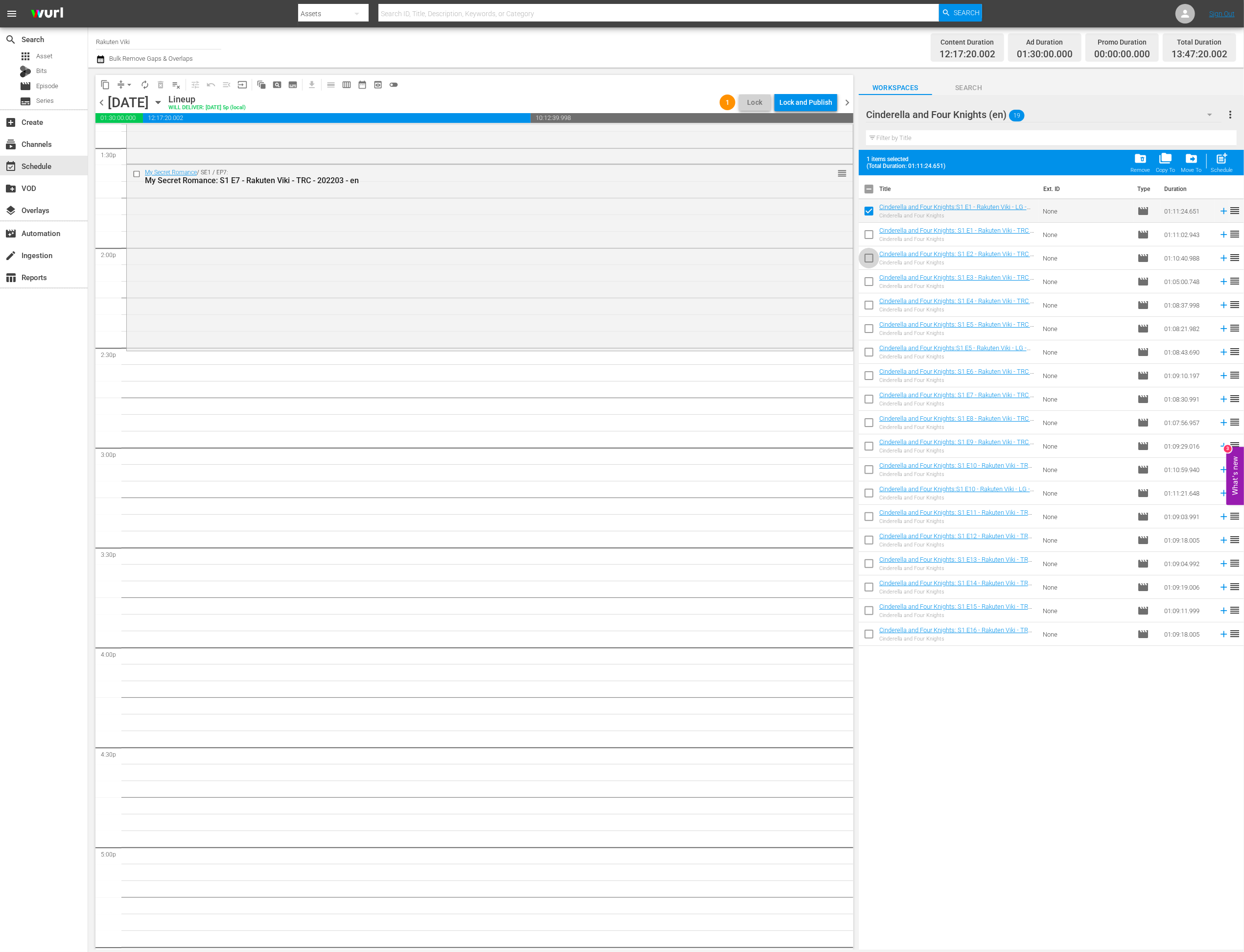
click at [865, 259] on input "checkbox" at bounding box center [869, 260] width 20 height 20
click at [865, 280] on input "checkbox" at bounding box center [869, 283] width 20 height 20
click at [865, 315] on input "checkbox" at bounding box center [869, 307] width 20 height 20
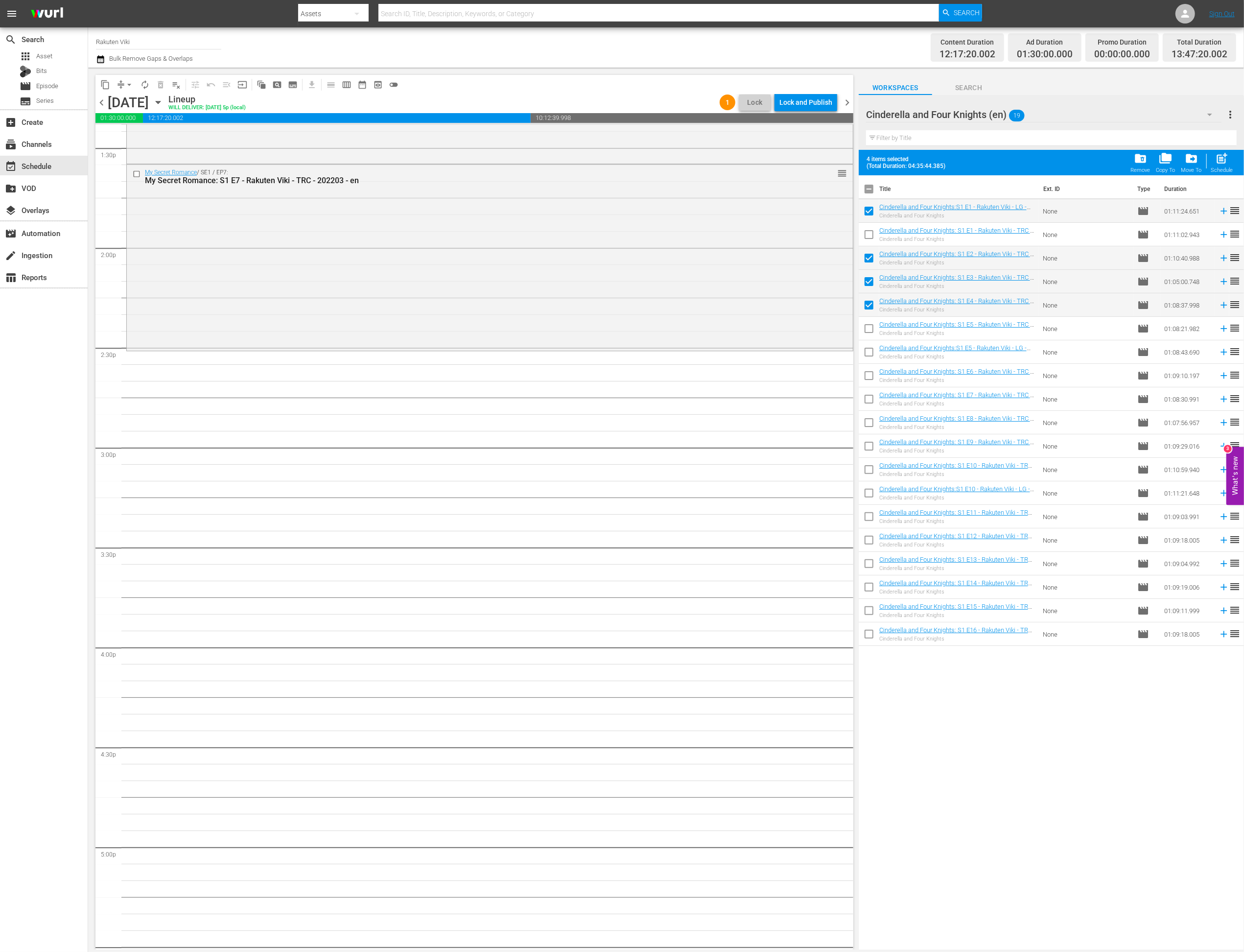
click at [867, 341] on td at bounding box center [869, 352] width 20 height 24
click at [869, 331] on input "checkbox" at bounding box center [869, 330] width 20 height 20
click at [868, 377] on input "checkbox" at bounding box center [869, 377] width 20 height 20
click at [865, 400] on input "checkbox" at bounding box center [869, 401] width 20 height 20
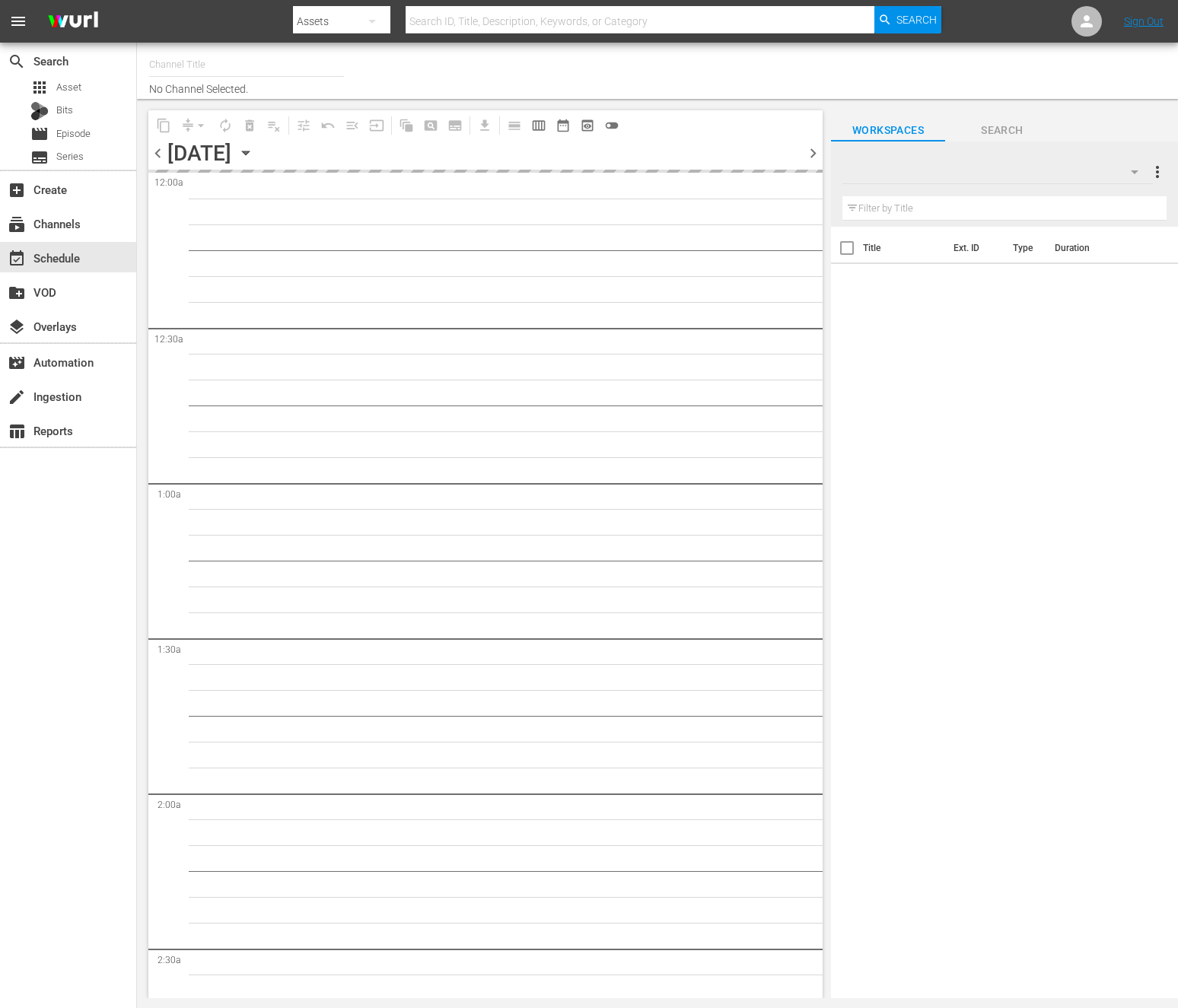
type input "Rakuten Viki (No CTA) (843)"
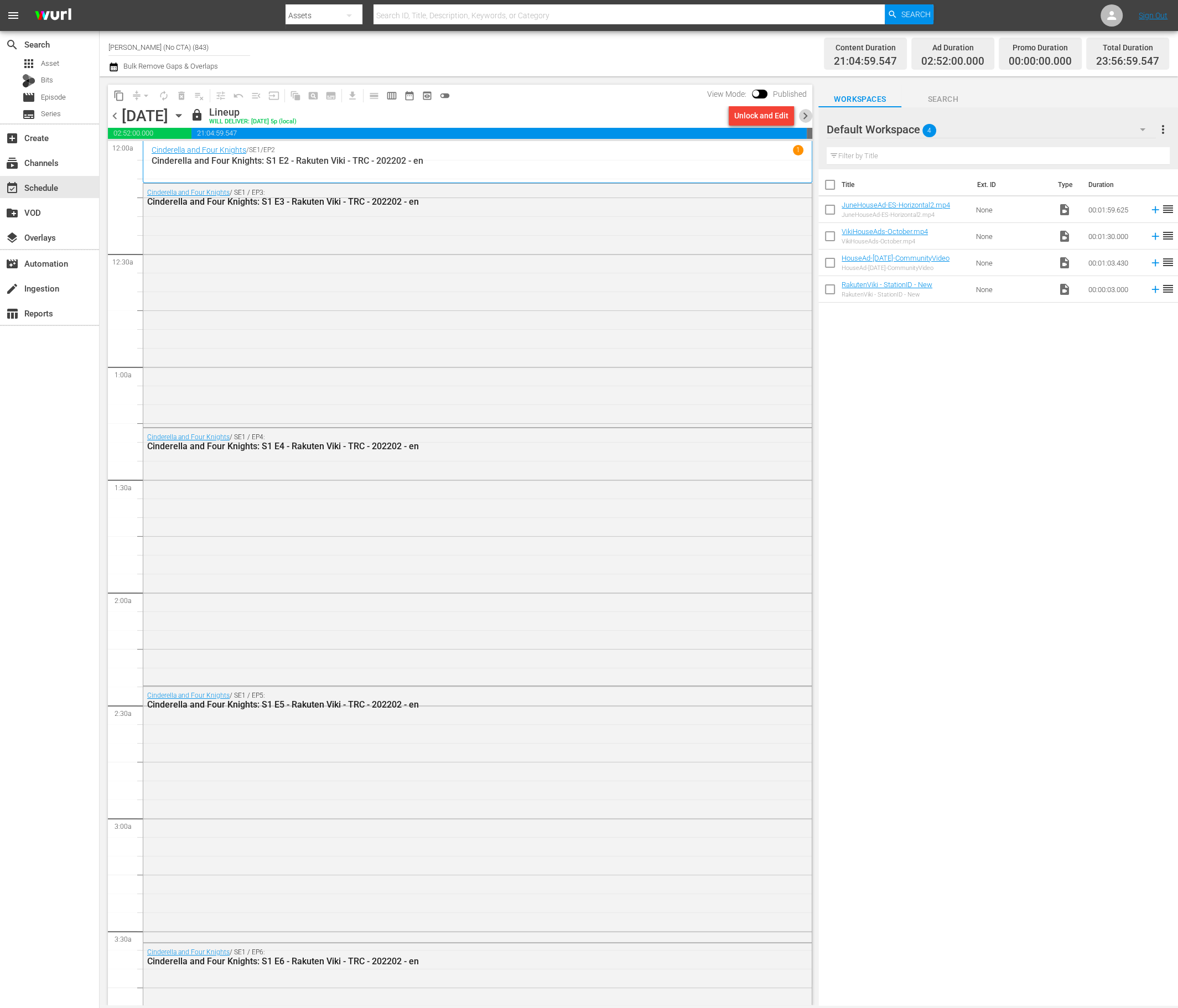
click at [805, 112] on span "chevron_right" at bounding box center [805, 116] width 14 height 14
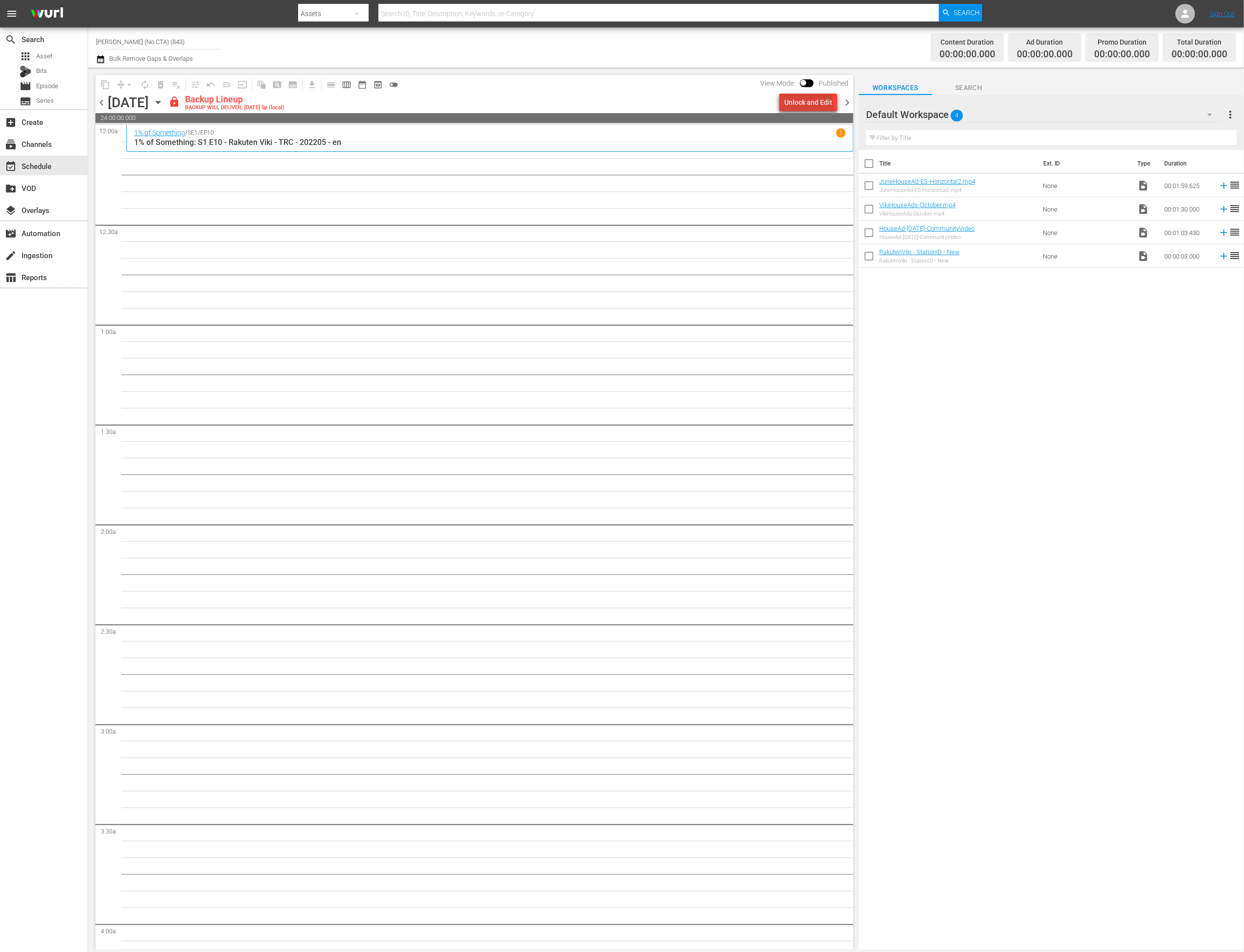
click at [757, 105] on div "Unlock and Edit" at bounding box center [808, 102] width 48 height 18
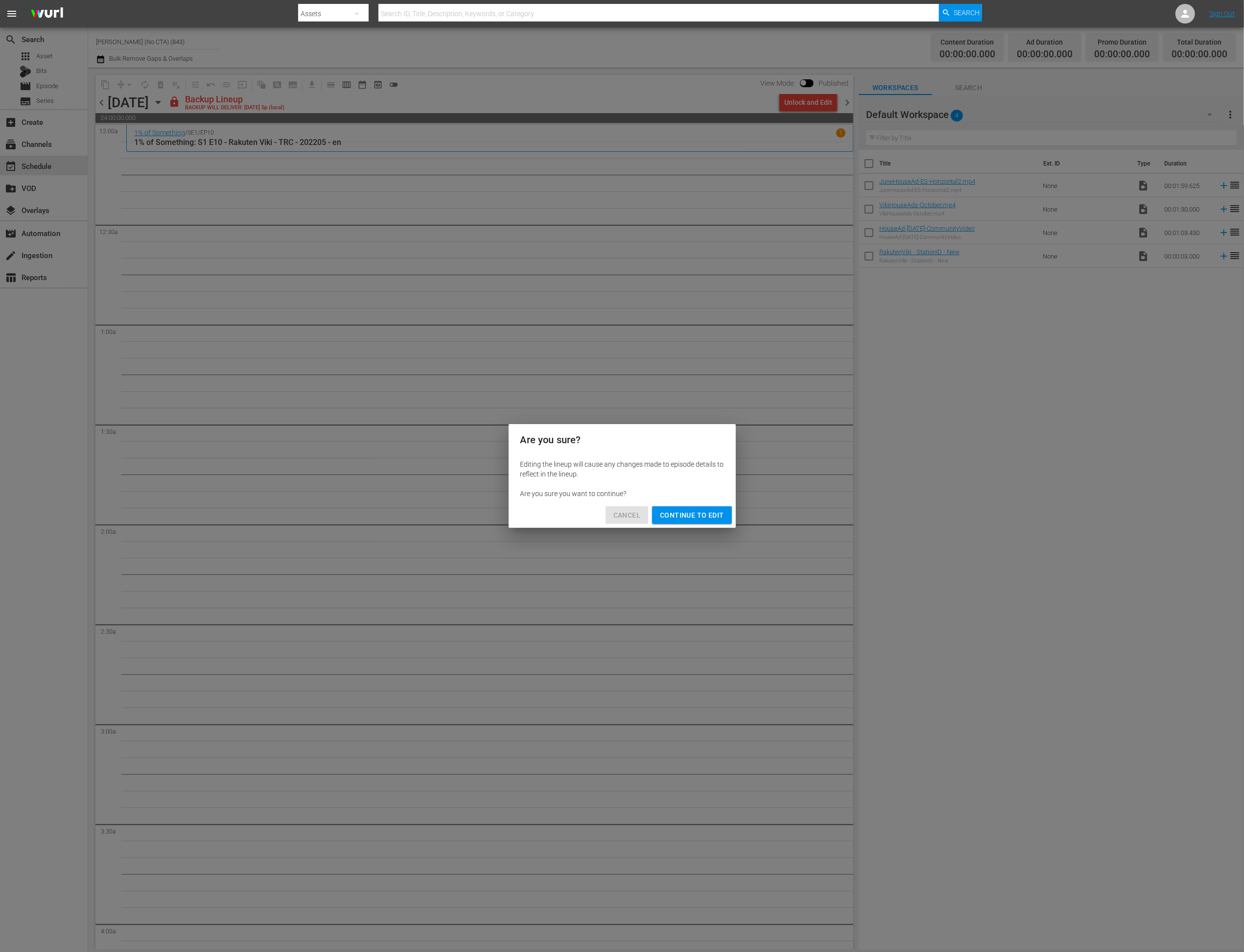
click at [630, 510] on span "Cancel" at bounding box center [627, 515] width 27 height 12
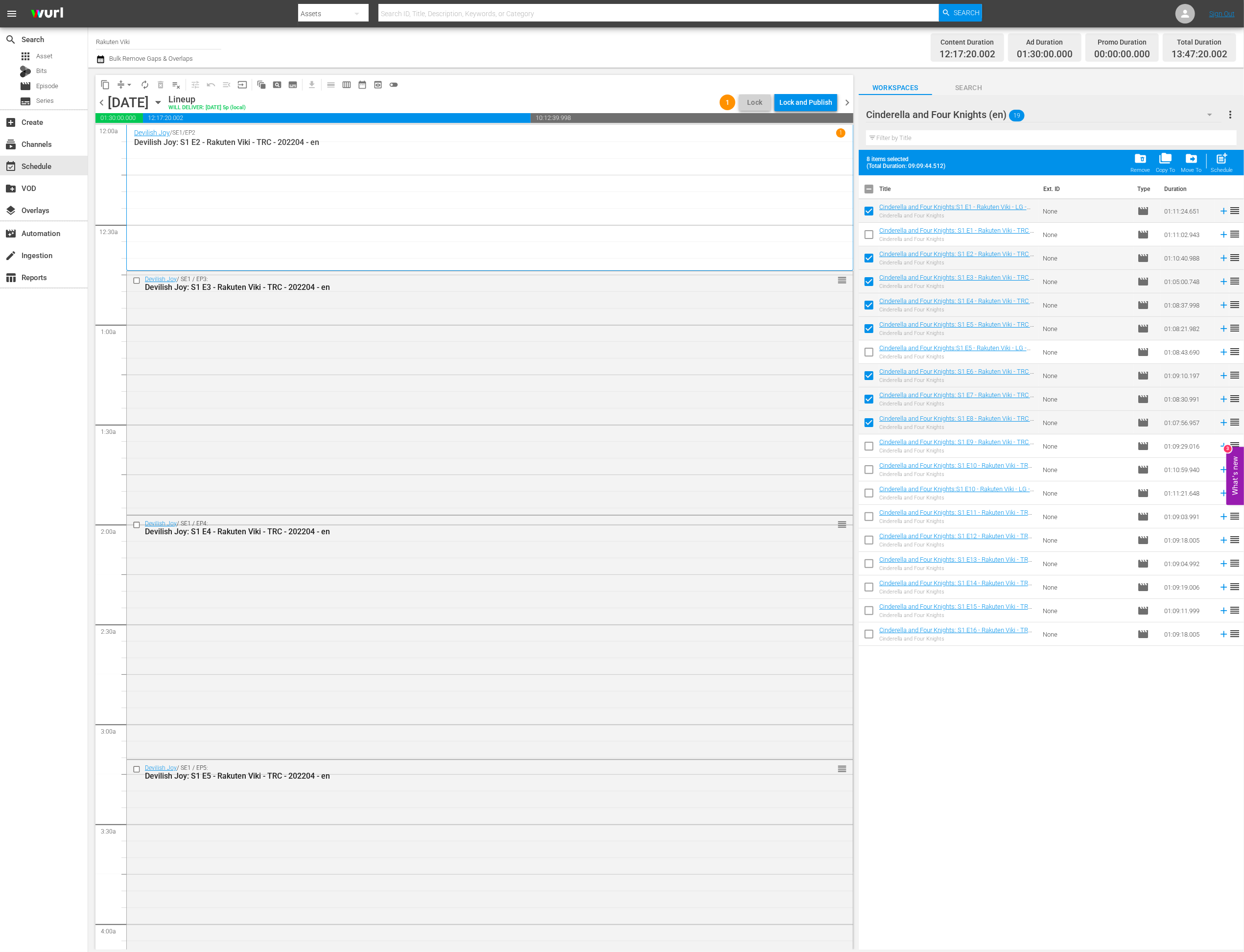
scroll to position [2674, 0]
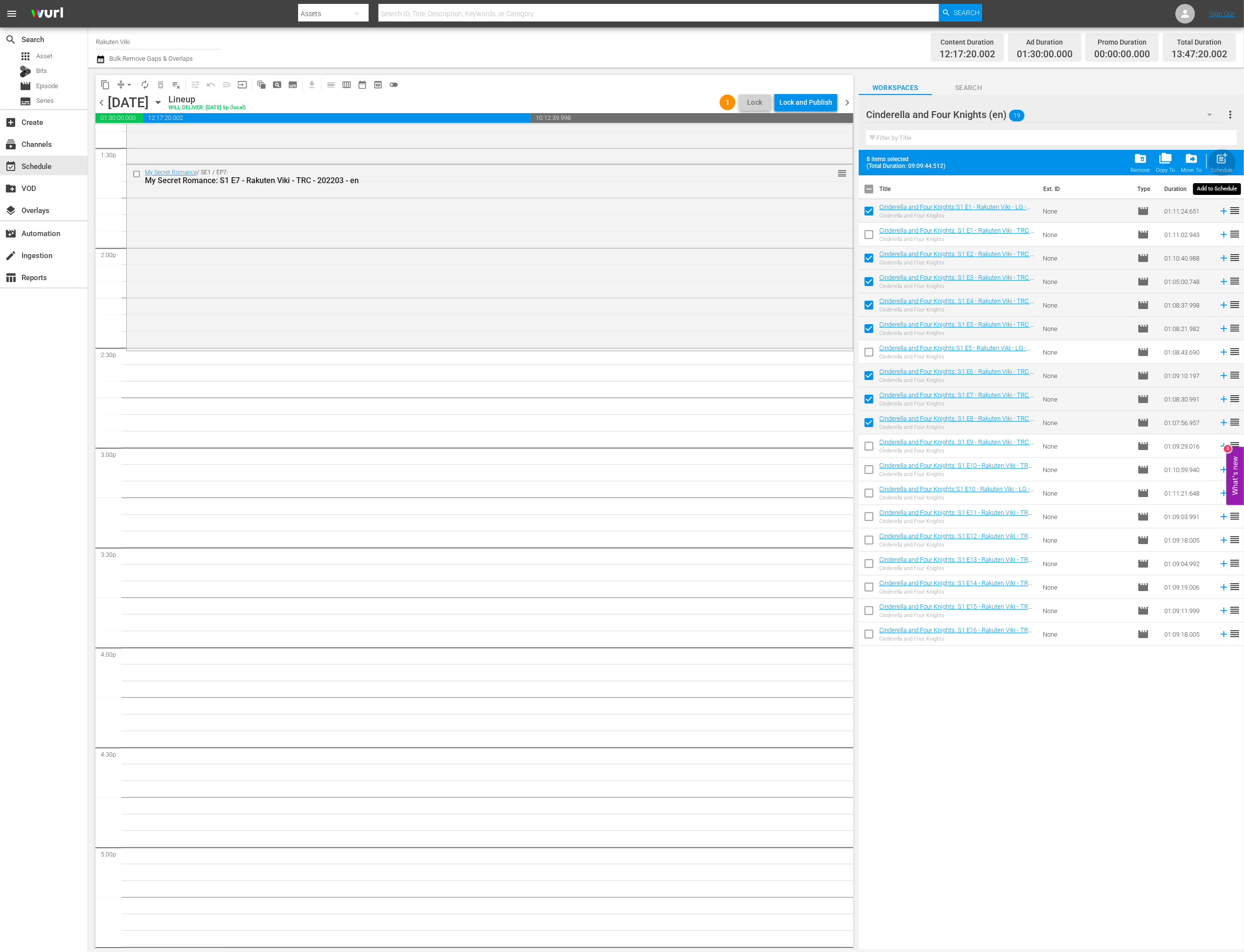
click at [1222, 163] on span "post_add" at bounding box center [1222, 158] width 13 height 13
checkbox input "false"
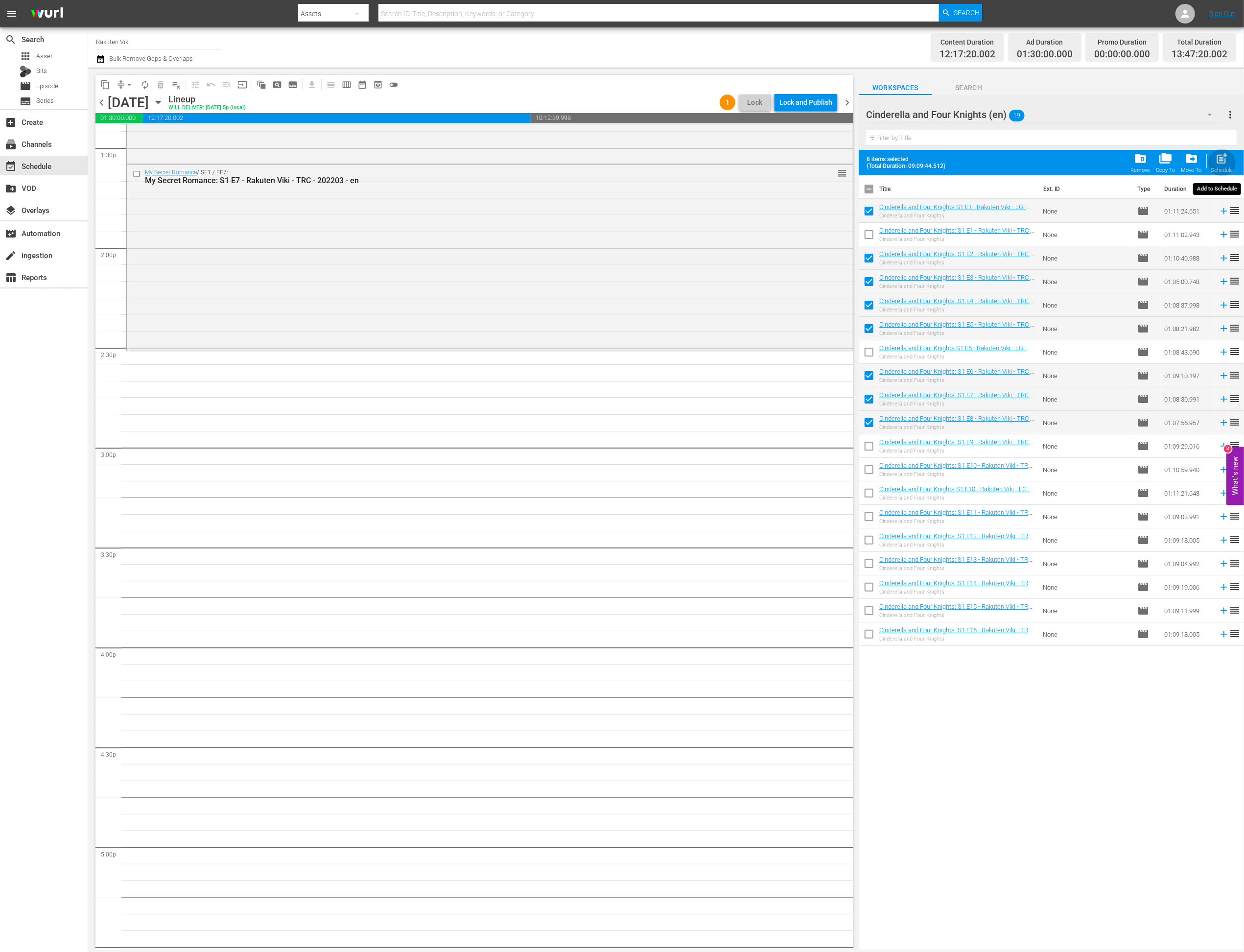
checkbox input "false"
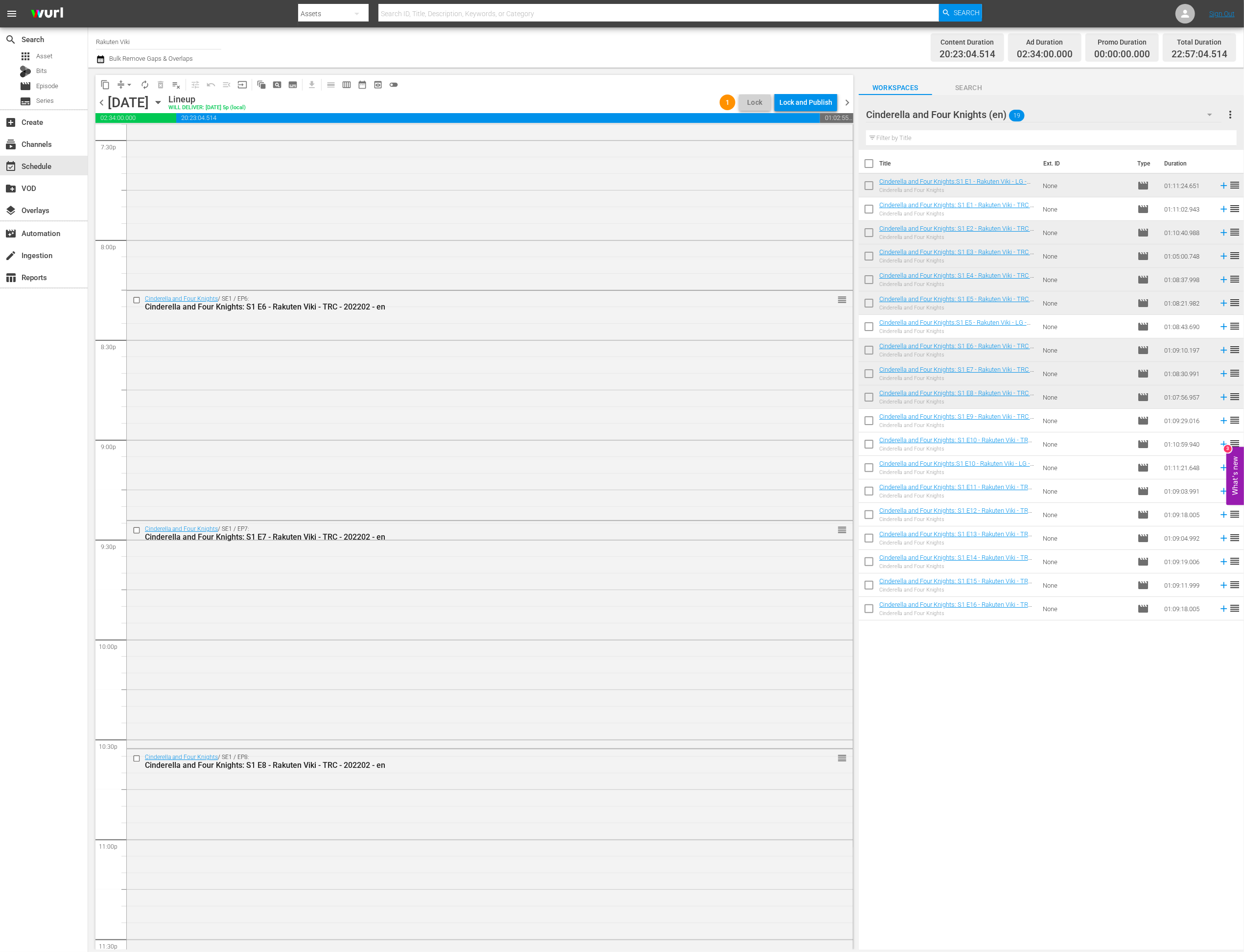
scroll to position [3970, 0]
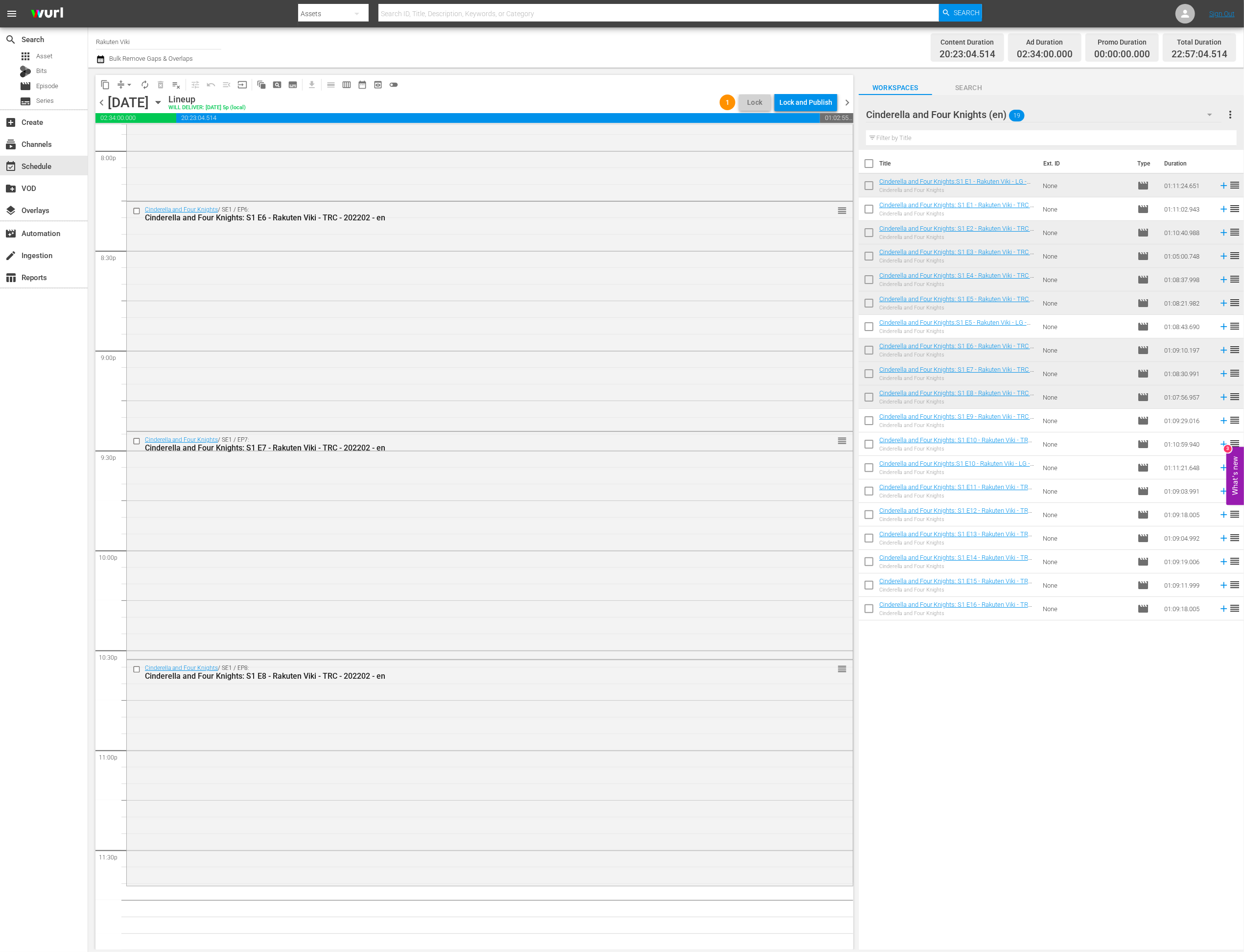
click at [1099, 134] on input "text" at bounding box center [1051, 138] width 370 height 16
click at [1100, 112] on div "Cinderella and Four Knights (en) 19" at bounding box center [1044, 114] width 356 height 27
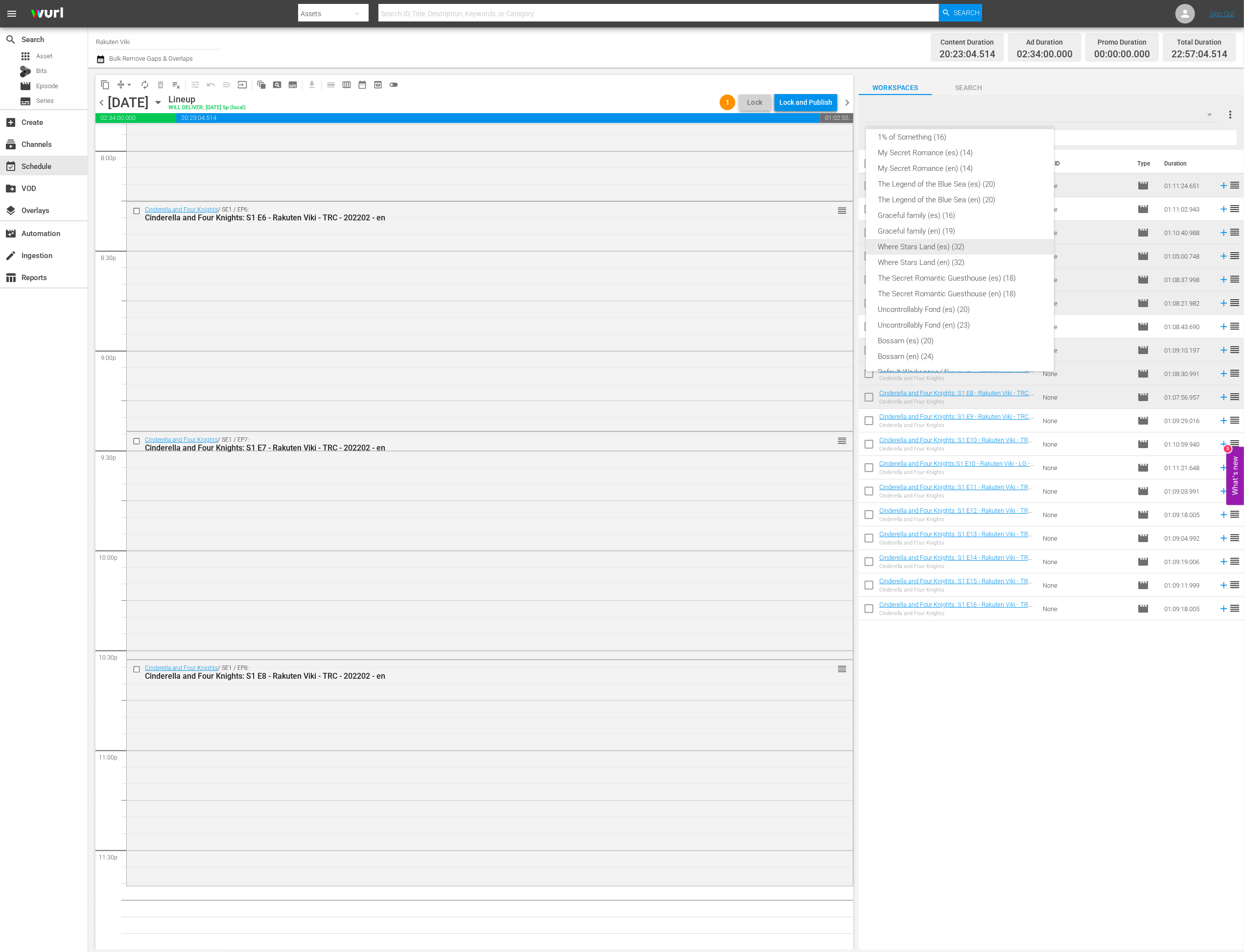
scroll to position [241, 0]
click at [975, 244] on div "Where Stars Land (en) (32)" at bounding box center [960, 245] width 165 height 16
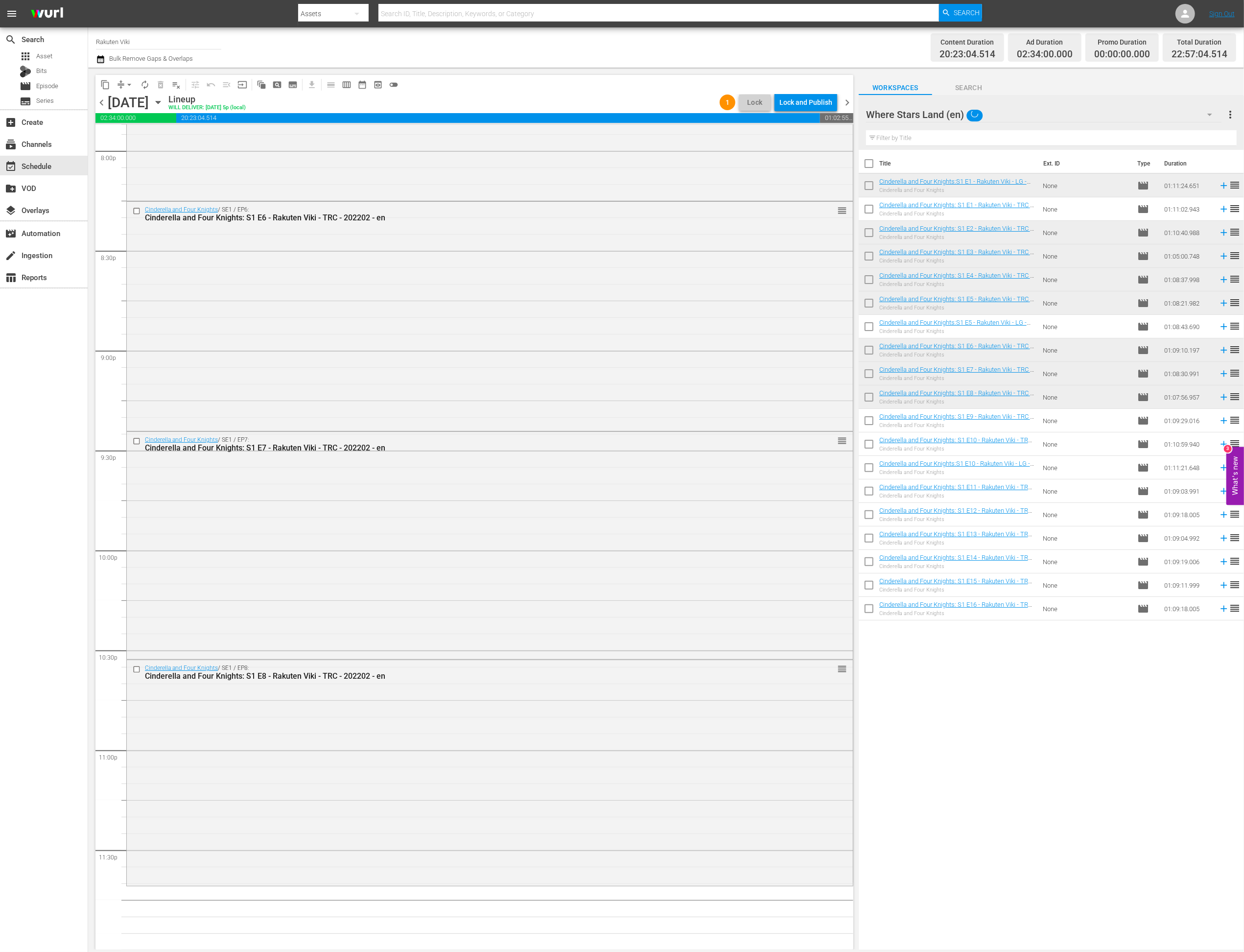
scroll to position [238, 0]
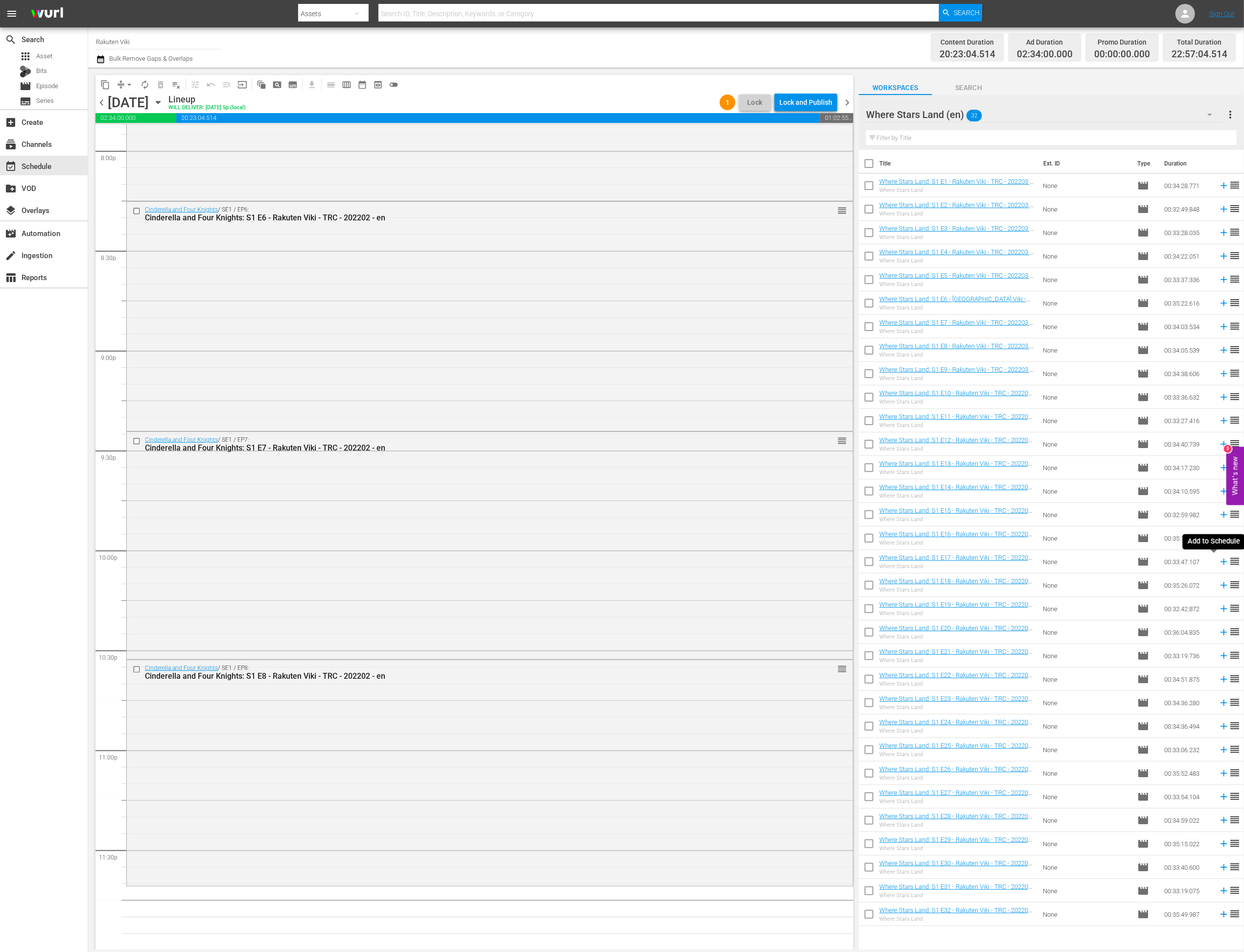
click at [1220, 562] on icon at bounding box center [1224, 562] width 6 height 6
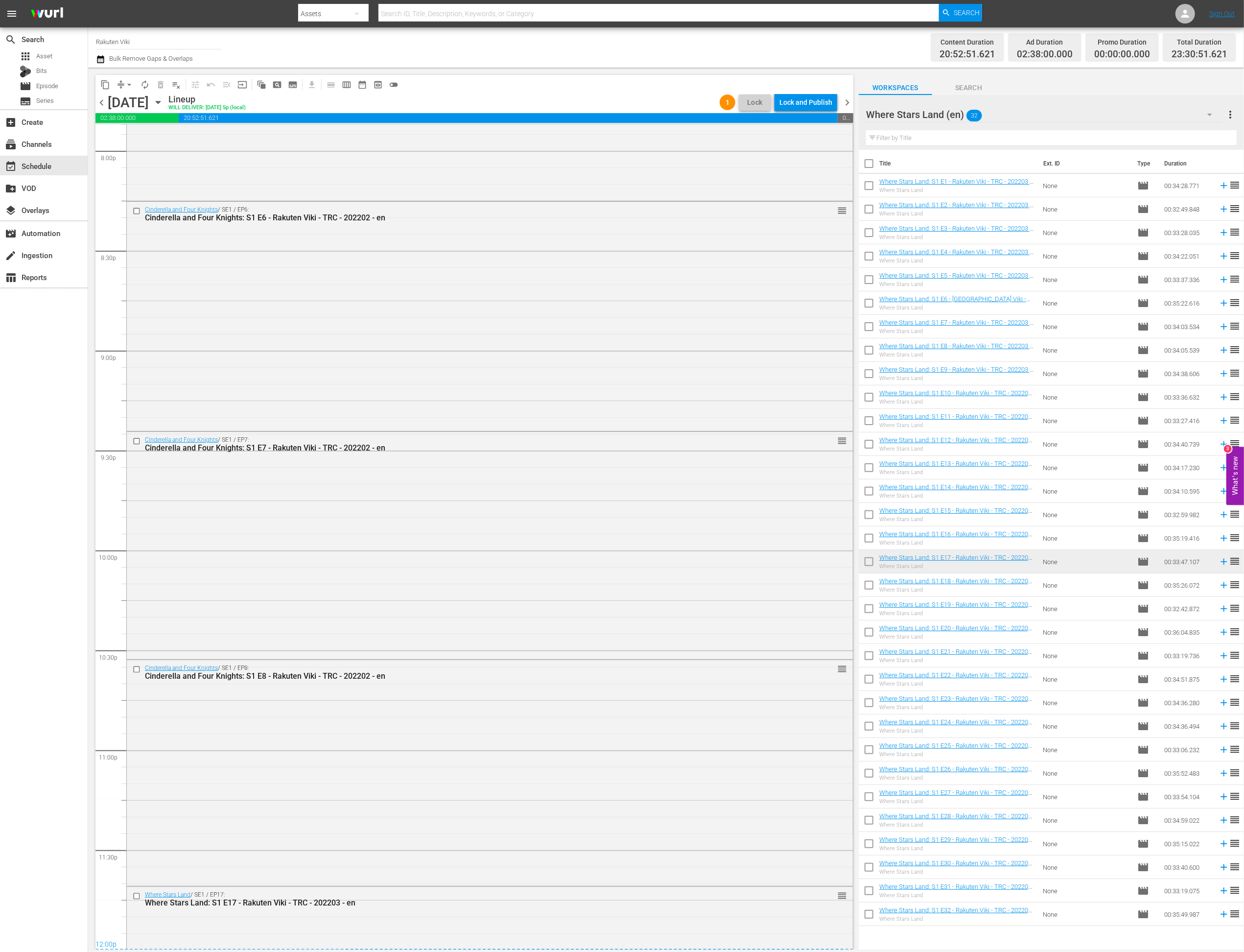
scroll to position [4019, 0]
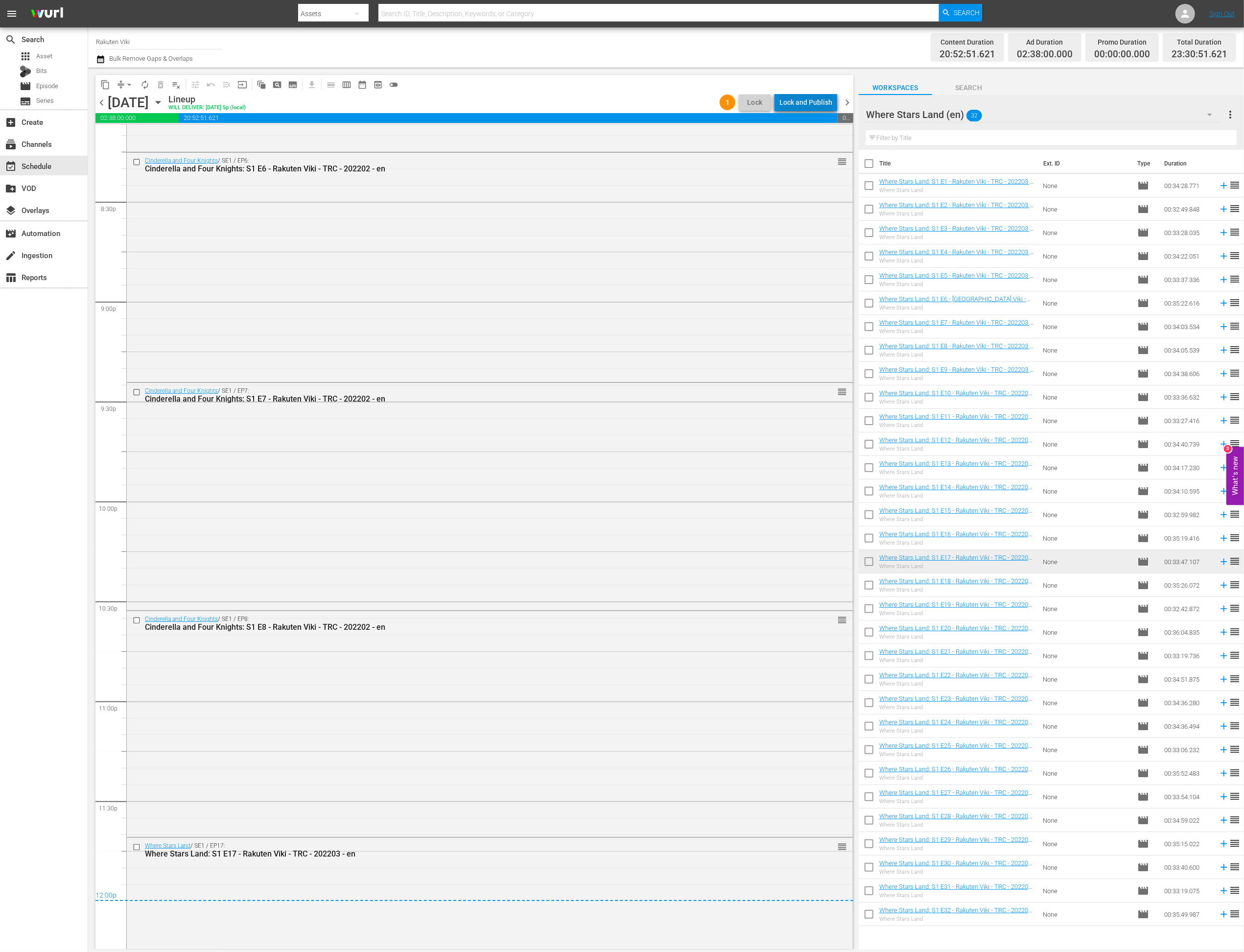
click at [820, 102] on div "Lock and Publish" at bounding box center [806, 102] width 53 height 18
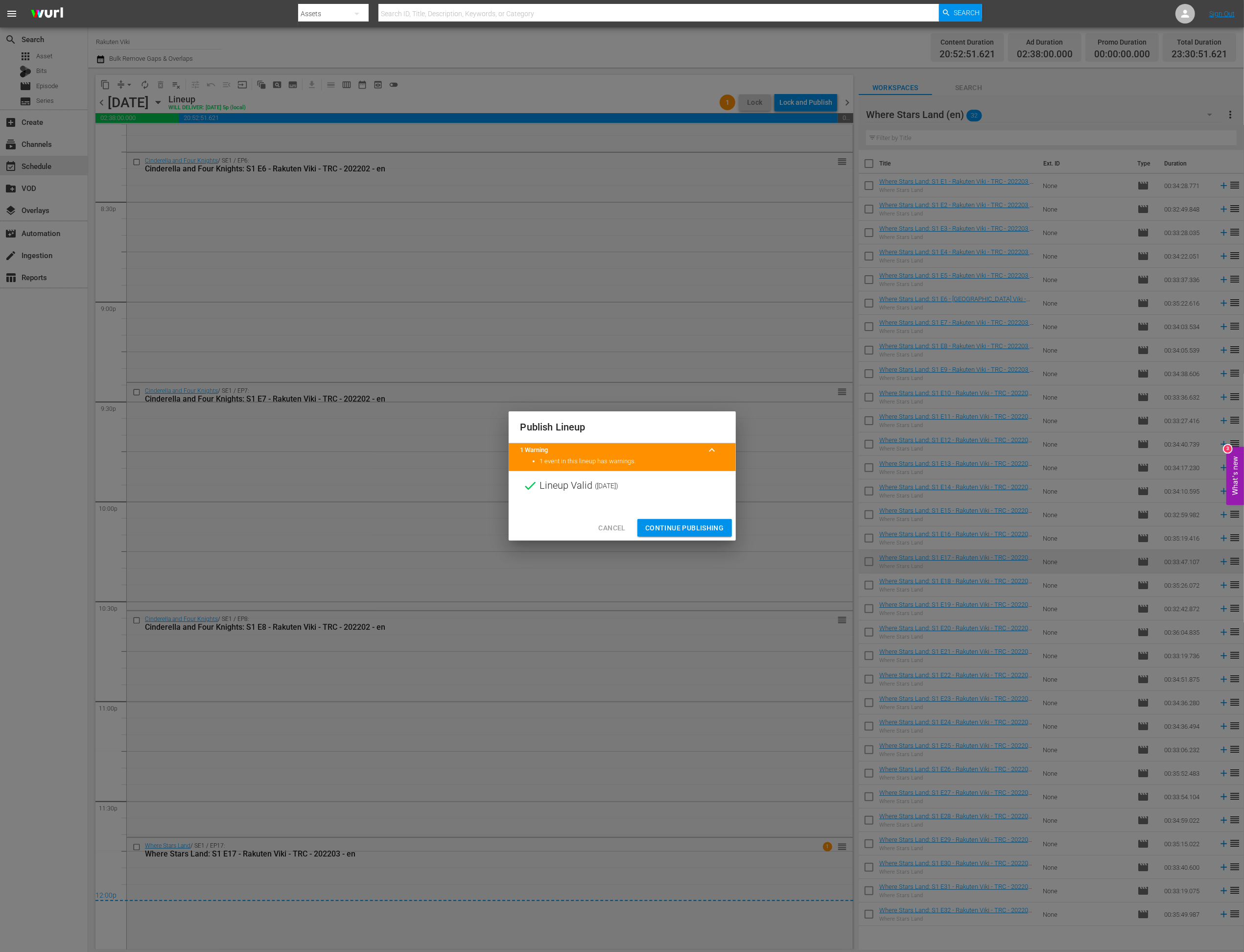
click at [705, 528] on span "Continue Publishing" at bounding box center [685, 527] width 79 height 12
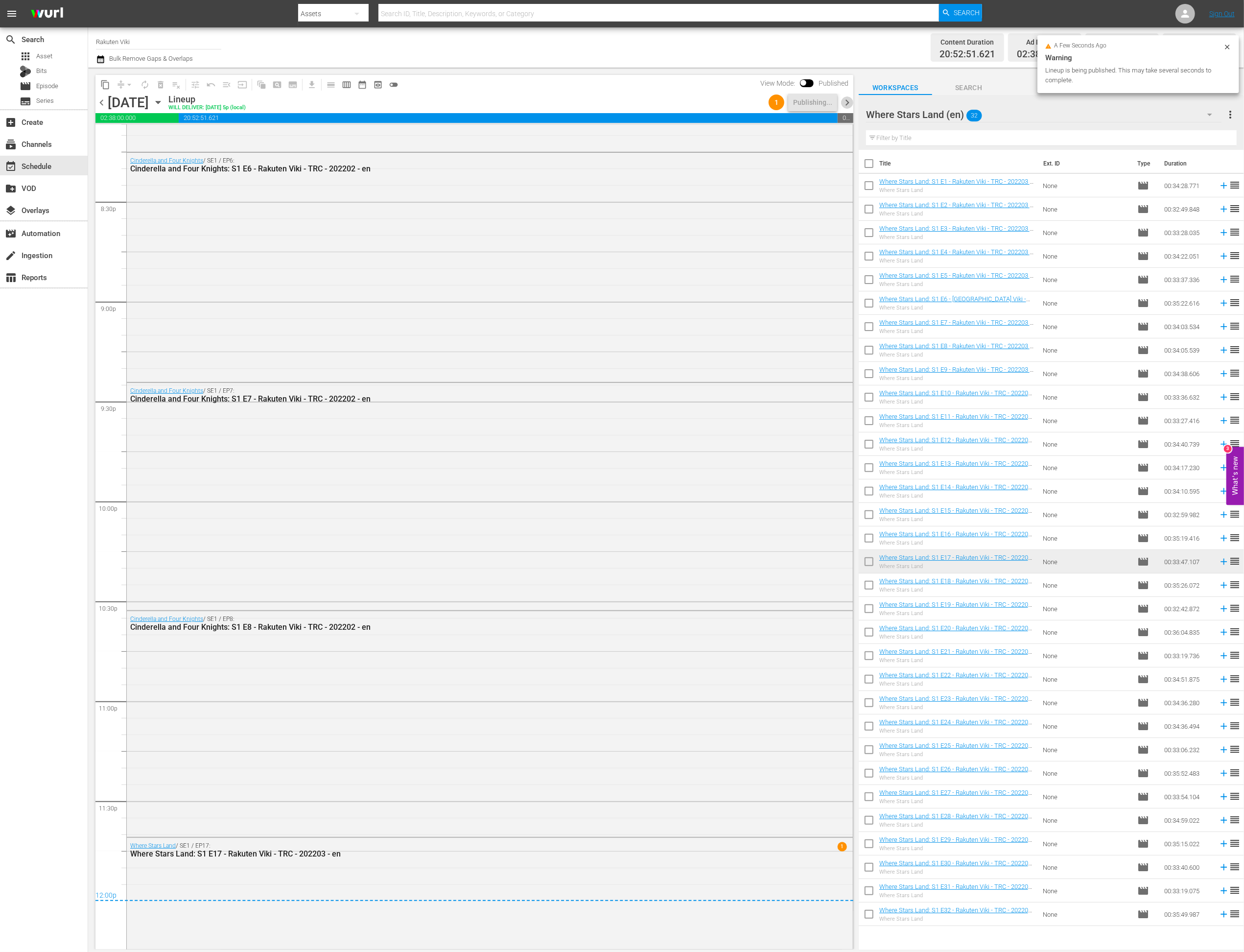
click at [850, 107] on span "chevron_right" at bounding box center [847, 102] width 12 height 12
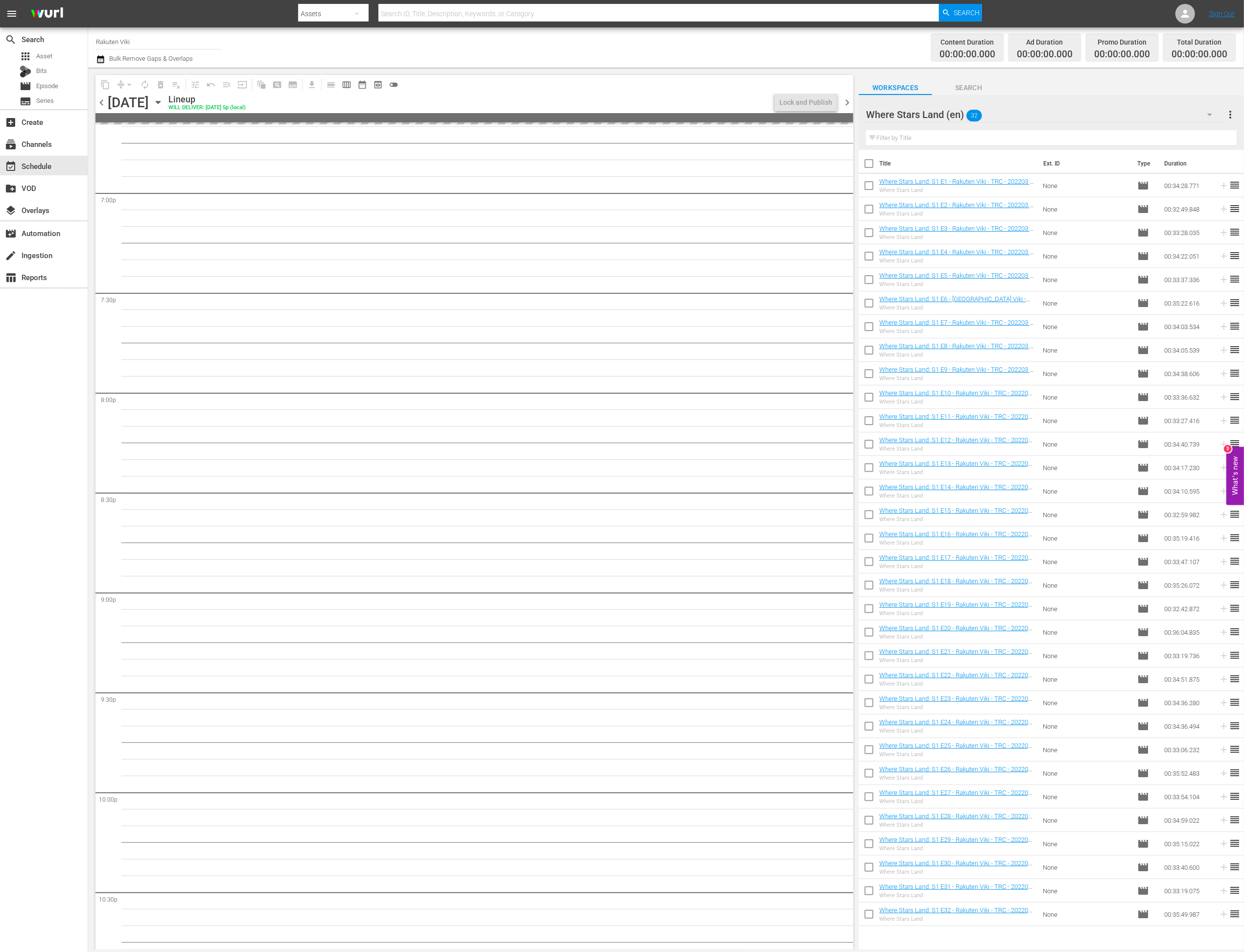
scroll to position [3675, 0]
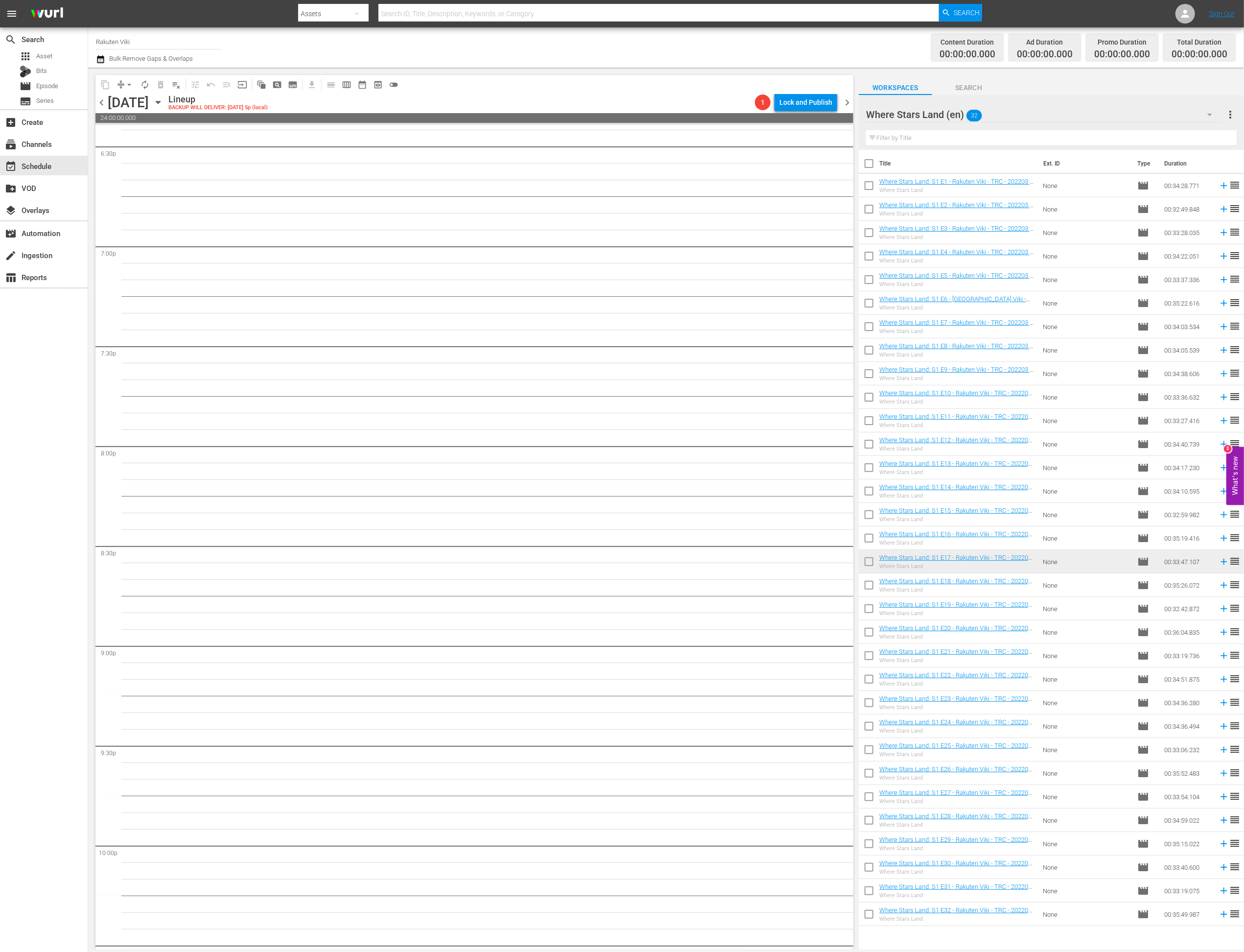
click at [102, 63] on icon "button" at bounding box center [100, 59] width 10 height 11
